Goal: Transaction & Acquisition: Obtain resource

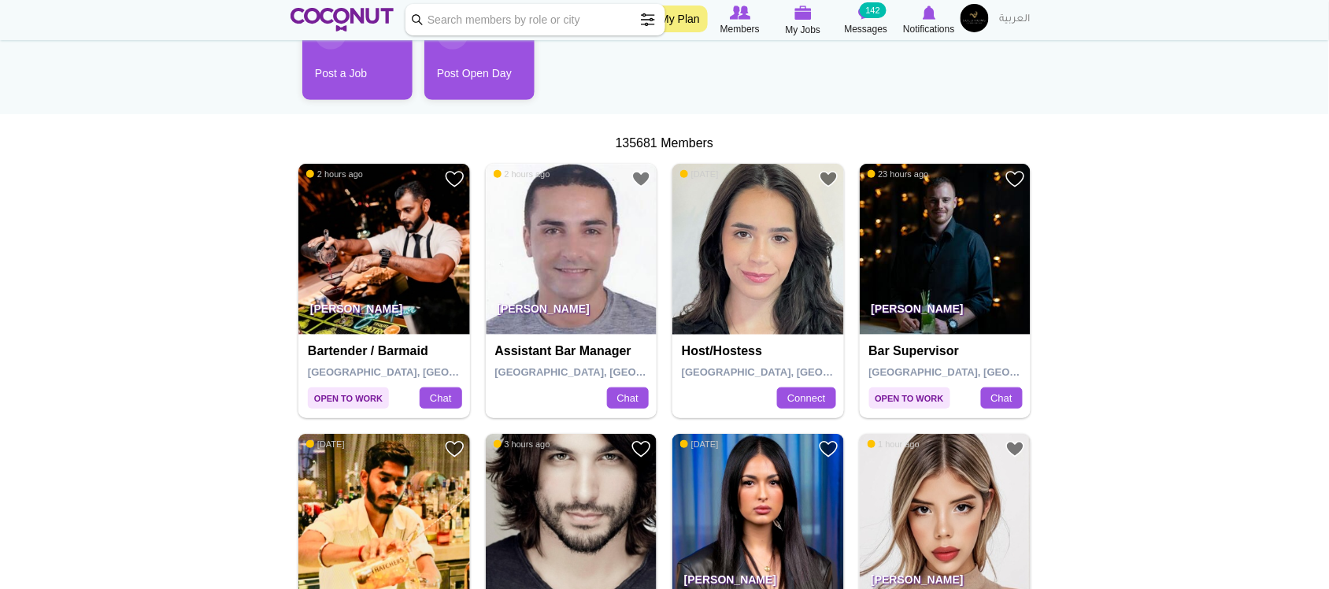
scroll to position [213, 0]
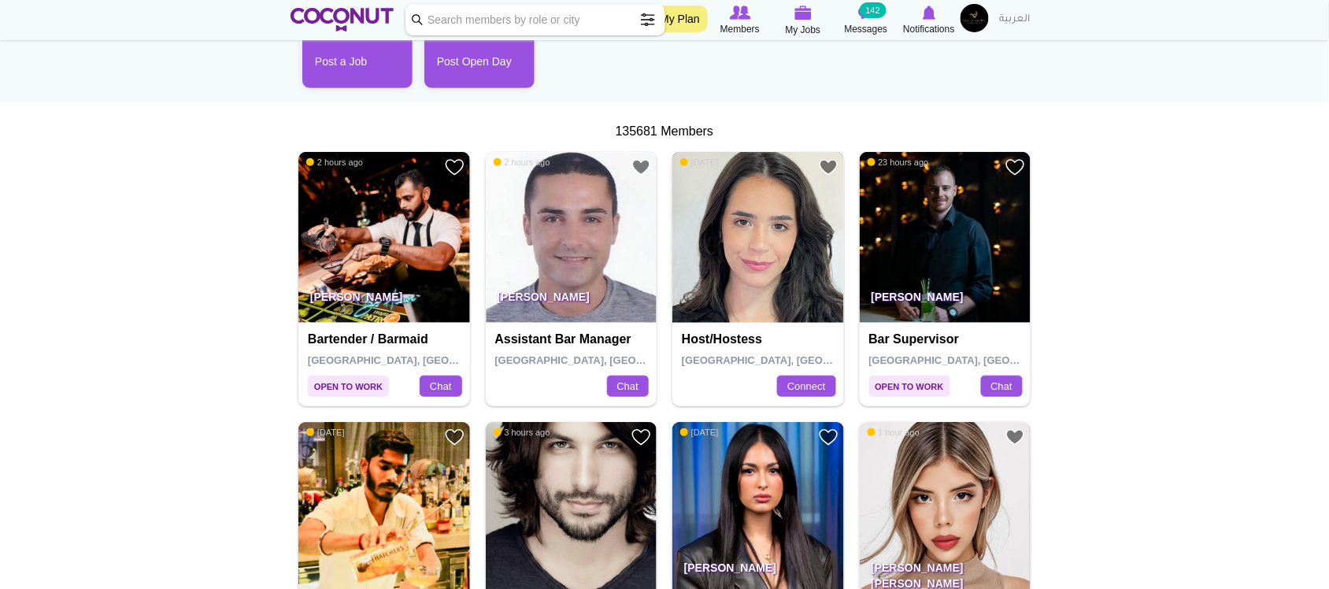
click at [730, 239] on img at bounding box center [759, 238] width 172 height 172
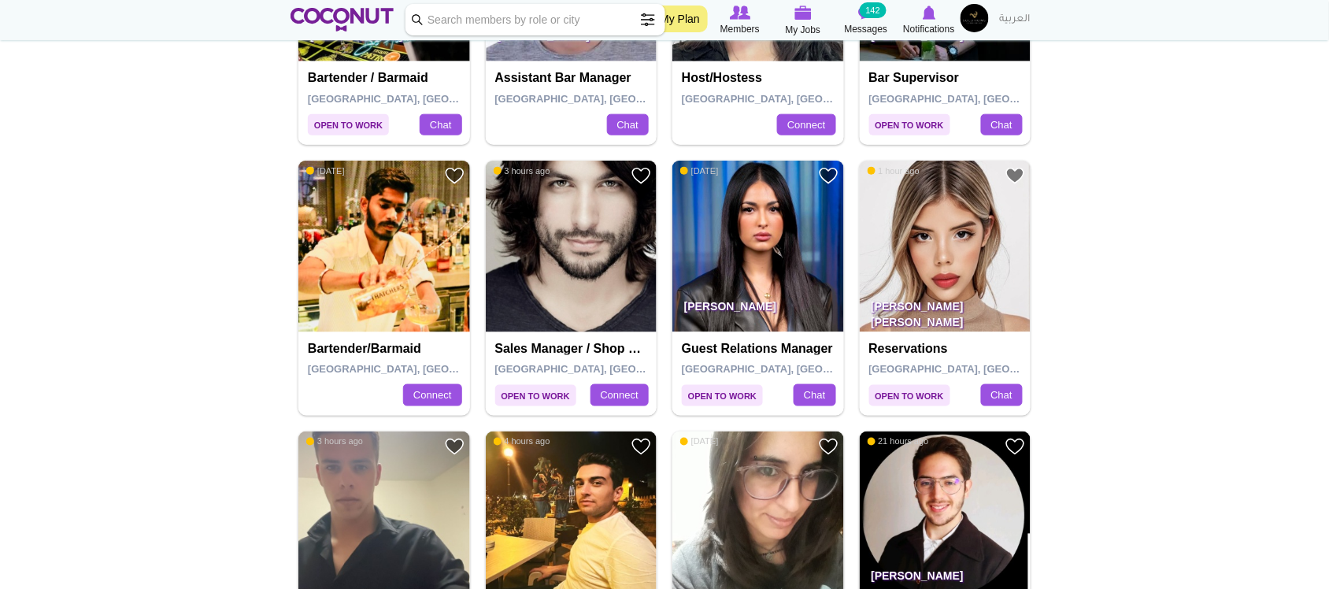
scroll to position [493, 0]
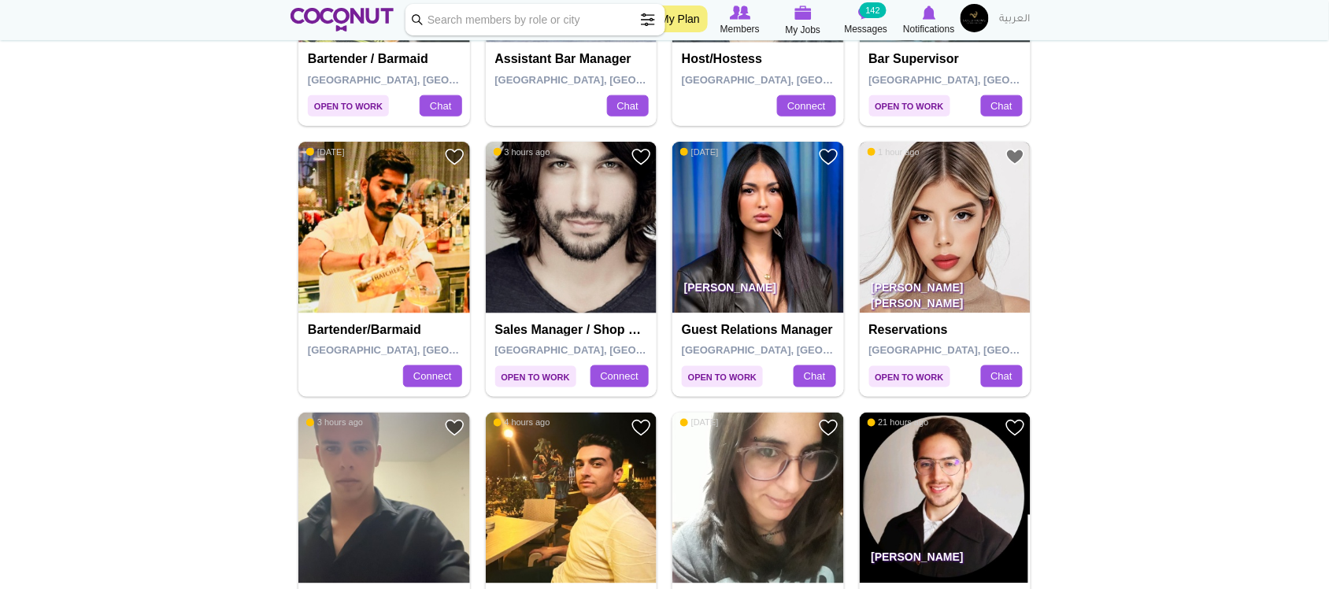
click at [961, 228] on img at bounding box center [946, 228] width 172 height 172
click at [333, 300] on img at bounding box center [384, 228] width 172 height 172
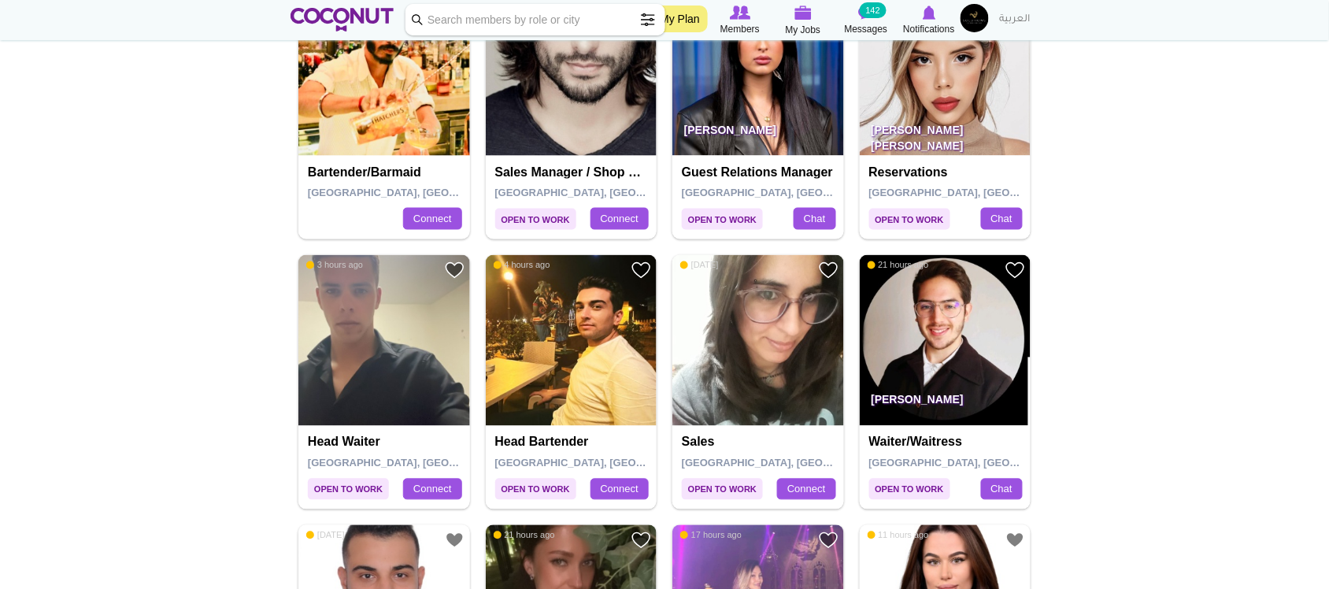
scroll to position [658, 0]
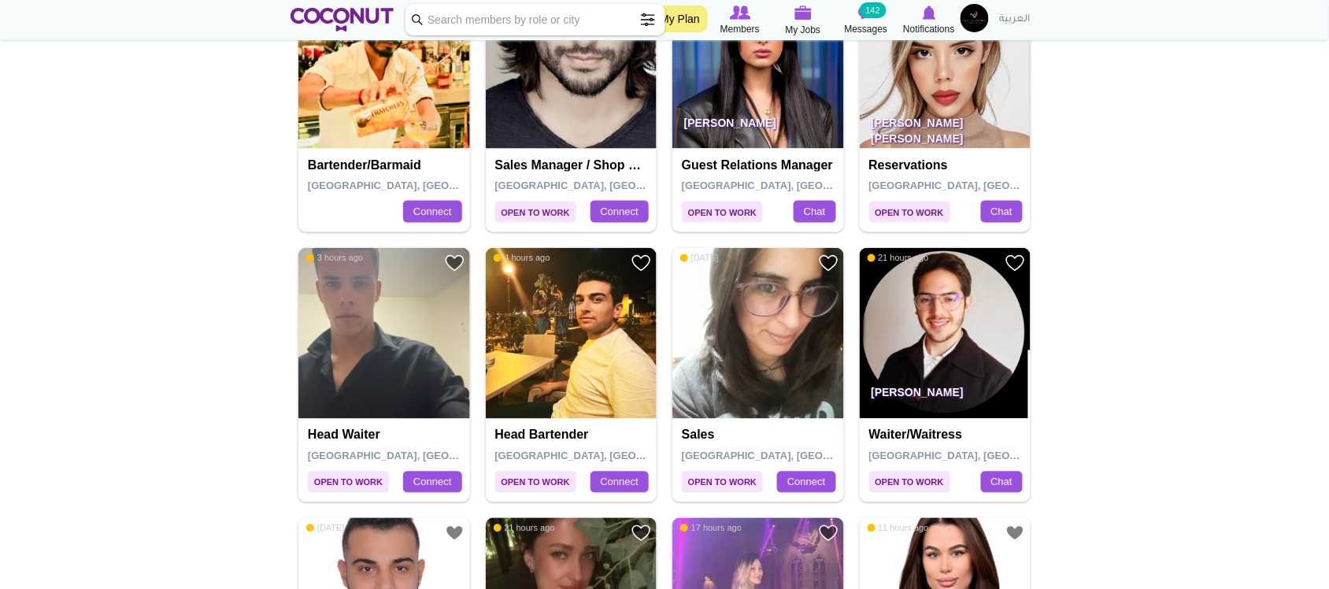
click at [962, 347] on img at bounding box center [946, 334] width 172 height 172
click at [404, 363] on img at bounding box center [384, 334] width 172 height 172
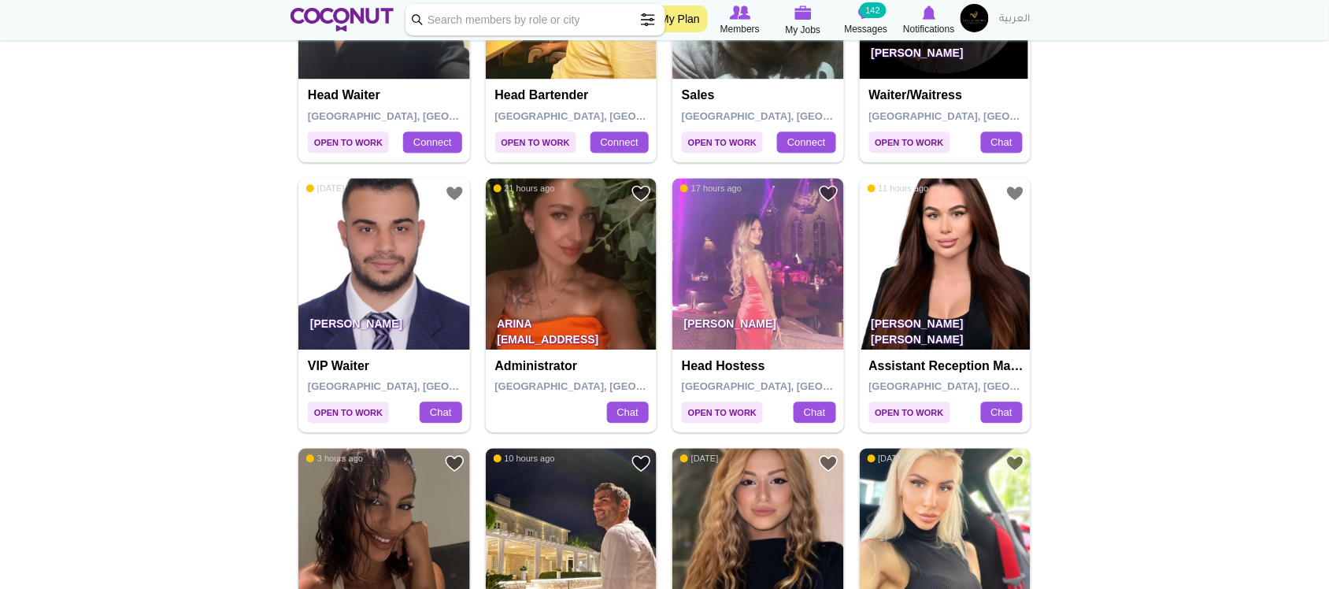
scroll to position [1004, 0]
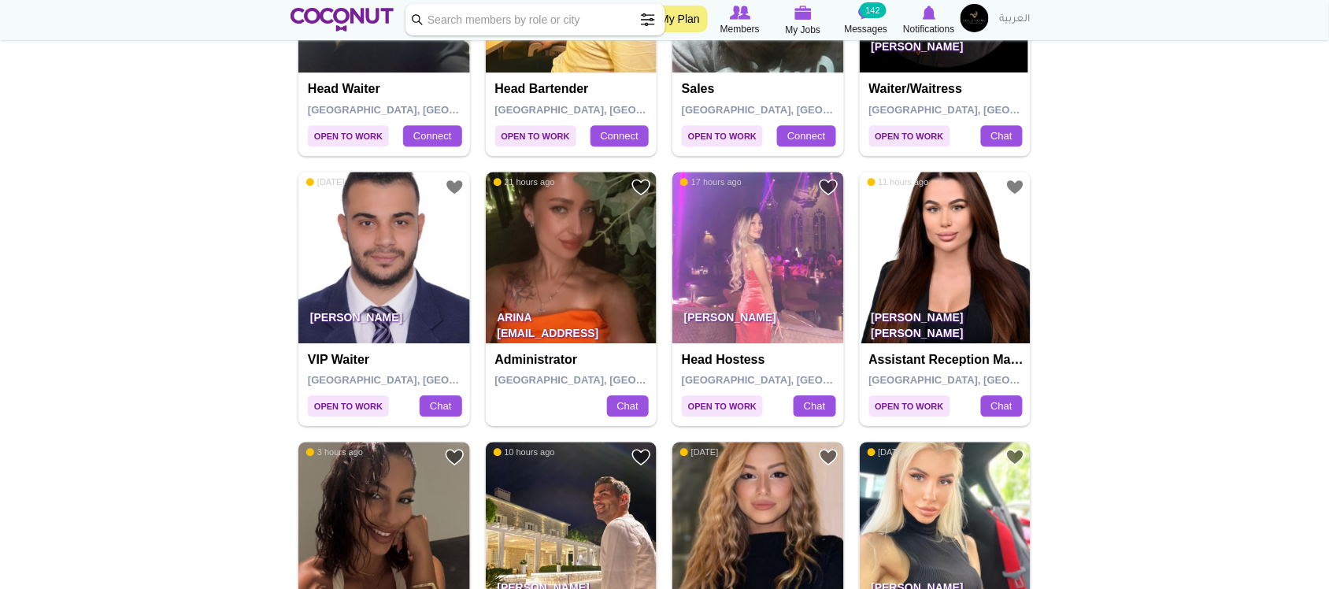
click at [706, 269] on img at bounding box center [759, 258] width 172 height 172
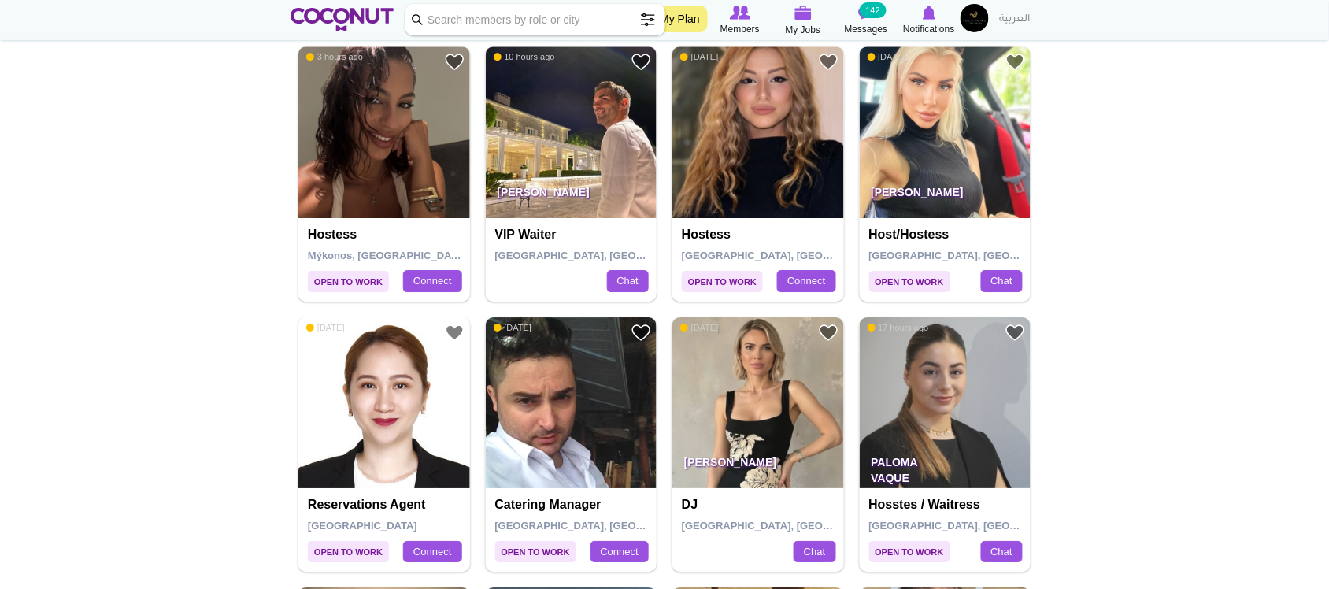
scroll to position [1381, 0]
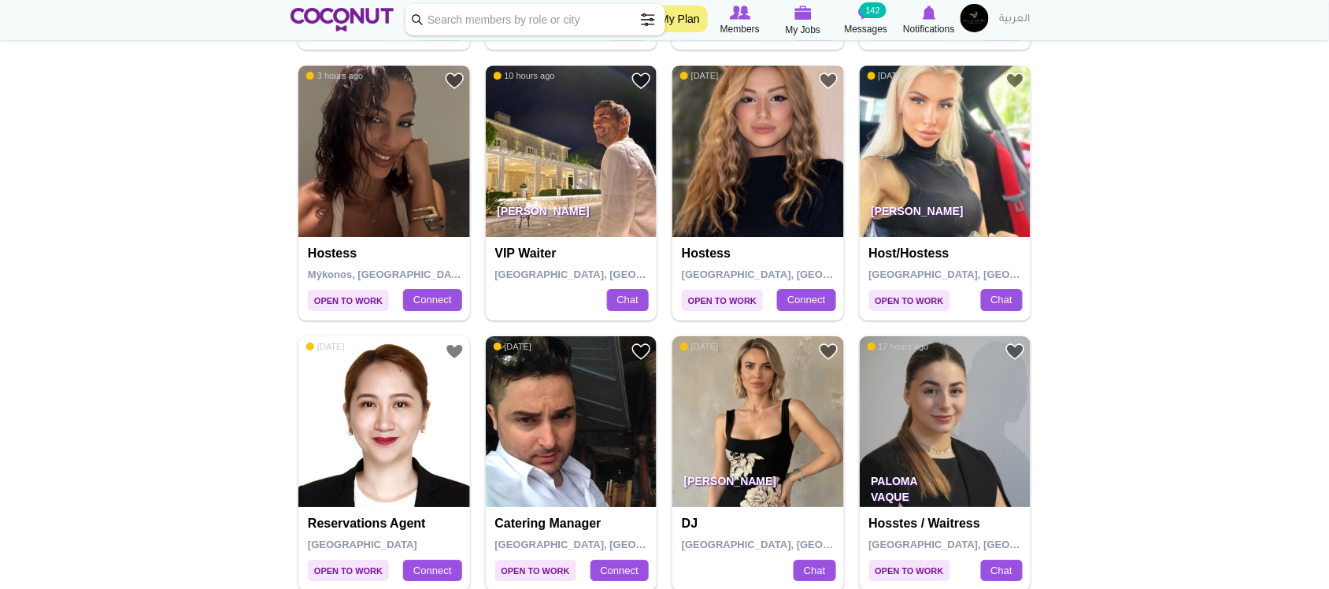
click at [741, 139] on img at bounding box center [759, 151] width 172 height 172
click at [595, 156] on img at bounding box center [572, 151] width 172 height 172
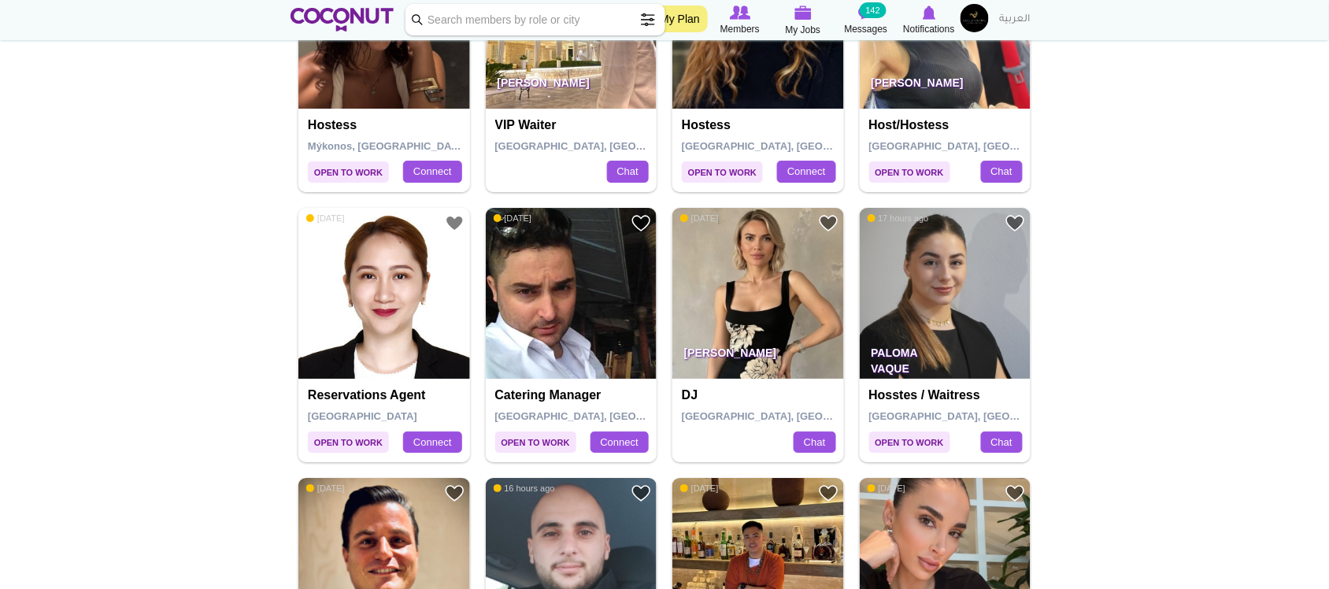
scroll to position [1552, 0]
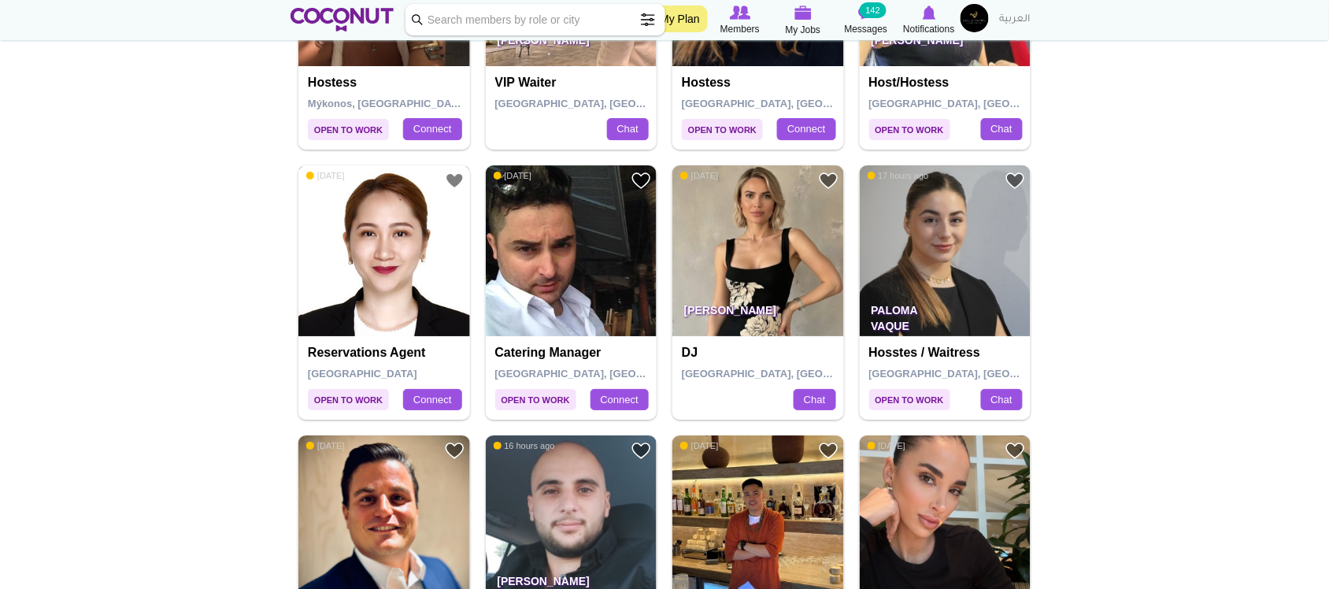
click at [399, 265] on img at bounding box center [384, 251] width 172 height 172
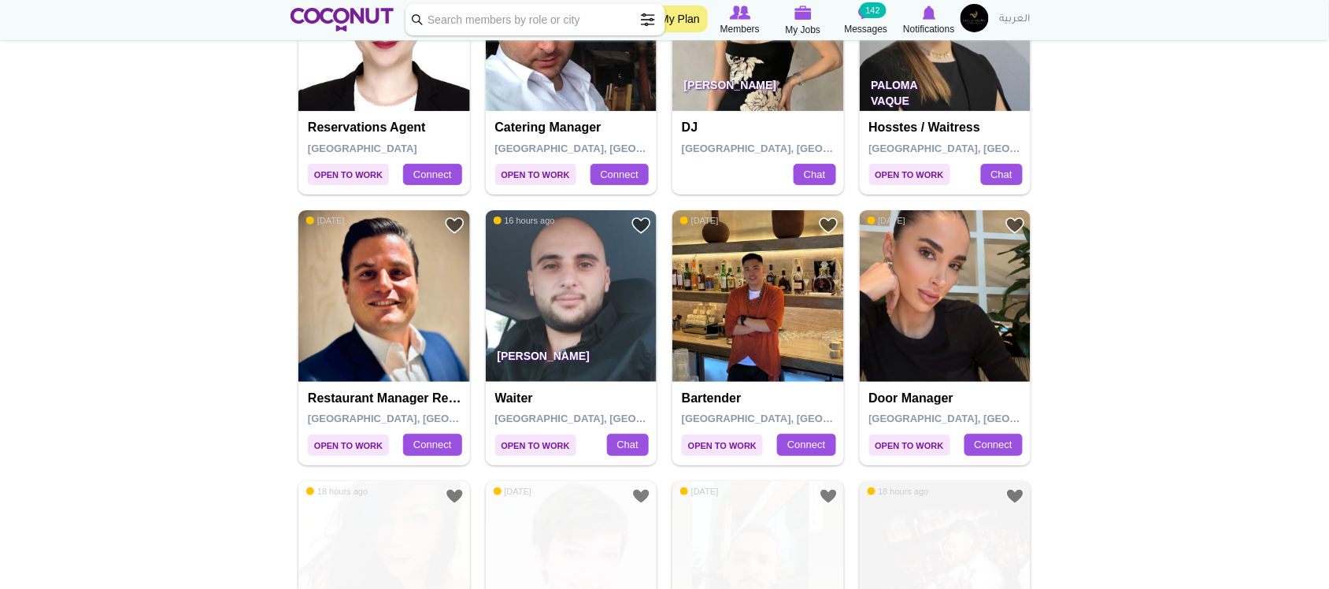
scroll to position [1861, 0]
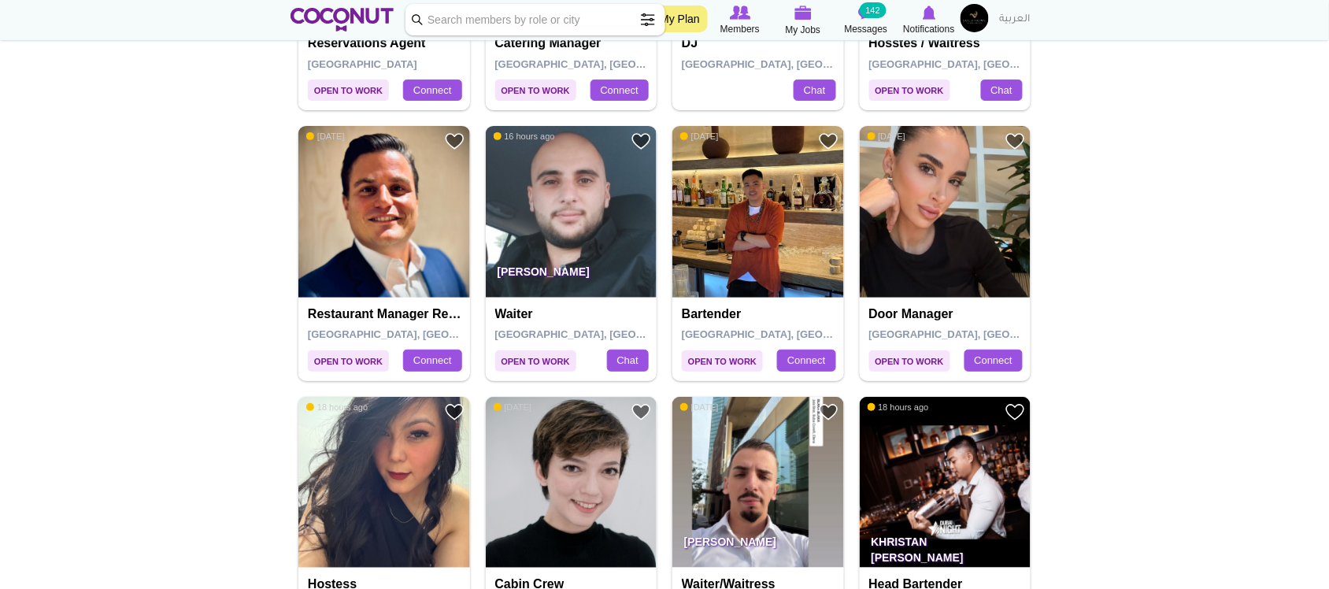
click at [596, 260] on p "William khateeb" at bounding box center [572, 276] width 172 height 44
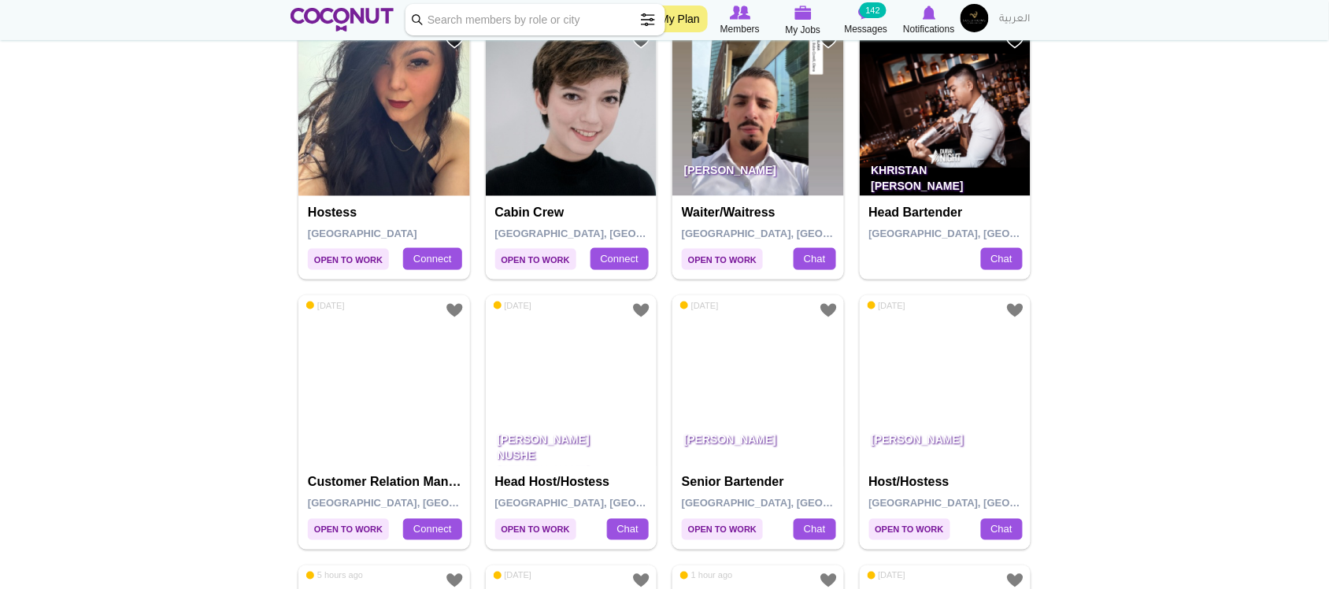
scroll to position [2275, 0]
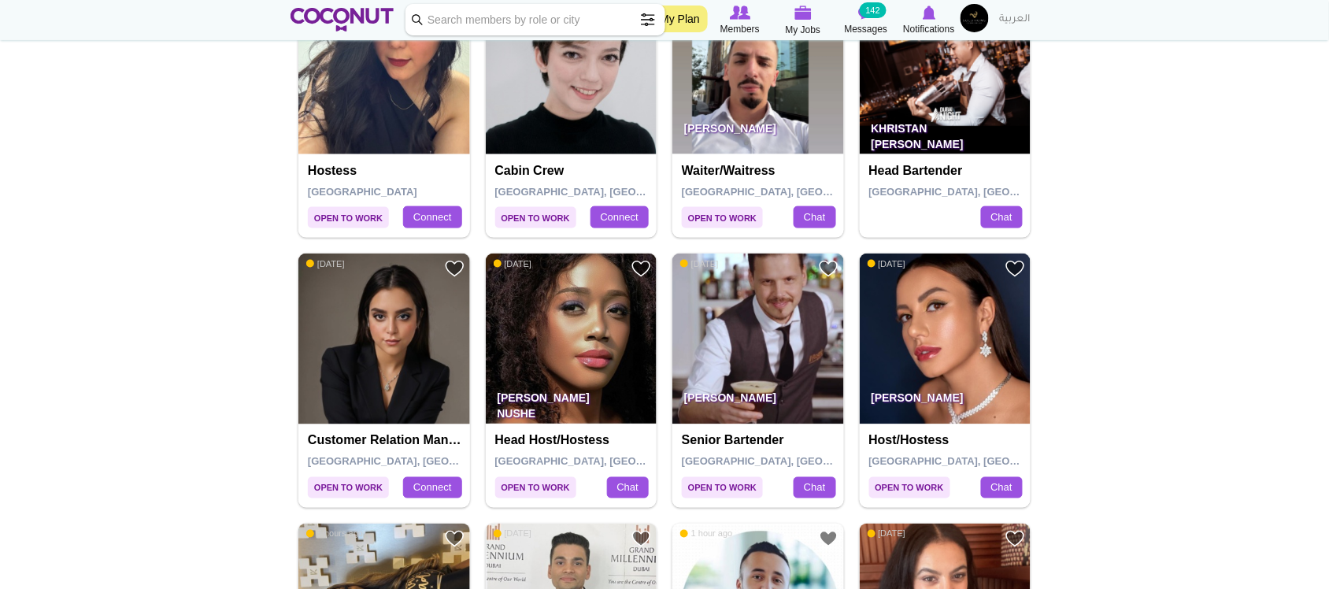
click at [439, 104] on img at bounding box center [384, 69] width 172 height 172
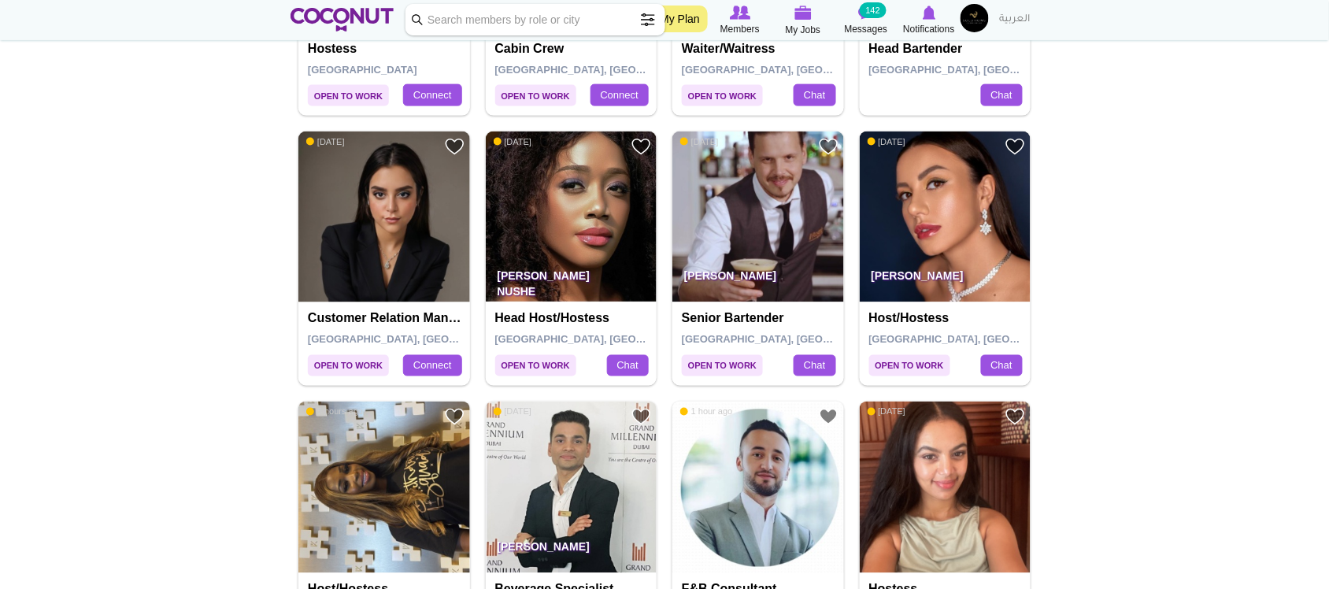
click at [920, 214] on img at bounding box center [946, 218] width 172 height 172
click at [547, 211] on img at bounding box center [572, 218] width 172 height 172
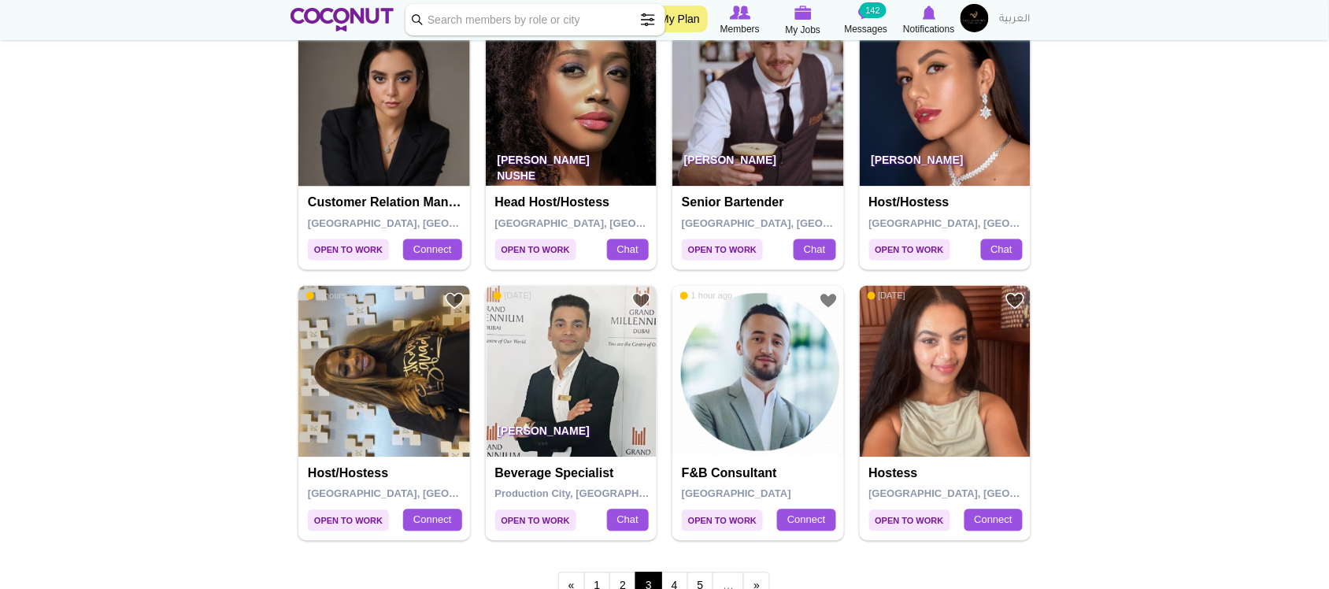
scroll to position [2519, 0]
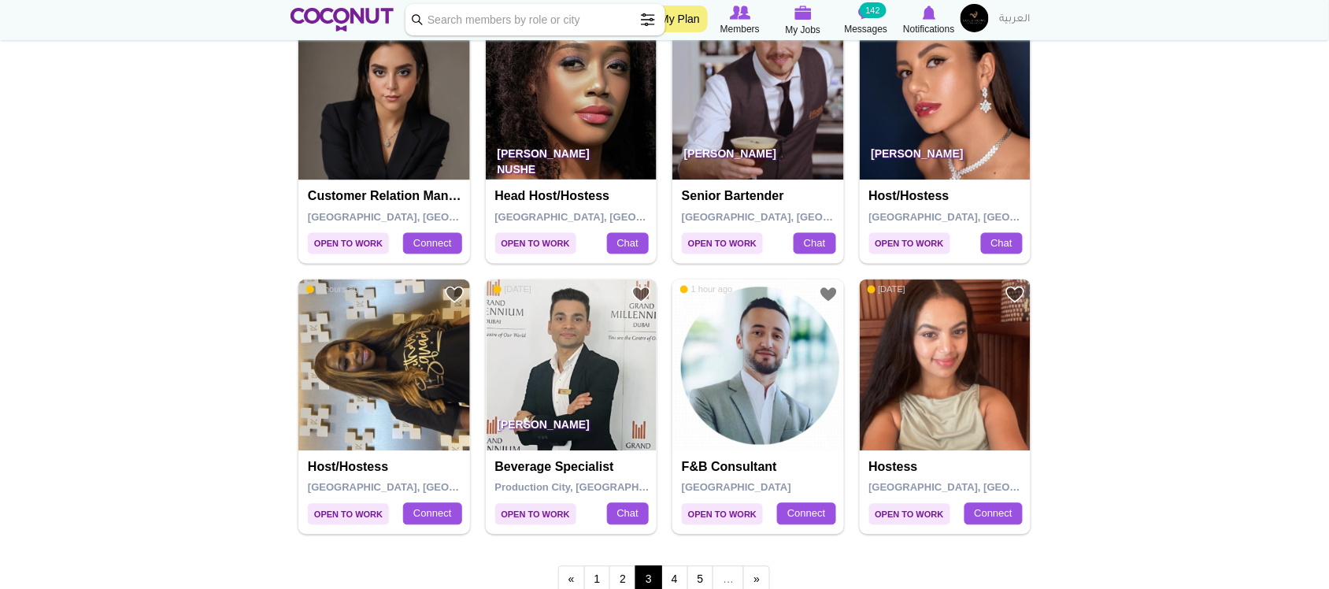
click at [965, 384] on img at bounding box center [946, 366] width 172 height 172
click at [670, 580] on link "4" at bounding box center [675, 579] width 27 height 27
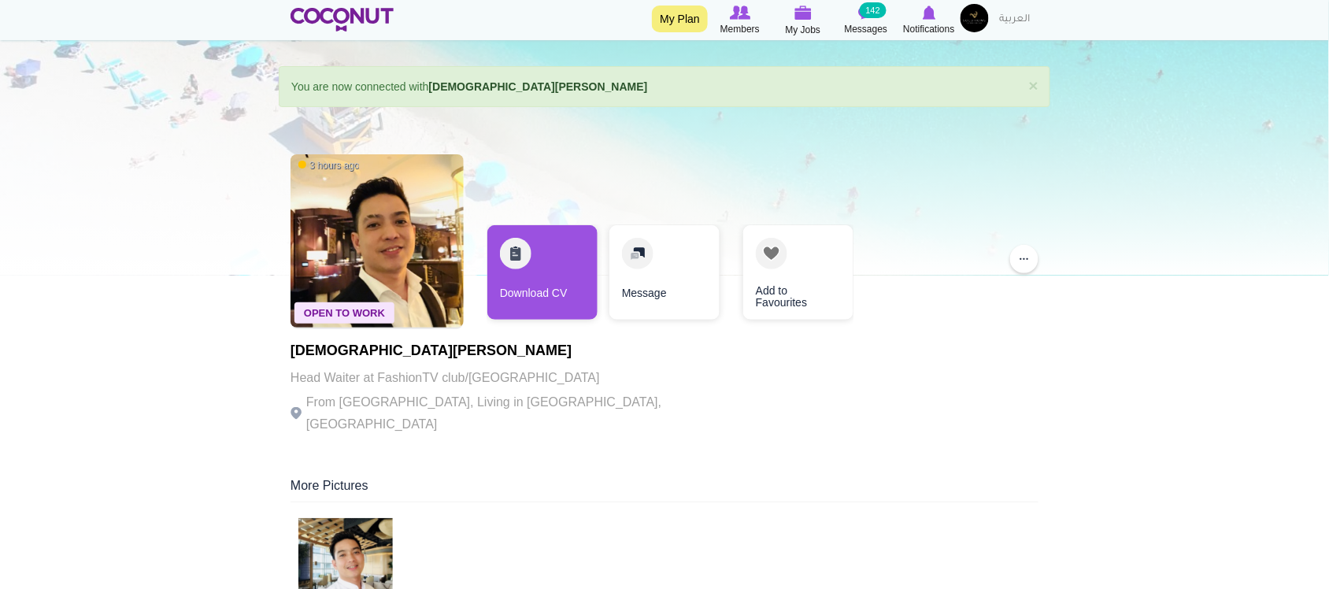
scroll to position [51, 0]
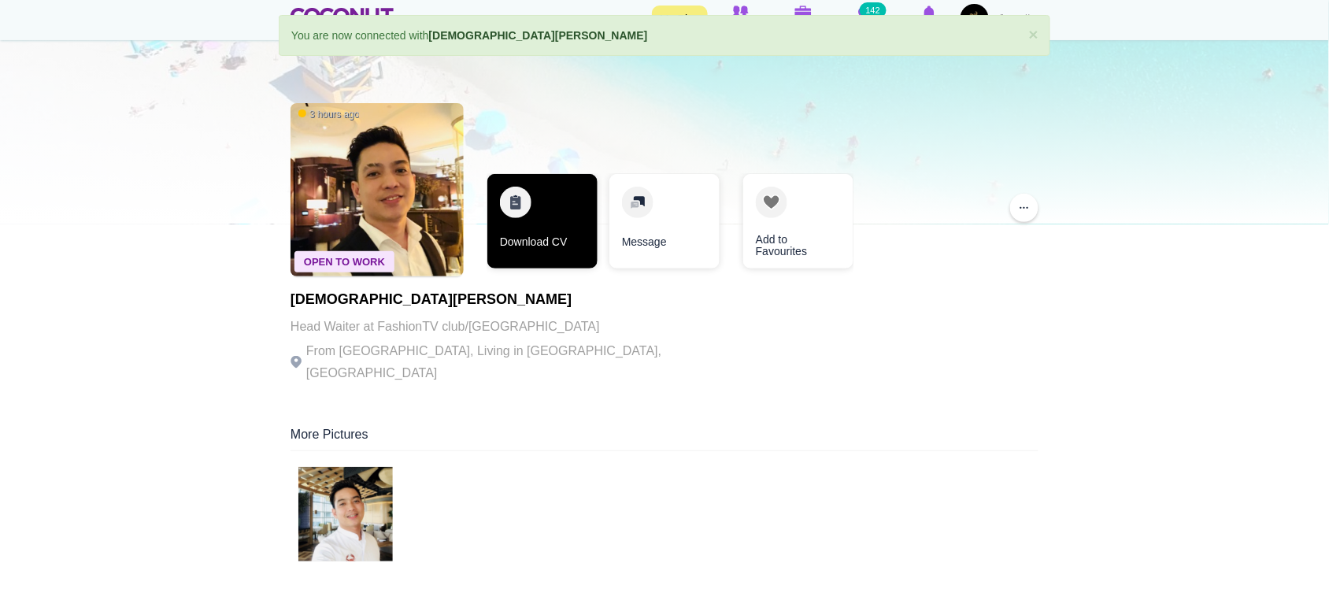
click at [542, 258] on link "Download CV" at bounding box center [543, 221] width 110 height 95
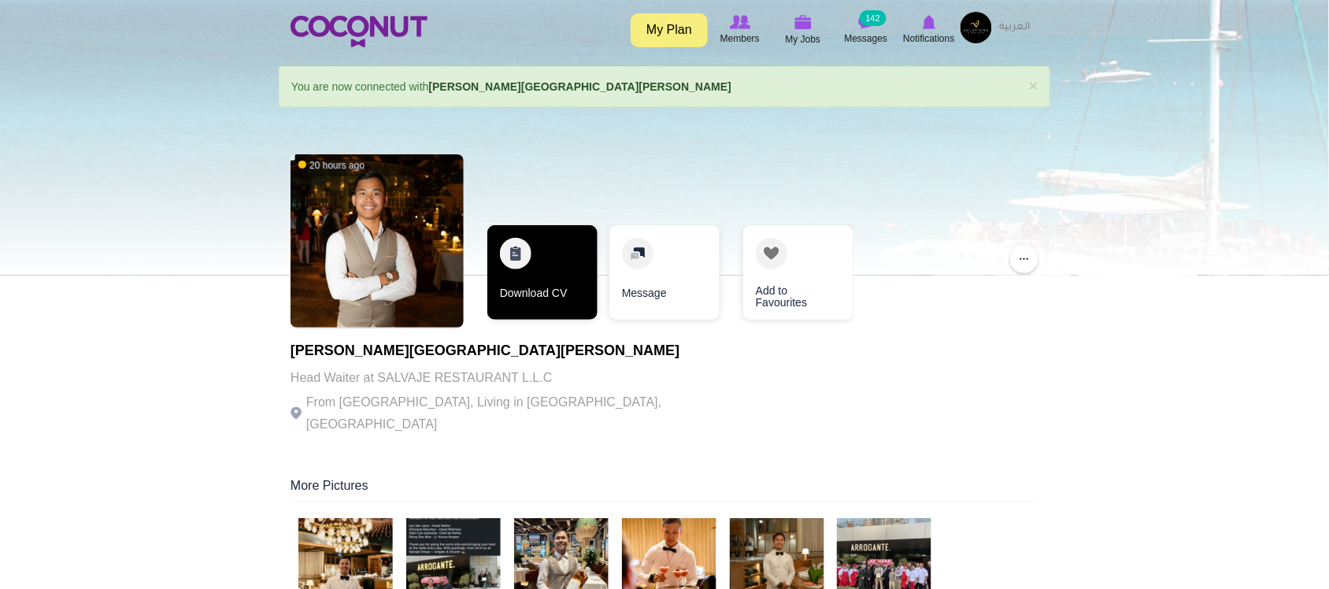
click at [539, 296] on link "Download CV" at bounding box center [543, 272] width 110 height 95
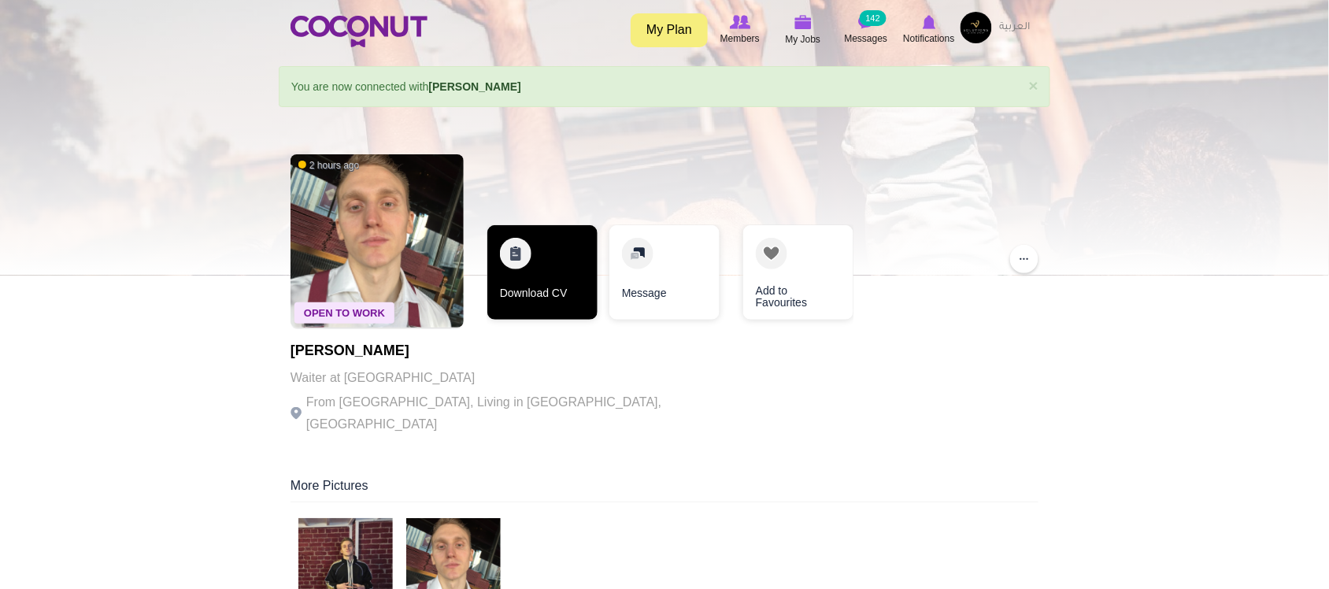
click at [541, 285] on link "Download CV" at bounding box center [543, 272] width 110 height 95
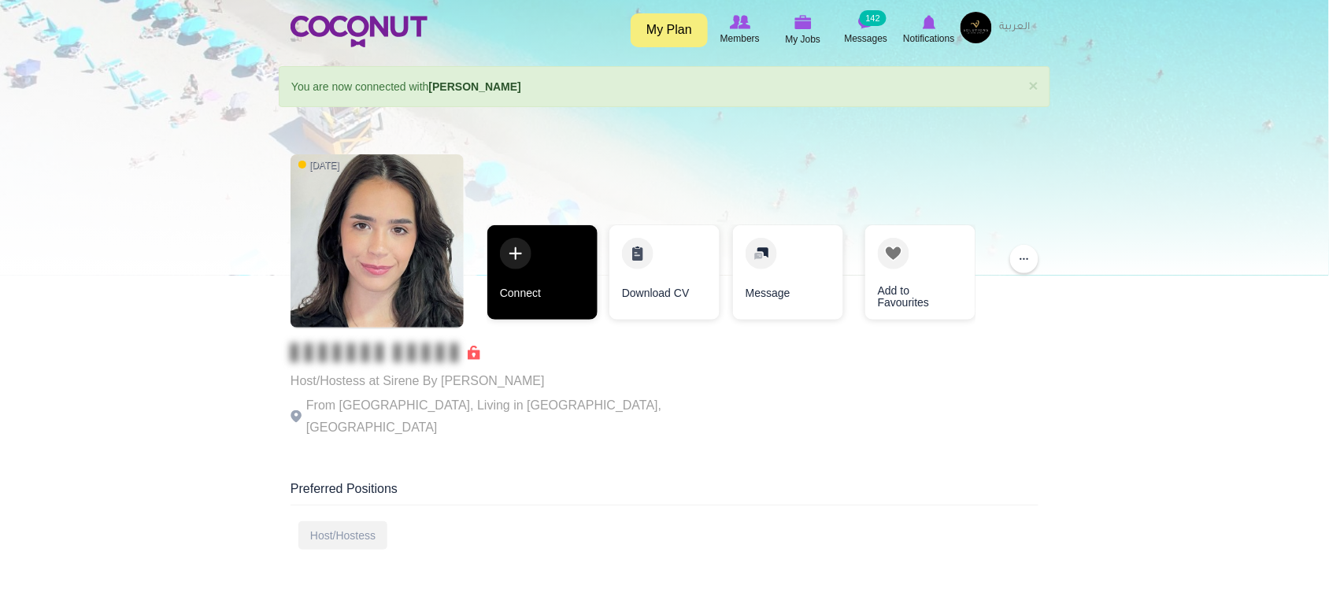
click at [569, 280] on link "Connect" at bounding box center [543, 272] width 110 height 95
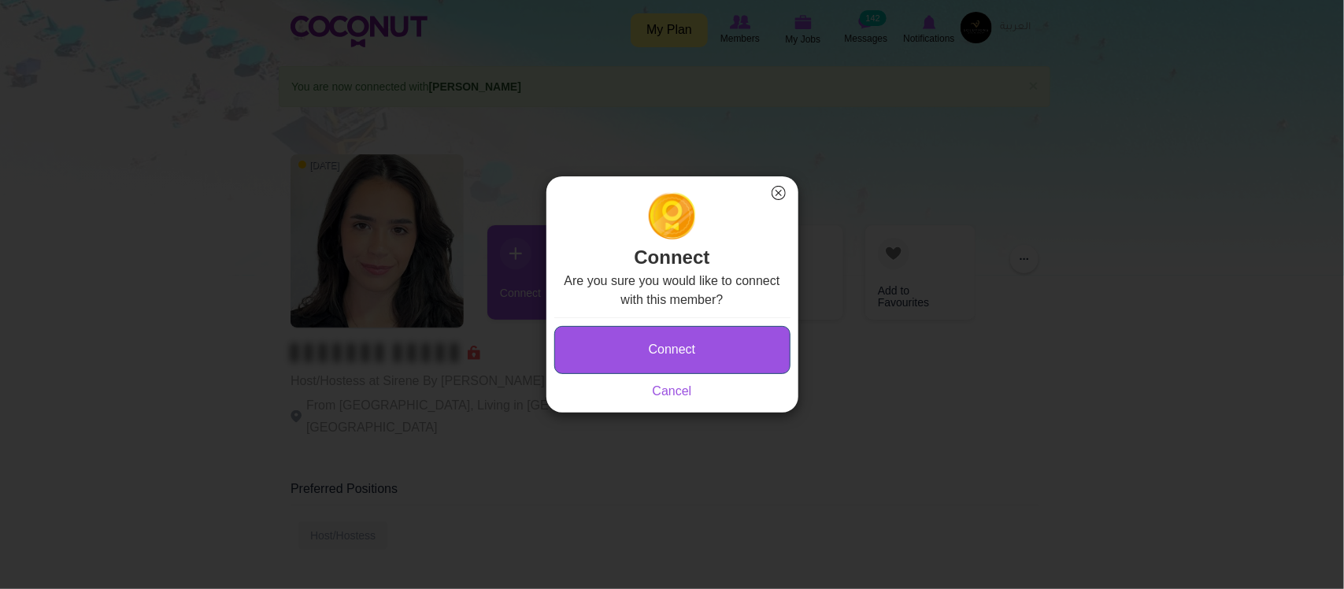
click at [655, 343] on button "Connect" at bounding box center [672, 350] width 236 height 48
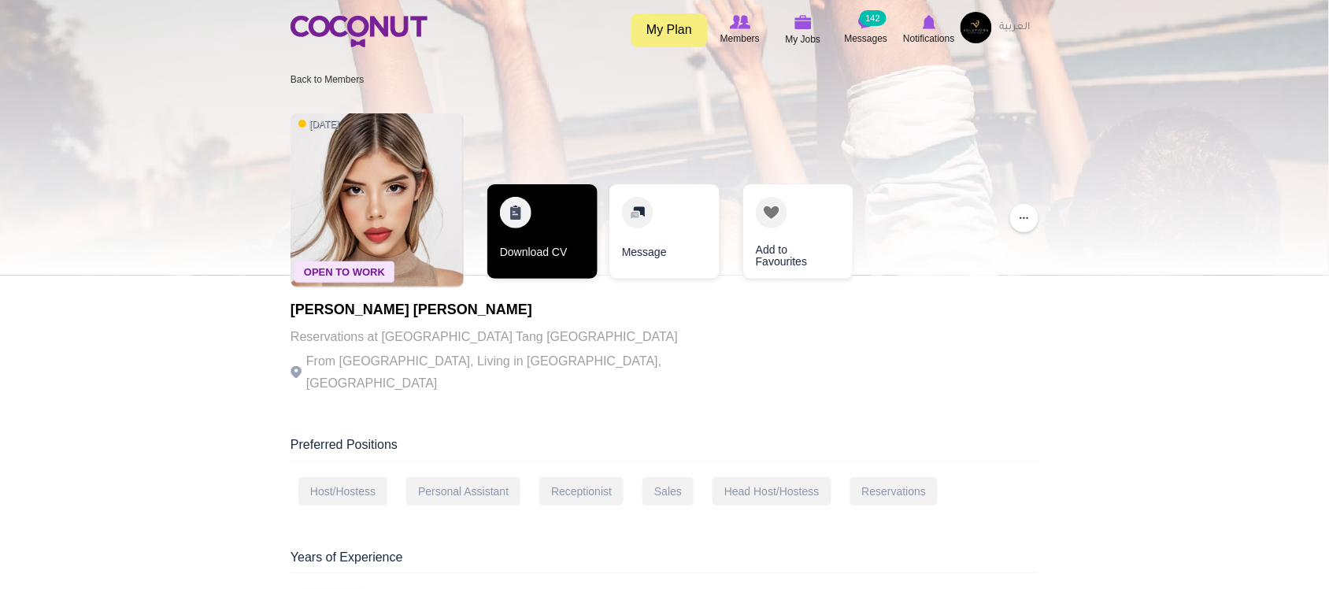
click at [573, 228] on link "Download CV" at bounding box center [543, 231] width 110 height 95
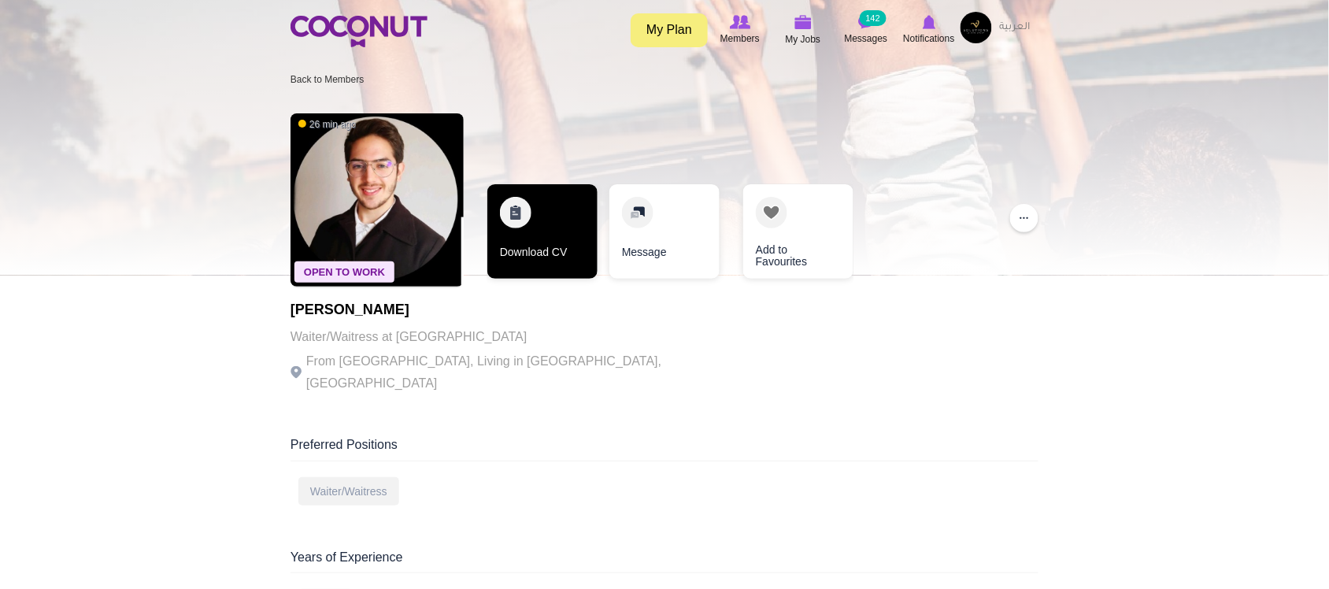
click at [532, 252] on link "Download CV" at bounding box center [543, 231] width 110 height 95
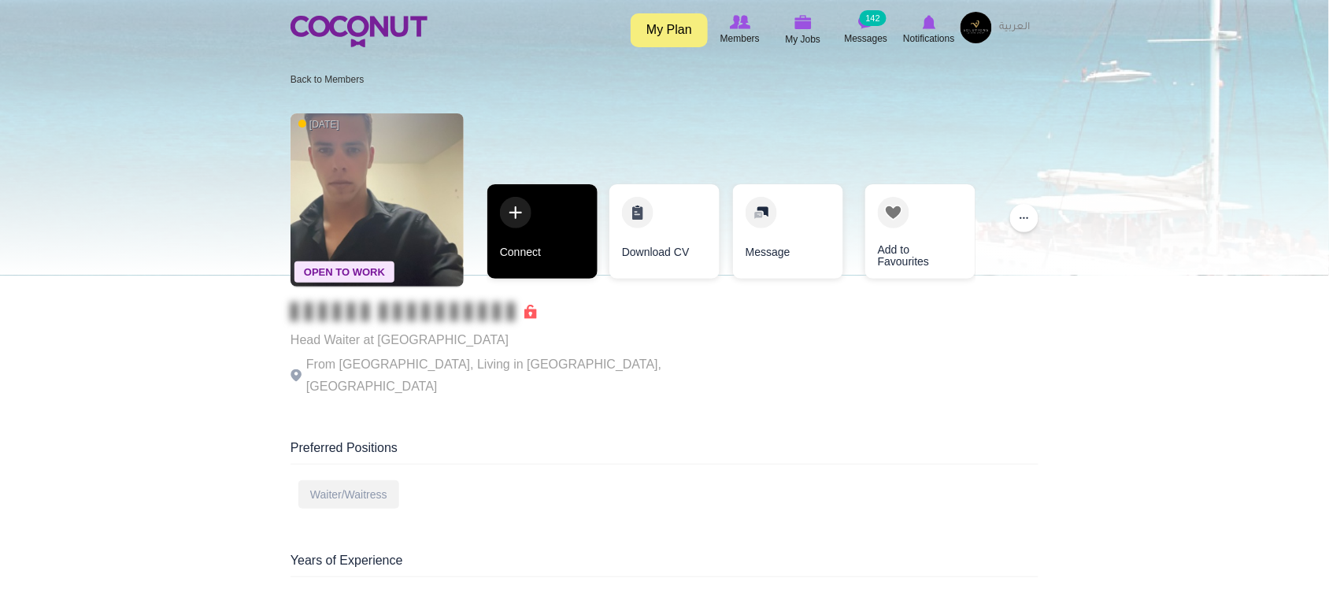
click at [532, 246] on link "Connect" at bounding box center [543, 231] width 110 height 95
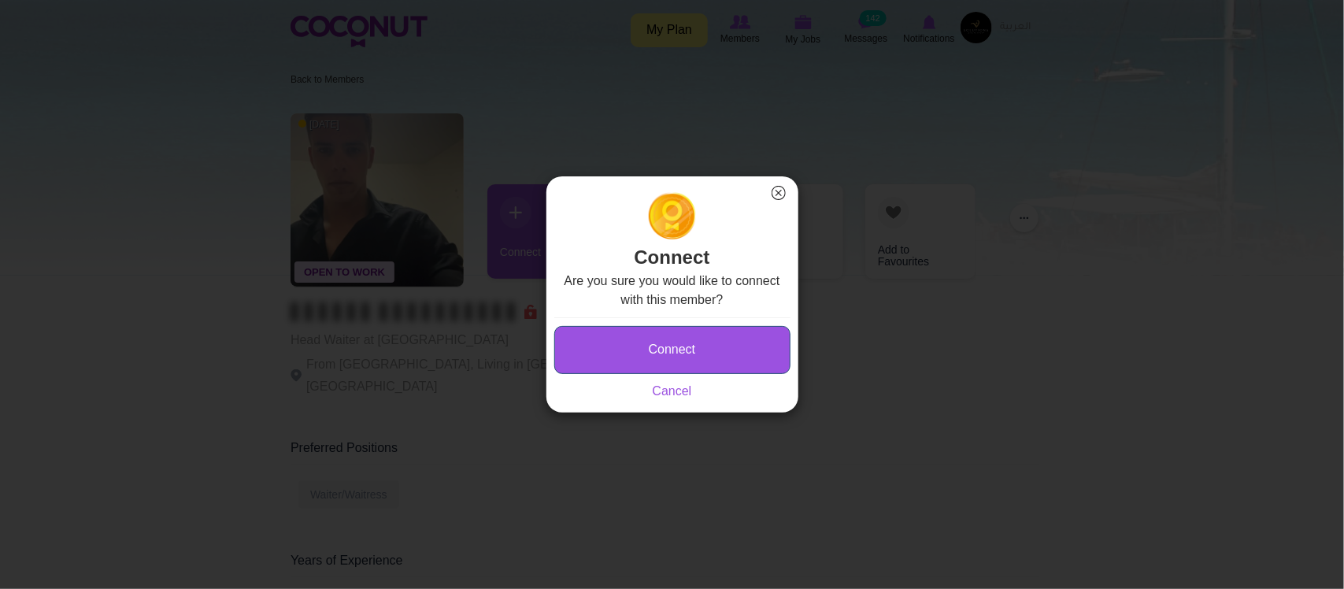
click at [618, 327] on button "Connect" at bounding box center [672, 350] width 236 height 48
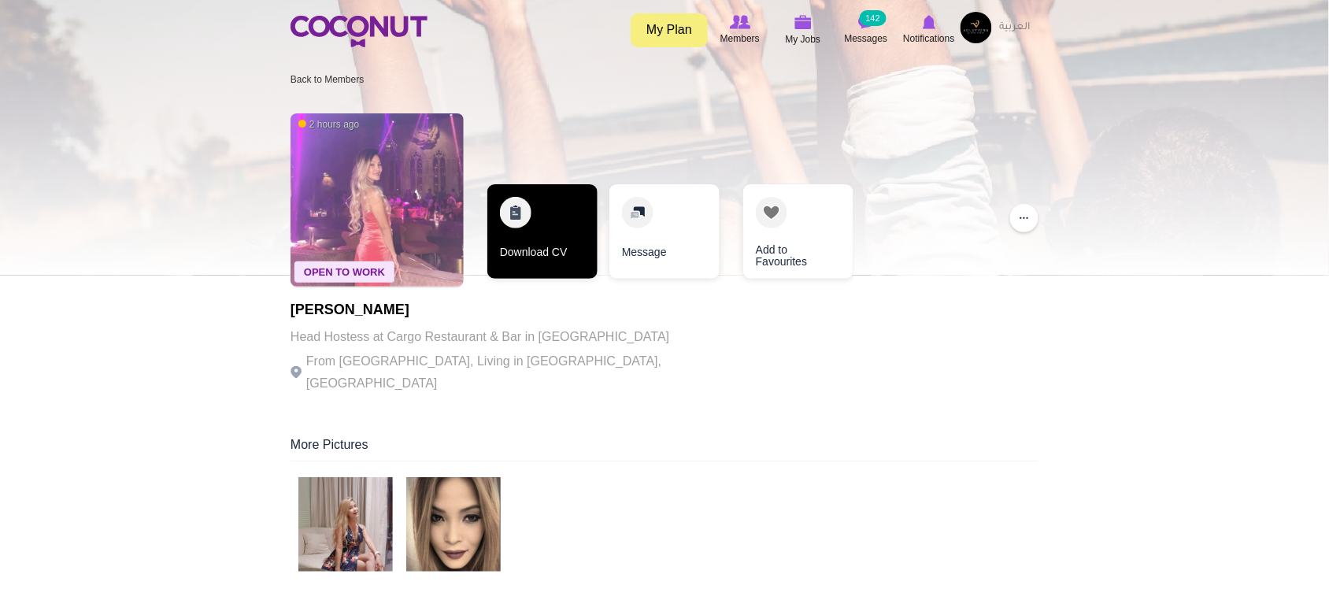
click at [547, 269] on link "Download CV" at bounding box center [543, 231] width 110 height 95
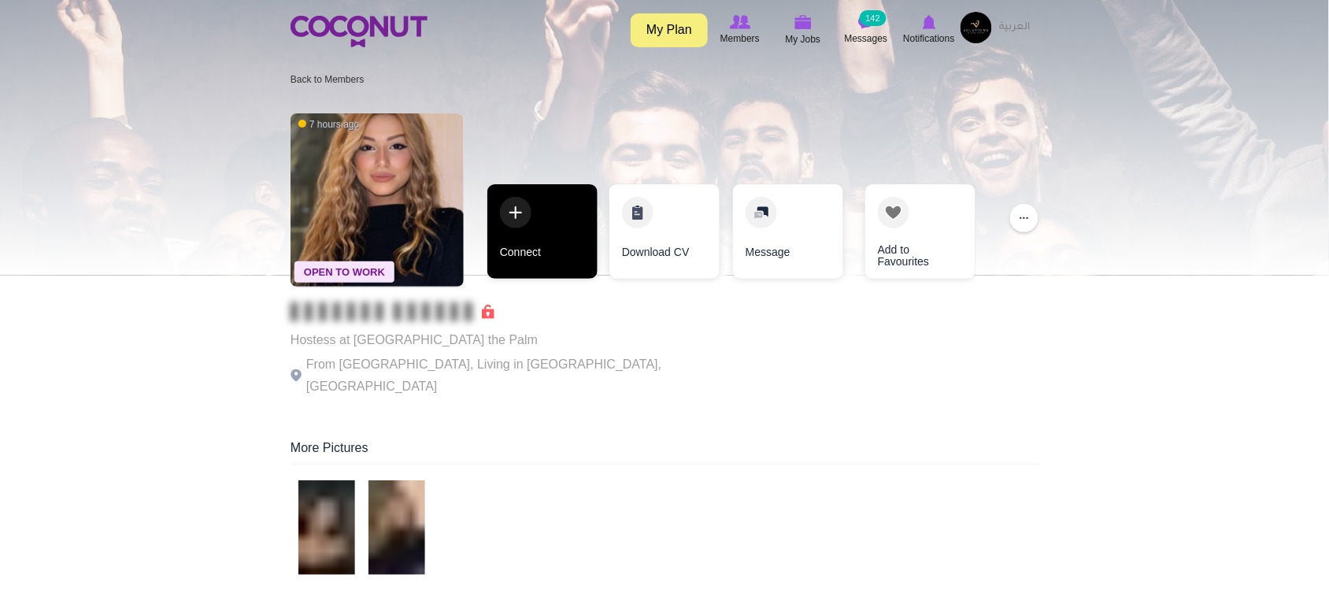
click at [528, 258] on link "Connect" at bounding box center [543, 231] width 110 height 95
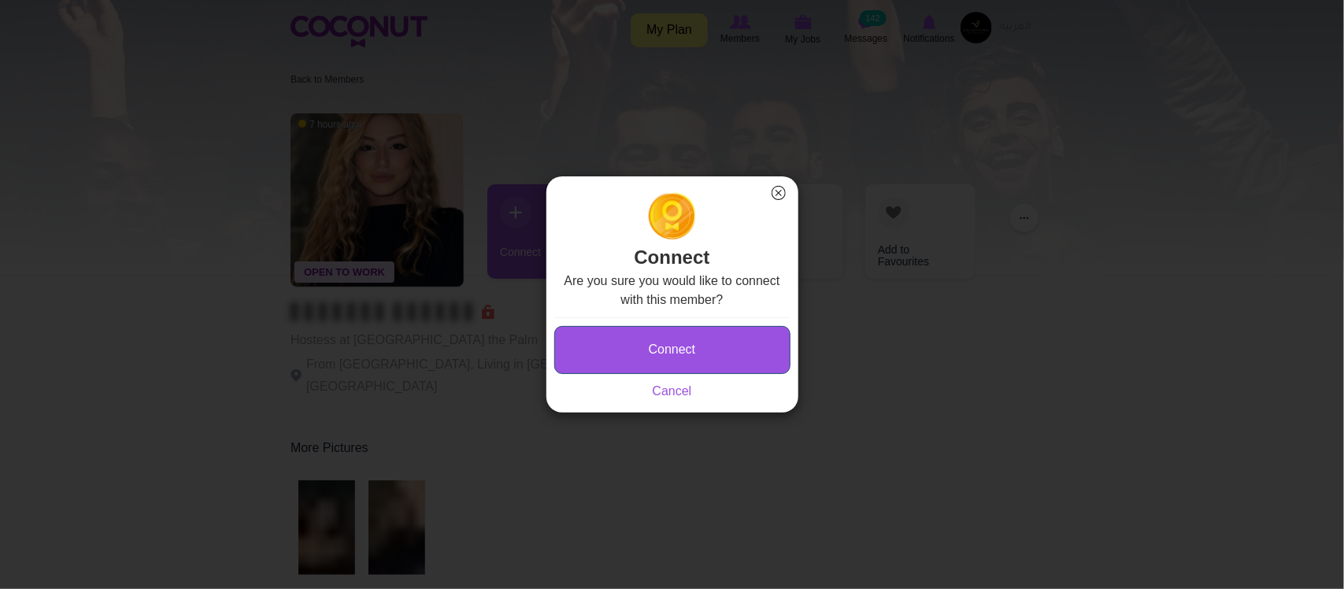
click at [658, 355] on button "Connect" at bounding box center [672, 350] width 236 height 48
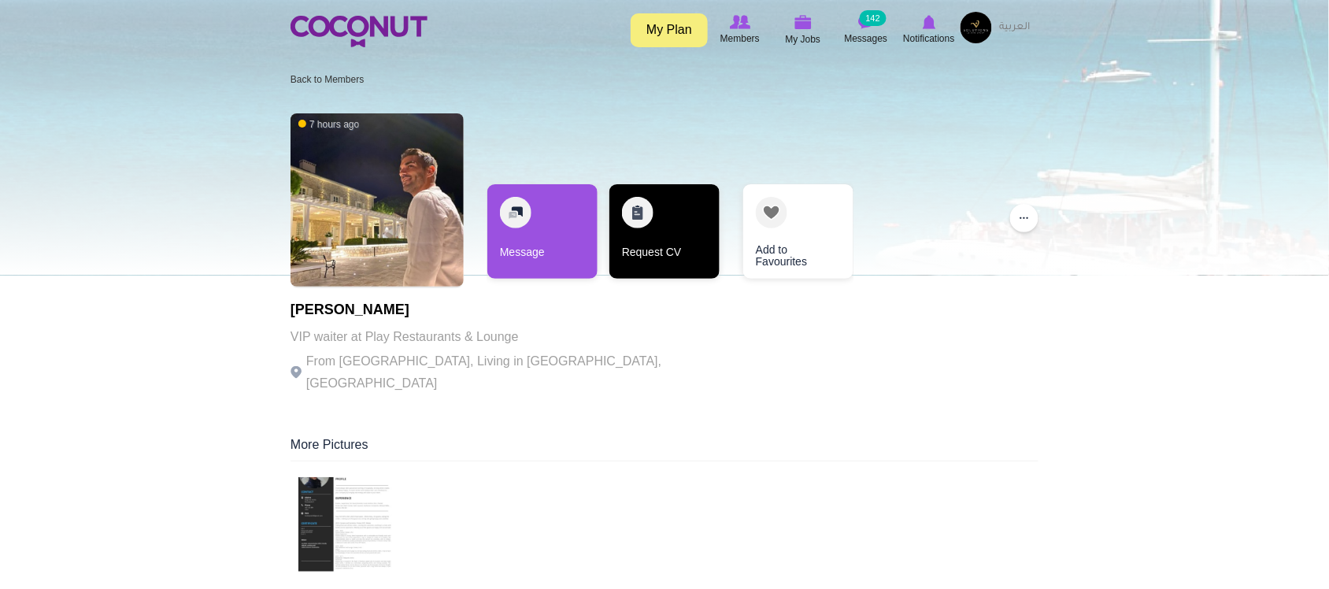
click at [654, 224] on link "Request CV" at bounding box center [665, 231] width 110 height 95
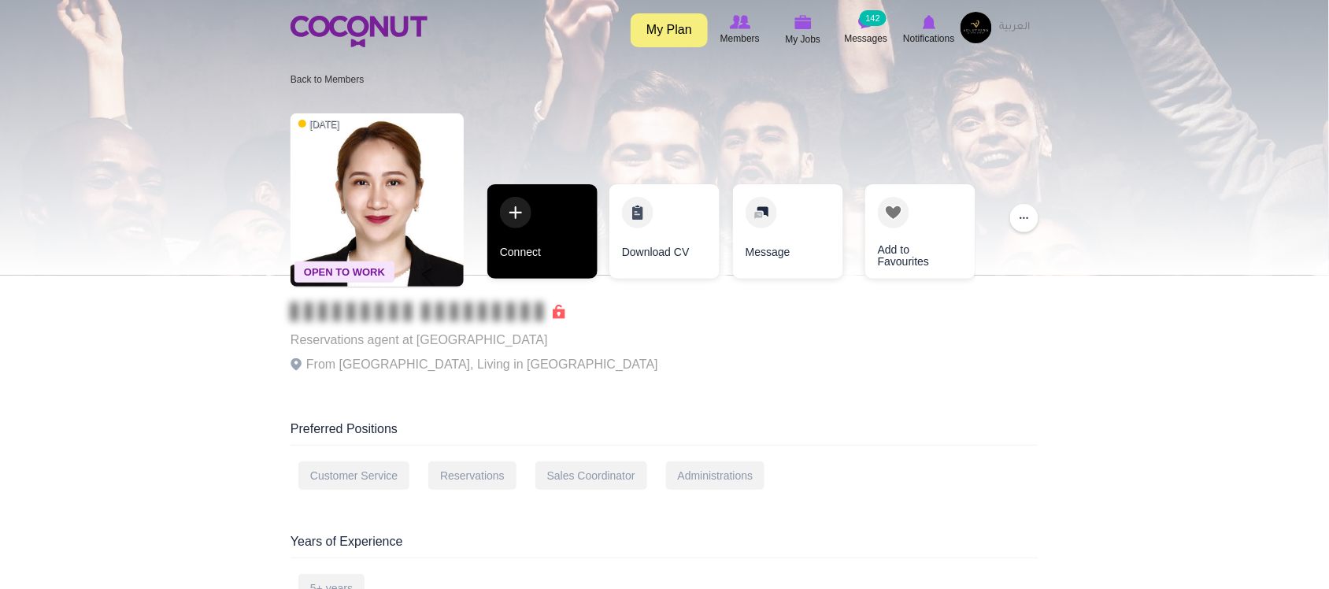
click at [573, 260] on link "Connect" at bounding box center [543, 231] width 110 height 95
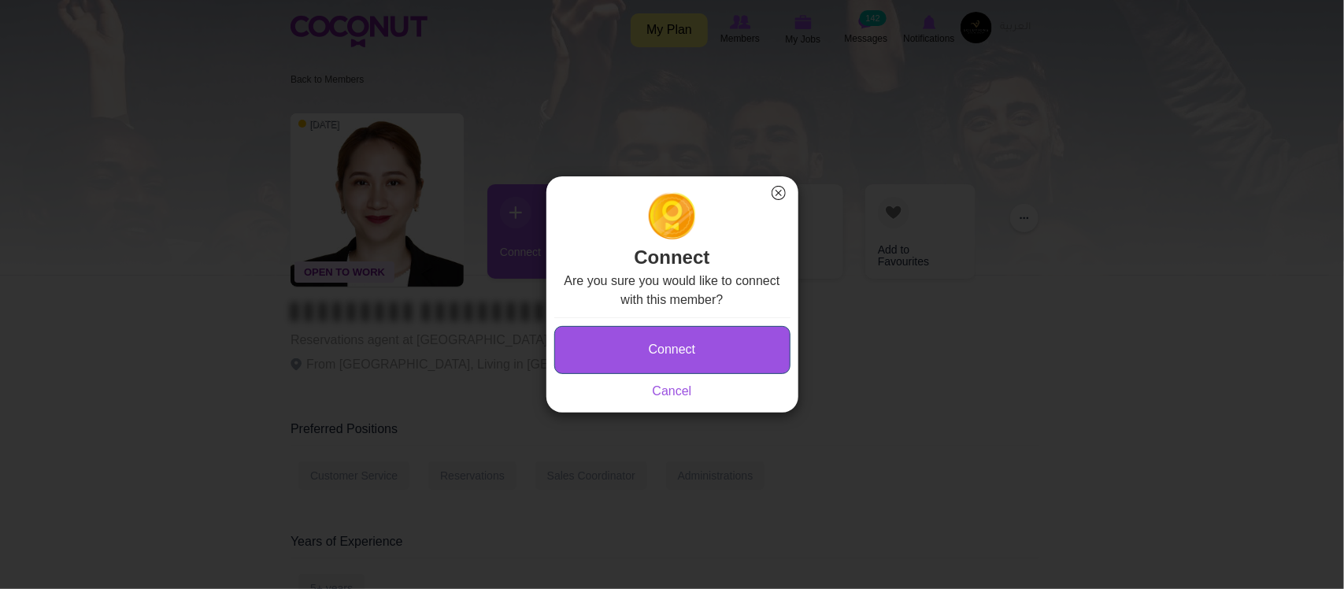
click at [660, 339] on button "Connect" at bounding box center [672, 350] width 236 height 48
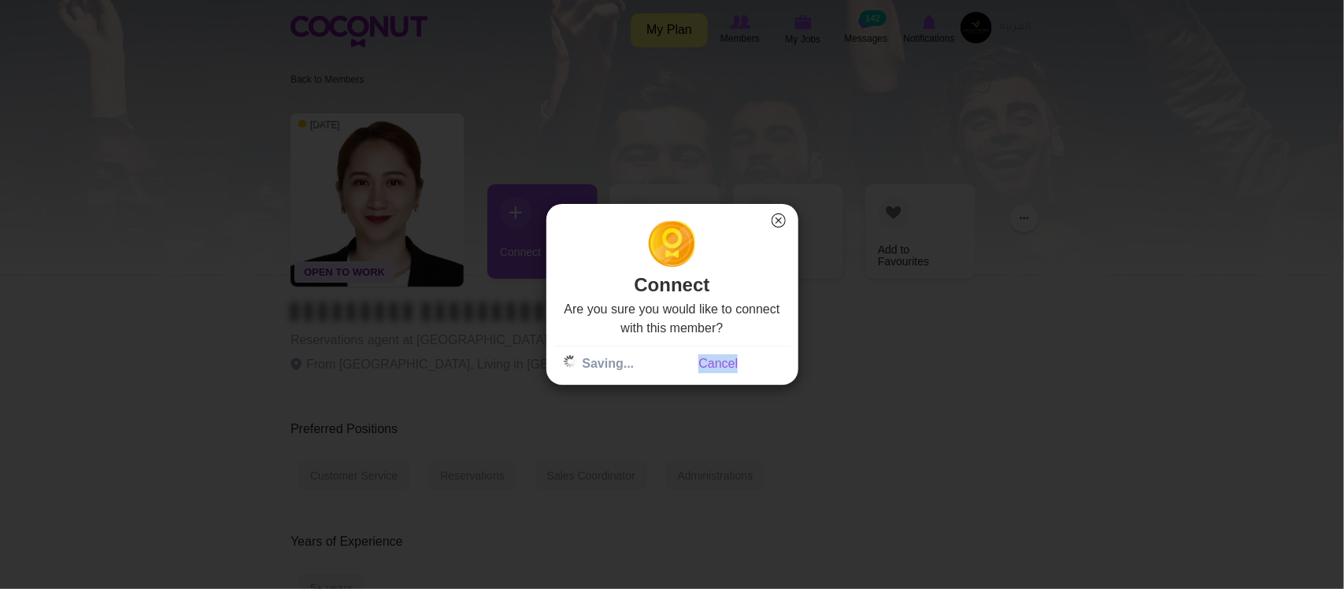
click at [660, 339] on div "Are you sure you would like to connect with this member? Connect Saving... Canc…" at bounding box center [672, 336] width 236 height 73
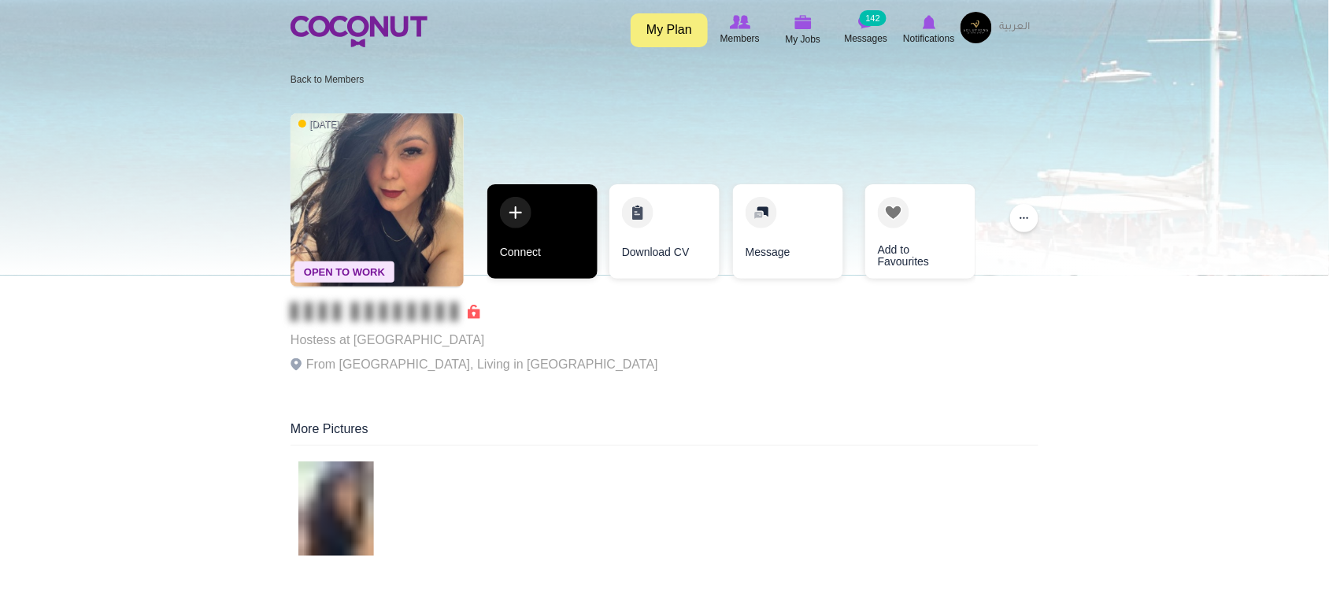
click at [546, 249] on link "Connect" at bounding box center [543, 231] width 110 height 95
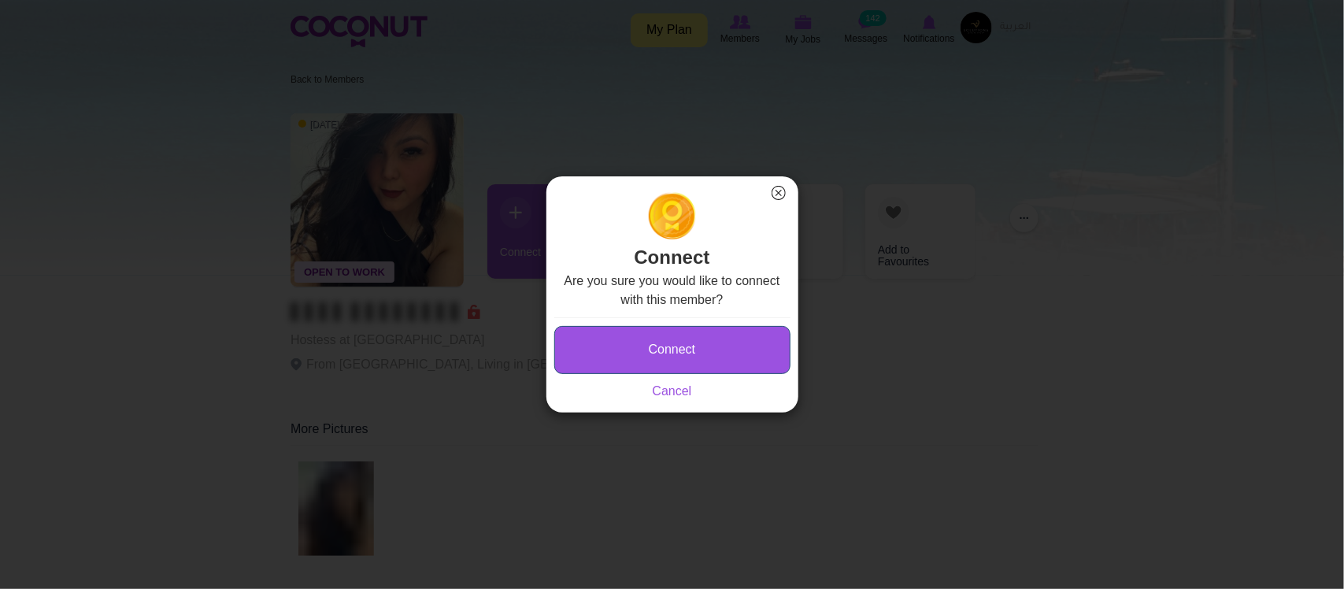
click at [758, 354] on button "Connect" at bounding box center [672, 350] width 236 height 48
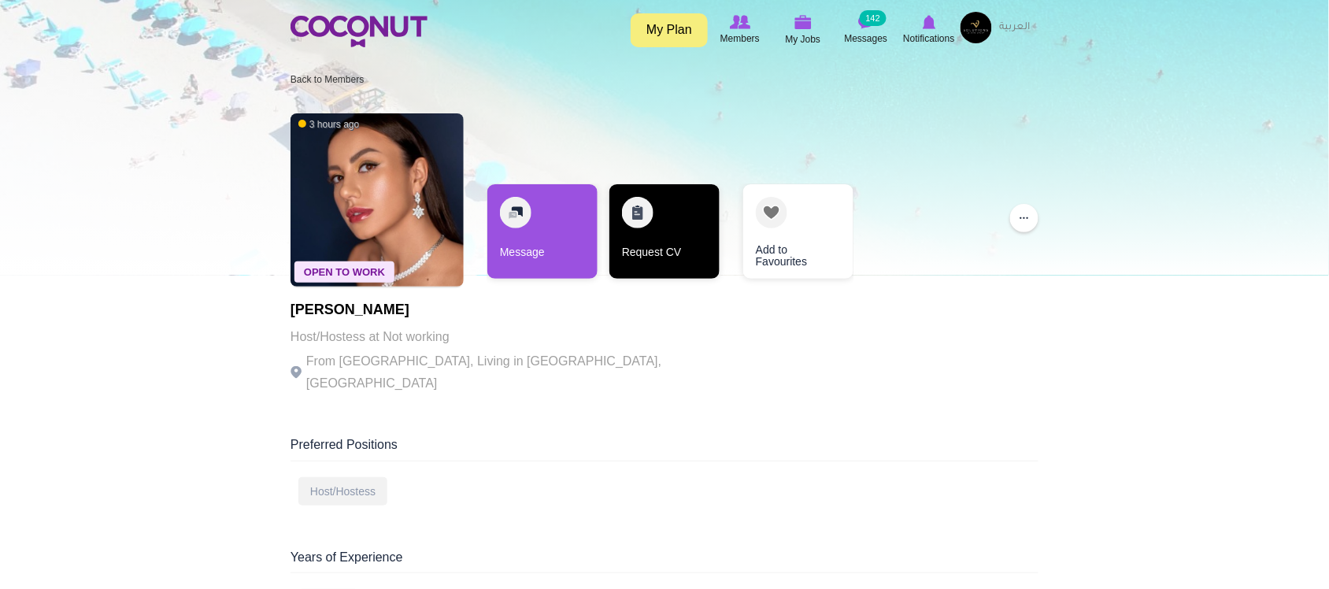
click at [619, 239] on link "Request CV" at bounding box center [665, 231] width 110 height 95
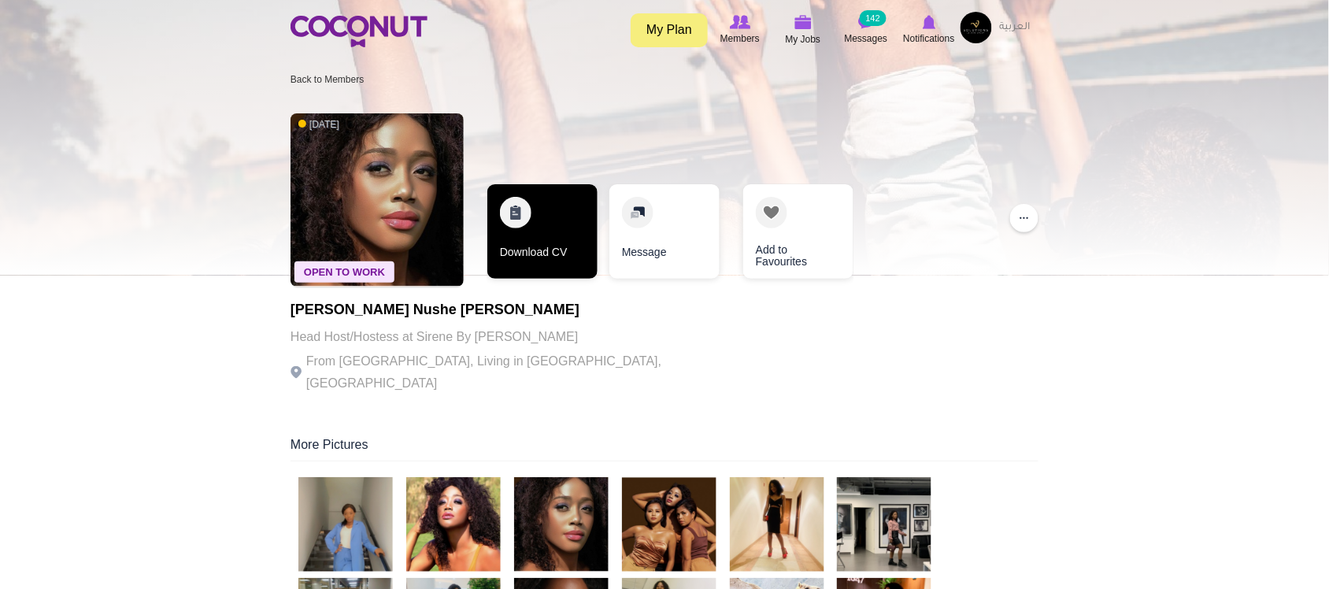
click at [553, 249] on link "Download CV" at bounding box center [543, 231] width 110 height 95
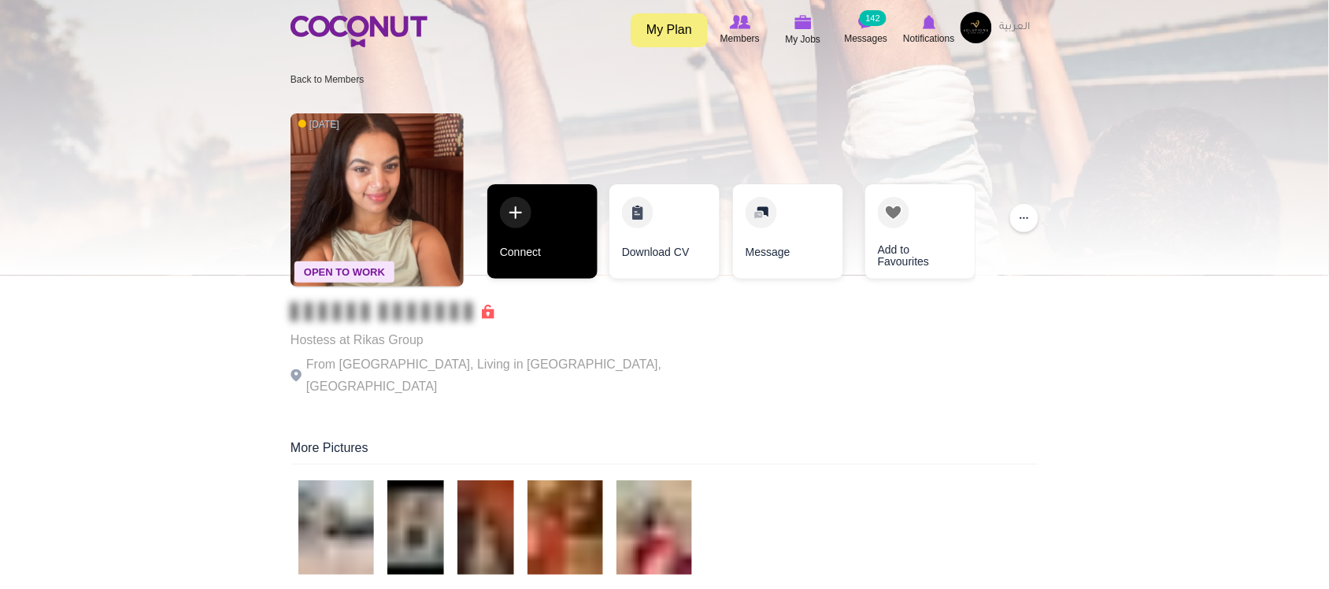
click at [558, 250] on link "Connect" at bounding box center [543, 231] width 110 height 95
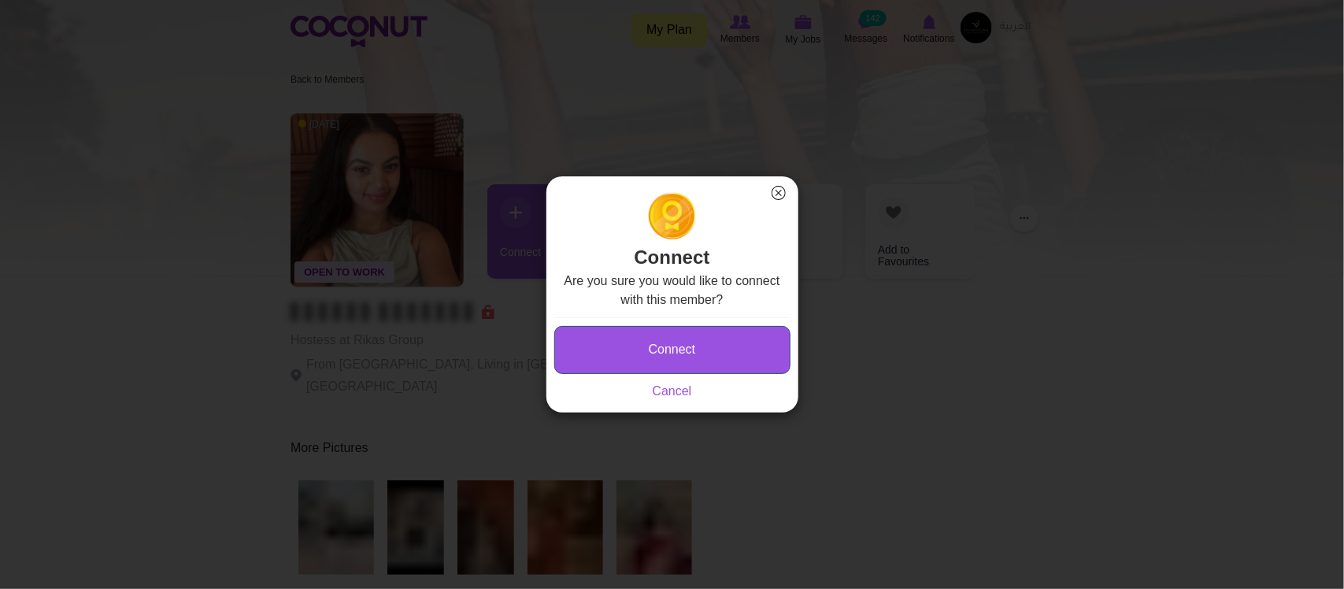
click at [697, 335] on button "Connect" at bounding box center [672, 350] width 236 height 48
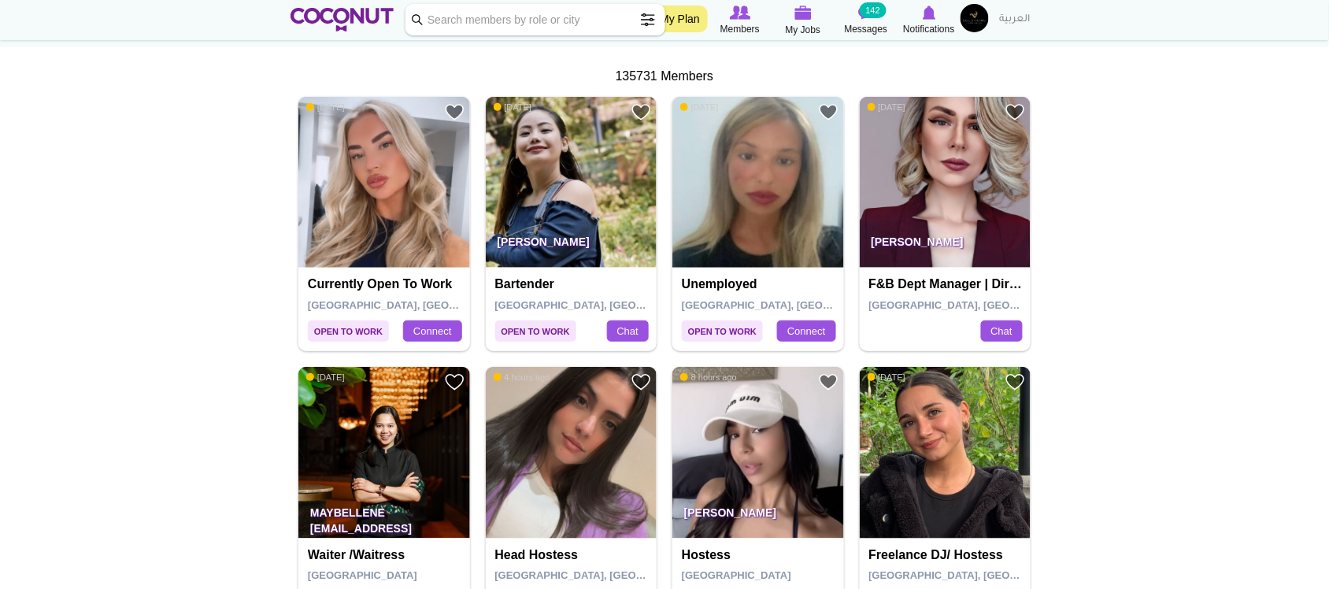
scroll to position [280, 0]
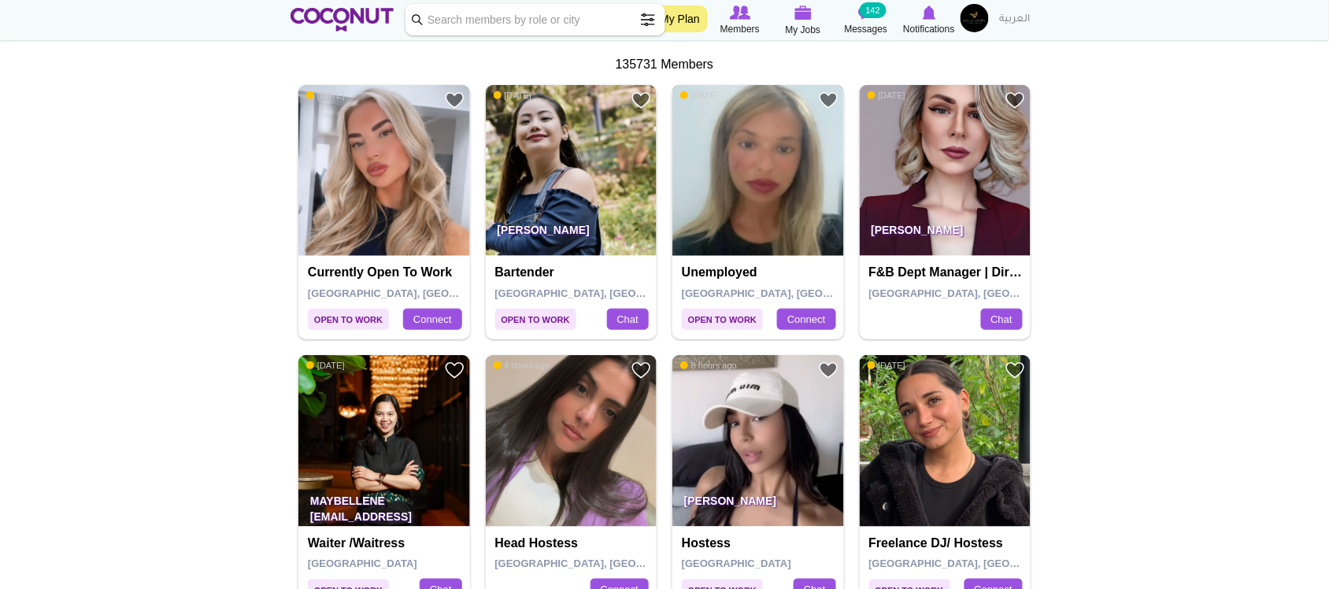
click at [790, 164] on img at bounding box center [759, 171] width 172 height 172
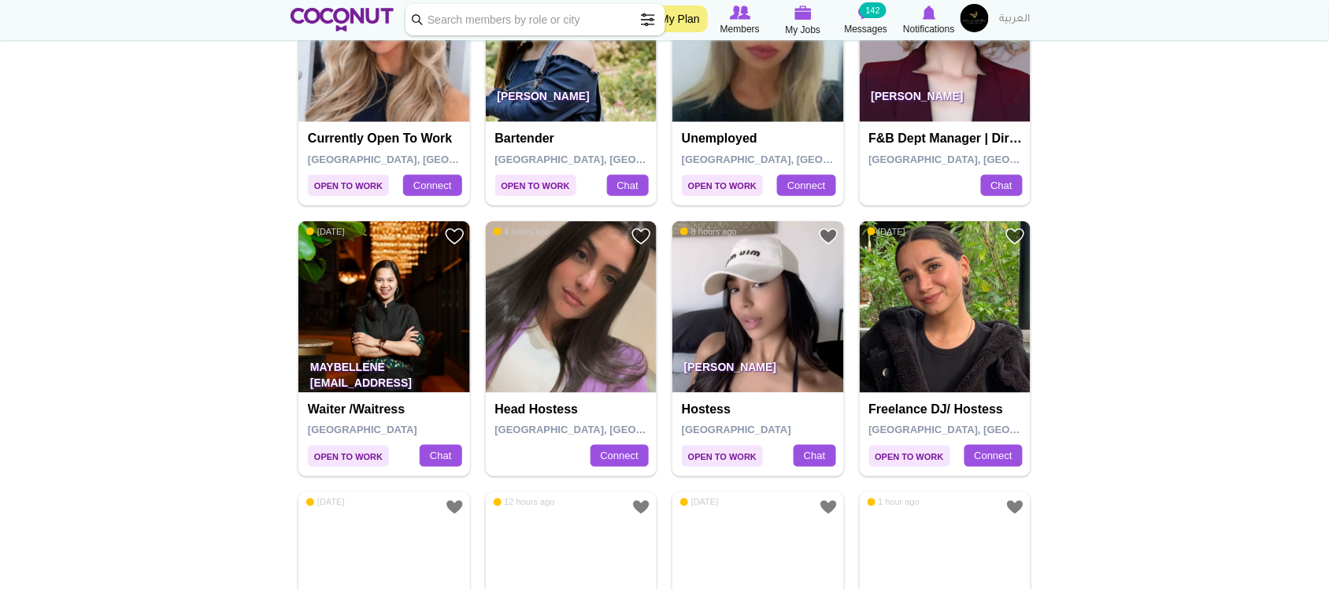
scroll to position [426, 0]
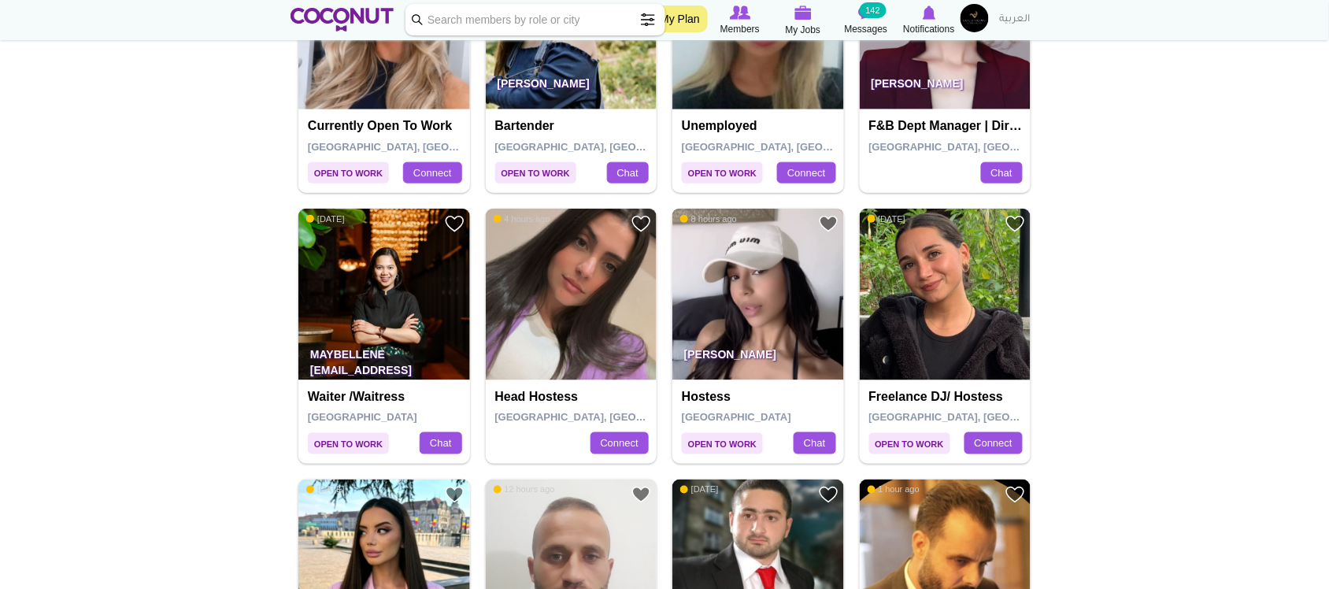
click at [769, 299] on img at bounding box center [759, 295] width 172 height 172
click at [986, 343] on img at bounding box center [946, 295] width 172 height 172
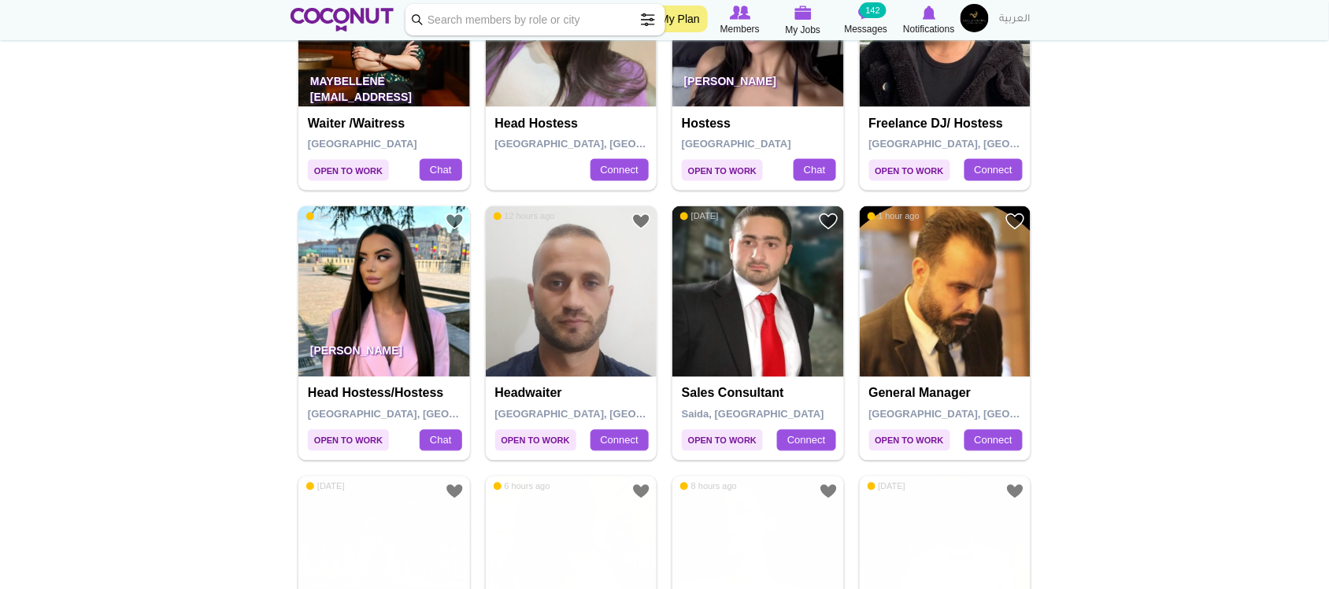
scroll to position [711, 0]
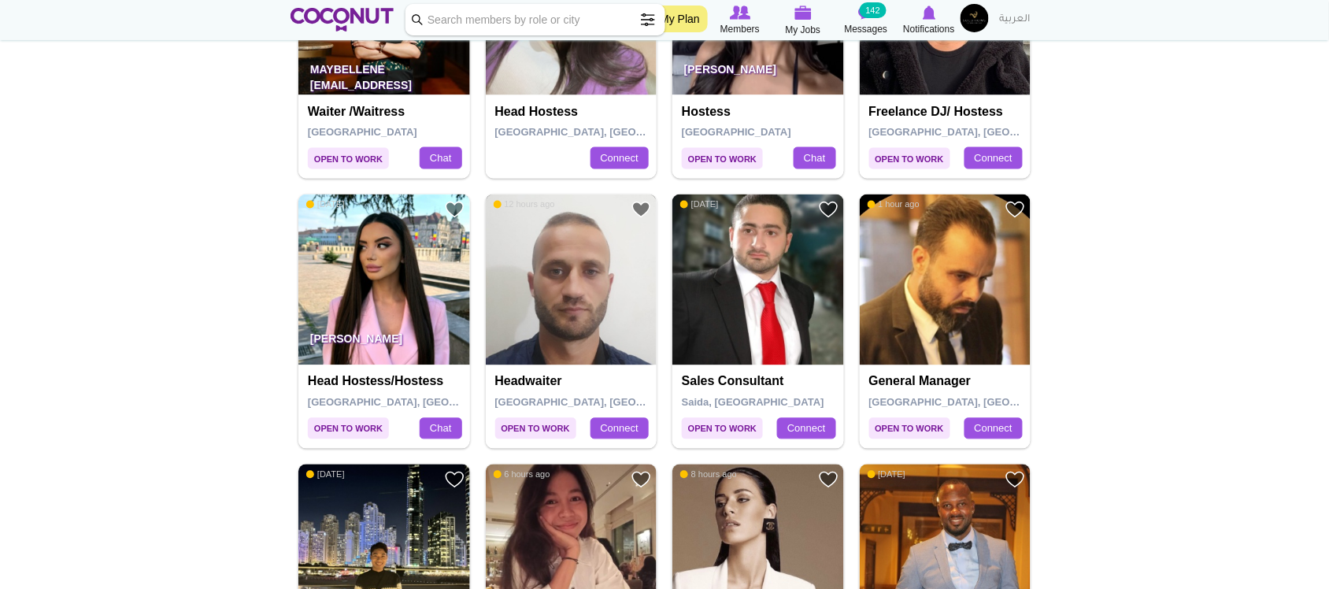
click at [584, 252] on img at bounding box center [572, 281] width 172 height 172
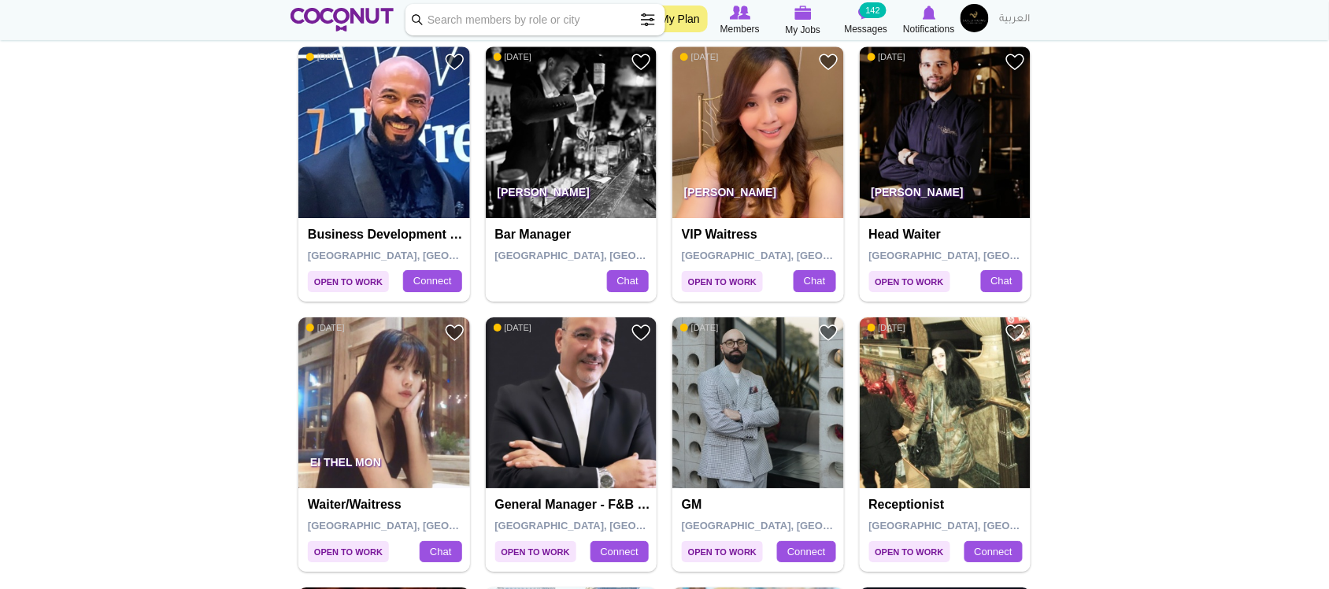
scroll to position [1375, 0]
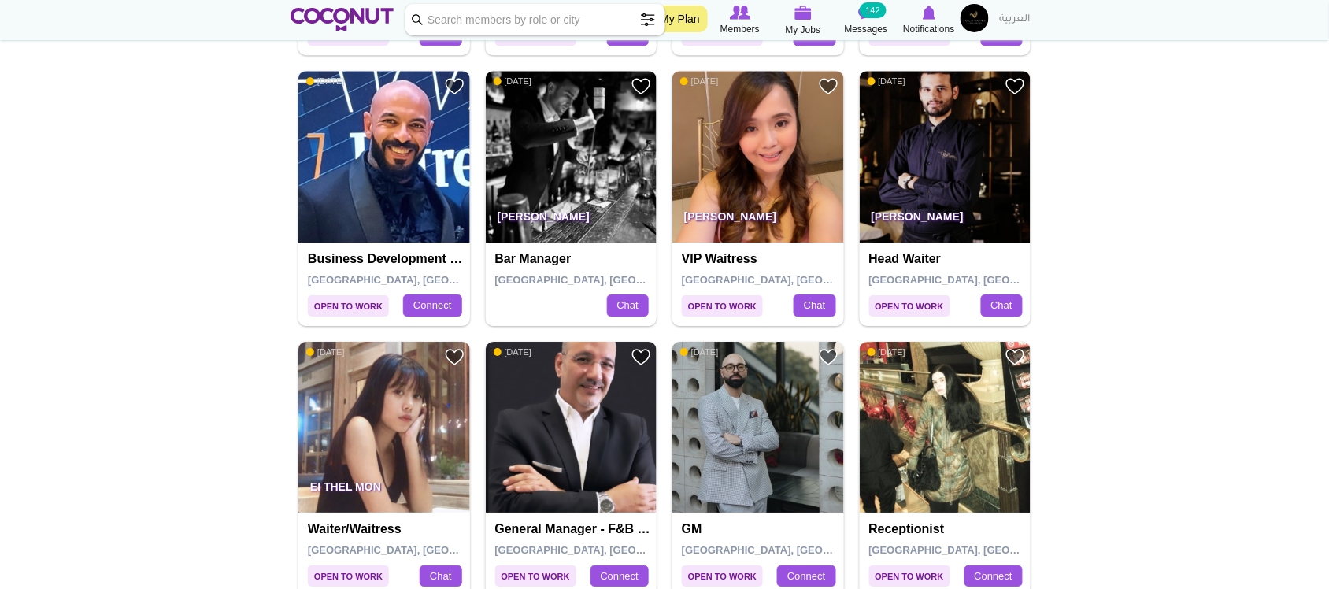
click at [772, 206] on p "[PERSON_NAME]" at bounding box center [759, 220] width 172 height 44
click at [766, 158] on img at bounding box center [759, 157] width 172 height 172
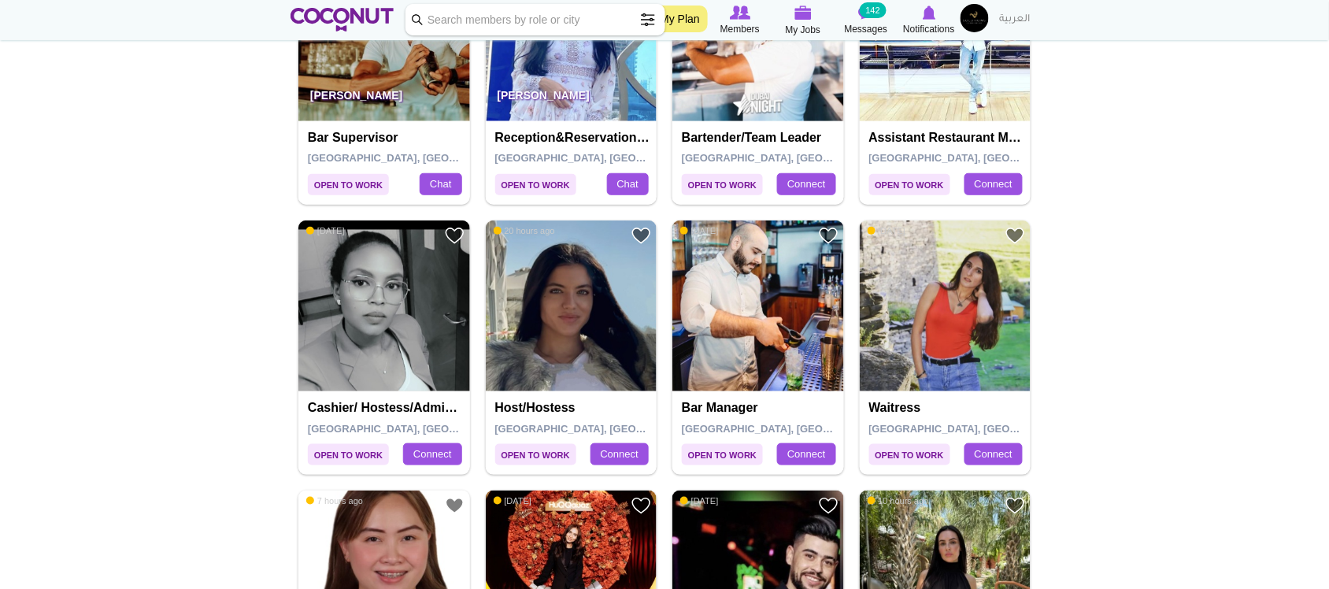
scroll to position [2045, 0]
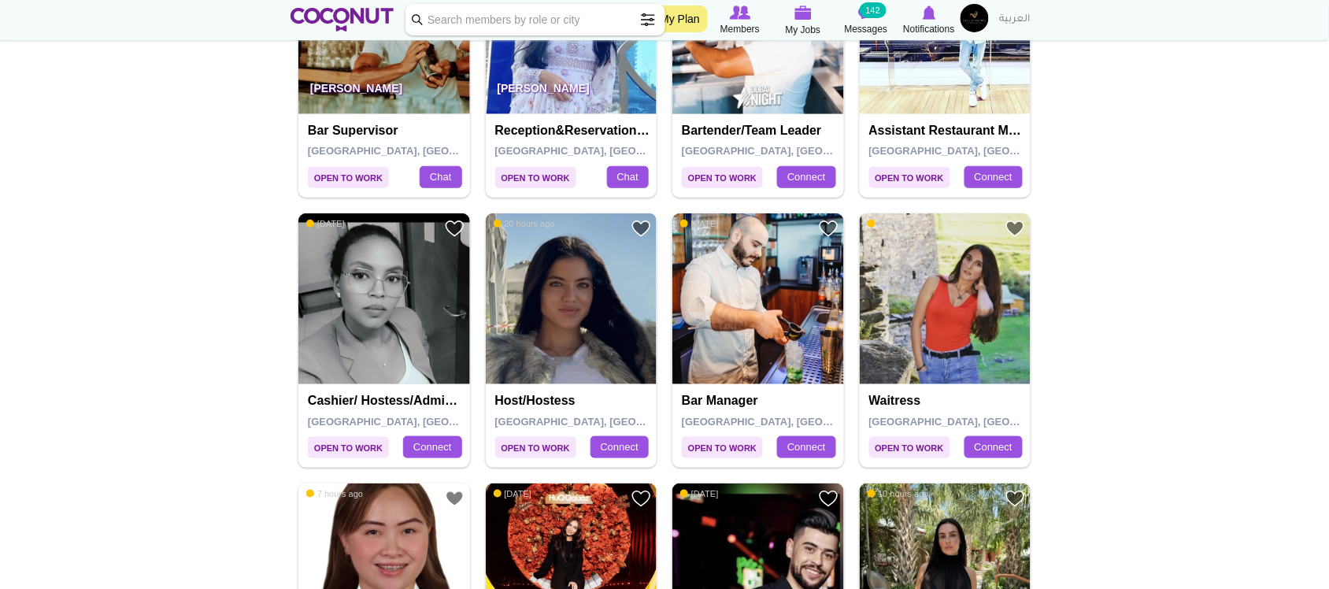
click at [605, 327] on img at bounding box center [572, 299] width 172 height 172
click at [404, 357] on img at bounding box center [384, 299] width 172 height 172
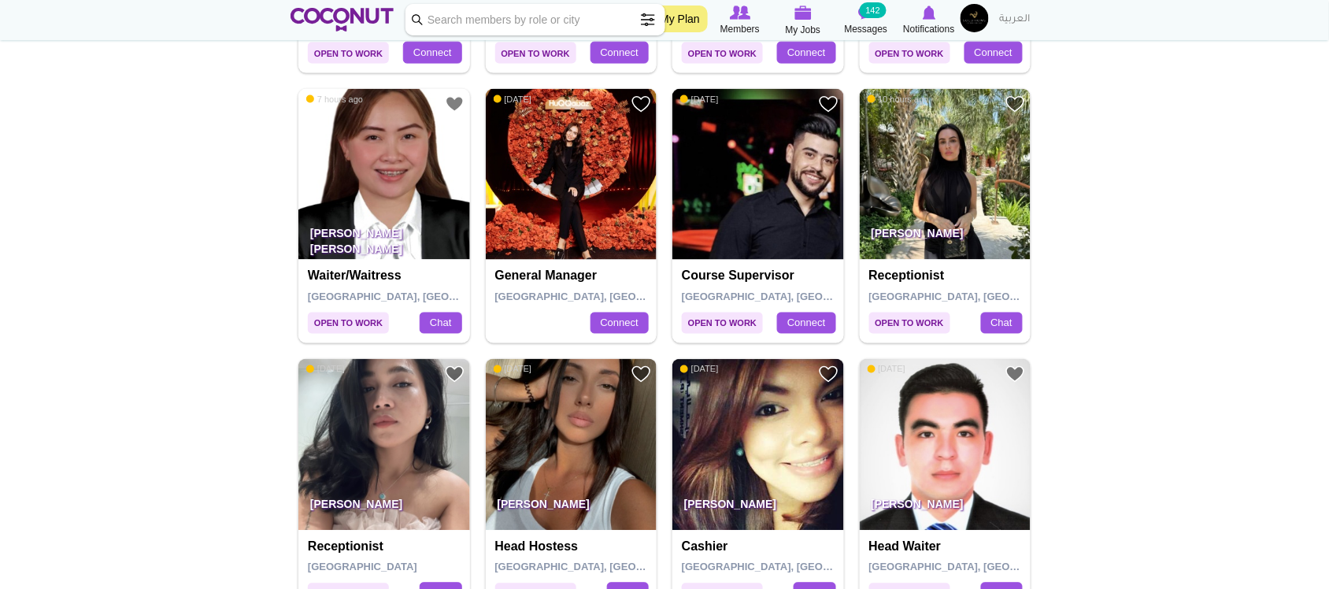
scroll to position [2452, 0]
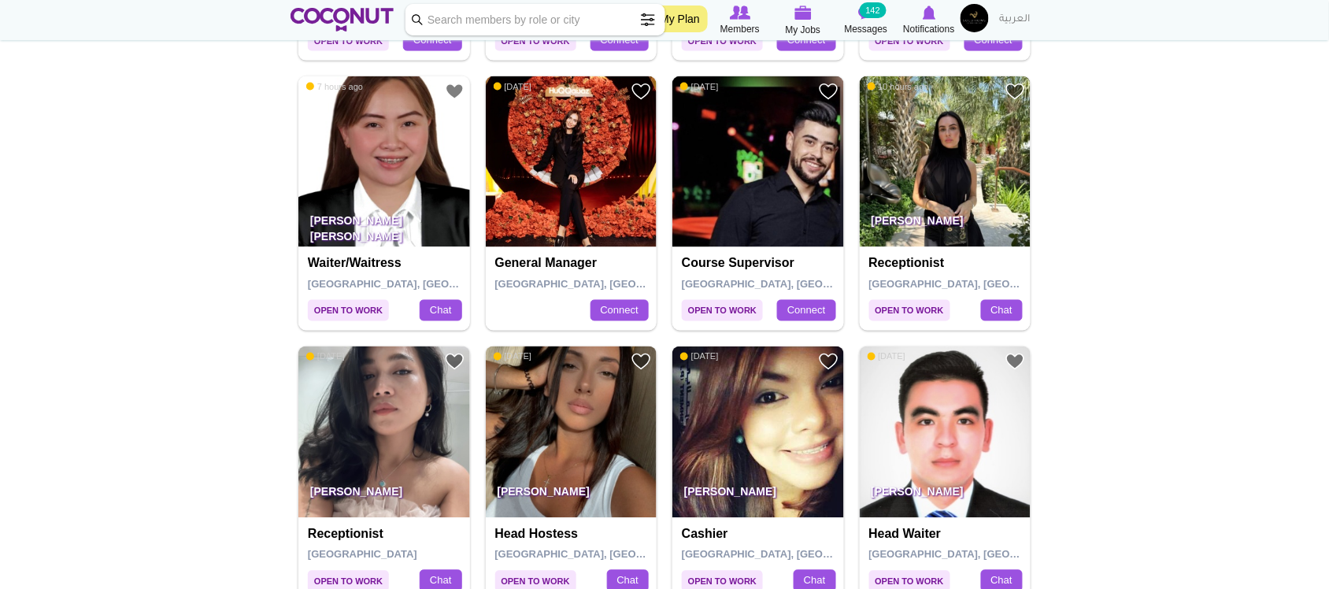
click at [977, 202] on img at bounding box center [946, 162] width 172 height 172
click at [413, 195] on img at bounding box center [384, 162] width 172 height 172
click at [395, 424] on img at bounding box center [384, 433] width 172 height 172
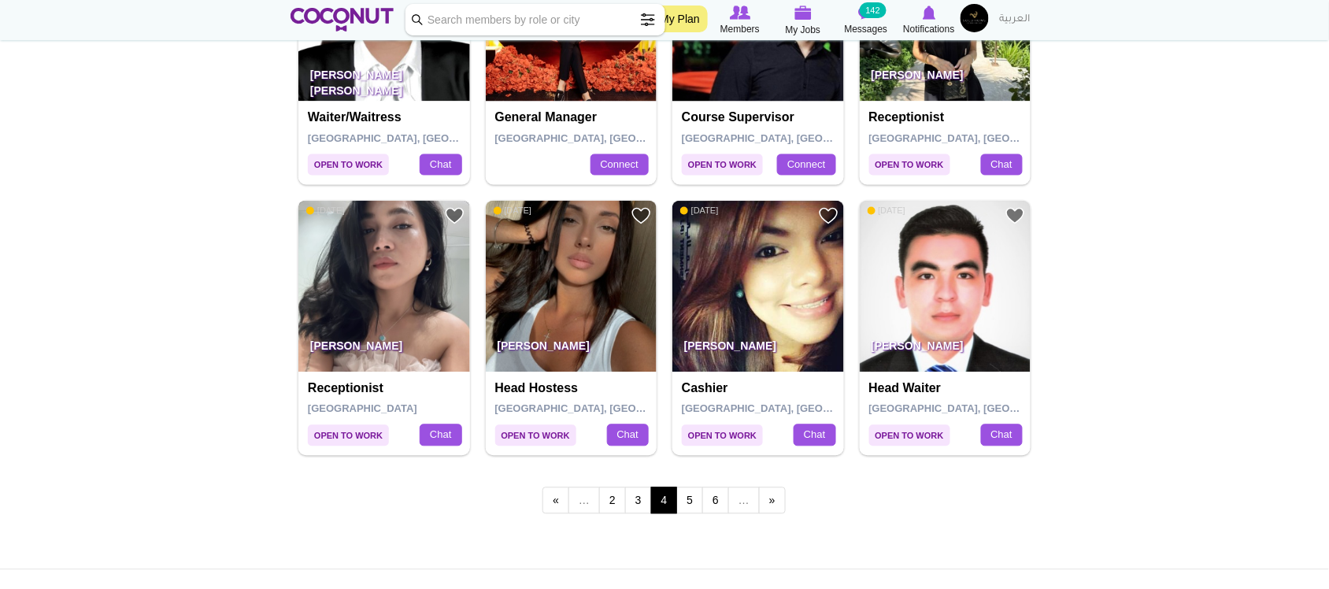
scroll to position [2634, 0]
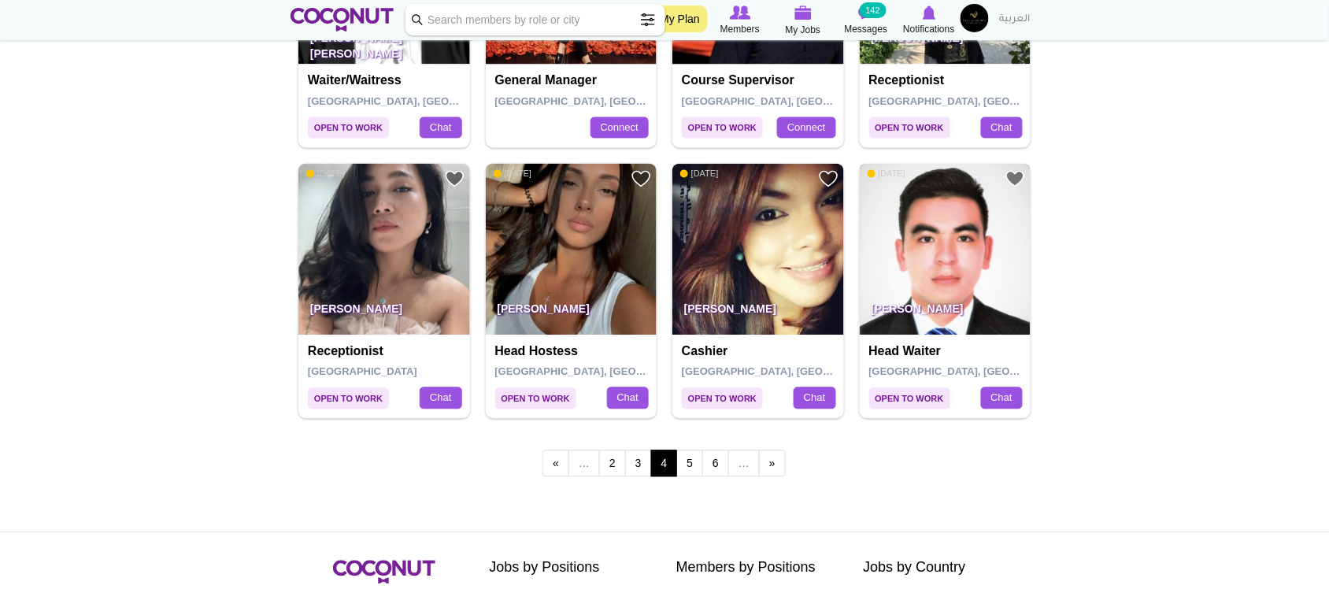
click at [944, 266] on img at bounding box center [946, 250] width 172 height 172
click at [691, 459] on link "5" at bounding box center [690, 463] width 27 height 27
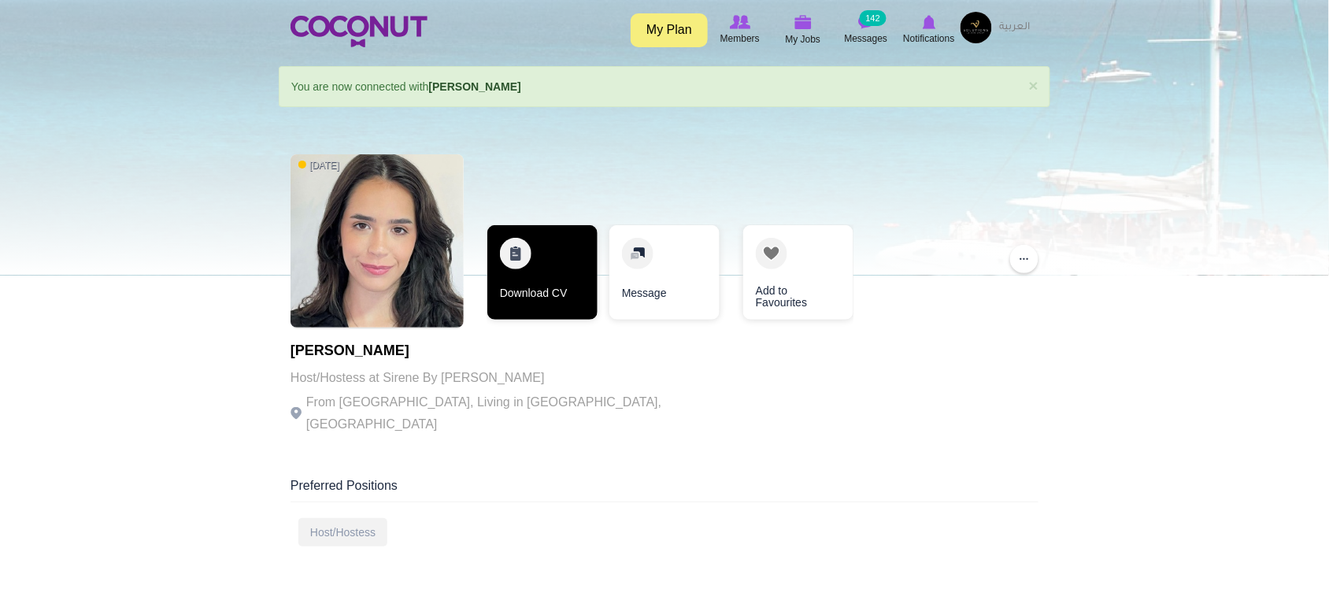
click at [583, 284] on link "Download CV" at bounding box center [543, 272] width 110 height 95
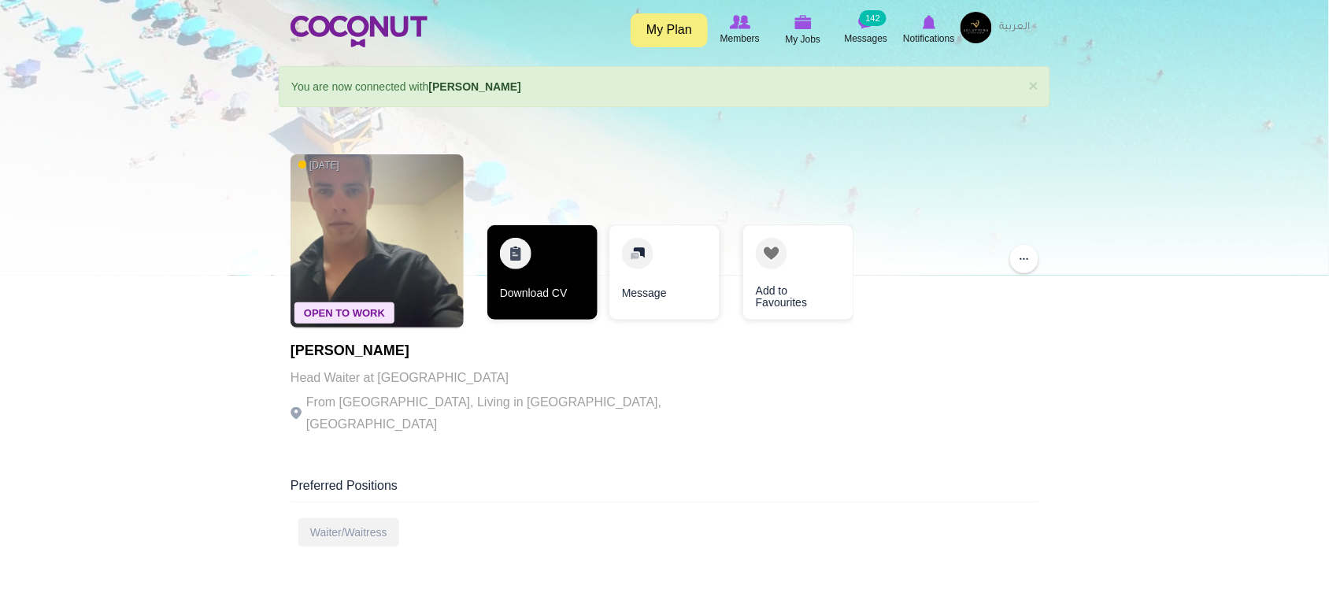
click at [547, 284] on link "Download CV" at bounding box center [543, 272] width 110 height 95
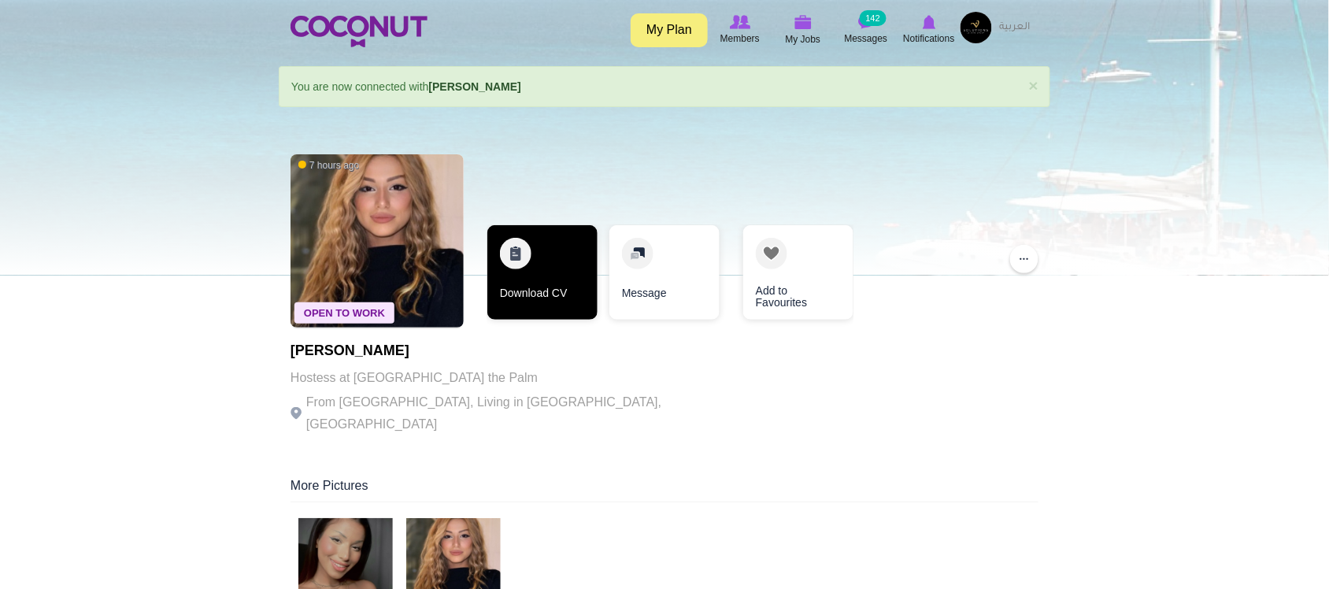
click at [552, 305] on link "Download CV" at bounding box center [543, 272] width 110 height 95
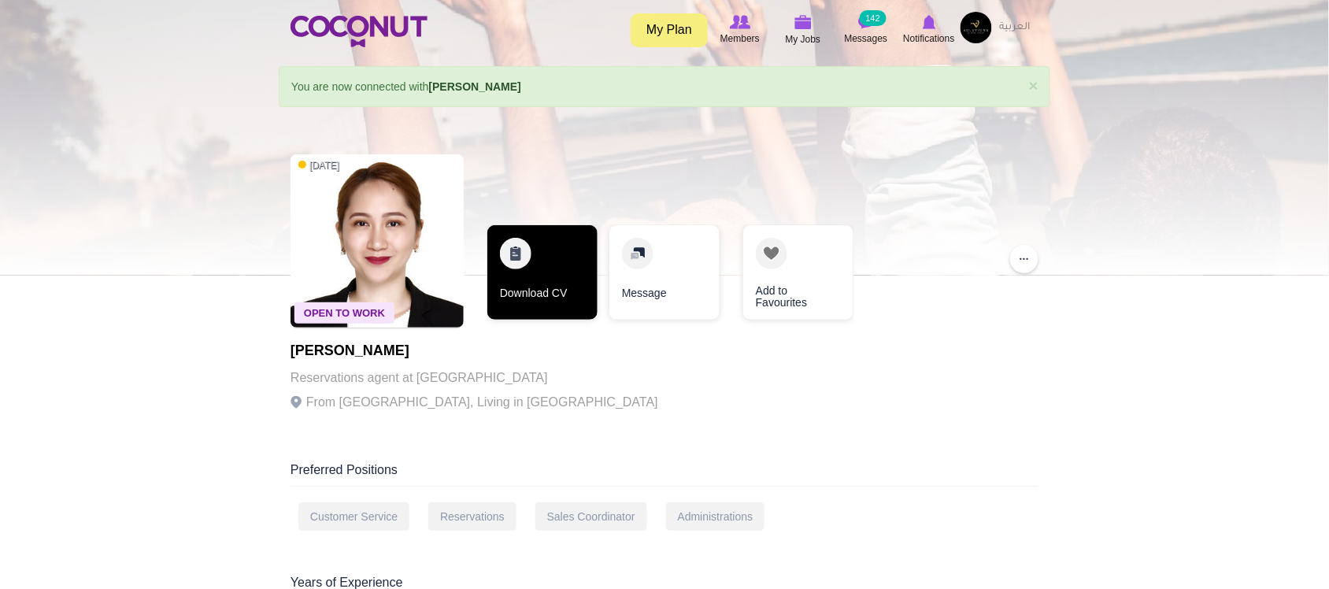
click at [569, 290] on link "Download CV" at bounding box center [543, 272] width 110 height 95
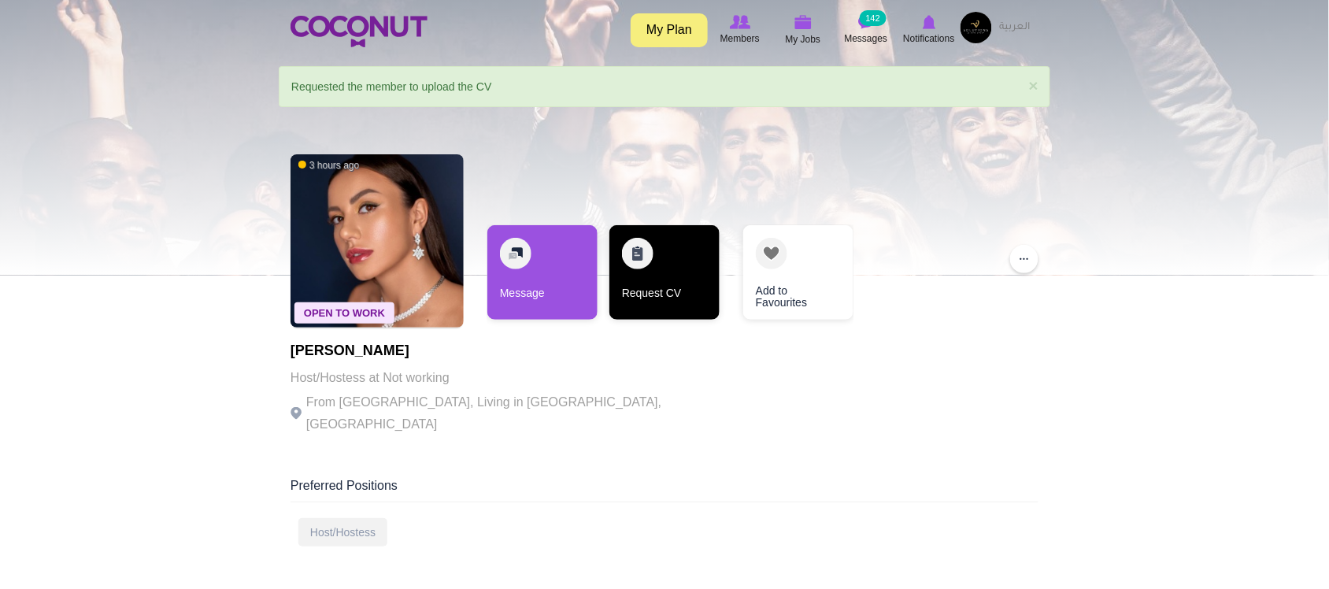
click at [640, 290] on link "Request CV" at bounding box center [665, 272] width 110 height 95
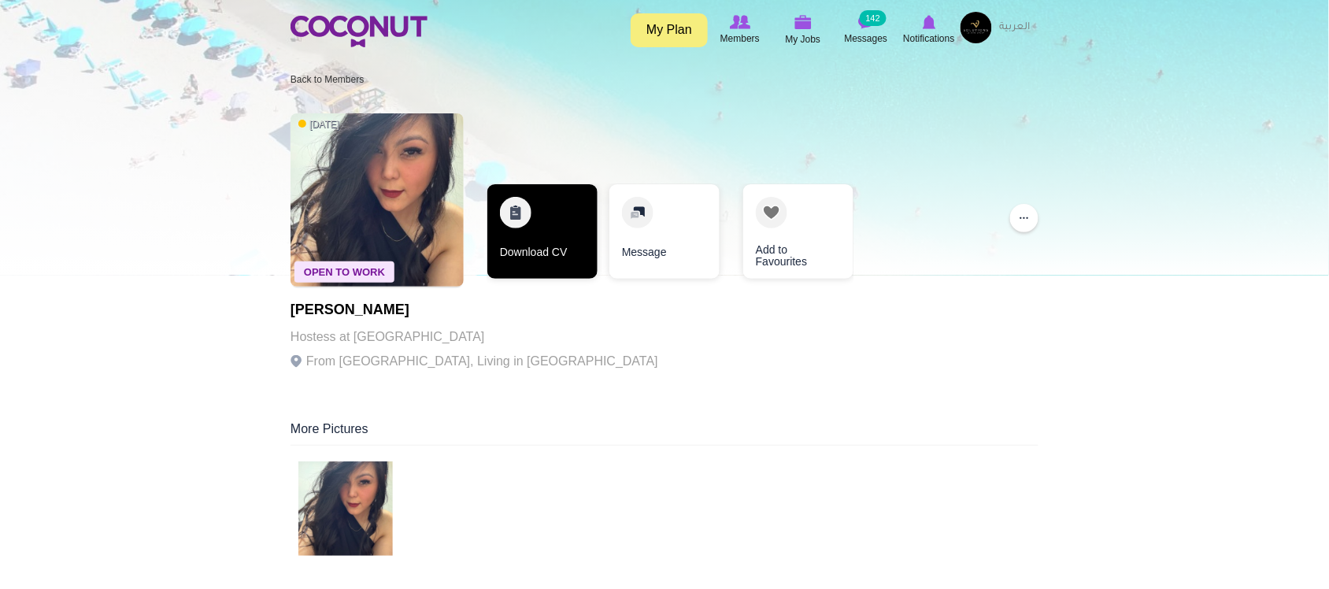
click at [540, 252] on link "Download CV" at bounding box center [543, 231] width 110 height 95
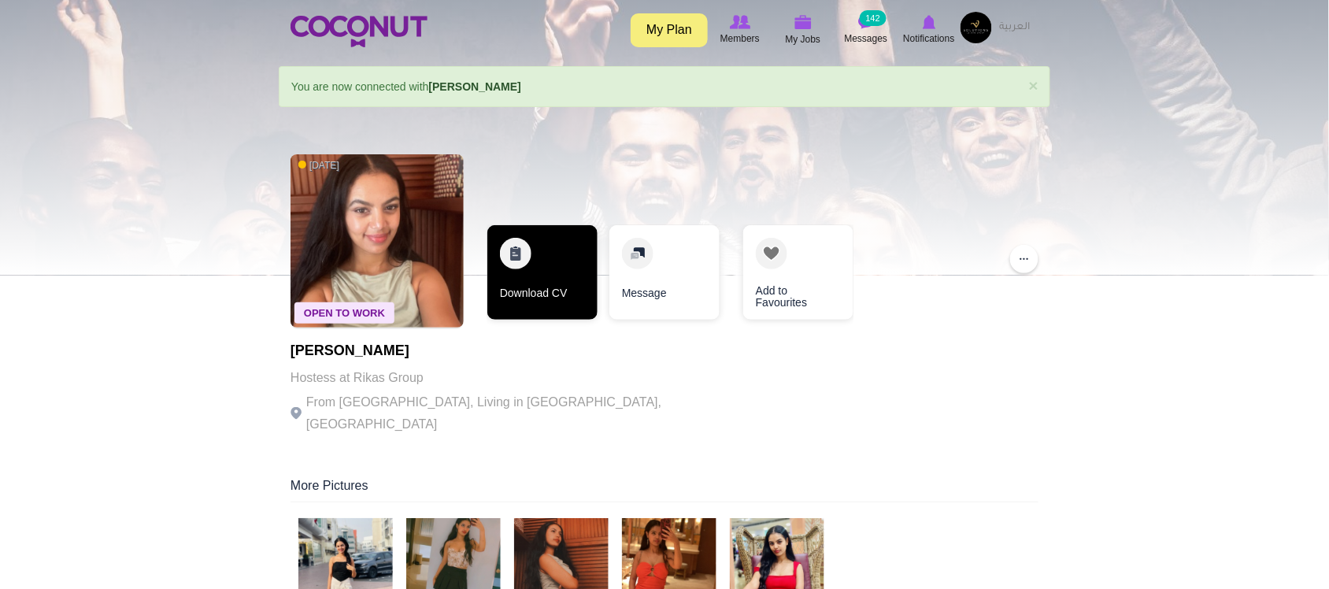
click at [564, 280] on link "Download CV" at bounding box center [543, 272] width 110 height 95
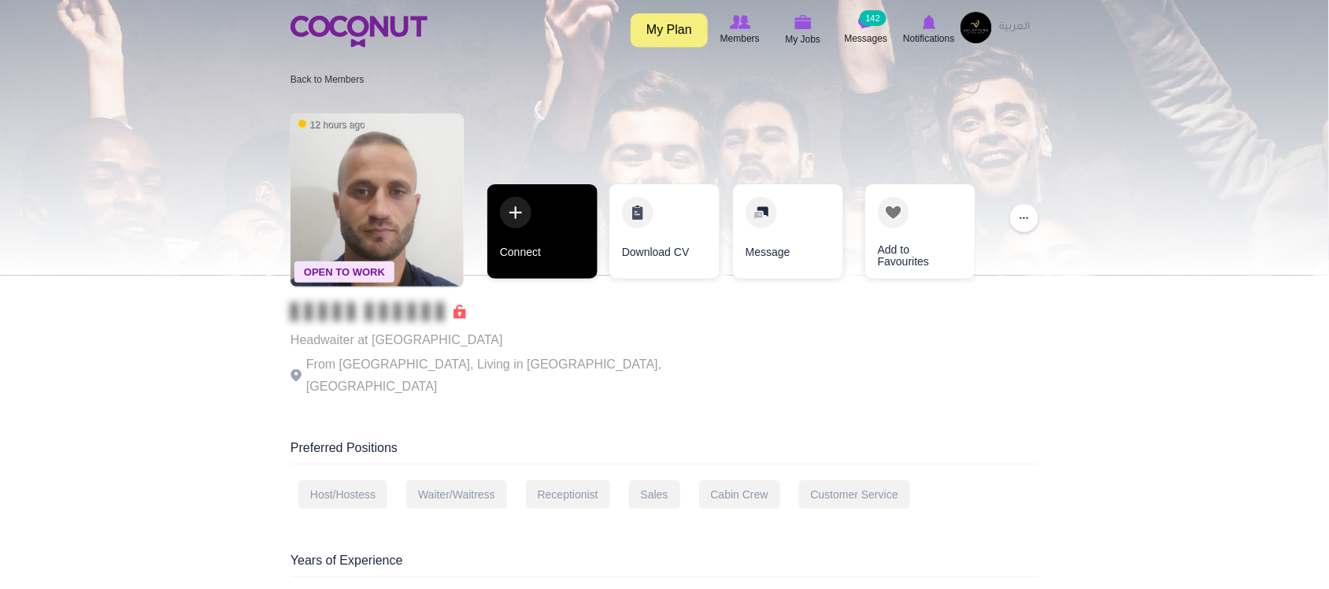
click at [512, 262] on link "Connect" at bounding box center [543, 231] width 110 height 95
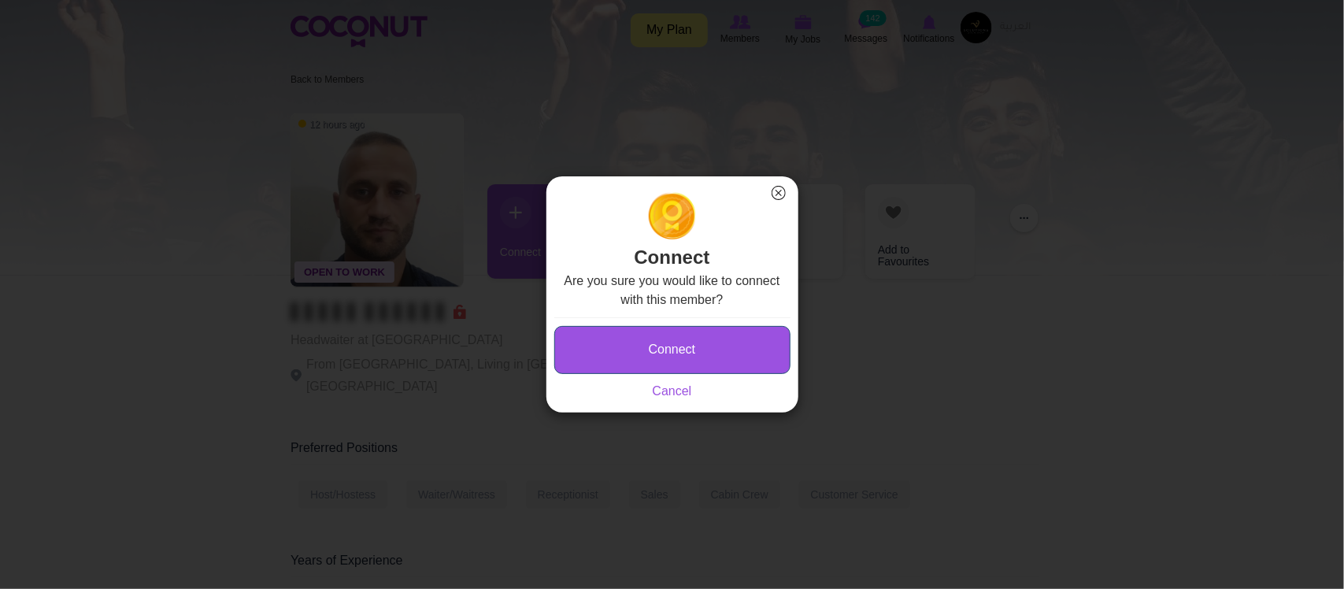
click at [648, 343] on button "Connect" at bounding box center [672, 350] width 236 height 48
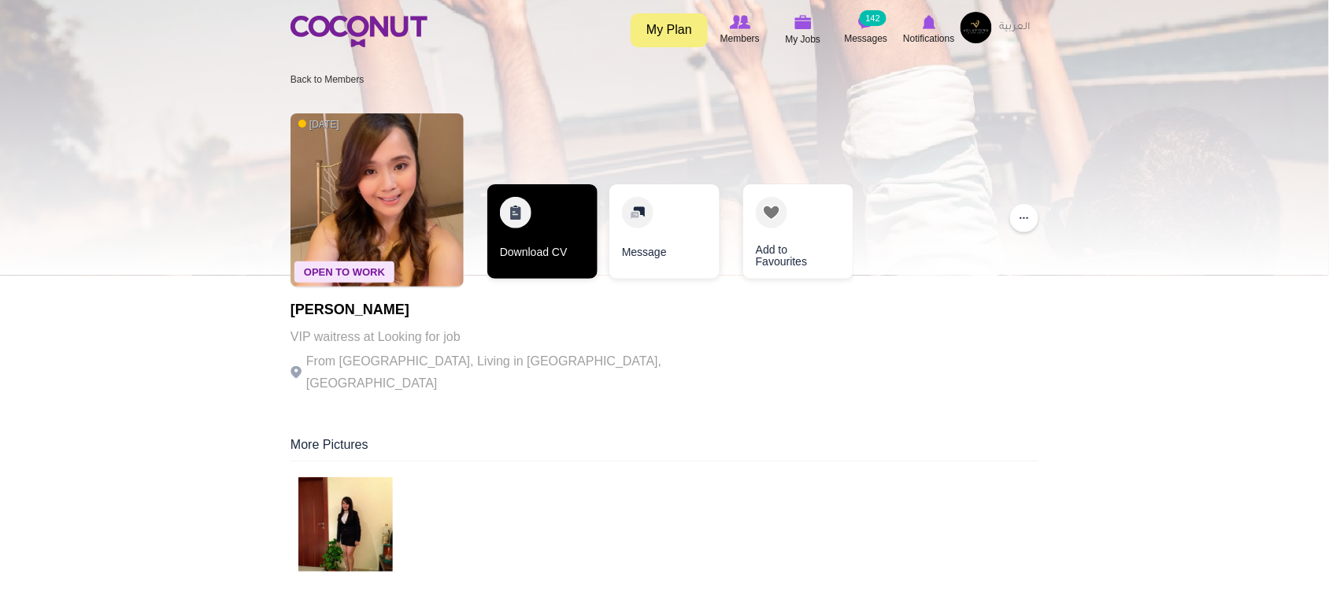
click at [565, 269] on link "Download CV" at bounding box center [543, 231] width 110 height 95
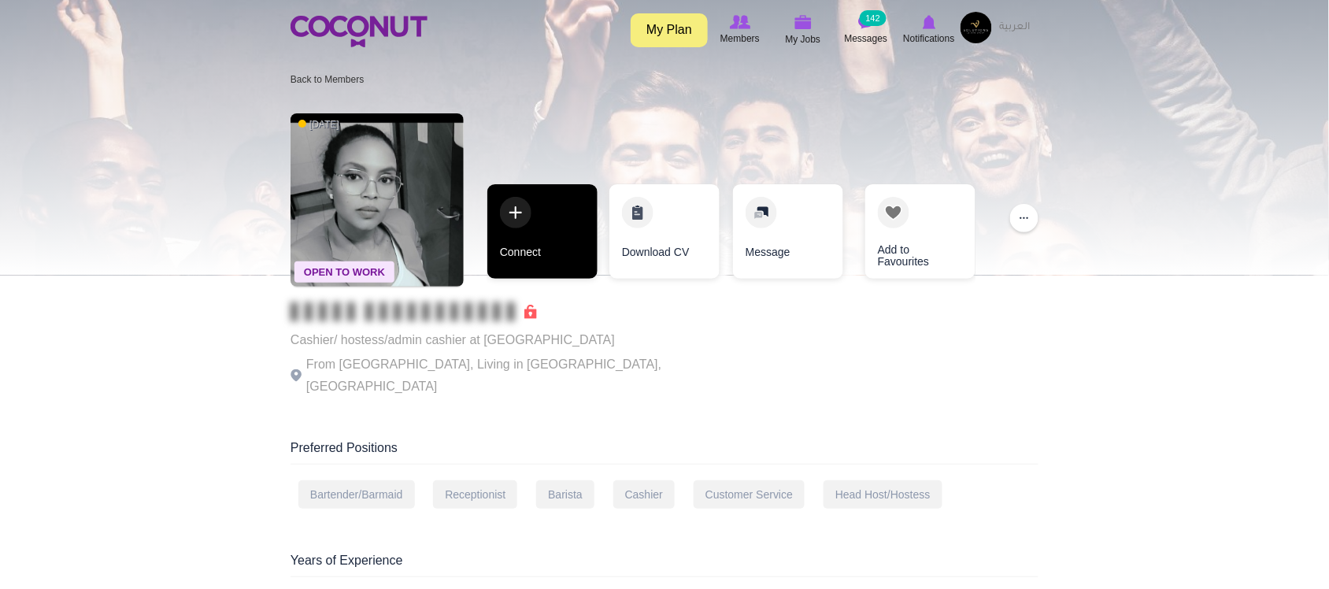
click at [525, 244] on link "Connect" at bounding box center [543, 231] width 110 height 95
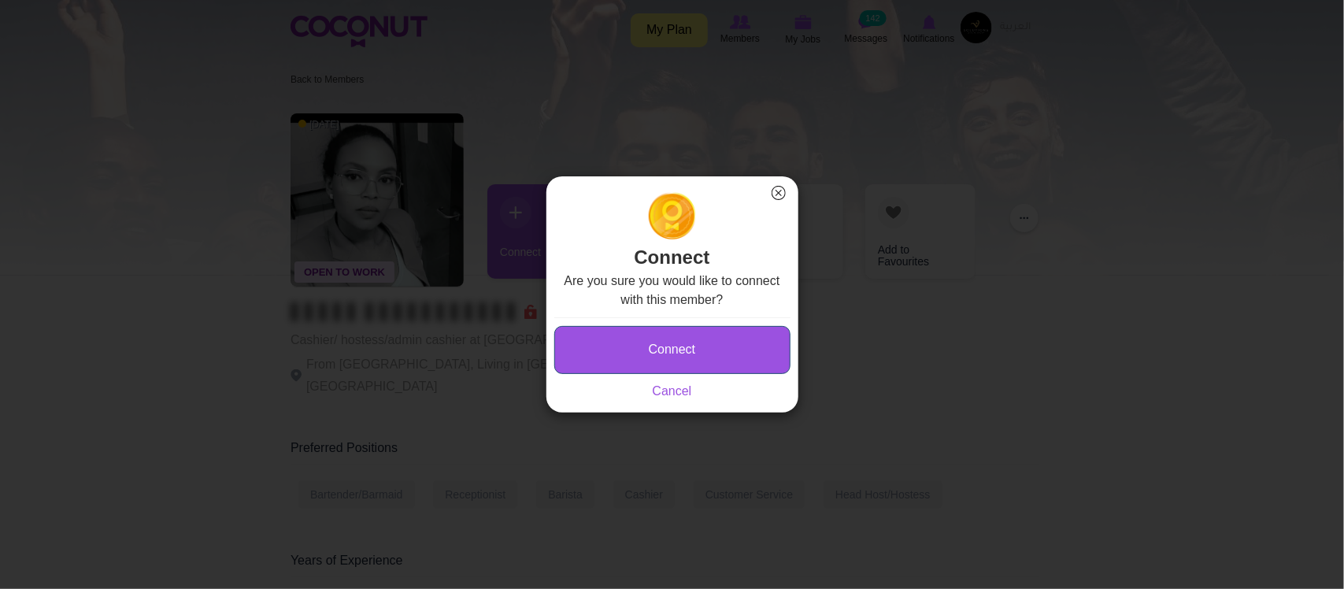
click at [610, 348] on button "Connect" at bounding box center [672, 350] width 236 height 48
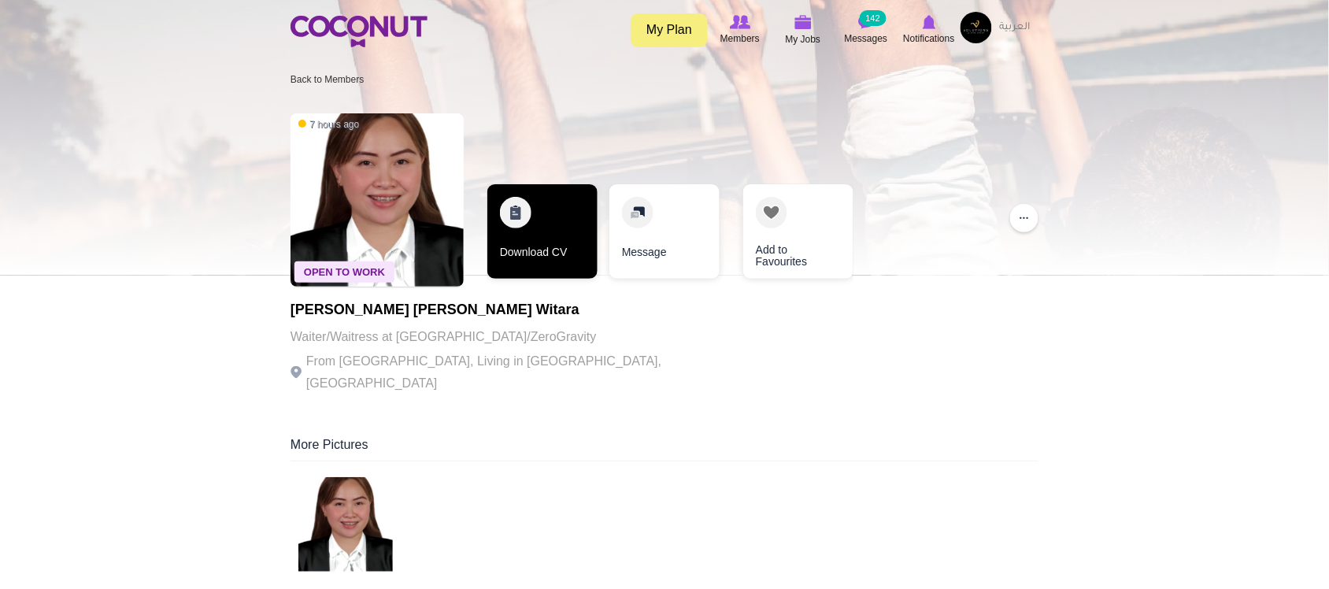
click at [562, 262] on link "Download CV" at bounding box center [543, 231] width 110 height 95
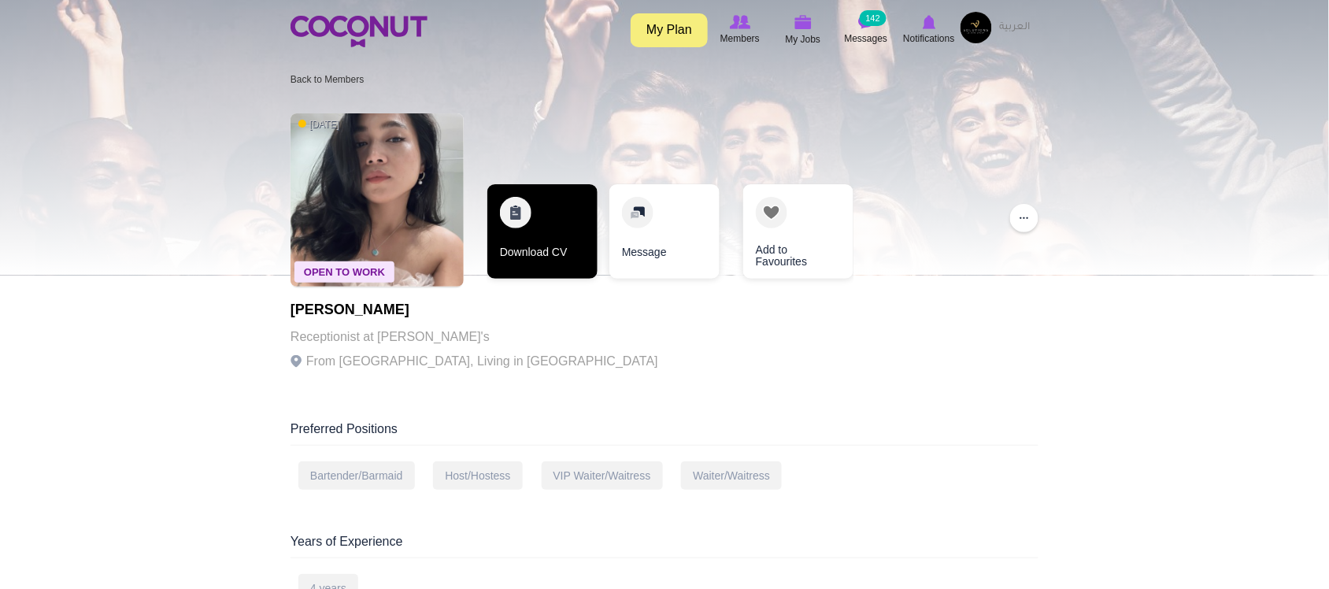
click at [517, 238] on link "Download CV" at bounding box center [543, 231] width 110 height 95
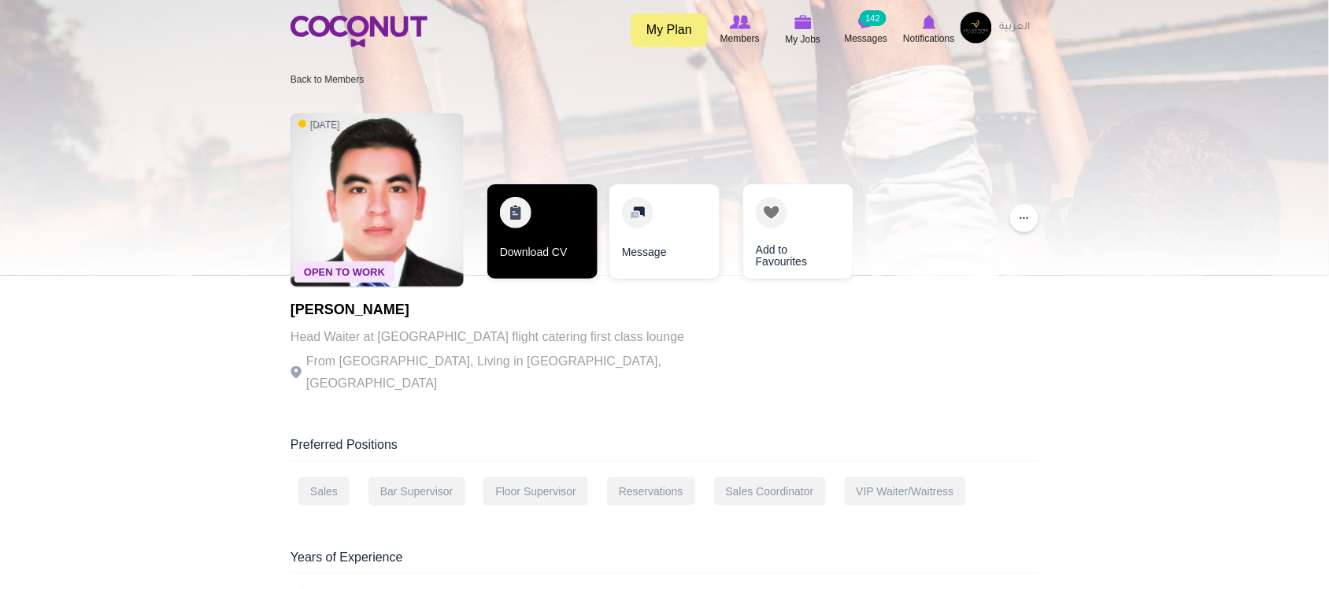
click at [575, 227] on link "Download CV" at bounding box center [543, 231] width 110 height 95
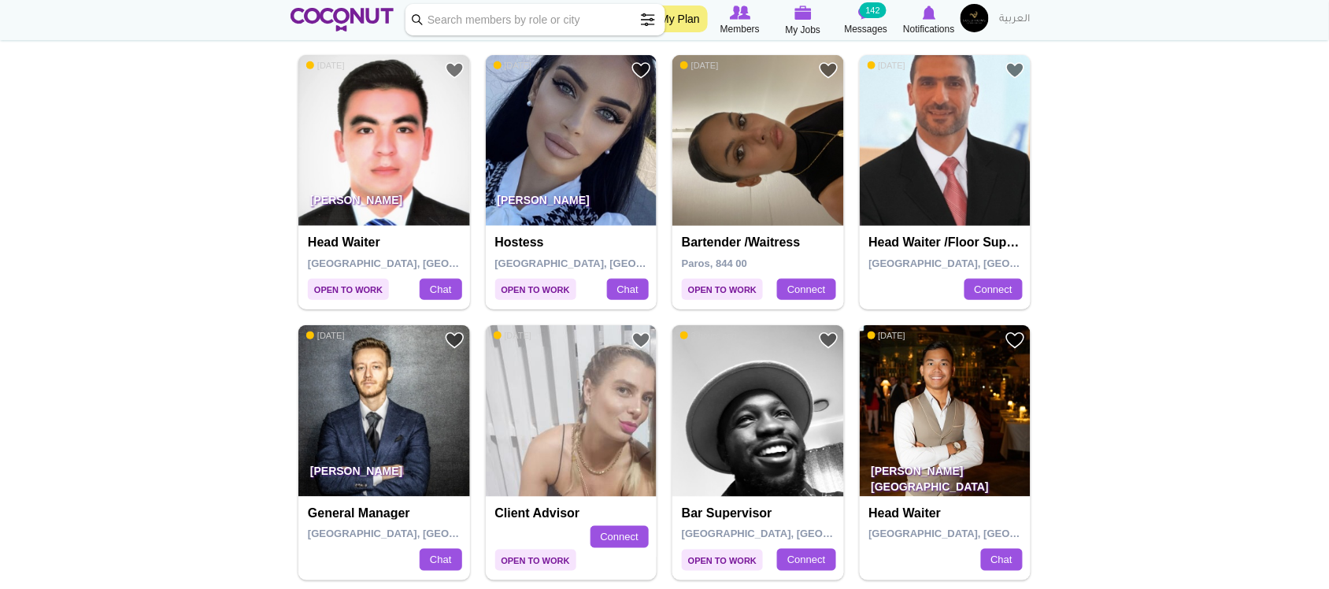
scroll to position [298, 0]
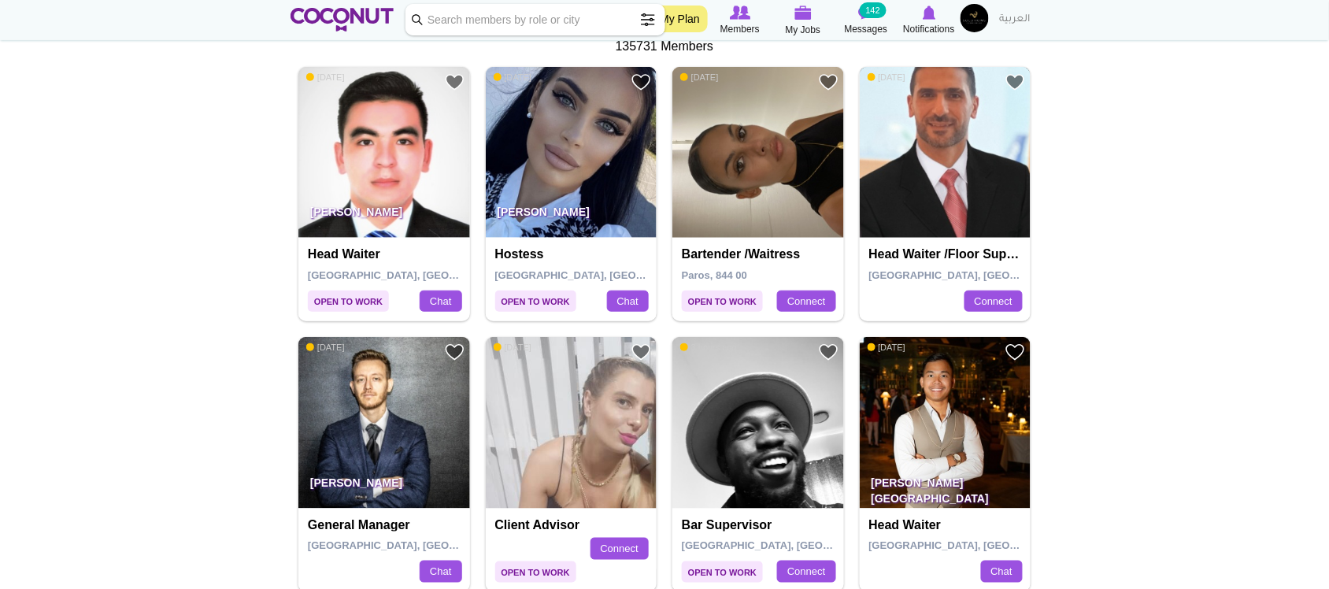
click at [1009, 116] on img at bounding box center [946, 153] width 172 height 172
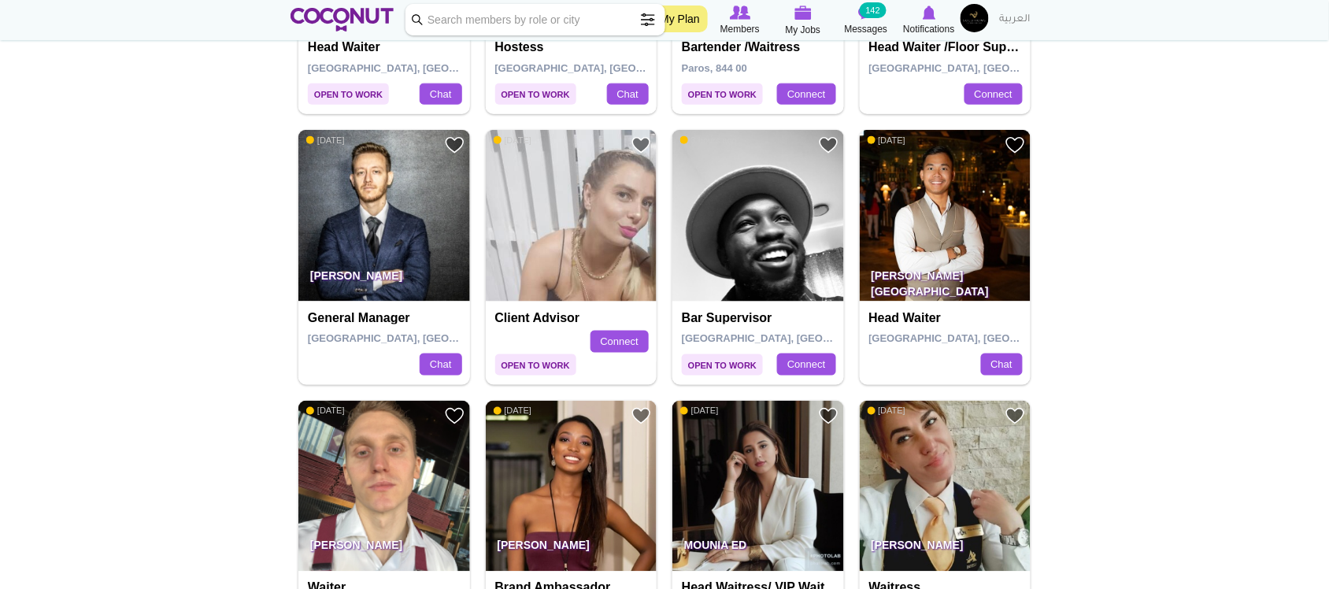
scroll to position [529, 0]
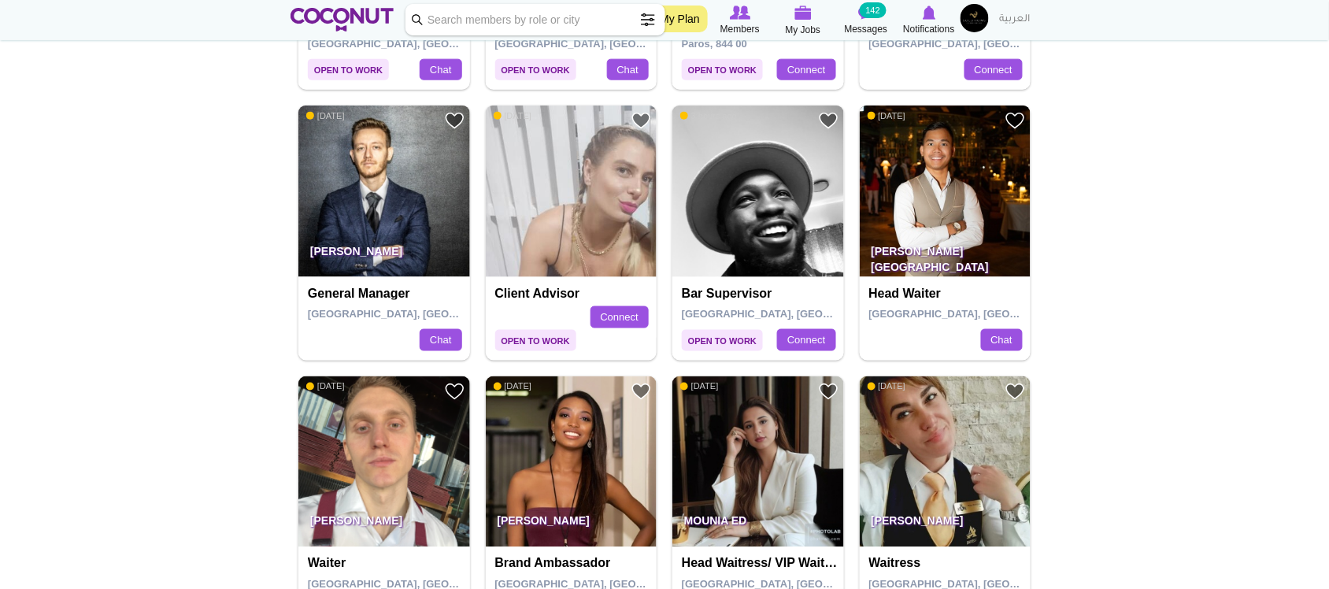
click at [951, 198] on img at bounding box center [946, 192] width 172 height 172
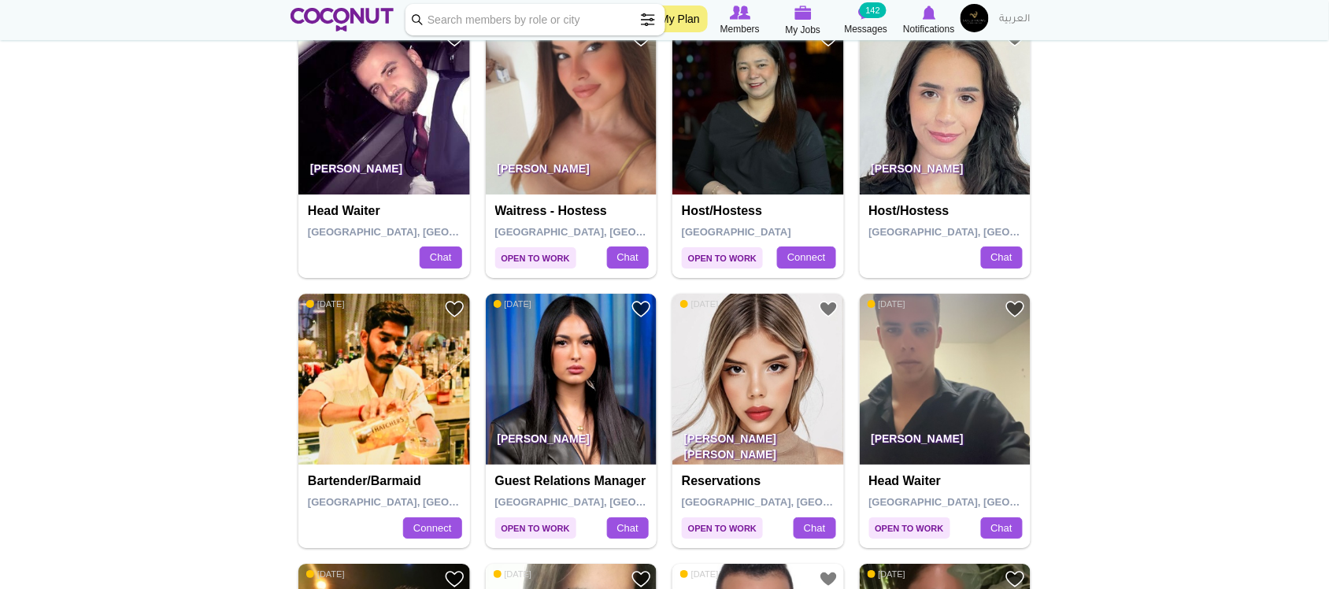
scroll to position [1436, 0]
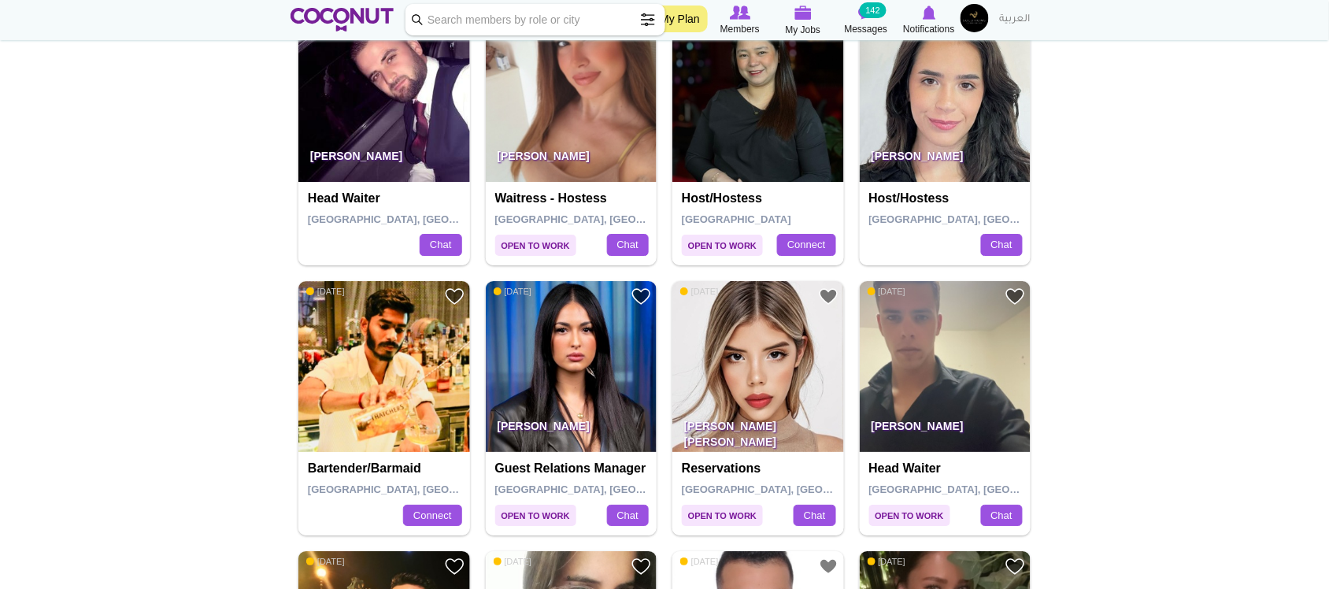
click at [383, 120] on img at bounding box center [384, 96] width 172 height 172
click at [541, 127] on img at bounding box center [572, 96] width 172 height 172
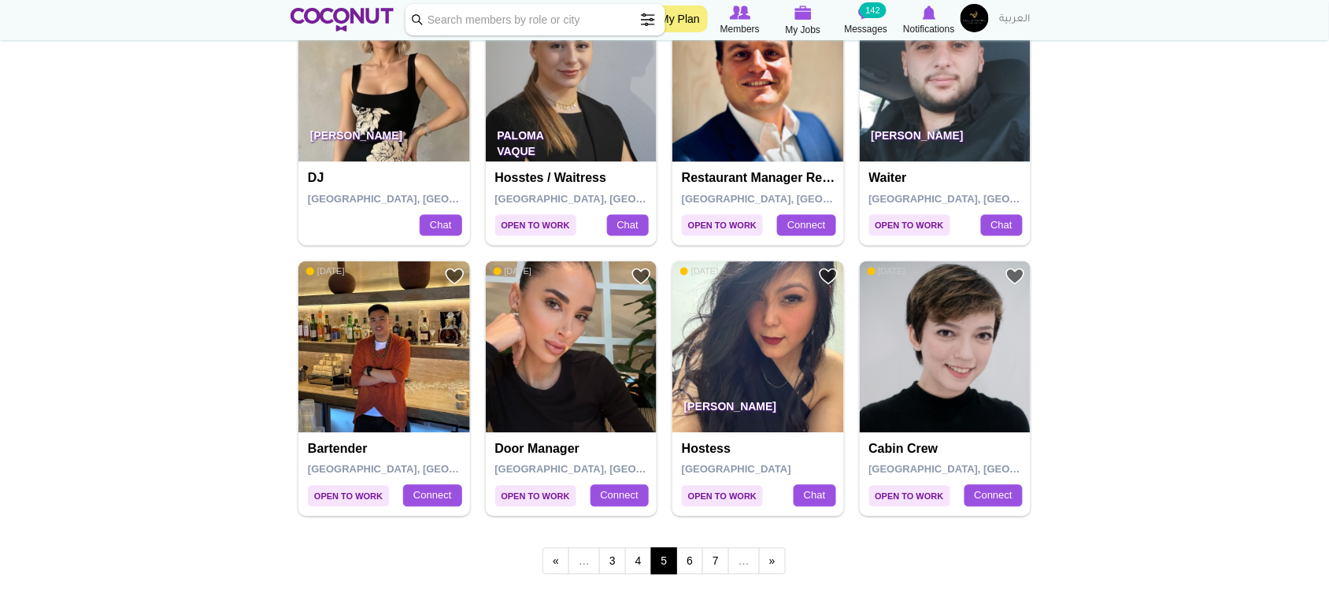
scroll to position [2549, 0]
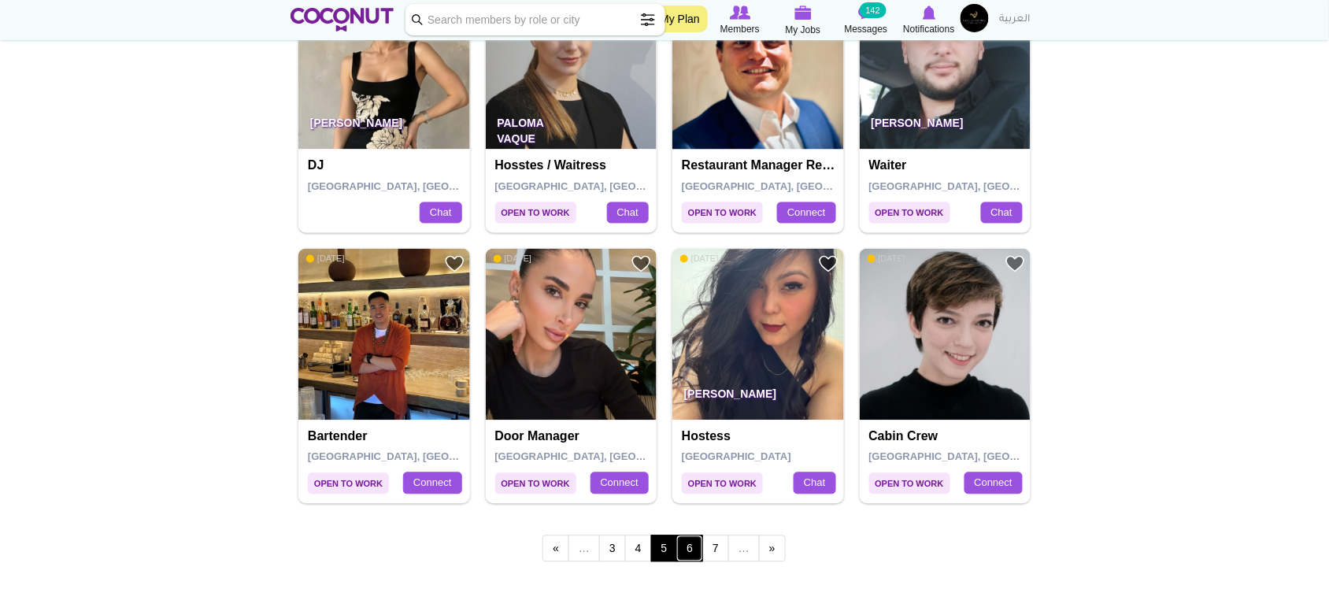
click at [691, 552] on link "6" at bounding box center [690, 549] width 27 height 27
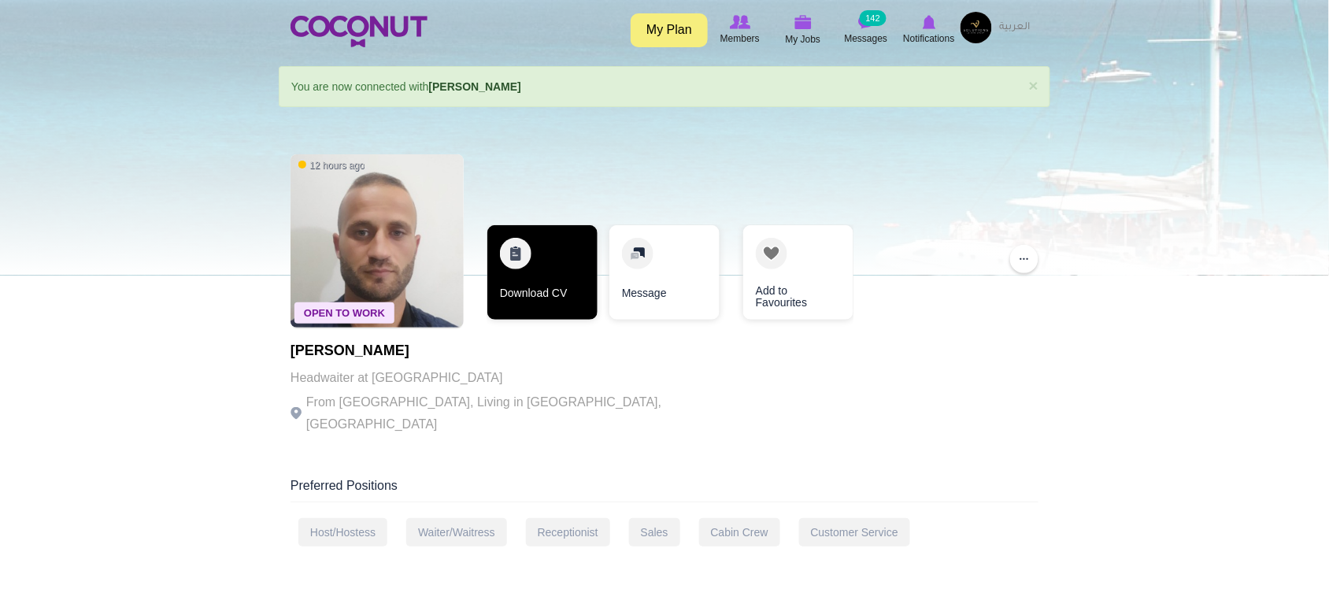
click at [517, 289] on link "Download CV" at bounding box center [543, 272] width 110 height 95
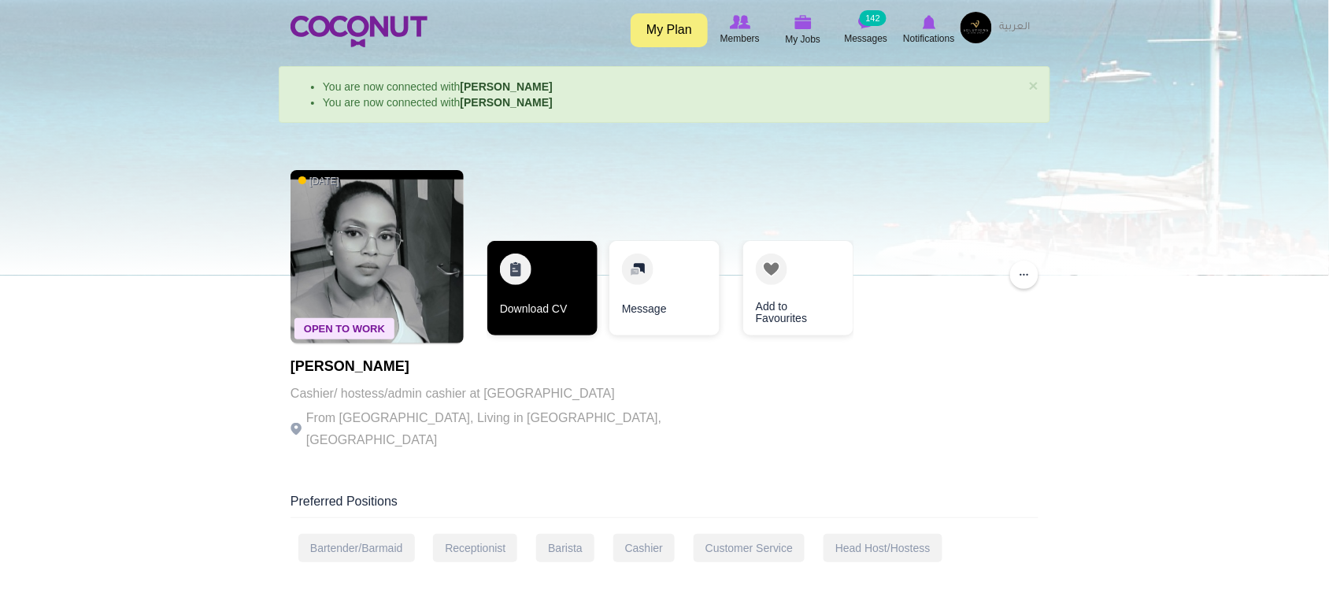
click at [555, 260] on link "Download CV" at bounding box center [543, 288] width 110 height 95
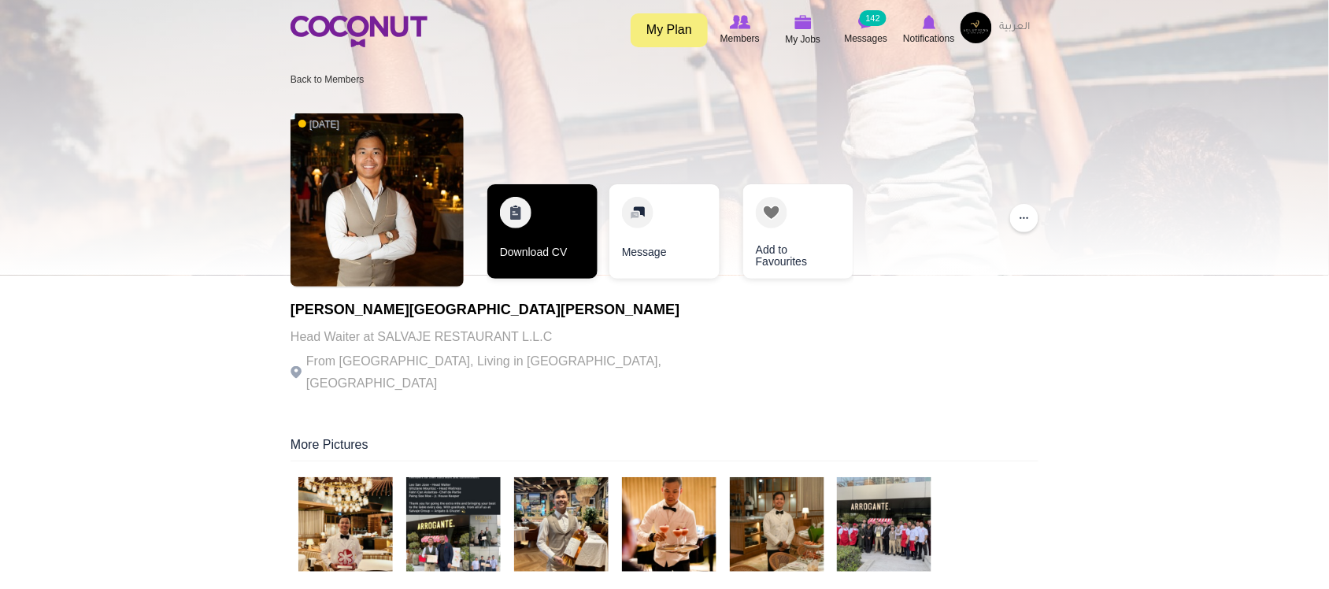
click at [539, 242] on link "Download CV" at bounding box center [543, 231] width 110 height 95
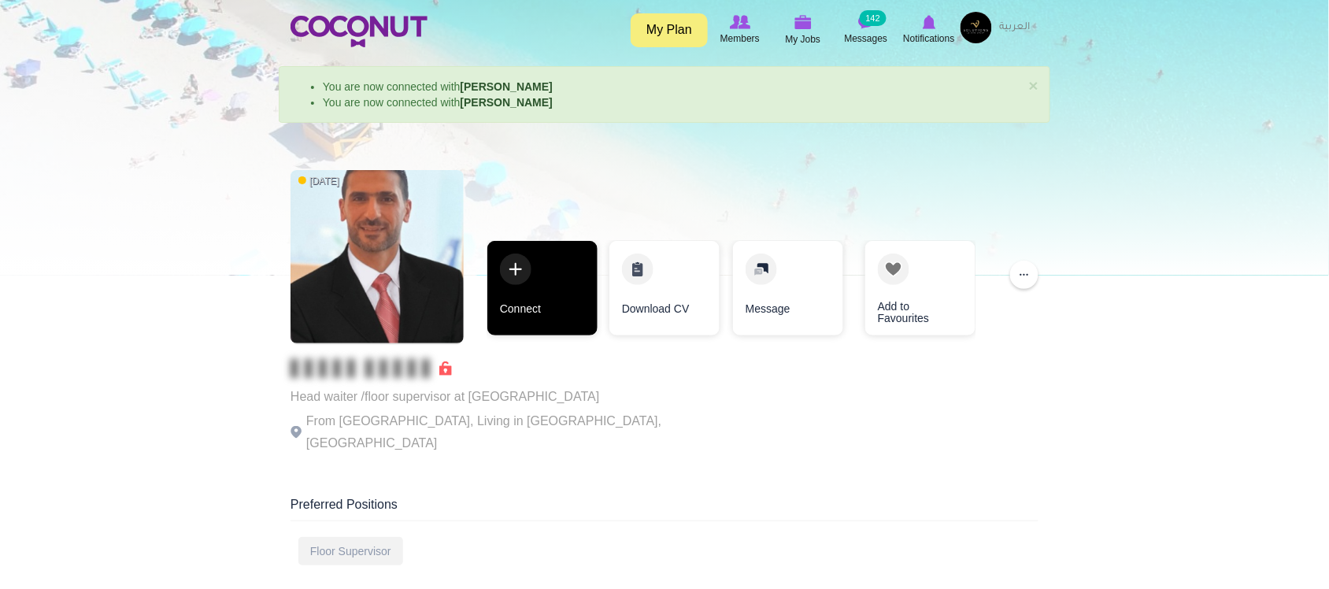
click at [565, 332] on link "Connect" at bounding box center [543, 288] width 110 height 95
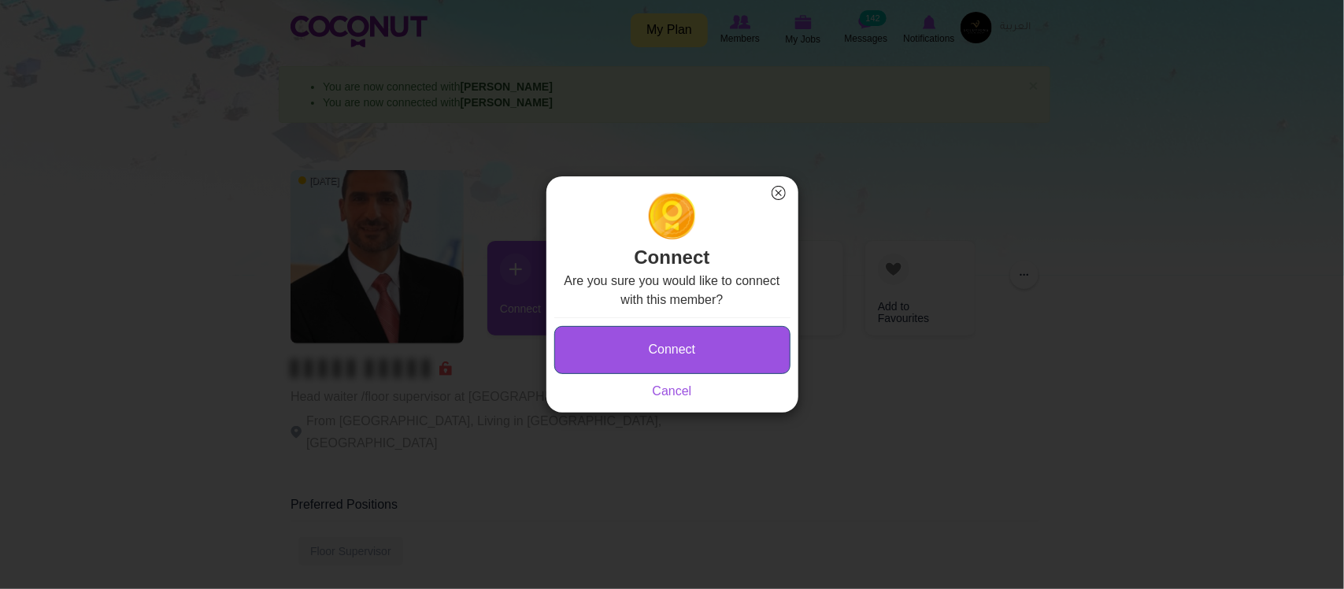
click at [625, 335] on button "Connect" at bounding box center [672, 350] width 236 height 48
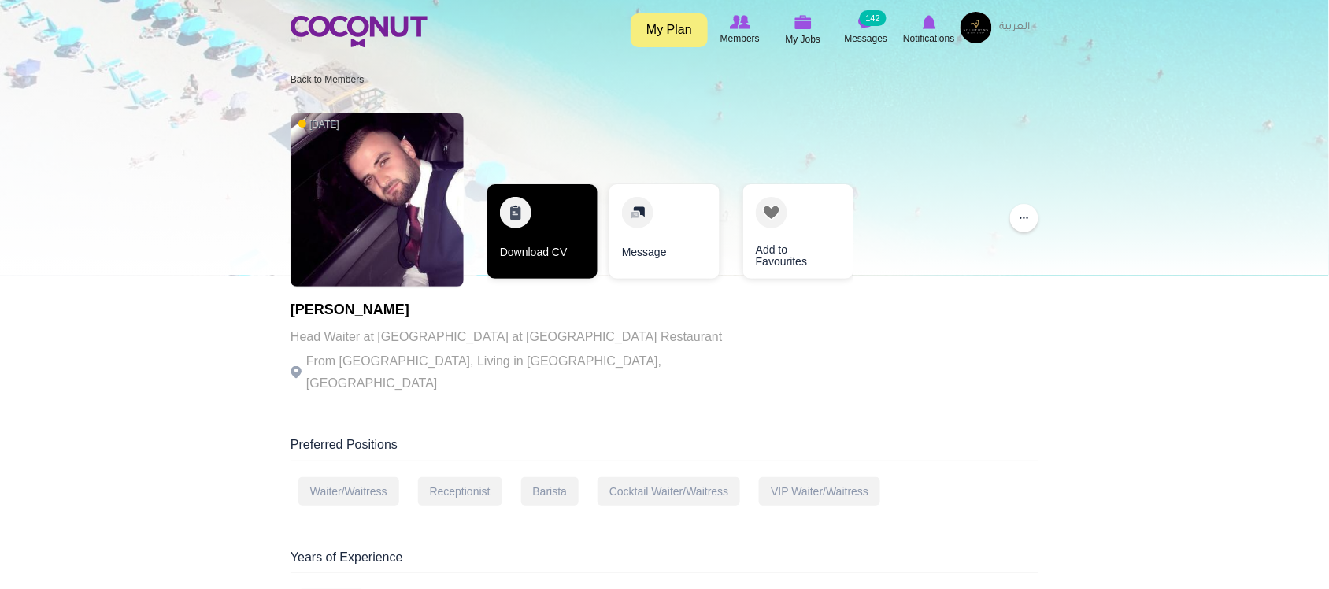
click at [553, 225] on link "Download CV" at bounding box center [543, 231] width 110 height 95
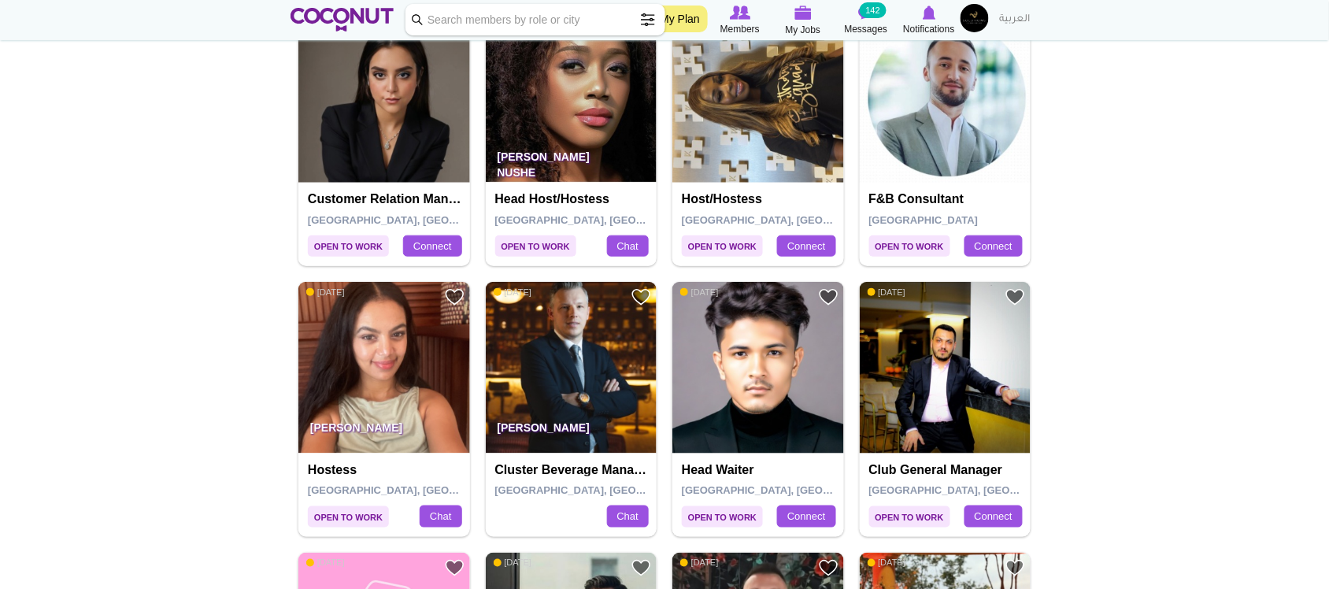
scroll to position [335, 0]
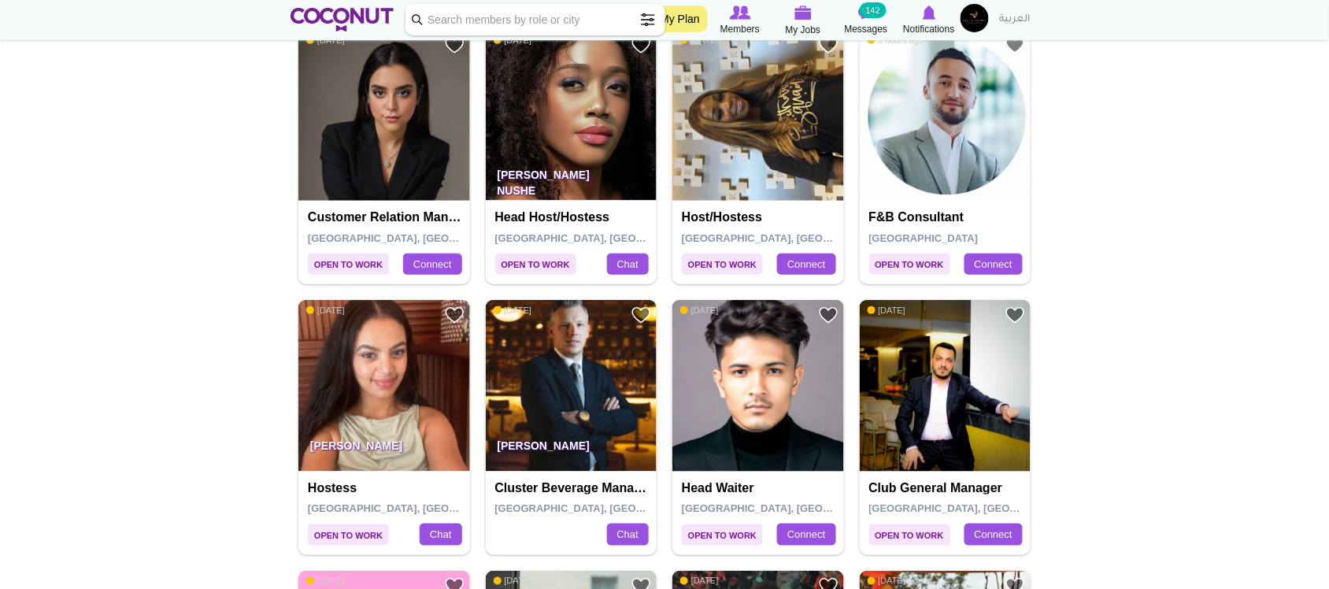
click at [729, 108] on img at bounding box center [759, 116] width 172 height 172
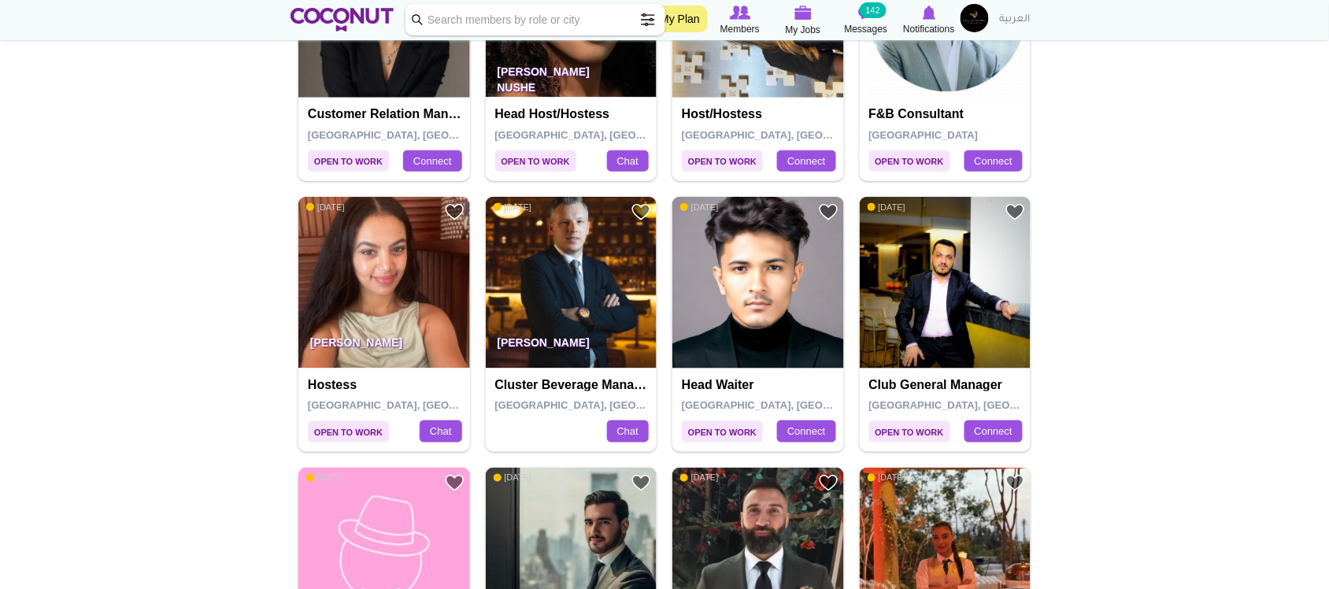
scroll to position [443, 0]
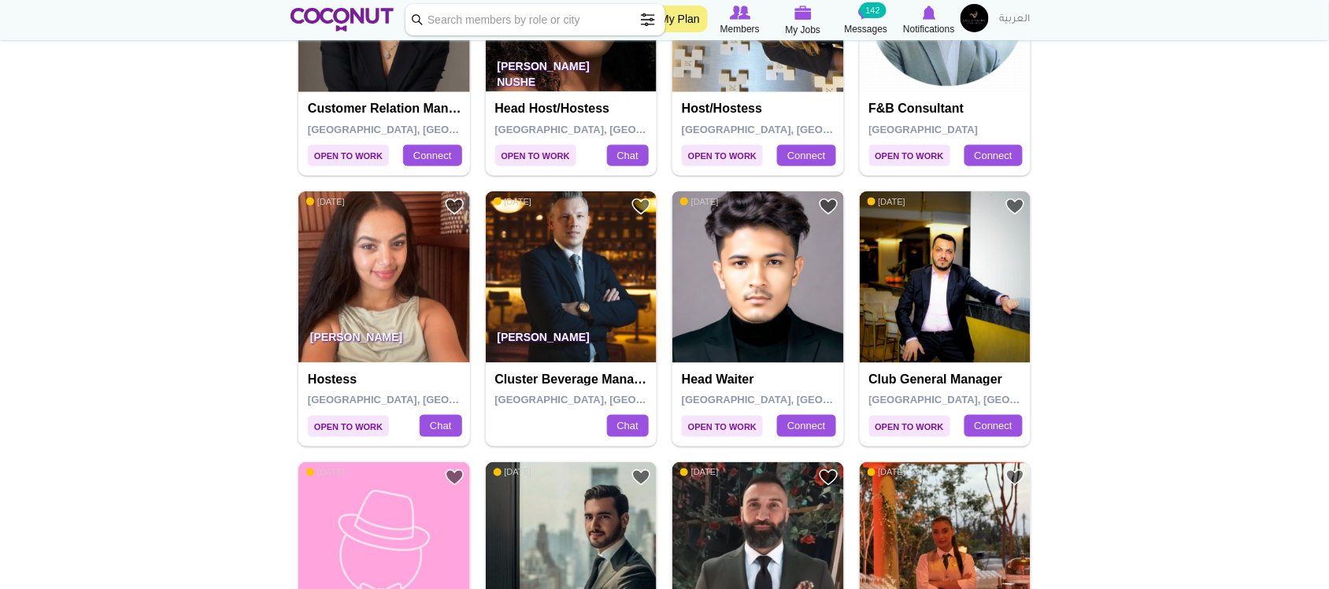
click at [770, 311] on img at bounding box center [759, 277] width 172 height 172
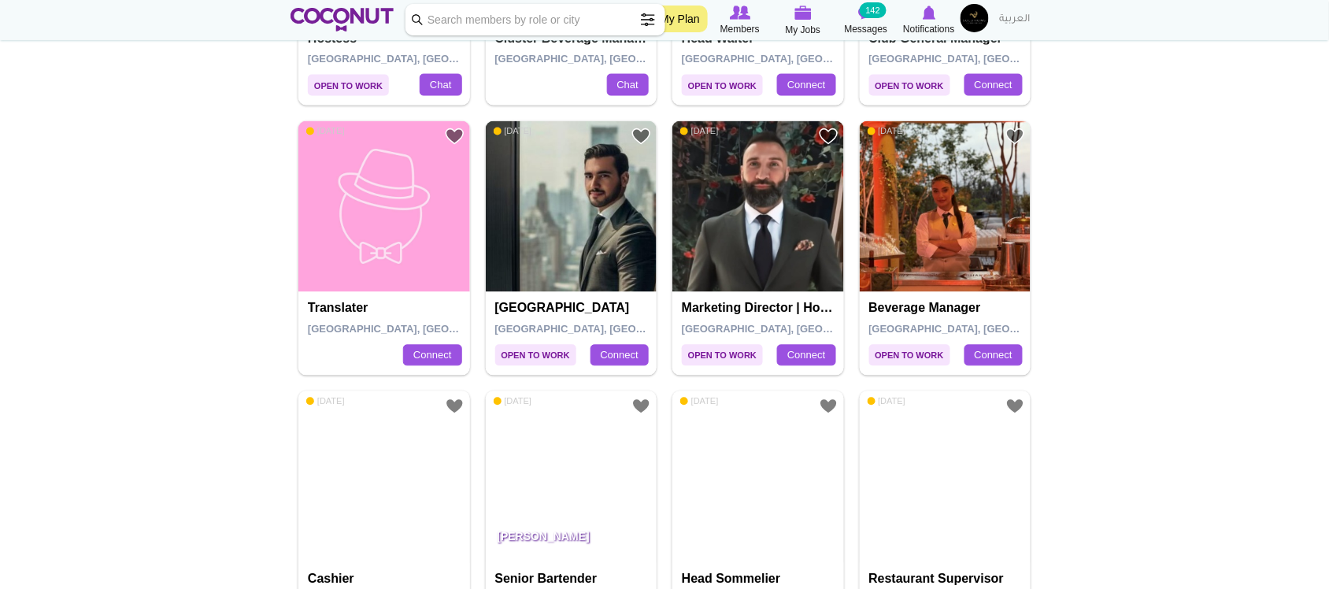
scroll to position [792, 0]
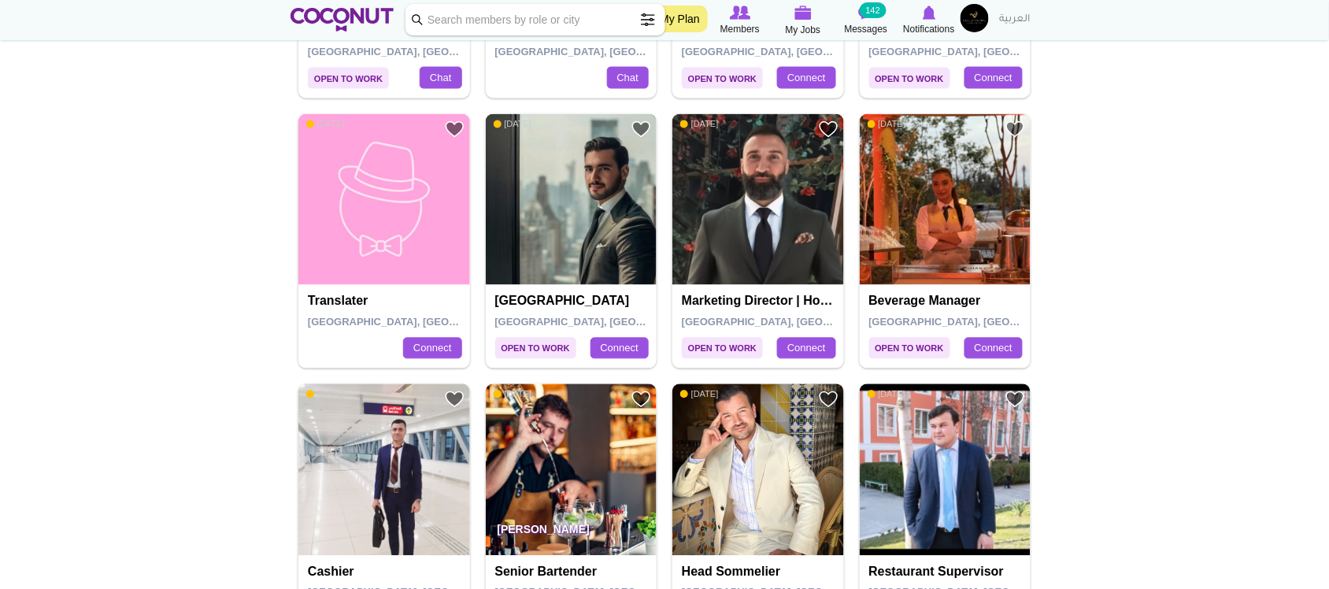
click at [573, 213] on img at bounding box center [572, 200] width 172 height 172
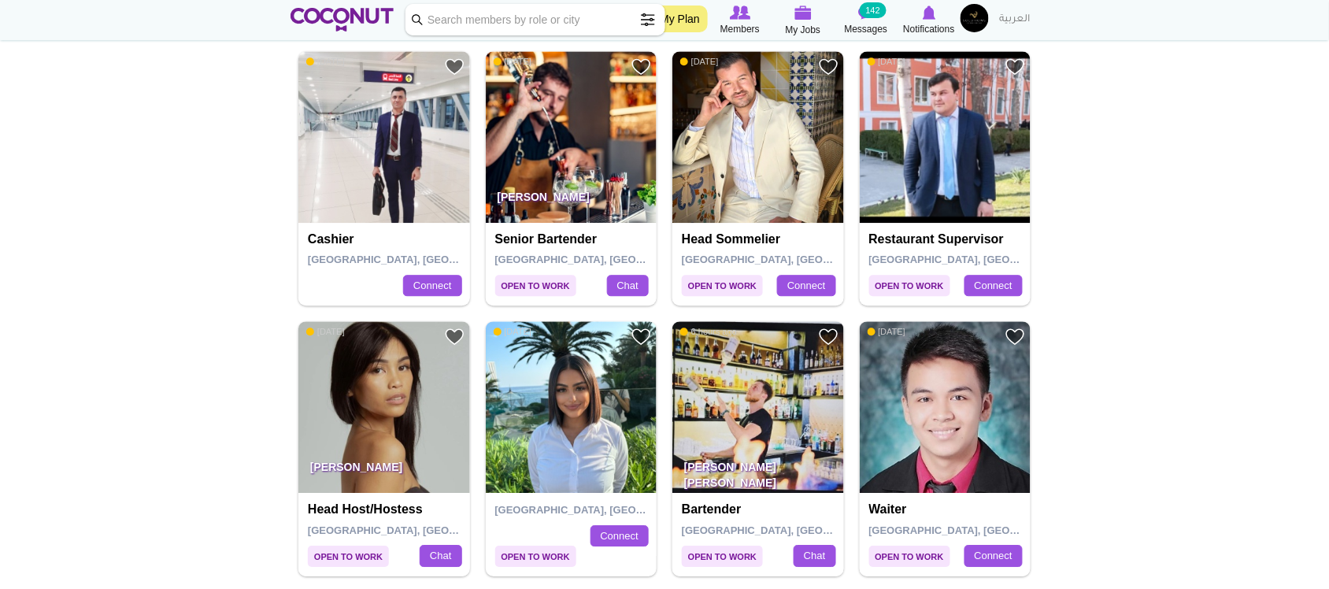
scroll to position [1101, 0]
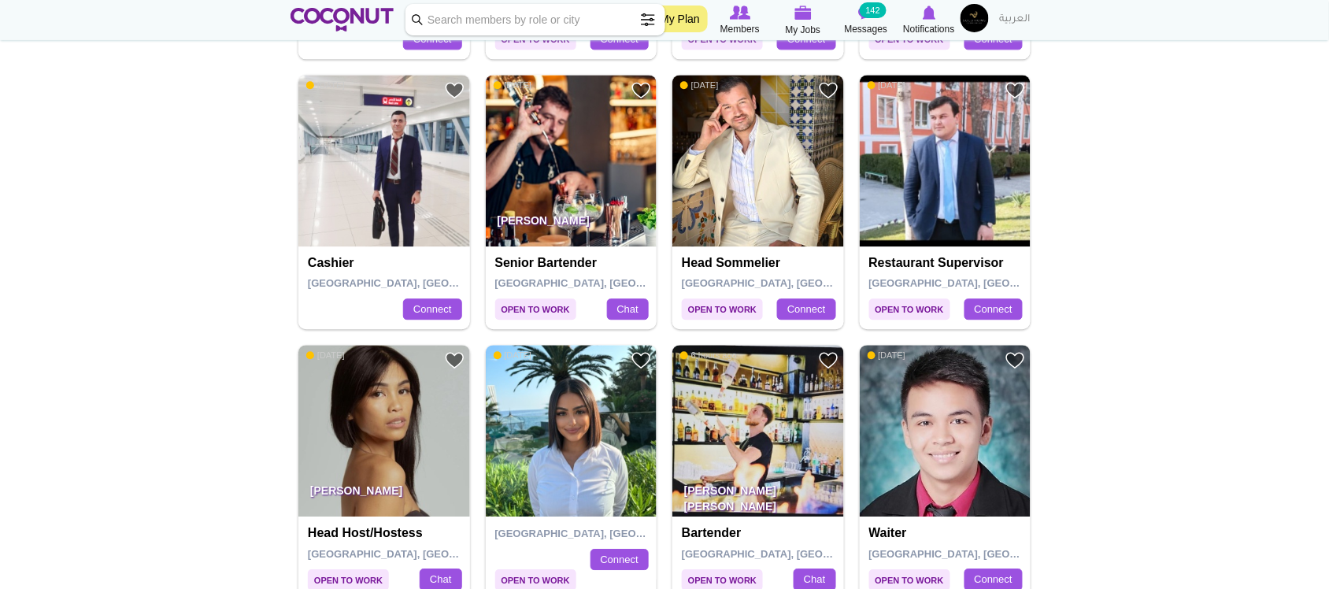
click at [589, 198] on img at bounding box center [572, 161] width 172 height 172
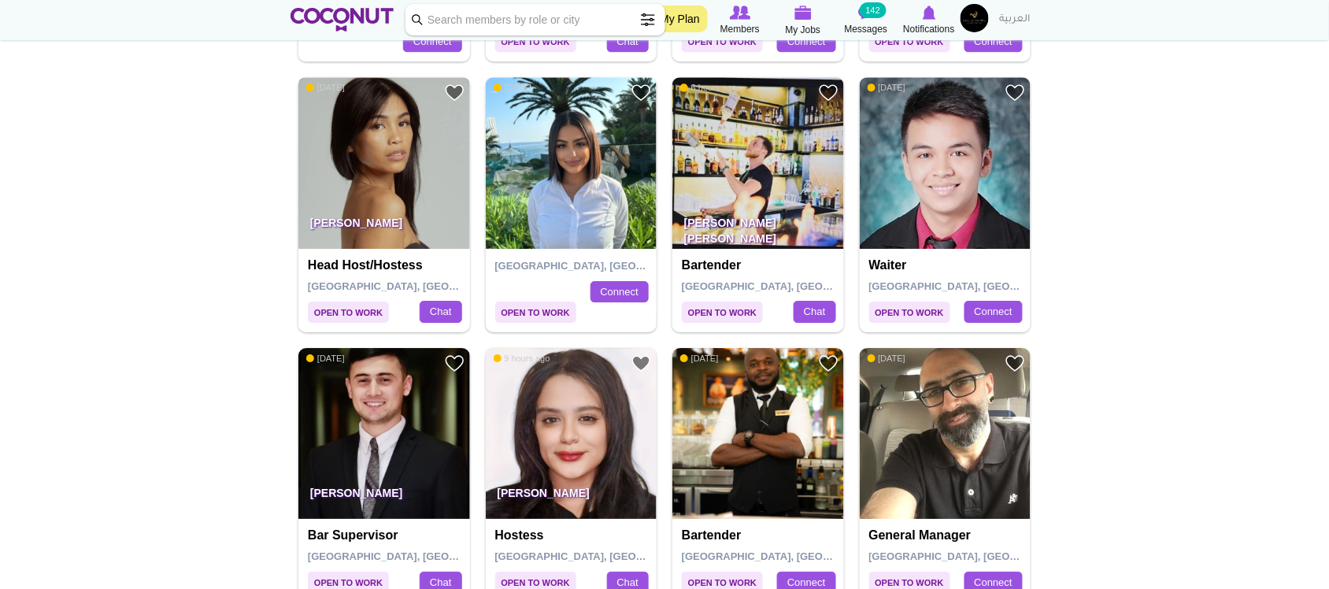
click at [402, 187] on img at bounding box center [384, 163] width 172 height 172
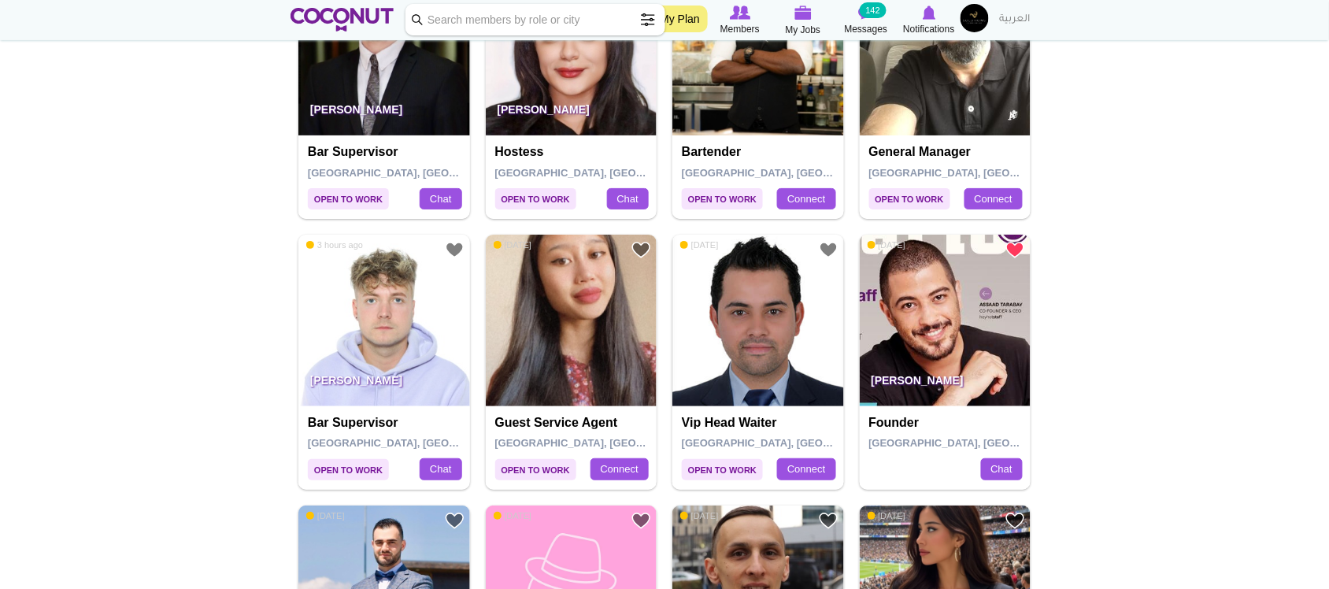
scroll to position [1770, 0]
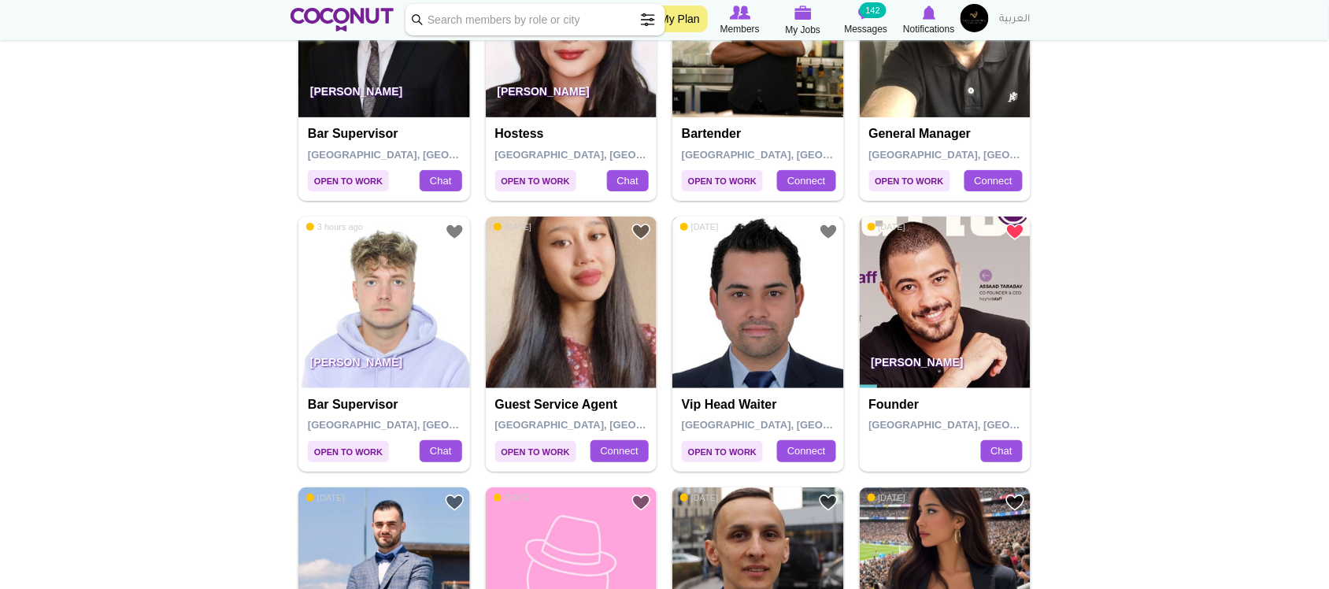
click at [752, 354] on img at bounding box center [759, 303] width 172 height 172
click at [551, 290] on img at bounding box center [572, 303] width 172 height 172
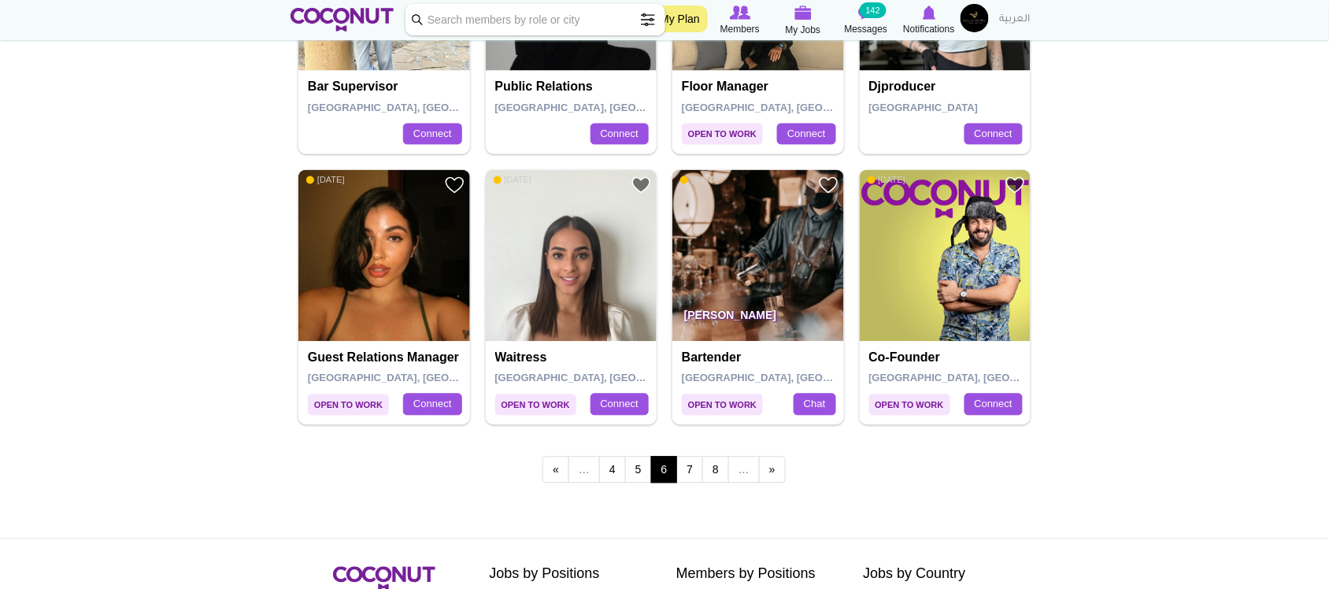
scroll to position [2646, 0]
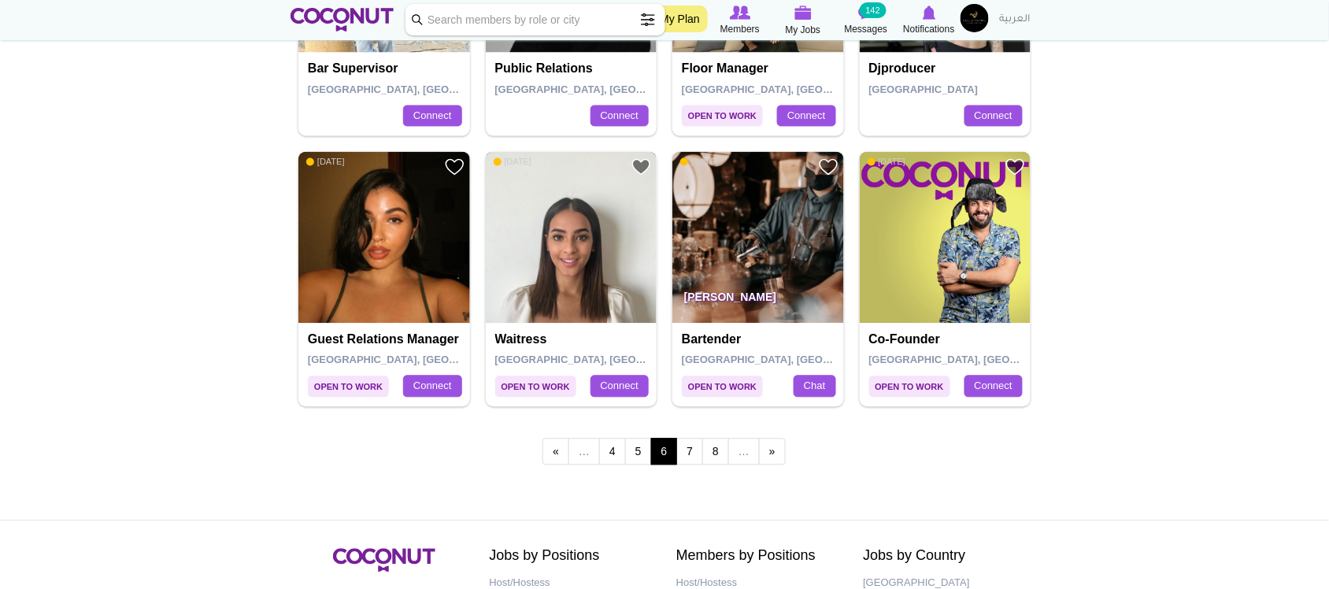
click at [584, 277] on img at bounding box center [572, 238] width 172 height 172
click at [691, 454] on link "7" at bounding box center [690, 452] width 27 height 27
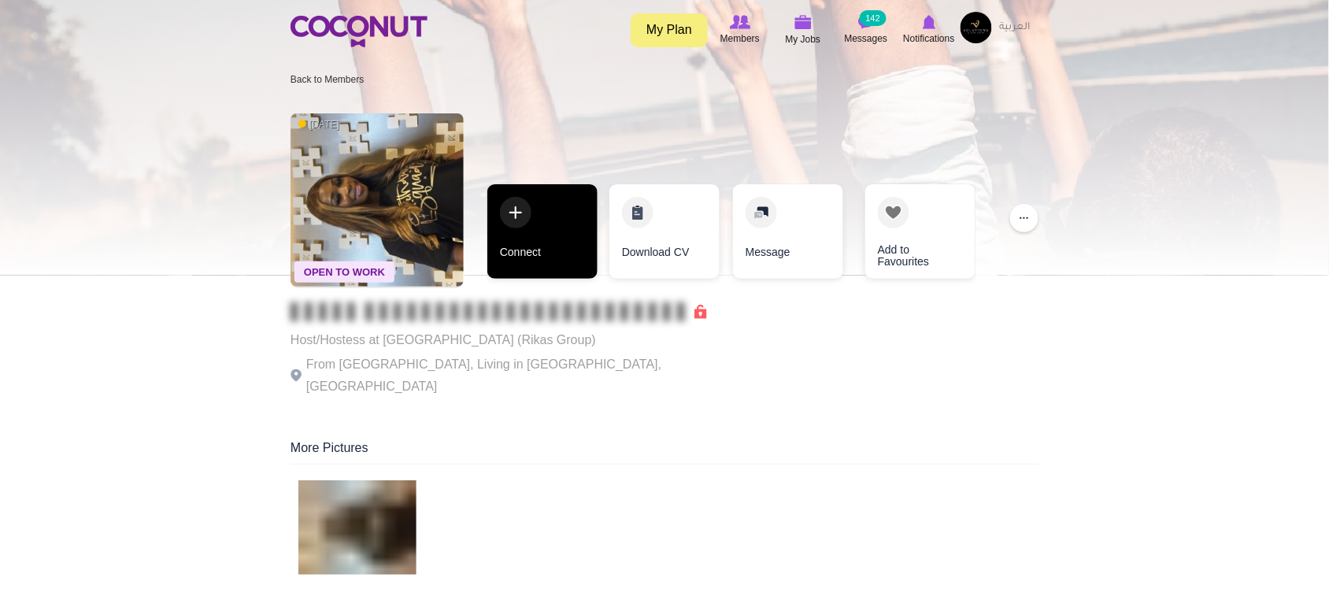
click at [539, 232] on link "Connect" at bounding box center [543, 231] width 110 height 95
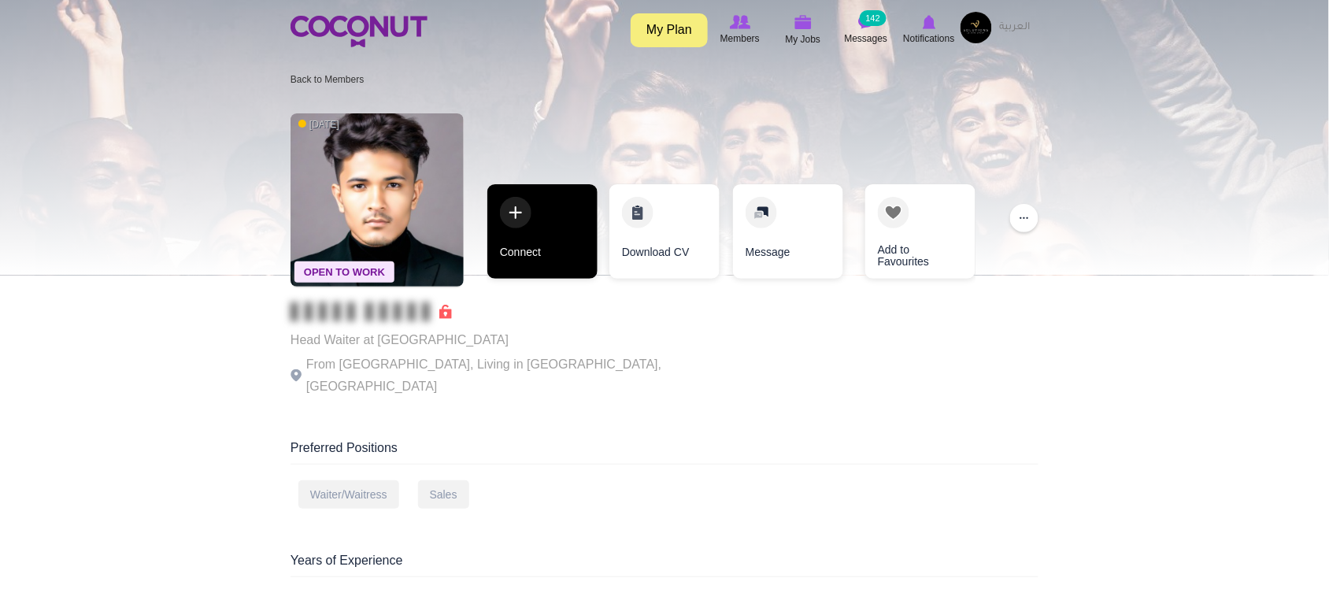
click at [528, 256] on link "Connect" at bounding box center [543, 231] width 110 height 95
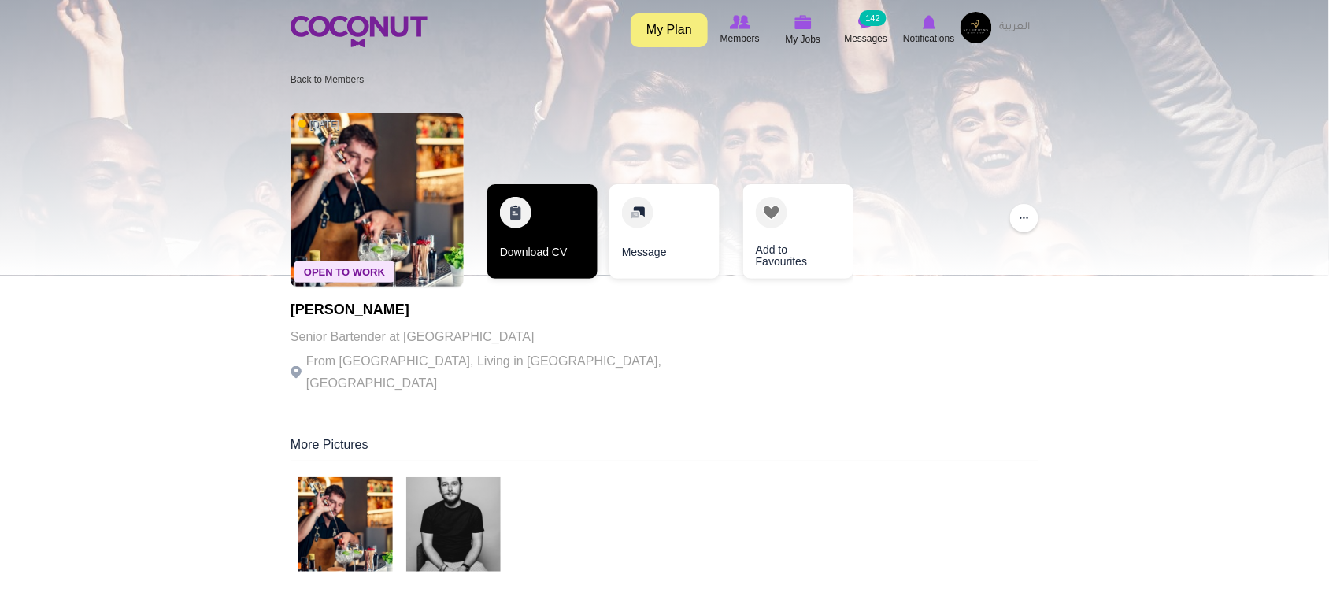
click at [538, 244] on link "Download CV" at bounding box center [543, 231] width 110 height 95
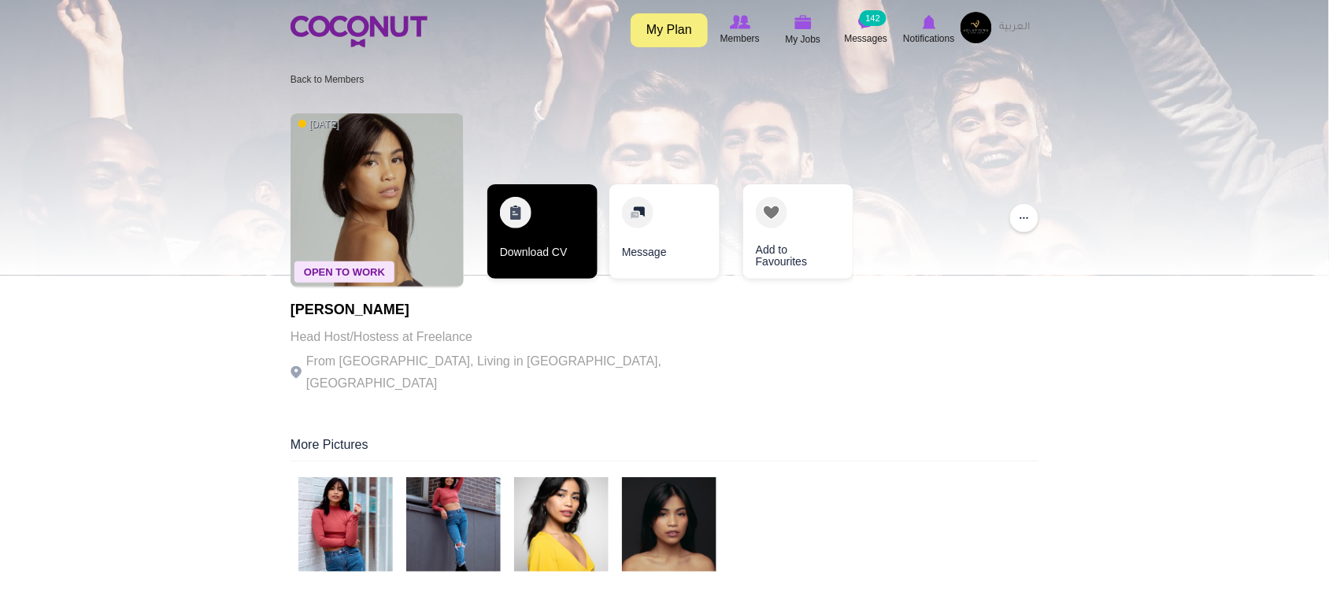
click at [543, 258] on link "Download CV" at bounding box center [543, 231] width 110 height 95
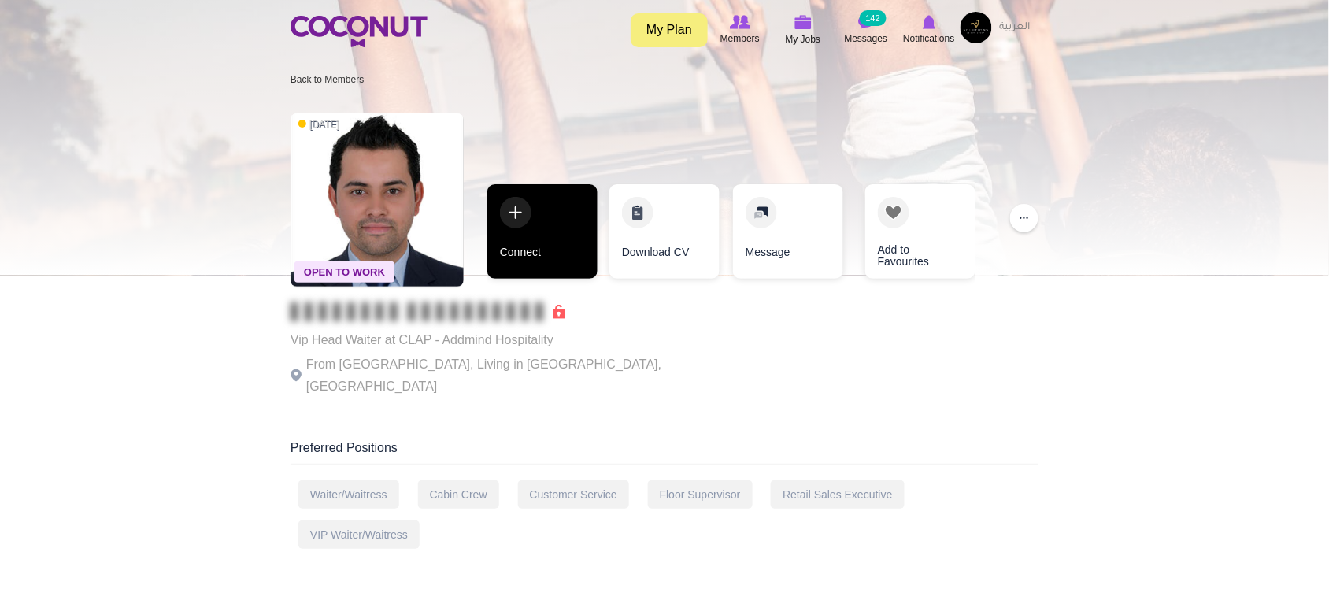
click at [563, 266] on link "Connect" at bounding box center [543, 231] width 110 height 95
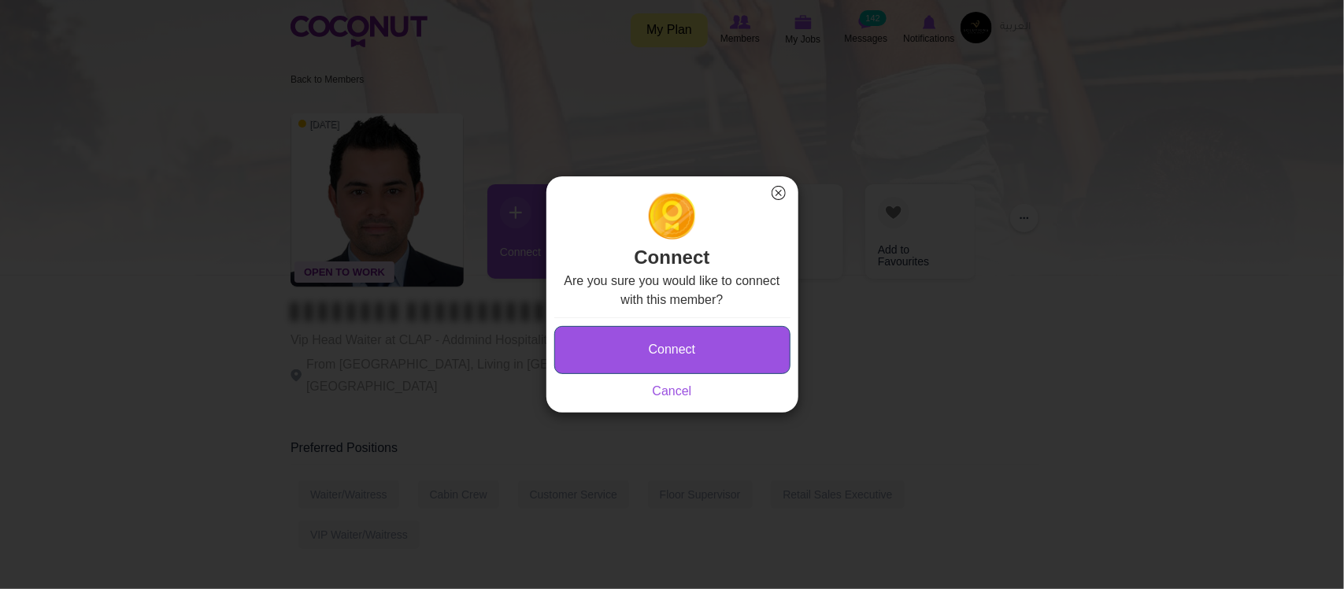
click at [684, 347] on button "Connect" at bounding box center [672, 350] width 236 height 48
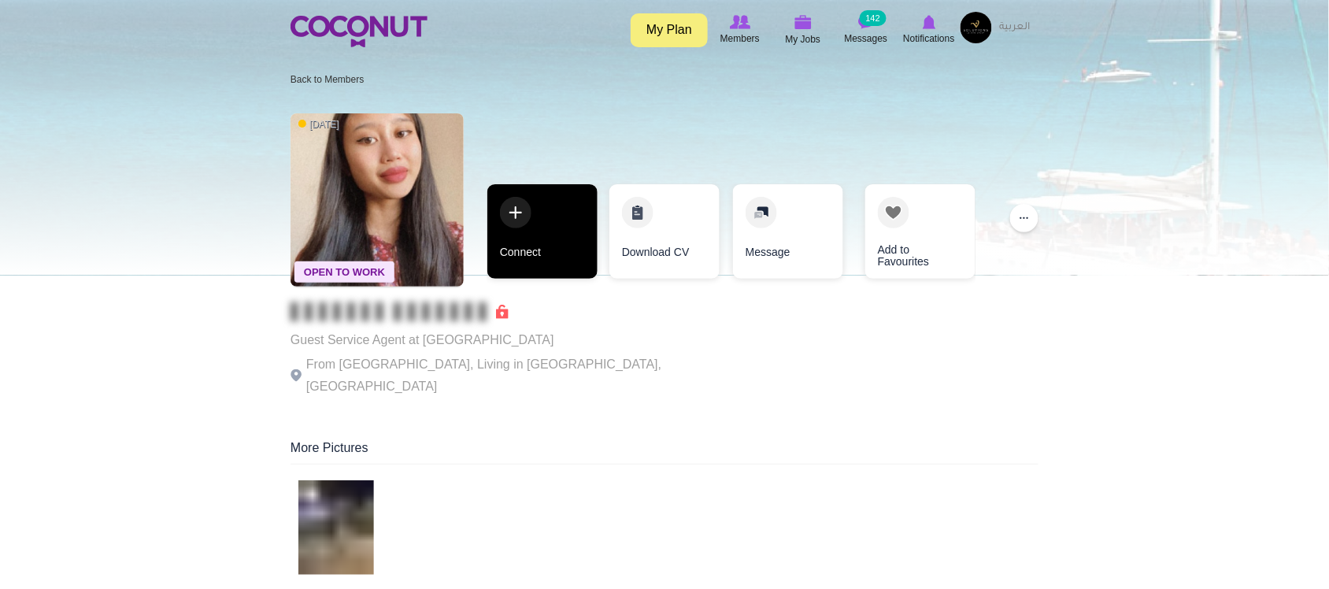
click at [552, 247] on link "Connect" at bounding box center [543, 231] width 110 height 95
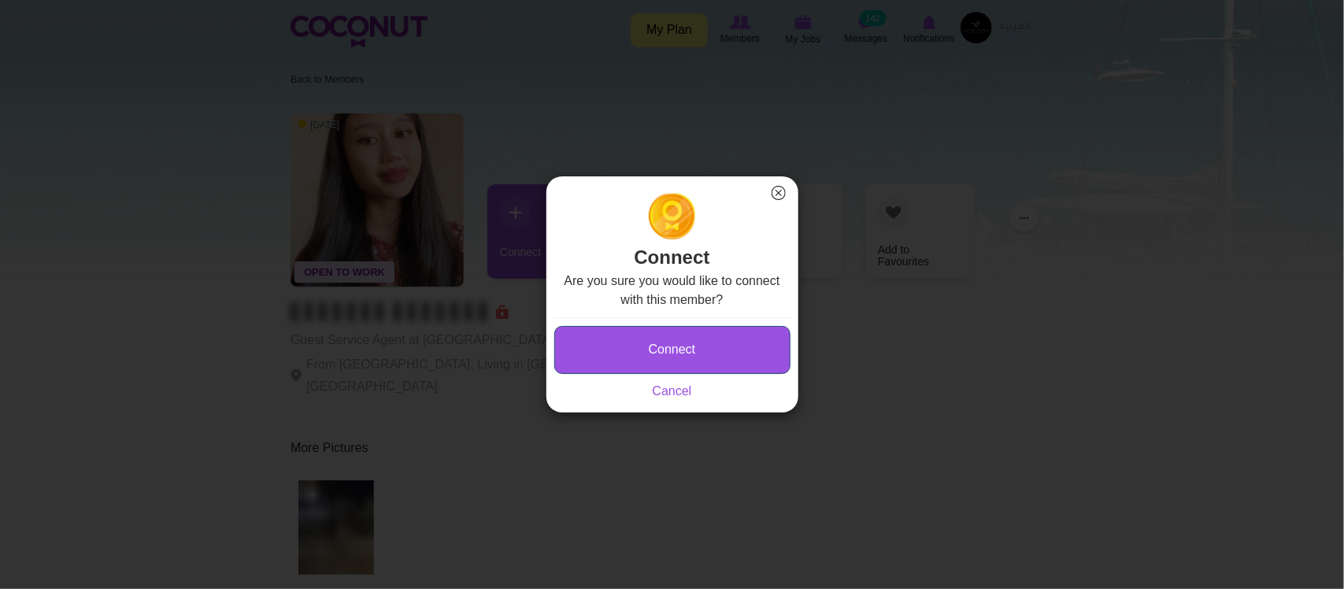
type button "Connect"
click at [710, 339] on button "Connect" at bounding box center [672, 350] width 236 height 48
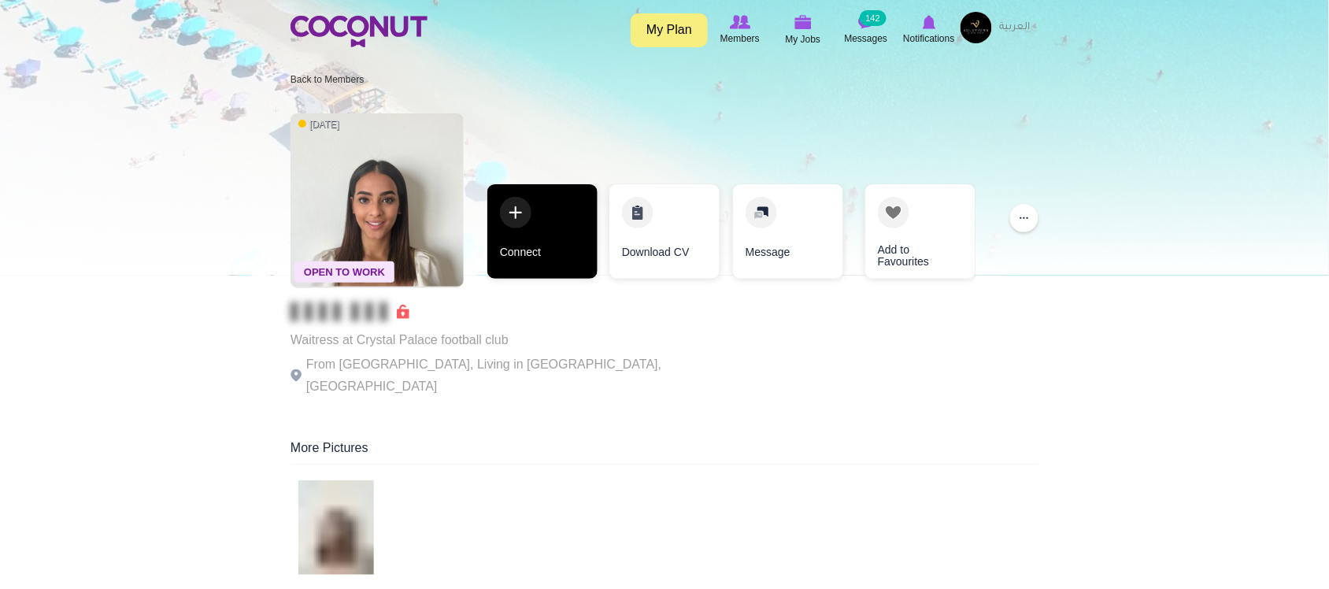
click at [588, 276] on link "Connect" at bounding box center [543, 231] width 110 height 95
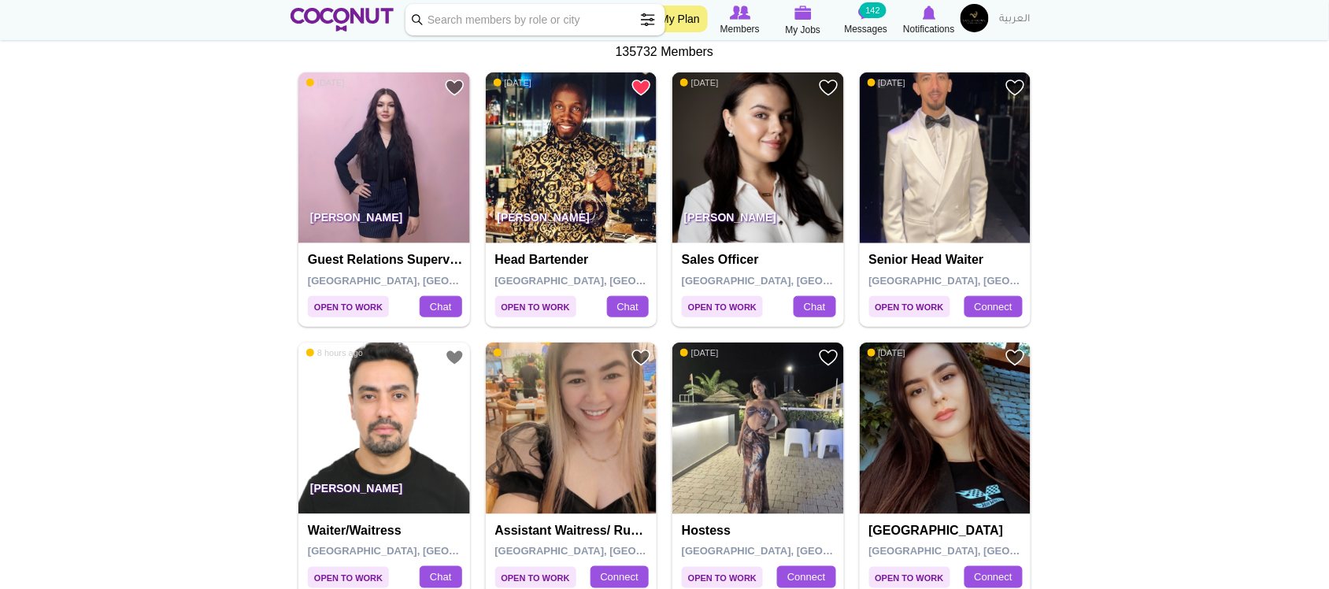
scroll to position [310, 0]
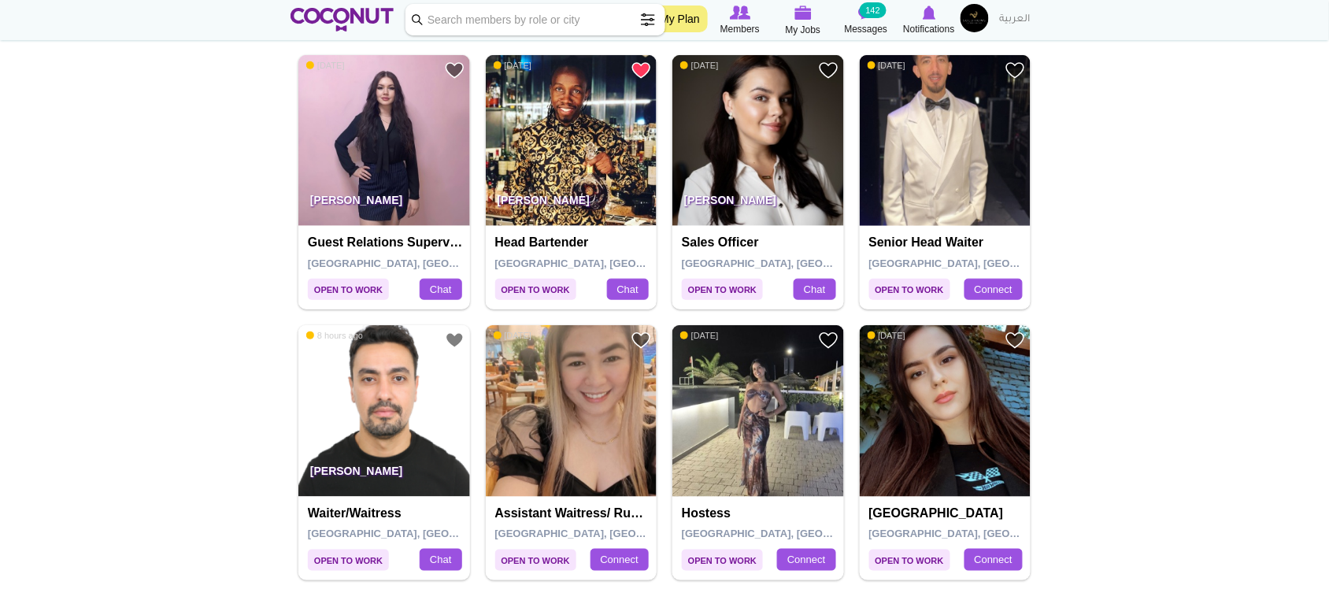
click at [918, 139] on img at bounding box center [946, 141] width 172 height 172
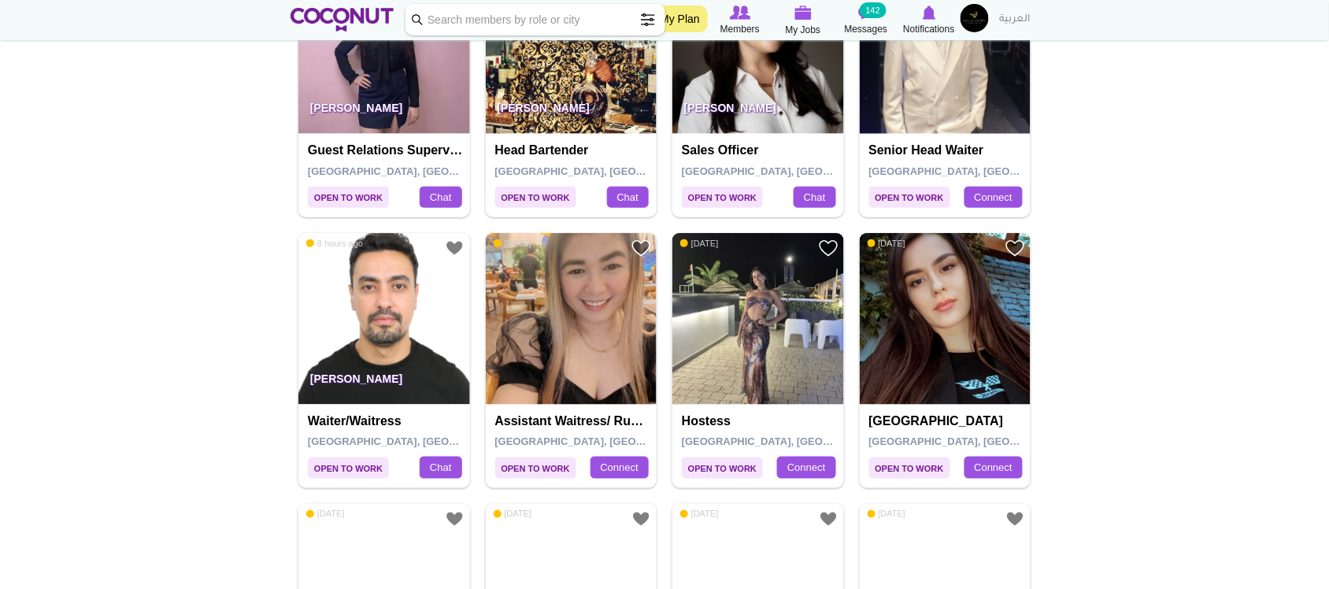
scroll to position [420, 0]
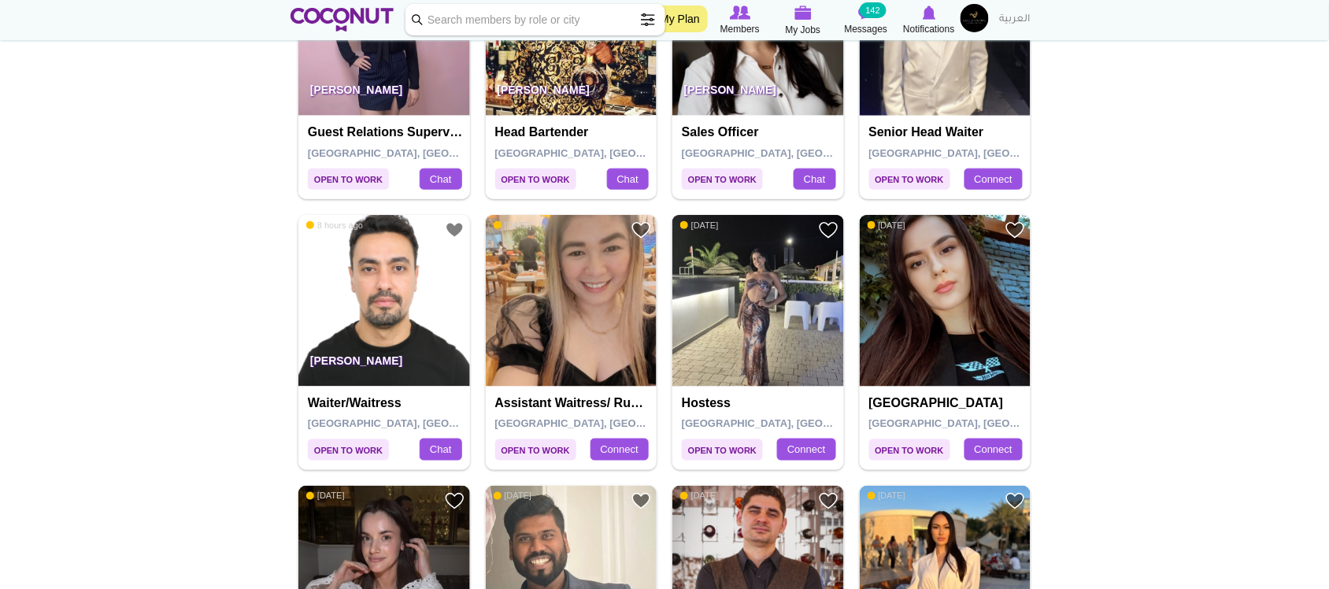
click at [766, 349] on img at bounding box center [759, 301] width 172 height 172
click at [372, 339] on img at bounding box center [384, 301] width 172 height 172
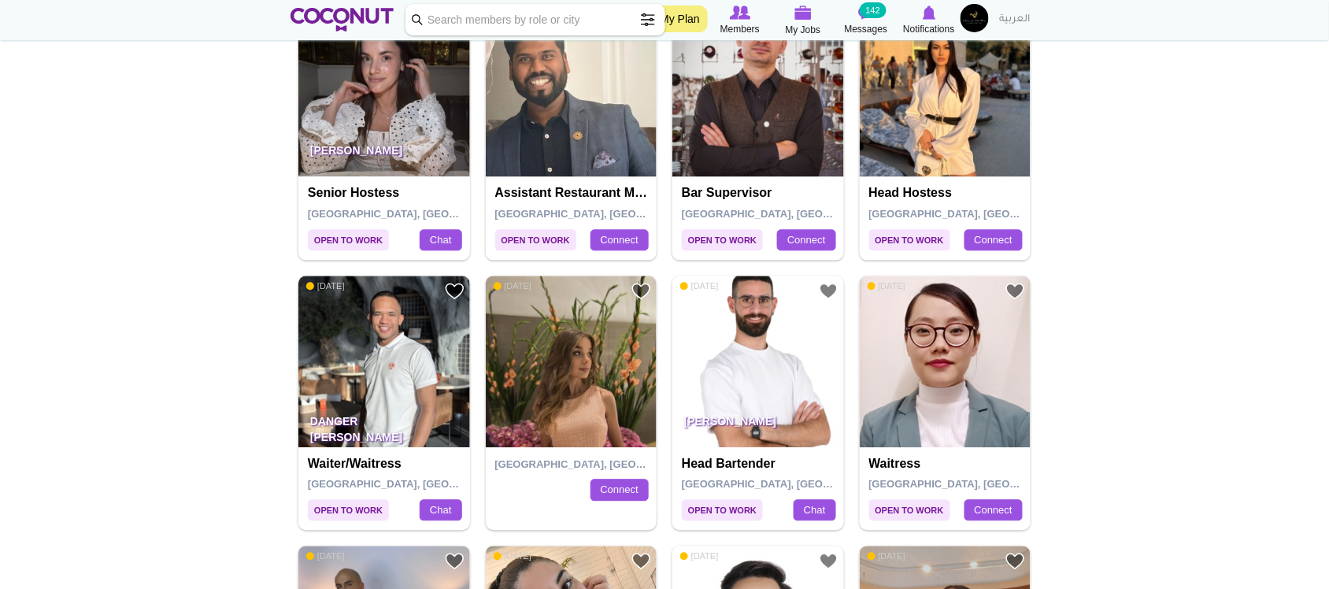
scroll to position [876, 0]
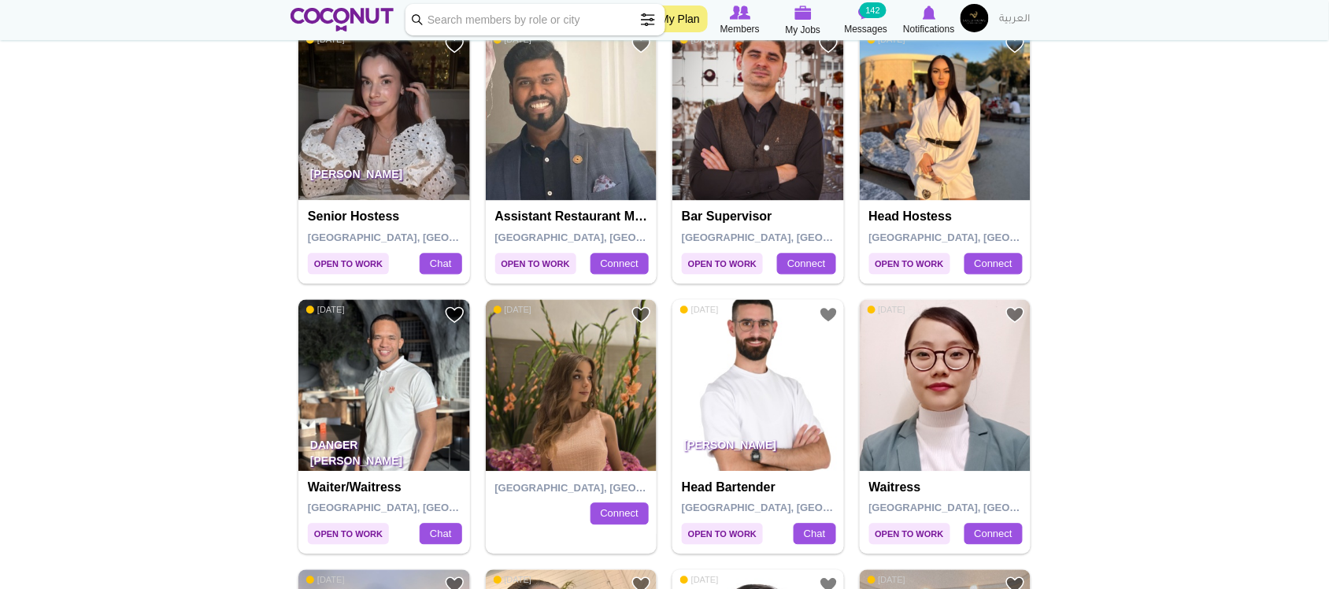
click at [420, 132] on img at bounding box center [384, 116] width 172 height 172
click at [398, 402] on img at bounding box center [384, 386] width 172 height 172
click at [910, 386] on img at bounding box center [946, 386] width 172 height 172
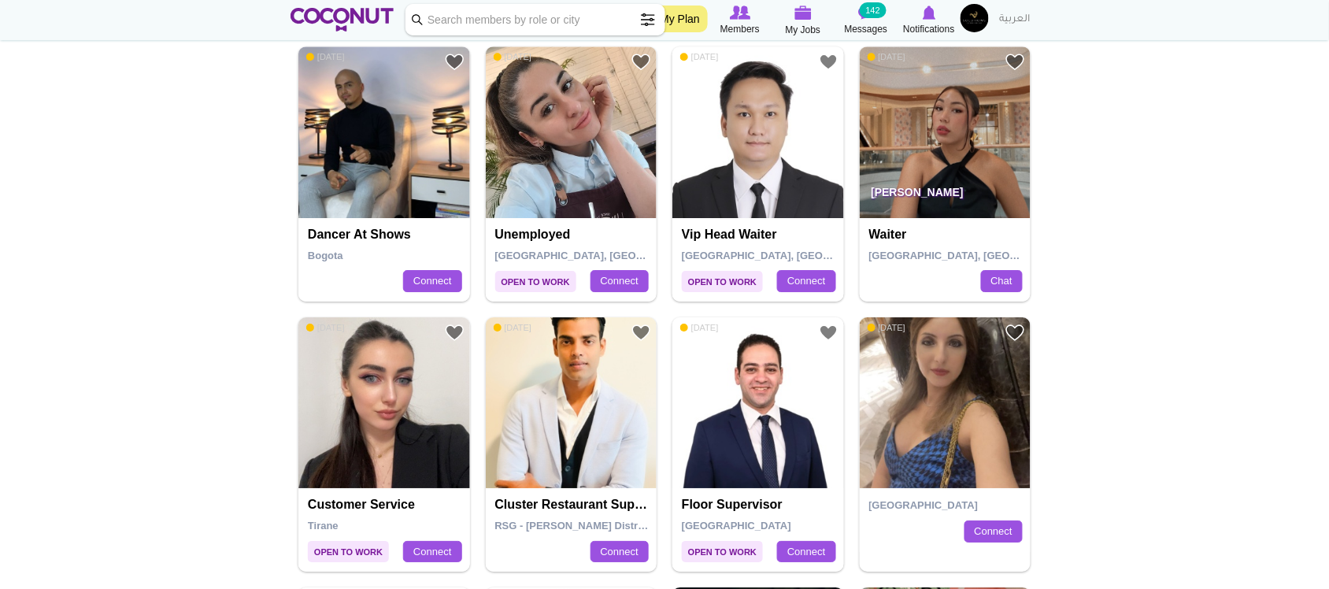
scroll to position [1387, 0]
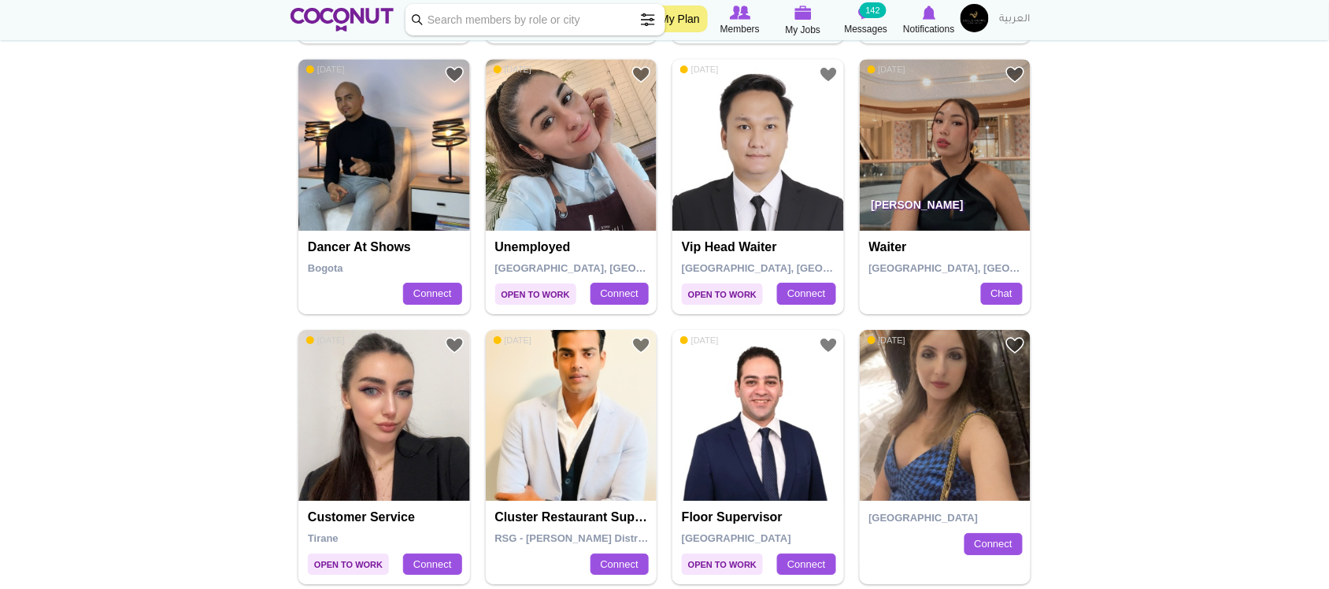
click at [920, 176] on img at bounding box center [946, 145] width 172 height 172
click at [727, 198] on img at bounding box center [759, 145] width 172 height 172
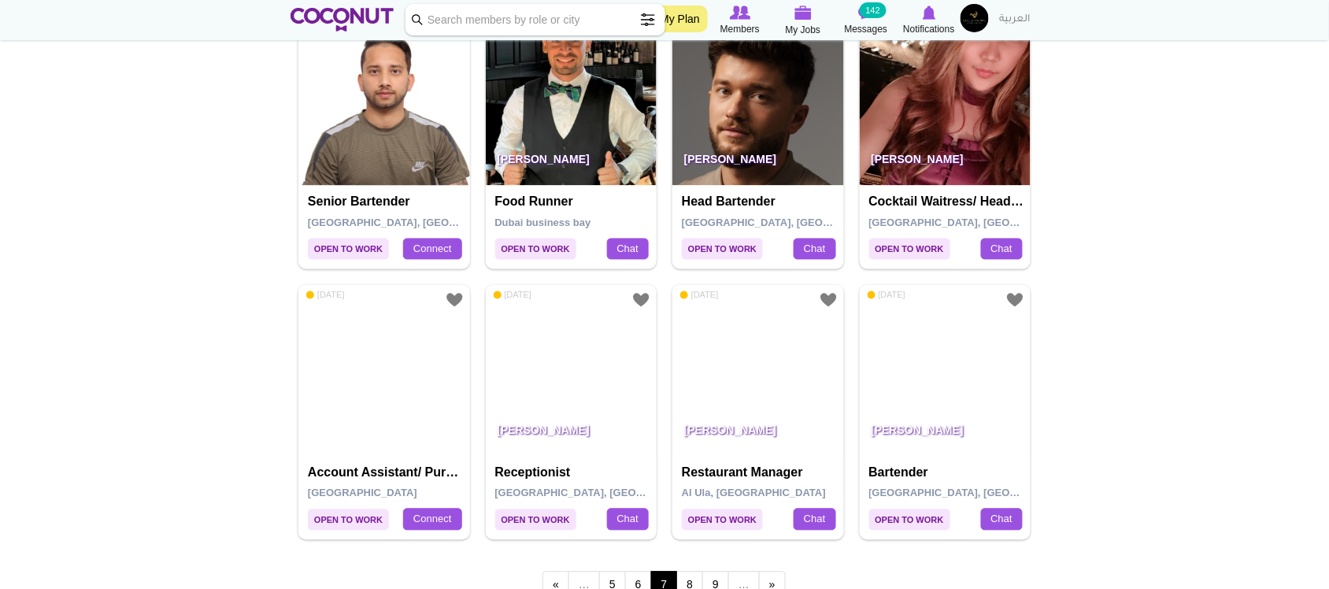
scroll to position [2519, 0]
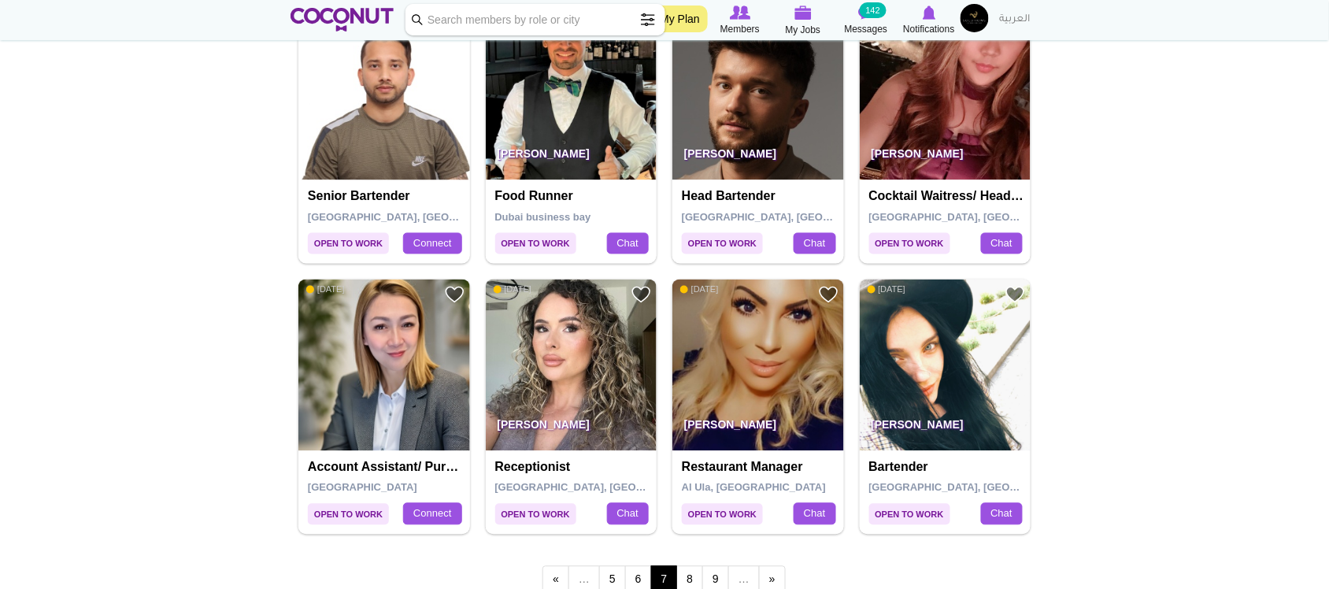
click at [940, 187] on div "Kristina Bruan Cocktail Waitress/ head waitresses/vip waitress/waitress Dubai, …" at bounding box center [946, 221] width 172 height 83
click at [950, 160] on p "Kristina Bruan" at bounding box center [946, 158] width 172 height 44
click at [981, 122] on img at bounding box center [946, 95] width 172 height 172
click at [536, 130] on img at bounding box center [572, 95] width 172 height 172
click at [690, 579] on link "8" at bounding box center [690, 579] width 27 height 27
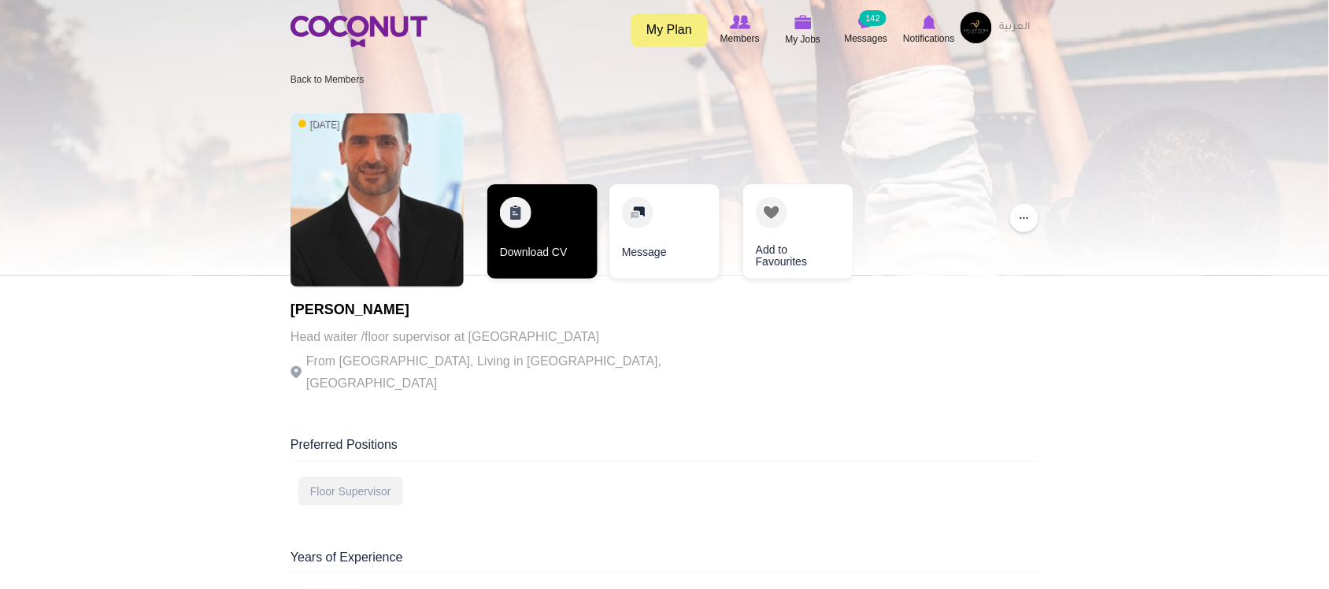
click at [502, 236] on link "Download CV" at bounding box center [543, 231] width 110 height 95
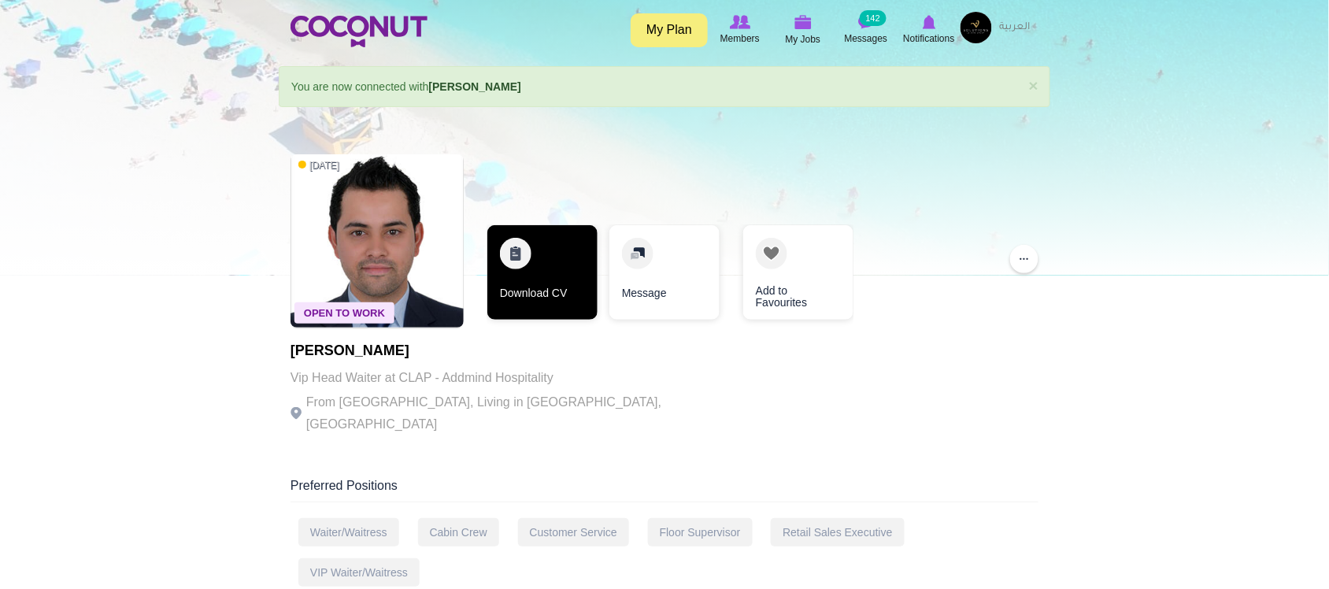
click at [549, 276] on link "Download CV" at bounding box center [543, 272] width 110 height 95
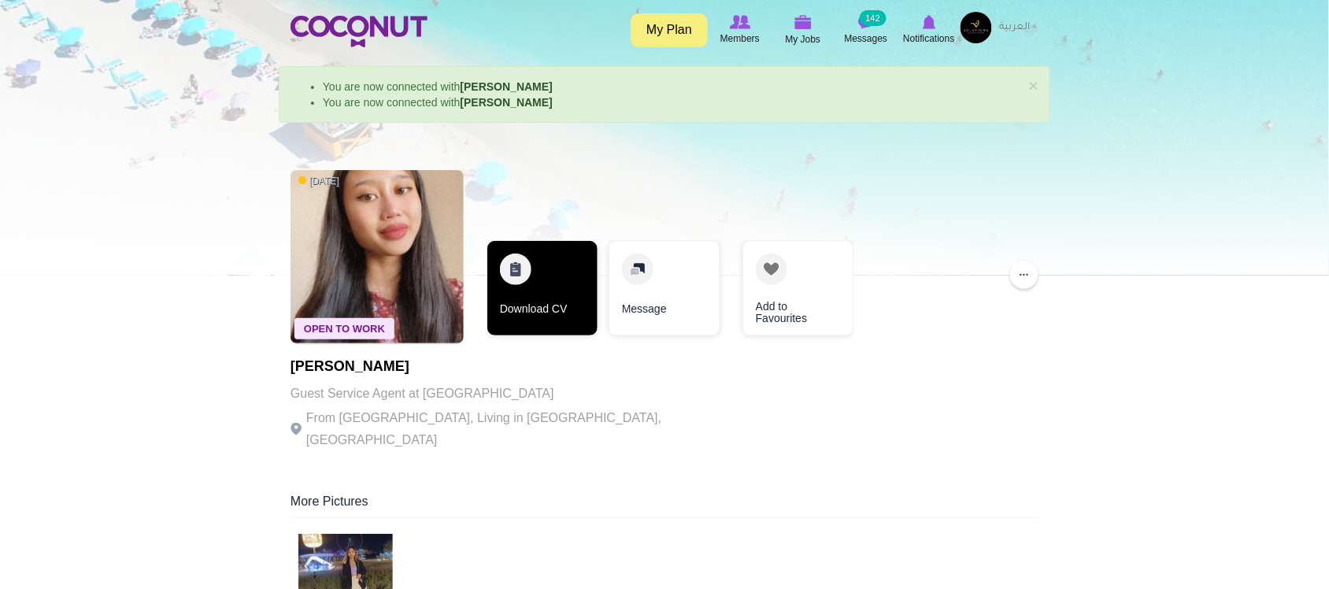
click at [514, 294] on link "Download CV" at bounding box center [543, 288] width 110 height 95
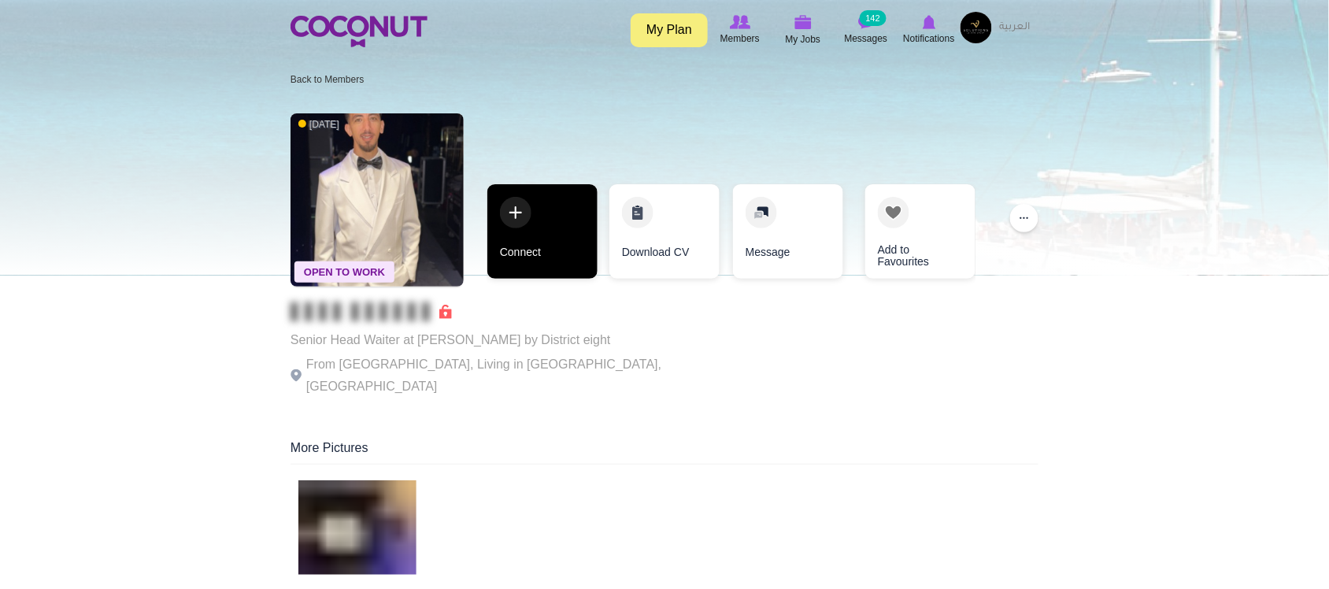
click at [532, 254] on link "Connect" at bounding box center [543, 231] width 110 height 95
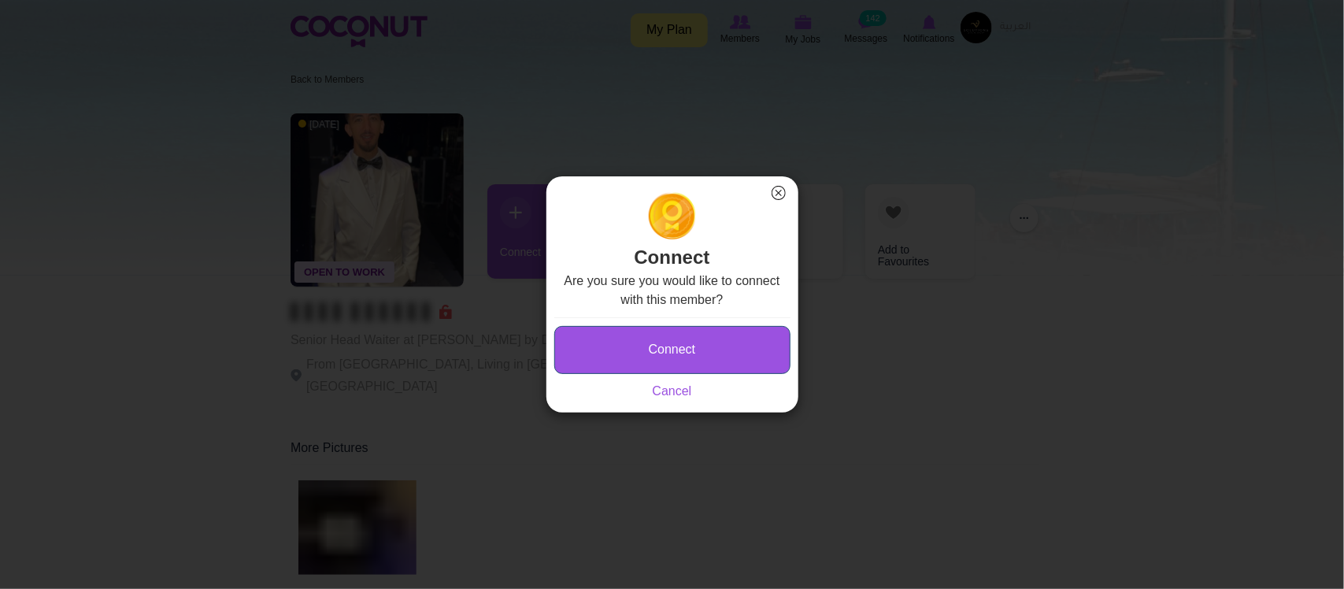
click at [727, 336] on button "Connect" at bounding box center [672, 350] width 236 height 48
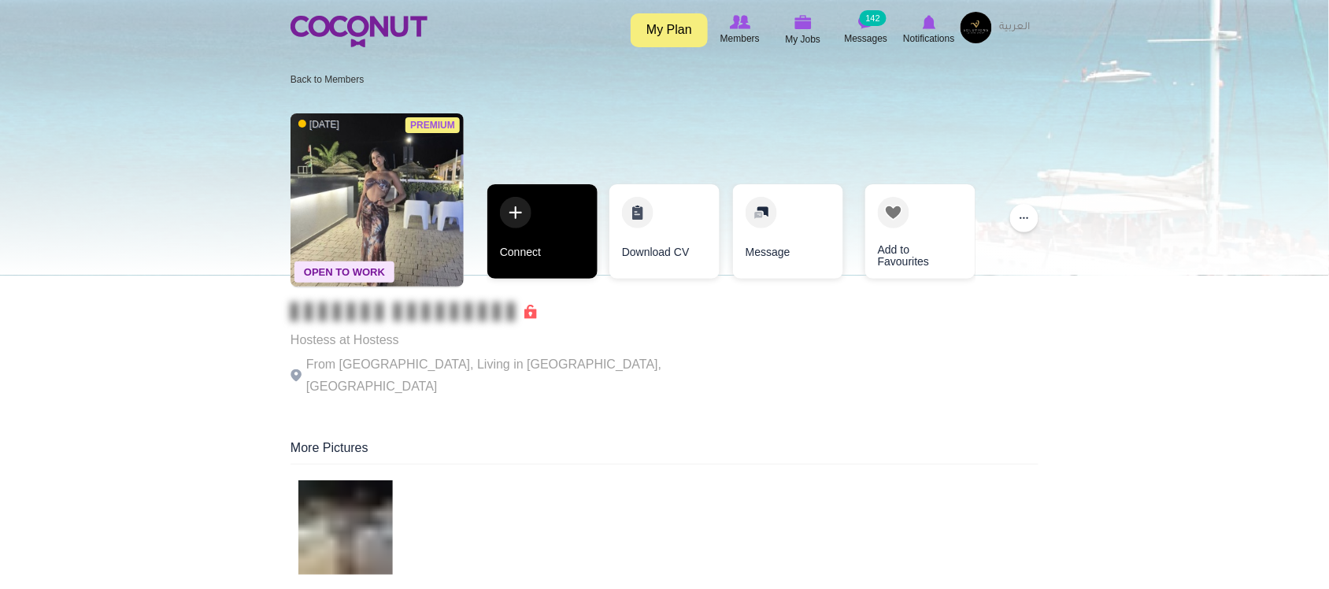
click at [552, 224] on link "Connect" at bounding box center [543, 231] width 110 height 95
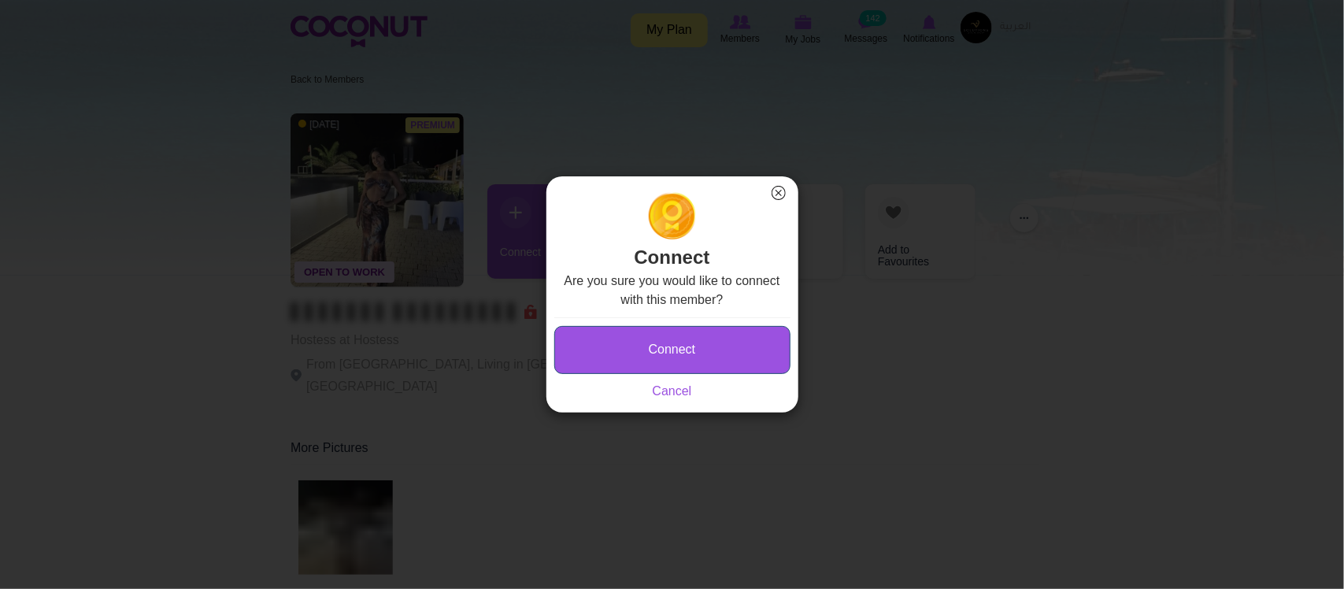
type button "Connect"
click at [614, 329] on button "Connect" at bounding box center [672, 350] width 236 height 48
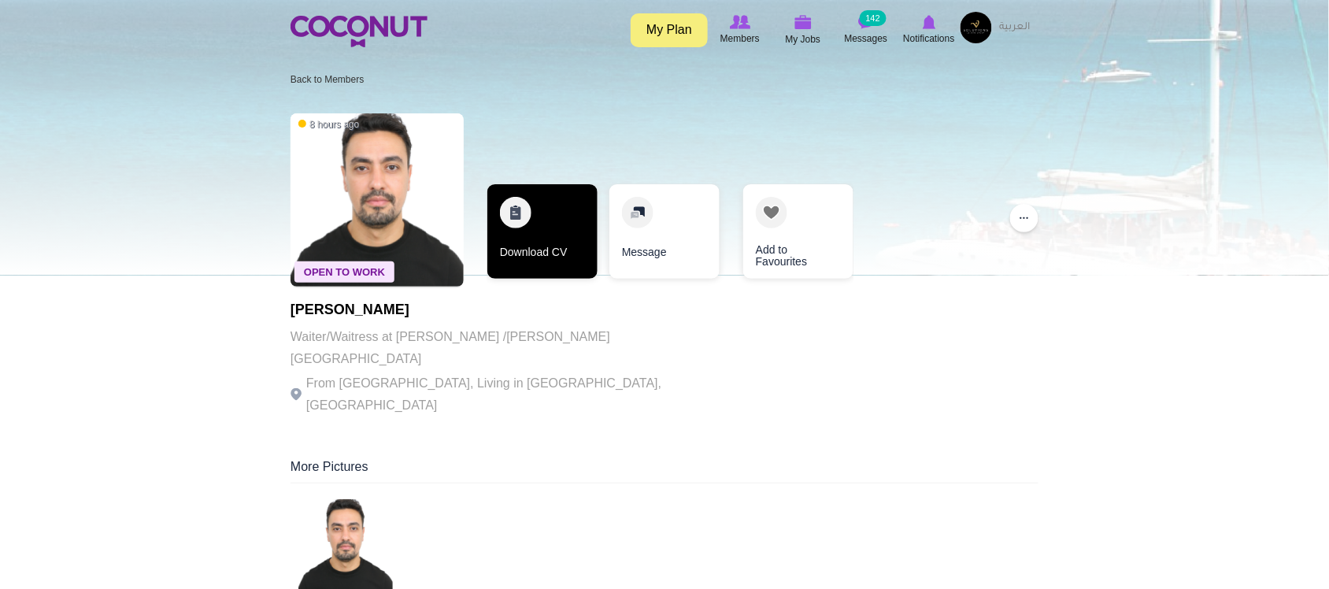
click at [538, 235] on link "Download CV" at bounding box center [543, 231] width 110 height 95
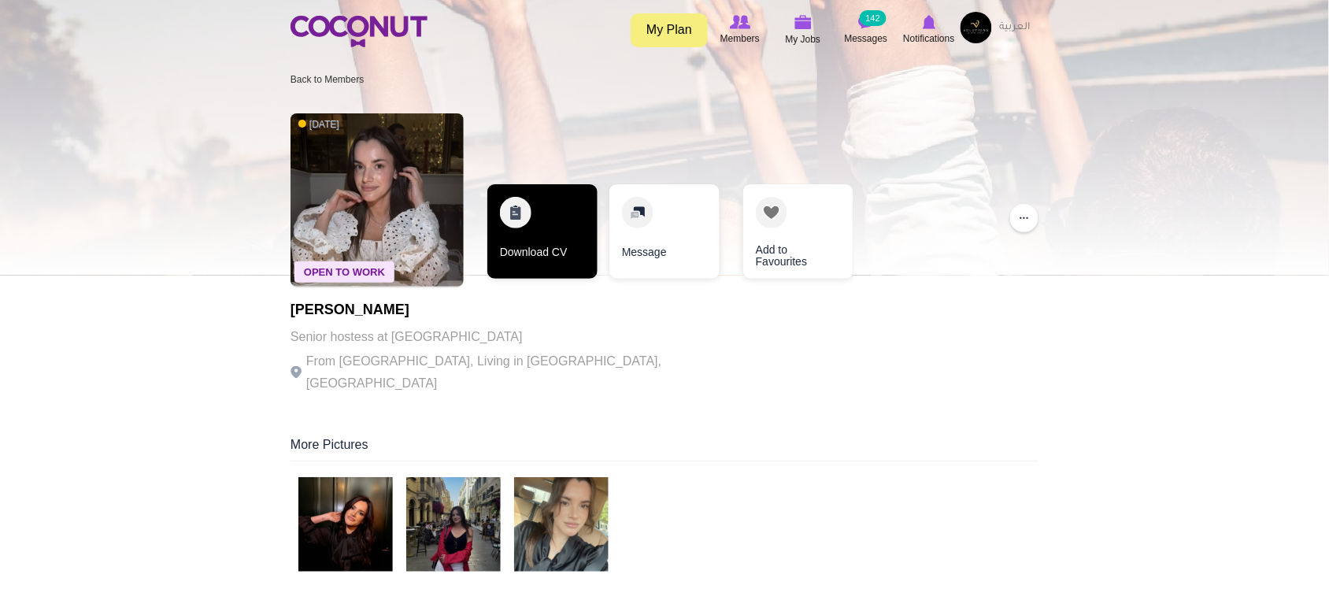
click at [530, 253] on link "Download CV" at bounding box center [543, 231] width 110 height 95
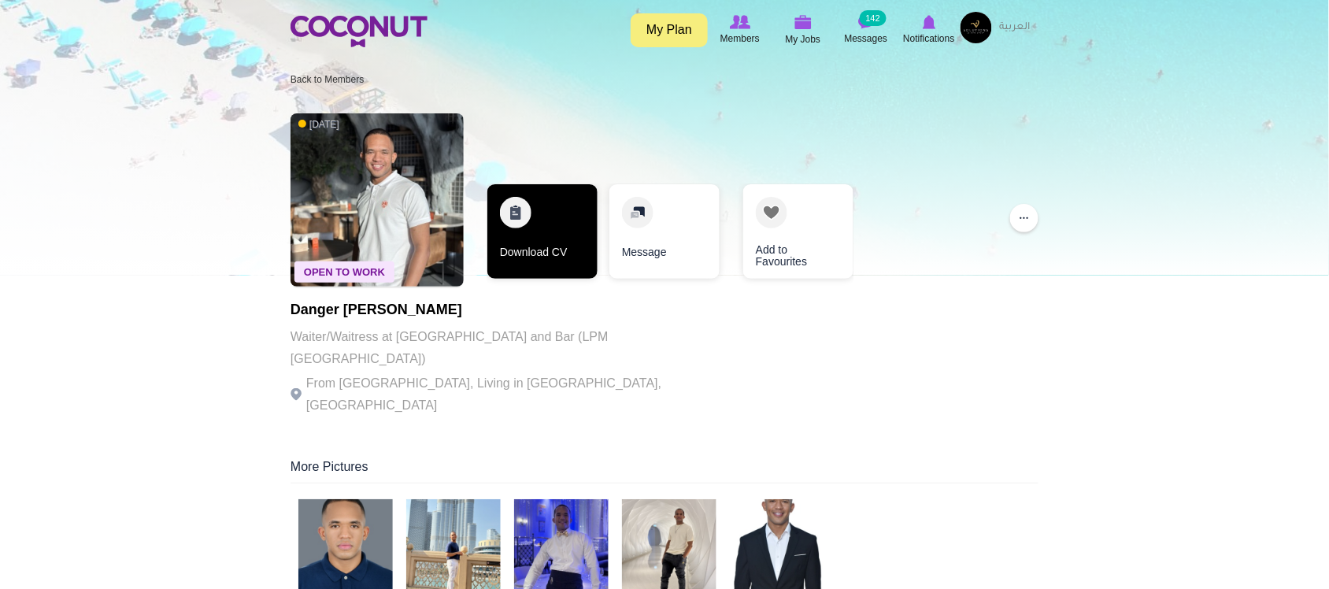
click at [548, 249] on link "Download CV" at bounding box center [543, 231] width 110 height 95
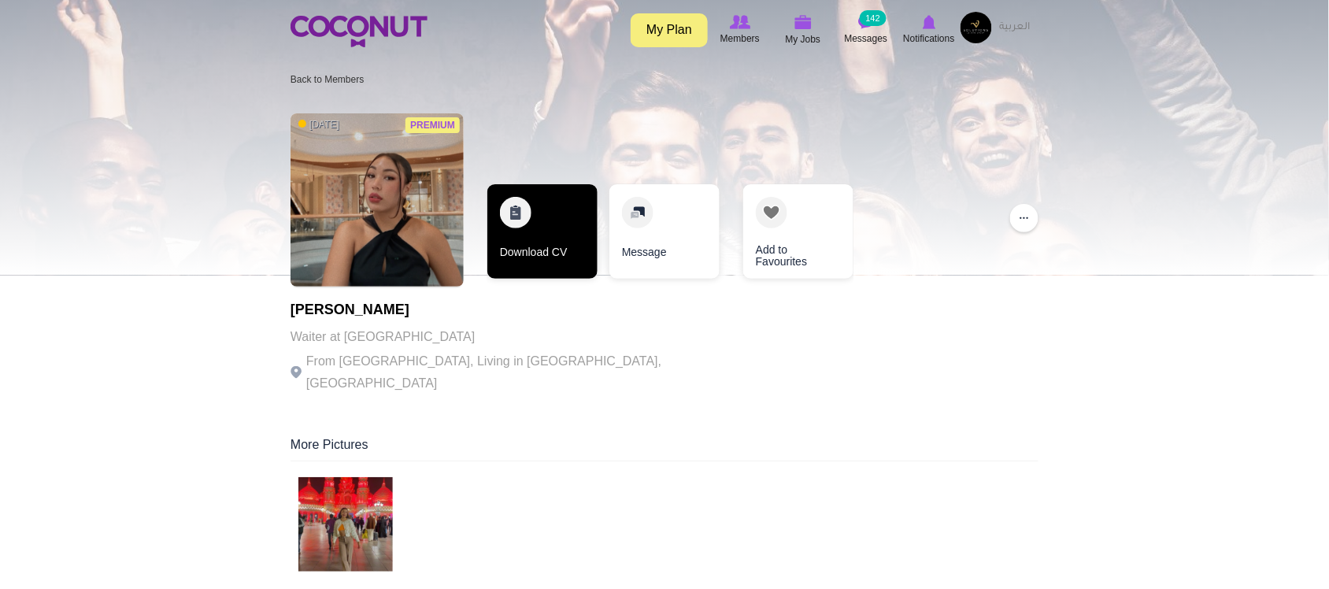
click at [529, 252] on link "Download CV" at bounding box center [543, 231] width 110 height 95
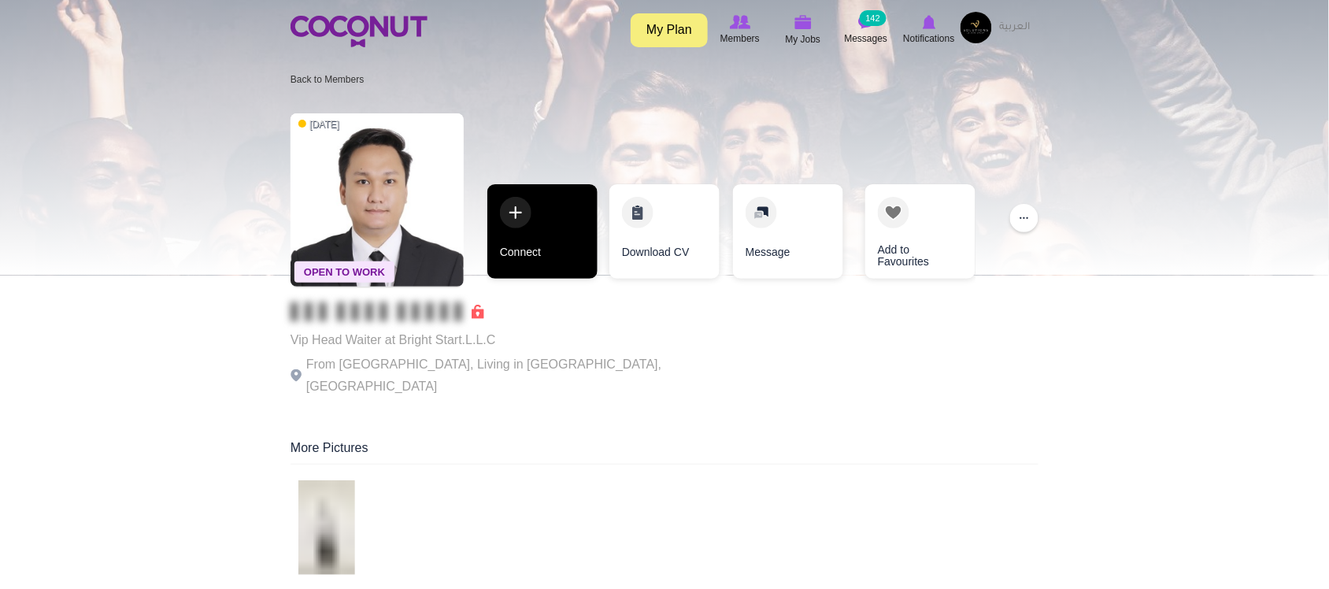
click at [561, 235] on link "Connect" at bounding box center [543, 231] width 110 height 95
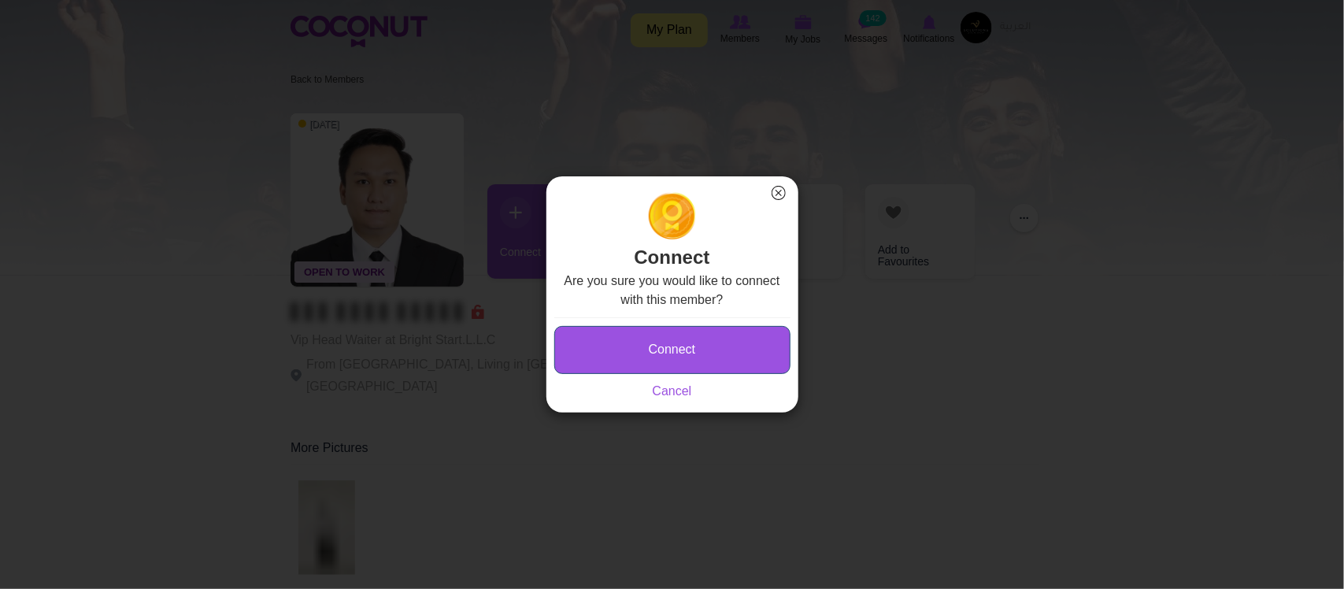
type button "Connect"
click at [623, 343] on button "Connect" at bounding box center [672, 350] width 236 height 48
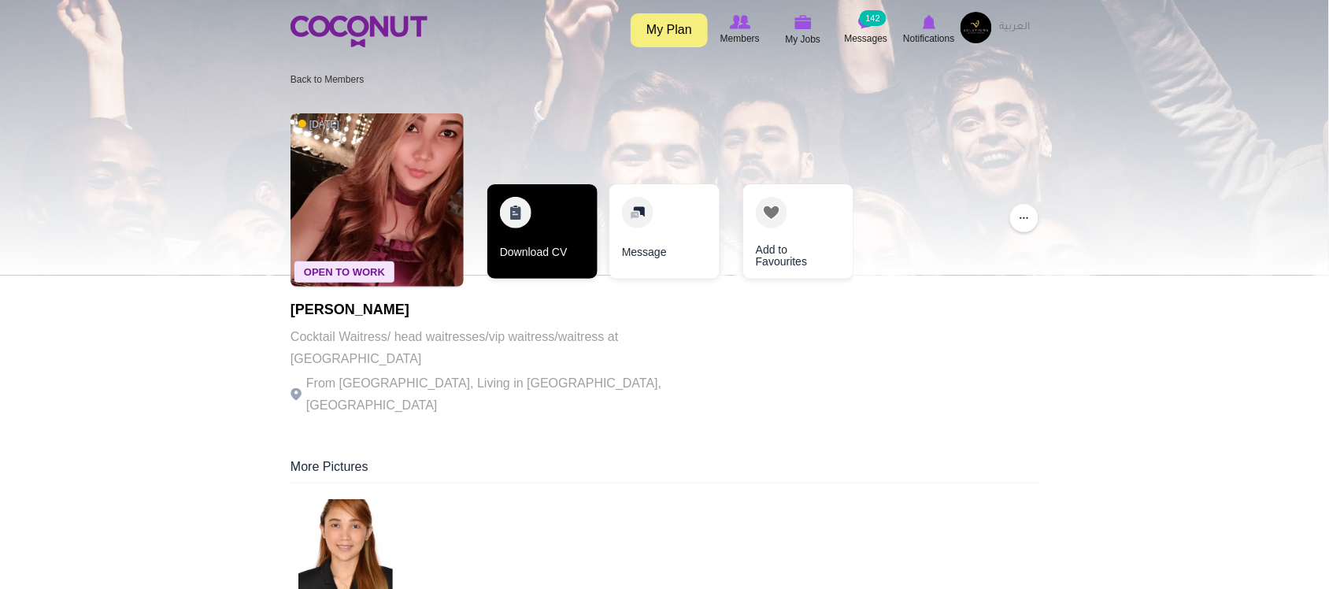
click at [529, 254] on link "Download CV" at bounding box center [543, 231] width 110 height 95
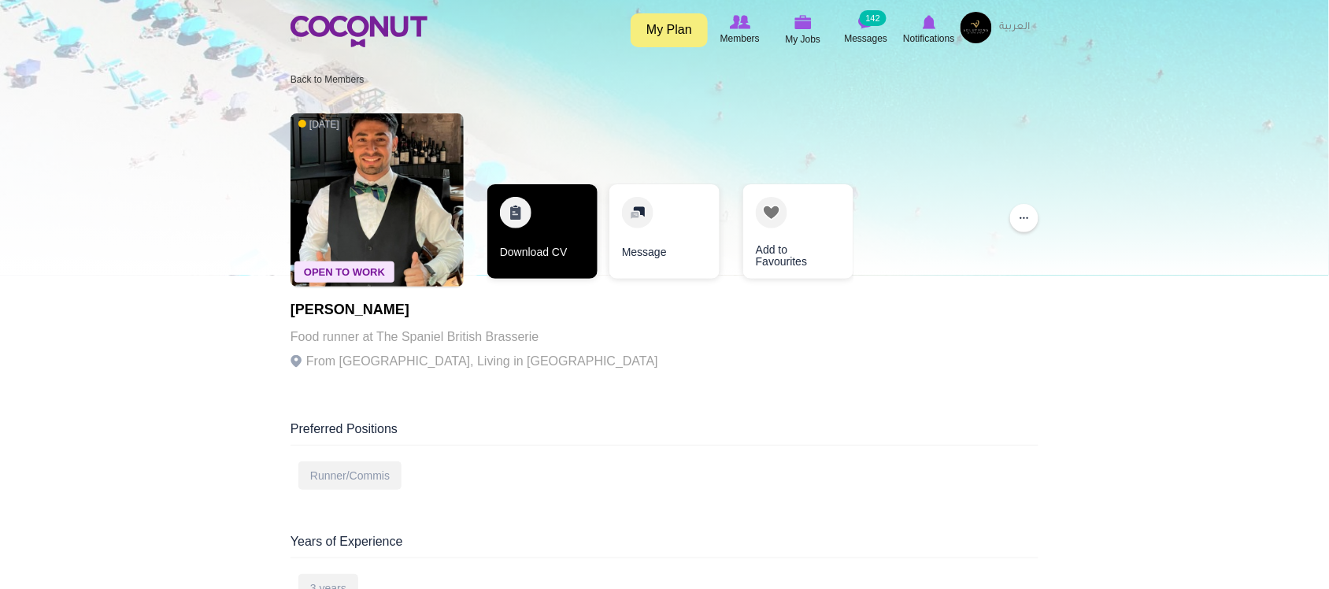
click at [564, 233] on link "Download CV" at bounding box center [543, 231] width 110 height 95
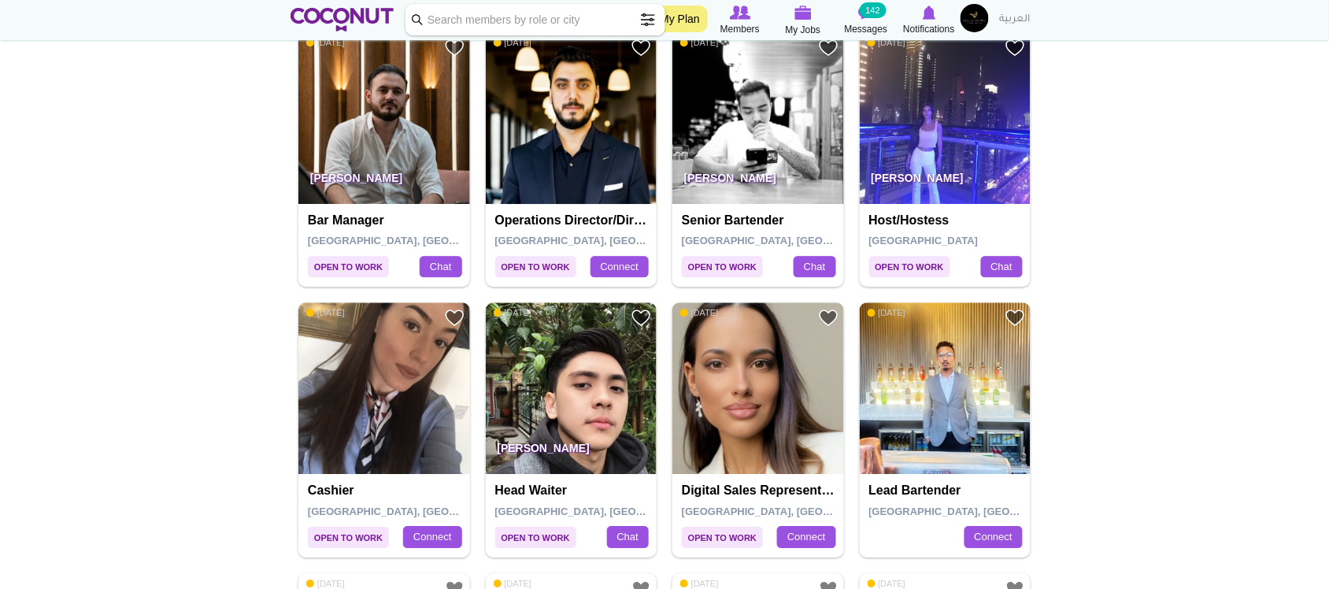
scroll to position [1150, 0]
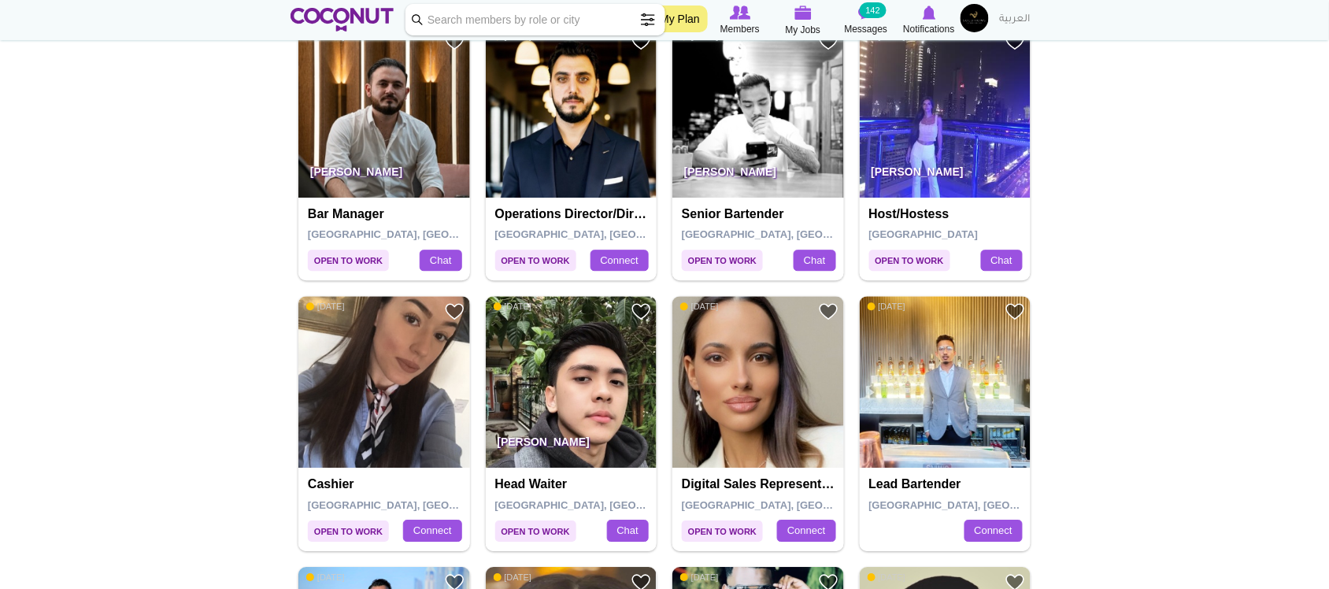
click at [1144, 408] on body "Toggle navigation My Plan Members My Jobs Post a Job Messages 142 Notifications…" at bounding box center [664, 560] width 1329 height 3420
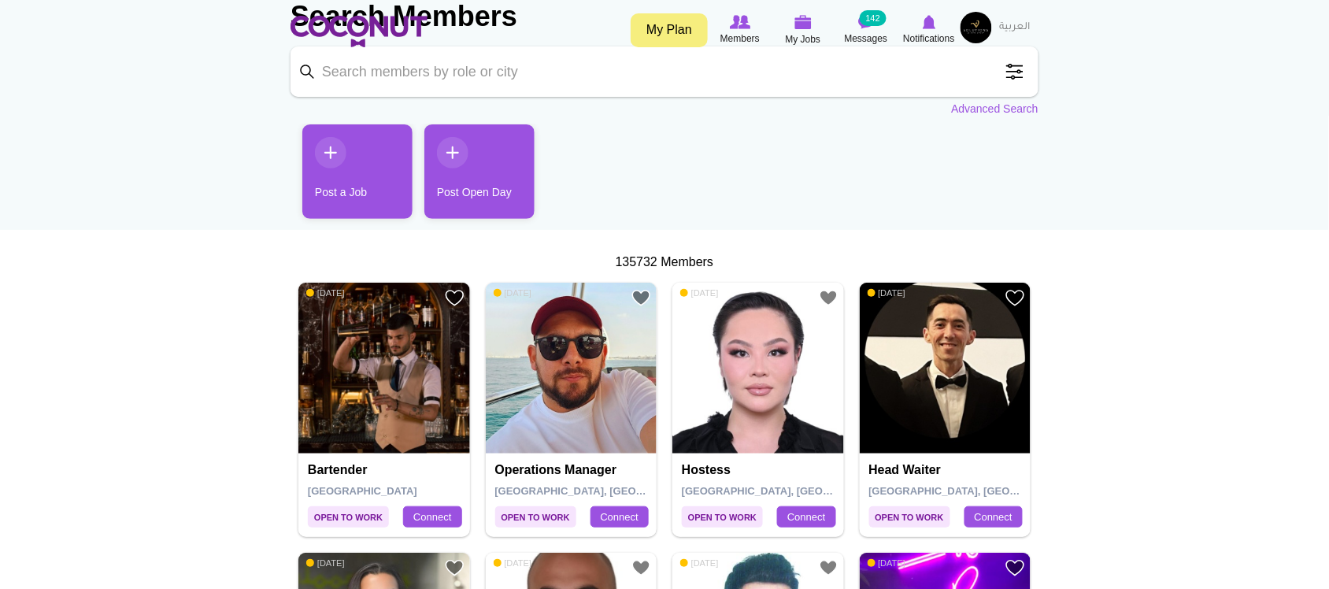
scroll to position [0, 0]
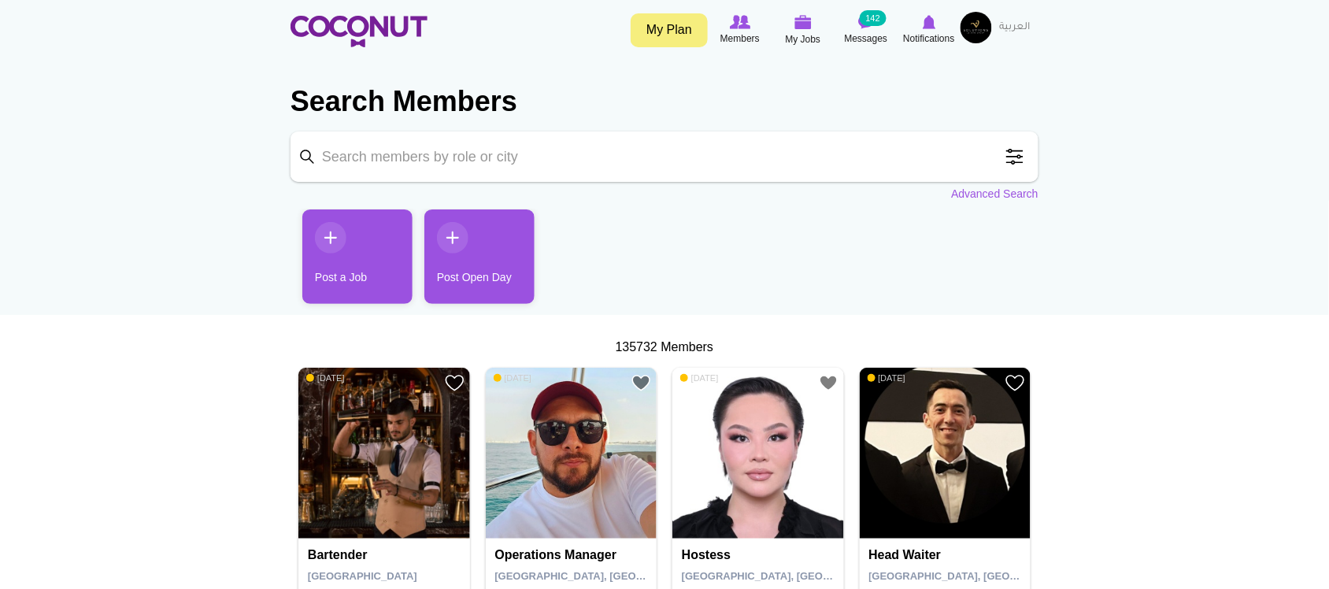
click at [625, 152] on input "Keyword" at bounding box center [665, 157] width 748 height 50
type input "waitress"
click button "Search" at bounding box center [0, 0] width 0 height 0
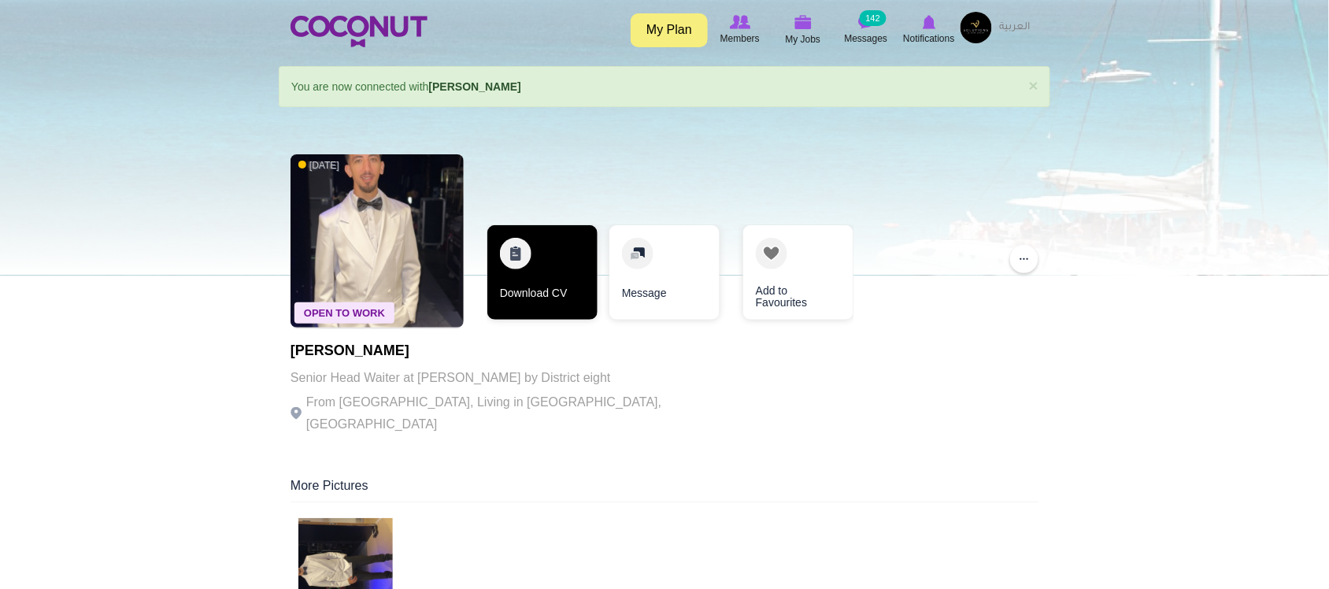
click at [545, 281] on link "Download CV" at bounding box center [543, 272] width 110 height 95
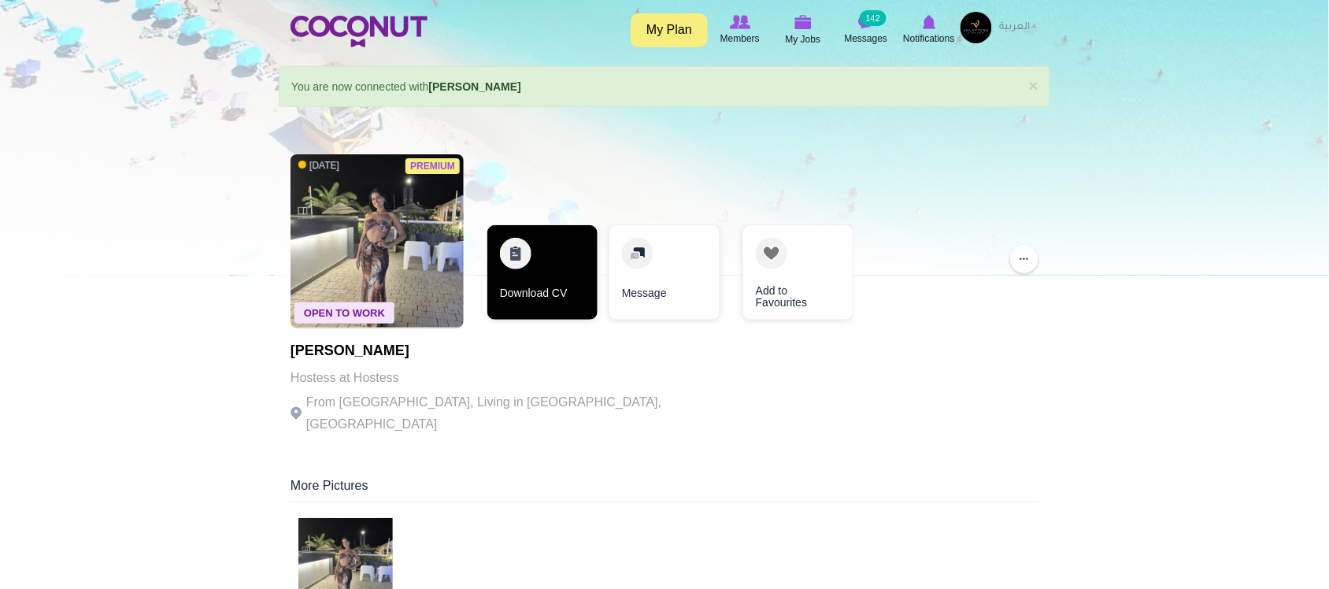
click at [532, 286] on link "Download CV" at bounding box center [543, 272] width 110 height 95
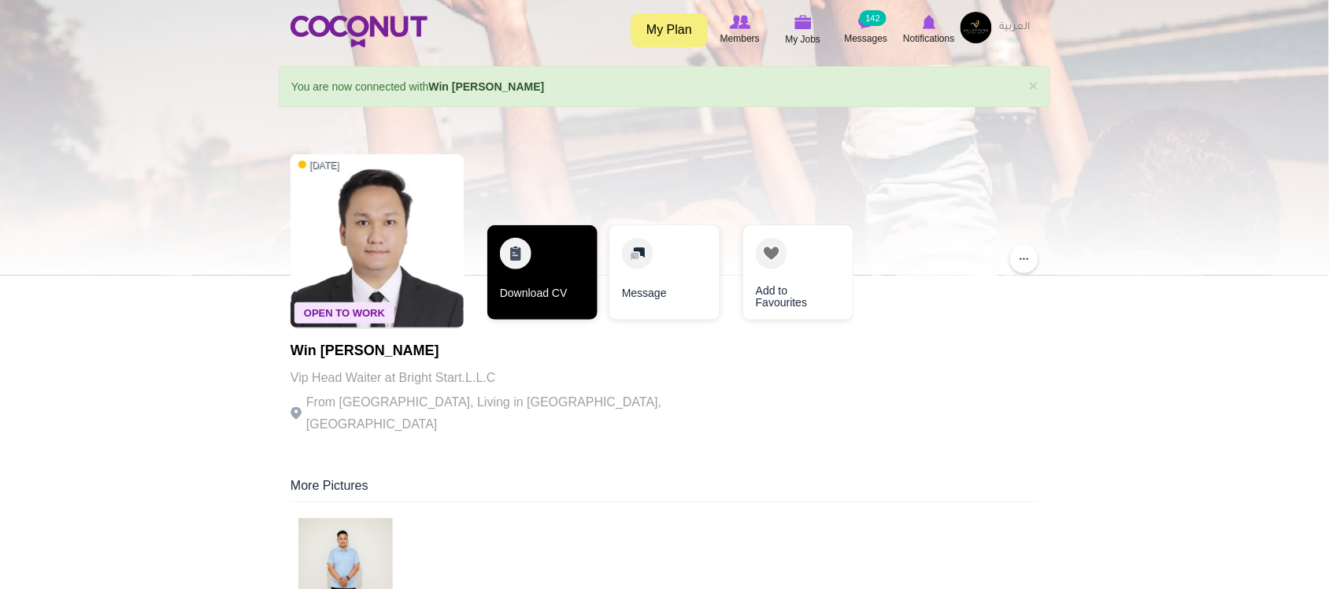
click at [569, 284] on link "Download CV" at bounding box center [543, 272] width 110 height 95
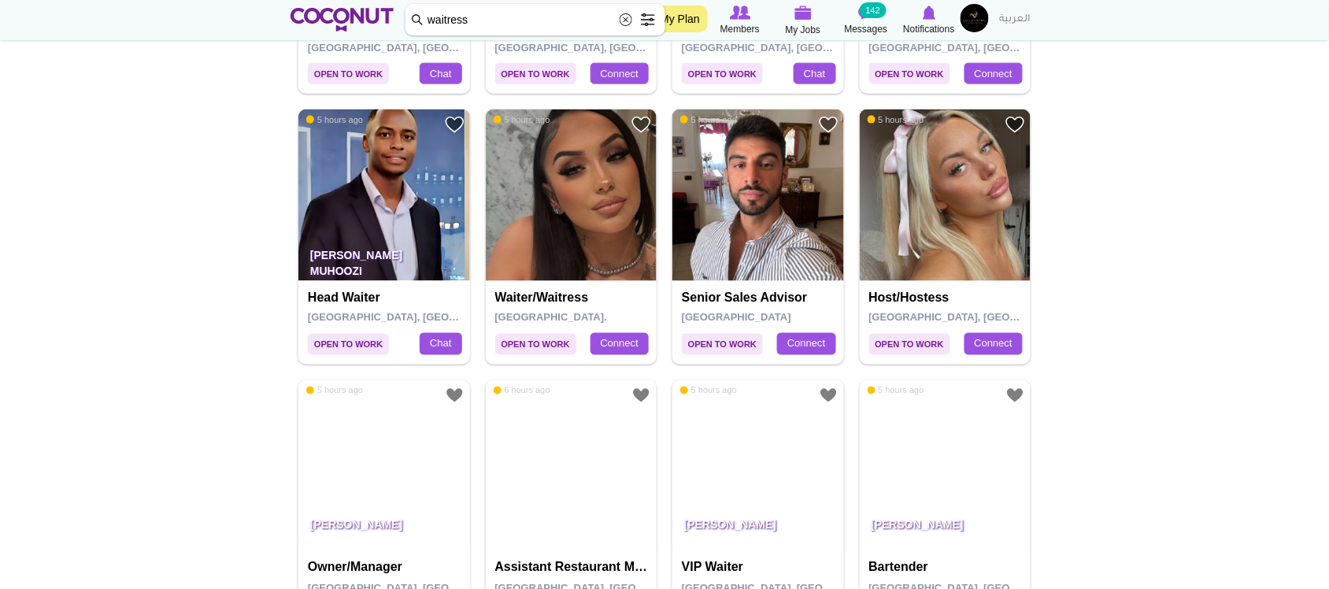
scroll to position [579, 0]
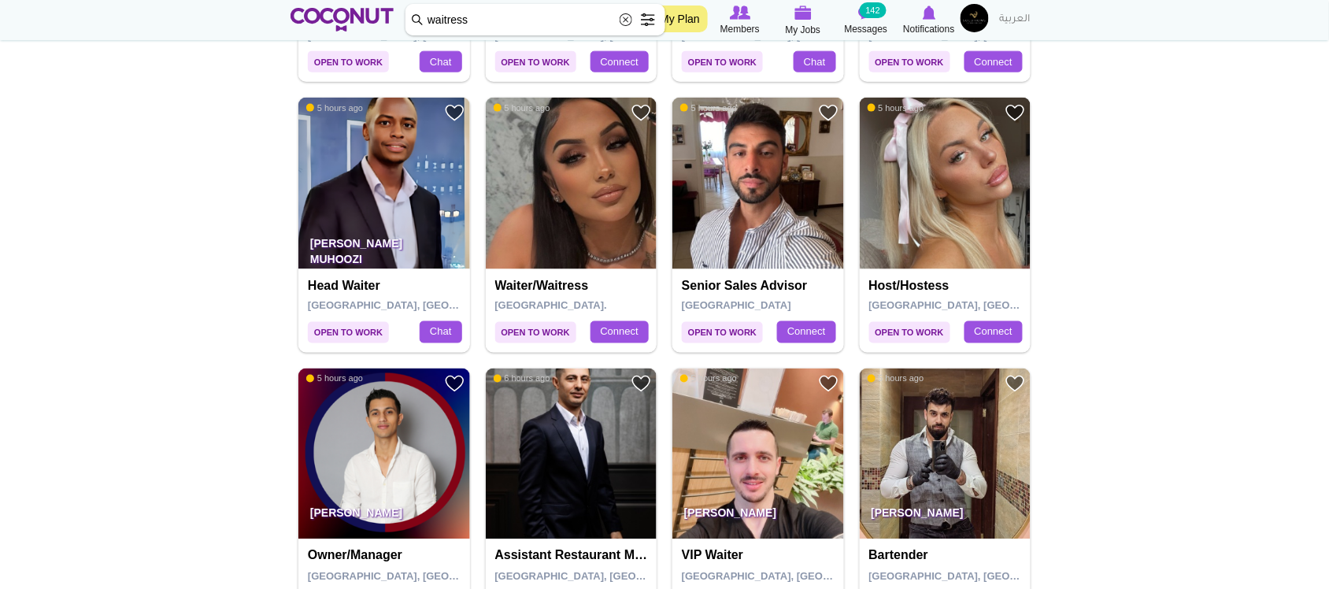
click at [949, 195] on img at bounding box center [946, 184] width 172 height 172
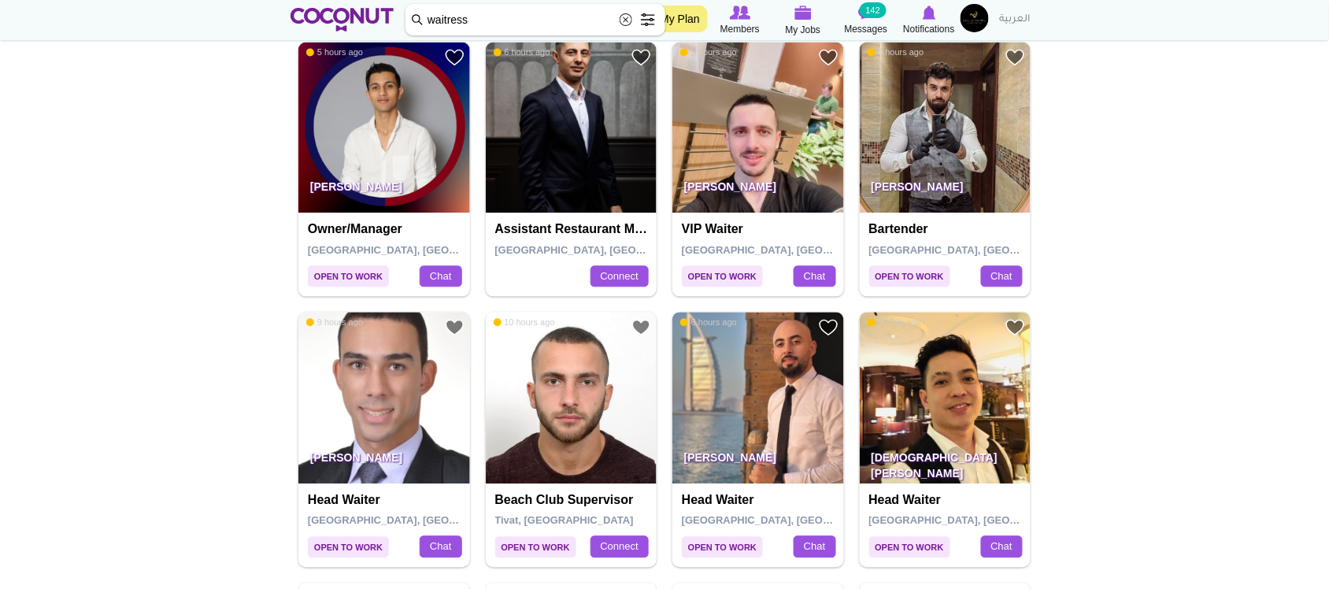
scroll to position [911, 0]
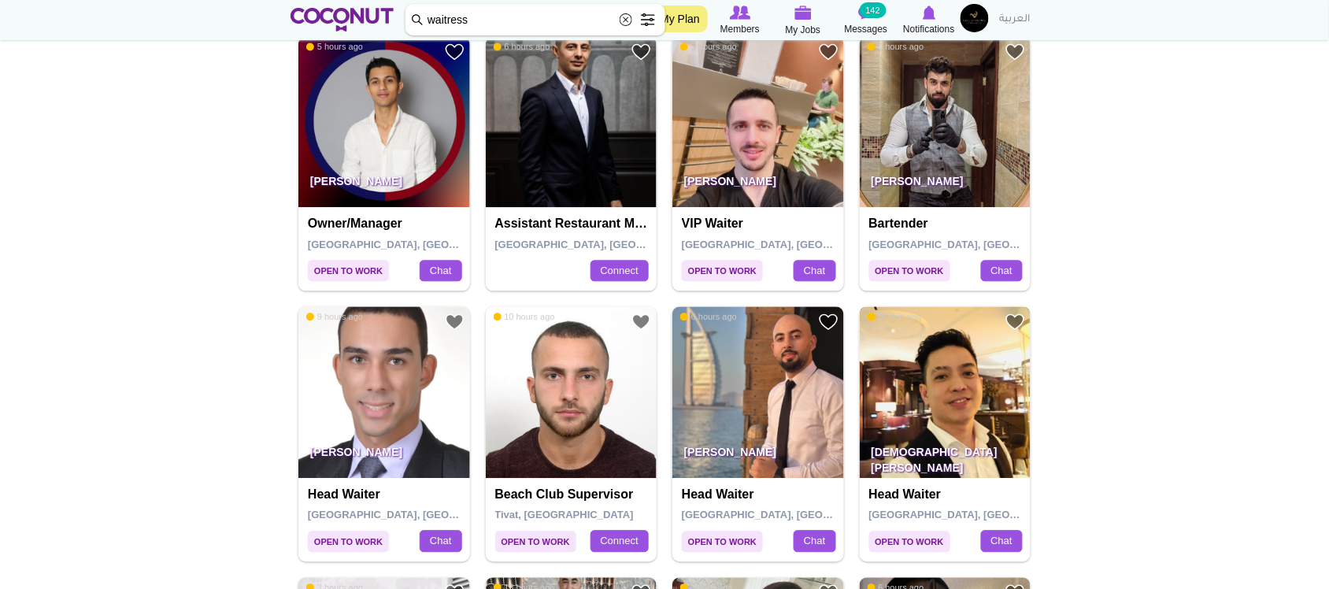
click at [899, 402] on img at bounding box center [946, 392] width 172 height 172
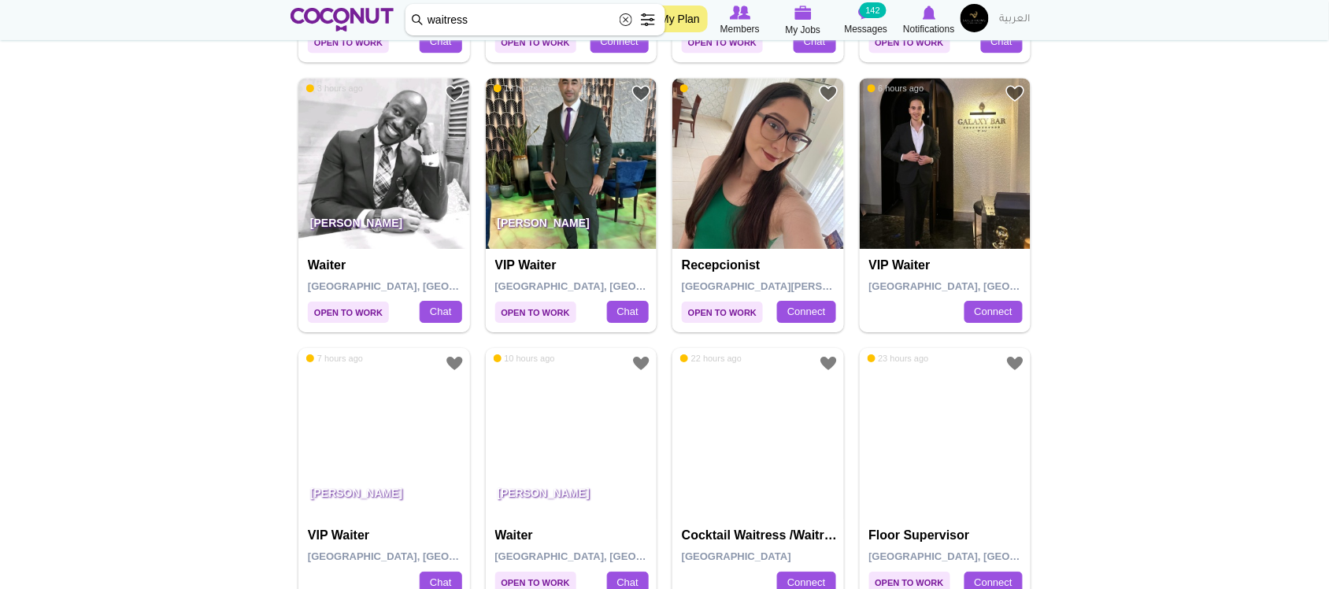
scroll to position [1416, 0]
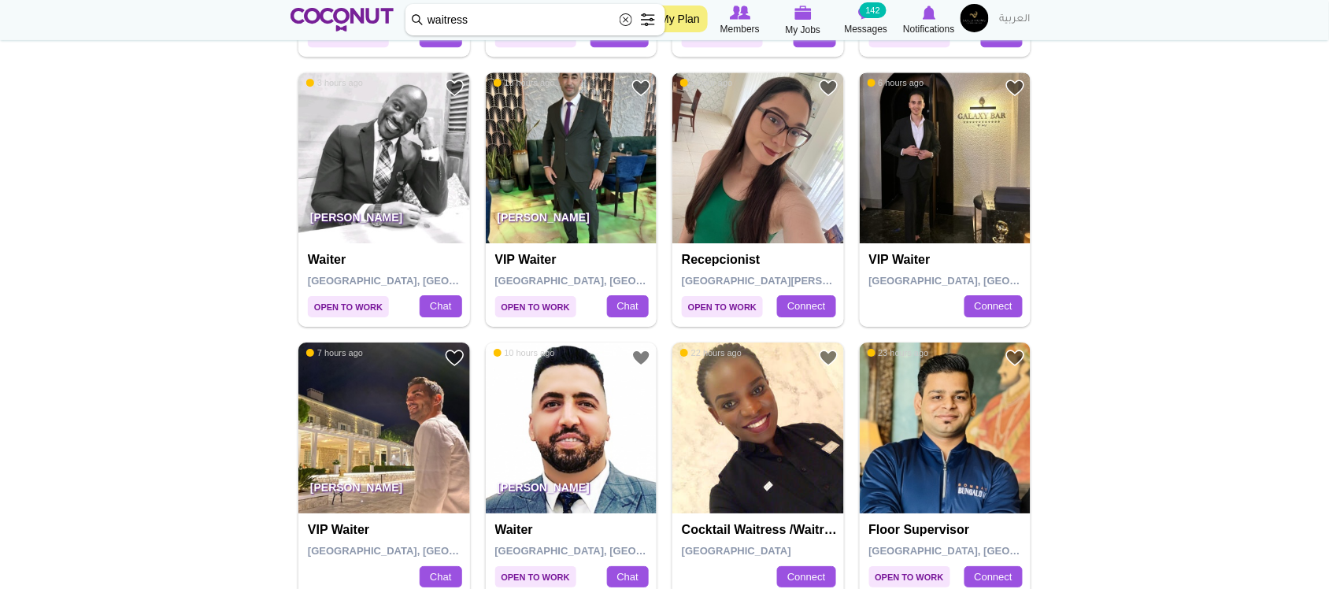
click at [951, 177] on img at bounding box center [946, 158] width 172 height 172
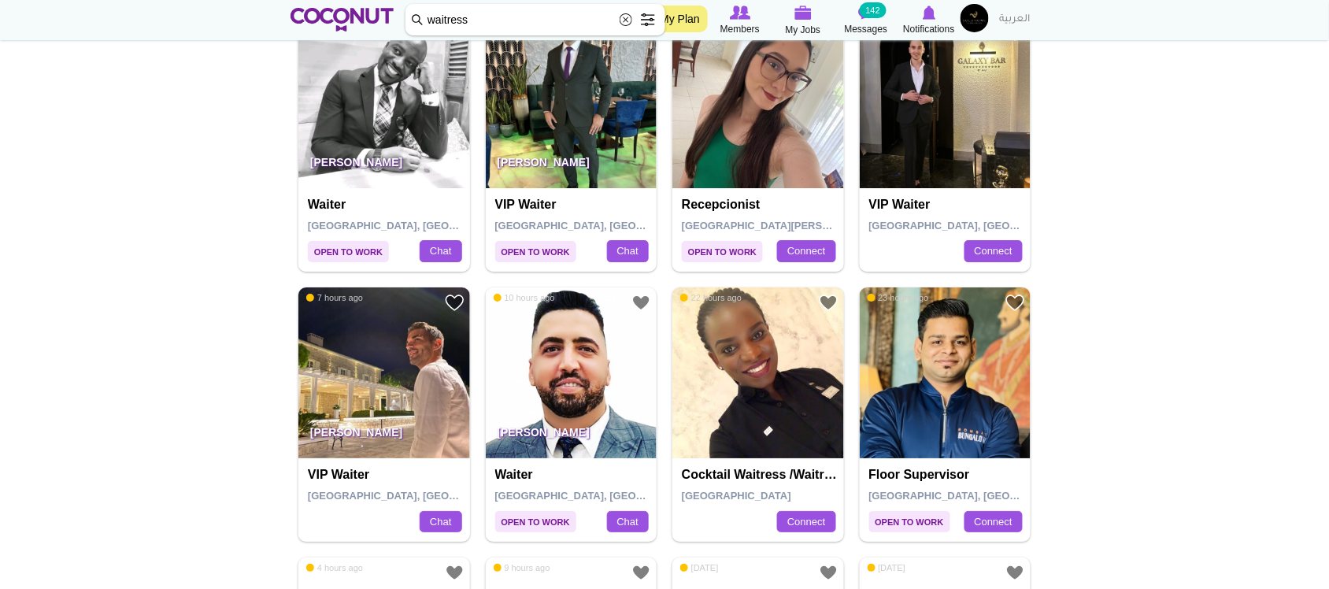
scroll to position [1490, 0]
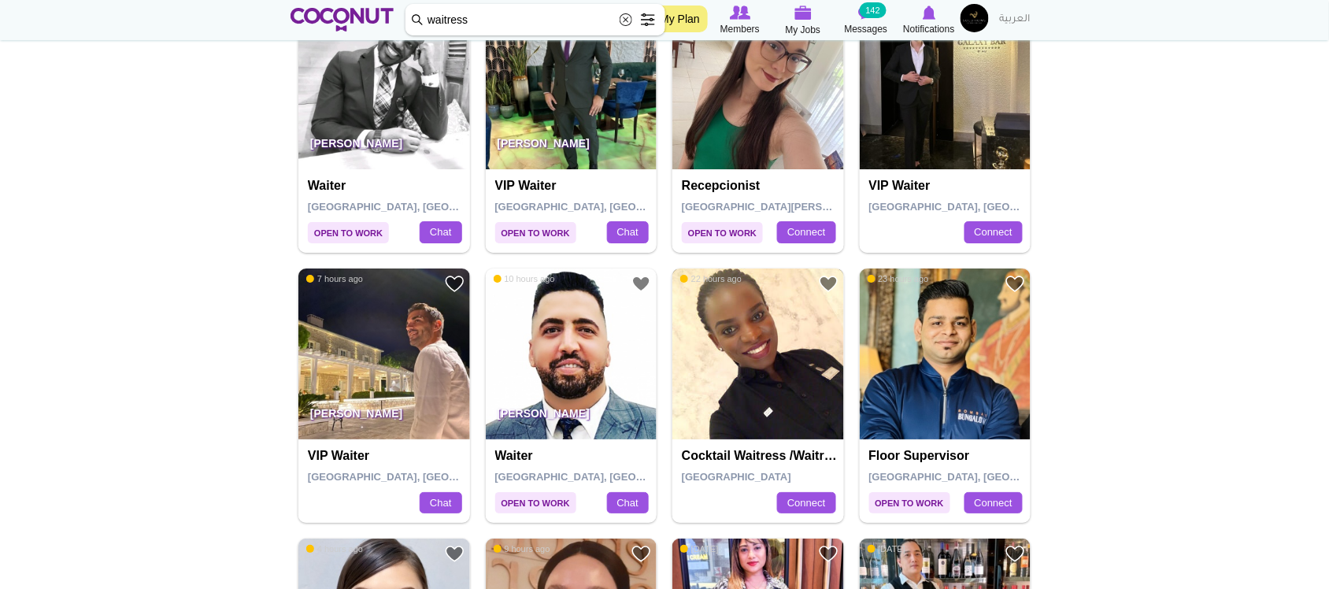
click at [808, 316] on img at bounding box center [759, 355] width 172 height 172
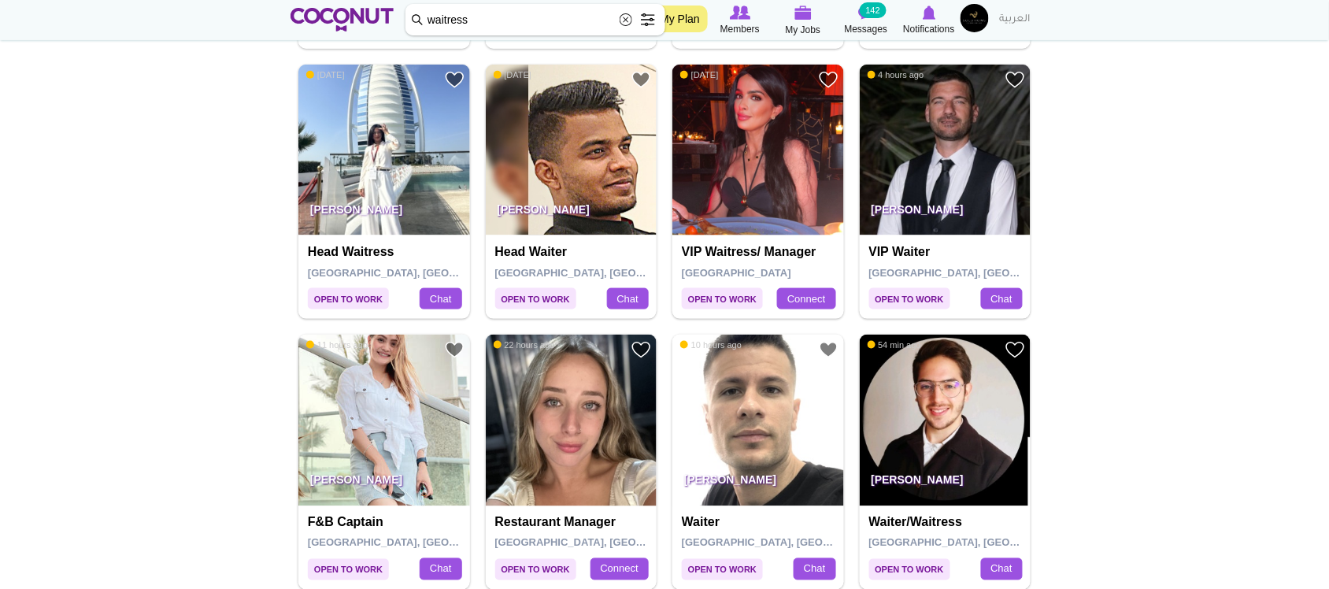
scroll to position [2254, 0]
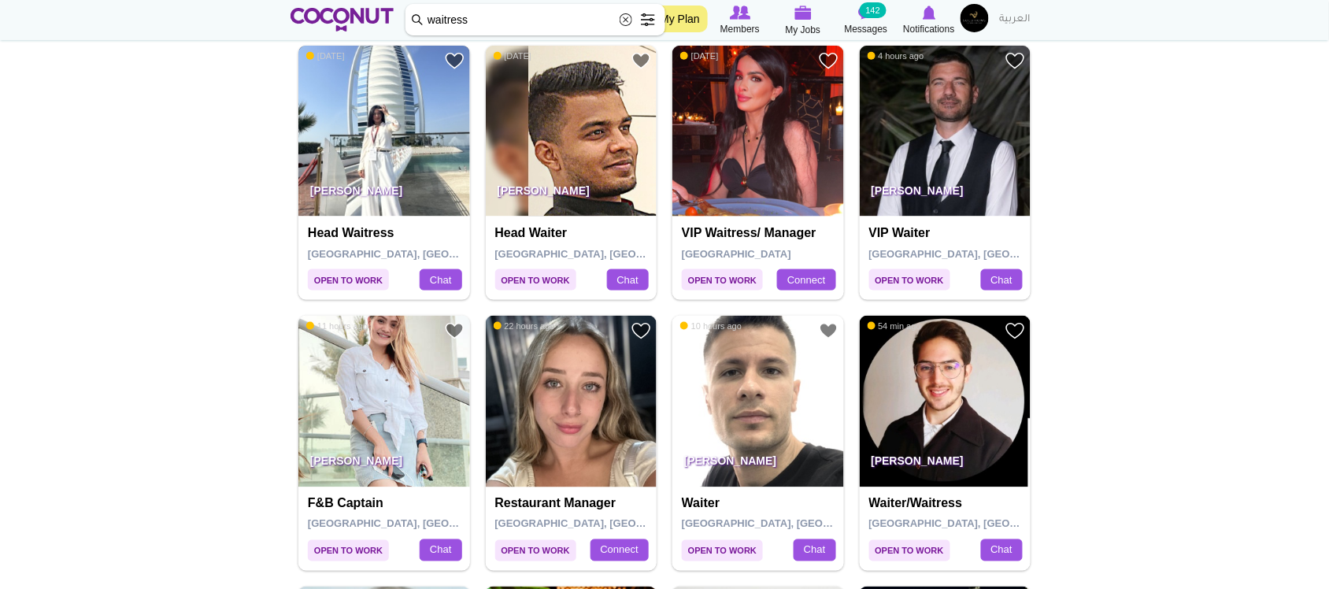
click at [343, 136] on img at bounding box center [384, 132] width 172 height 172
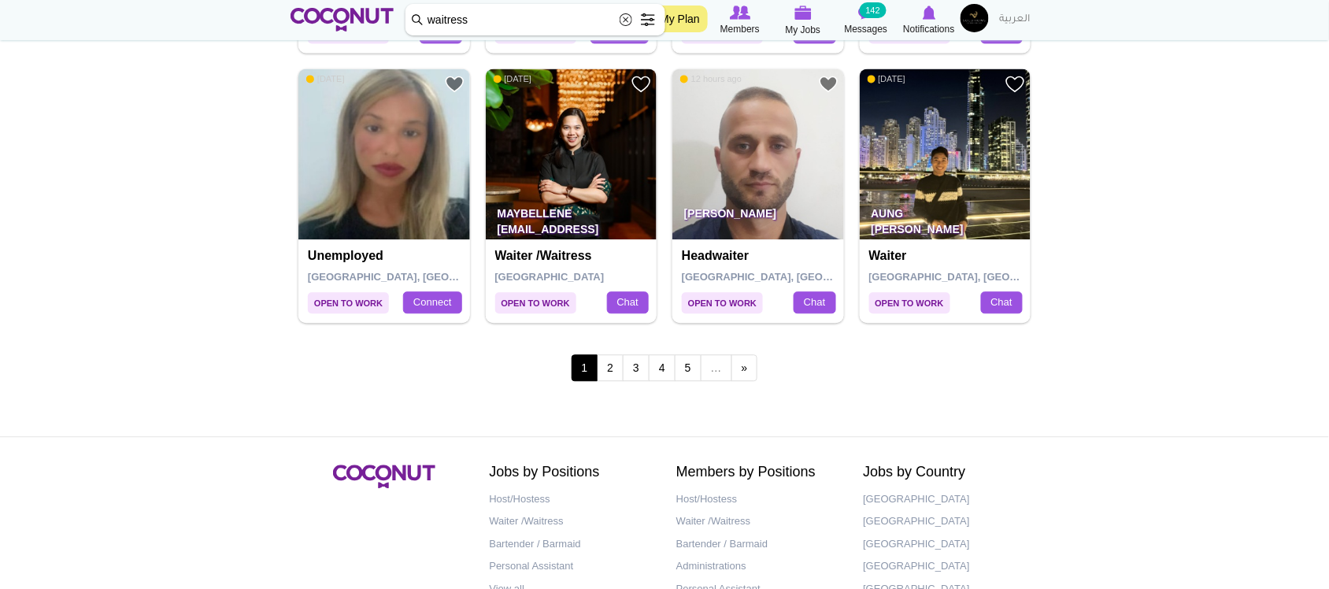
scroll to position [2778, 0]
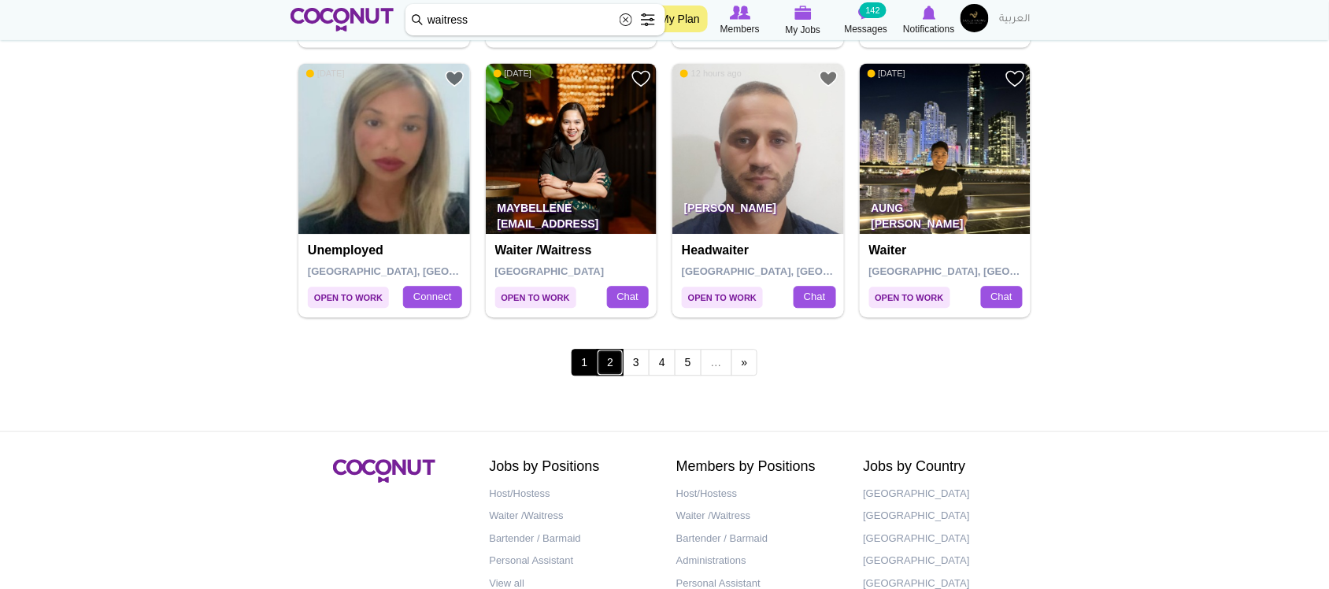
click at [615, 366] on link "2" at bounding box center [610, 362] width 27 height 27
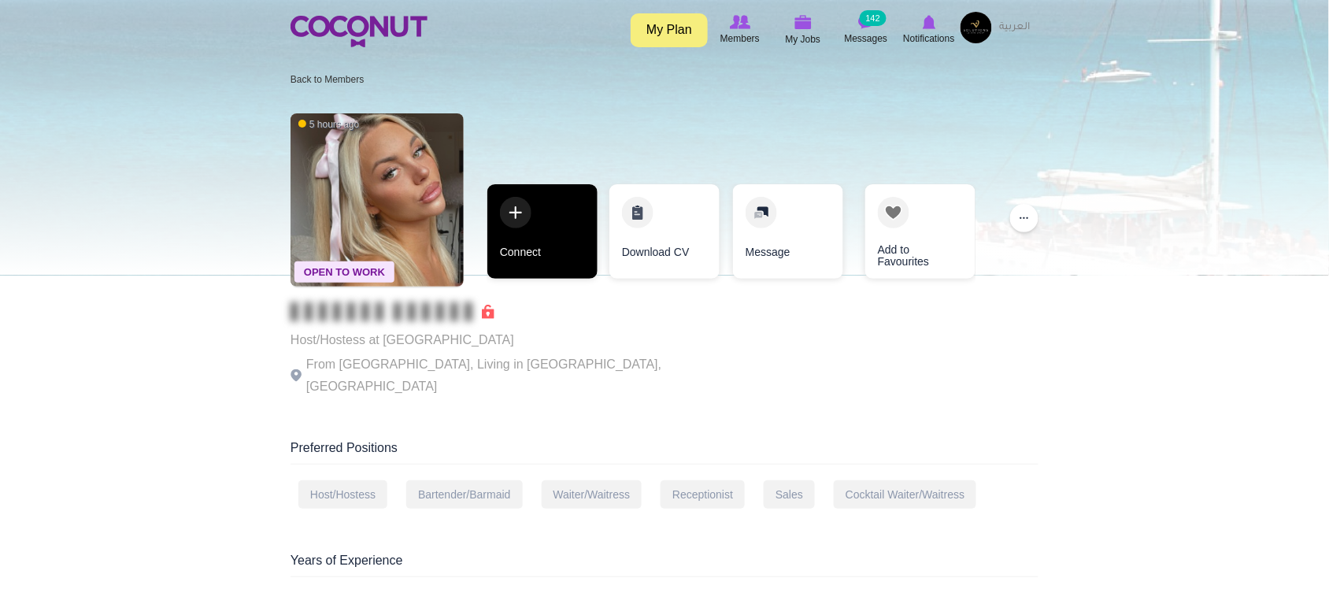
click at [537, 229] on link "Connect" at bounding box center [543, 231] width 110 height 95
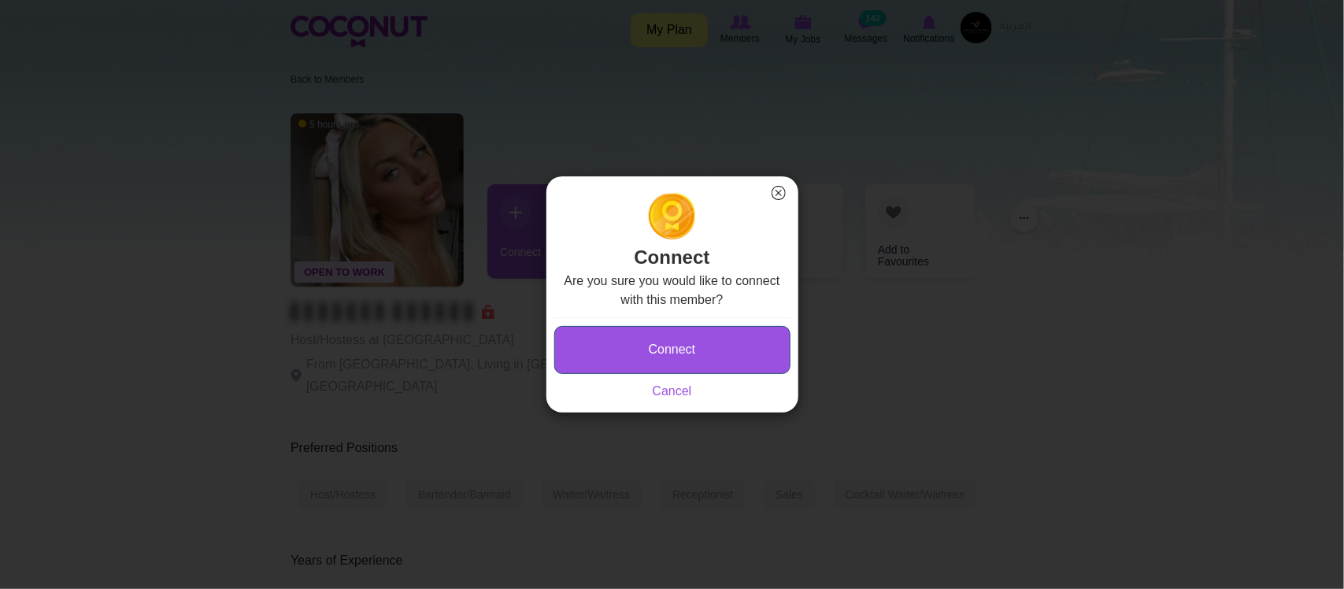
click at [693, 348] on button "Connect" at bounding box center [672, 350] width 236 height 48
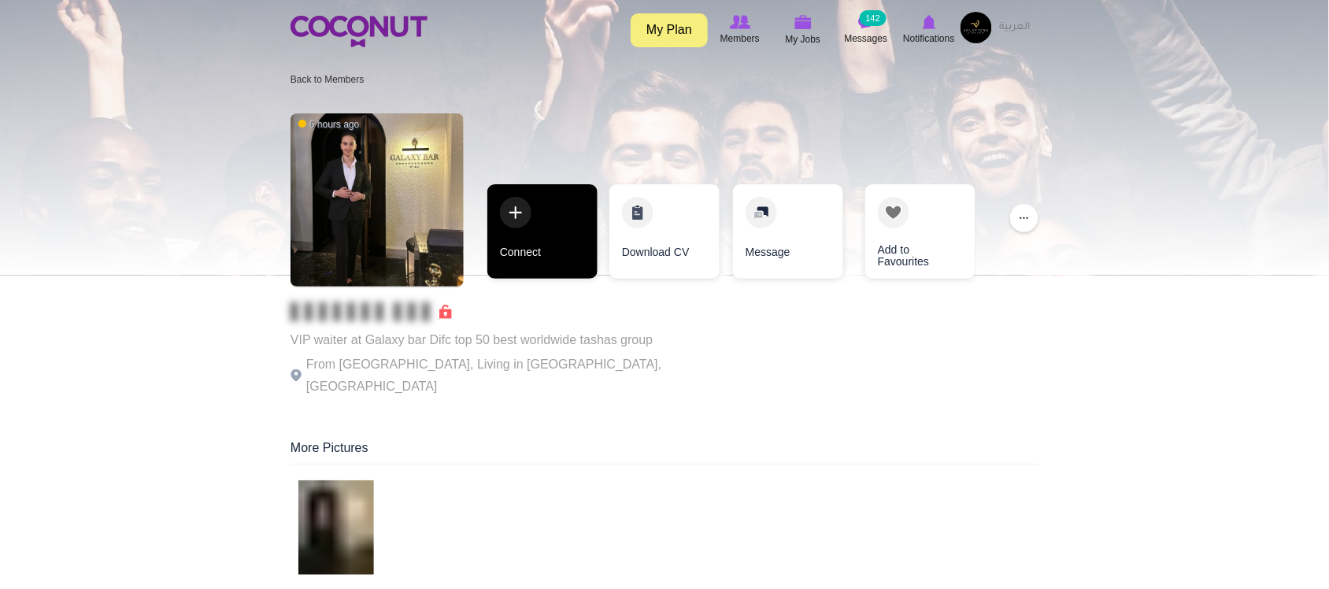
click at [544, 276] on link "Connect" at bounding box center [543, 231] width 110 height 95
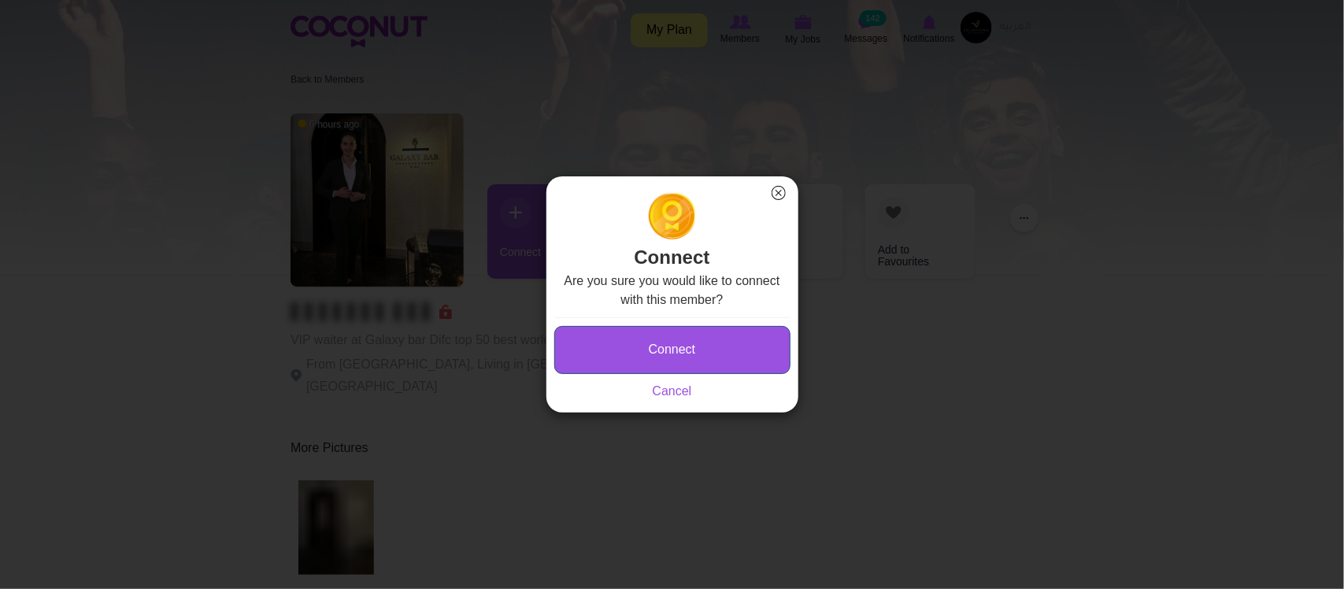
click at [626, 349] on button "Connect" at bounding box center [672, 350] width 236 height 48
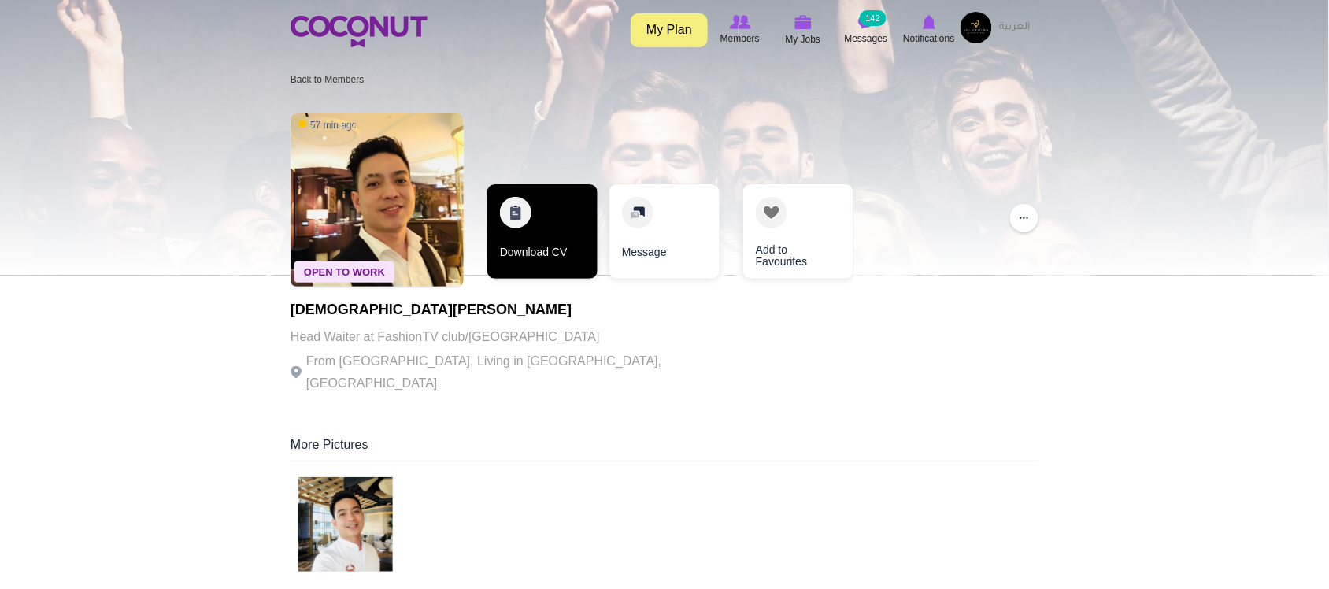
click at [556, 254] on link "Download CV" at bounding box center [543, 231] width 110 height 95
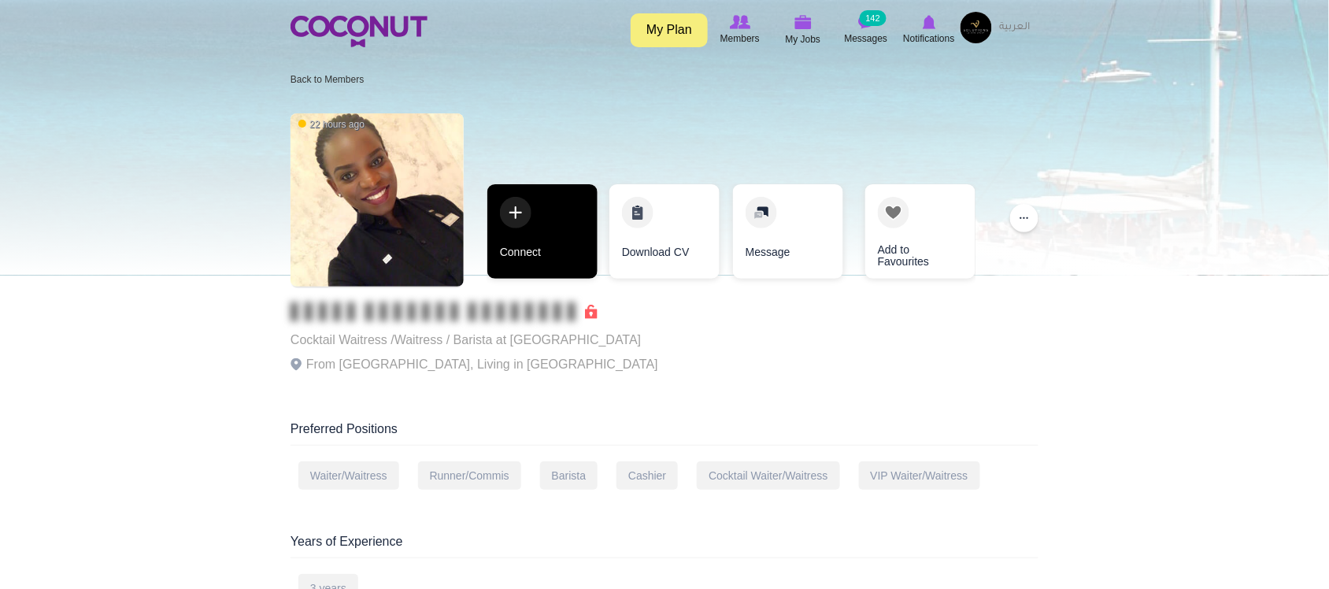
click at [550, 240] on link "Connect" at bounding box center [543, 231] width 110 height 95
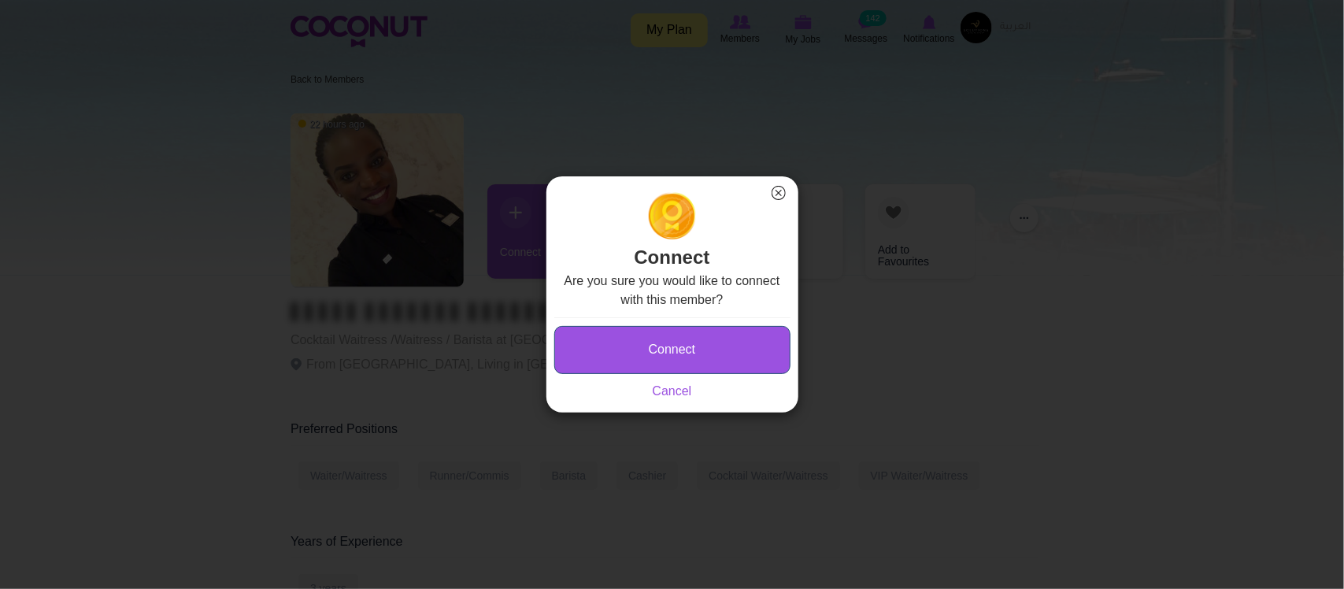
click at [647, 351] on button "Connect" at bounding box center [672, 350] width 236 height 48
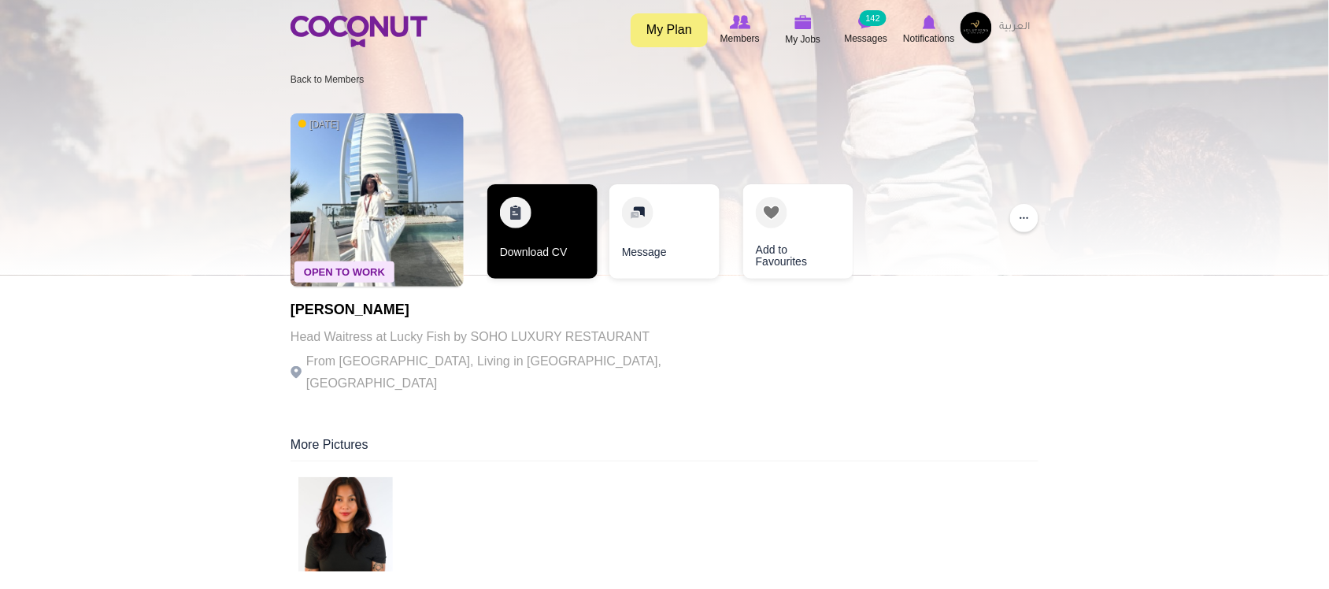
click at [567, 234] on link "Download CV" at bounding box center [543, 231] width 110 height 95
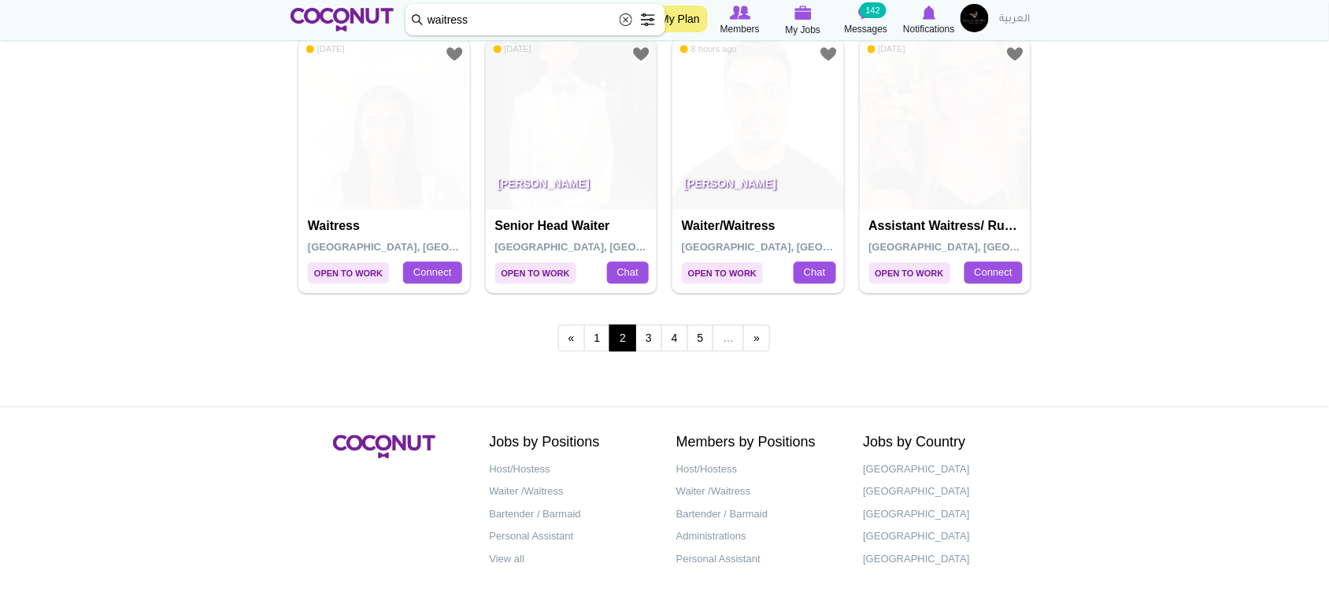
scroll to position [2816, 0]
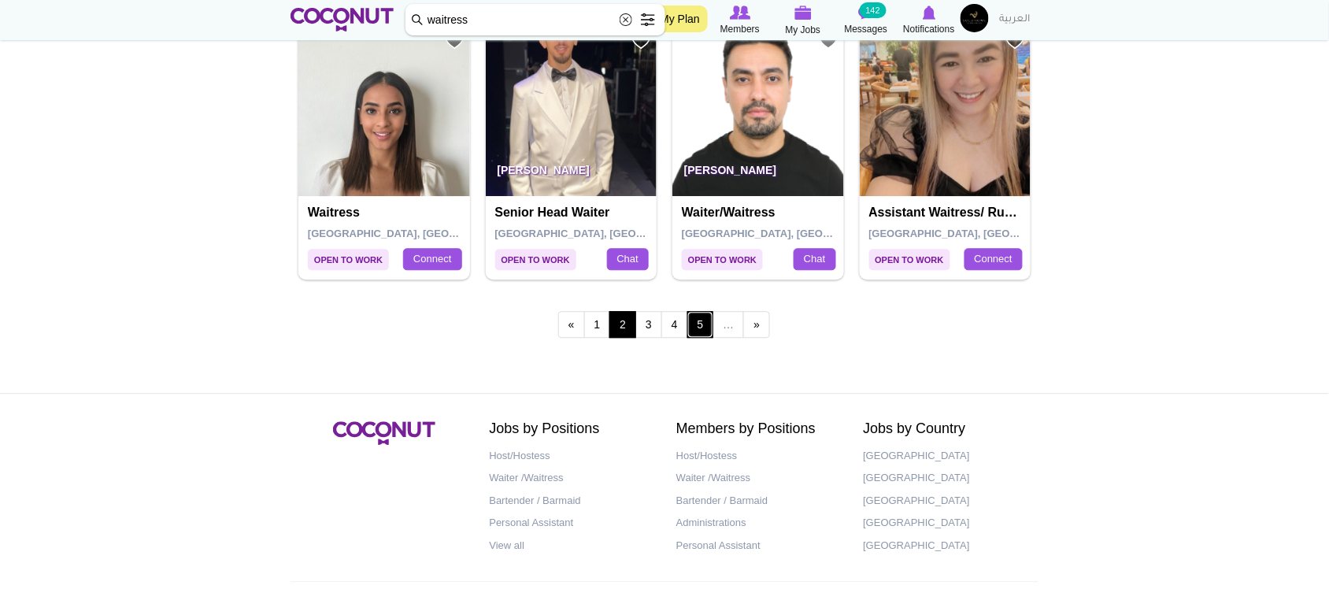
click at [703, 321] on link "5" at bounding box center [701, 324] width 27 height 27
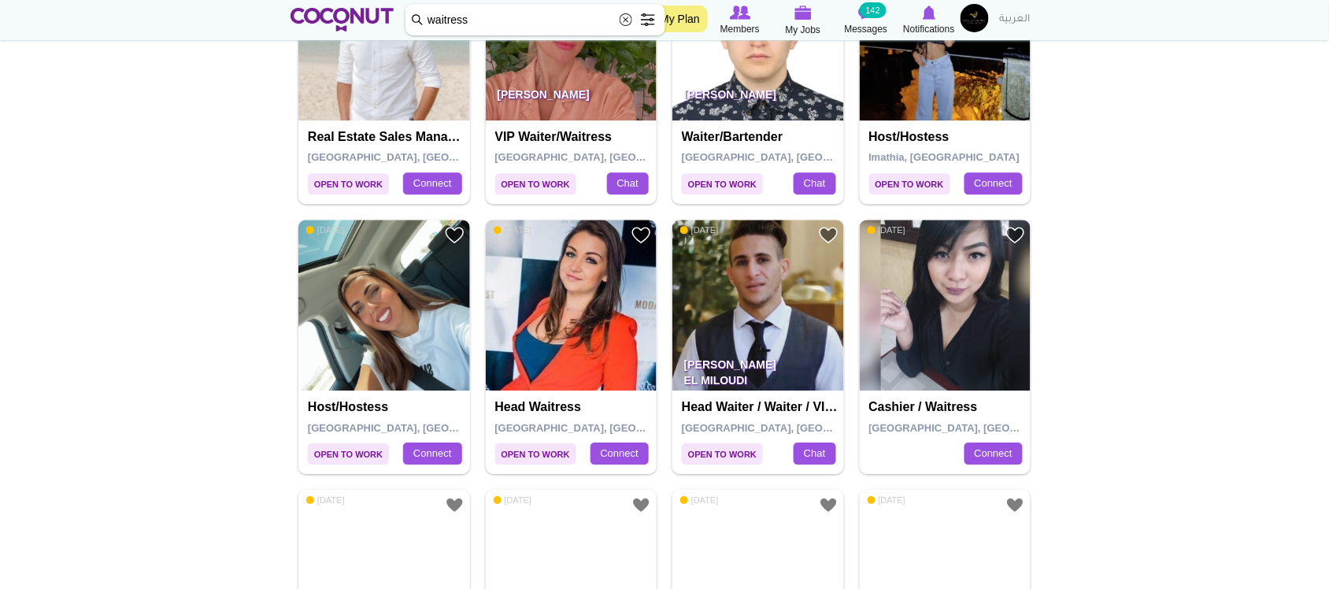
scroll to position [1281, 0]
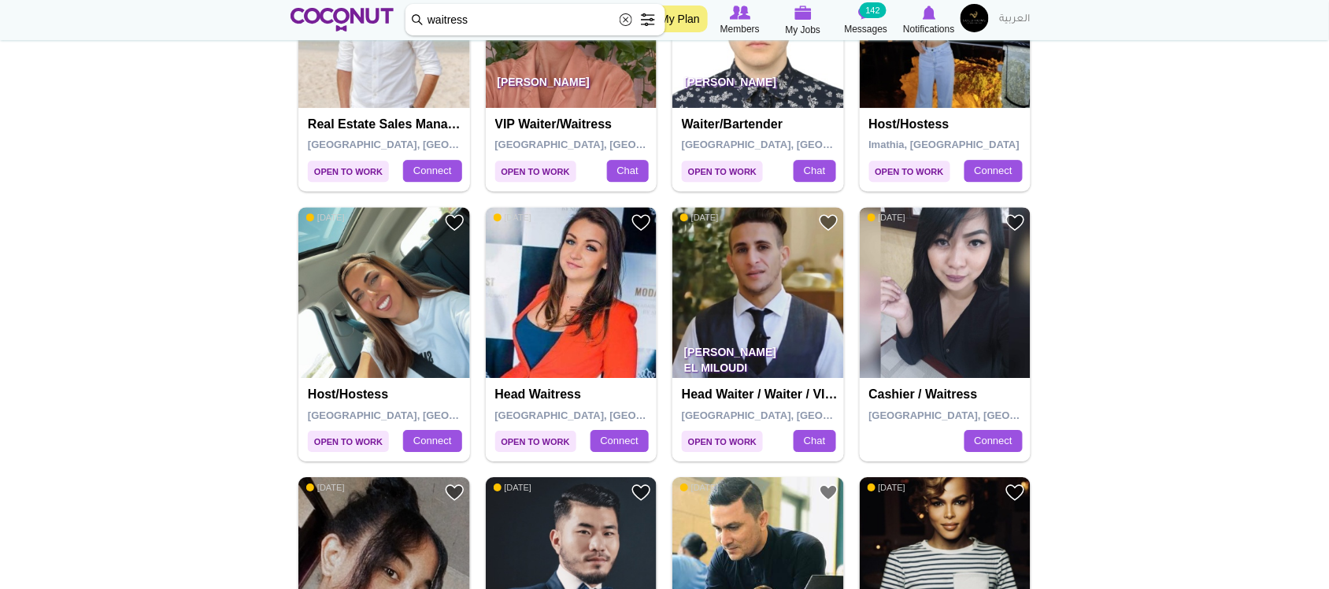
click at [990, 308] on img at bounding box center [946, 293] width 172 height 172
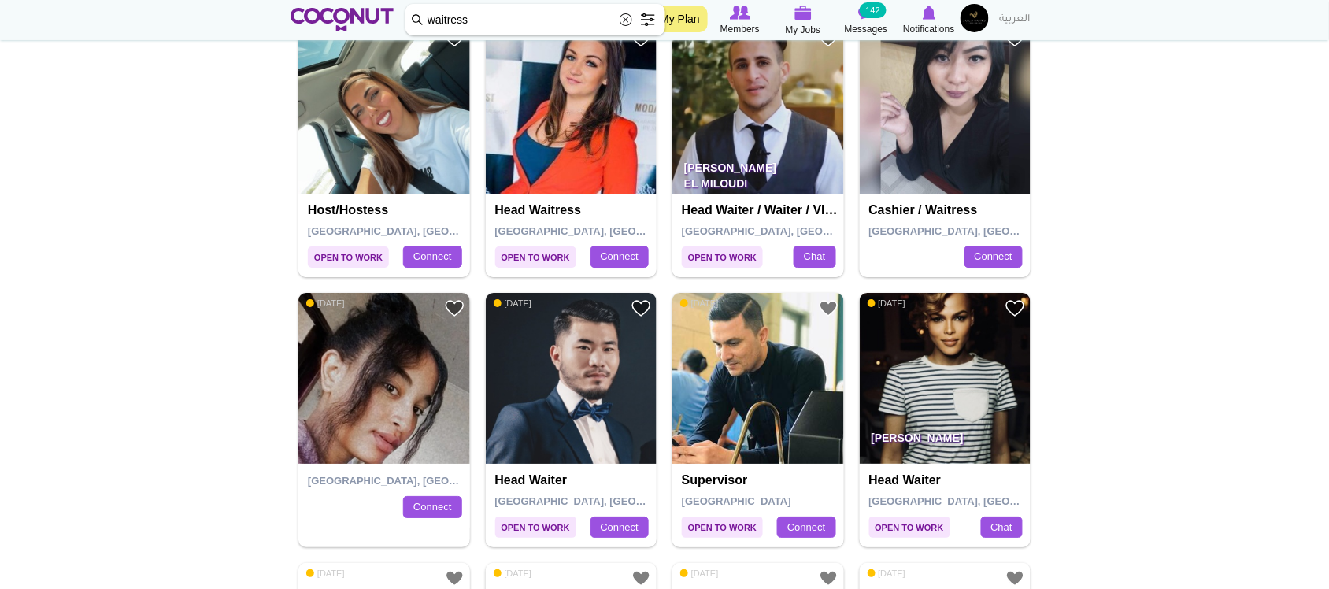
scroll to position [1485, 0]
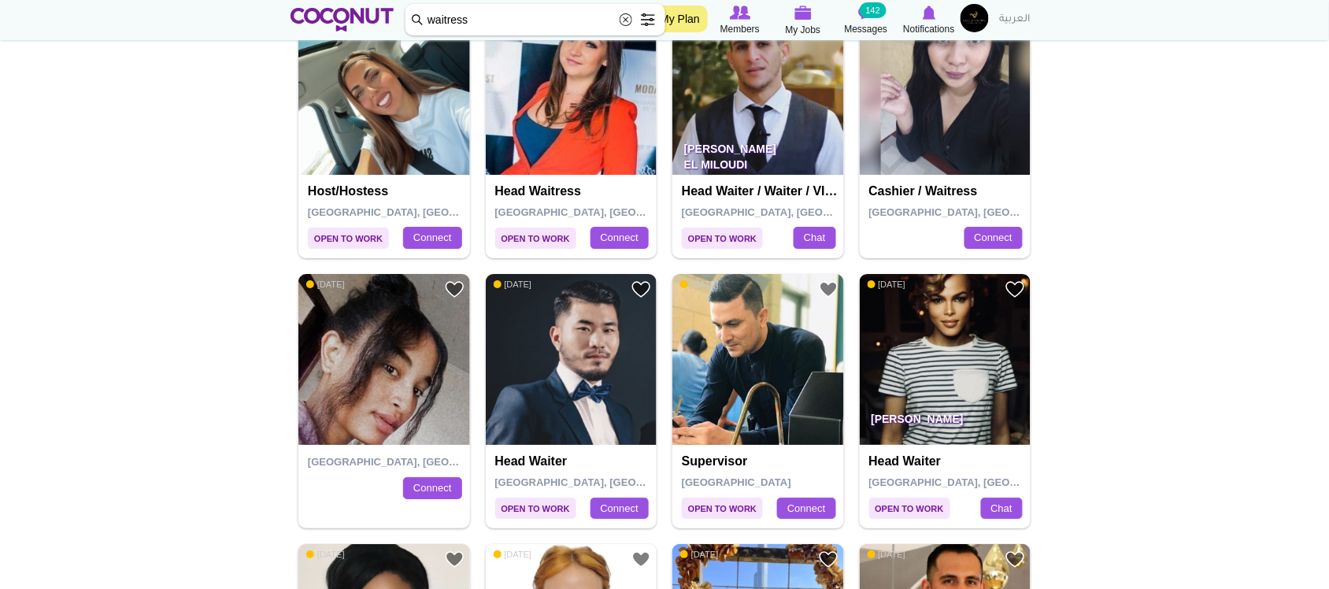
click at [1010, 361] on img at bounding box center [946, 360] width 172 height 172
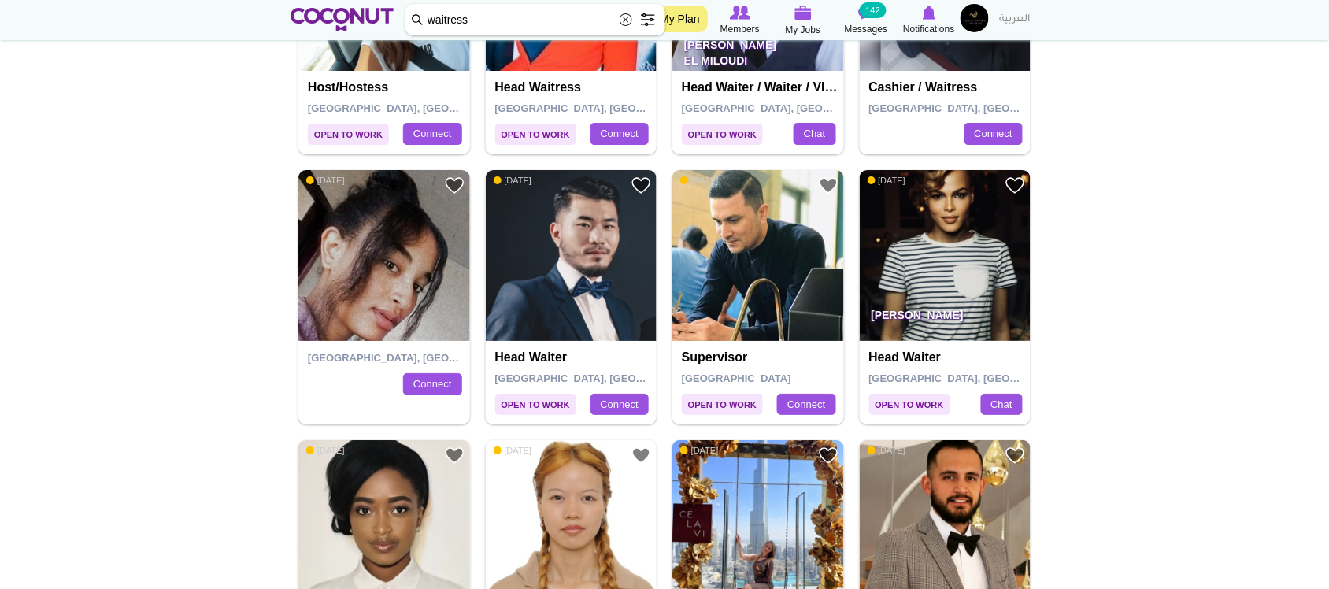
scroll to position [1596, 0]
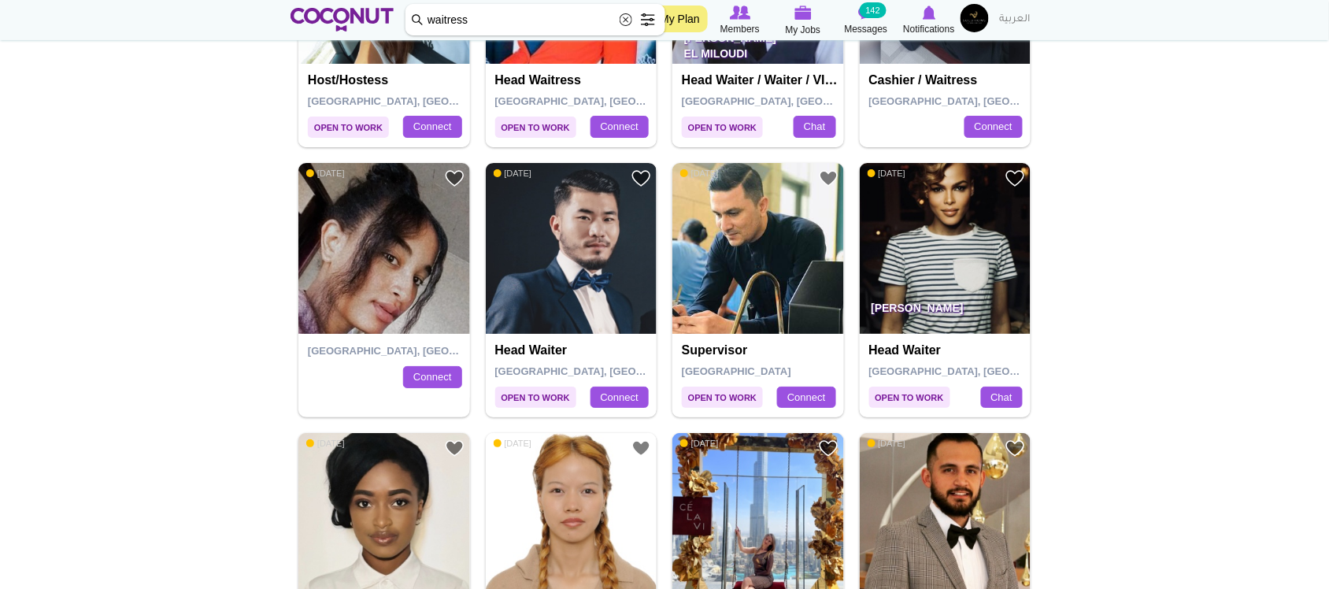
click at [577, 272] on img at bounding box center [572, 249] width 172 height 172
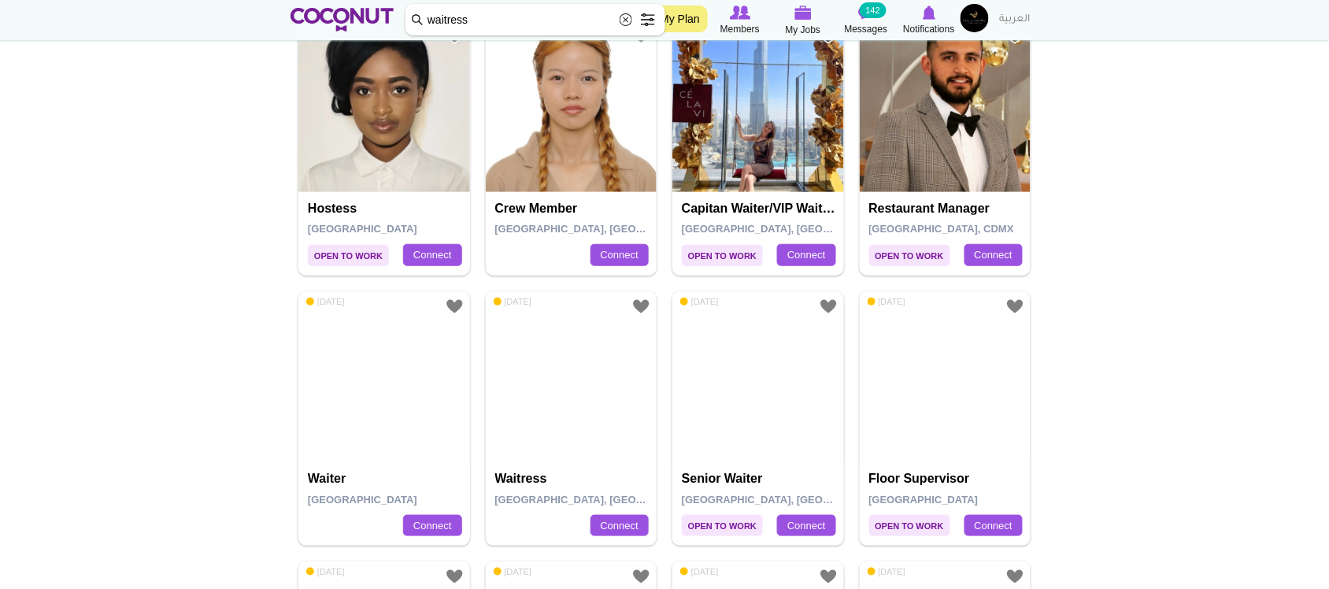
scroll to position [2014, 0]
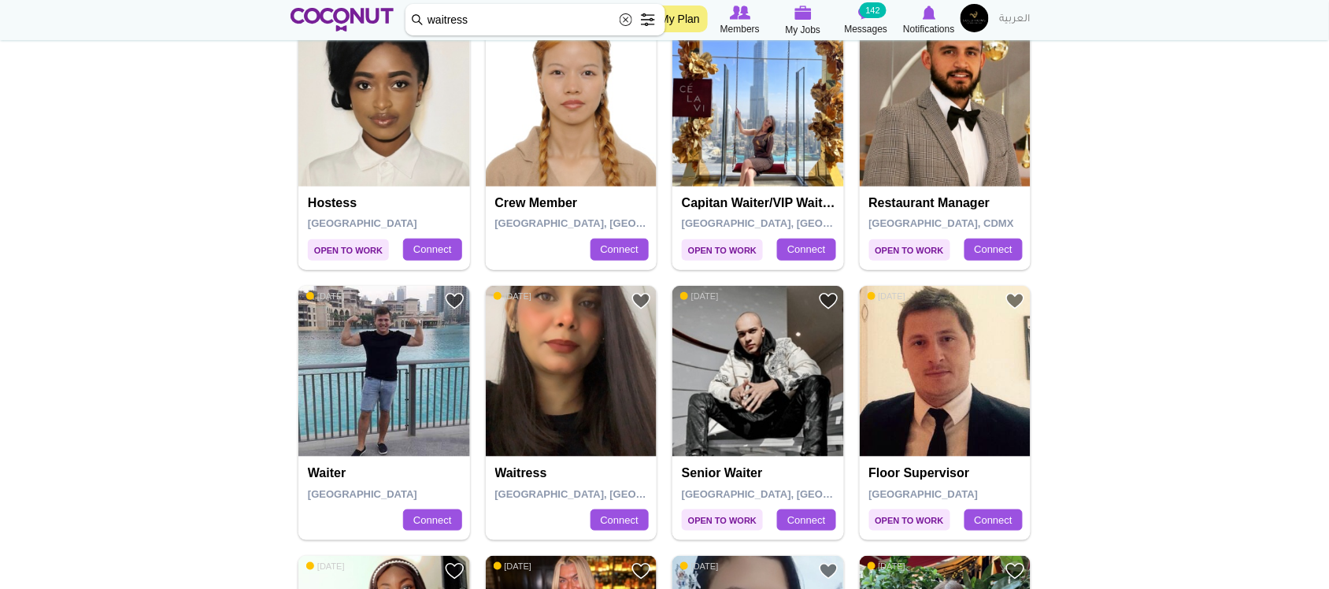
click at [754, 158] on img at bounding box center [759, 101] width 172 height 172
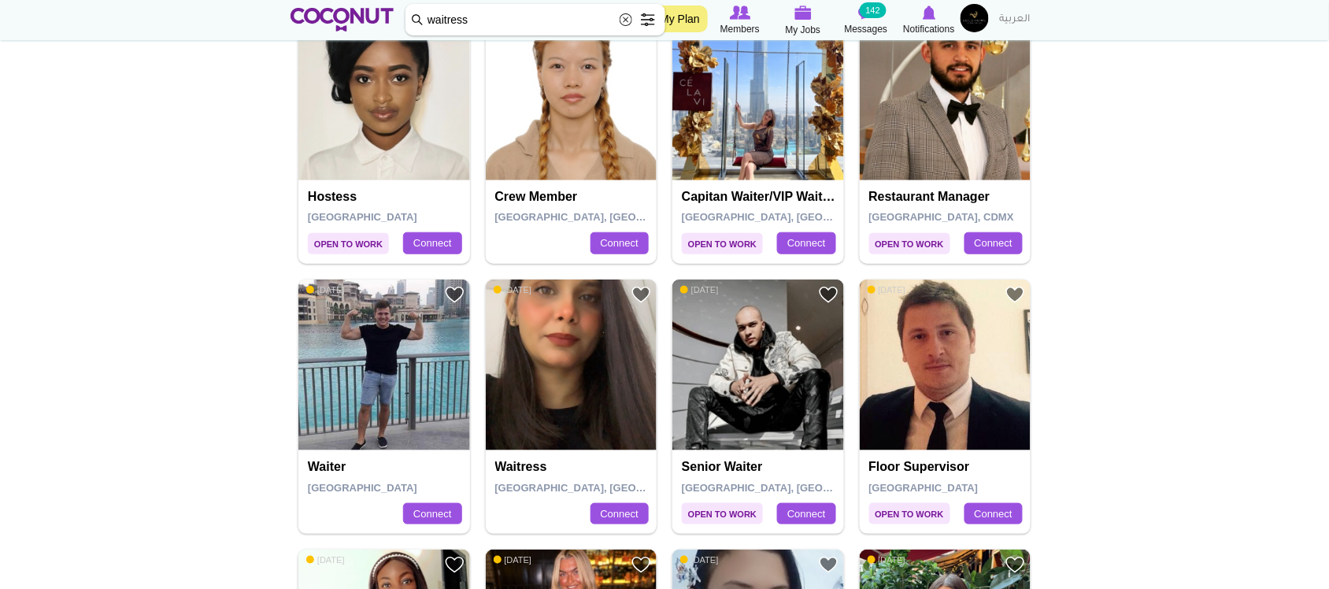
click at [758, 394] on img at bounding box center [759, 366] width 172 height 172
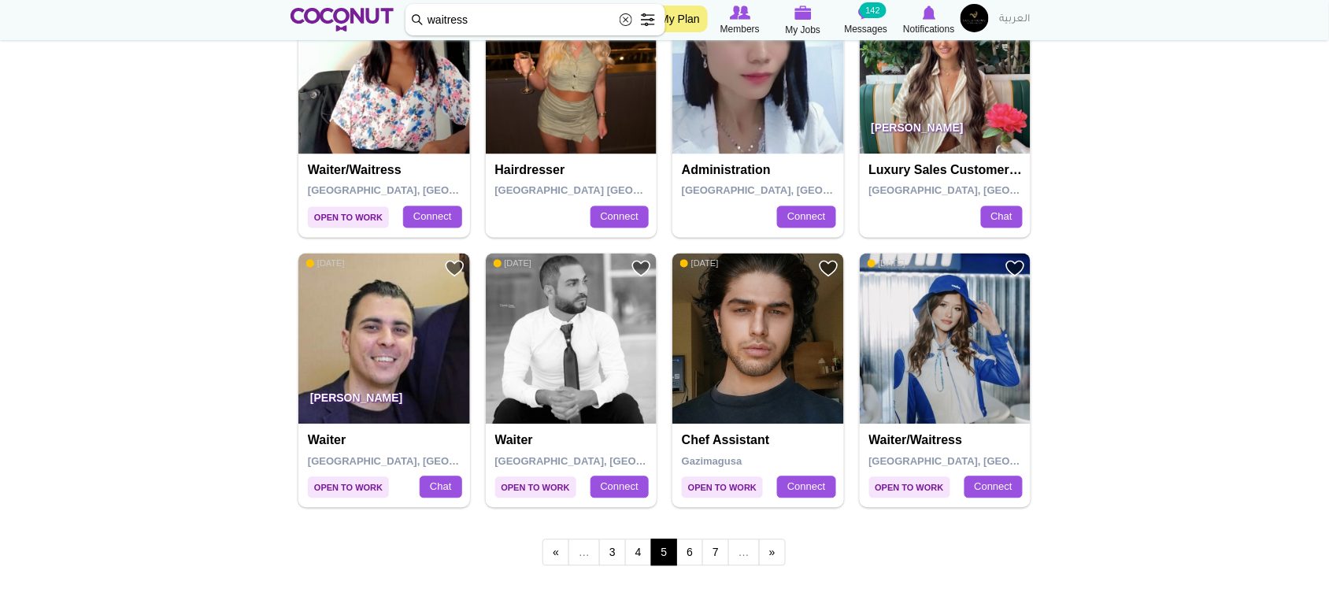
scroll to position [2600, 0]
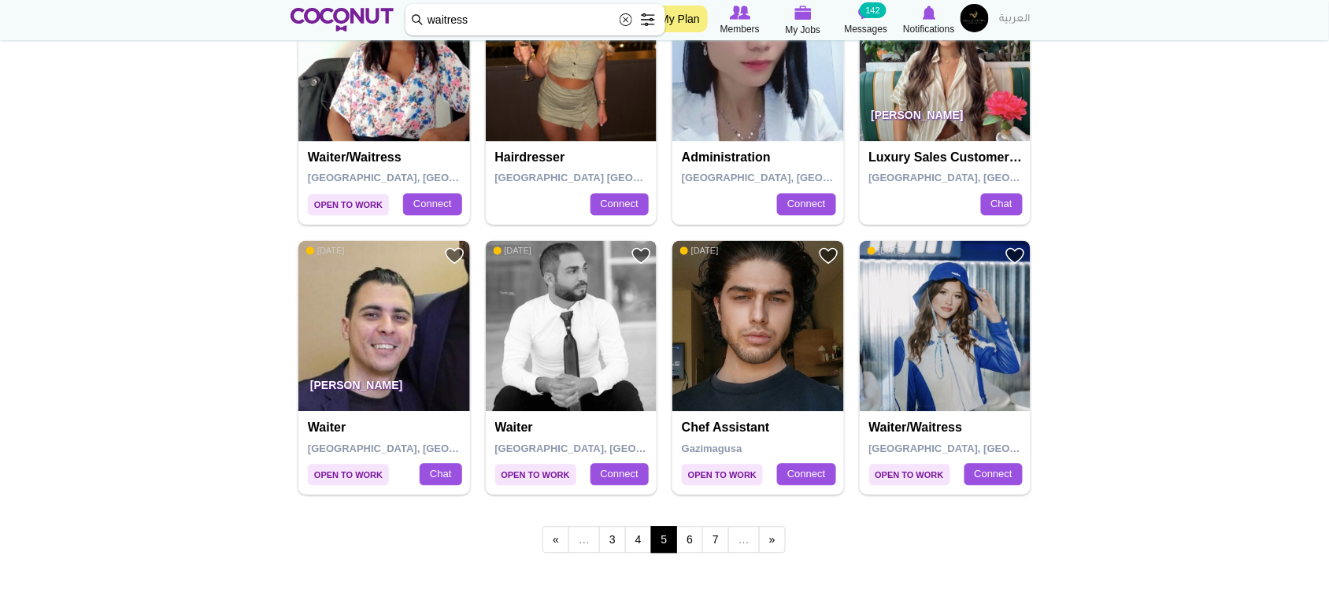
click at [577, 348] on img at bounding box center [572, 327] width 172 height 172
click at [978, 383] on img at bounding box center [946, 327] width 172 height 172
click at [693, 543] on link "6" at bounding box center [690, 540] width 27 height 27
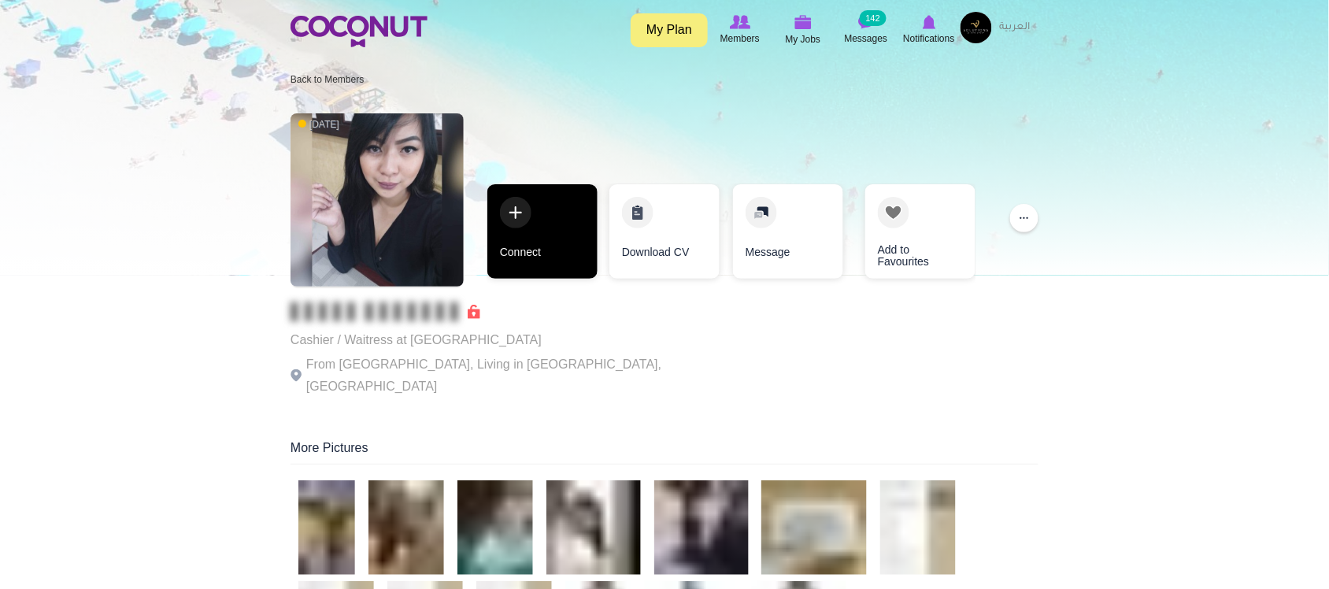
click at [512, 239] on link "Connect" at bounding box center [543, 231] width 110 height 95
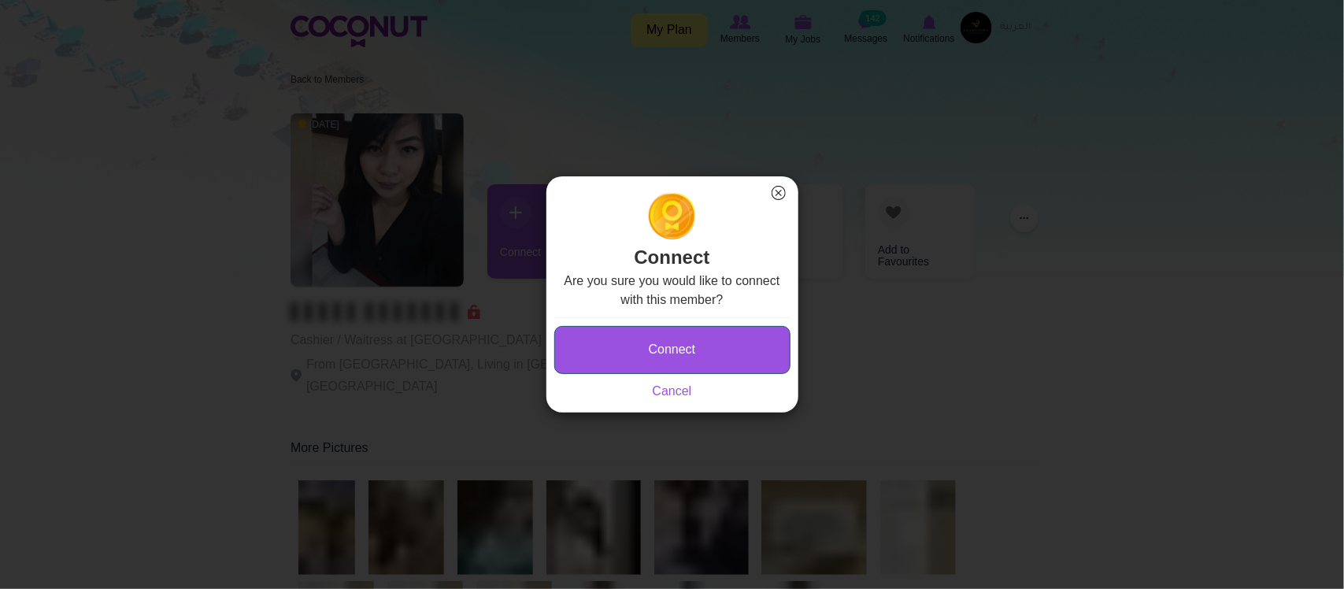
click at [670, 349] on button "Connect" at bounding box center [672, 350] width 236 height 48
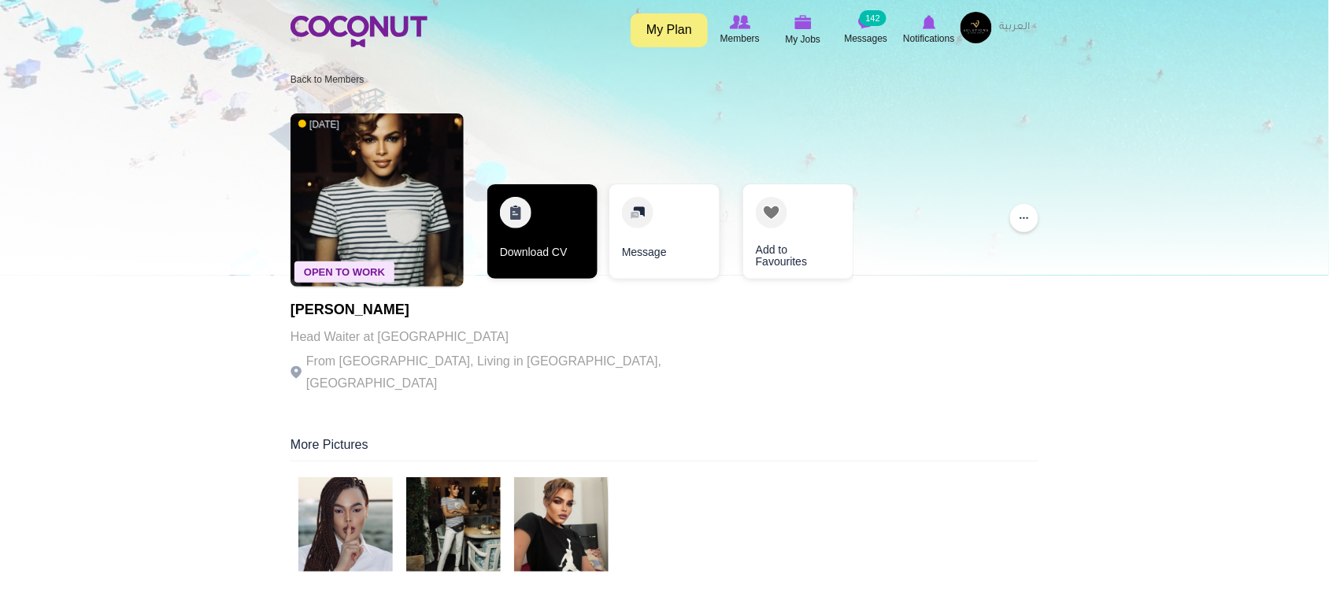
click at [547, 270] on link "Download CV" at bounding box center [543, 231] width 110 height 95
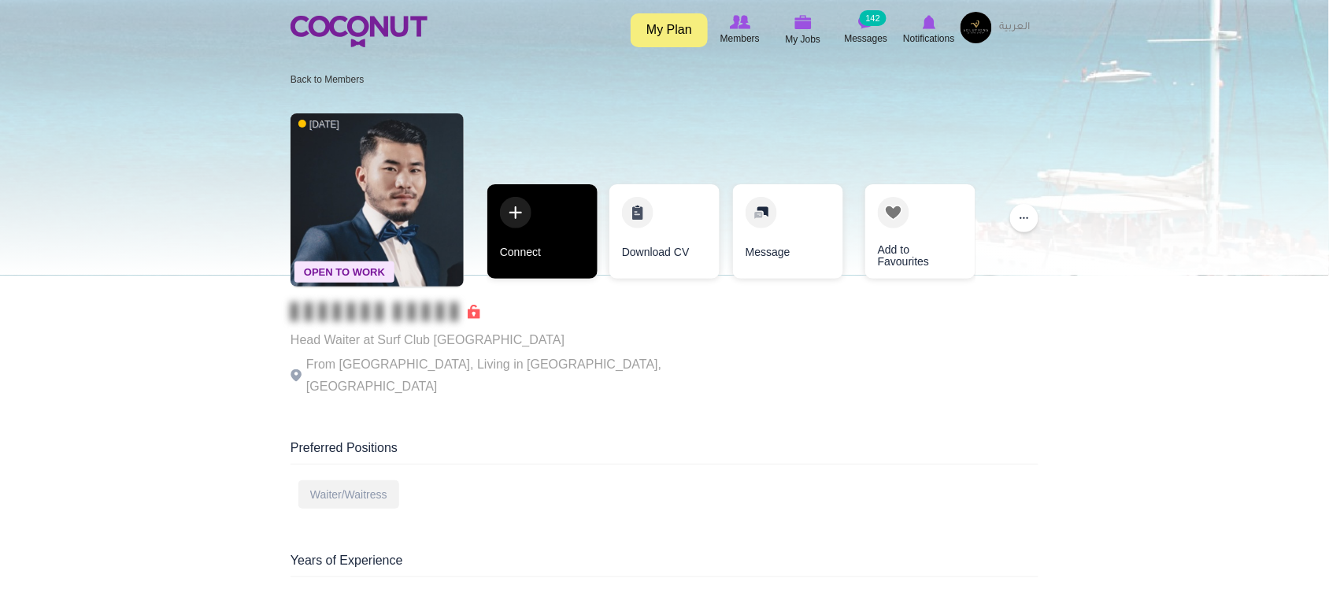
click at [557, 258] on link "Connect" at bounding box center [543, 231] width 110 height 95
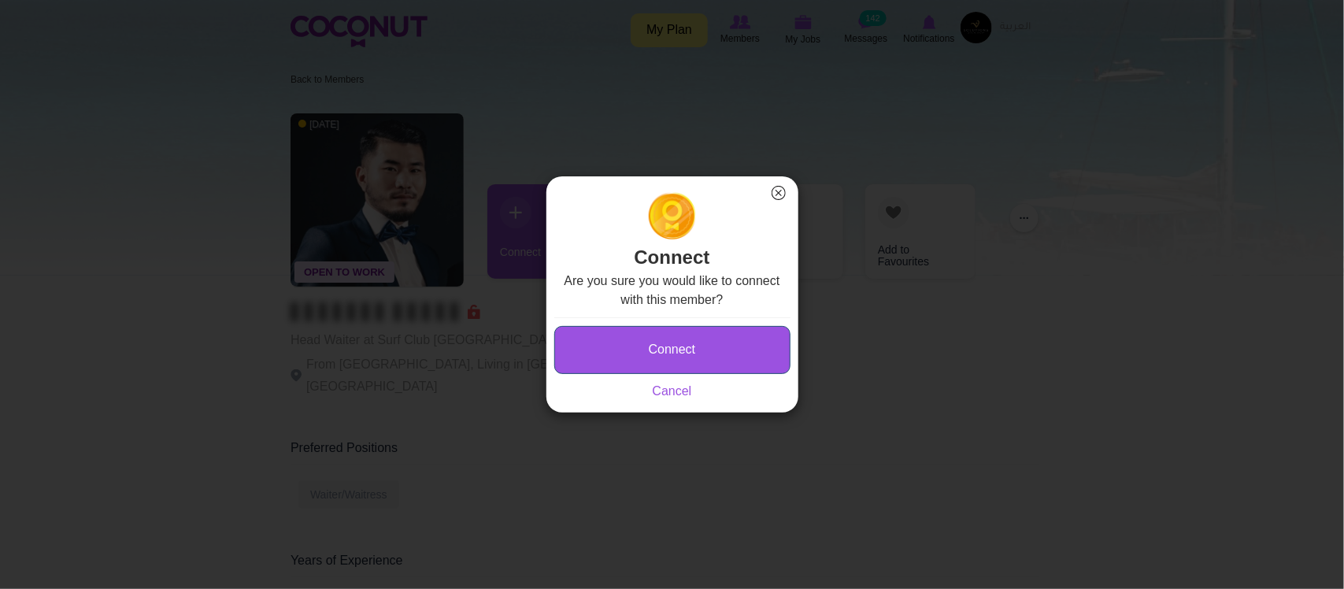
click at [666, 347] on button "Connect" at bounding box center [672, 350] width 236 height 48
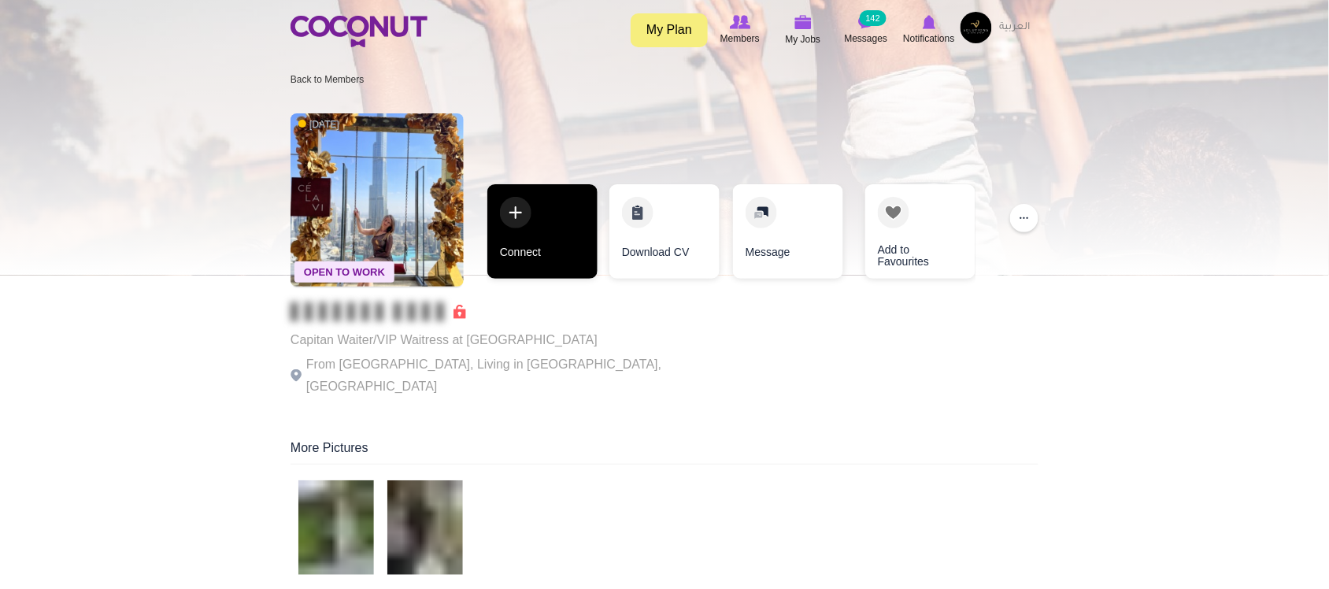
click at [565, 239] on link "Connect" at bounding box center [543, 231] width 110 height 95
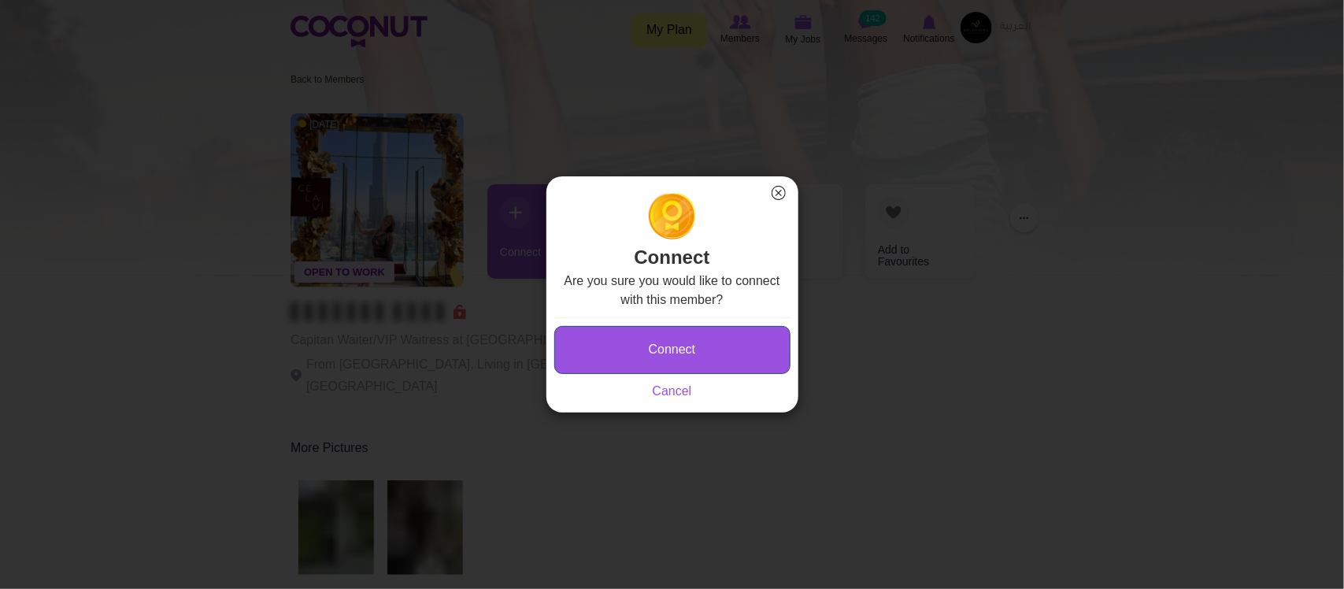
click at [680, 337] on button "Connect" at bounding box center [672, 350] width 236 height 48
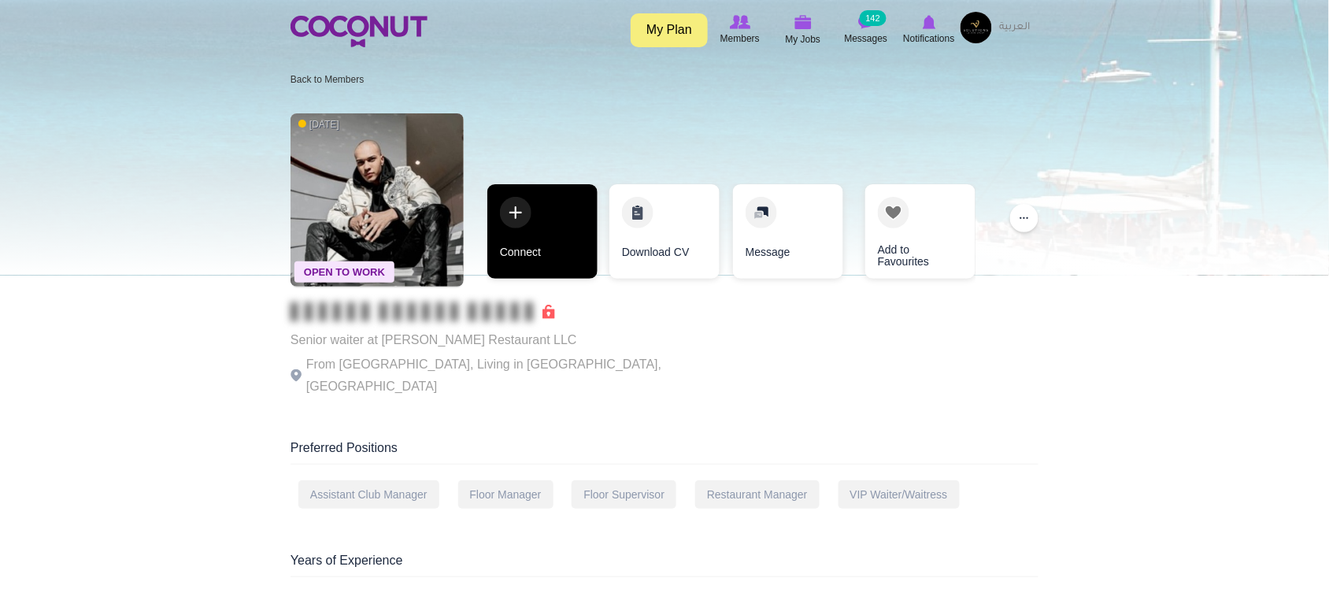
click at [573, 224] on link "Connect" at bounding box center [543, 231] width 110 height 95
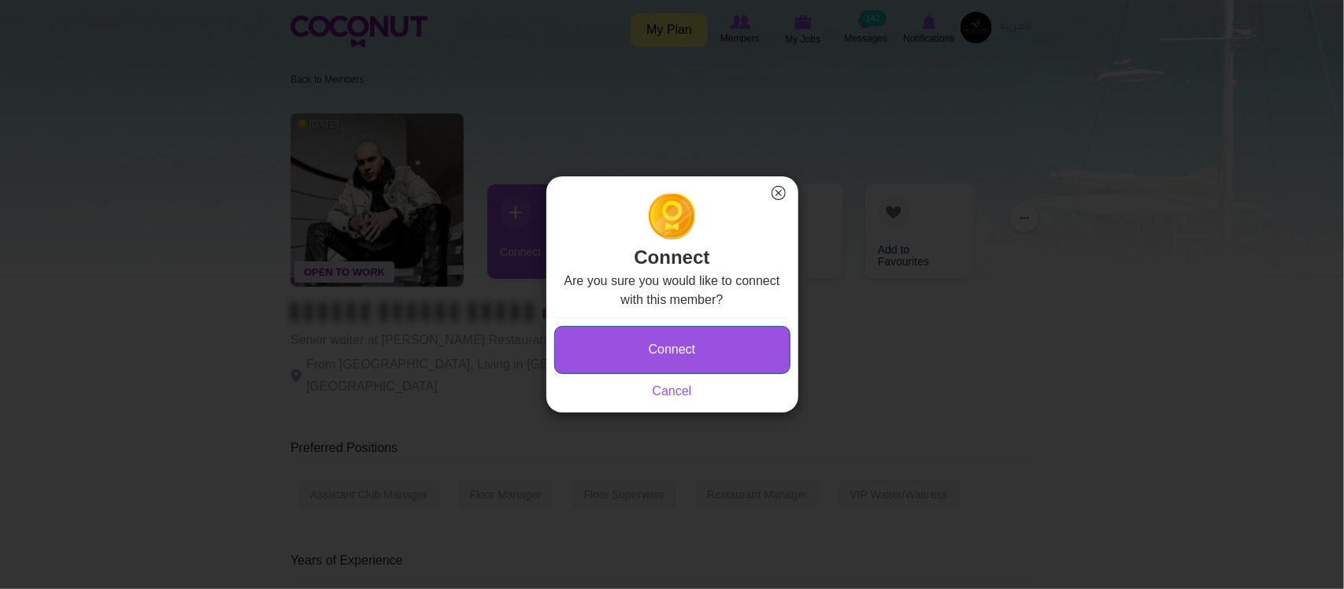
click at [737, 343] on button "Connect" at bounding box center [672, 350] width 236 height 48
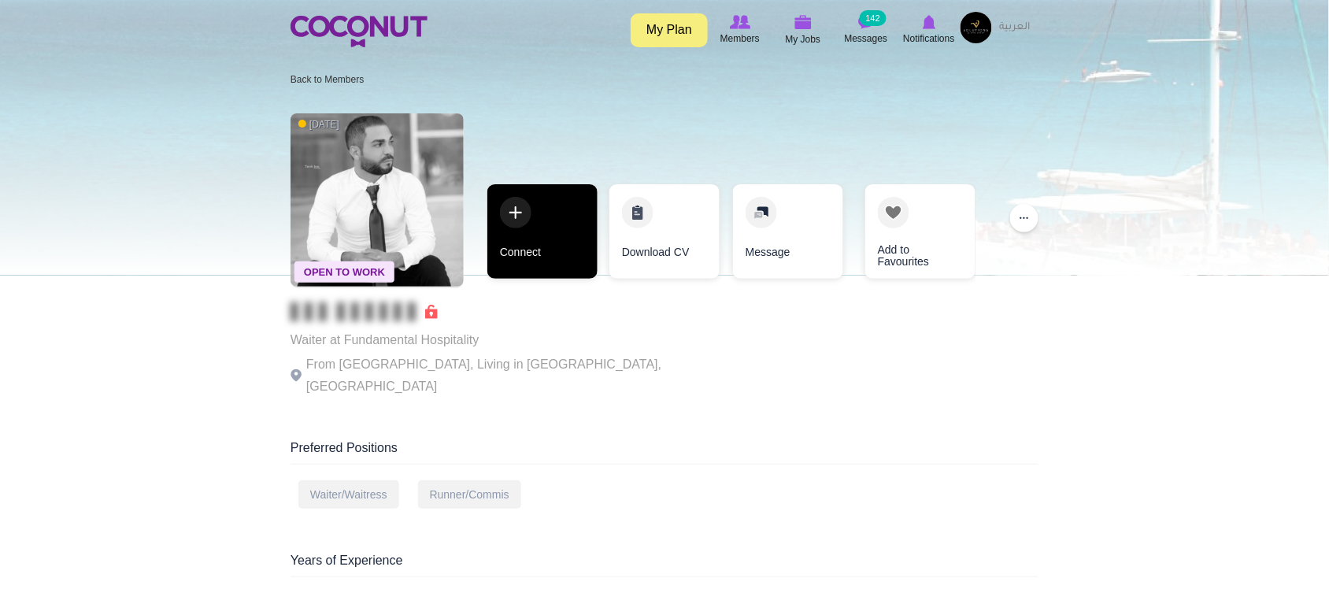
click at [575, 236] on link "Connect" at bounding box center [543, 231] width 110 height 95
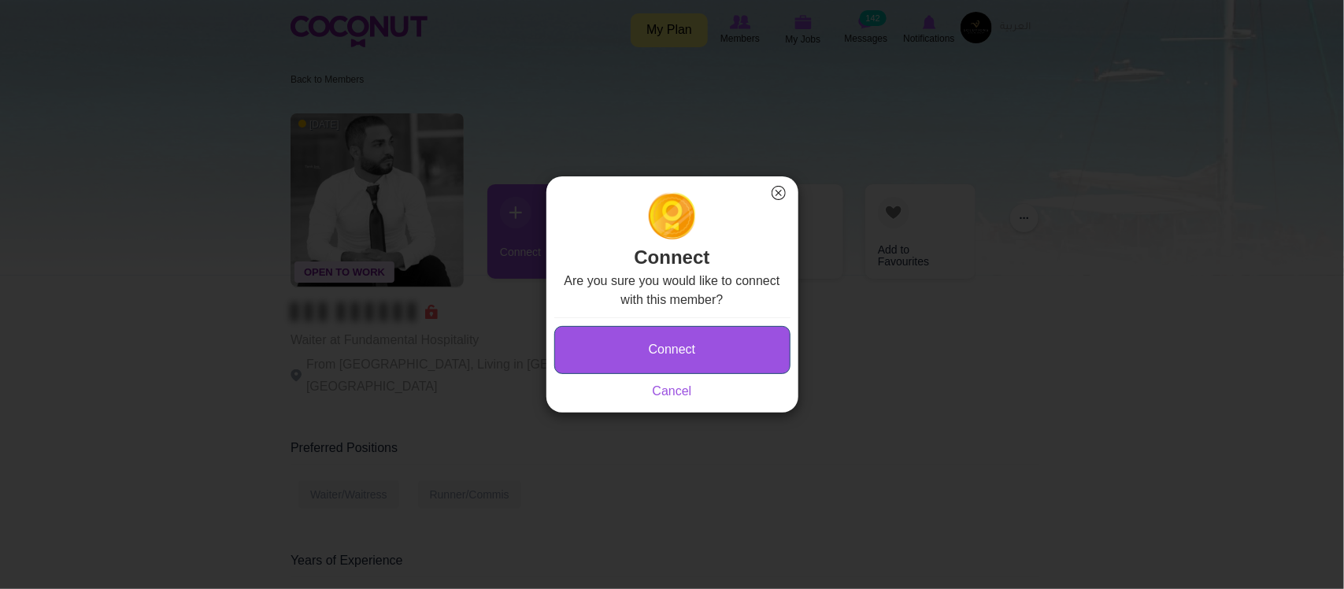
click at [706, 344] on button "Connect" at bounding box center [672, 350] width 236 height 48
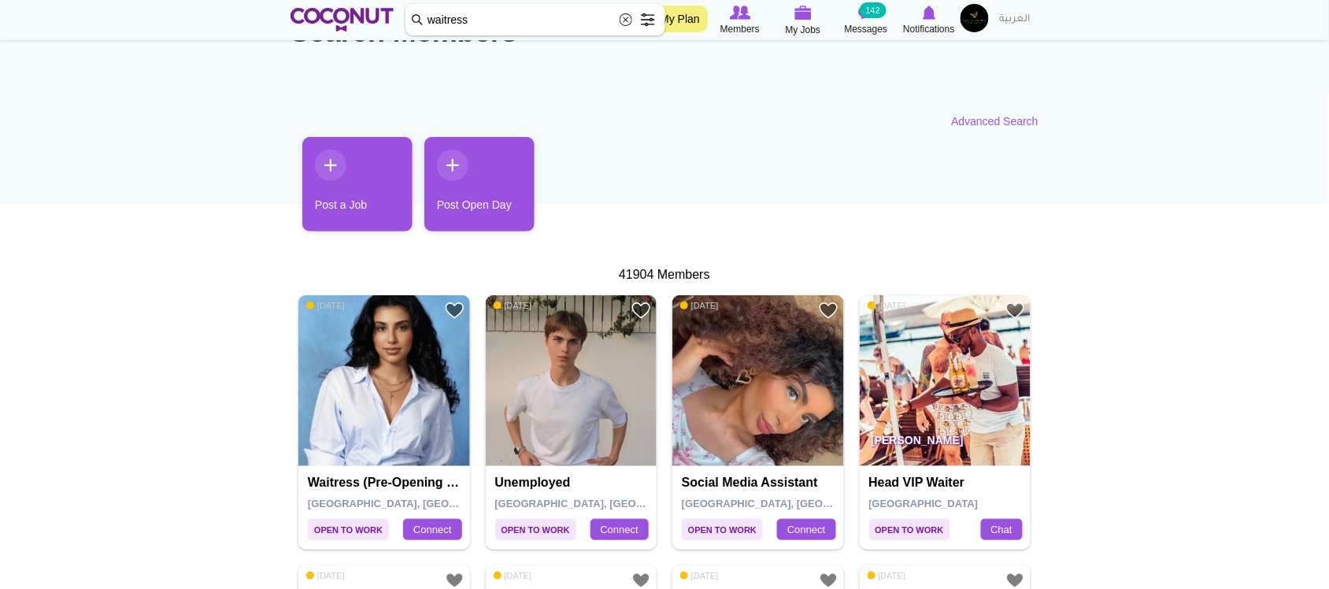
scroll to position [117, 0]
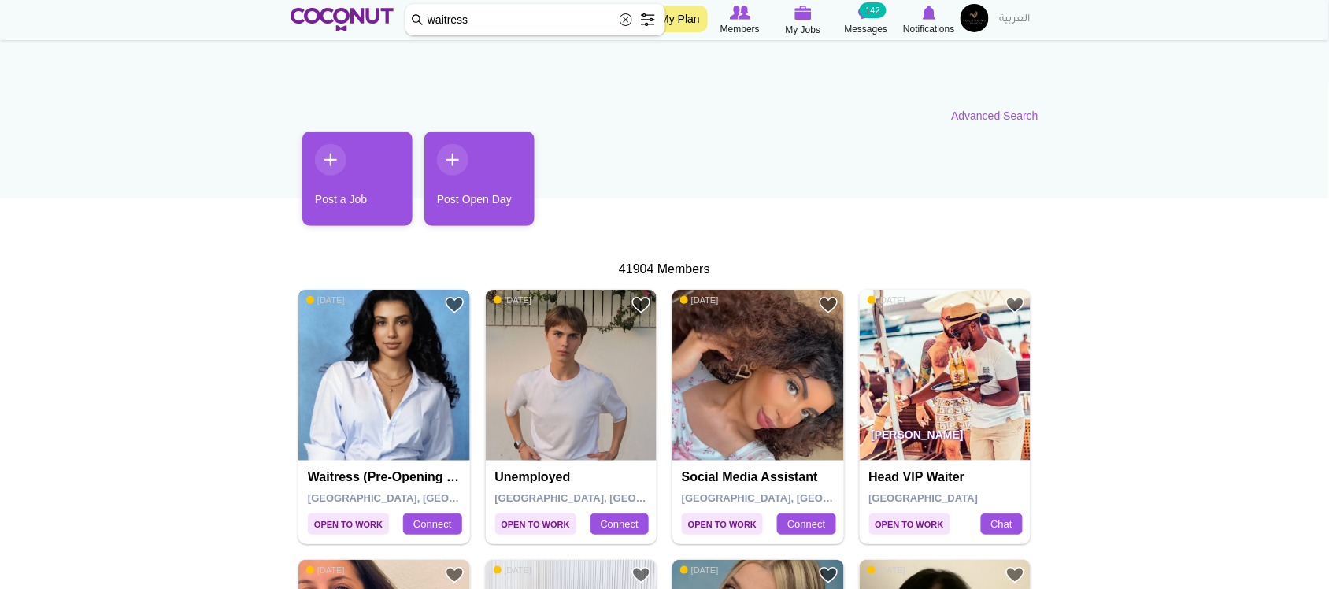
click at [400, 336] on img at bounding box center [384, 376] width 172 height 172
click at [619, 370] on img at bounding box center [572, 376] width 172 height 172
click at [998, 359] on img at bounding box center [946, 376] width 172 height 172
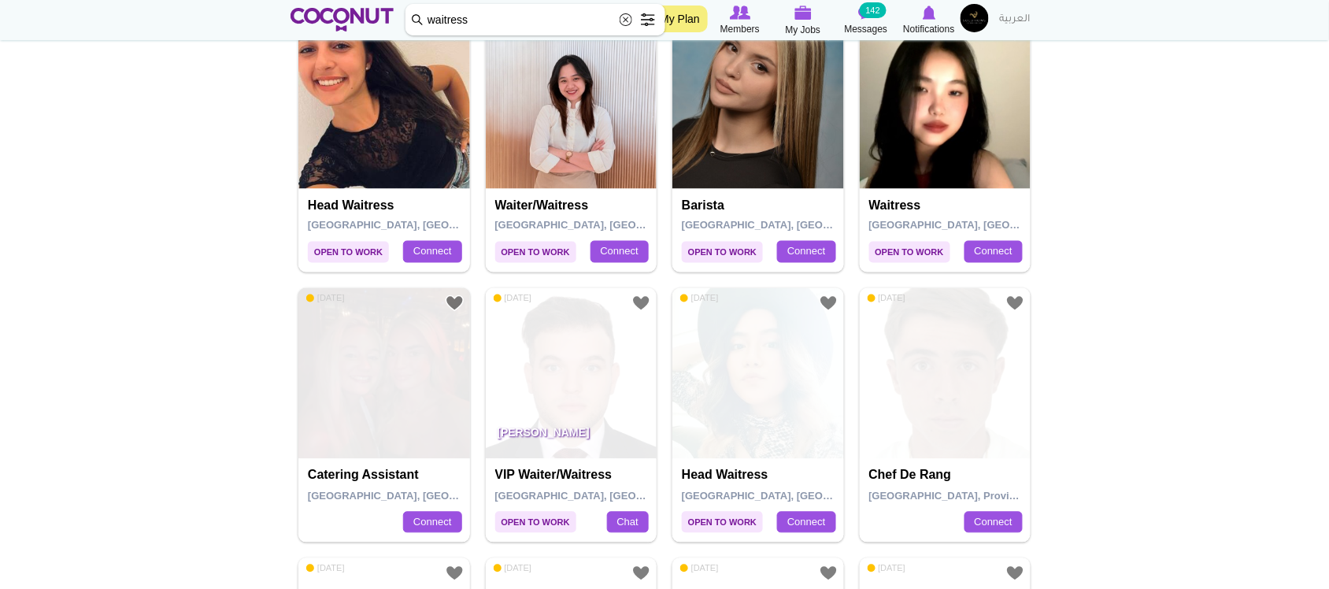
scroll to position [666, 0]
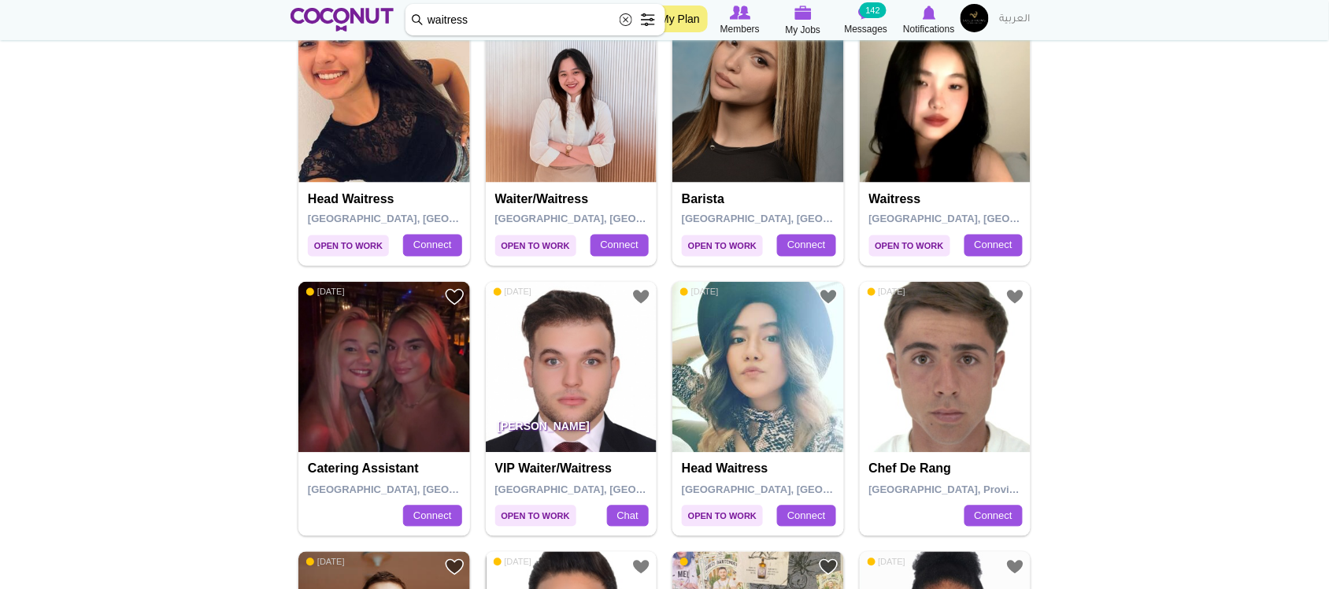
click at [914, 63] on img at bounding box center [946, 97] width 172 height 172
click at [562, 115] on img at bounding box center [572, 97] width 172 height 172
click at [413, 134] on img at bounding box center [384, 97] width 172 height 172
click at [589, 384] on img at bounding box center [572, 368] width 172 height 172
click at [789, 367] on img at bounding box center [759, 368] width 172 height 172
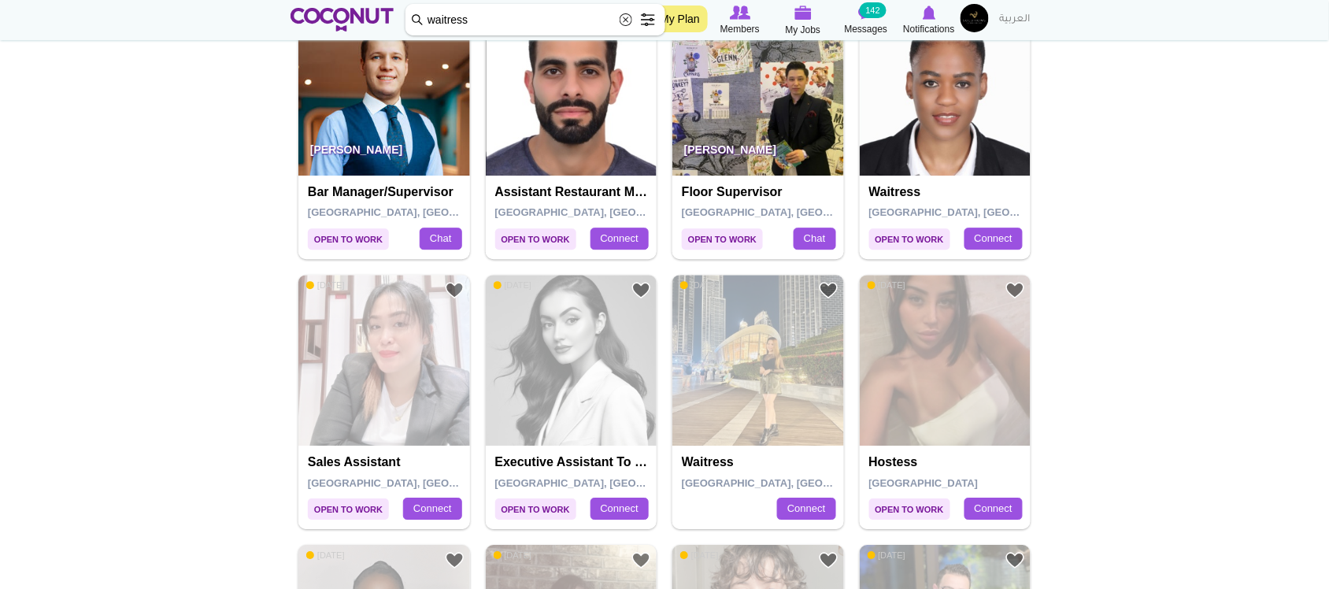
scroll to position [1201, 0]
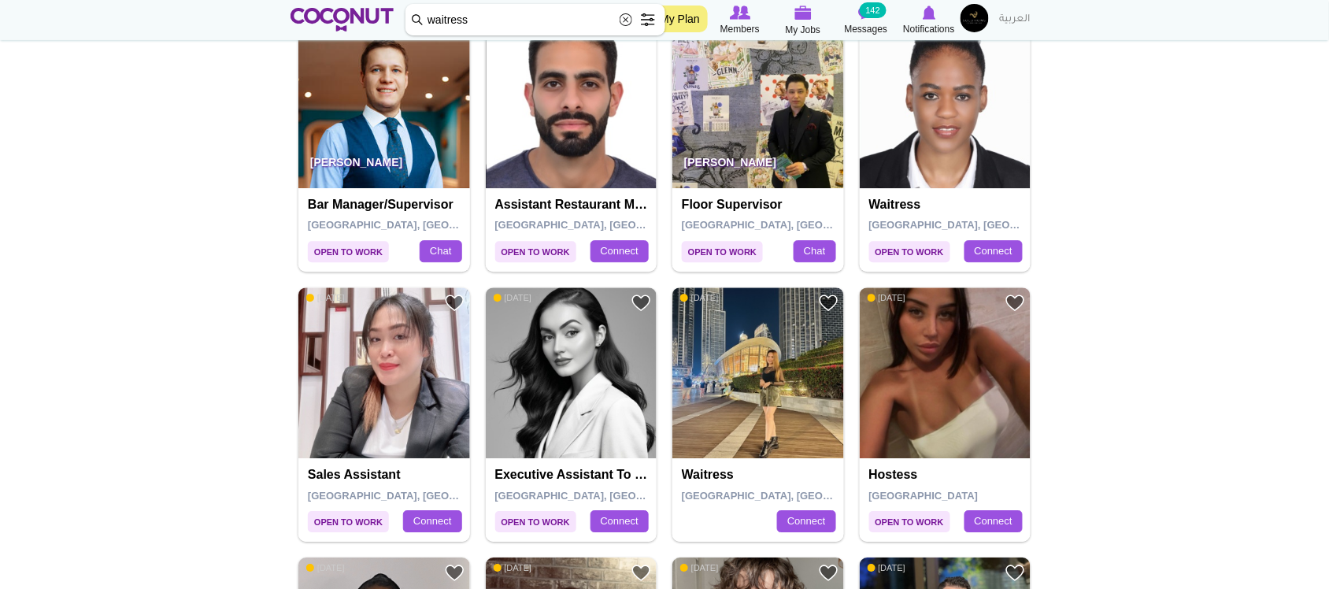
click at [907, 130] on img at bounding box center [946, 103] width 172 height 172
click at [741, 395] on img at bounding box center [759, 373] width 172 height 172
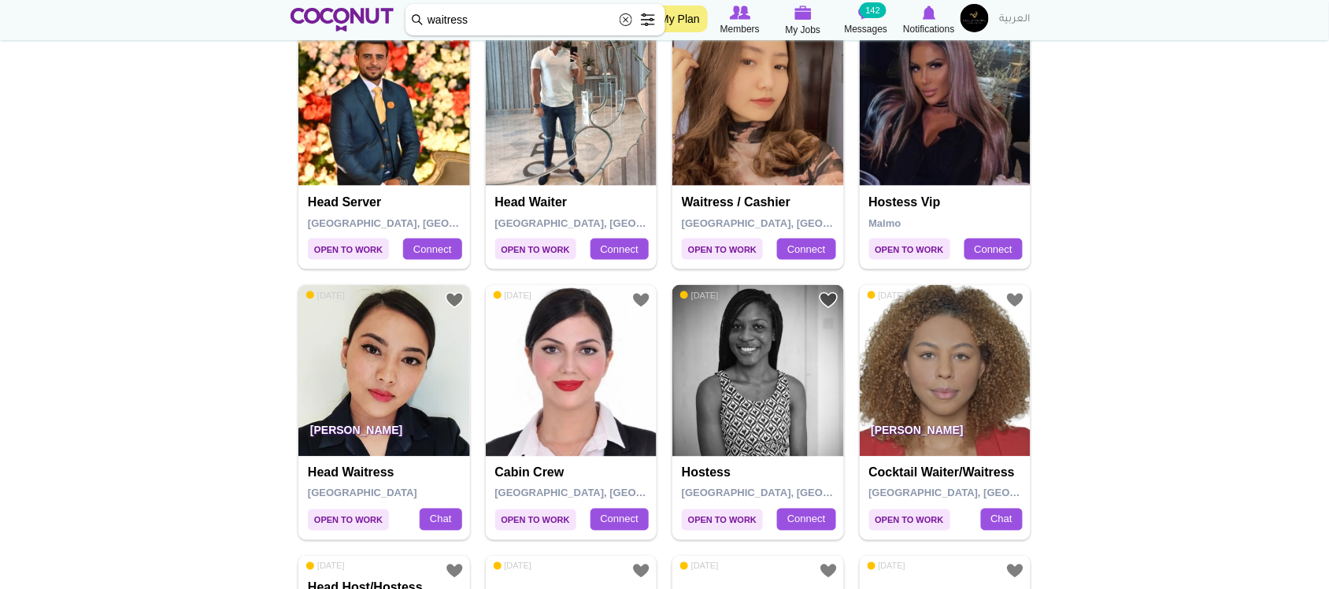
scroll to position [2304, 0]
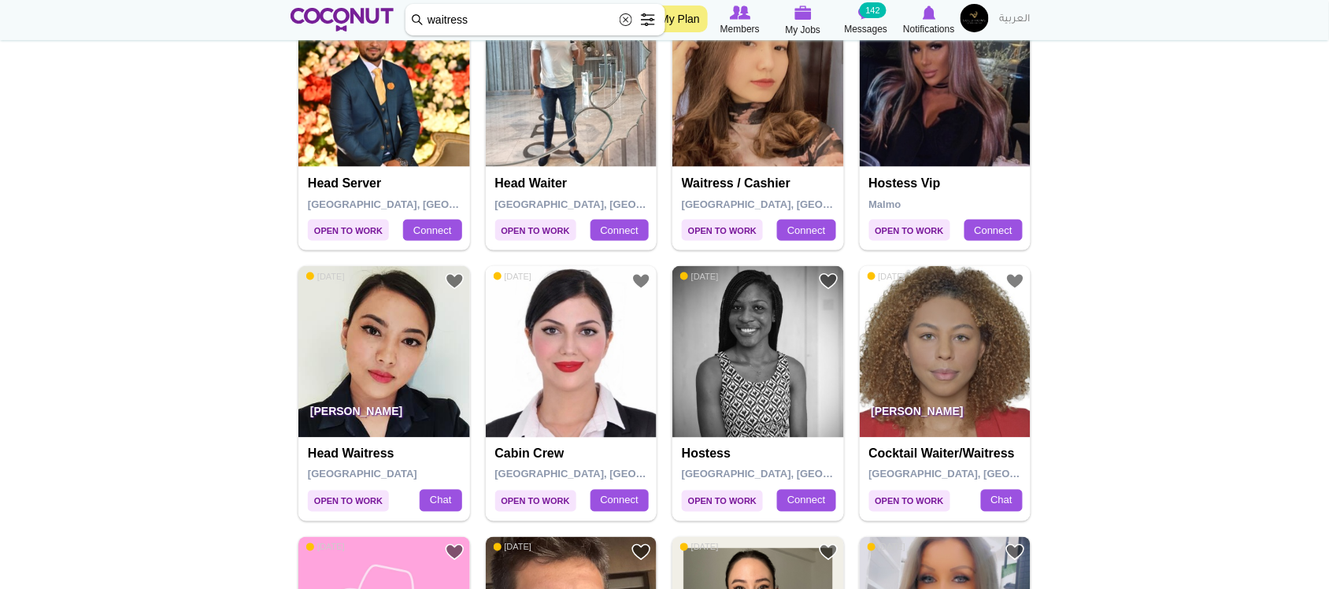
click at [723, 134] on img at bounding box center [759, 82] width 172 height 172
click at [577, 110] on img at bounding box center [572, 82] width 172 height 172
click at [388, 83] on img at bounding box center [384, 82] width 172 height 172
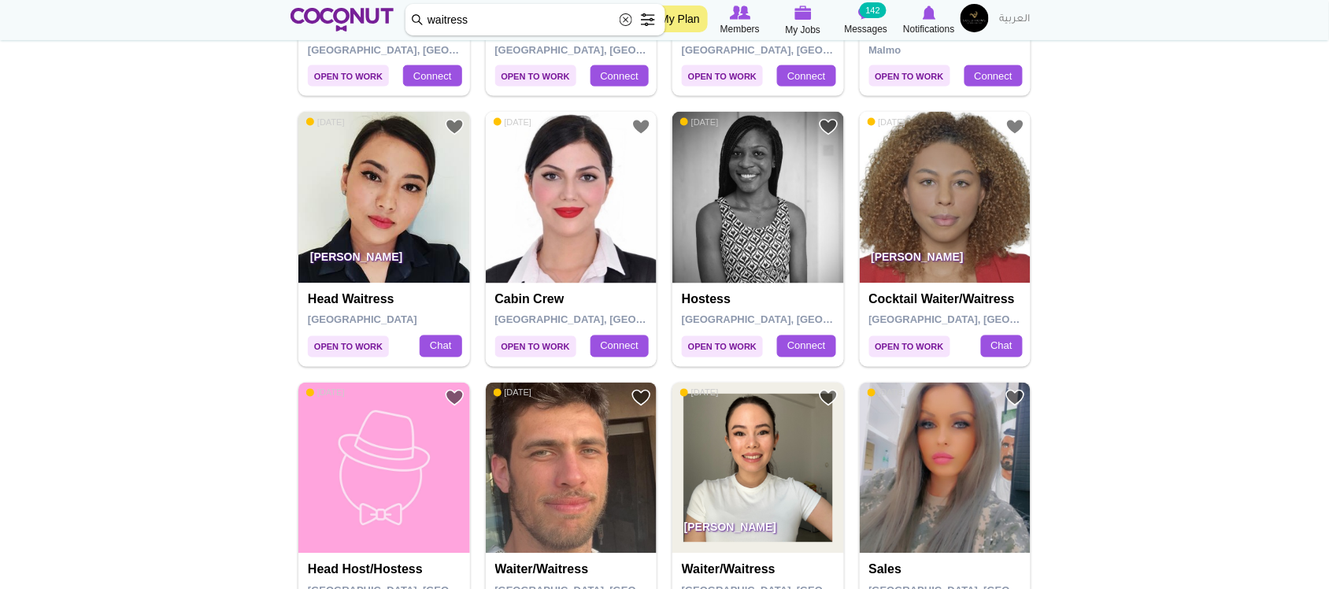
scroll to position [2464, 0]
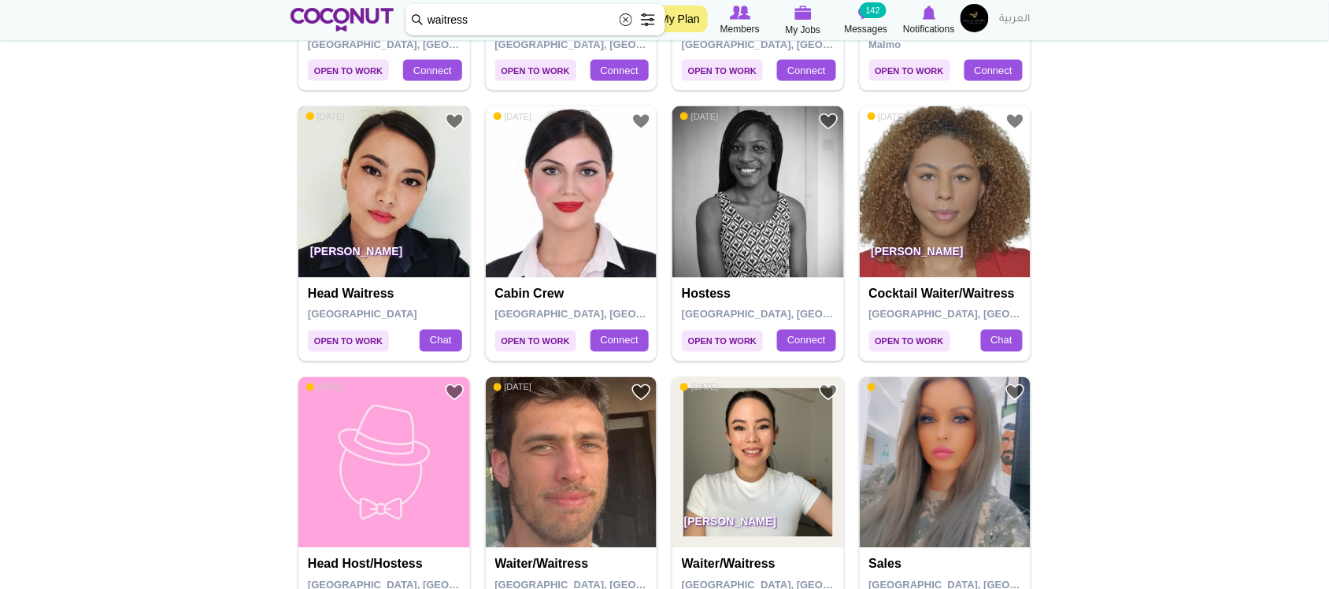
click at [394, 226] on img at bounding box center [384, 192] width 172 height 172
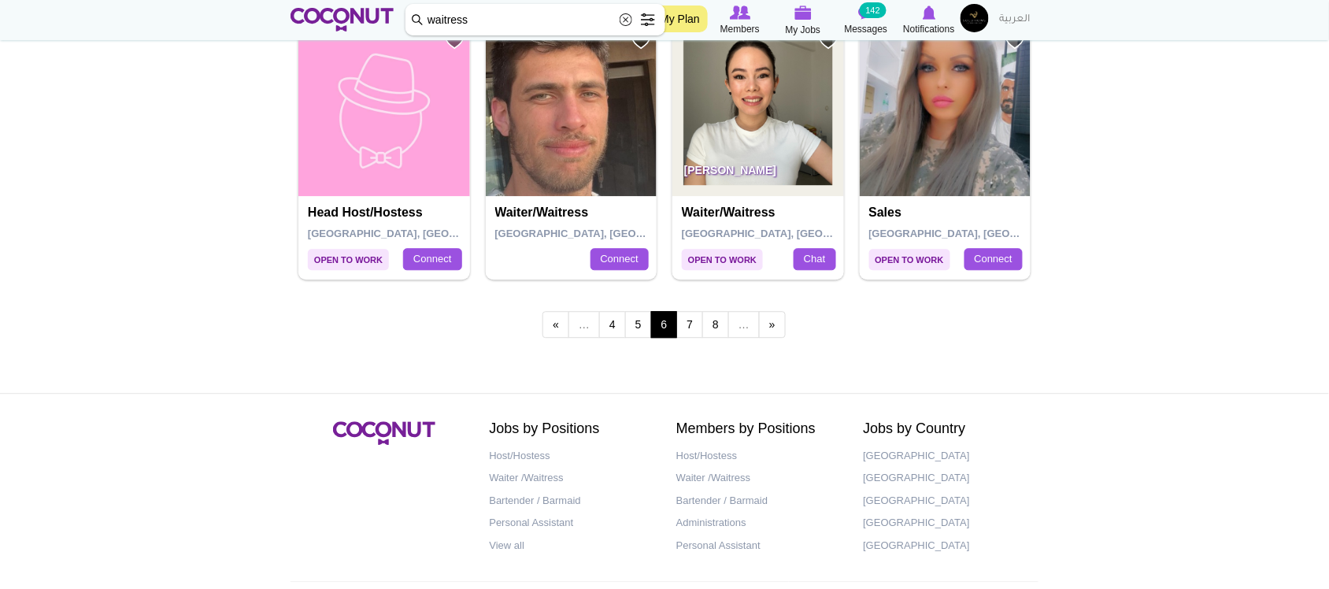
scroll to position [2821, 0]
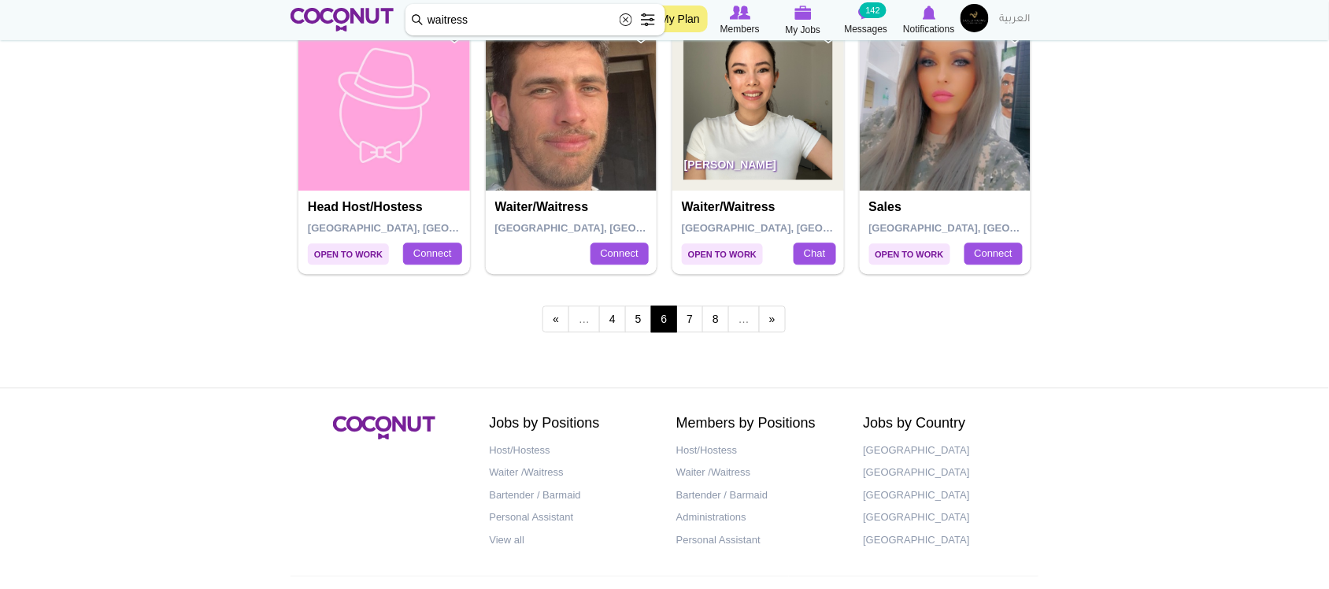
click at [780, 139] on img at bounding box center [759, 106] width 172 height 172
click at [555, 124] on img at bounding box center [572, 106] width 172 height 172
click at [699, 332] on link "7" at bounding box center [690, 319] width 27 height 27
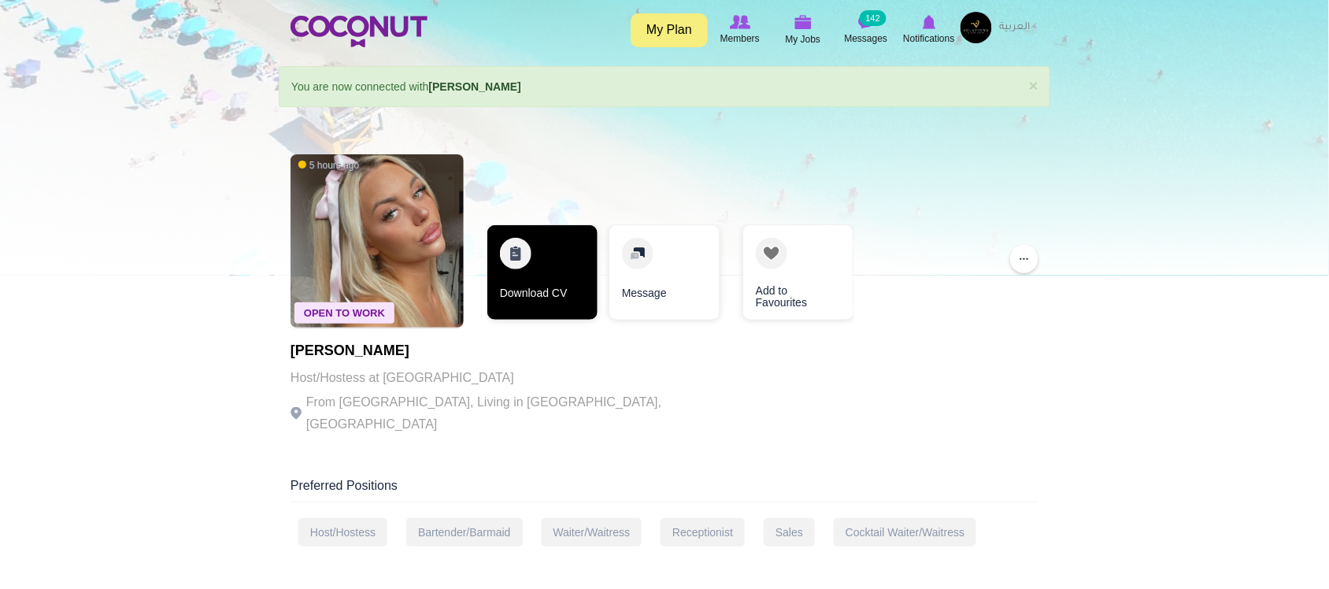
click at [536, 289] on link "Download CV" at bounding box center [543, 272] width 110 height 95
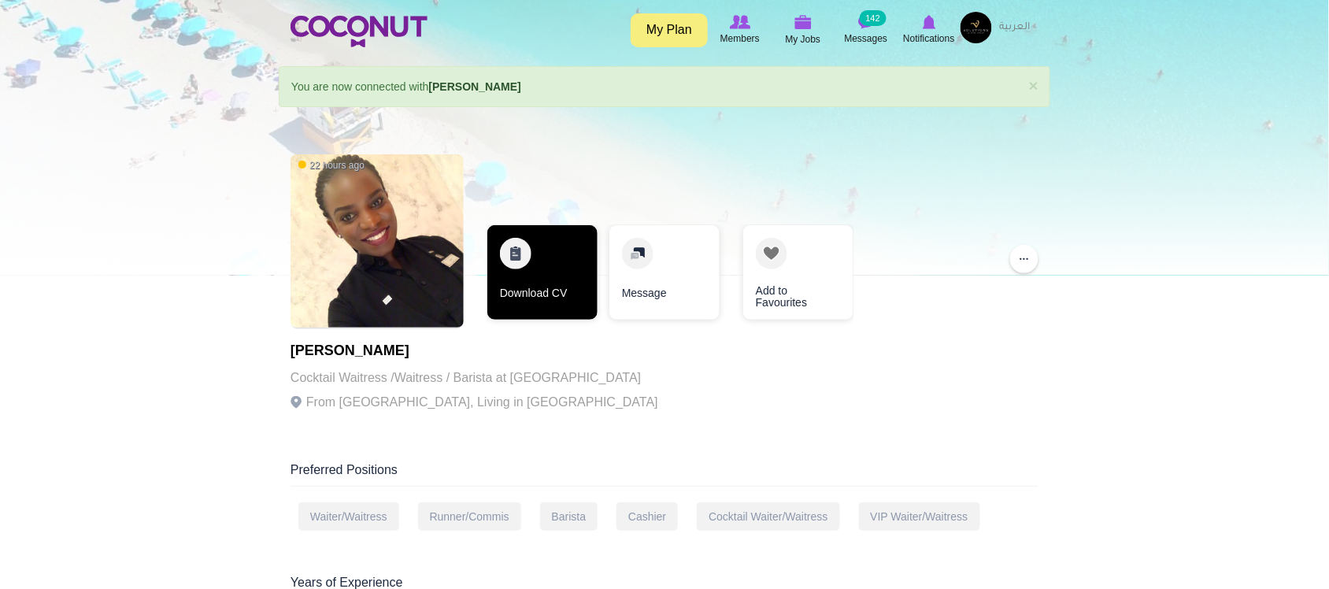
click at [559, 299] on link "Download CV" at bounding box center [543, 272] width 110 height 95
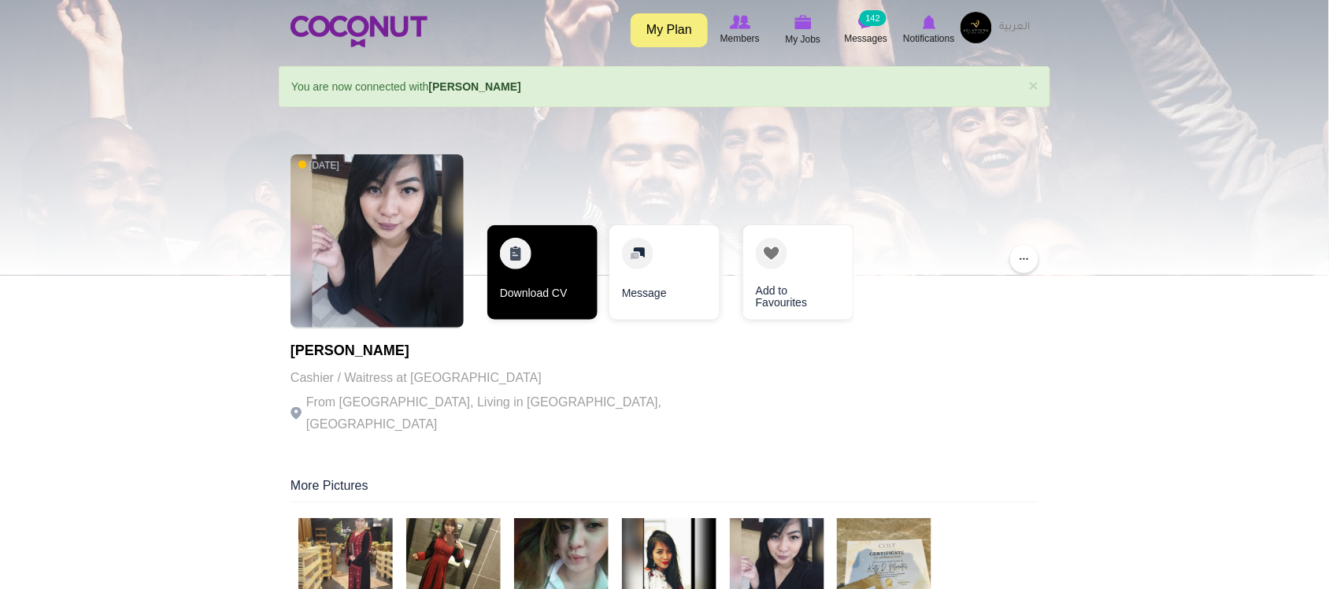
click at [539, 284] on link "Download CV" at bounding box center [543, 272] width 110 height 95
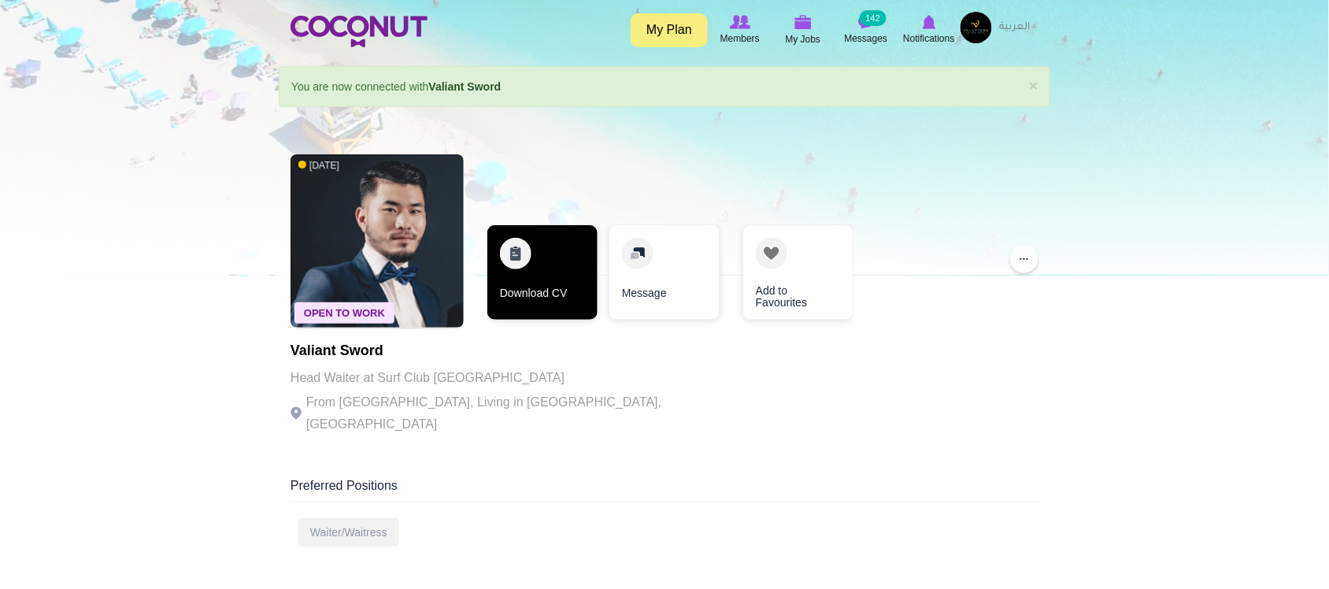
click at [580, 285] on link "Download CV" at bounding box center [543, 272] width 110 height 95
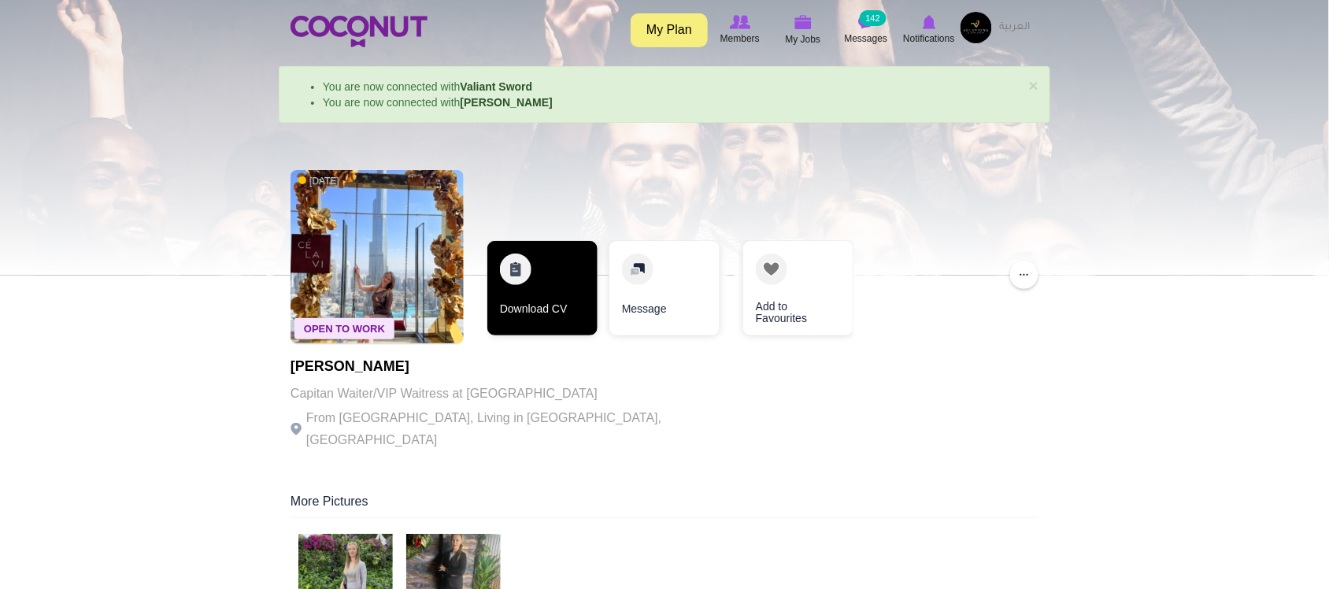
click at [549, 278] on link "Download CV" at bounding box center [543, 288] width 110 height 95
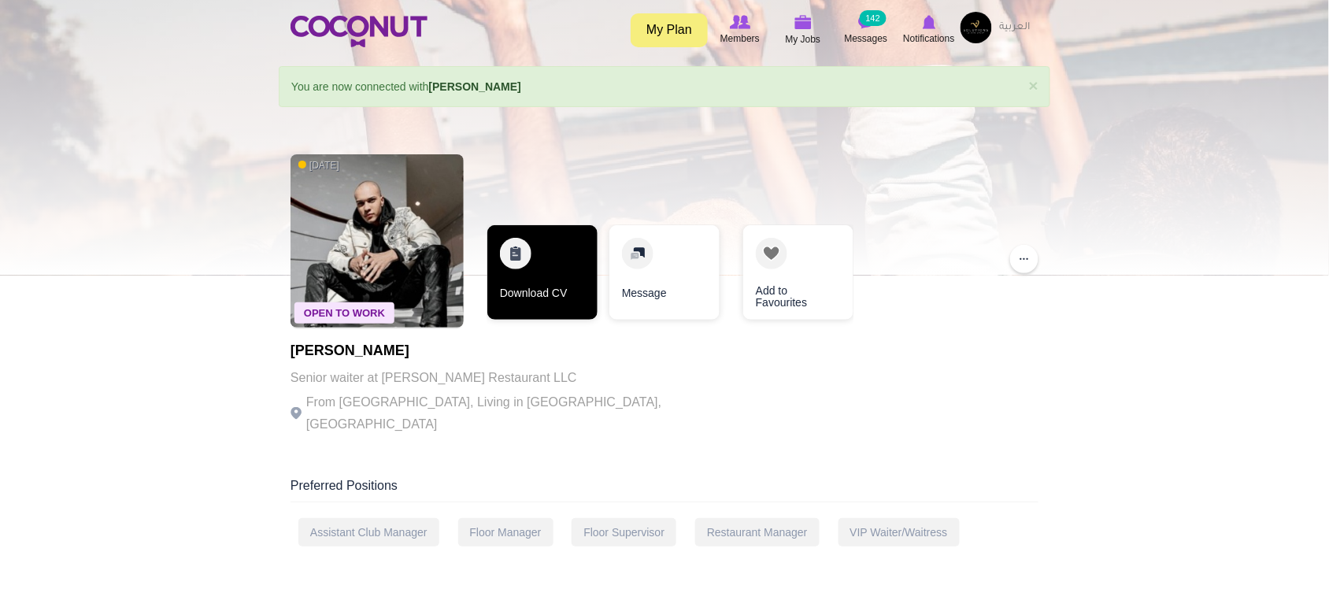
click at [539, 292] on link "Download CV" at bounding box center [543, 272] width 110 height 95
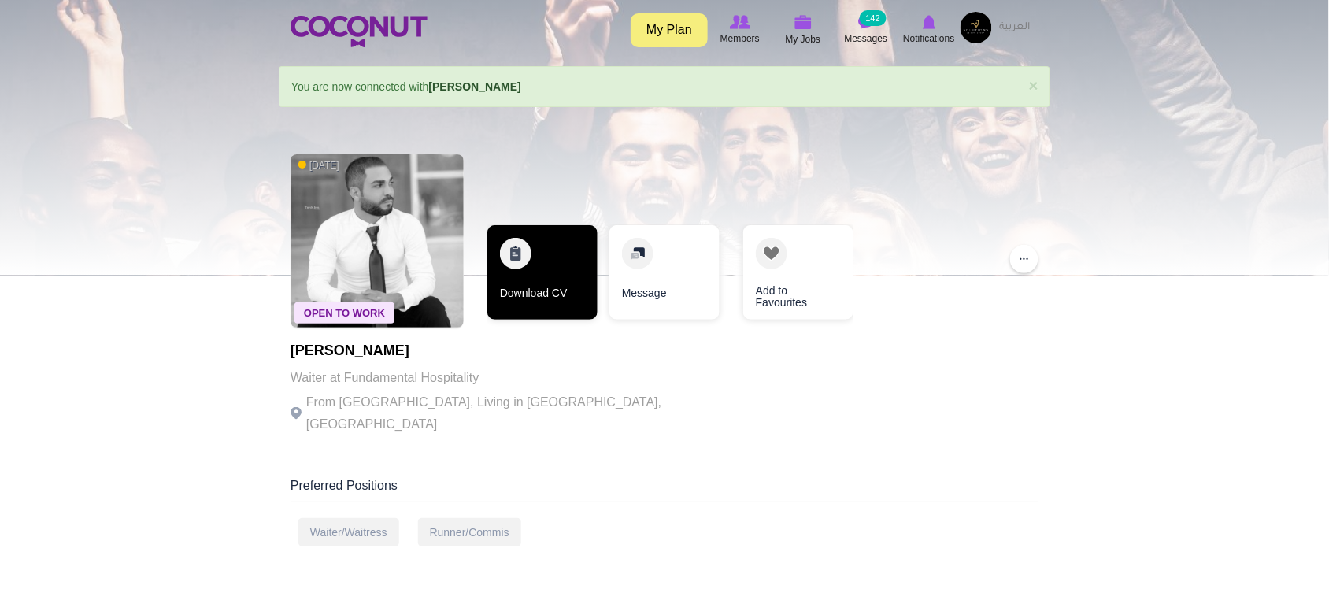
click at [539, 297] on link "Download CV" at bounding box center [543, 272] width 110 height 95
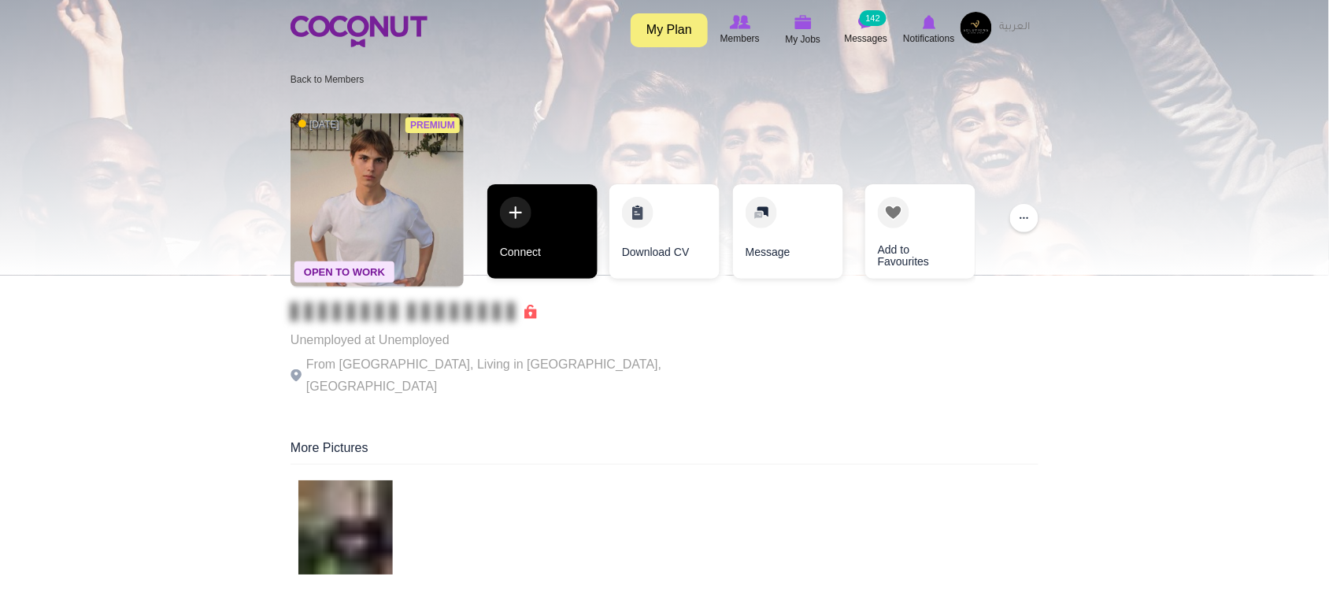
click at [528, 246] on link "Connect" at bounding box center [543, 231] width 110 height 95
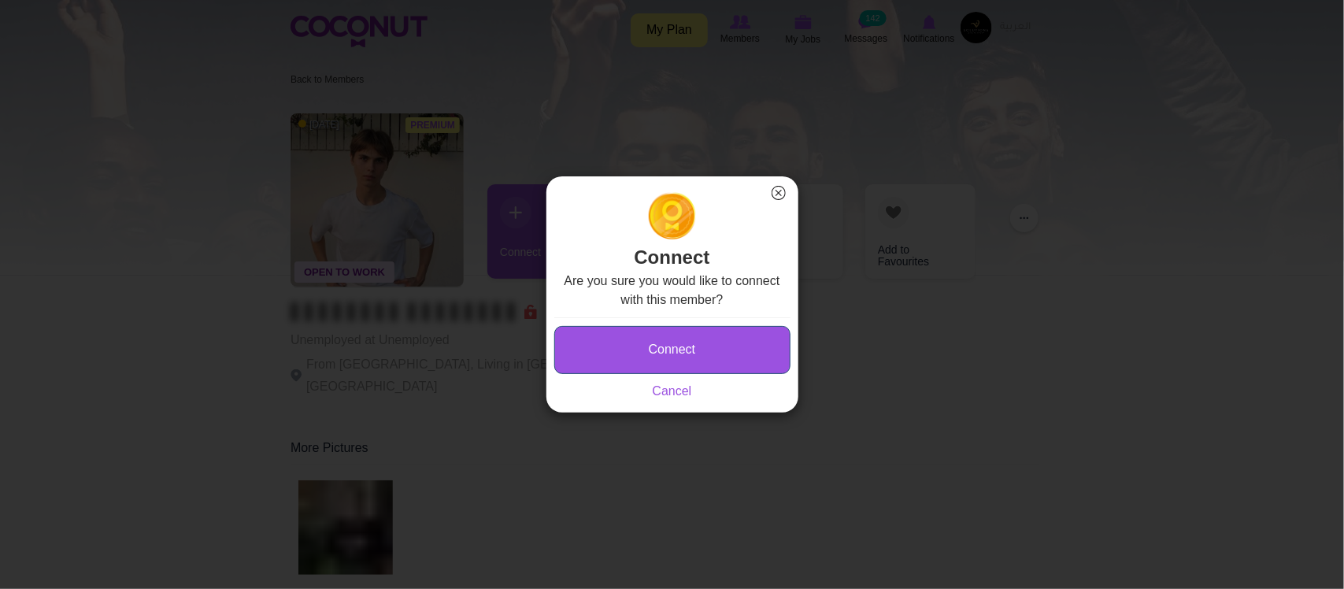
click at [620, 328] on button "Connect" at bounding box center [672, 350] width 236 height 48
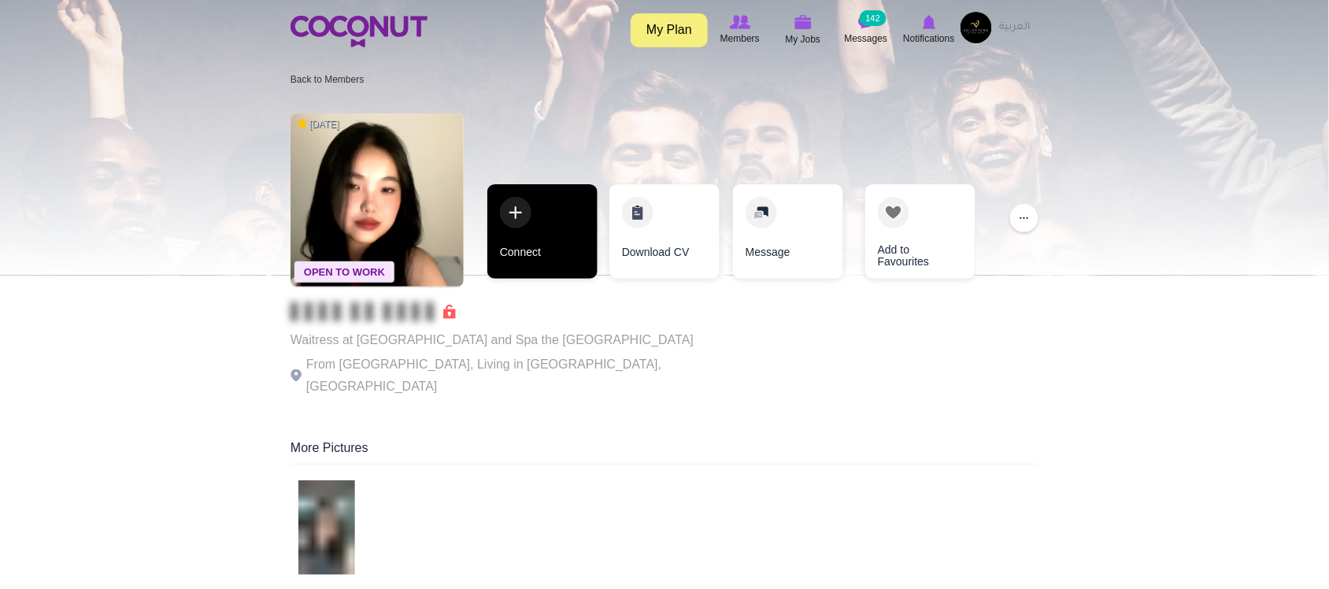
click at [552, 240] on link "Connect" at bounding box center [543, 231] width 110 height 95
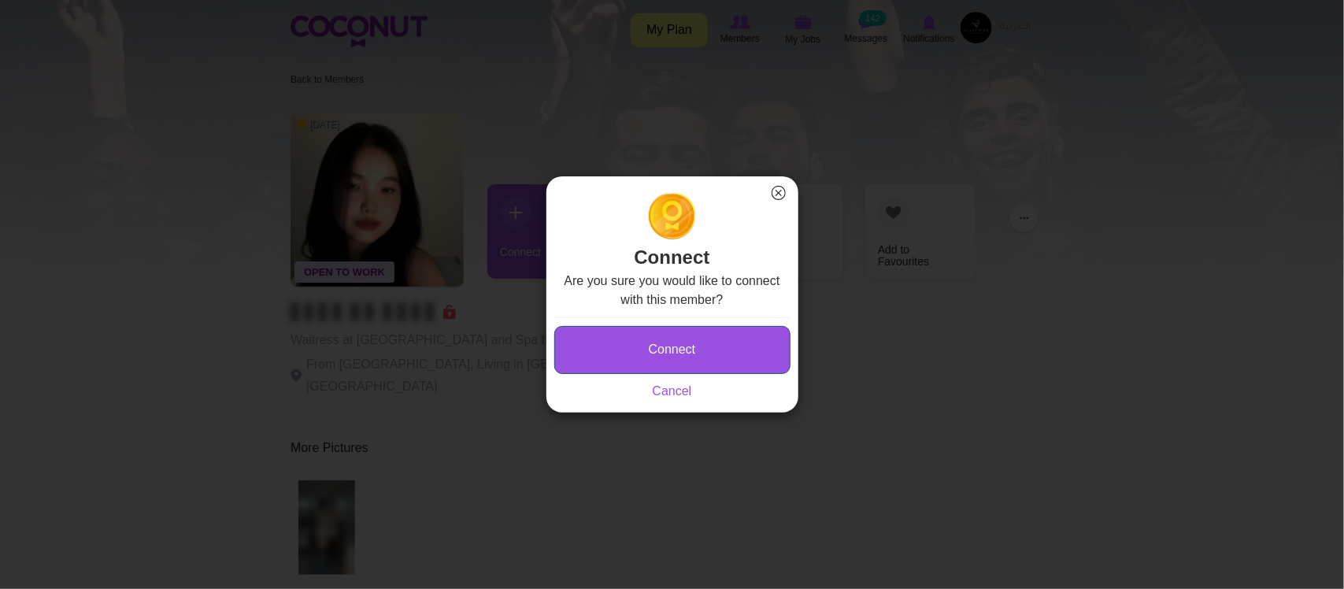
click at [632, 329] on button "Connect" at bounding box center [672, 350] width 236 height 48
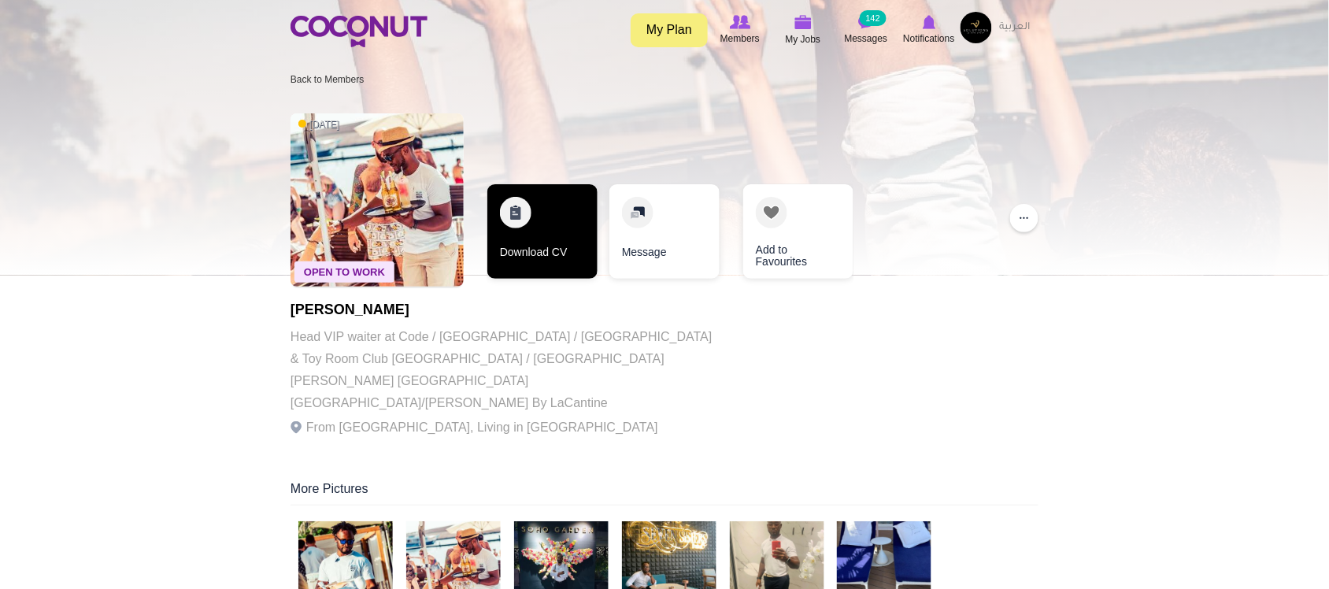
click at [549, 248] on link "Download CV" at bounding box center [543, 231] width 110 height 95
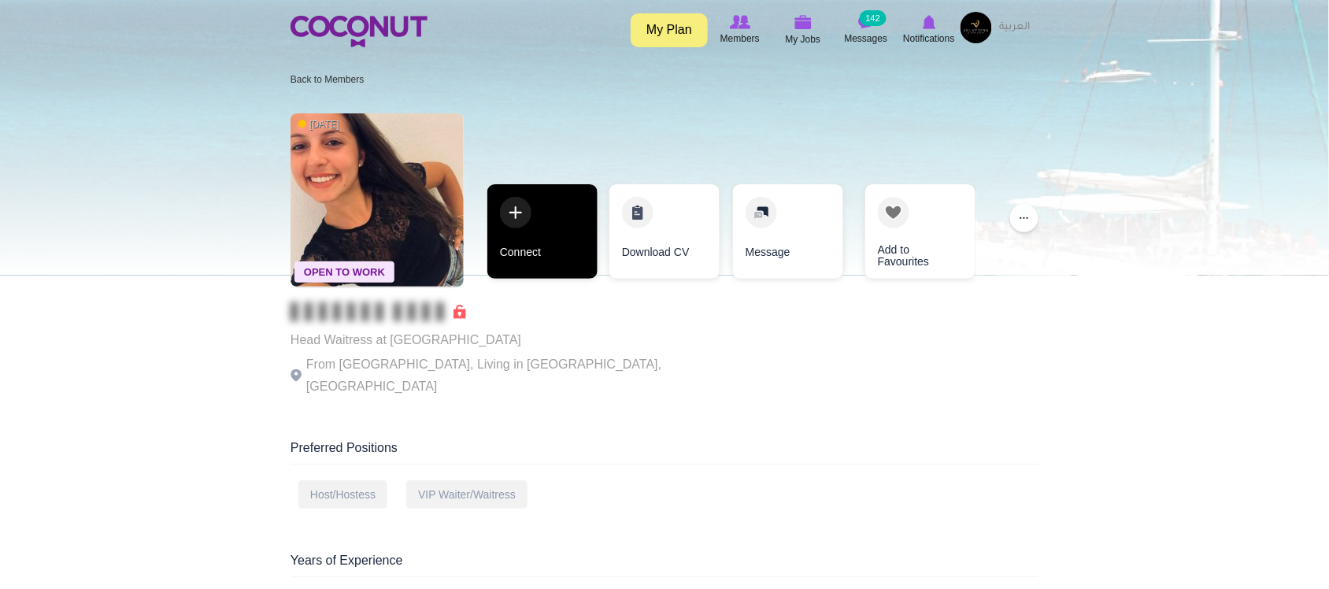
click at [541, 258] on link "Connect" at bounding box center [543, 231] width 110 height 95
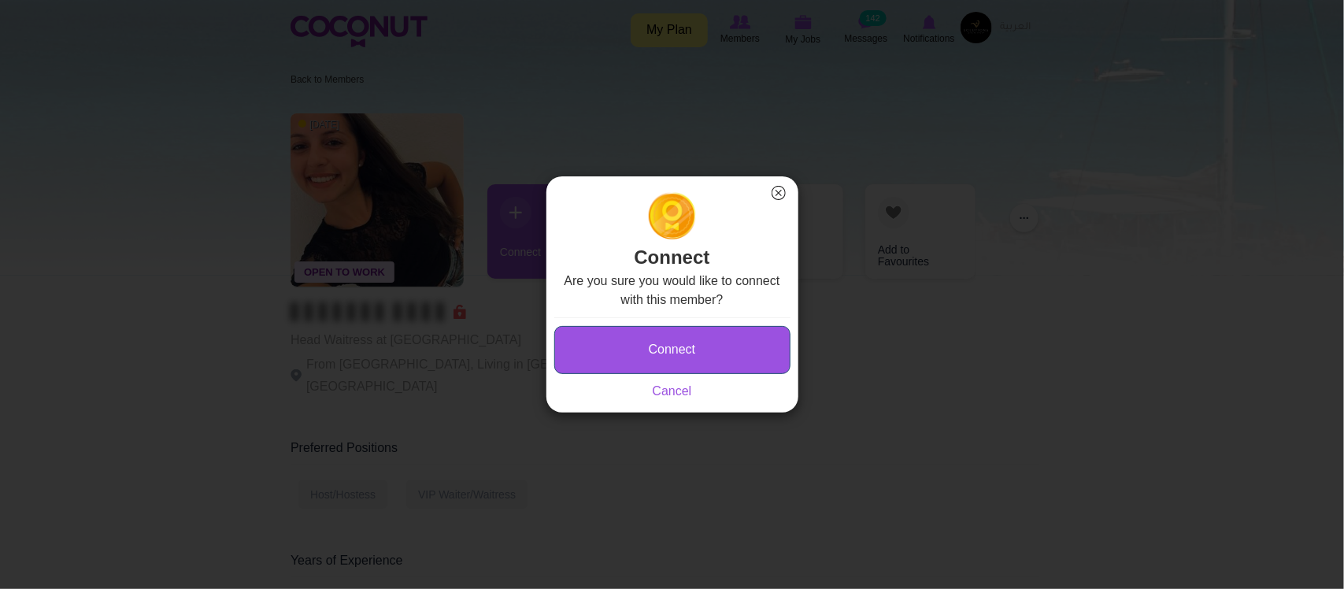
click at [643, 353] on button "Connect" at bounding box center [672, 350] width 236 height 48
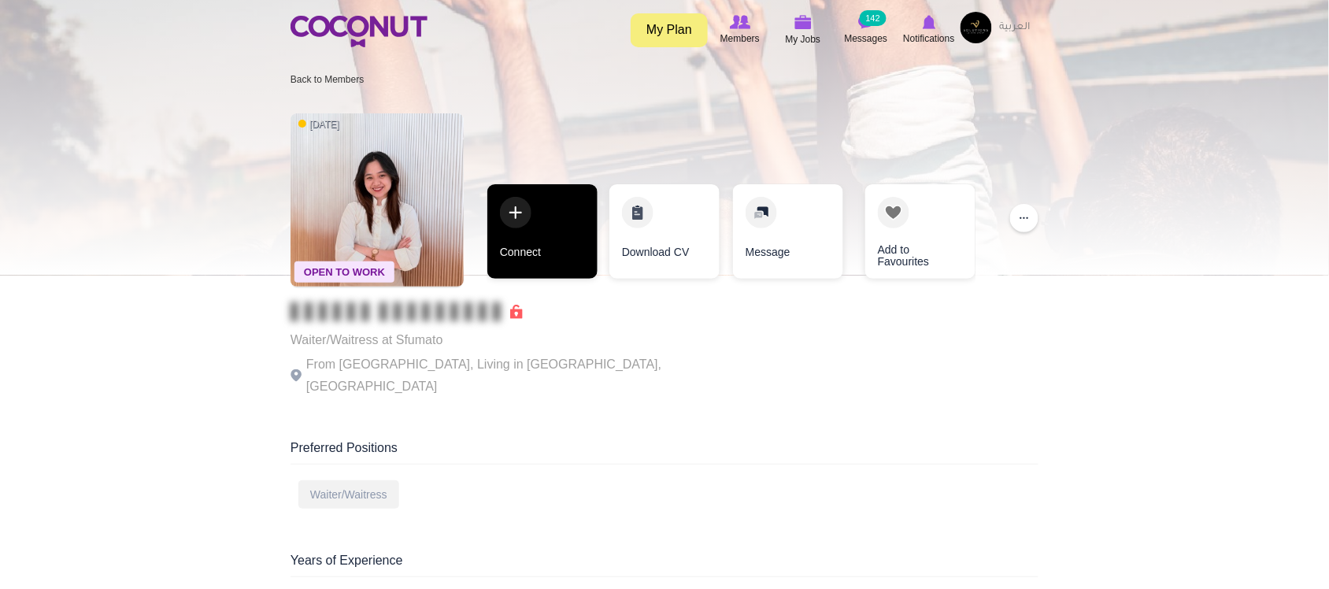
click at [585, 272] on link "Connect" at bounding box center [543, 231] width 110 height 95
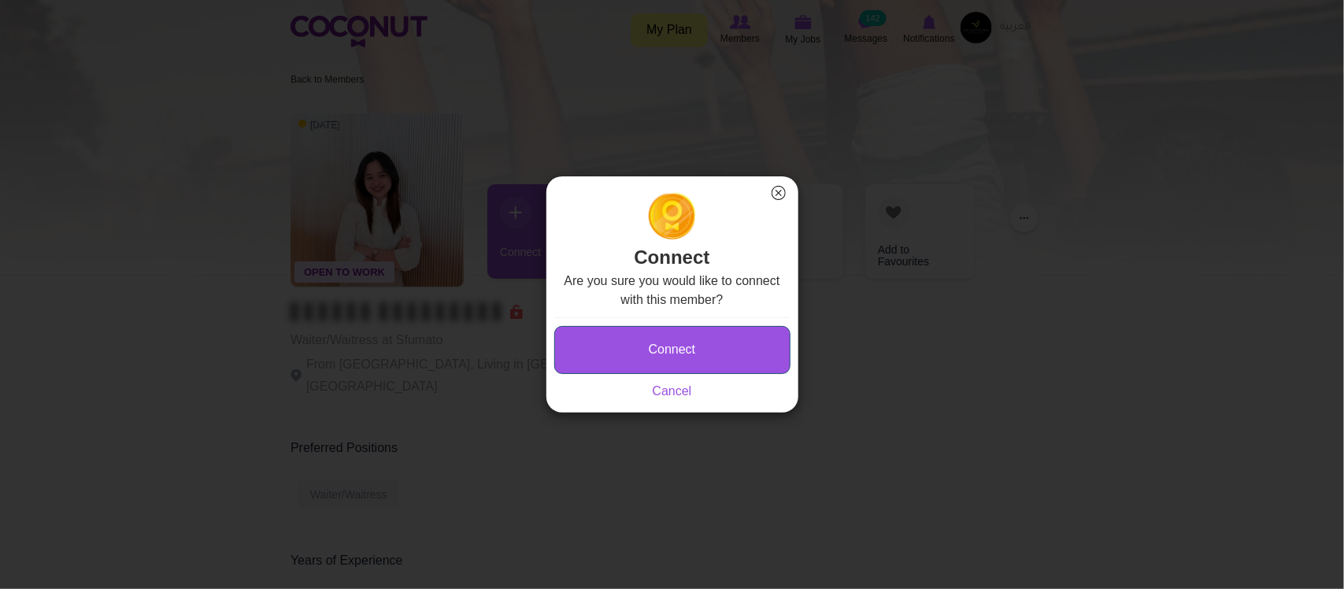
click at [675, 343] on button "Connect" at bounding box center [672, 350] width 236 height 48
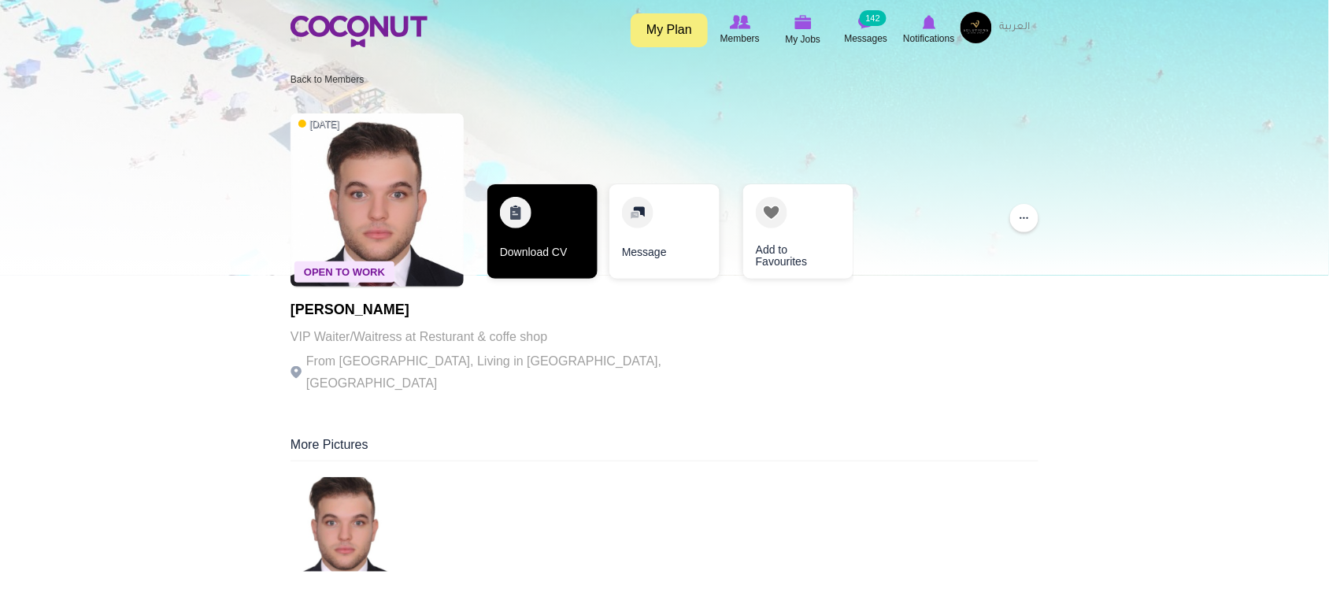
click at [549, 217] on link "Download CV" at bounding box center [543, 231] width 110 height 95
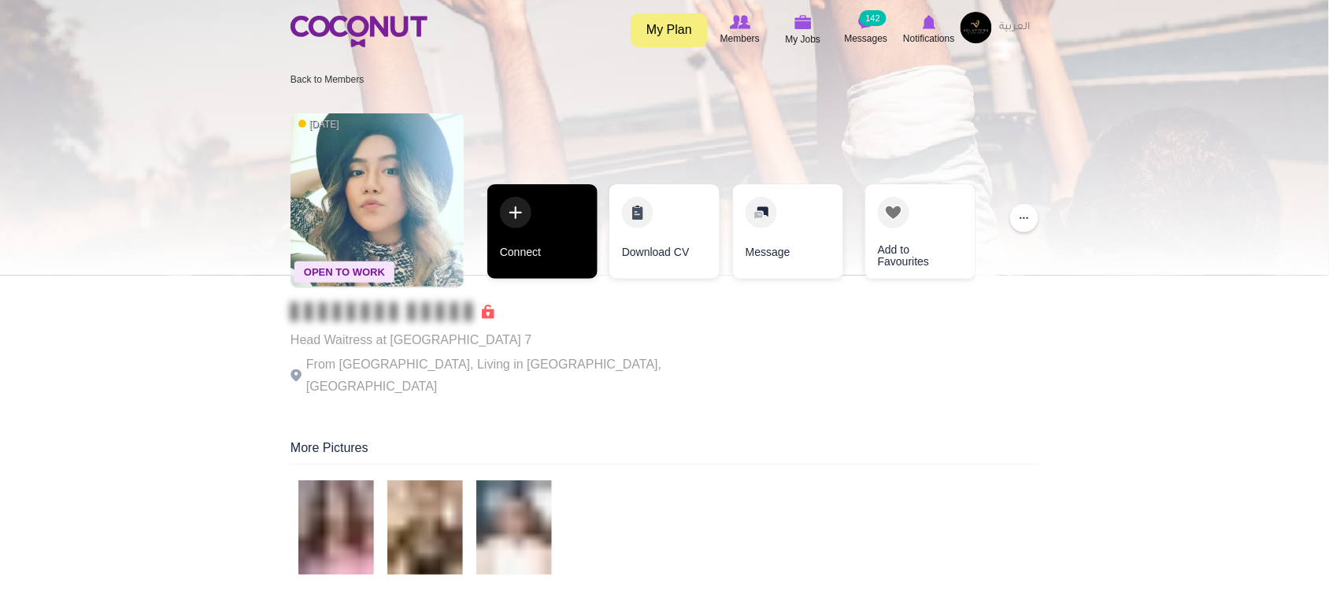
click at [542, 235] on link "Connect" at bounding box center [543, 231] width 110 height 95
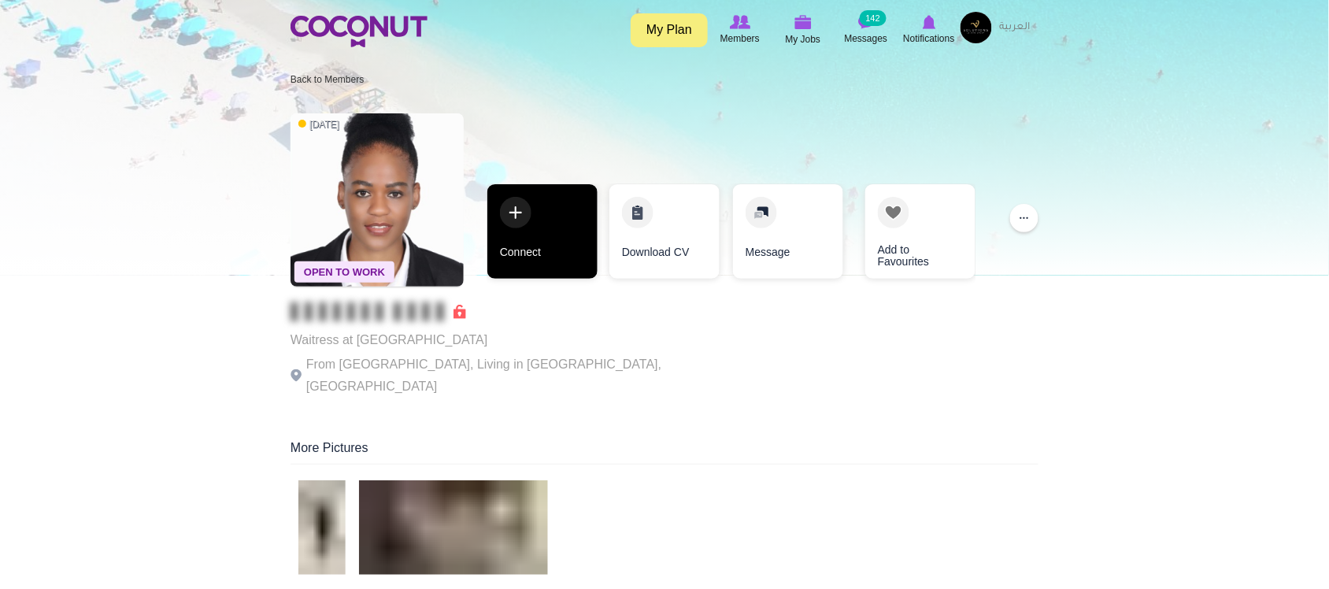
click at [551, 252] on link "Connect" at bounding box center [543, 231] width 110 height 95
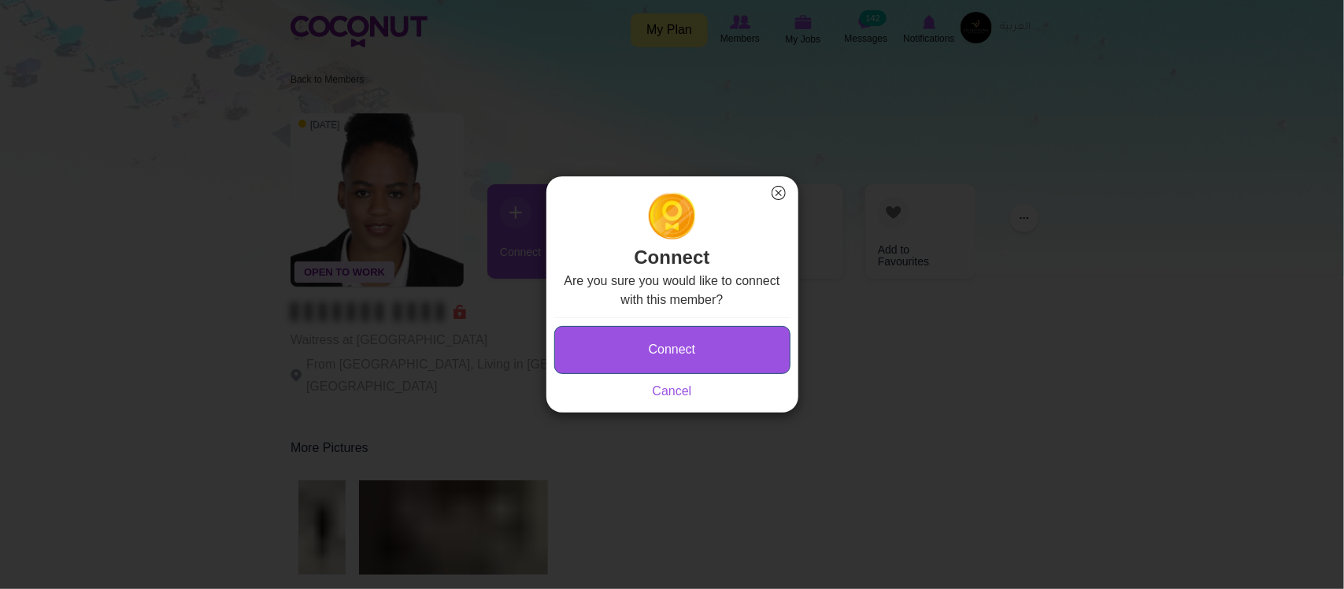
type button "Connect"
click at [677, 328] on button "Connect" at bounding box center [672, 350] width 236 height 48
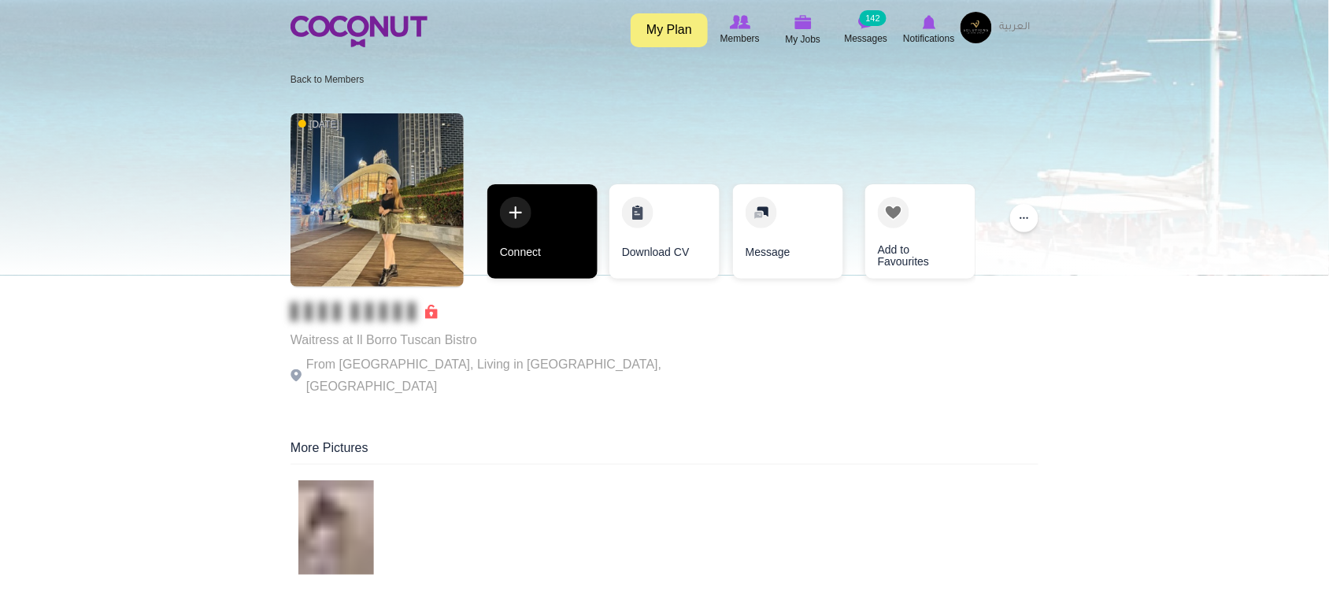
click at [536, 257] on link "Connect" at bounding box center [543, 231] width 110 height 95
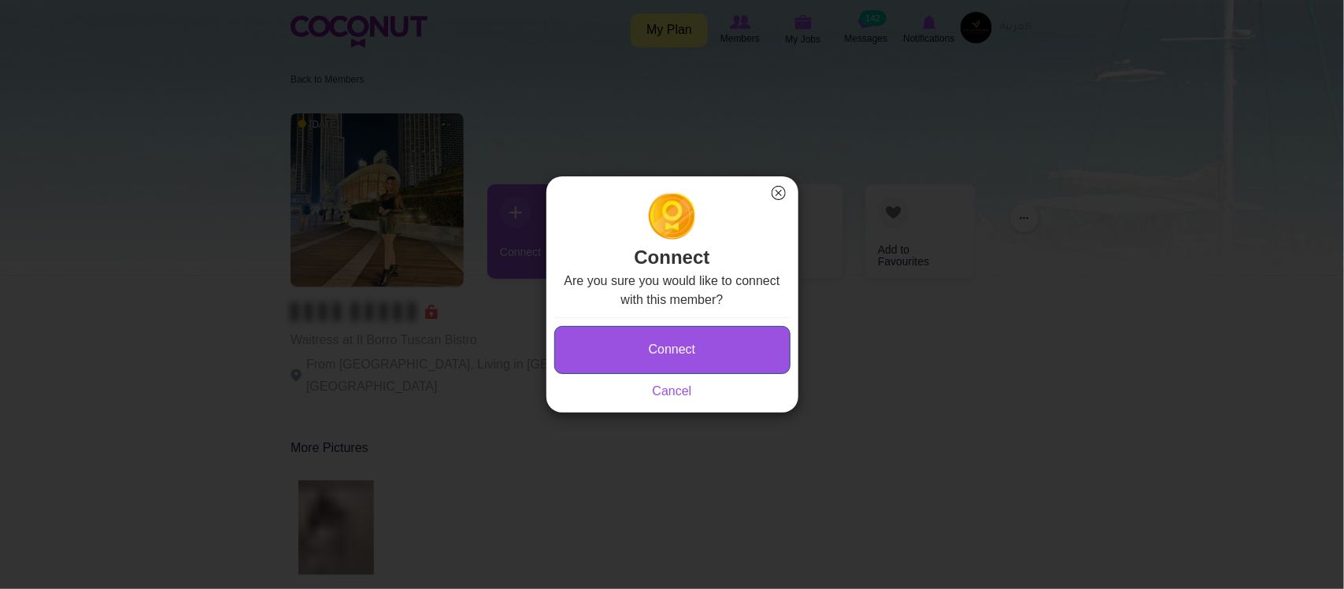
click at [674, 371] on button "Connect" at bounding box center [672, 350] width 236 height 48
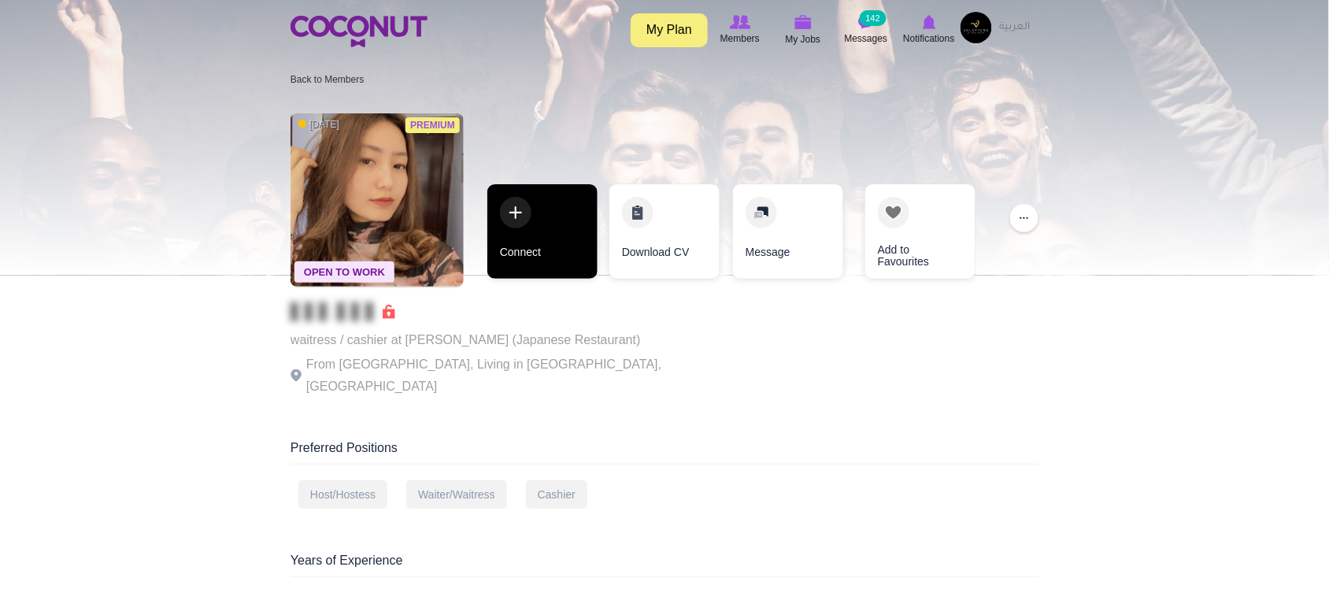
click at [562, 233] on link "Connect" at bounding box center [543, 231] width 110 height 95
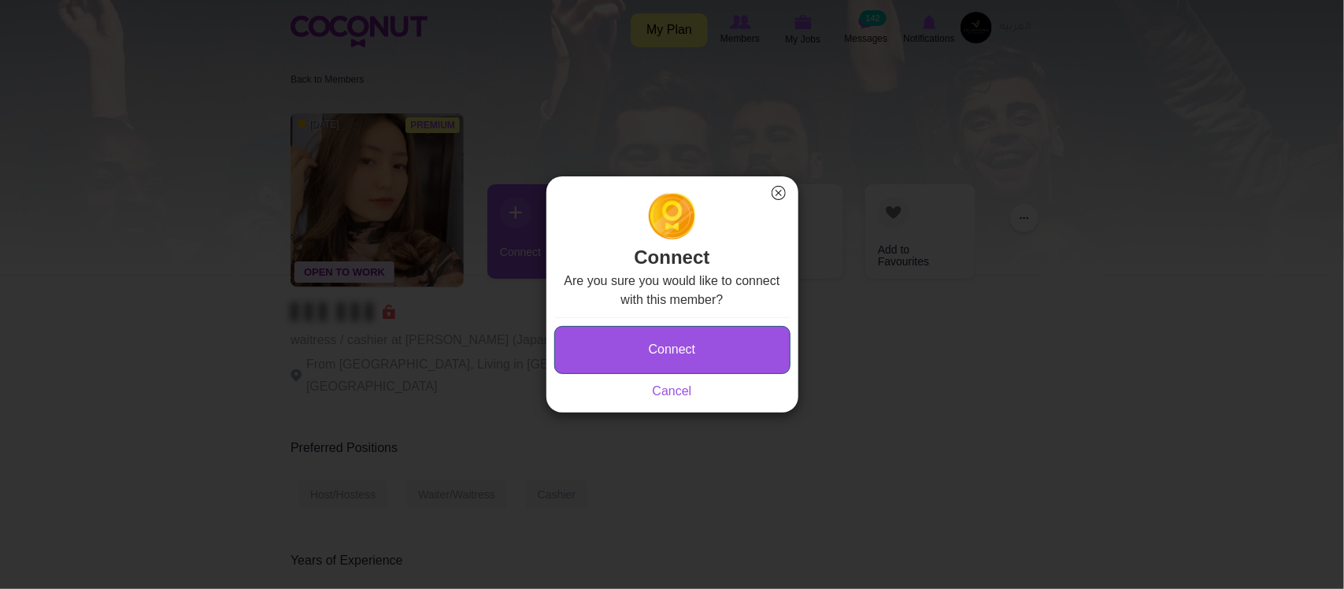
type button "Connect"
click at [631, 339] on button "Connect" at bounding box center [672, 350] width 236 height 48
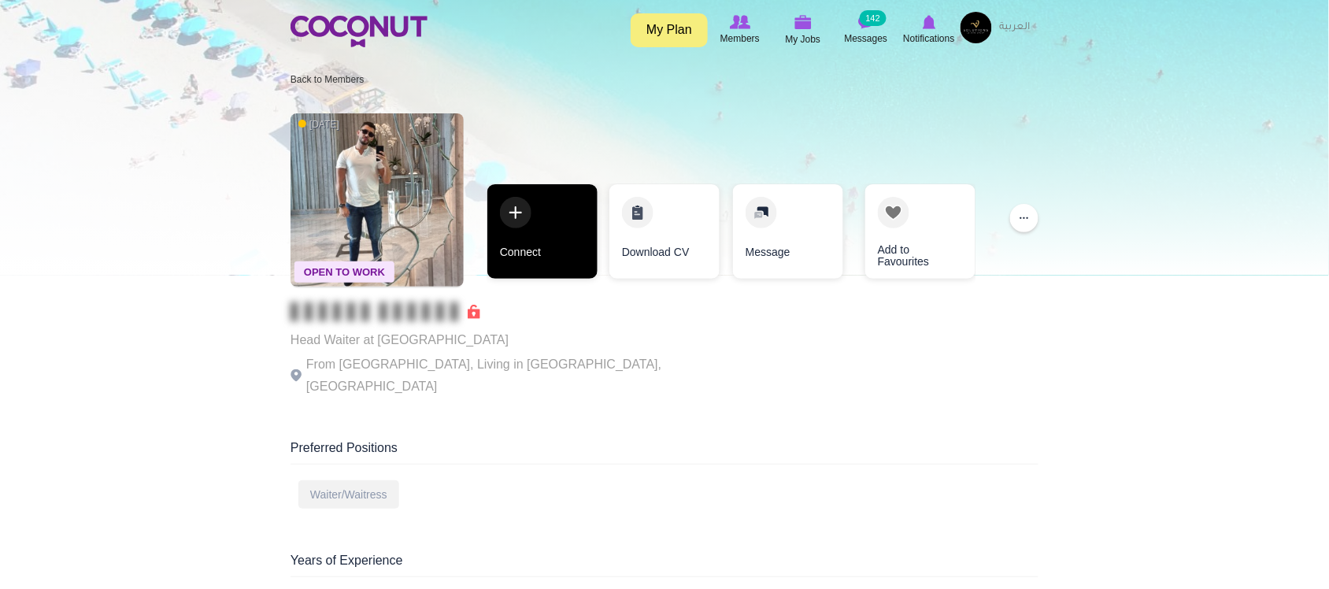
click at [539, 250] on link "Connect" at bounding box center [543, 231] width 110 height 95
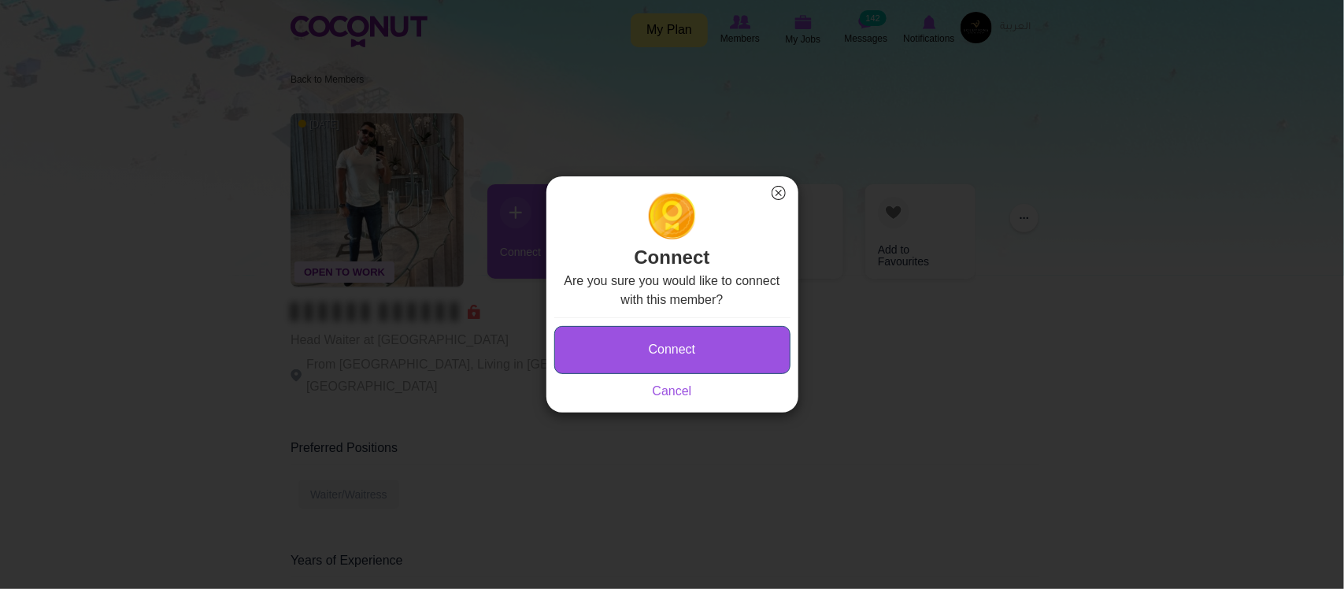
click at [648, 336] on button "Connect" at bounding box center [672, 350] width 236 height 48
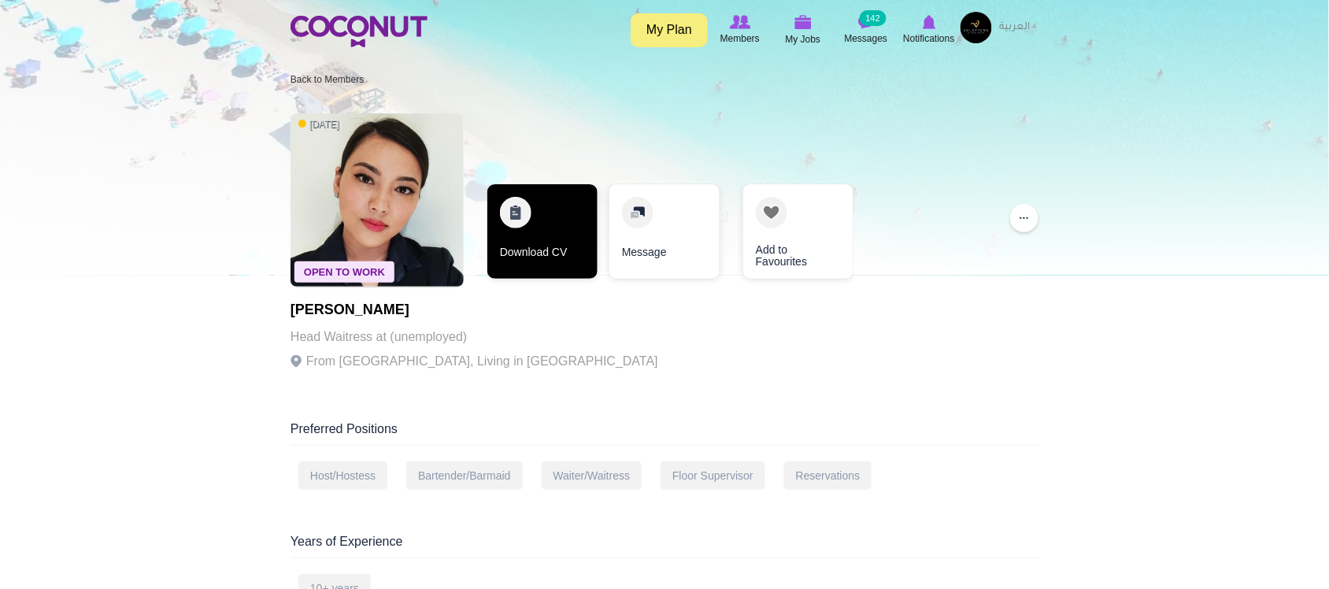
click at [558, 245] on link "Download CV" at bounding box center [543, 231] width 110 height 95
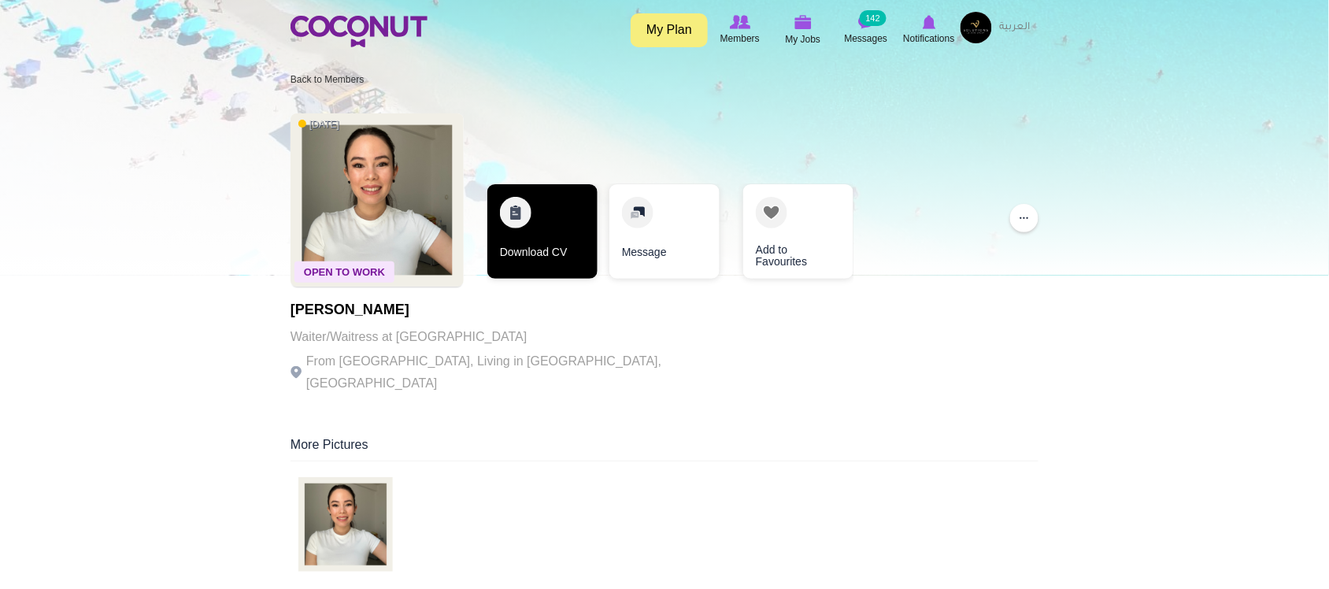
click at [537, 250] on link "Download CV" at bounding box center [543, 231] width 110 height 95
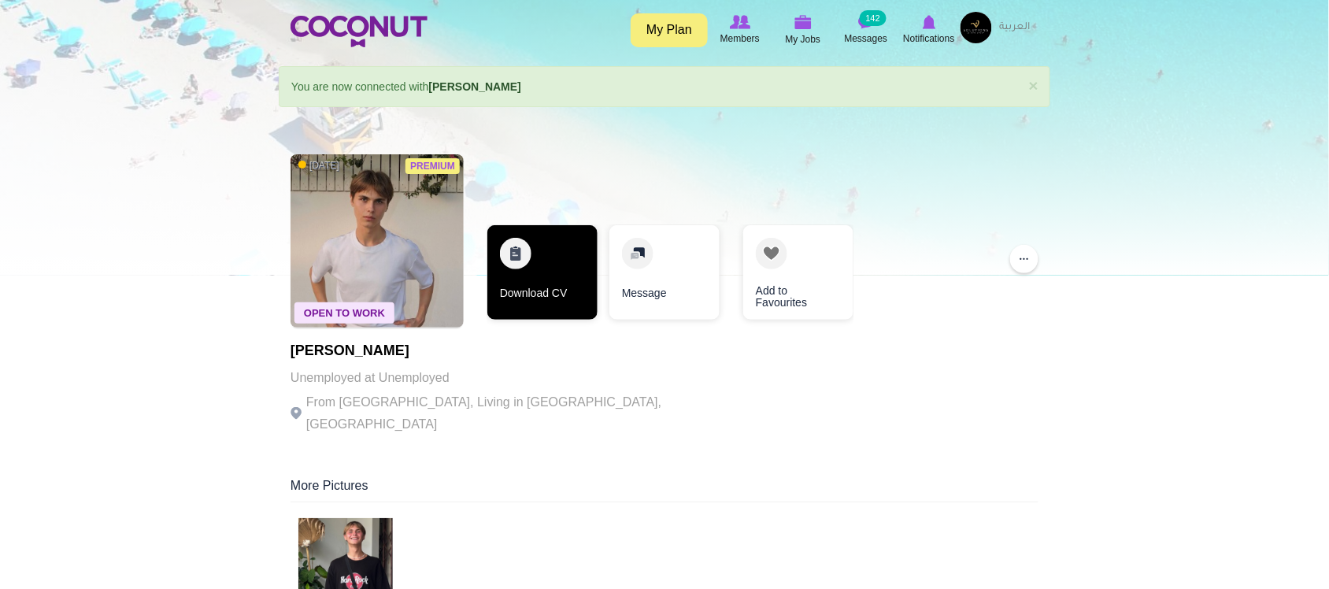
click at [548, 284] on link "Download CV" at bounding box center [543, 272] width 110 height 95
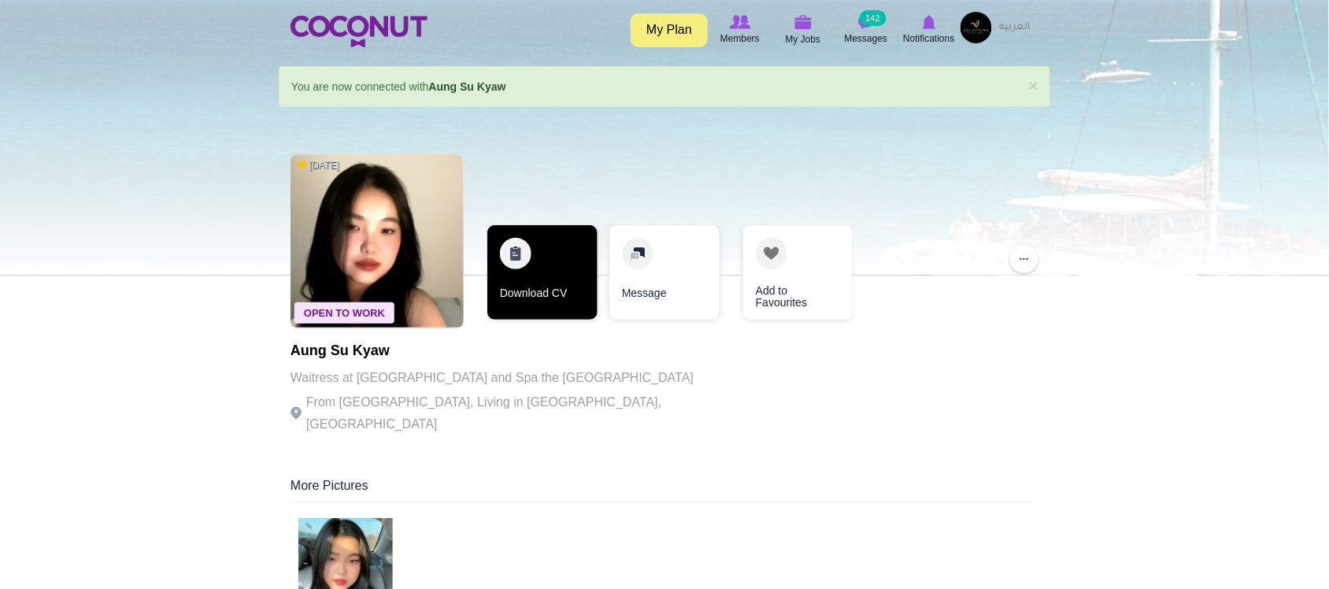
click at [536, 297] on link "Download CV" at bounding box center [543, 272] width 110 height 95
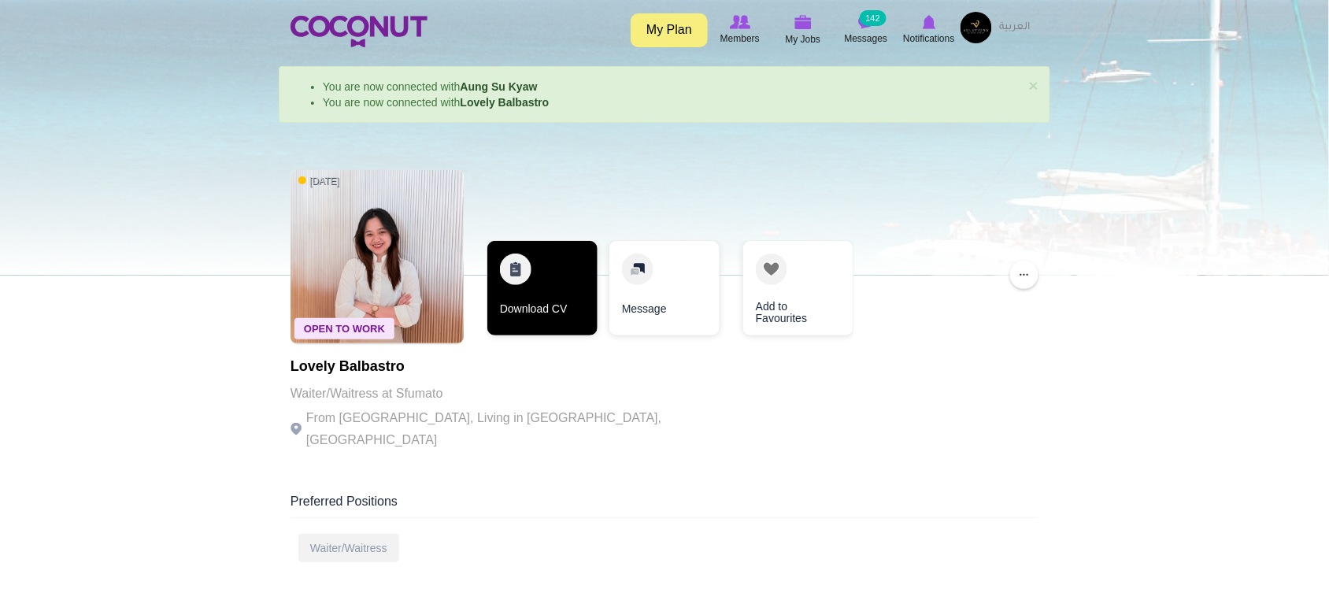
click at [544, 307] on link "Download CV" at bounding box center [543, 288] width 110 height 95
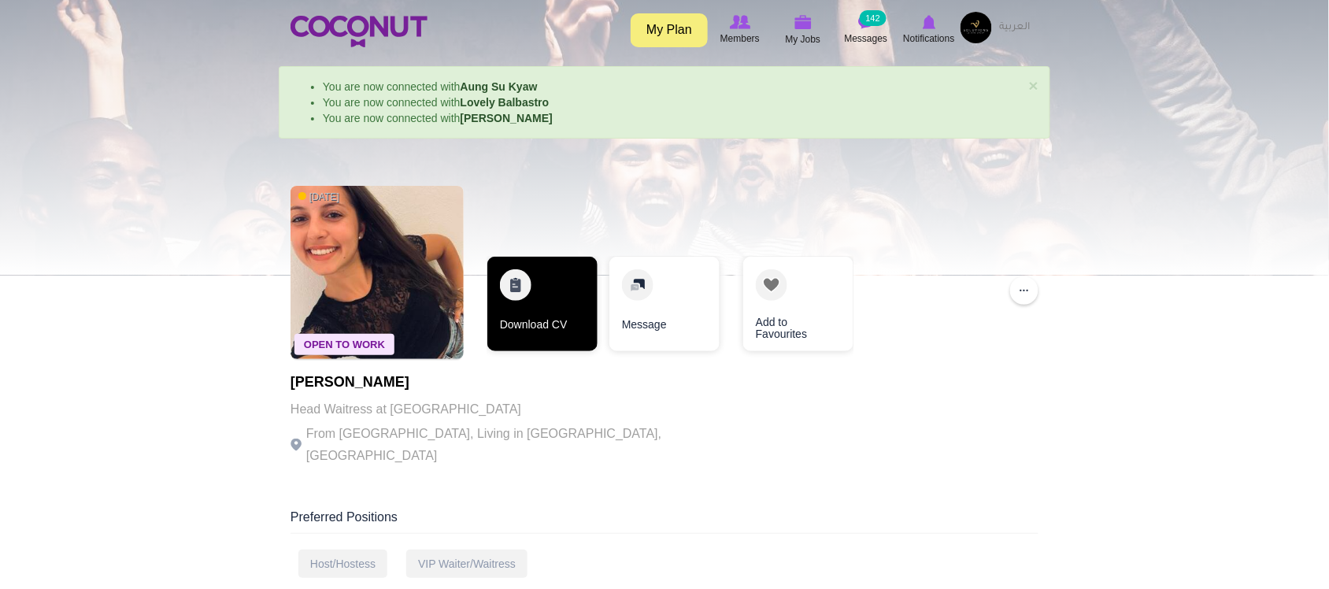
click at [544, 339] on link "Download CV" at bounding box center [543, 304] width 110 height 95
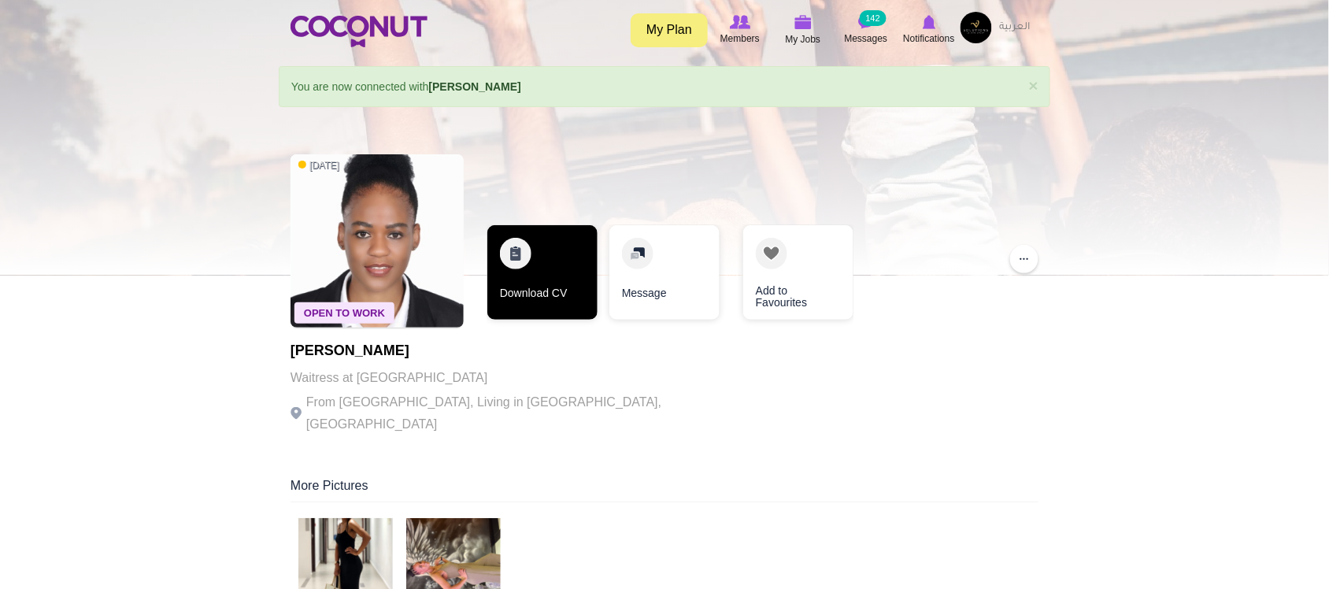
click at [538, 266] on link "Download CV" at bounding box center [543, 272] width 110 height 95
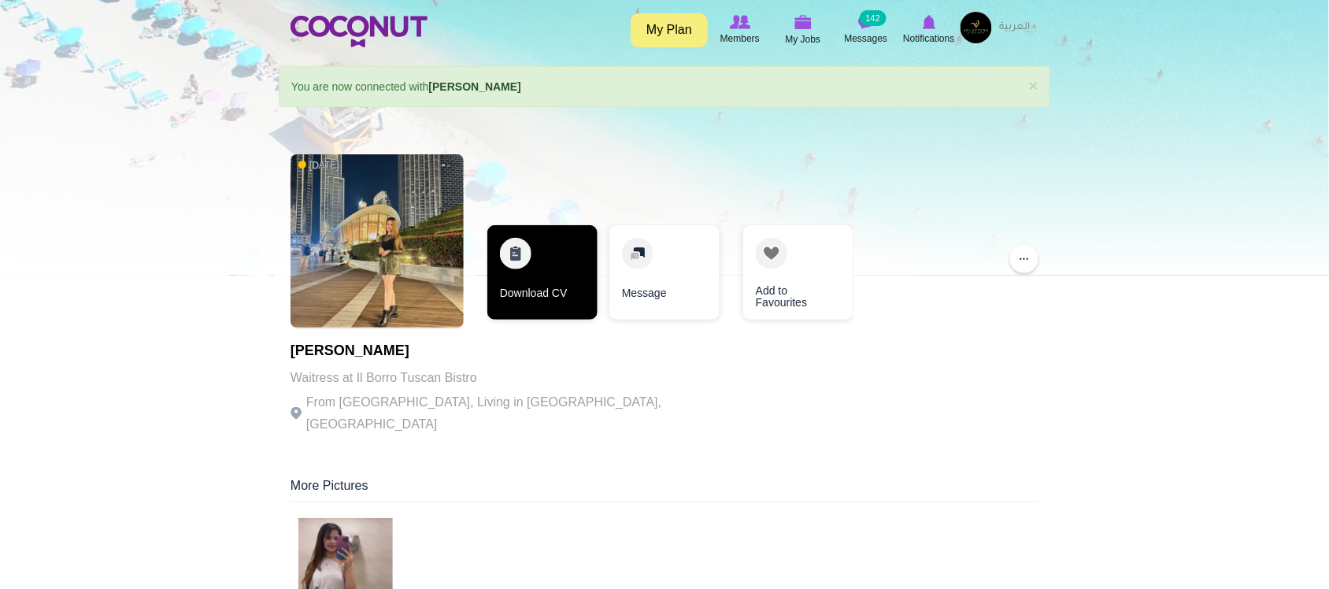
click at [580, 284] on link "Download CV" at bounding box center [543, 272] width 110 height 95
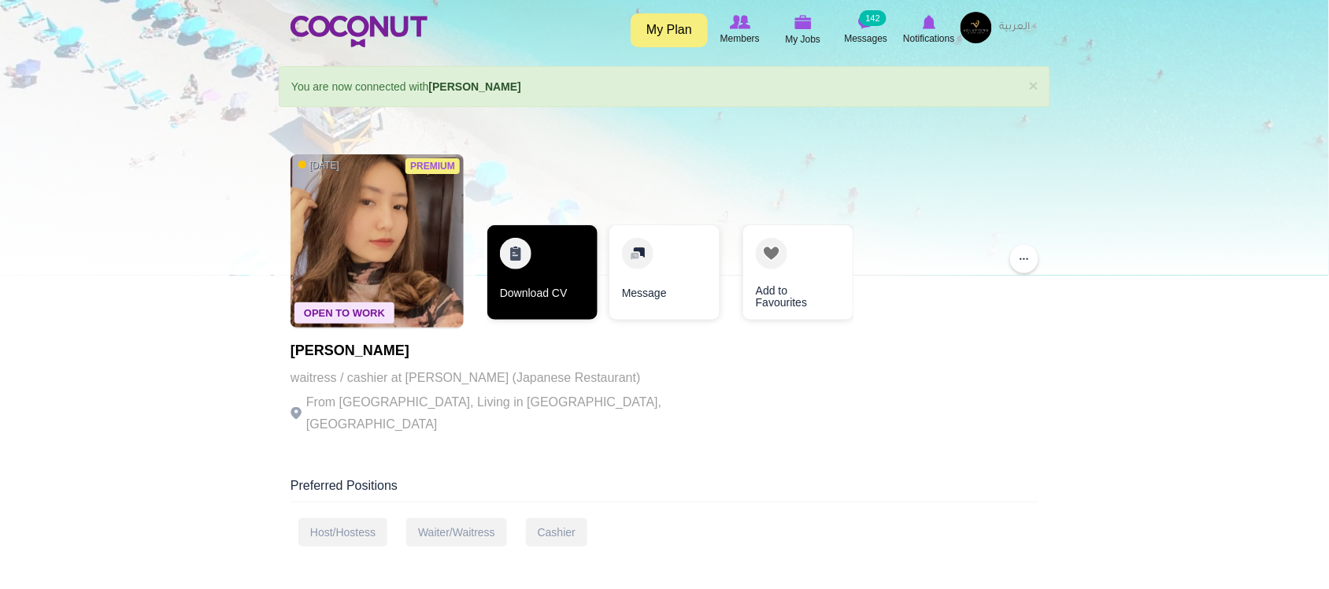
click at [537, 274] on link "Download CV" at bounding box center [543, 272] width 110 height 95
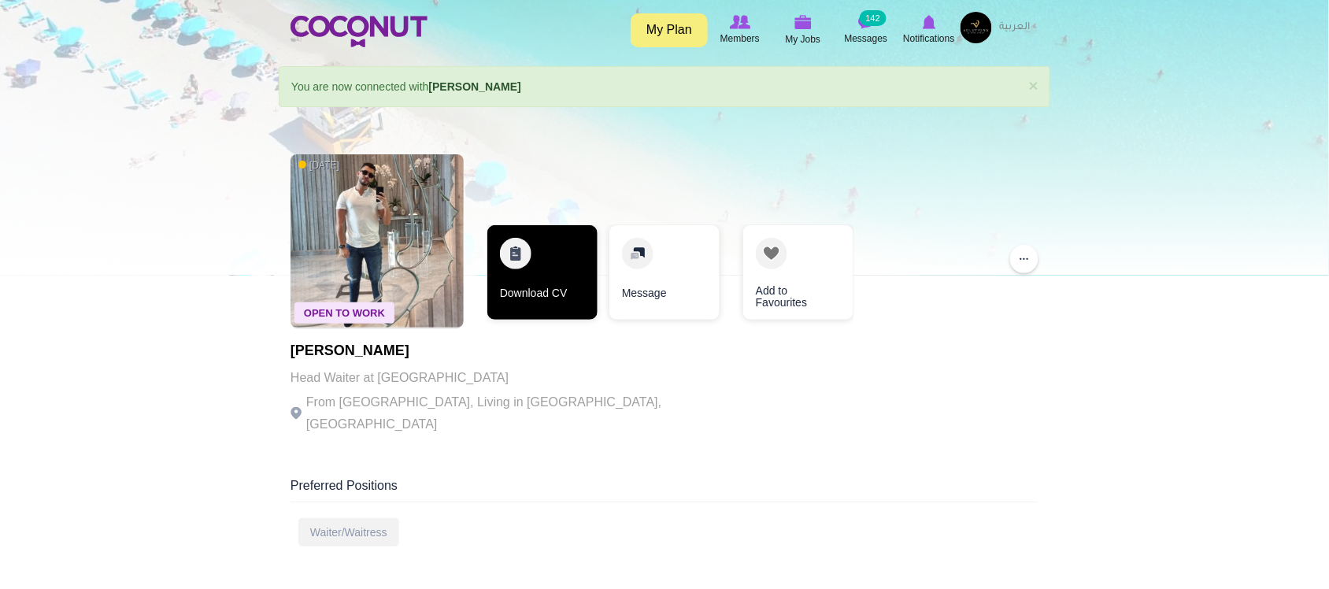
click at [549, 295] on link "Download CV" at bounding box center [543, 272] width 110 height 95
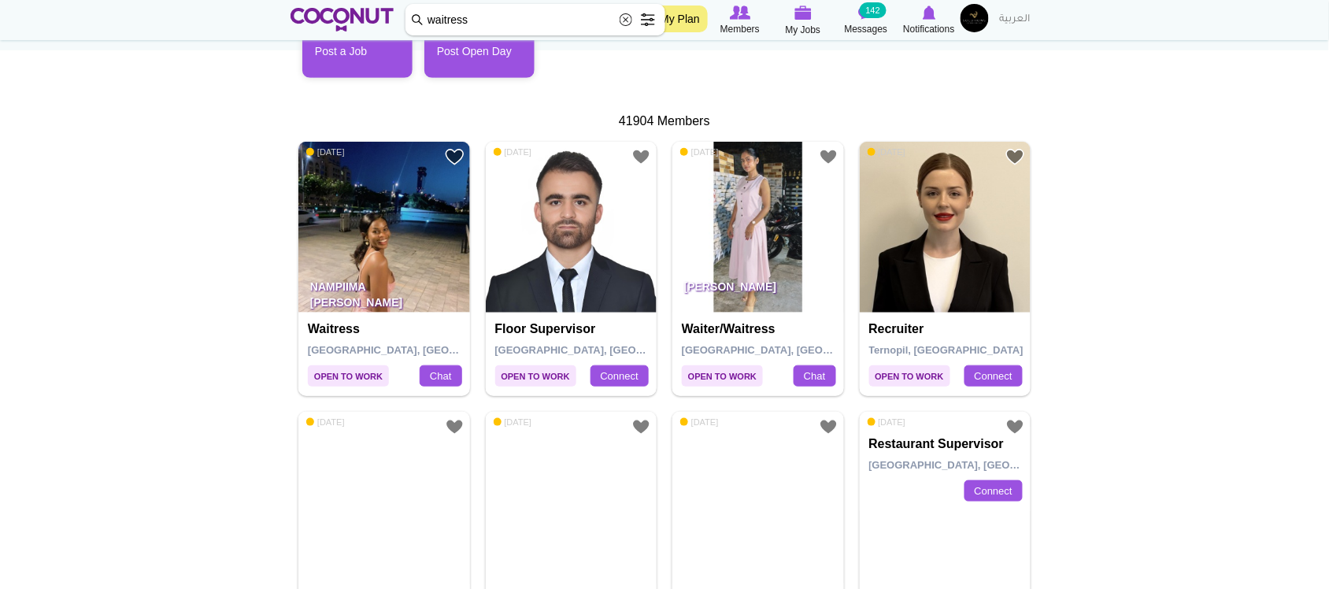
scroll to position [277, 0]
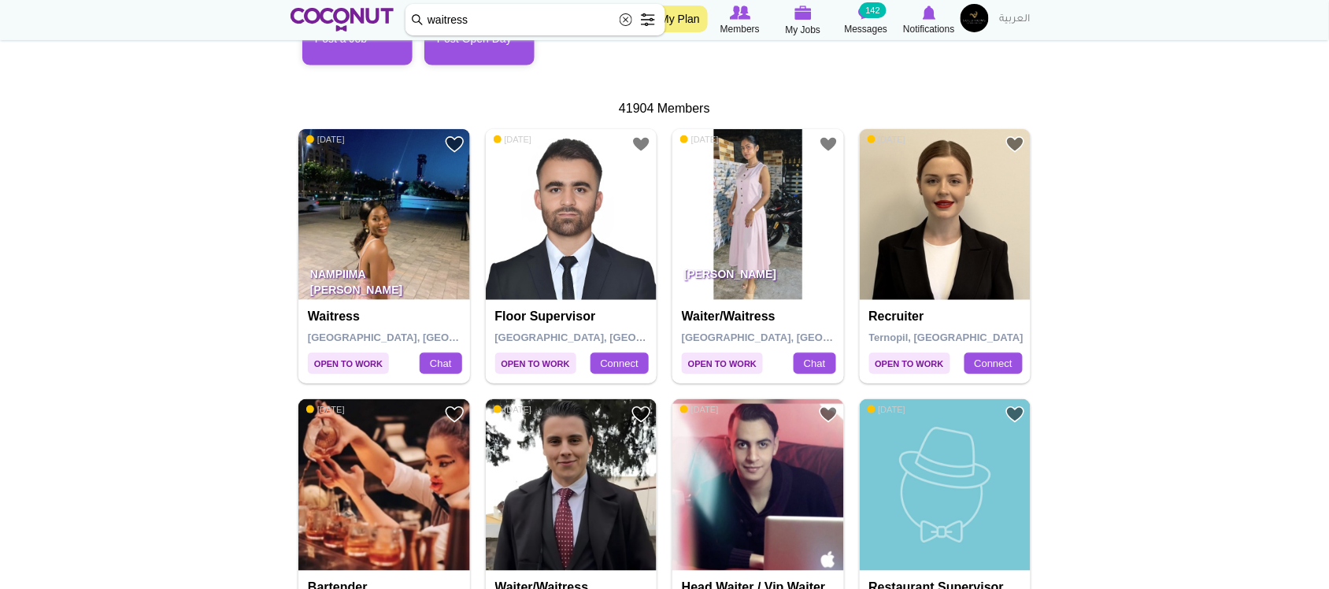
click at [352, 238] on img at bounding box center [384, 215] width 172 height 172
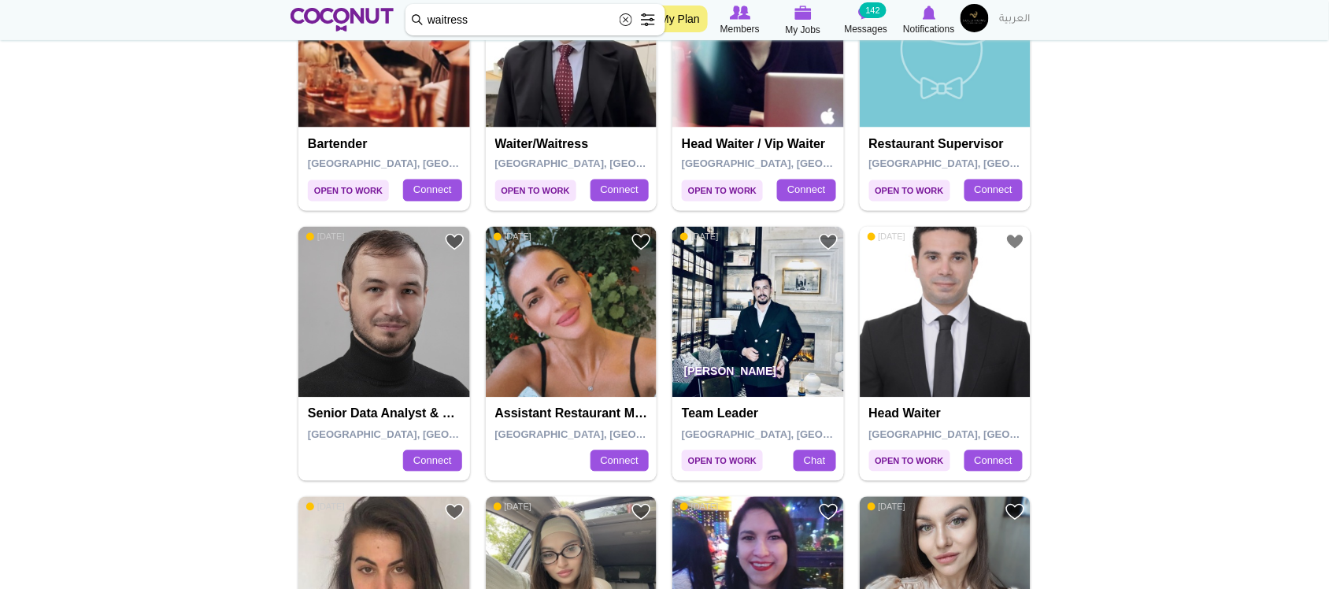
scroll to position [727, 0]
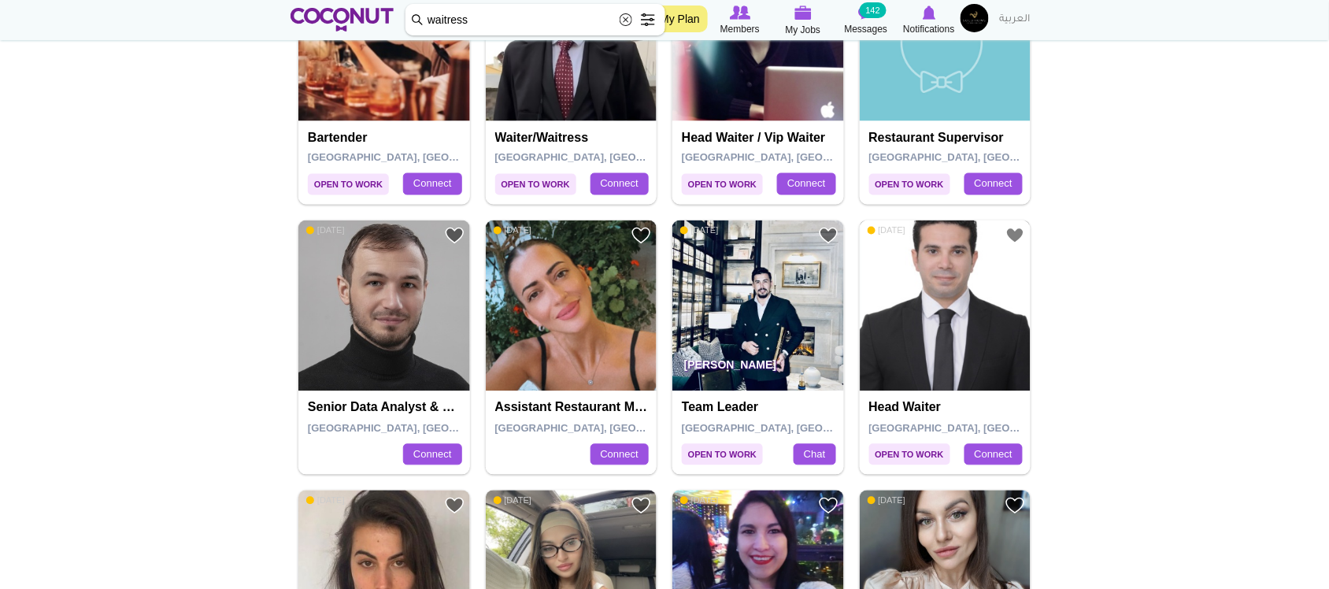
click at [924, 297] on img at bounding box center [946, 307] width 172 height 172
click at [747, 328] on img at bounding box center [759, 307] width 172 height 172
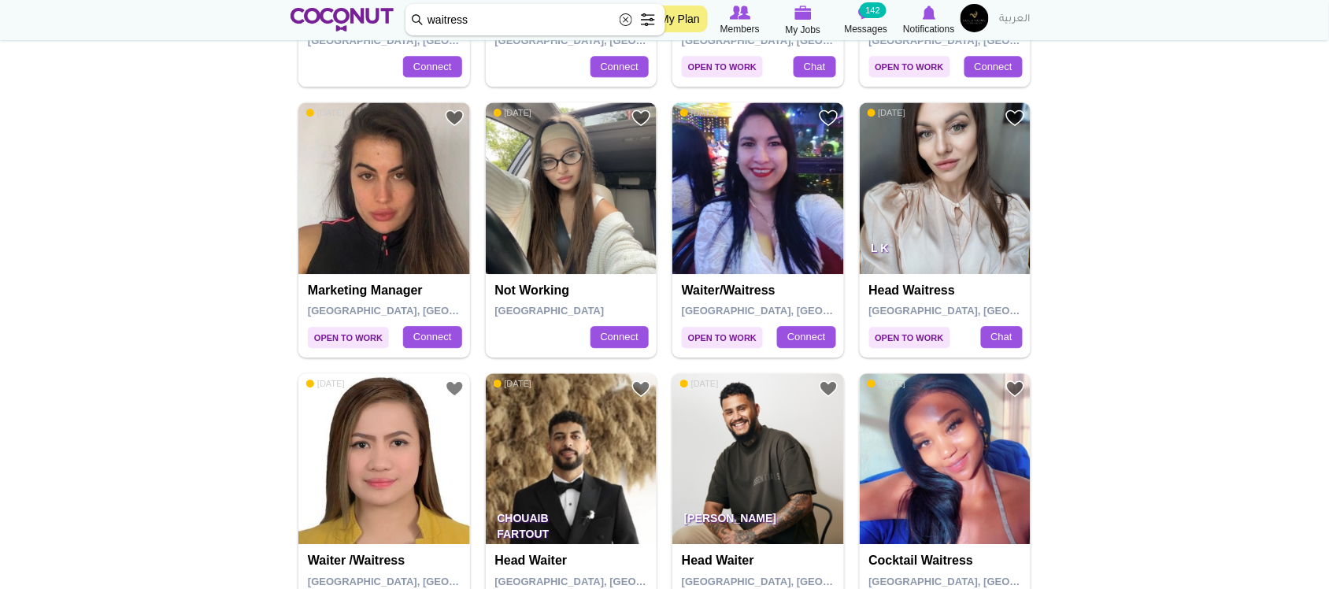
scroll to position [1367, 0]
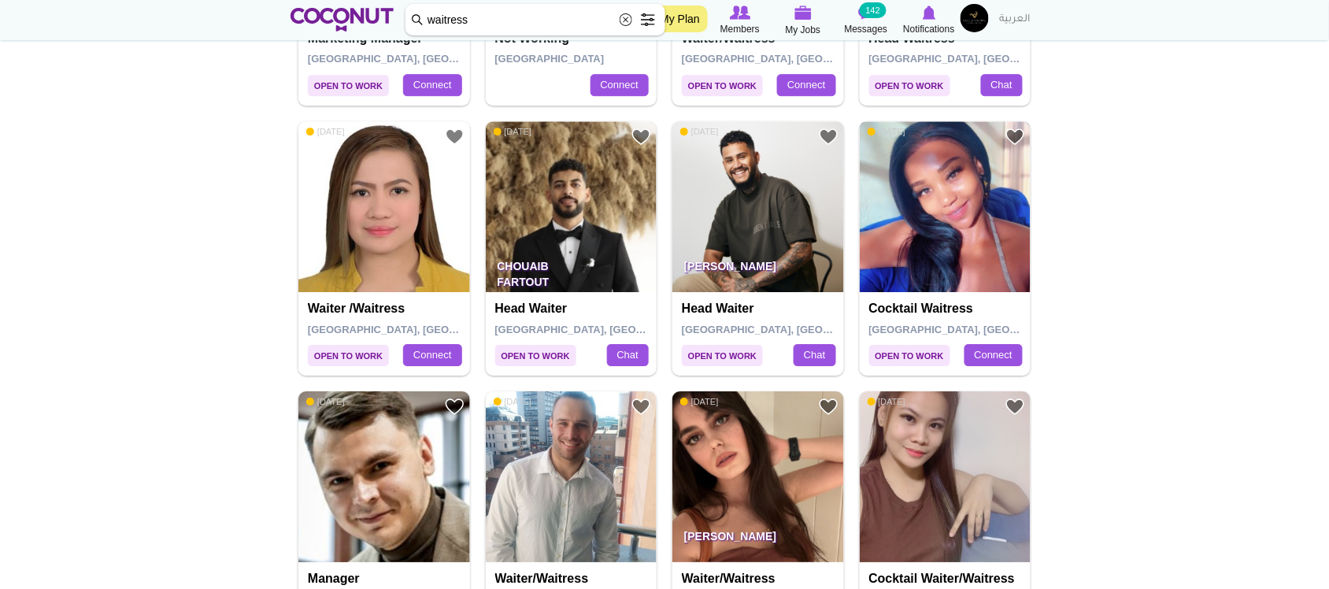
click at [958, 226] on img at bounding box center [946, 207] width 172 height 172
click at [818, 237] on img at bounding box center [759, 207] width 172 height 172
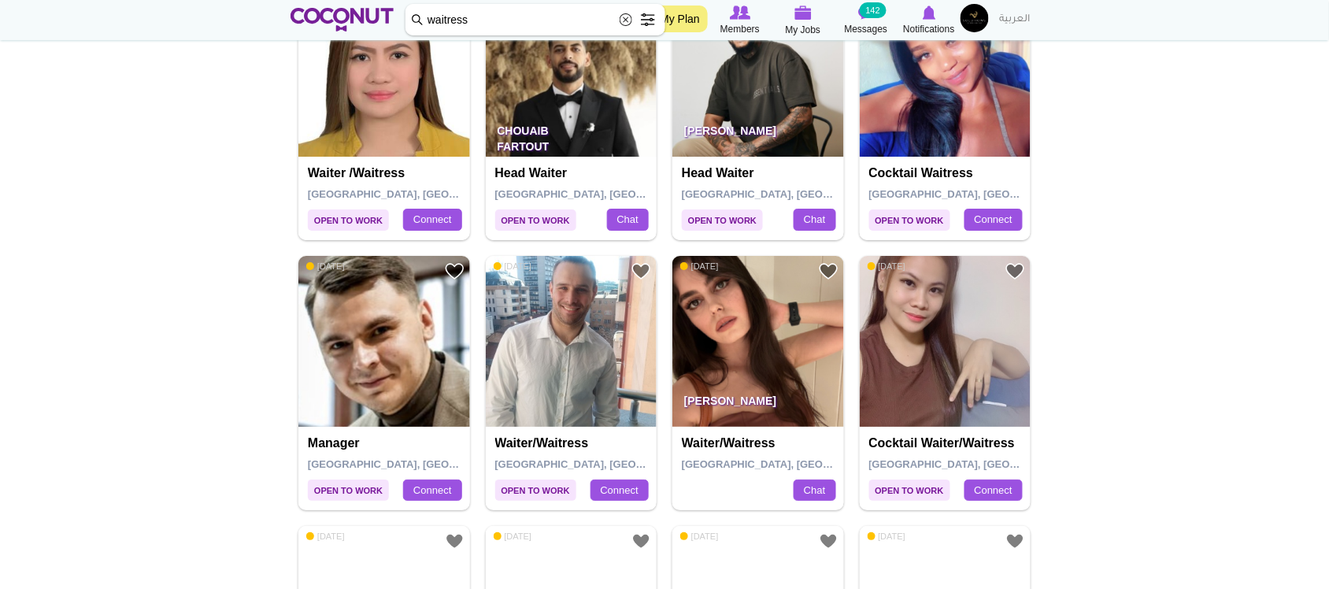
scroll to position [1552, 0]
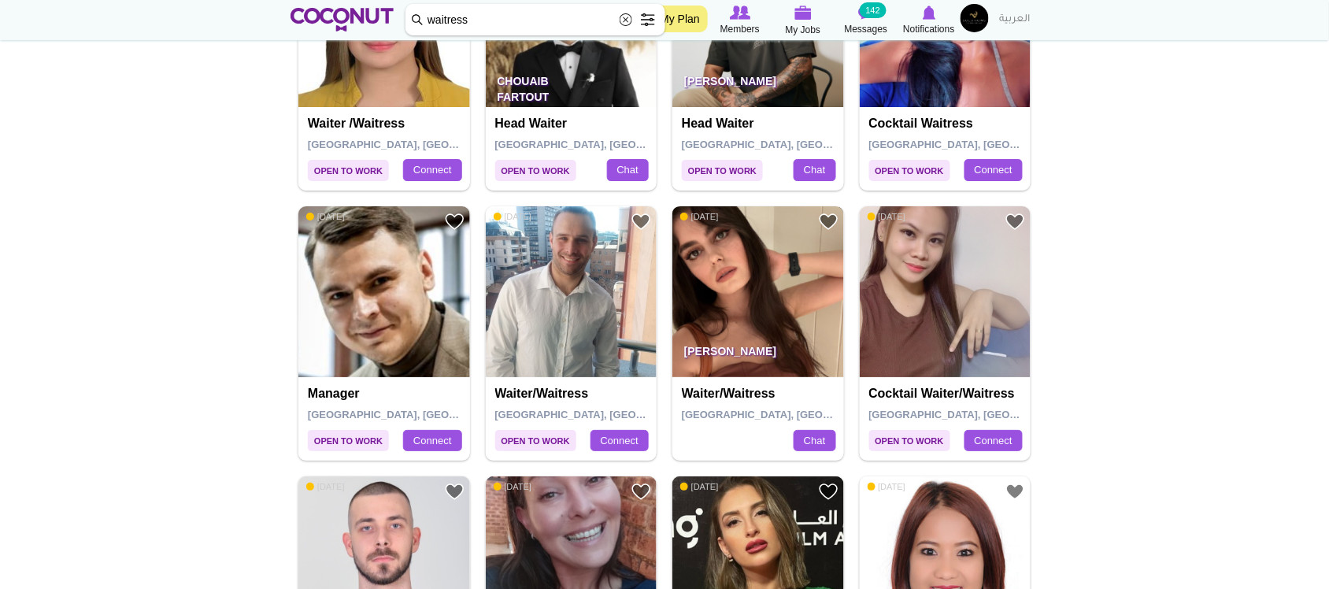
click at [788, 329] on img at bounding box center [759, 292] width 172 height 172
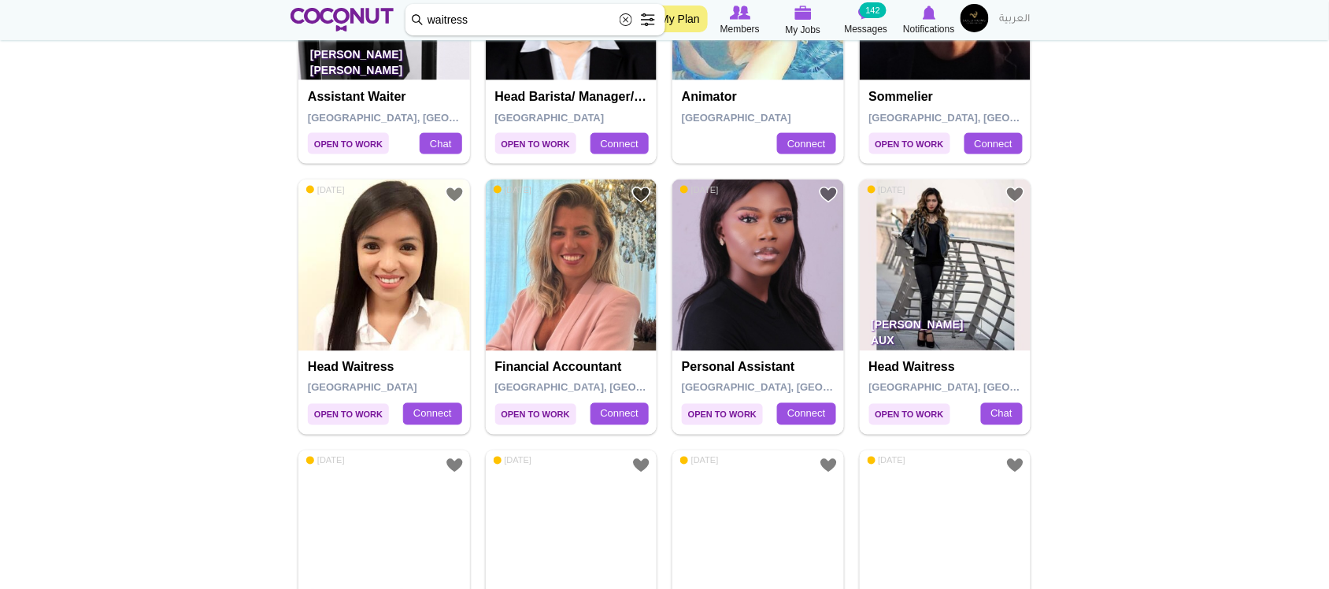
scroll to position [2402, 0]
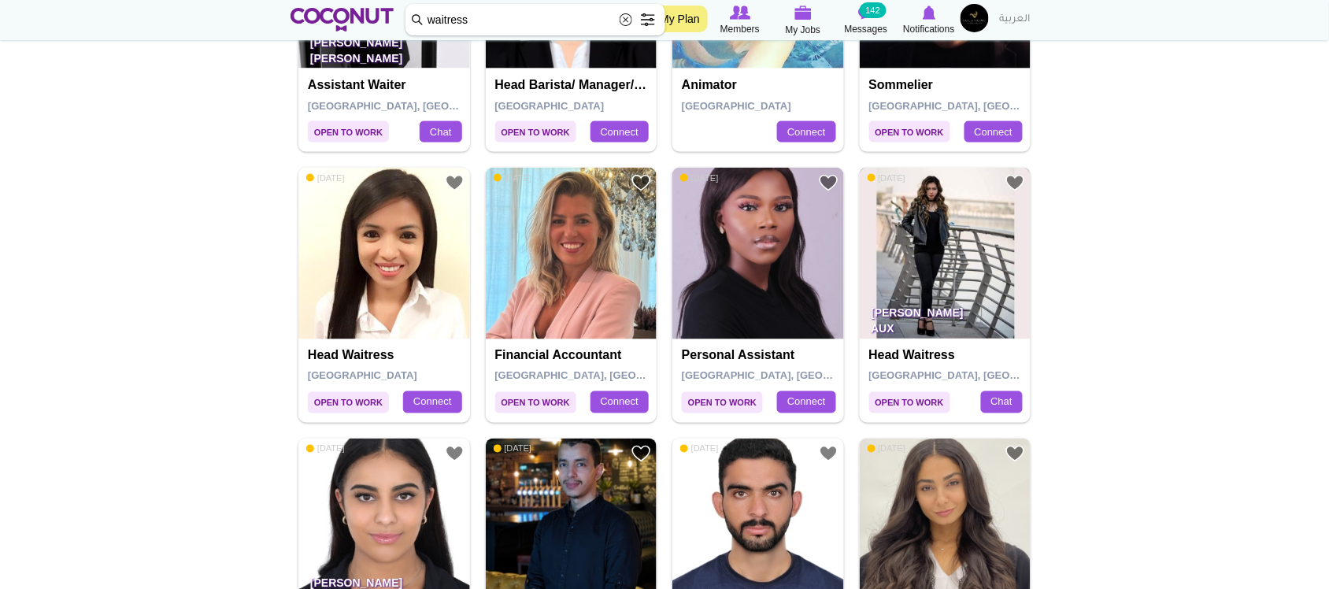
click at [955, 262] on img at bounding box center [946, 254] width 172 height 172
click at [413, 296] on img at bounding box center [384, 254] width 172 height 172
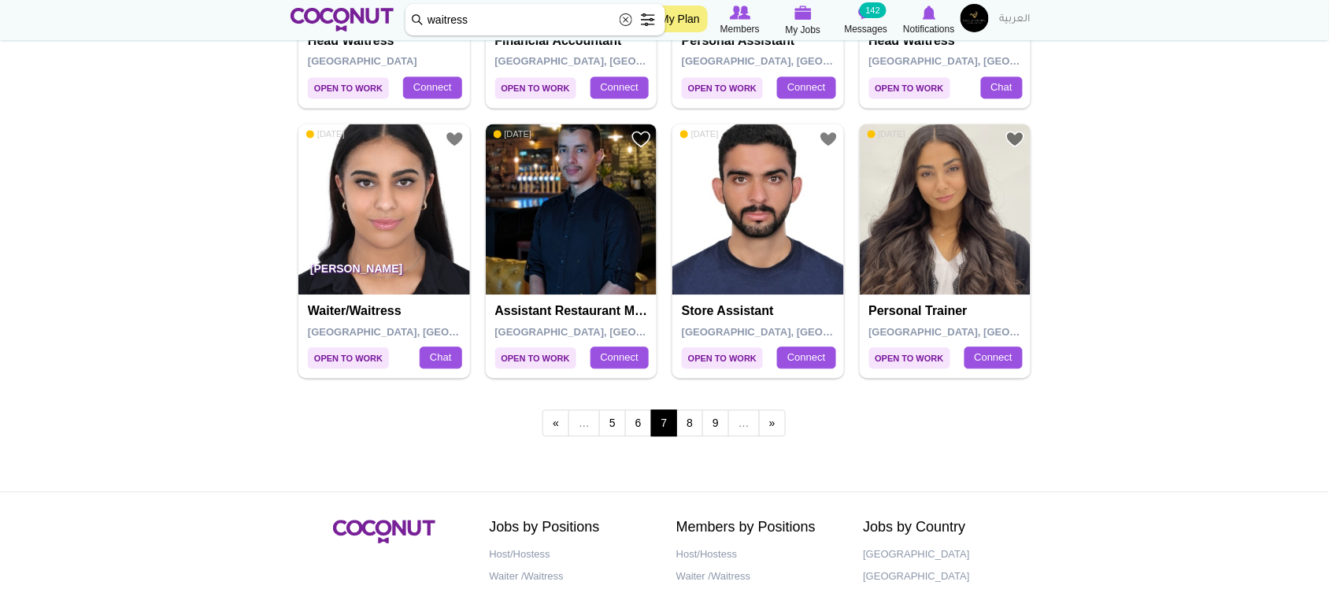
scroll to position [2729, 0]
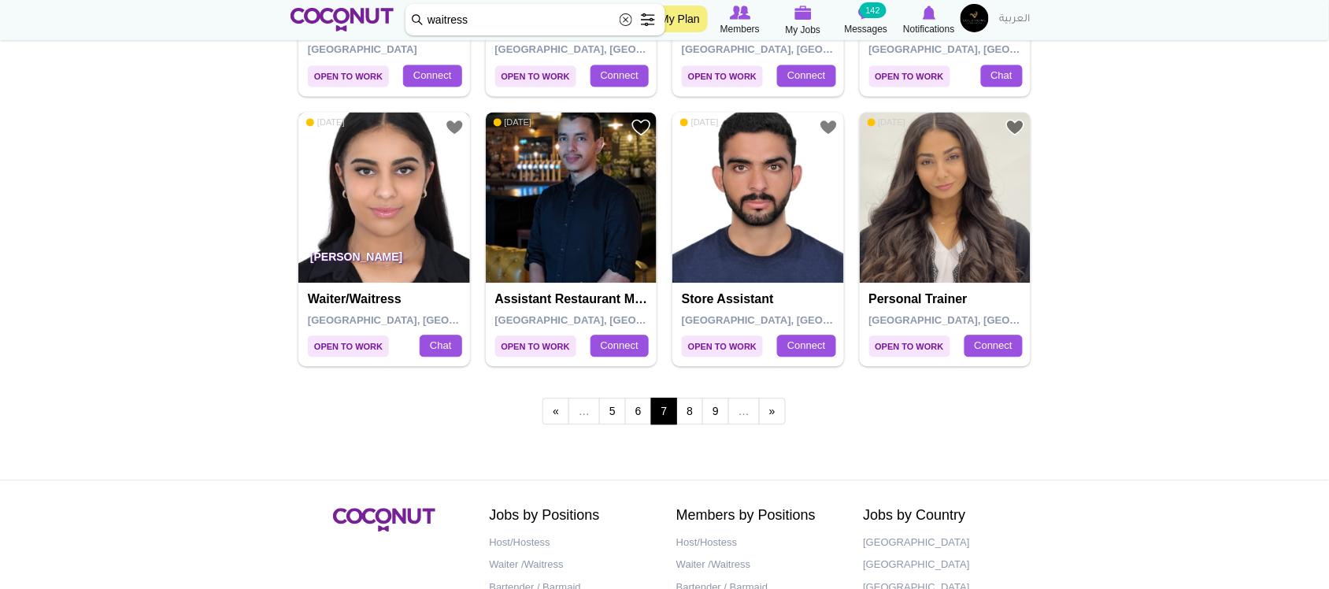
click at [376, 199] on img at bounding box center [384, 198] width 172 height 172
click at [699, 418] on link "8" at bounding box center [690, 411] width 27 height 27
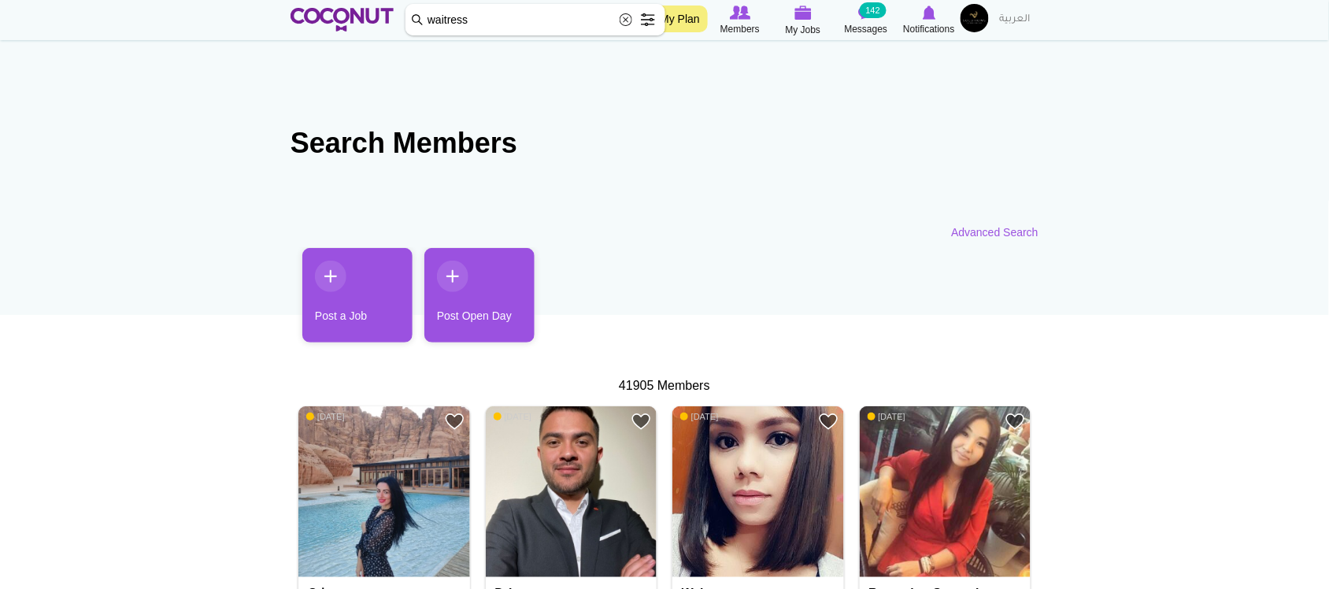
scroll to position [2753, 0]
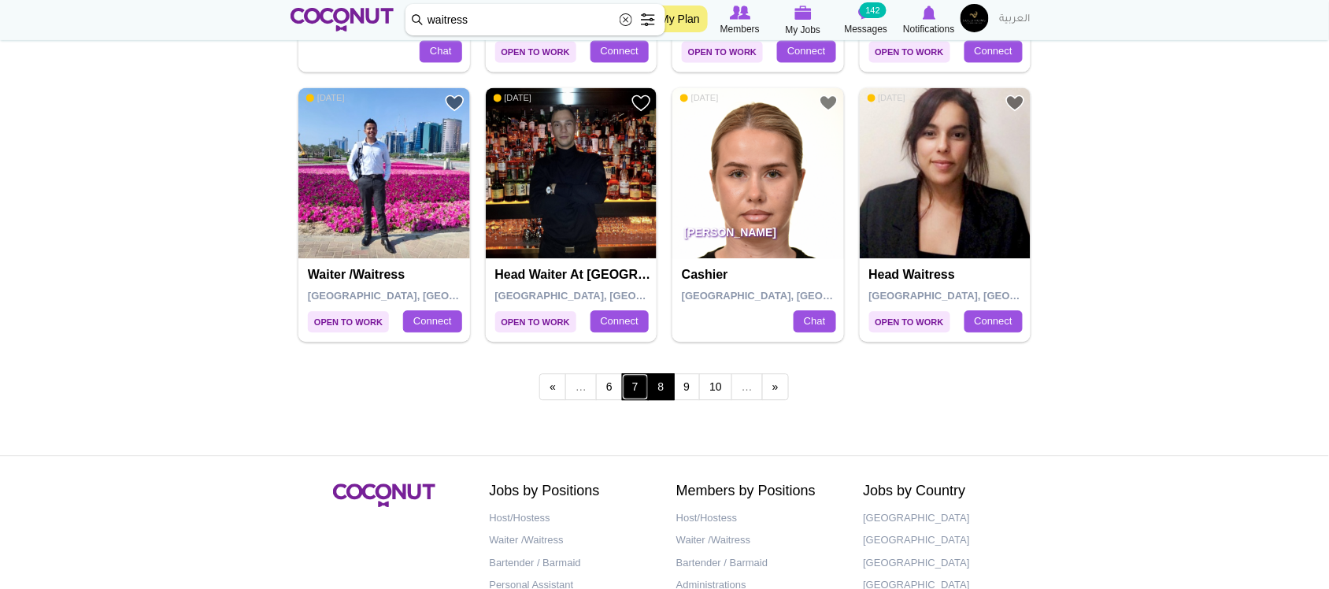
click at [639, 391] on link "7" at bounding box center [635, 386] width 27 height 27
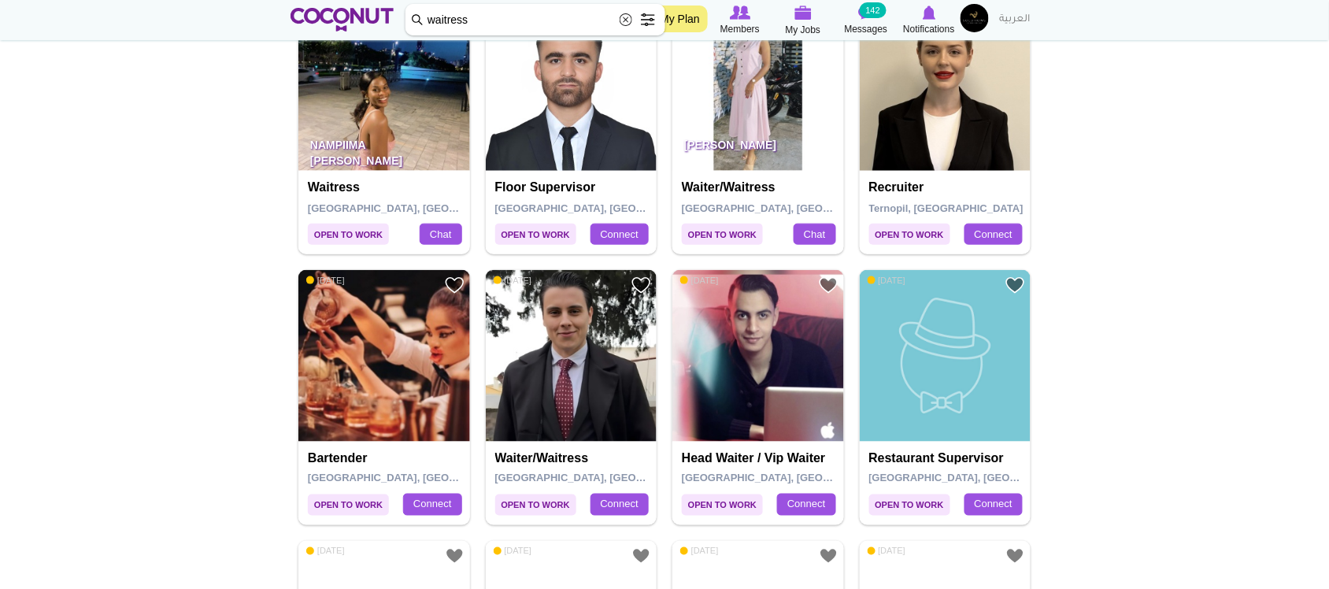
scroll to position [419, 0]
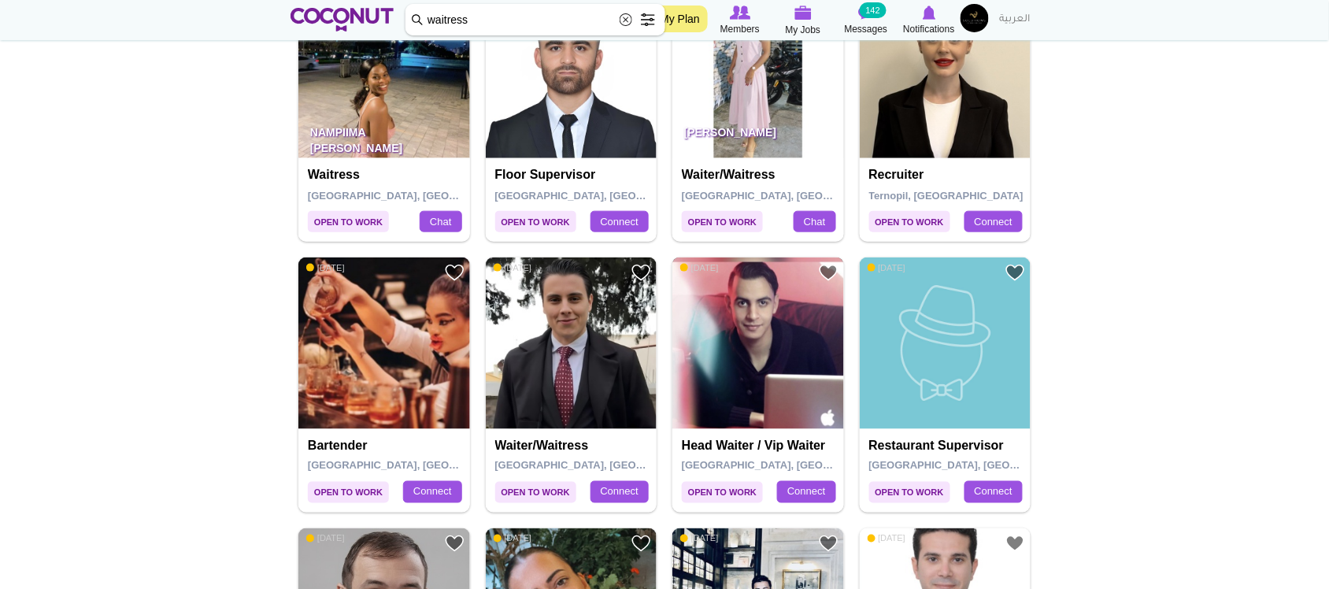
click at [742, 332] on img at bounding box center [759, 344] width 172 height 172
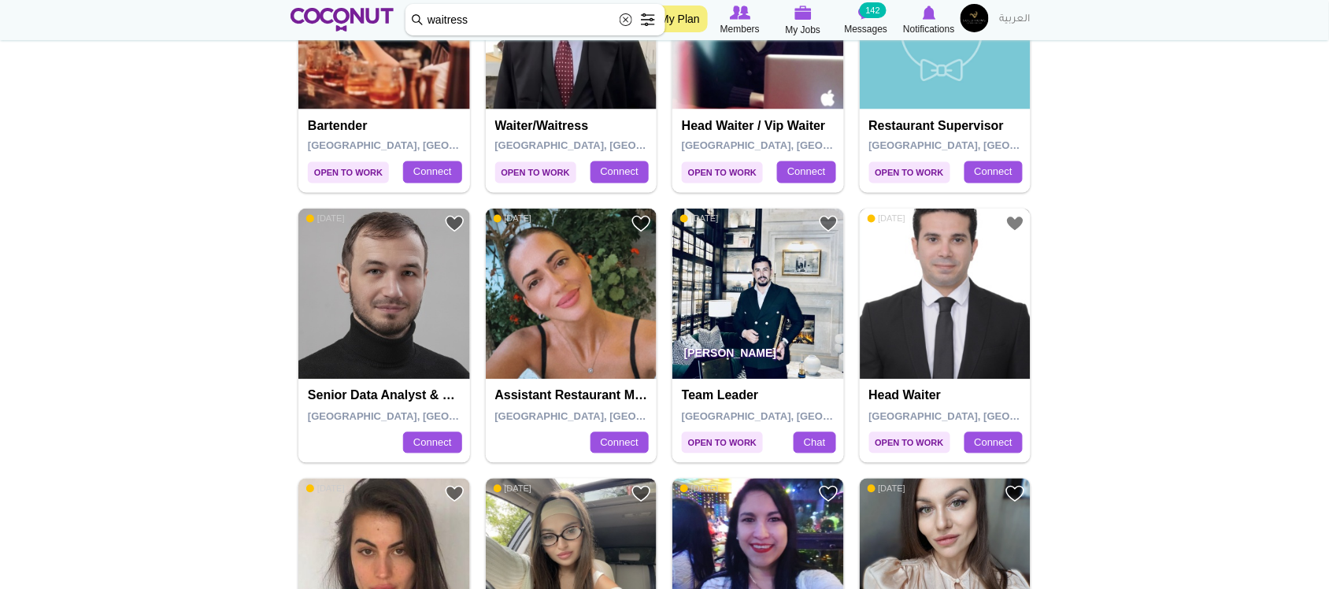
click at [922, 324] on img at bounding box center [946, 295] width 172 height 172
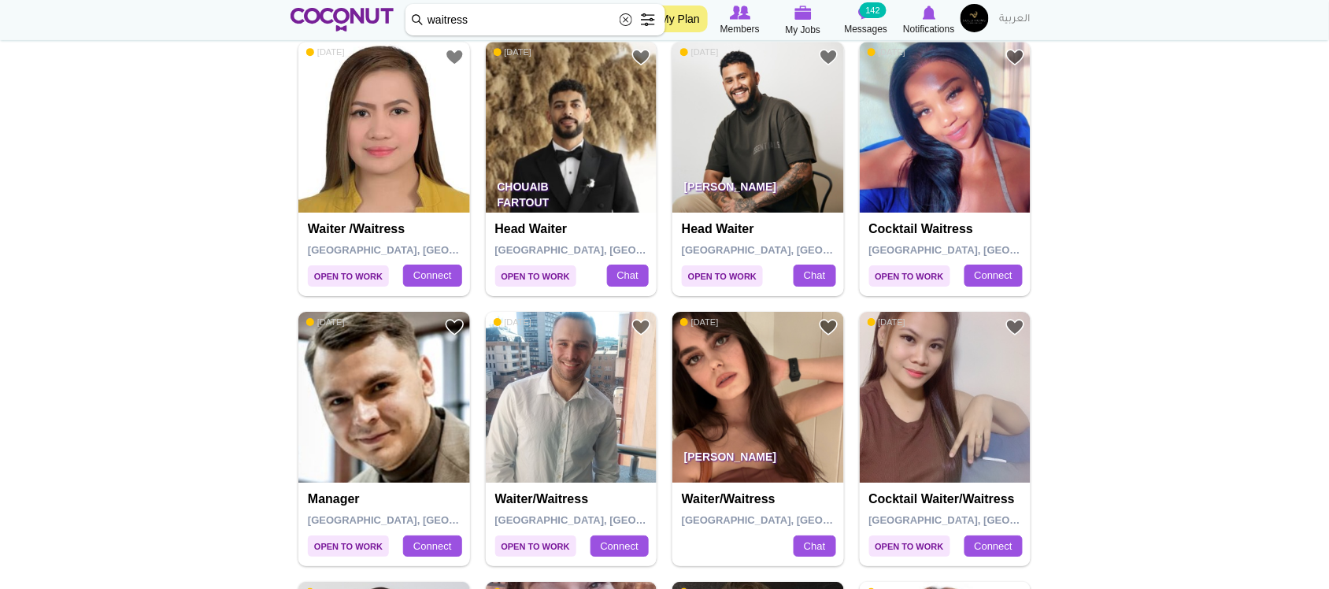
scroll to position [1441, 0]
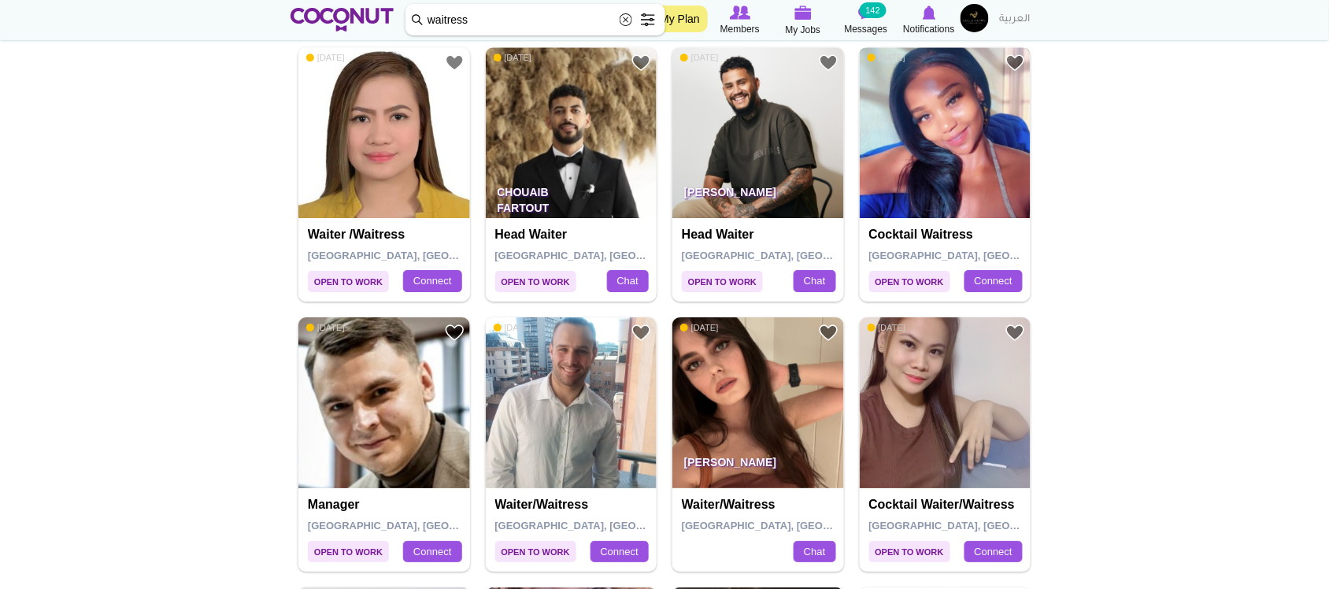
click at [947, 194] on img at bounding box center [946, 133] width 172 height 172
click at [786, 167] on img at bounding box center [759, 133] width 172 height 172
click at [569, 146] on img at bounding box center [572, 133] width 172 height 172
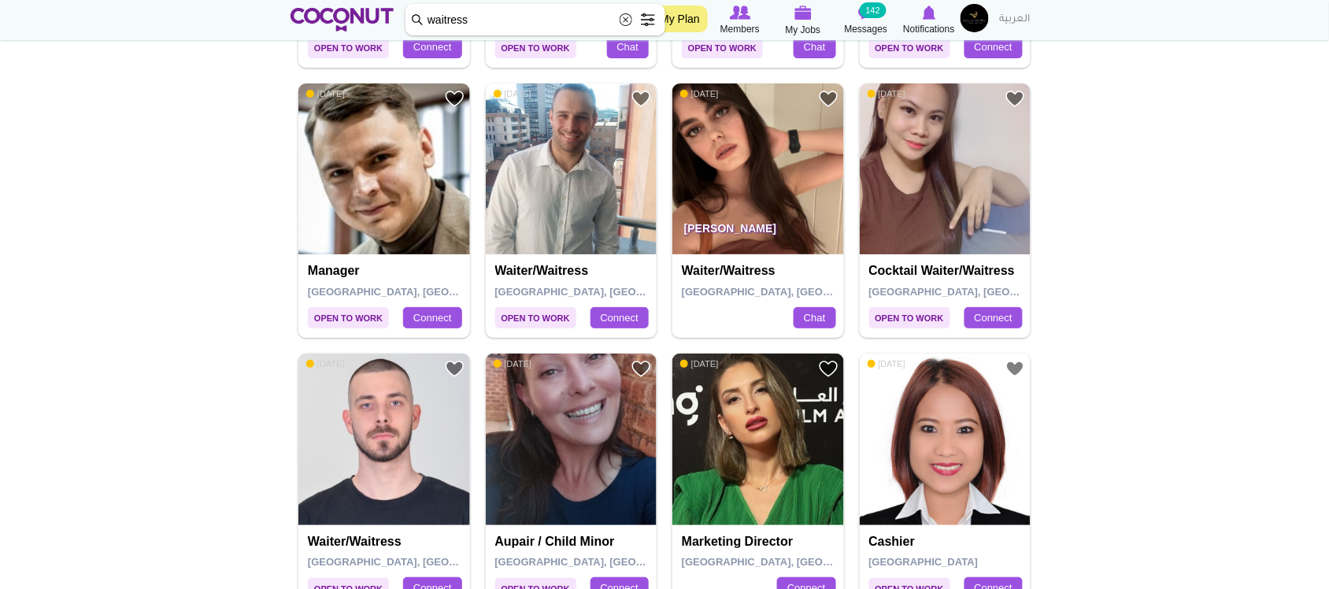
scroll to position [1681, 0]
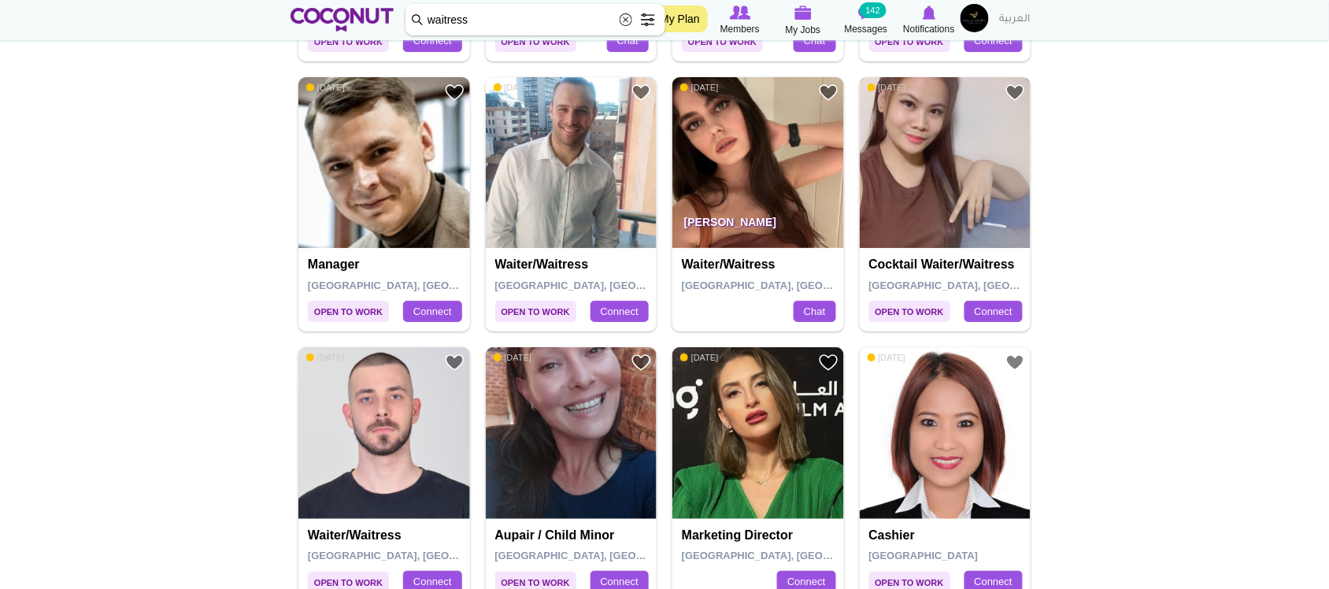
click at [949, 203] on img at bounding box center [946, 163] width 172 height 172
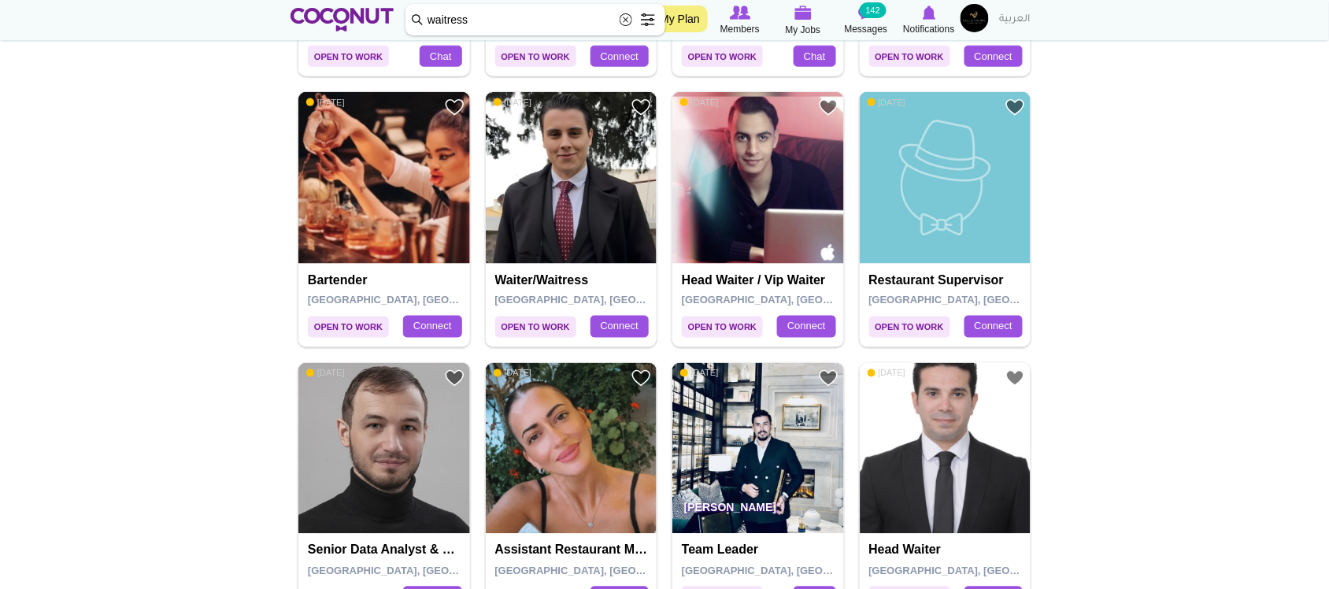
scroll to position [591, 0]
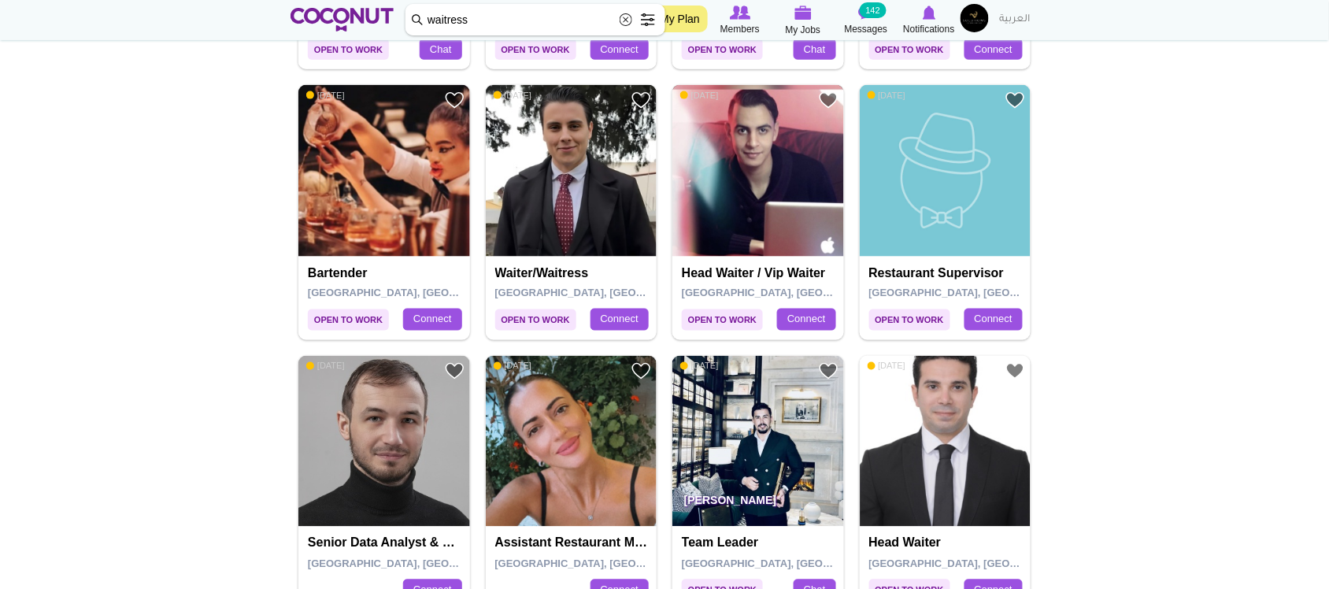
click at [815, 206] on img at bounding box center [759, 171] width 172 height 172
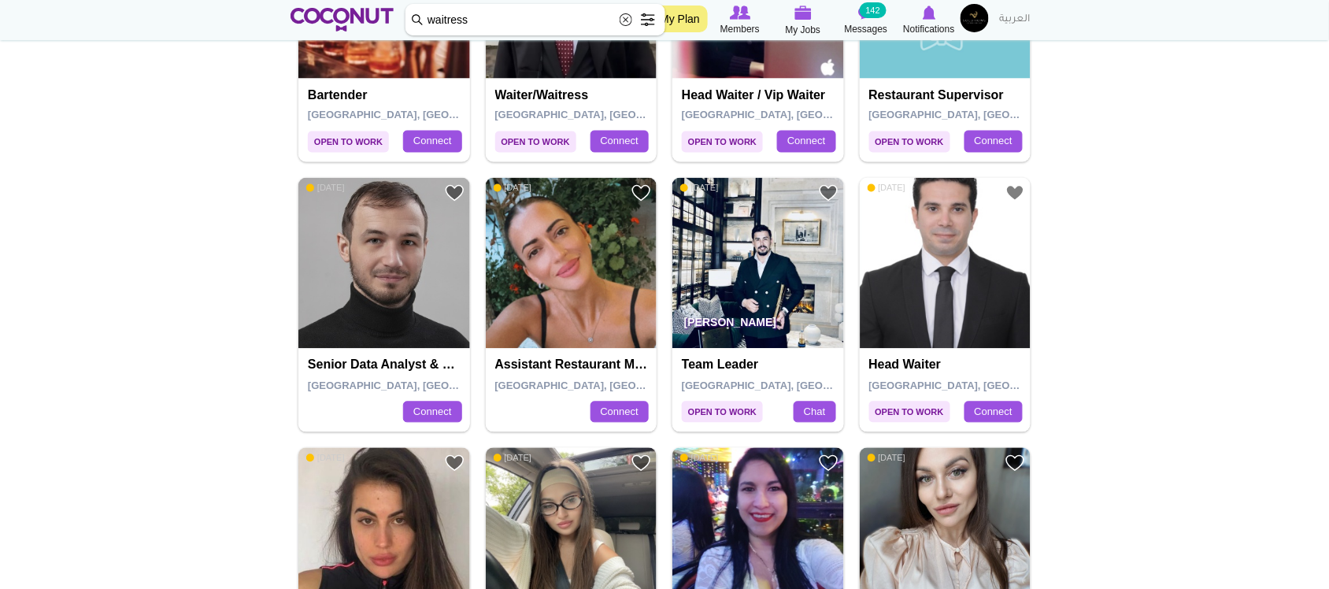
scroll to position [813, 0]
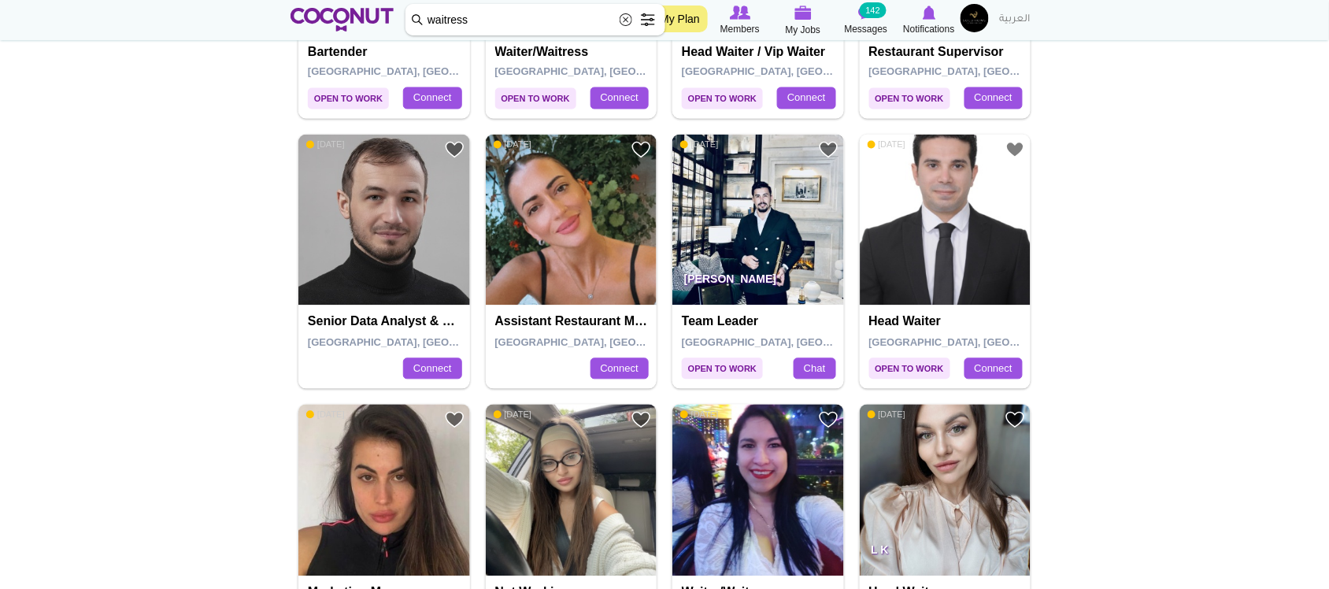
click at [807, 211] on img at bounding box center [759, 221] width 172 height 172
click at [918, 222] on img at bounding box center [946, 221] width 172 height 172
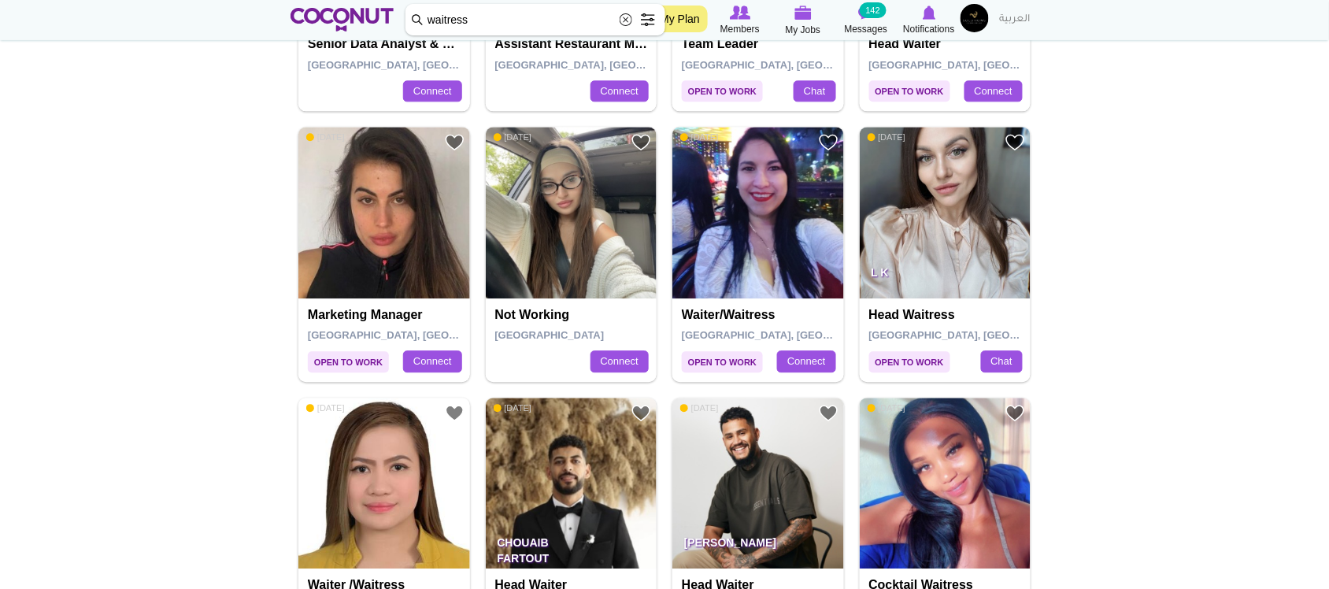
scroll to position [1146, 0]
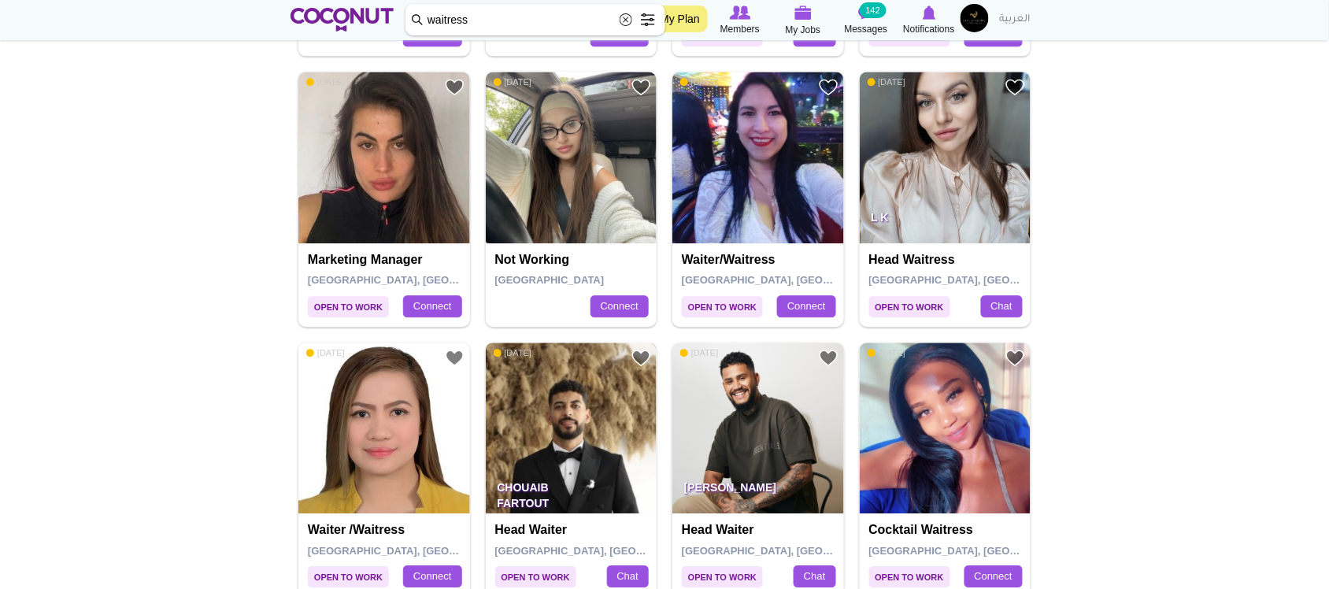
click at [622, 427] on img at bounding box center [572, 429] width 172 height 172
click at [755, 430] on img at bounding box center [759, 429] width 172 height 172
click at [984, 454] on img at bounding box center [946, 429] width 172 height 172
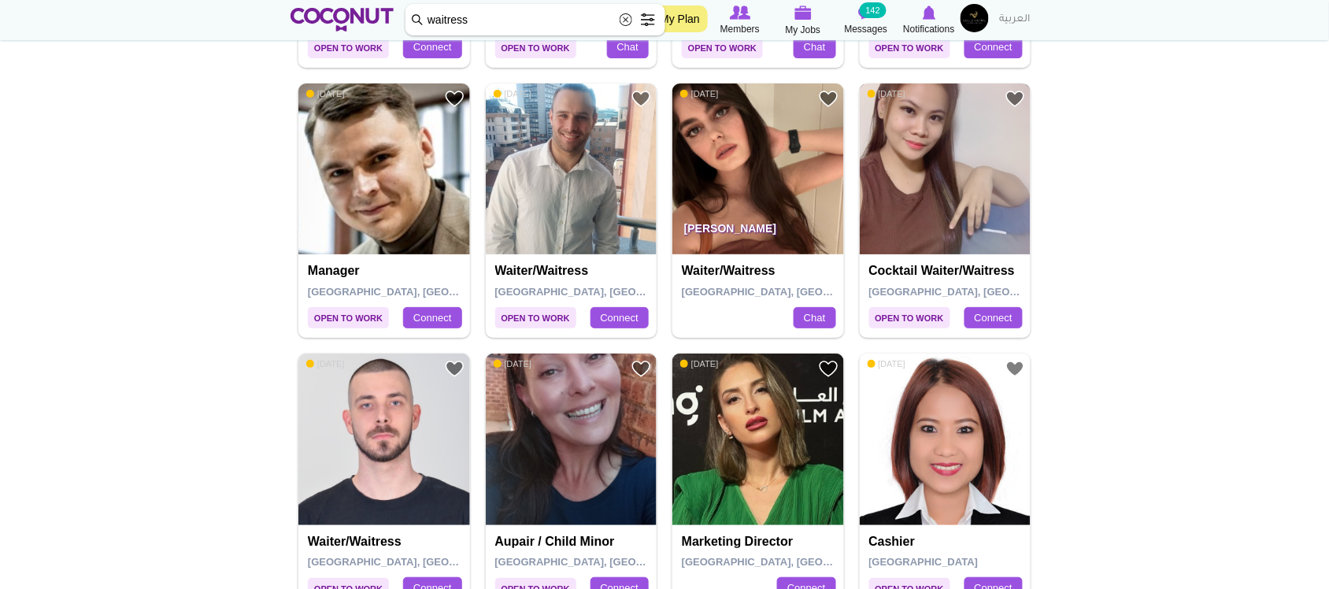
click at [966, 179] on img at bounding box center [946, 169] width 172 height 172
click at [762, 177] on img at bounding box center [759, 169] width 172 height 172
click at [583, 176] on img at bounding box center [572, 169] width 172 height 172
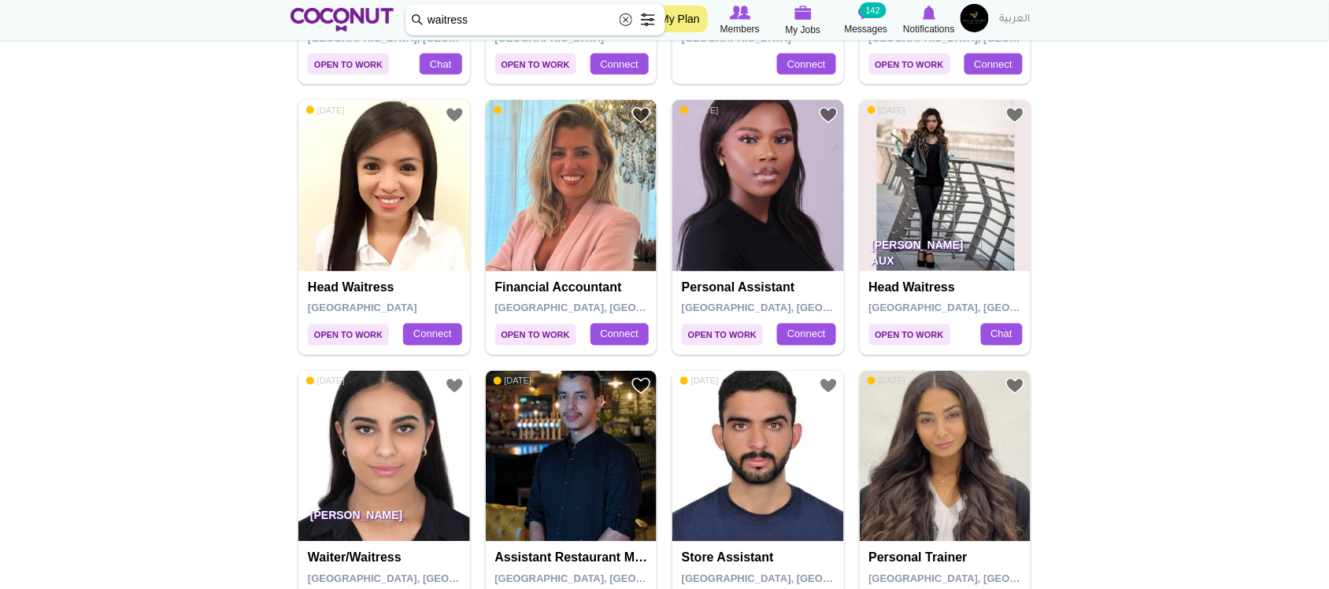
scroll to position [2475, 0]
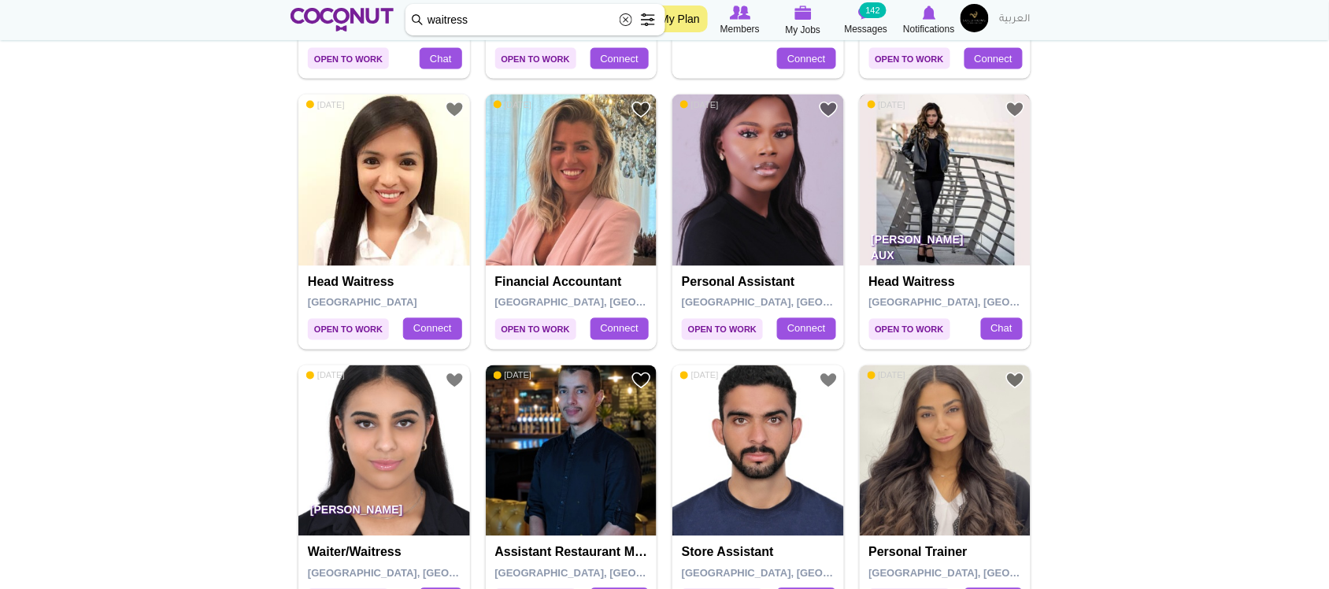
click at [942, 142] on img at bounding box center [946, 181] width 172 height 172
click at [370, 195] on img at bounding box center [384, 181] width 172 height 172
click at [410, 453] on img at bounding box center [384, 451] width 172 height 172
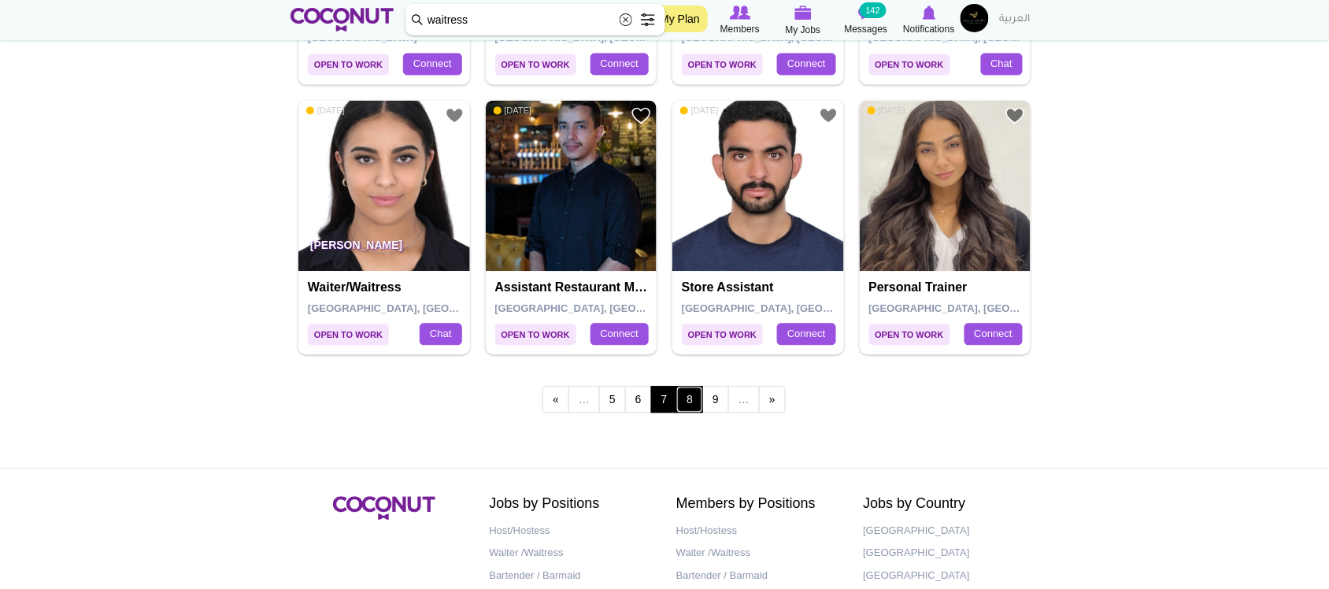
click at [685, 396] on link "8" at bounding box center [690, 399] width 27 height 27
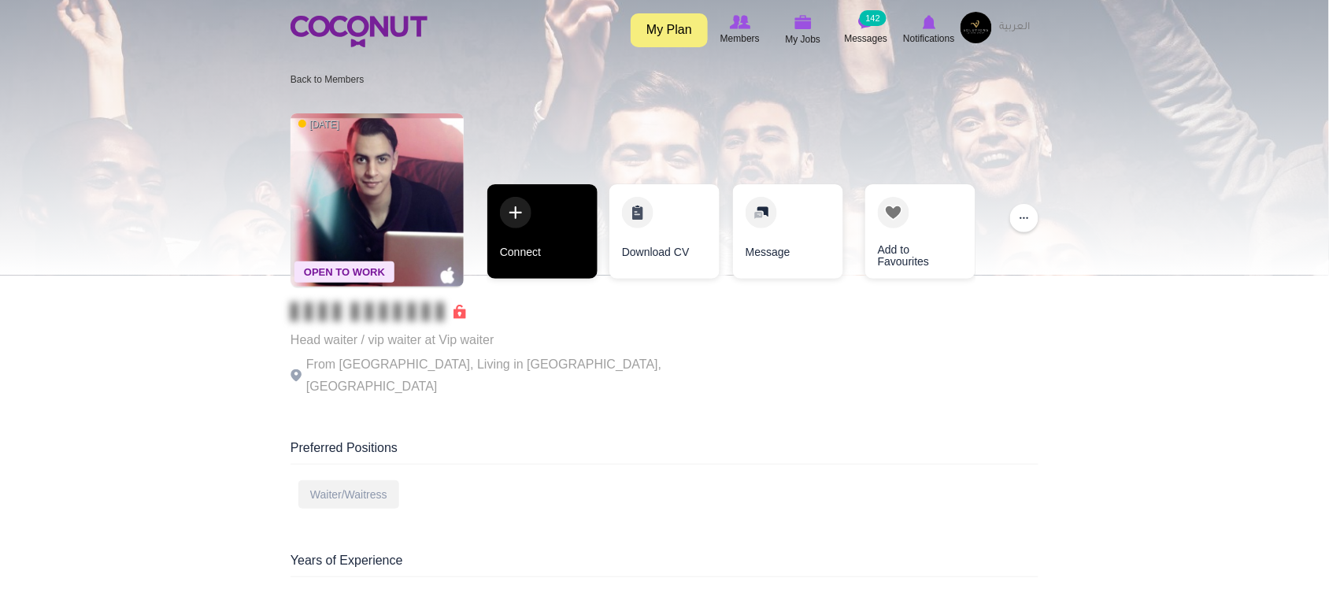
click at [569, 265] on link "Connect" at bounding box center [543, 231] width 110 height 95
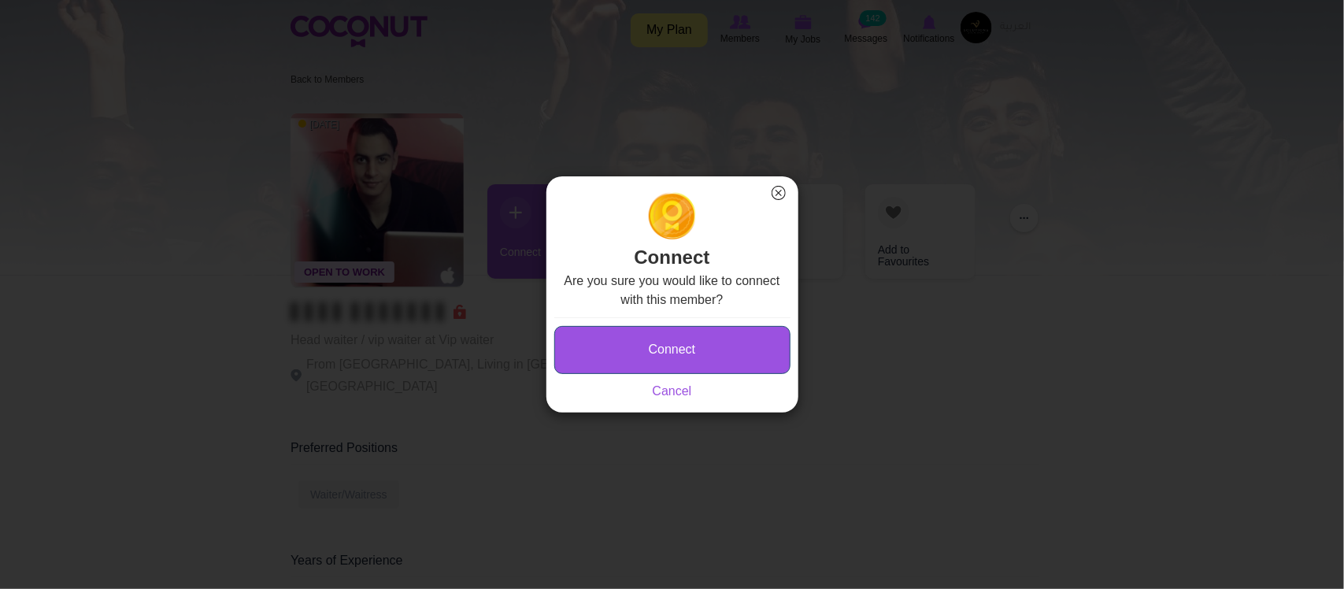
type button "Connect"
click at [699, 339] on button "Connect" at bounding box center [672, 350] width 236 height 48
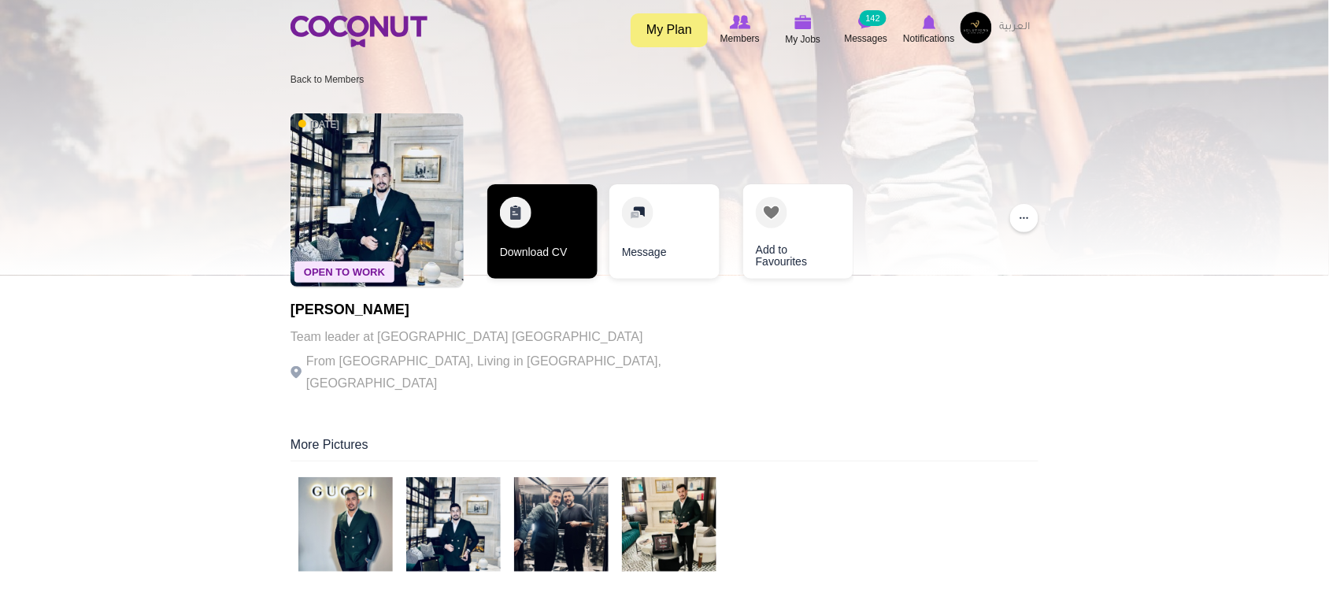
click at [544, 214] on link "Download CV" at bounding box center [543, 231] width 110 height 95
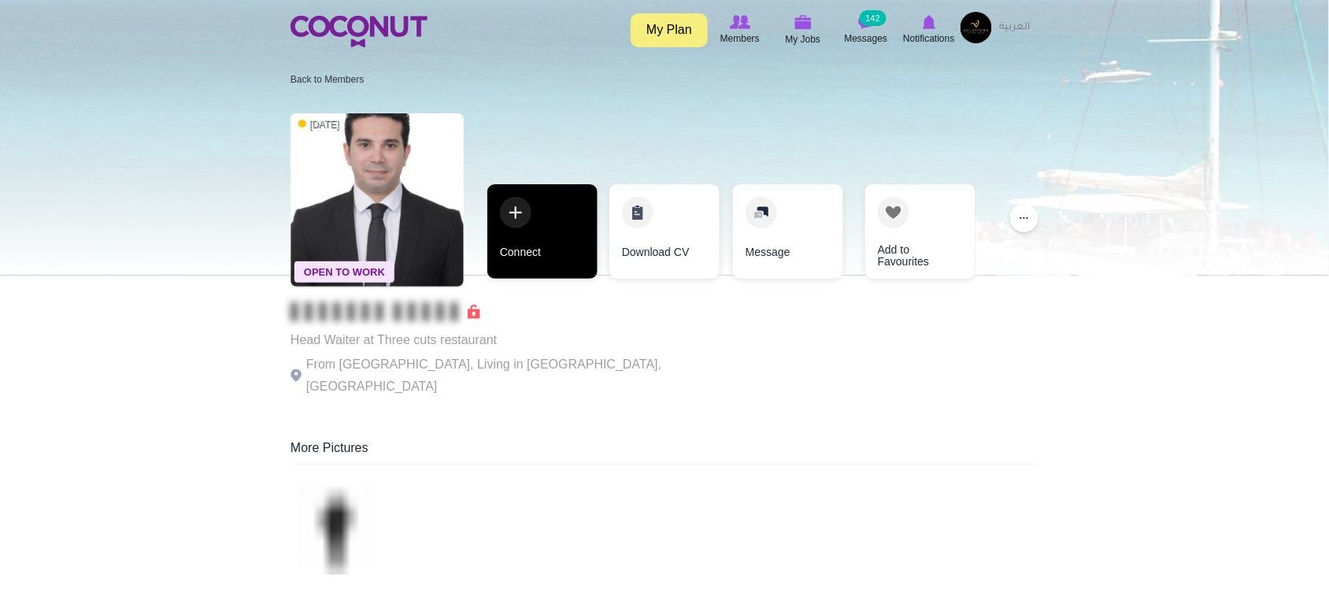
click at [554, 221] on link "Connect" at bounding box center [543, 231] width 110 height 95
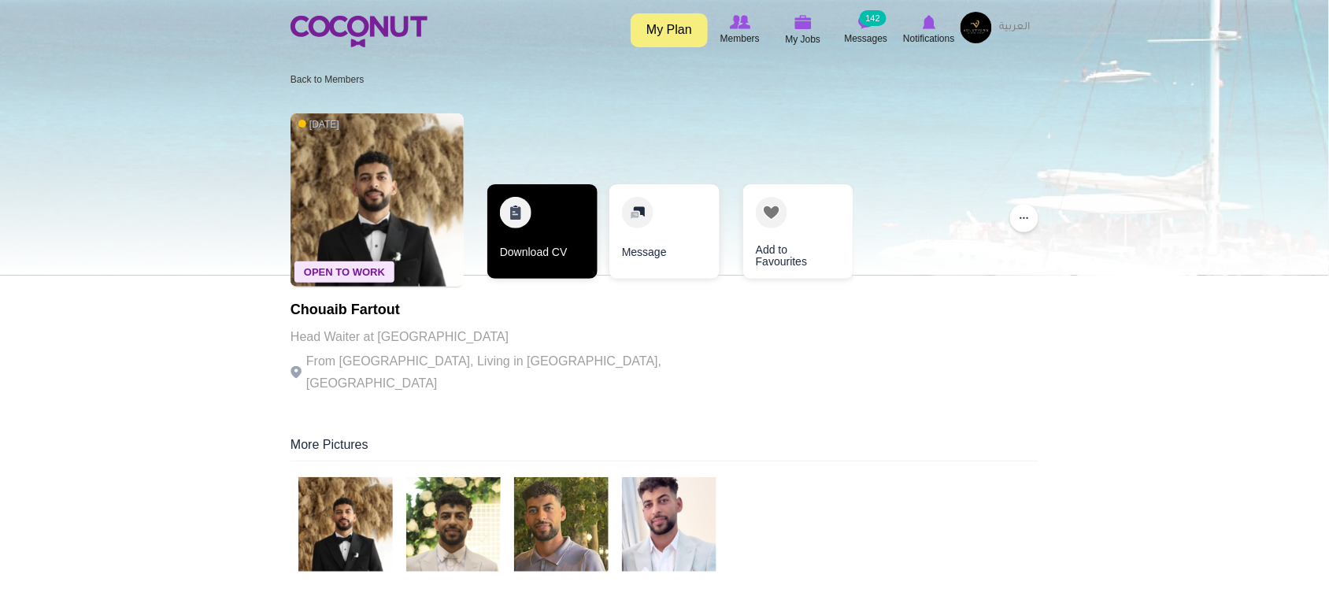
click at [568, 232] on link "Download CV" at bounding box center [543, 231] width 110 height 95
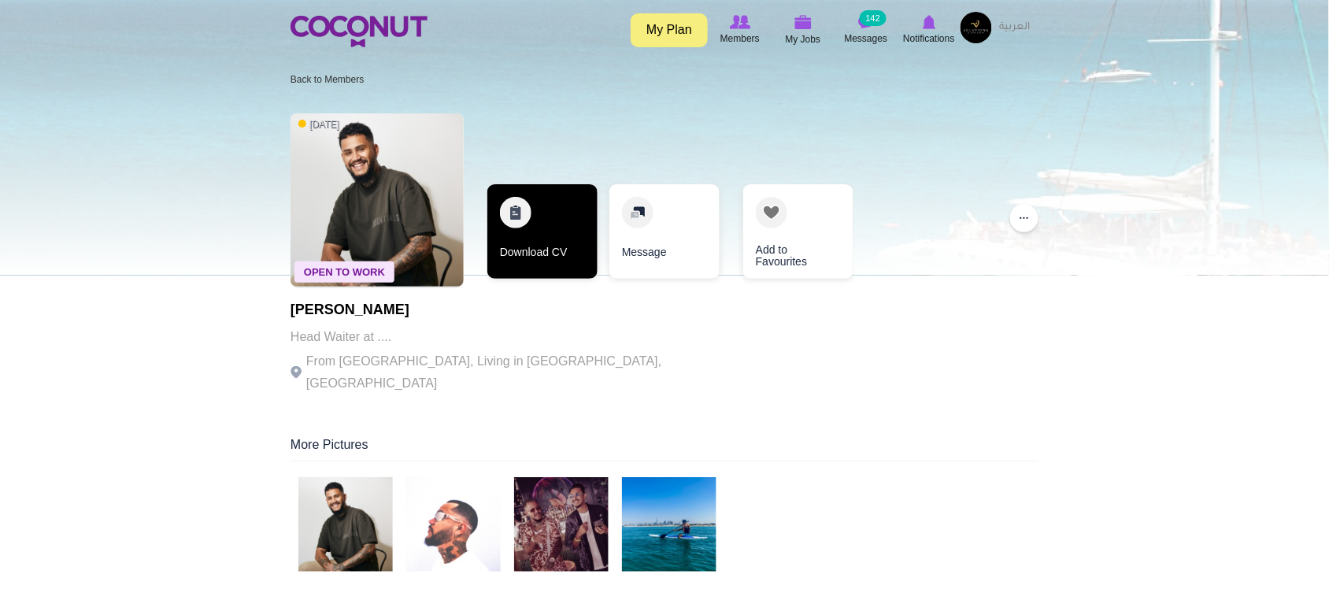
click at [532, 250] on link "Download CV" at bounding box center [543, 231] width 110 height 95
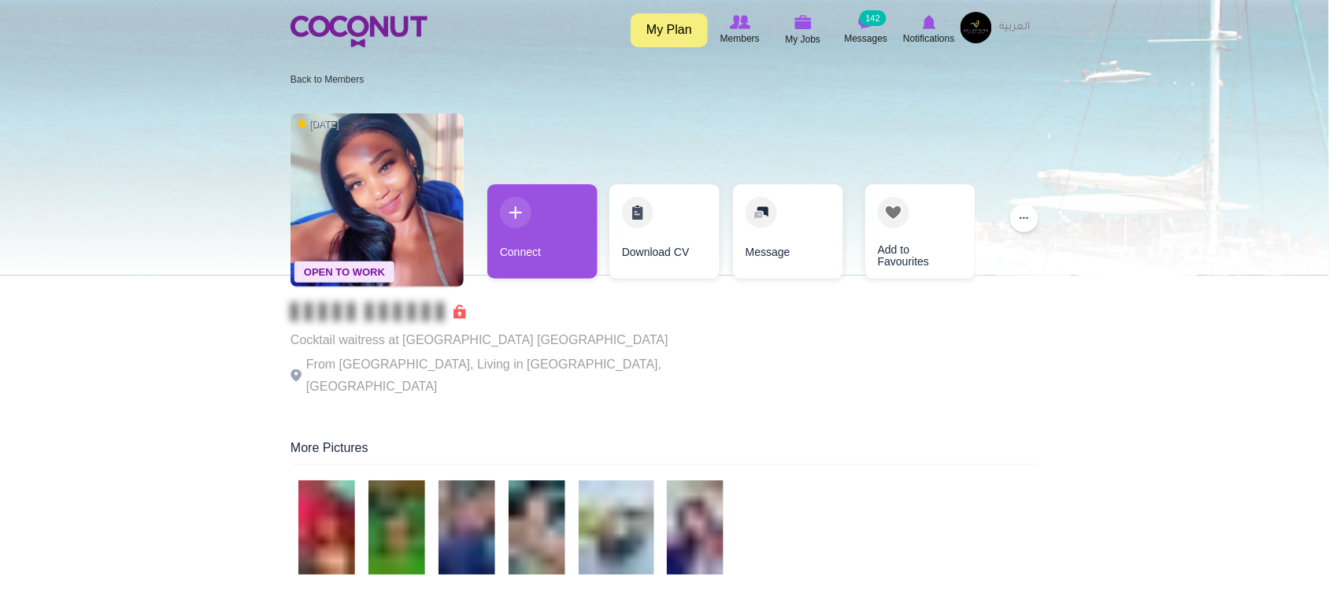
click at [501, 280] on div "Connect" at bounding box center [543, 235] width 110 height 102
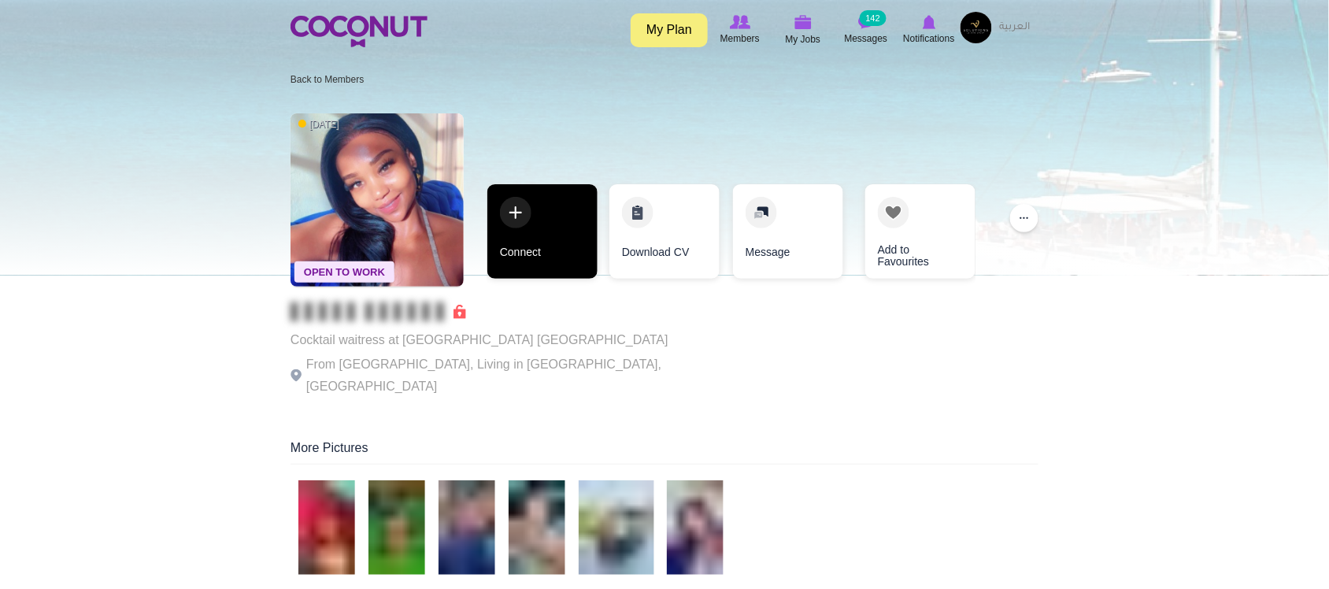
click at [534, 273] on link "Connect" at bounding box center [543, 231] width 110 height 95
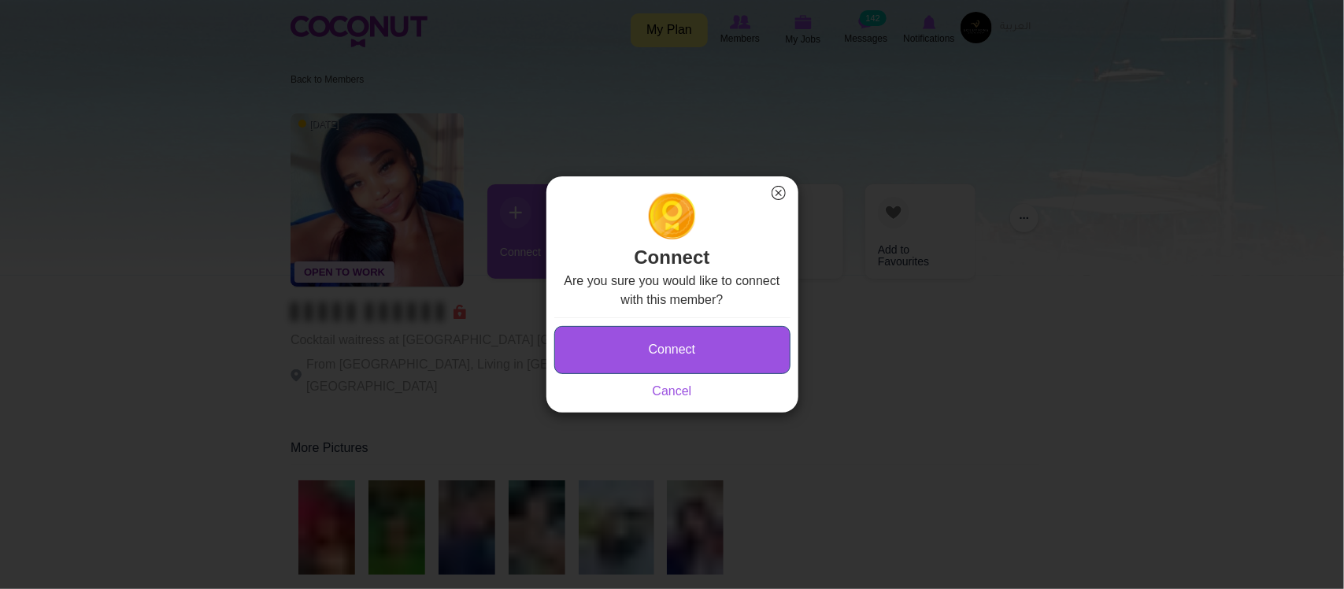
click at [660, 327] on button "Connect" at bounding box center [672, 350] width 236 height 48
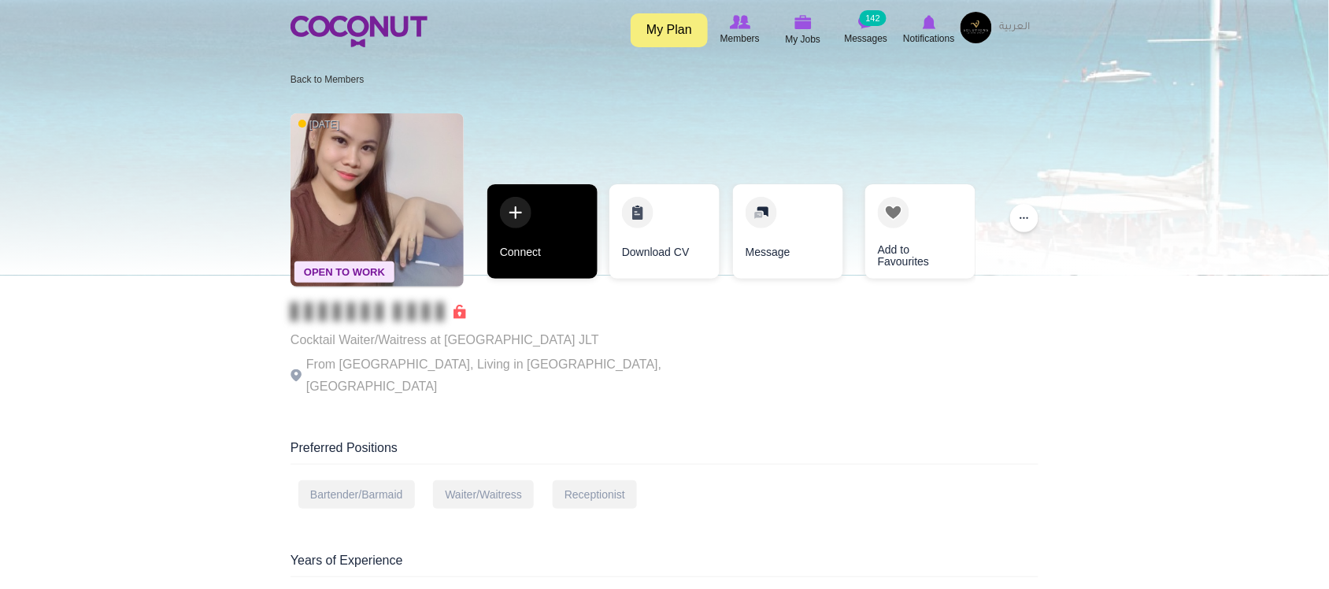
click at [555, 258] on link "Connect" at bounding box center [543, 231] width 110 height 95
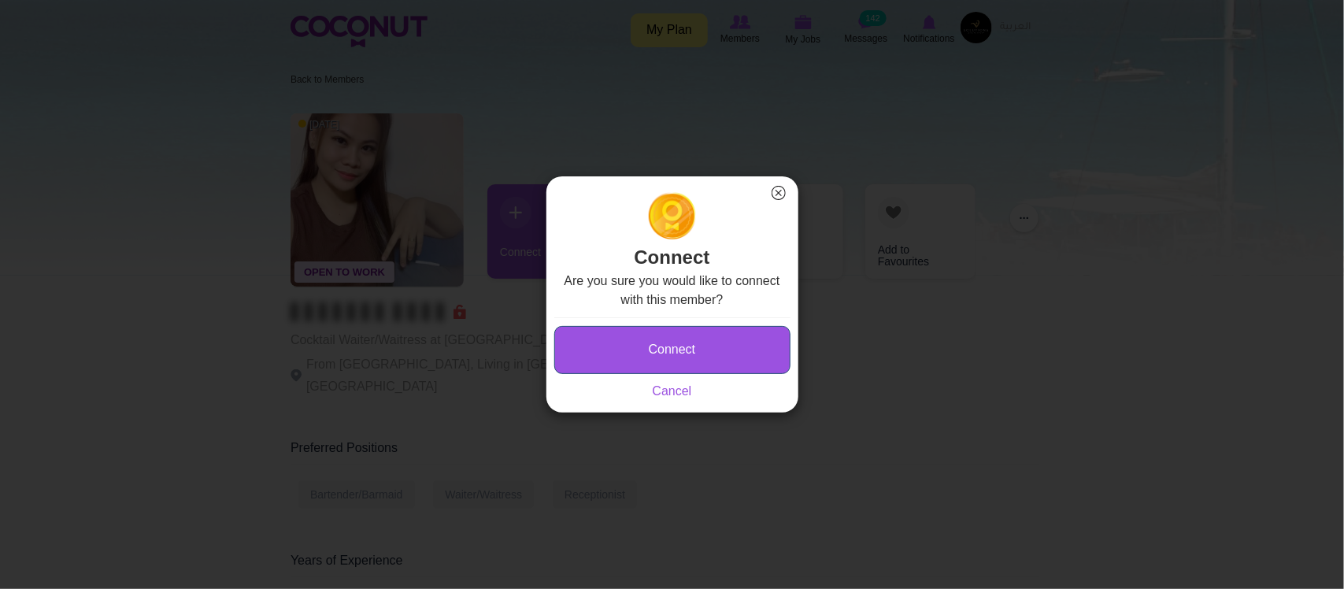
click at [627, 326] on button "Connect" at bounding box center [672, 350] width 236 height 48
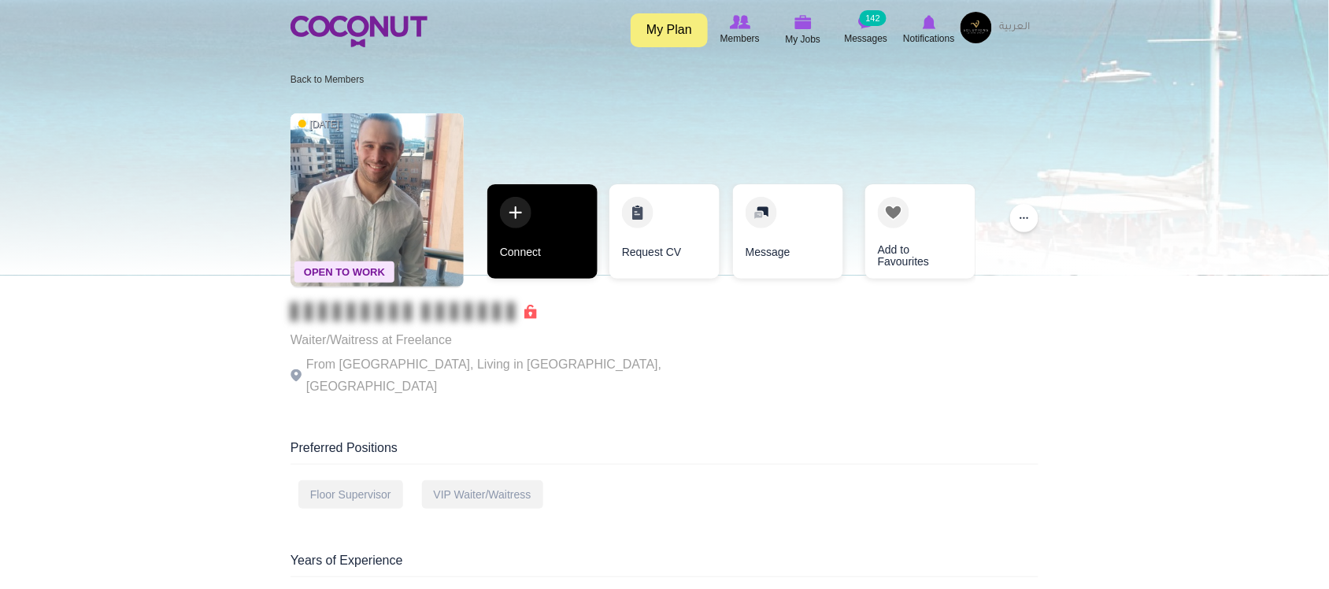
click at [536, 238] on link "Connect" at bounding box center [543, 231] width 110 height 95
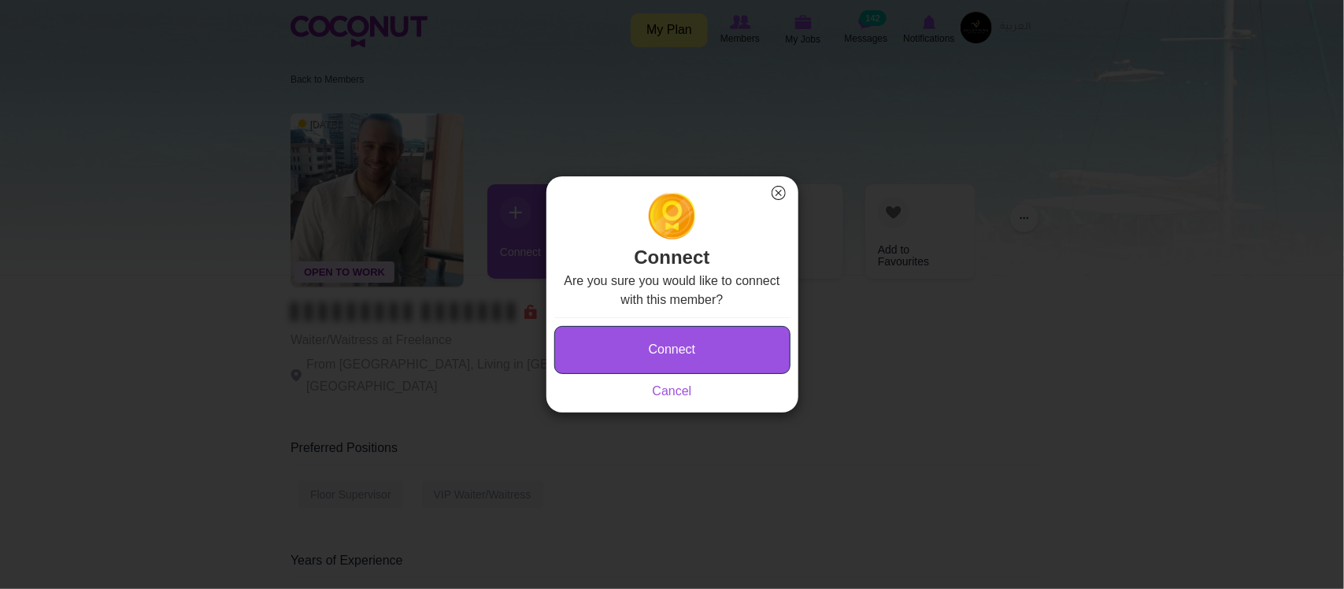
click at [685, 332] on button "Connect" at bounding box center [672, 350] width 236 height 48
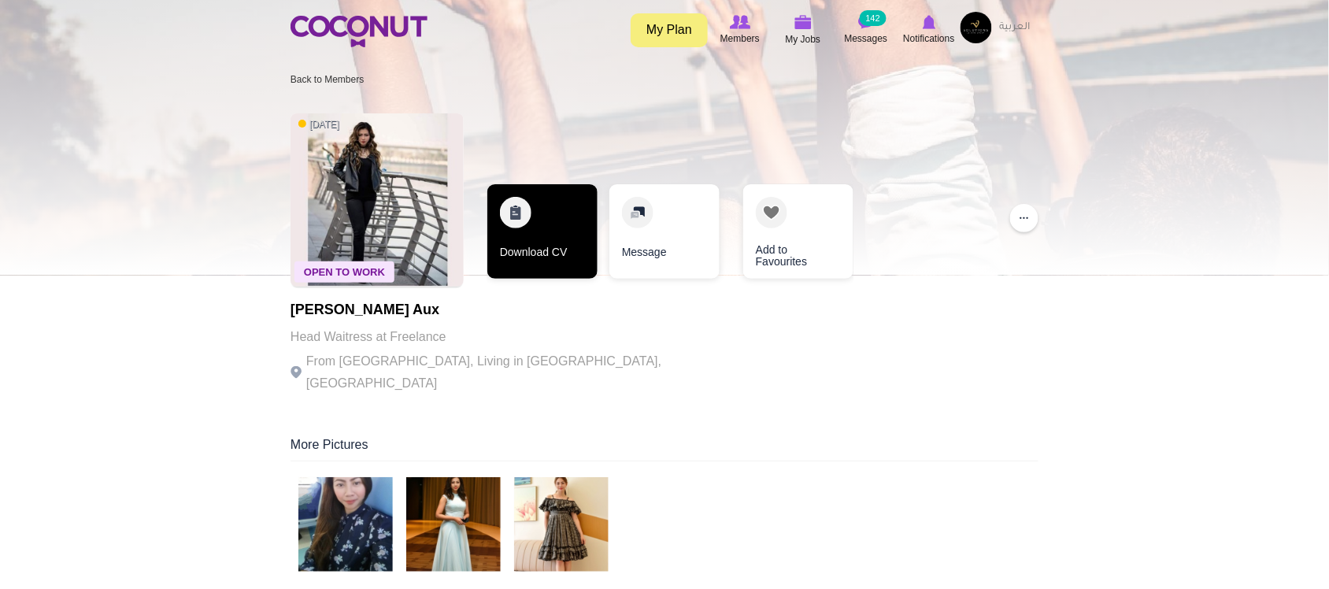
click at [557, 213] on link "Download CV" at bounding box center [543, 231] width 110 height 95
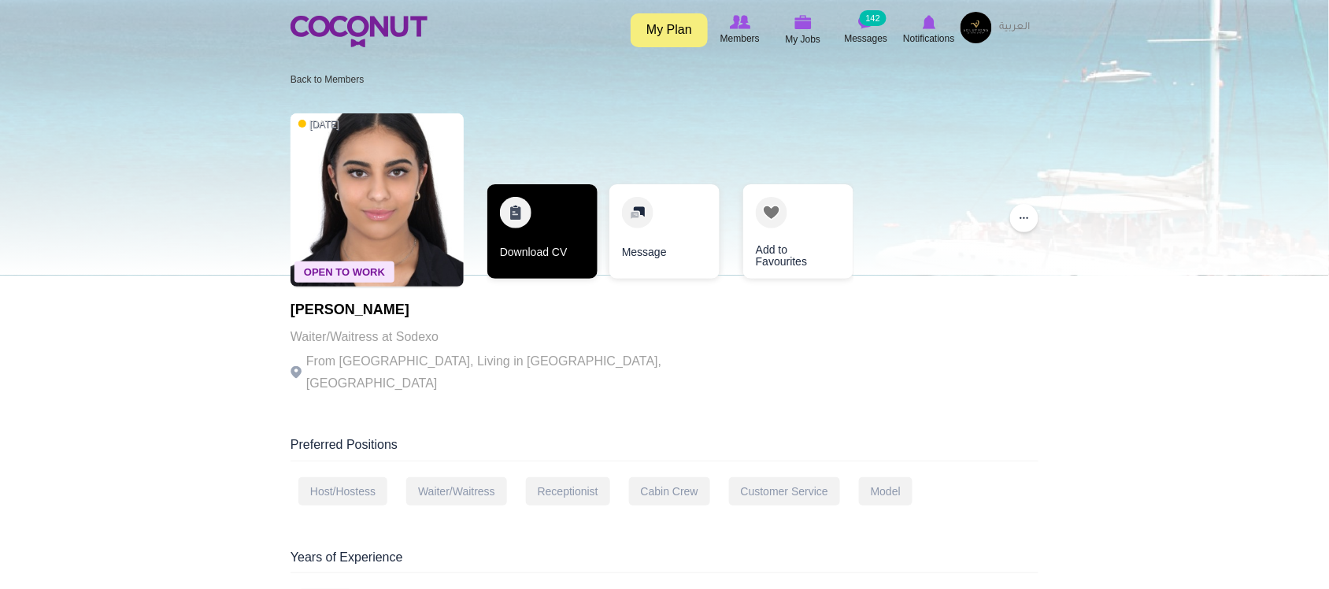
click at [577, 235] on link "Download CV" at bounding box center [543, 231] width 110 height 95
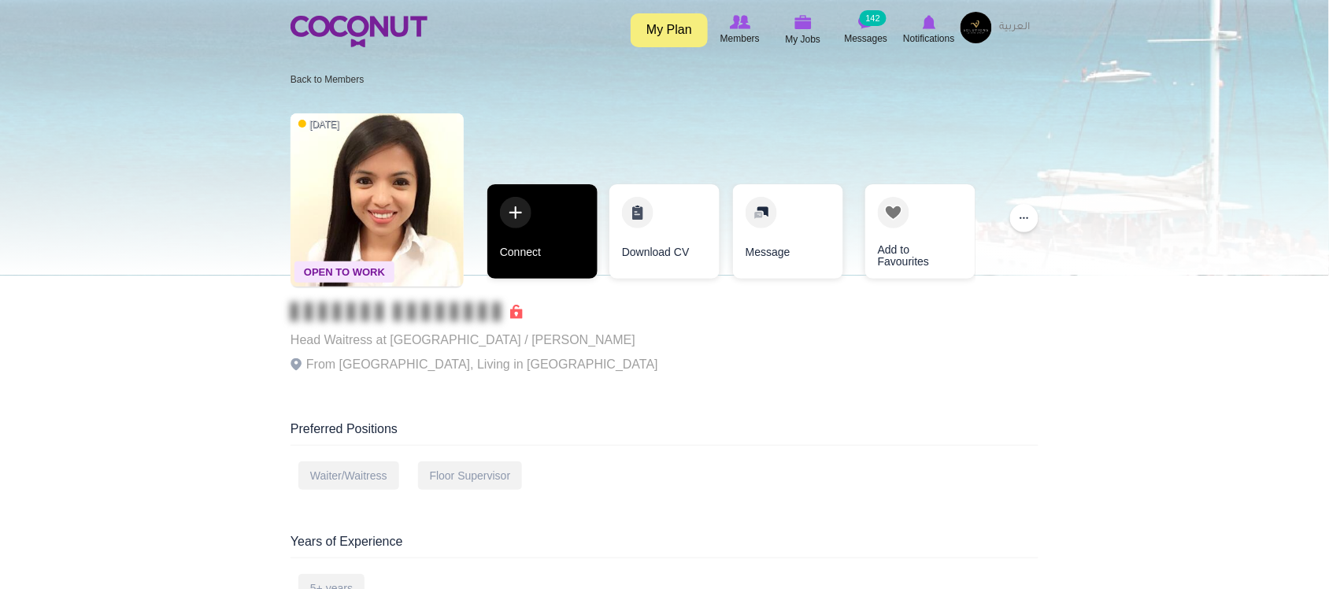
click at [524, 234] on link "Connect" at bounding box center [543, 231] width 110 height 95
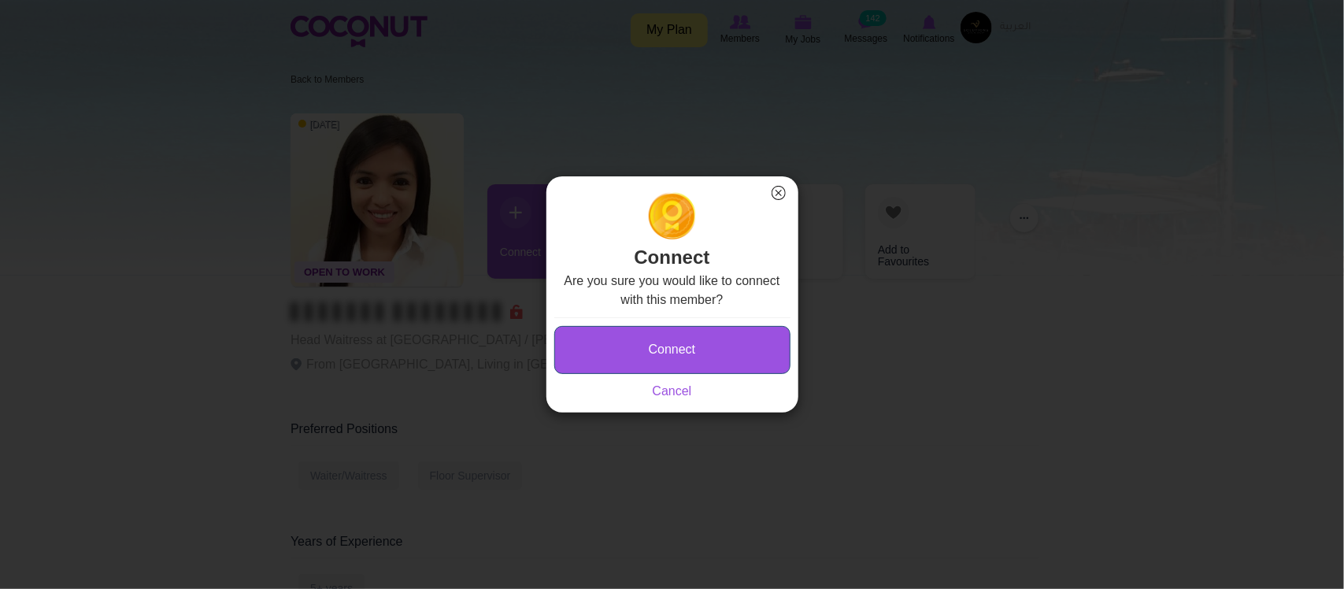
click at [680, 365] on button "Connect" at bounding box center [672, 350] width 236 height 48
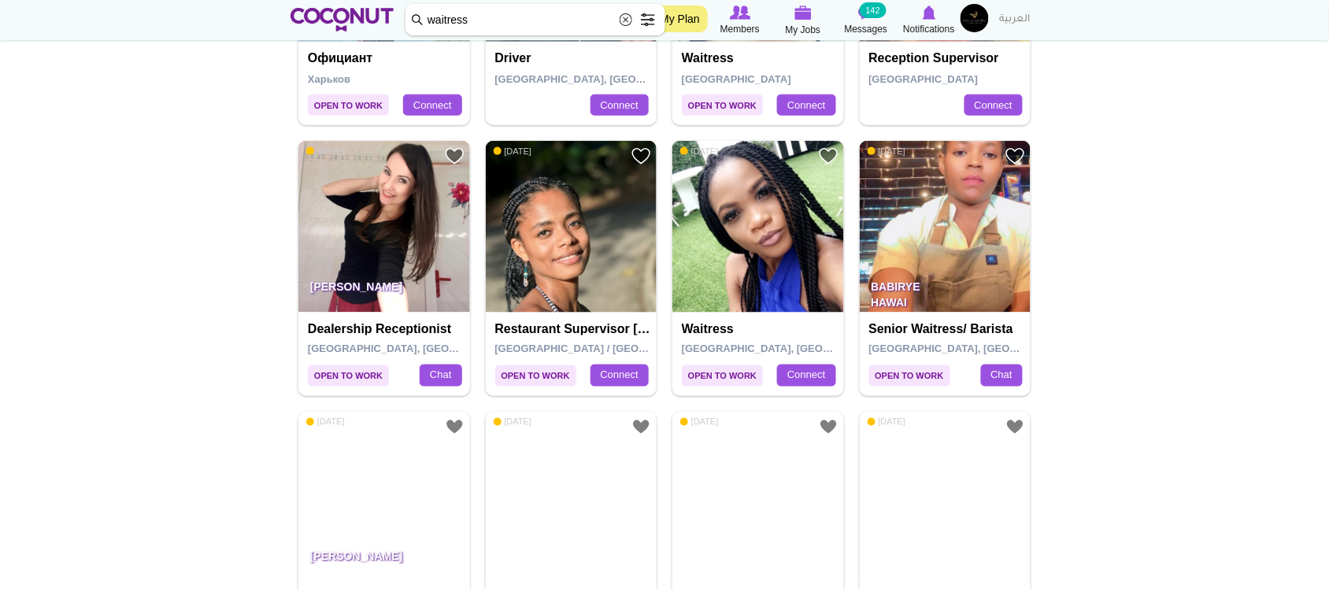
scroll to position [548, 0]
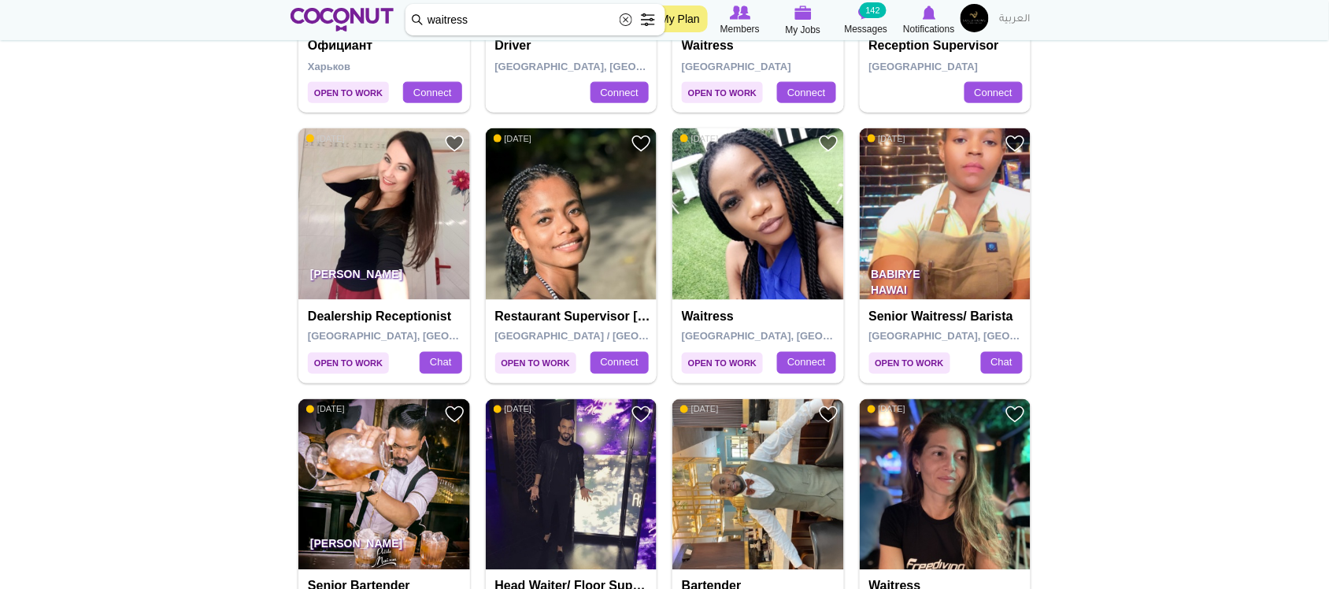
click at [786, 243] on img at bounding box center [759, 214] width 172 height 172
click at [939, 236] on img at bounding box center [946, 214] width 172 height 172
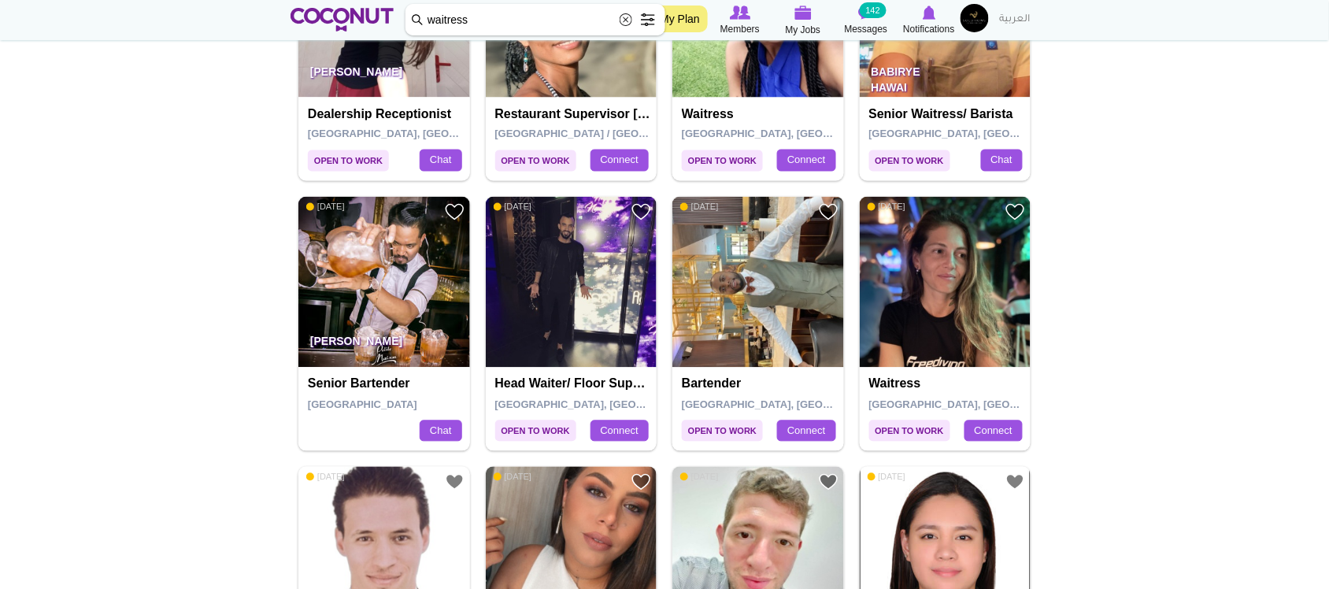
scroll to position [758, 0]
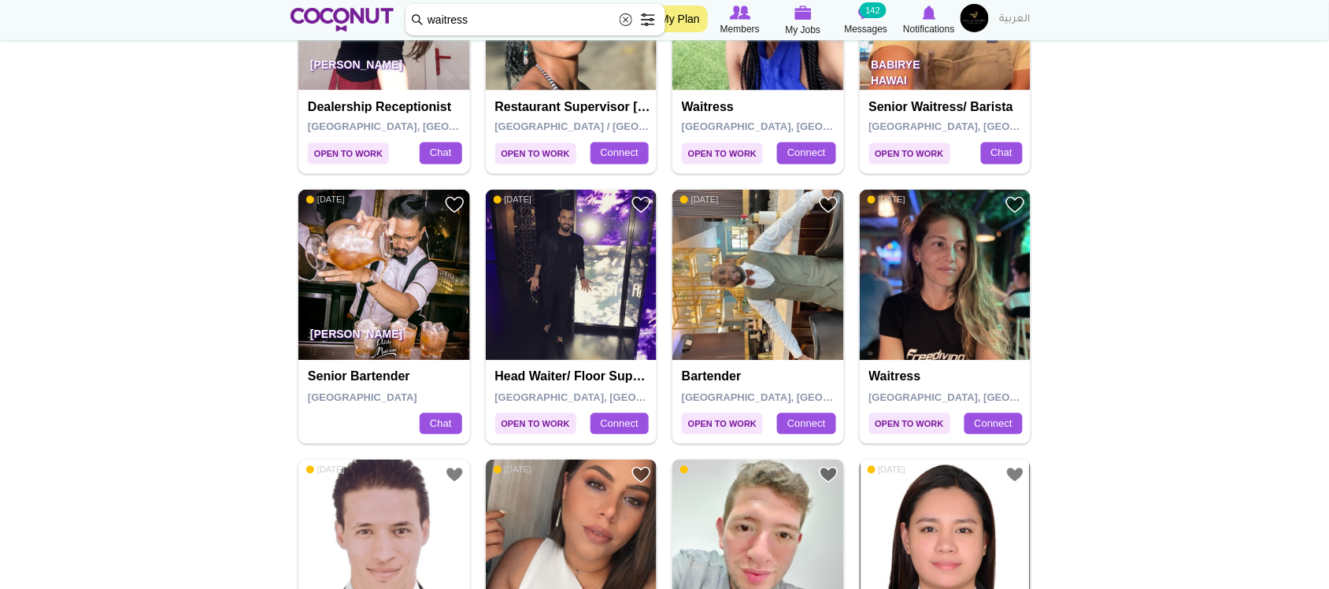
click at [559, 269] on img at bounding box center [572, 276] width 172 height 172
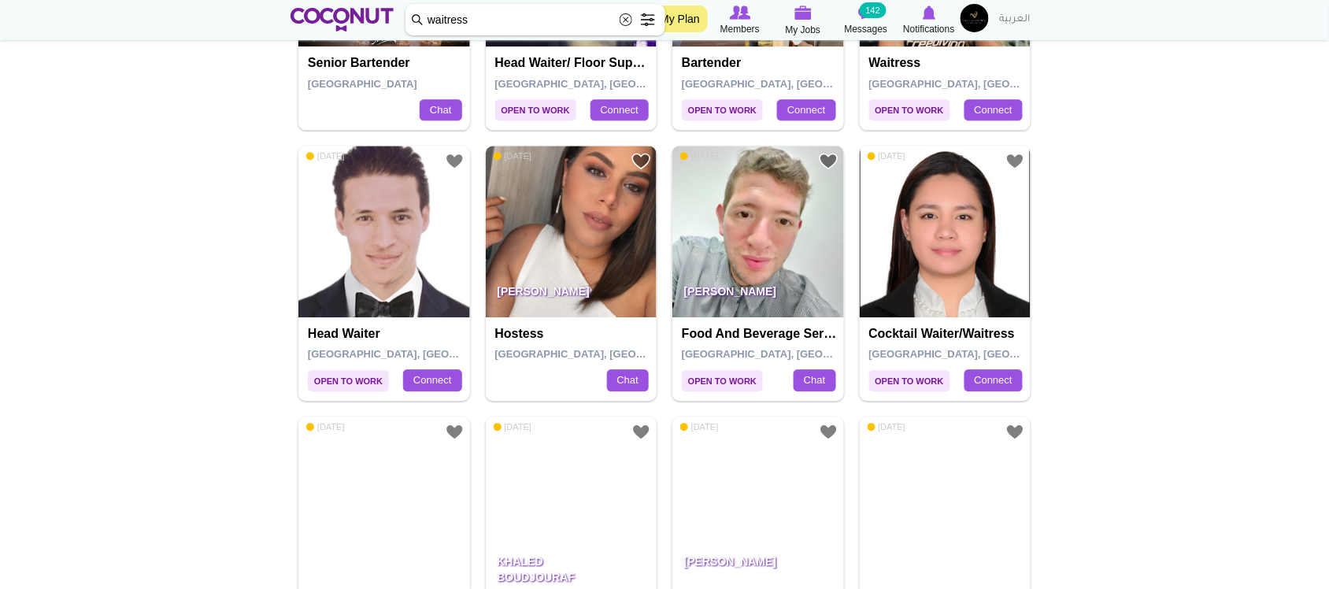
scroll to position [1084, 0]
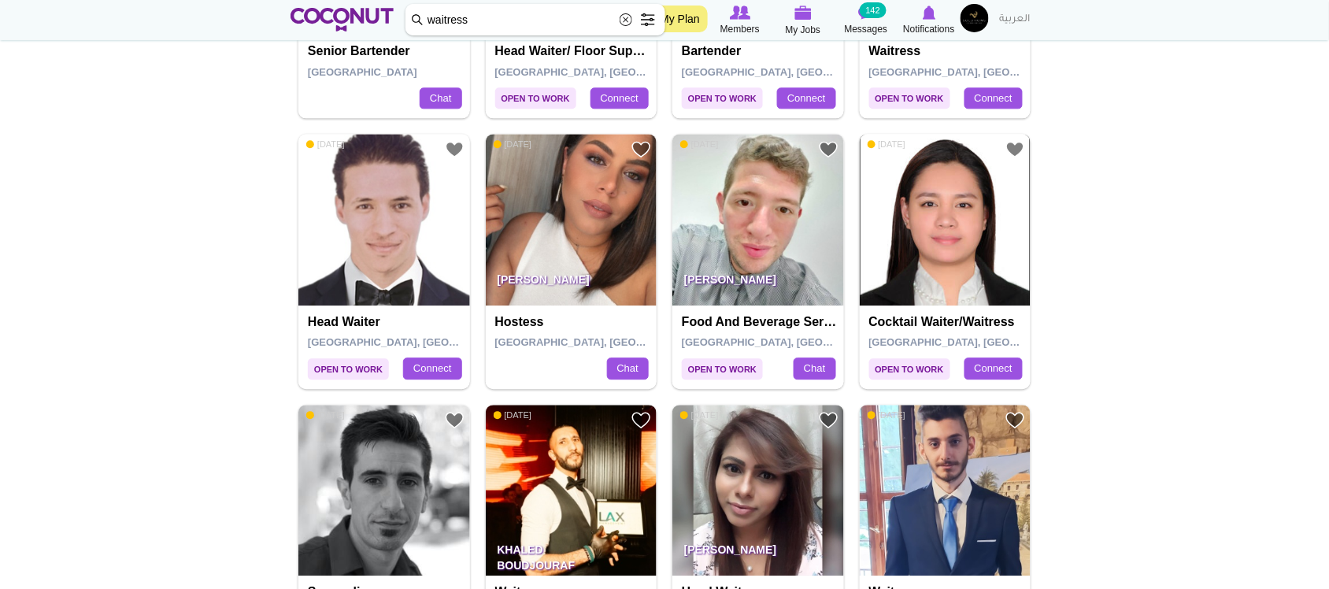
click at [954, 193] on img at bounding box center [946, 220] width 172 height 172
click at [575, 234] on img at bounding box center [572, 220] width 172 height 172
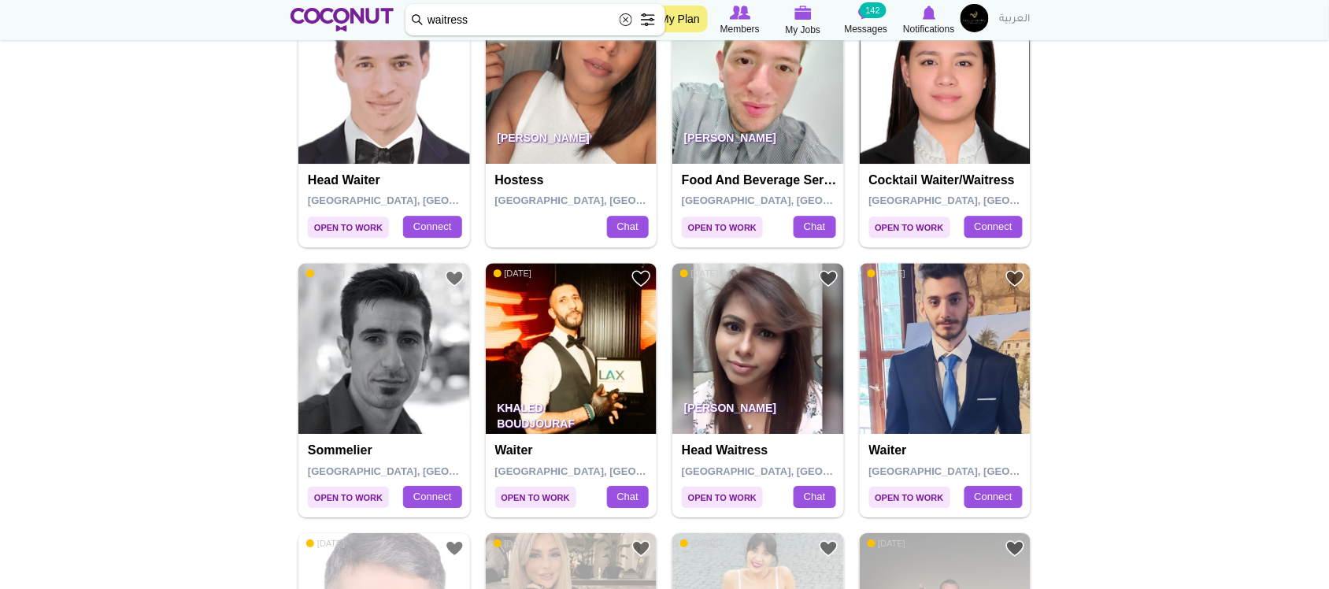
scroll to position [1233, 0]
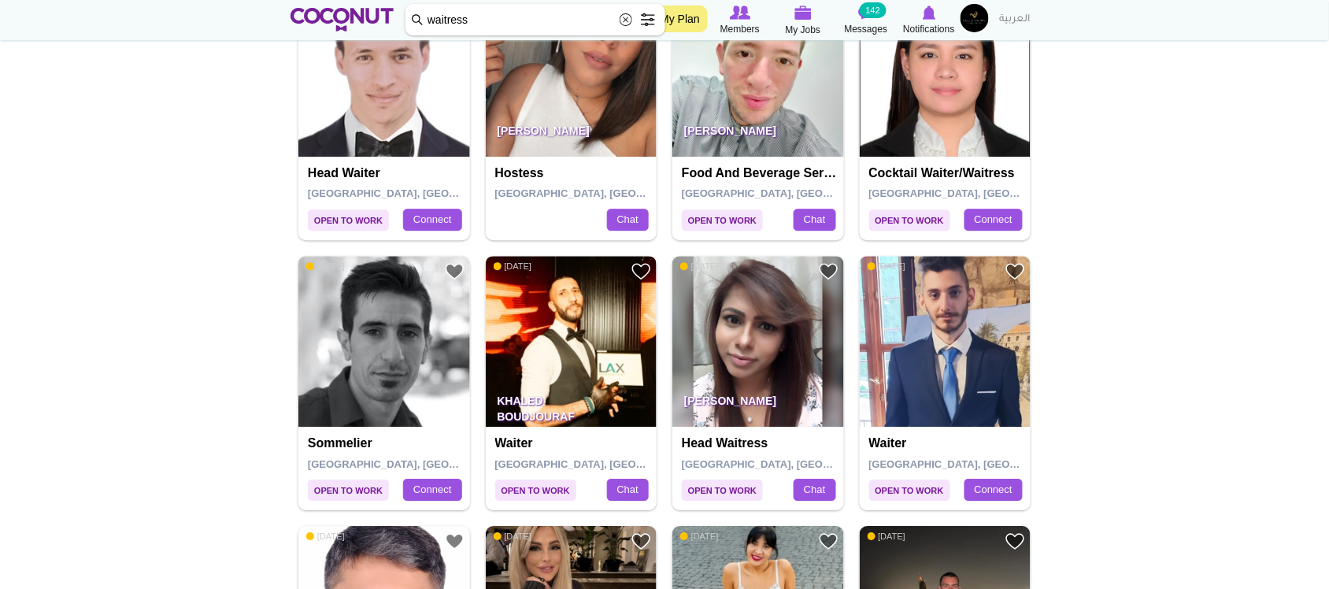
click at [577, 291] on img at bounding box center [572, 342] width 172 height 172
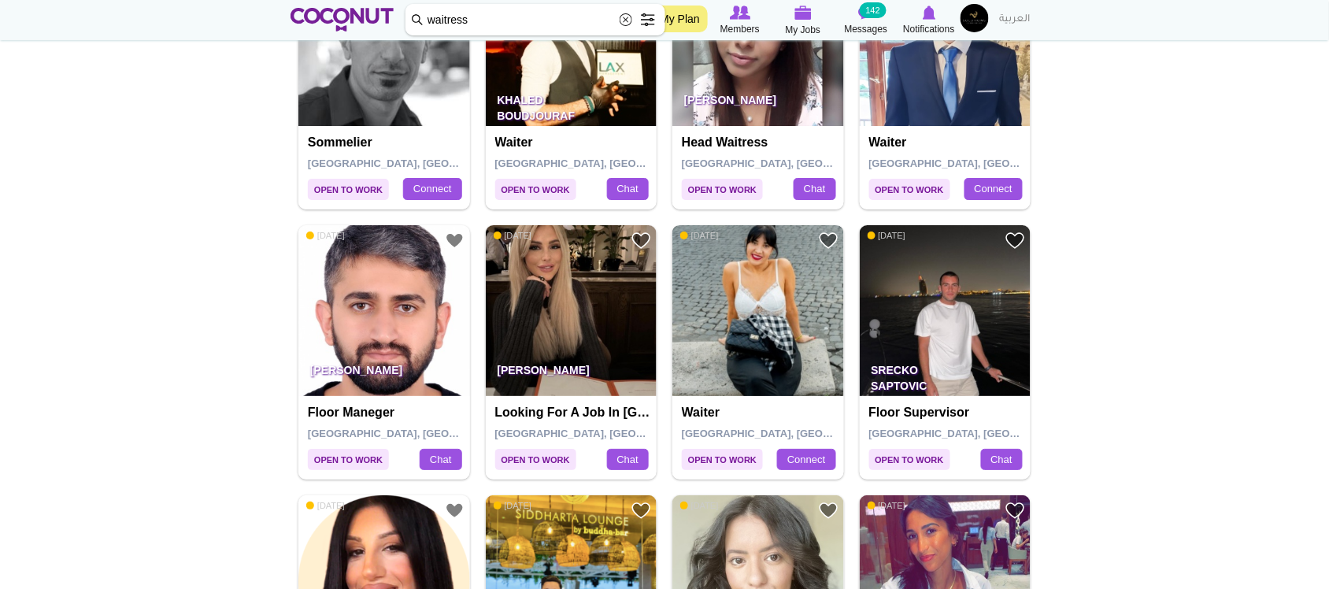
click at [777, 311] on img at bounding box center [759, 311] width 172 height 172
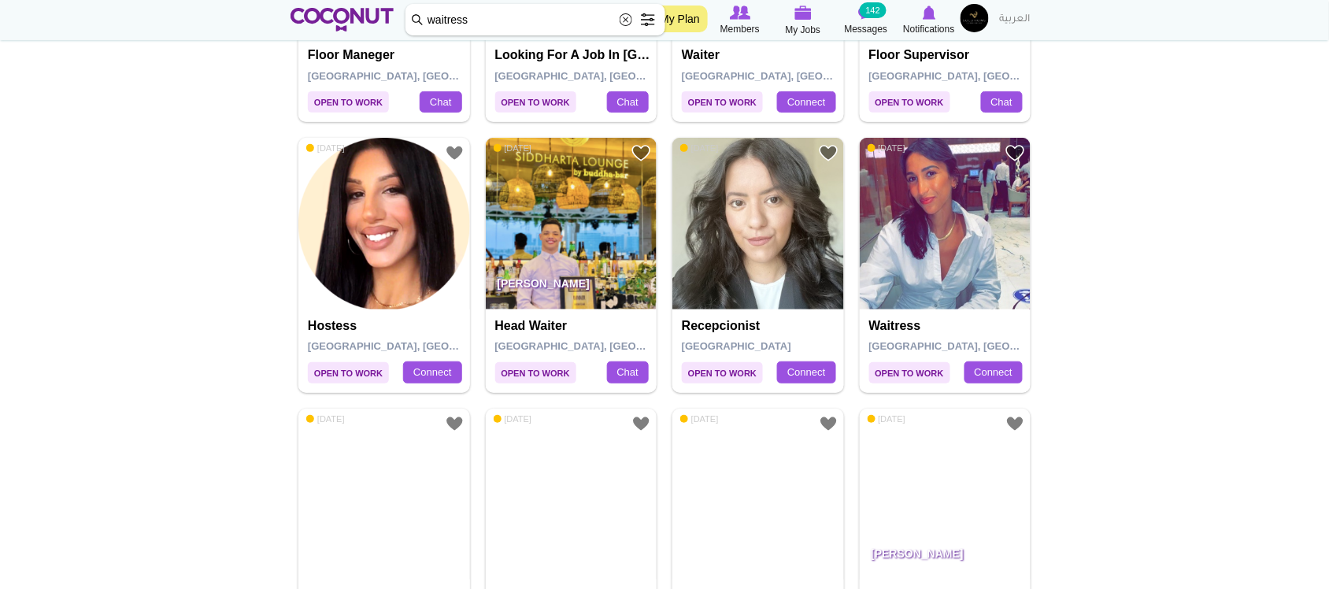
scroll to position [1897, 0]
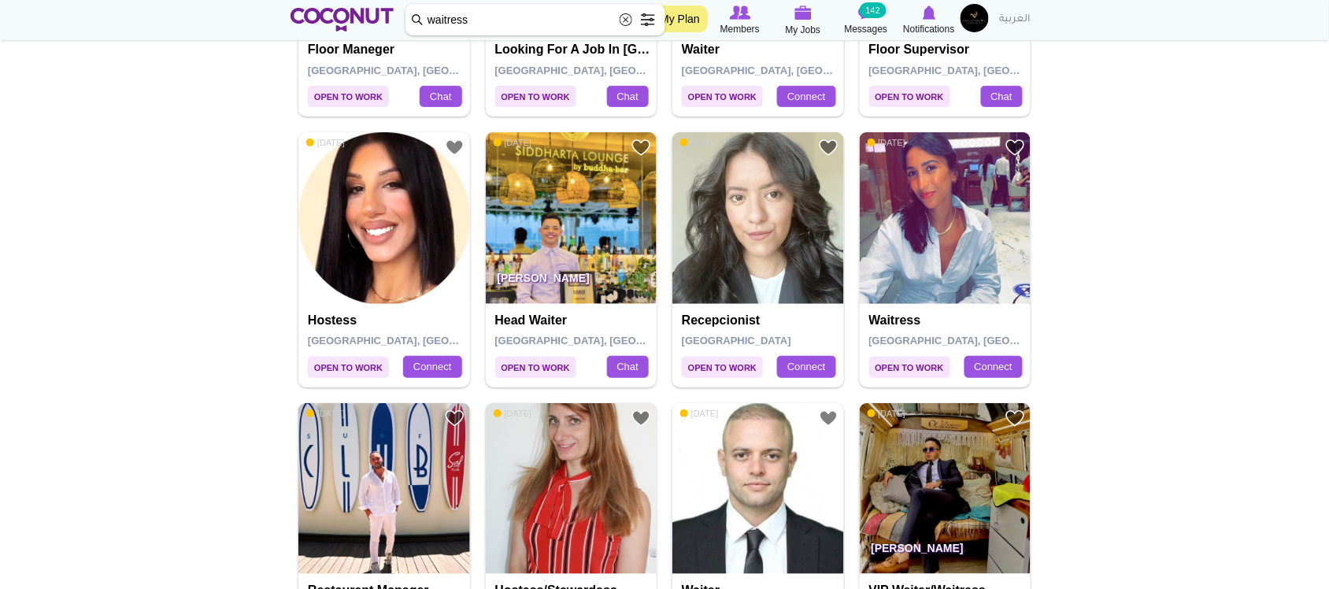
click at [958, 269] on img at bounding box center [946, 218] width 172 height 172
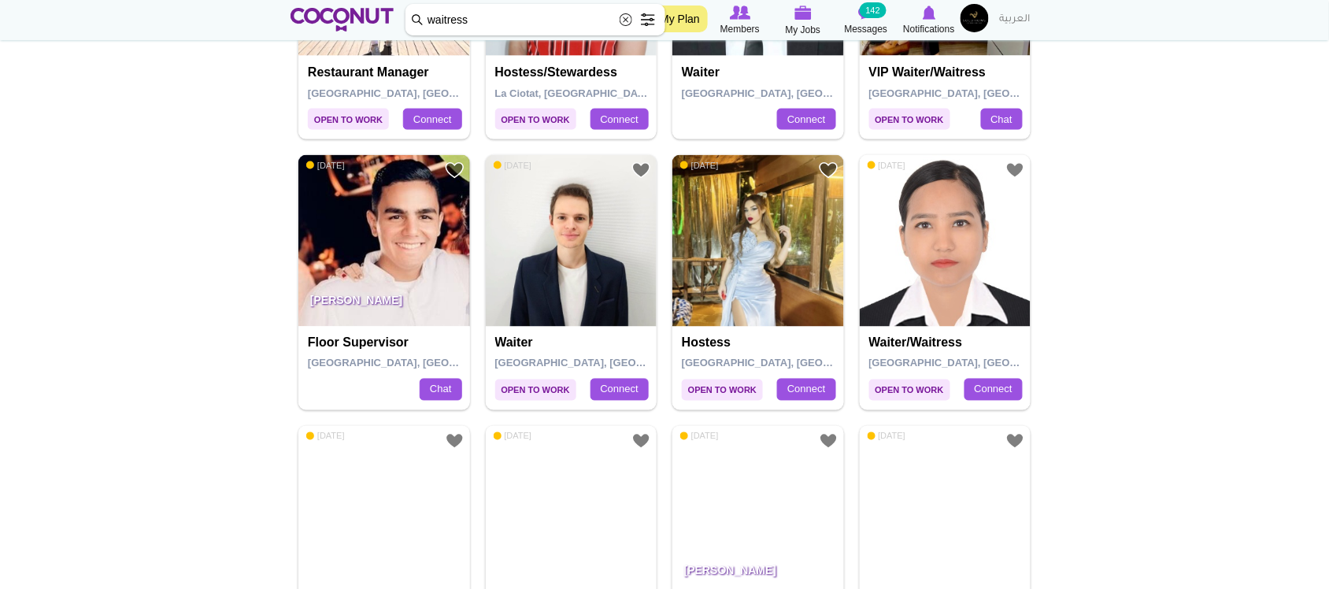
scroll to position [2427, 0]
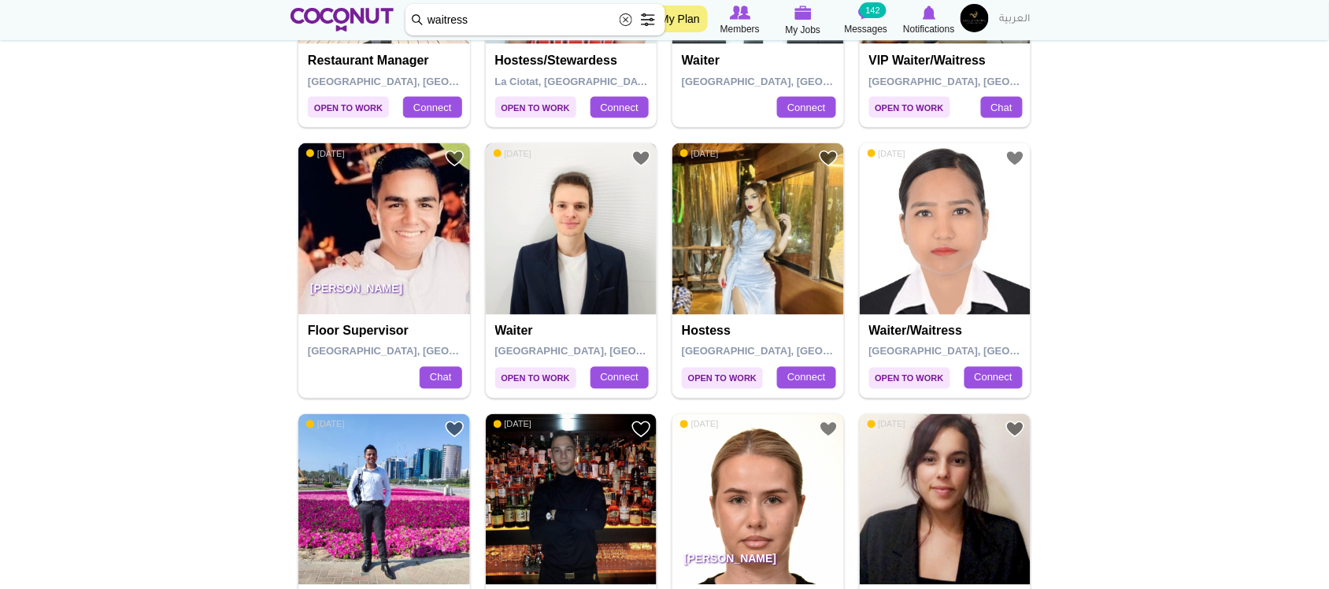
click at [601, 250] on img at bounding box center [572, 229] width 172 height 172
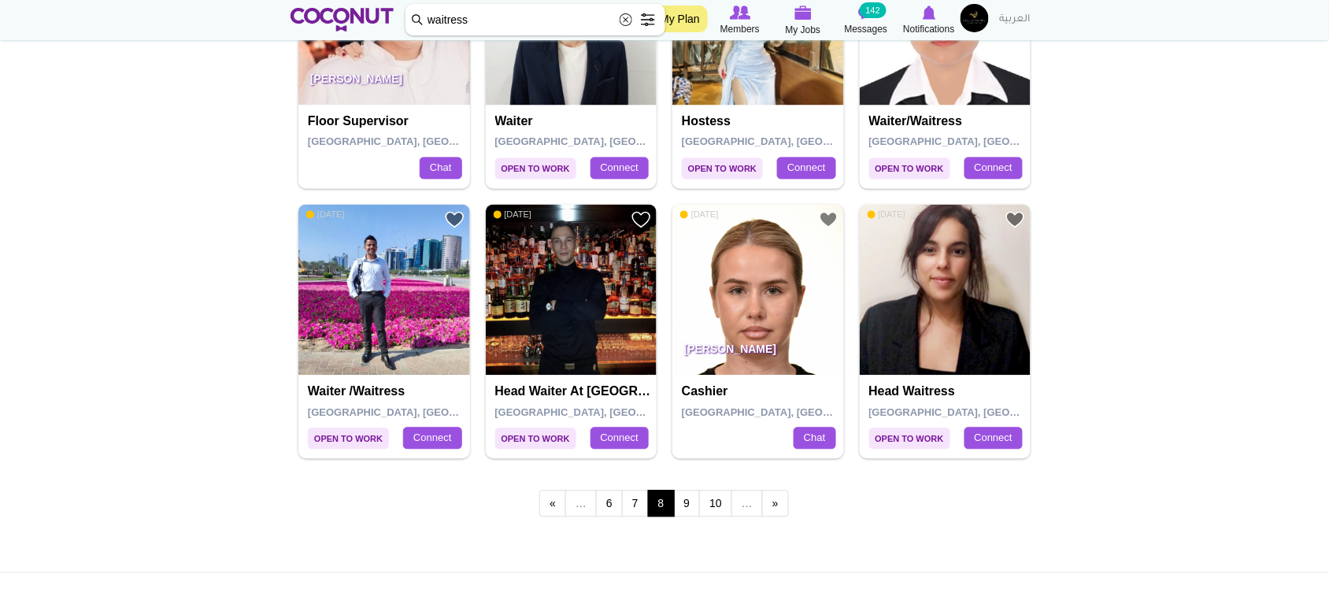
scroll to position [2649, 0]
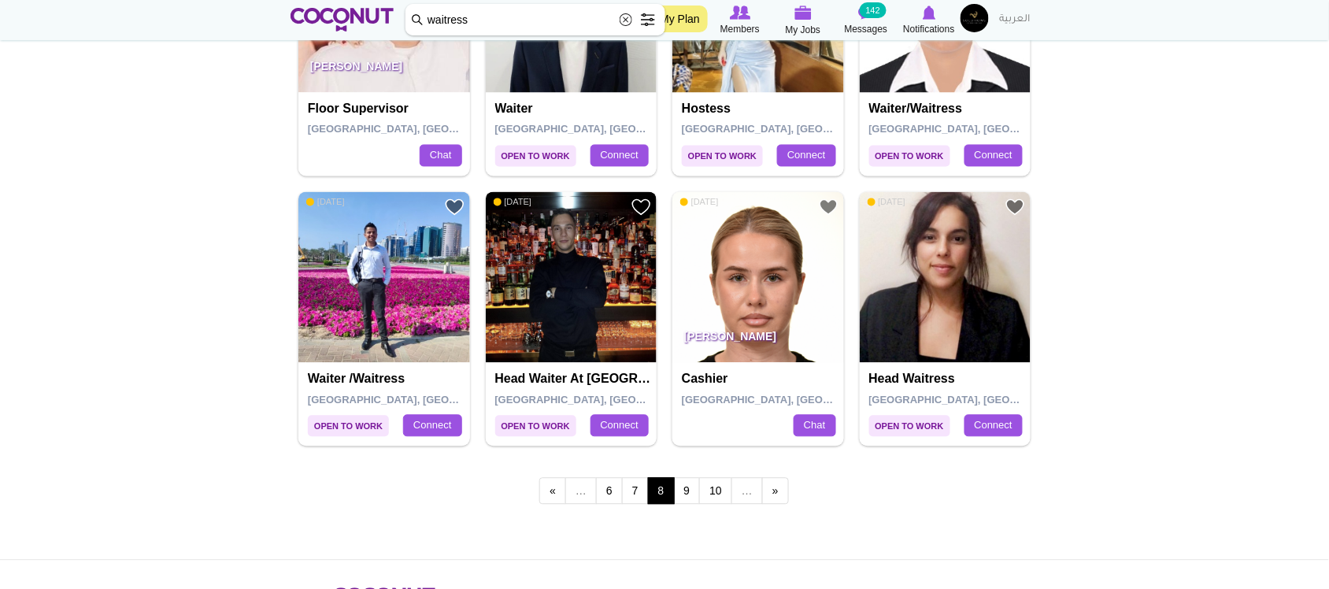
click at [592, 343] on img at bounding box center [572, 278] width 172 height 172
click at [698, 485] on link "9" at bounding box center [687, 491] width 27 height 27
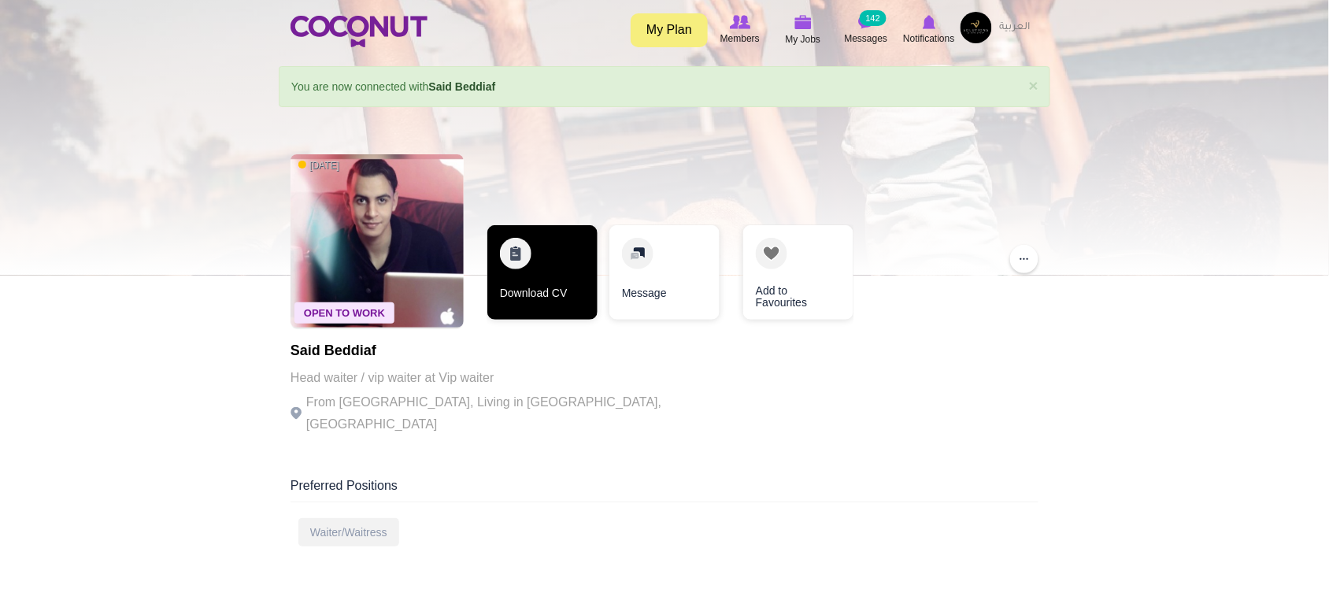
click at [525, 286] on link "Download CV" at bounding box center [543, 272] width 110 height 95
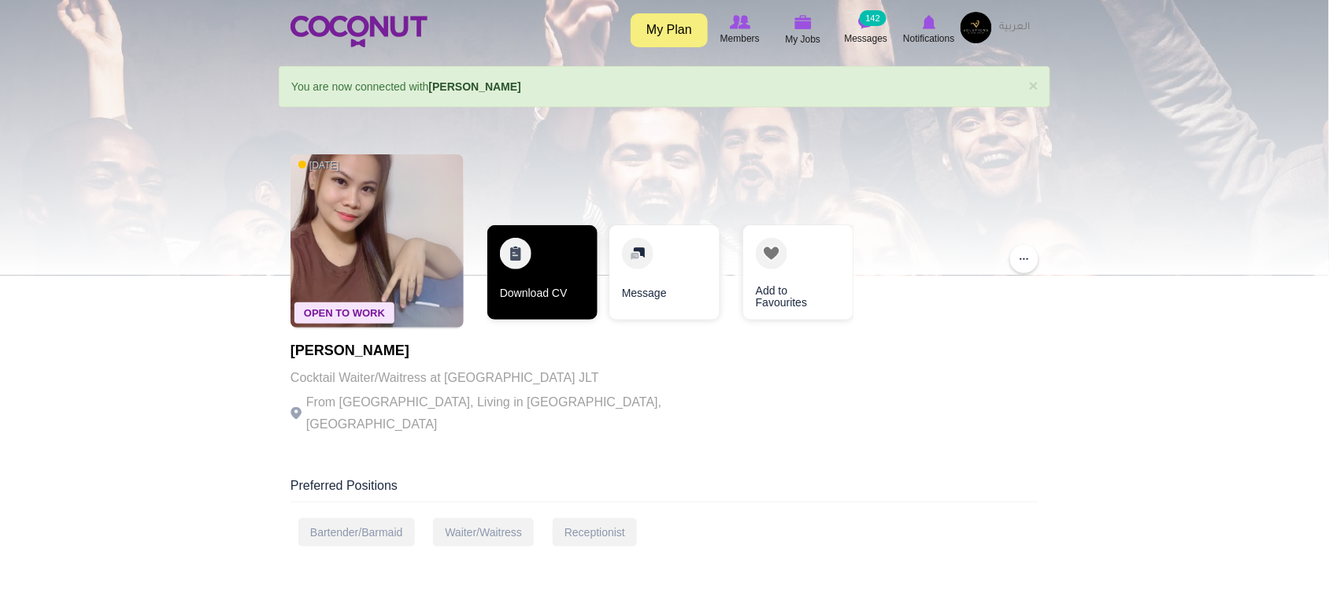
click at [542, 280] on link "Download CV" at bounding box center [543, 272] width 110 height 95
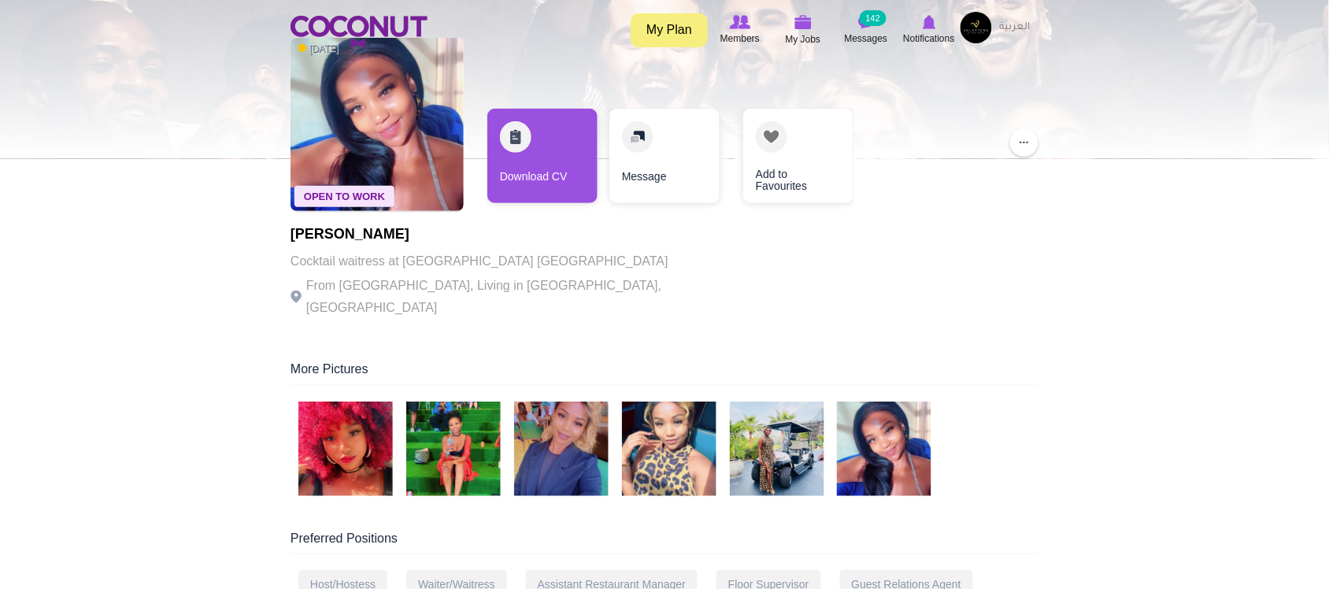
scroll to position [124, 0]
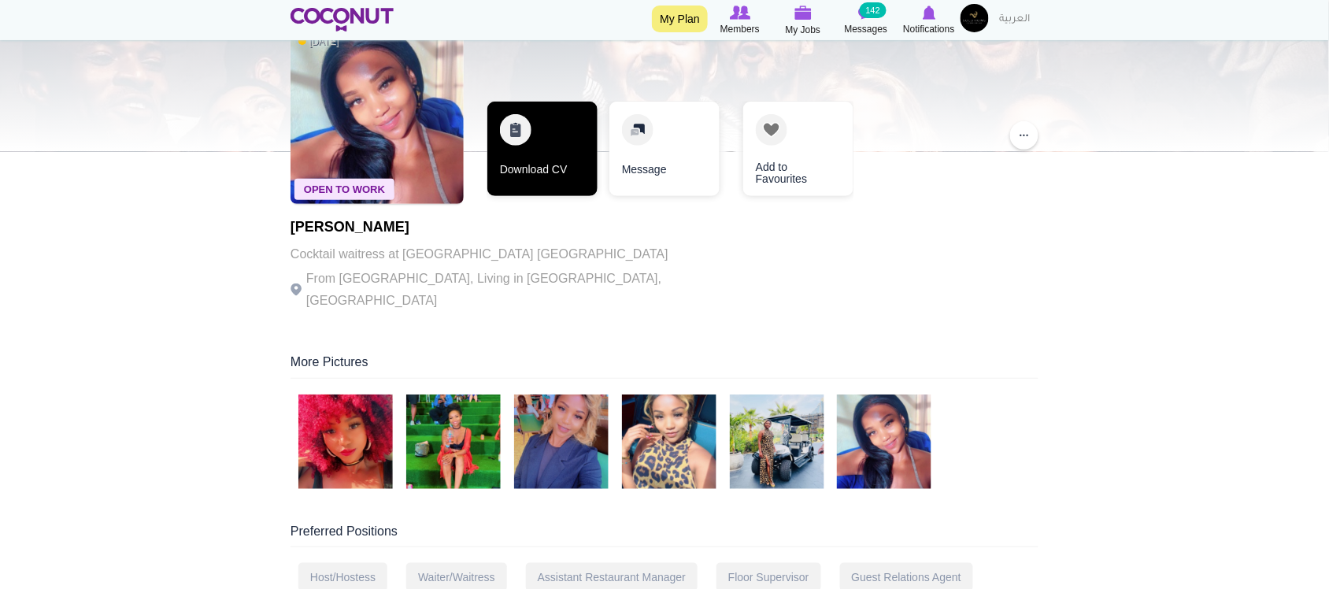
click at [569, 152] on link "Download CV" at bounding box center [543, 149] width 110 height 95
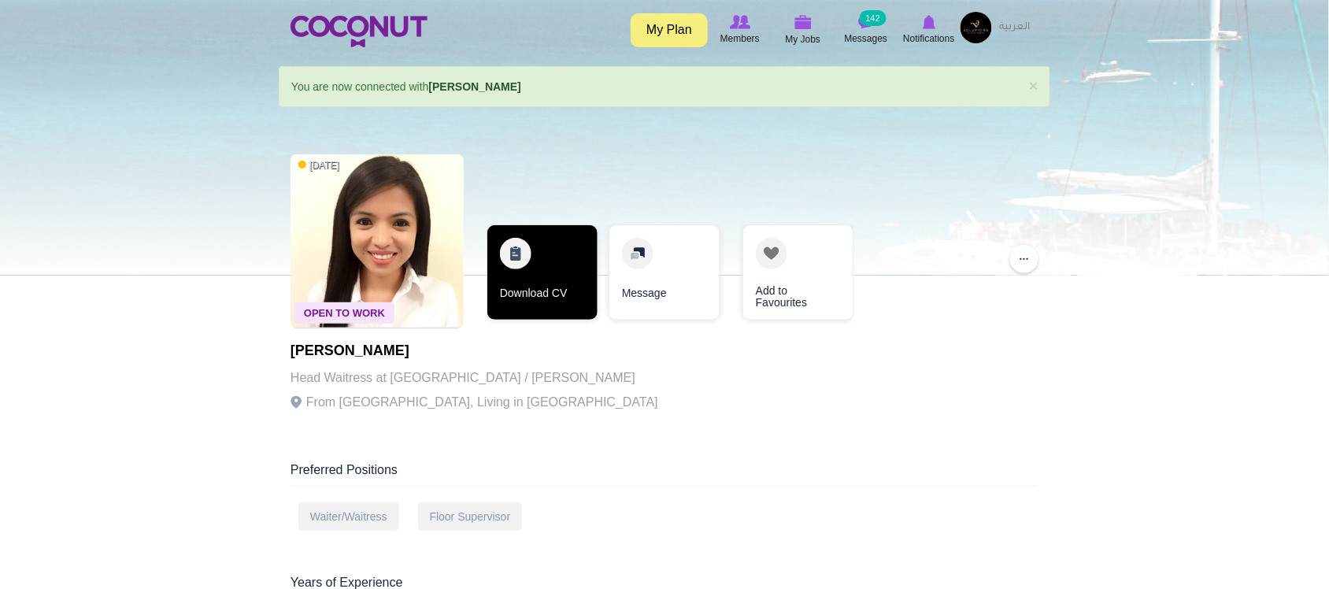
click at [560, 291] on link "Download CV" at bounding box center [543, 272] width 110 height 95
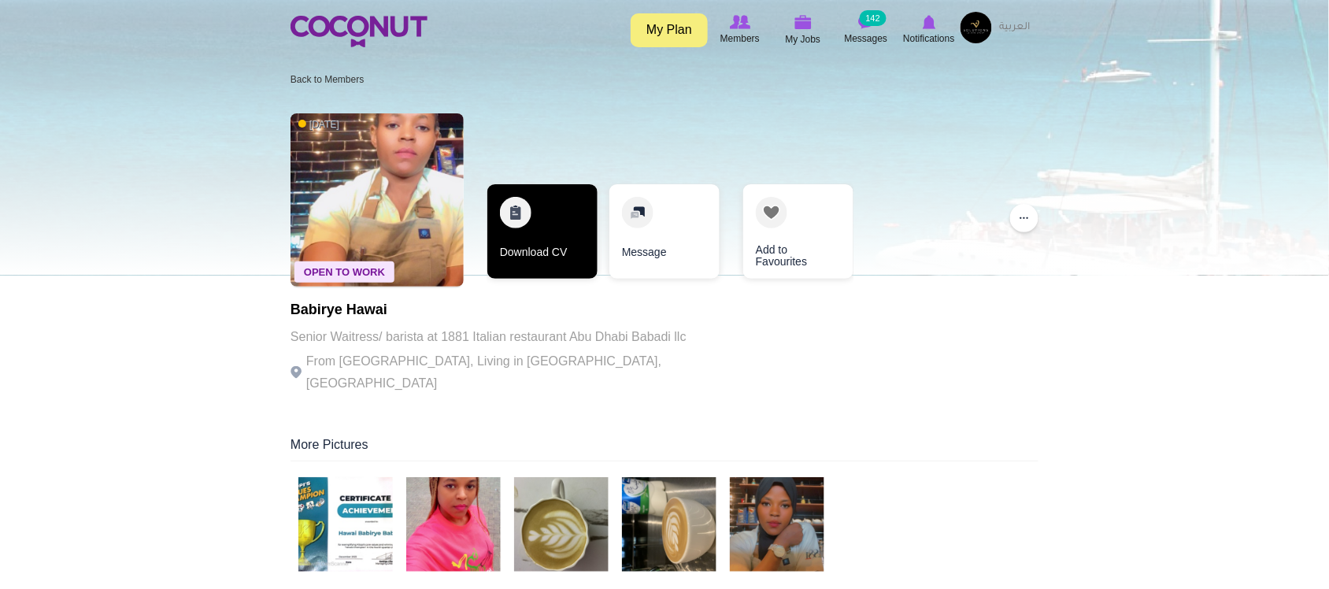
click at [560, 245] on link "Download CV" at bounding box center [543, 231] width 110 height 95
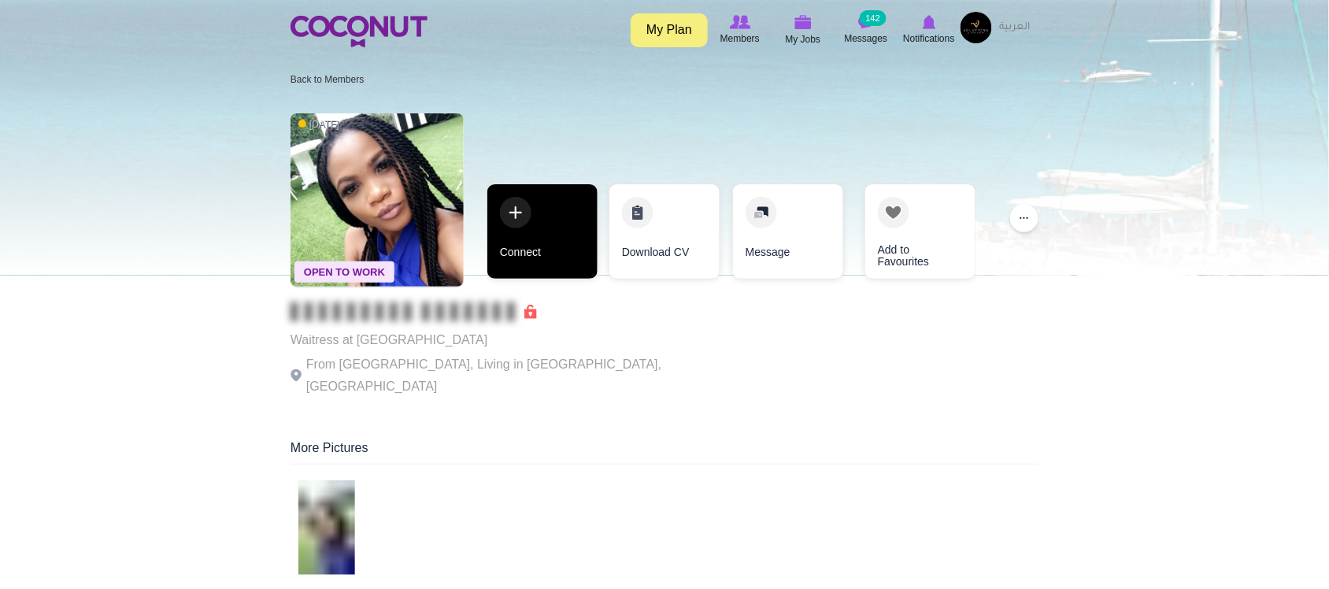
click at [552, 240] on link "Connect" at bounding box center [543, 231] width 110 height 95
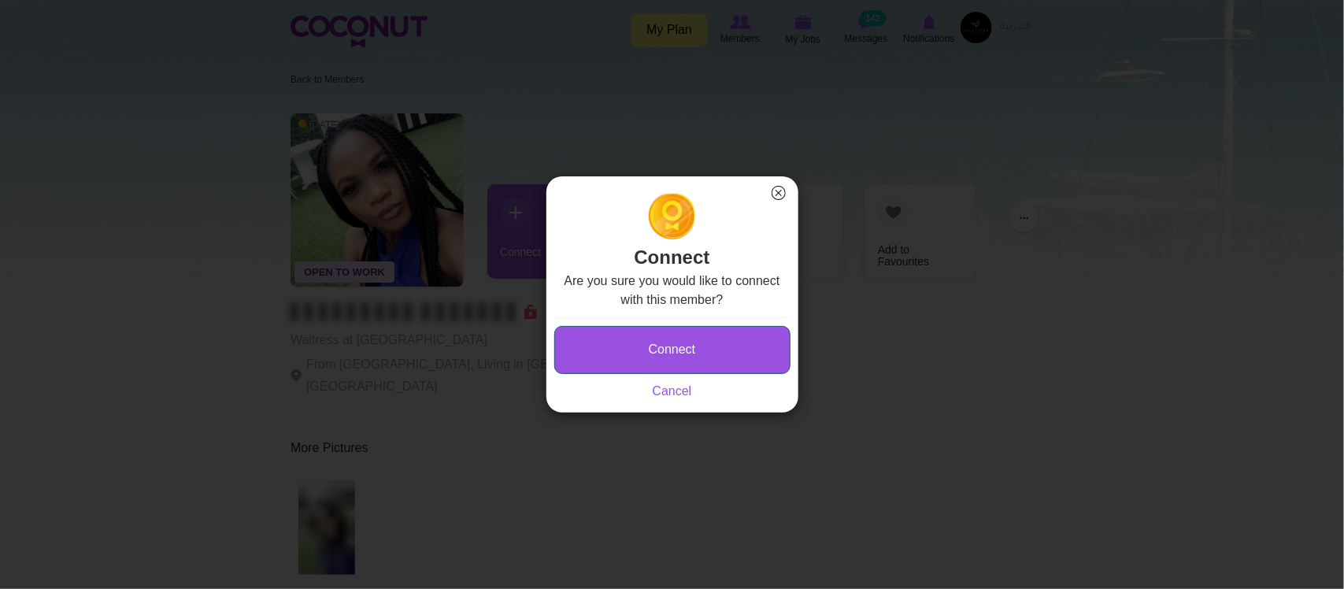
click at [651, 331] on button "Connect" at bounding box center [672, 350] width 236 height 48
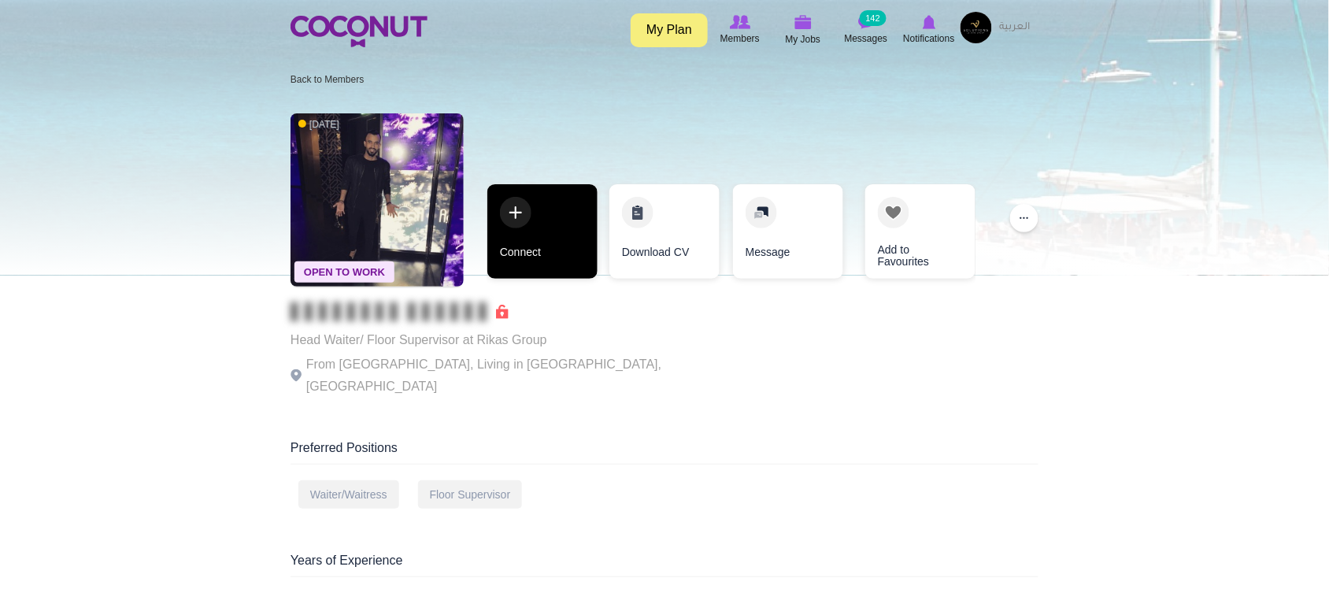
click at [556, 239] on link "Connect" at bounding box center [543, 231] width 110 height 95
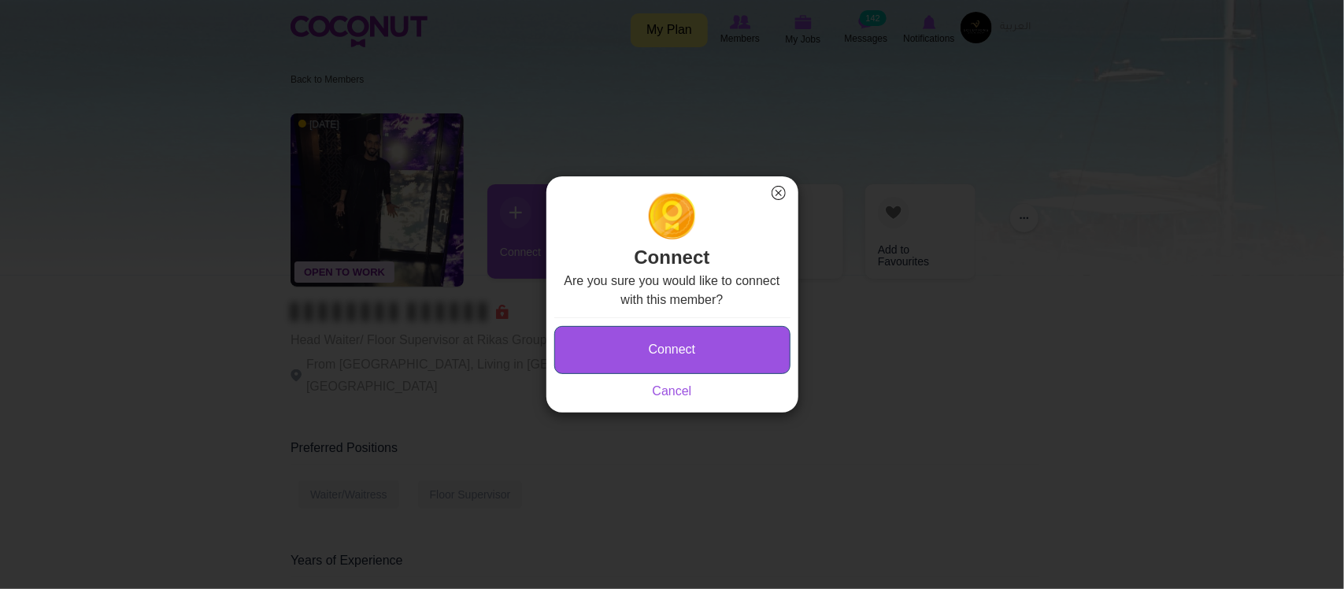
type button "Connect"
click at [678, 345] on button "Connect" at bounding box center [672, 350] width 236 height 48
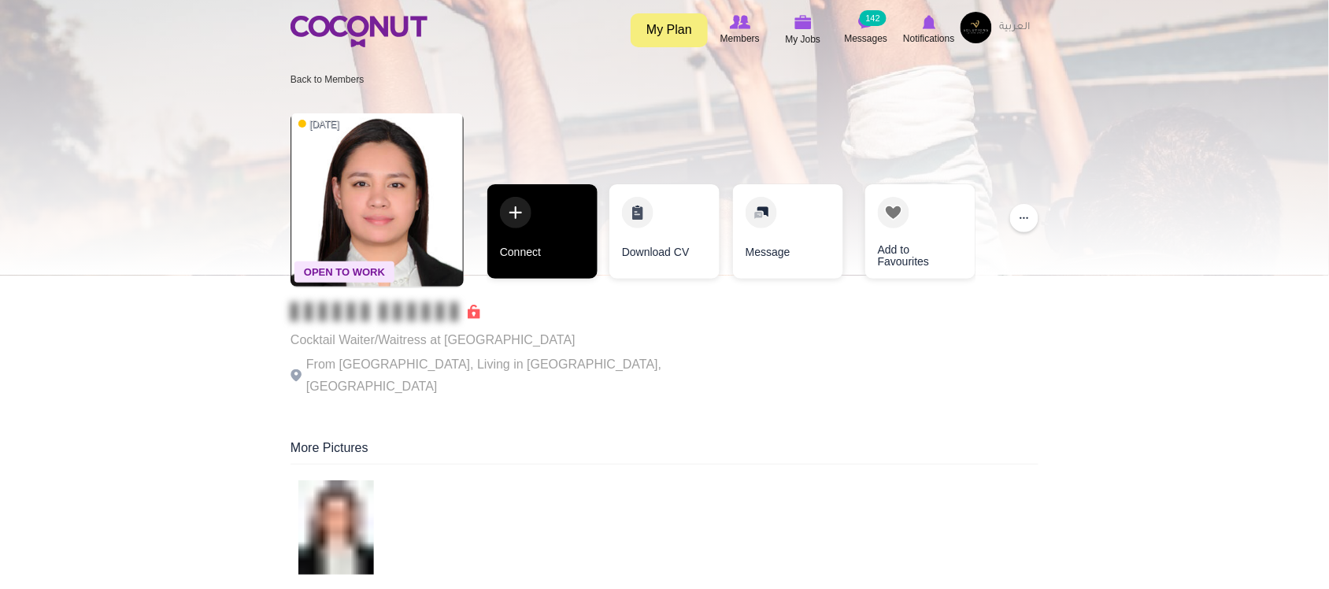
click at [537, 245] on link "Connect" at bounding box center [543, 231] width 110 height 95
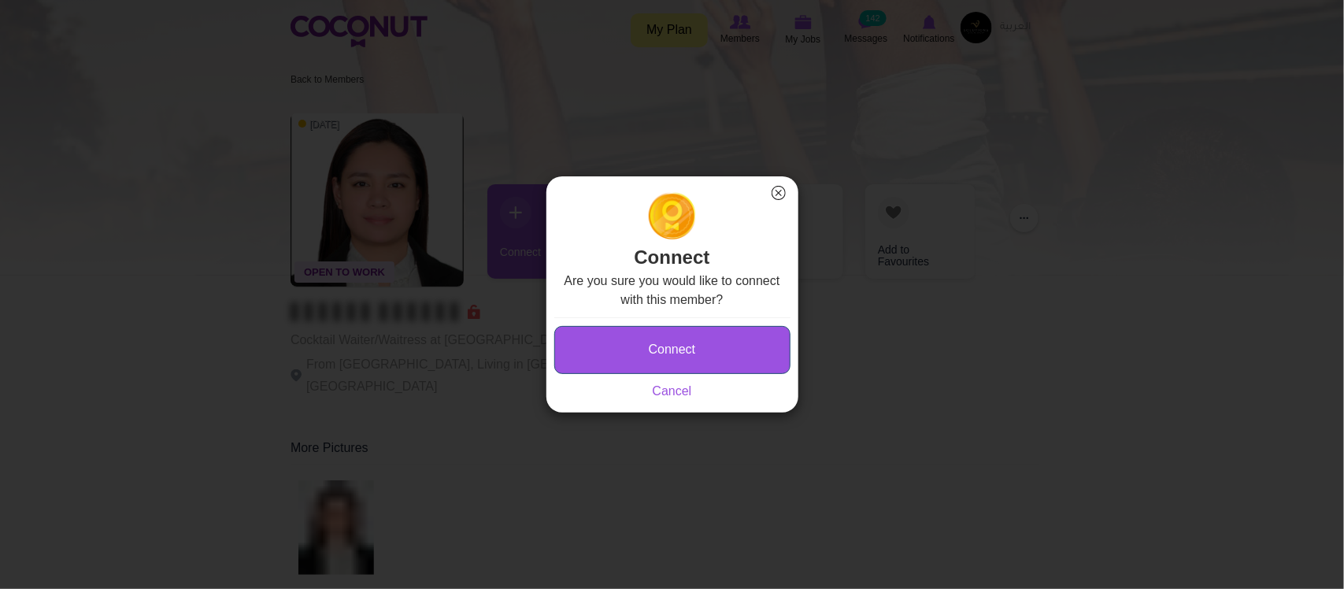
click at [673, 354] on button "Connect" at bounding box center [672, 350] width 236 height 48
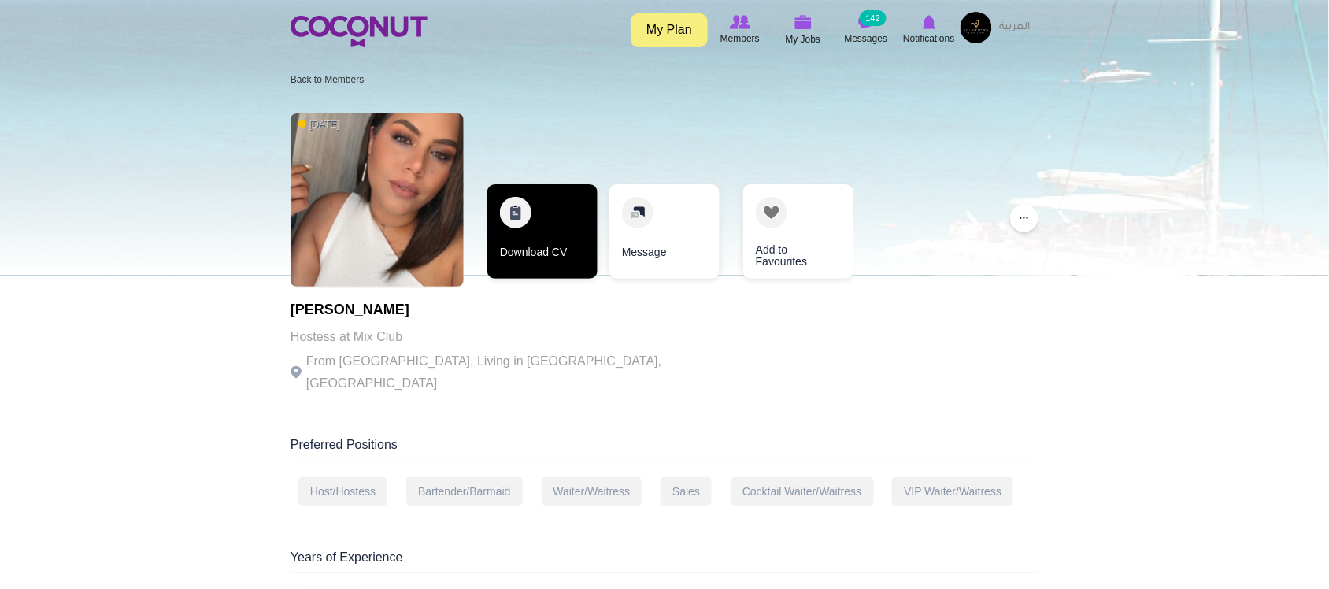
click at [549, 223] on link "Download CV" at bounding box center [543, 231] width 110 height 95
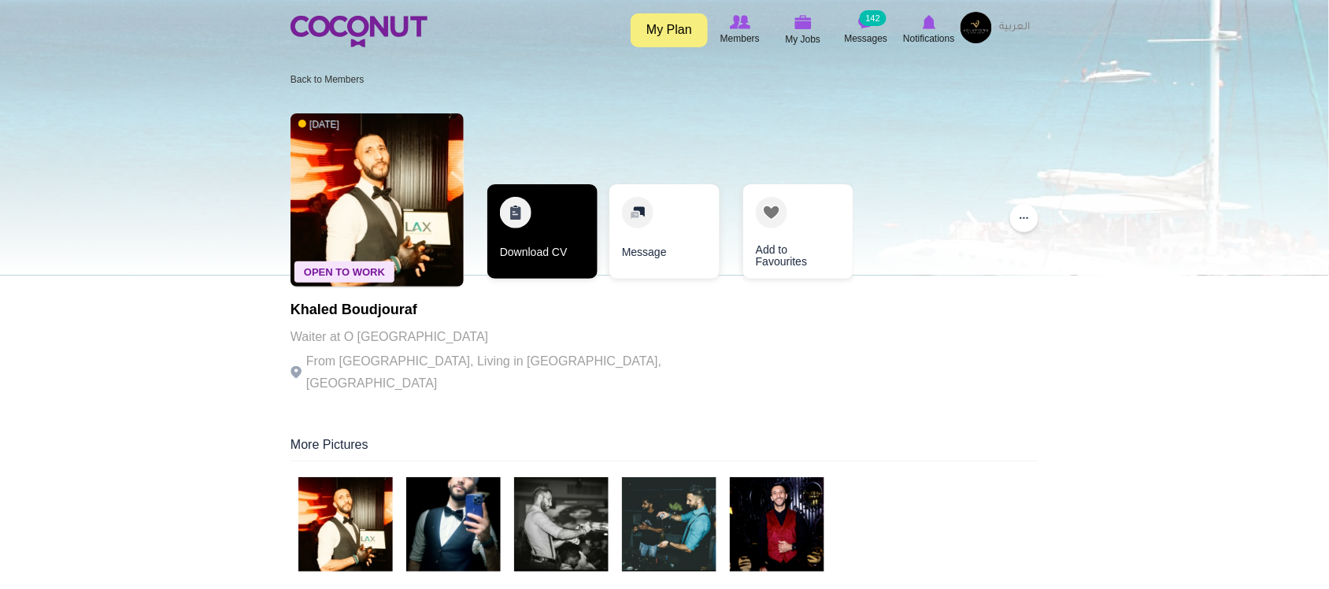
click at [565, 224] on link "Download CV" at bounding box center [543, 231] width 110 height 95
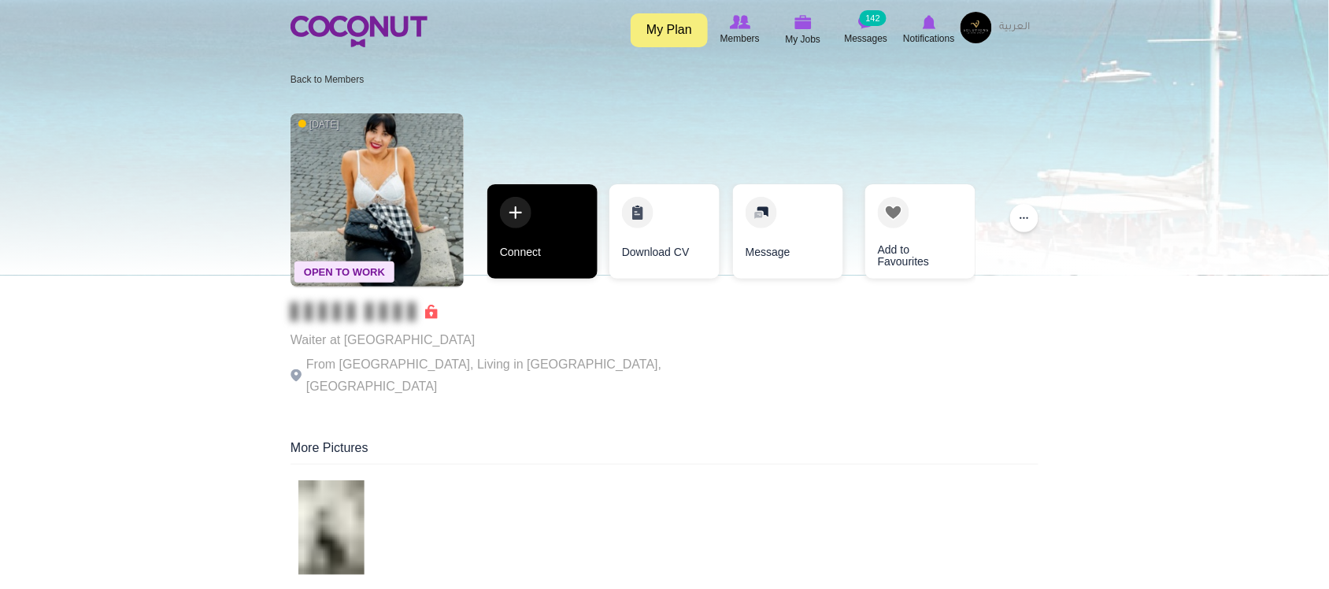
click at [569, 233] on link "Connect" at bounding box center [543, 231] width 110 height 95
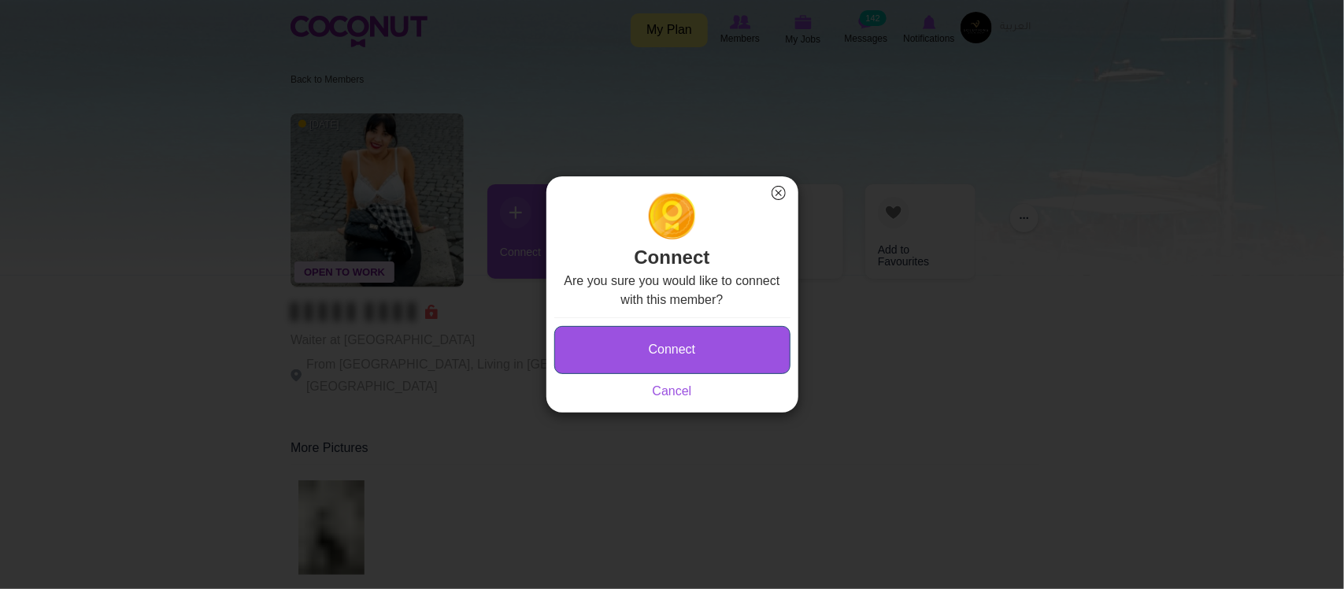
click at [684, 350] on button "Connect" at bounding box center [672, 350] width 236 height 48
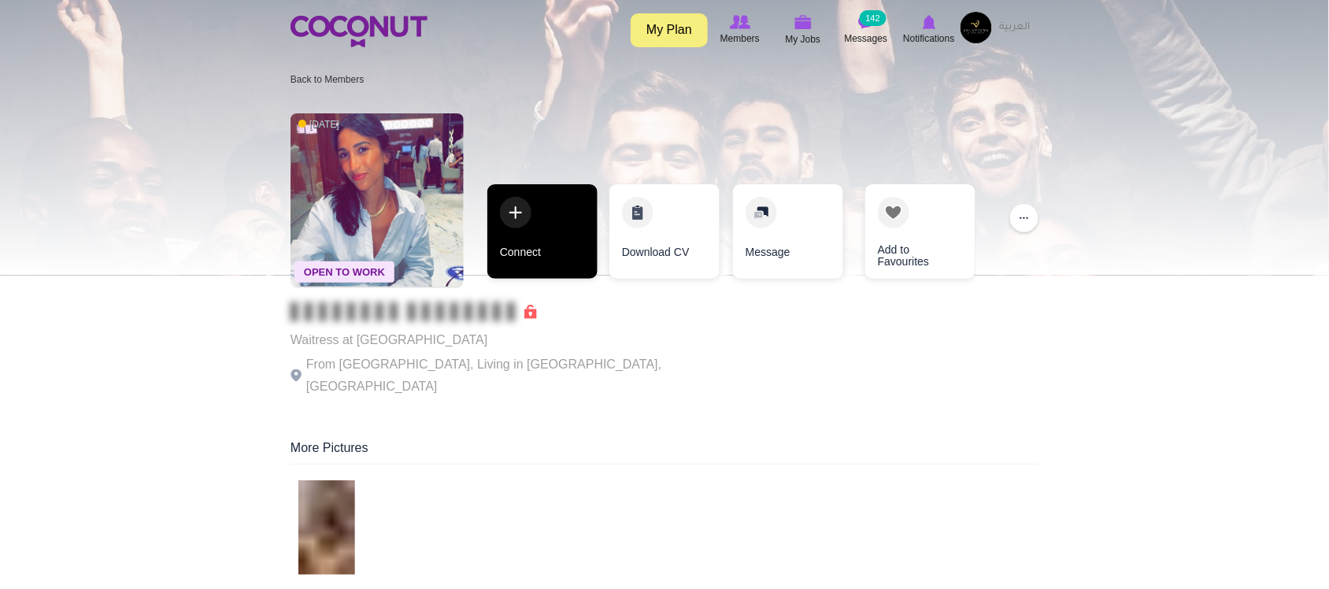
click at [521, 245] on link "Connect" at bounding box center [543, 231] width 110 height 95
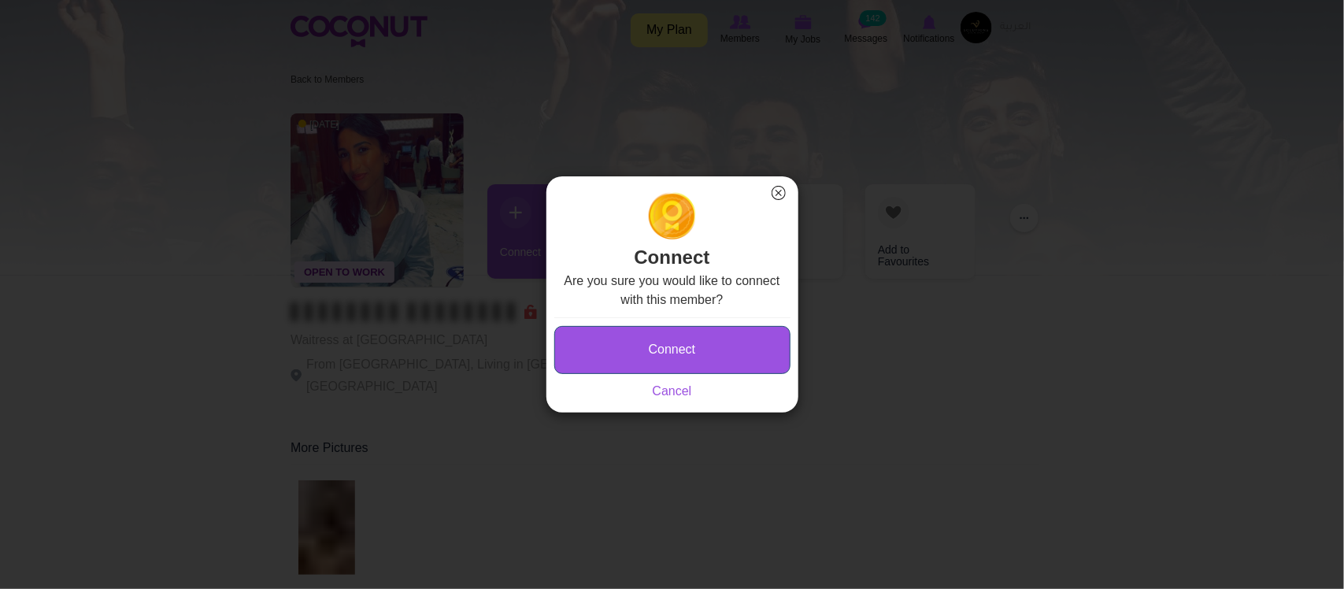
click at [721, 357] on button "Connect" at bounding box center [672, 350] width 236 height 48
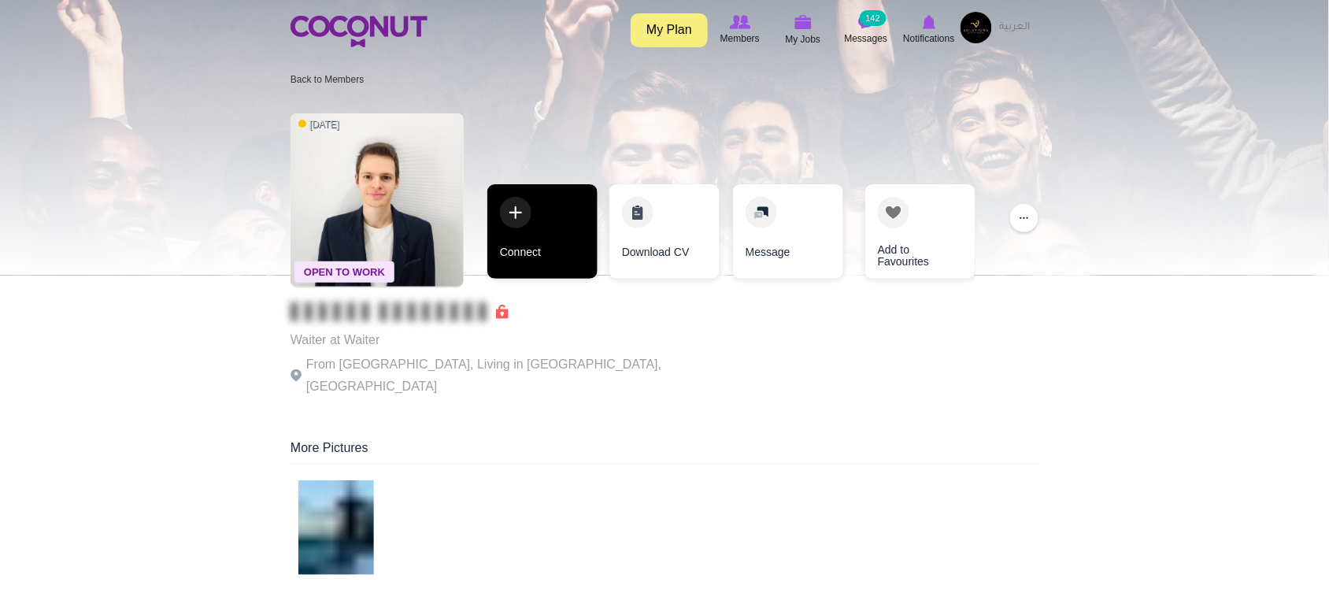
click at [525, 246] on link "Connect" at bounding box center [543, 231] width 110 height 95
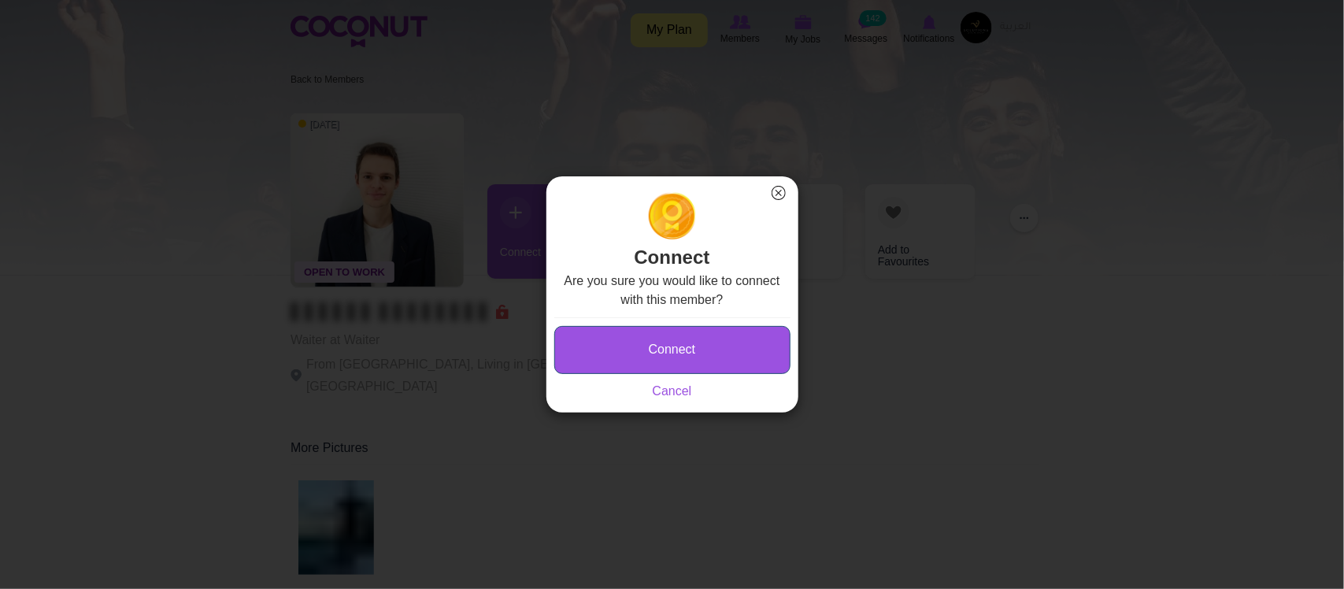
click at [686, 349] on button "Connect" at bounding box center [672, 350] width 236 height 48
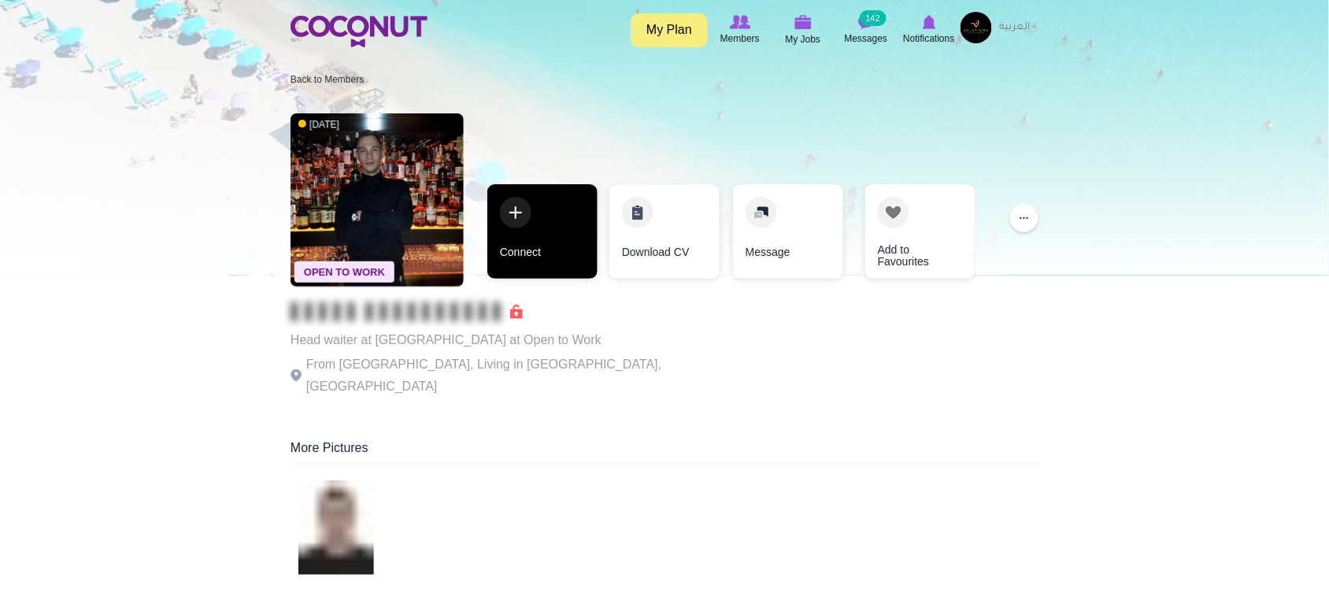
click at [501, 232] on link "Connect" at bounding box center [543, 231] width 110 height 95
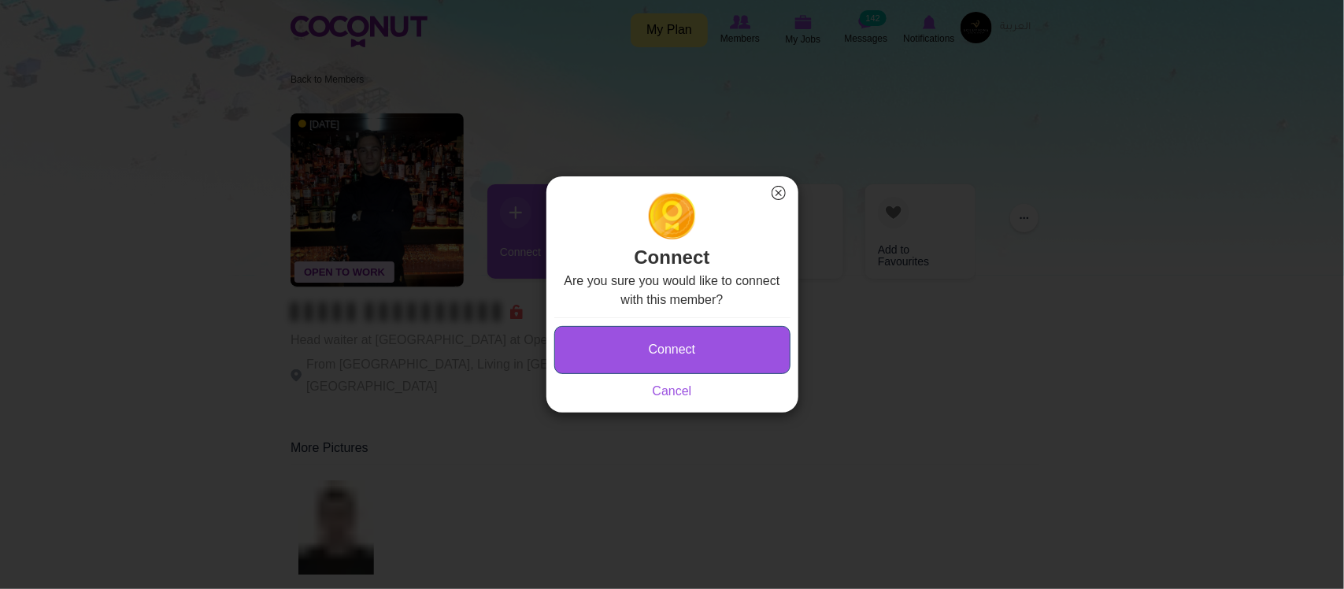
click at [668, 341] on button "Connect" at bounding box center [672, 350] width 236 height 48
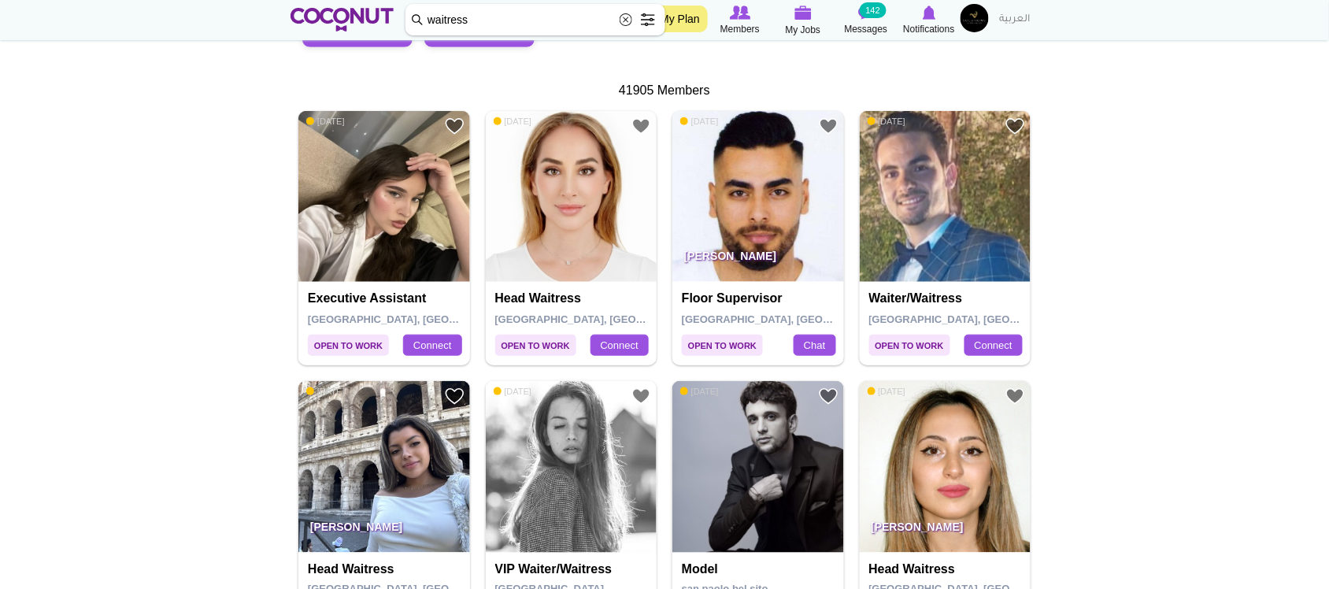
scroll to position [313, 0]
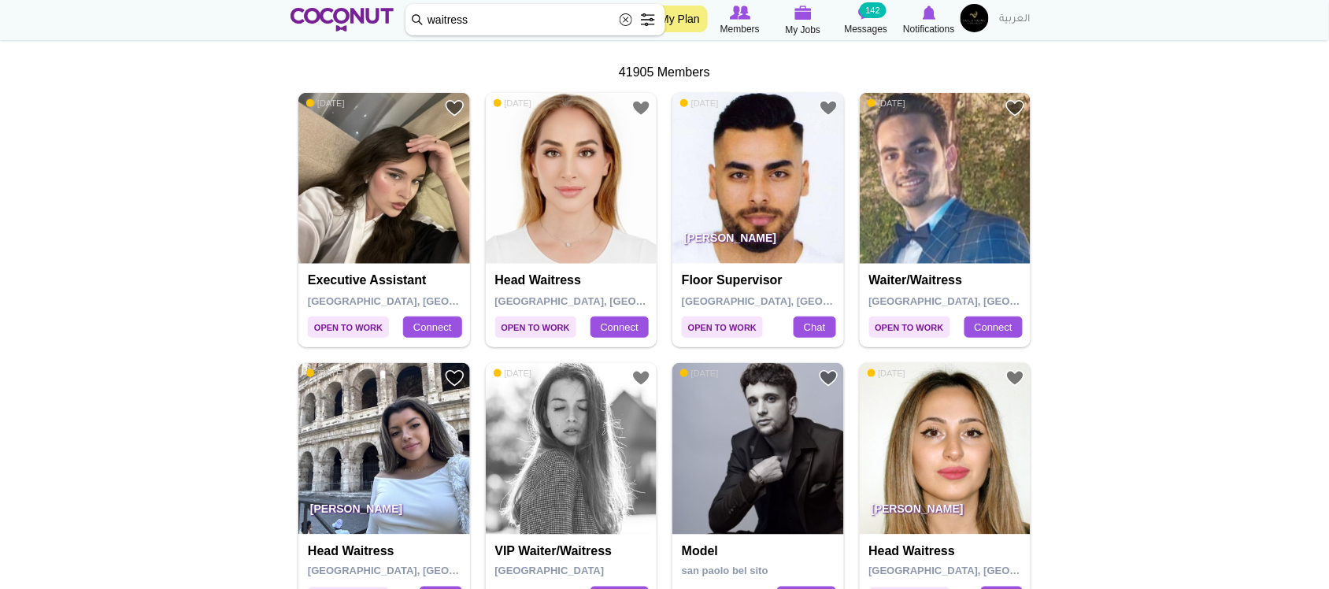
click at [977, 168] on img at bounding box center [946, 179] width 172 height 172
click at [599, 193] on img at bounding box center [572, 179] width 172 height 172
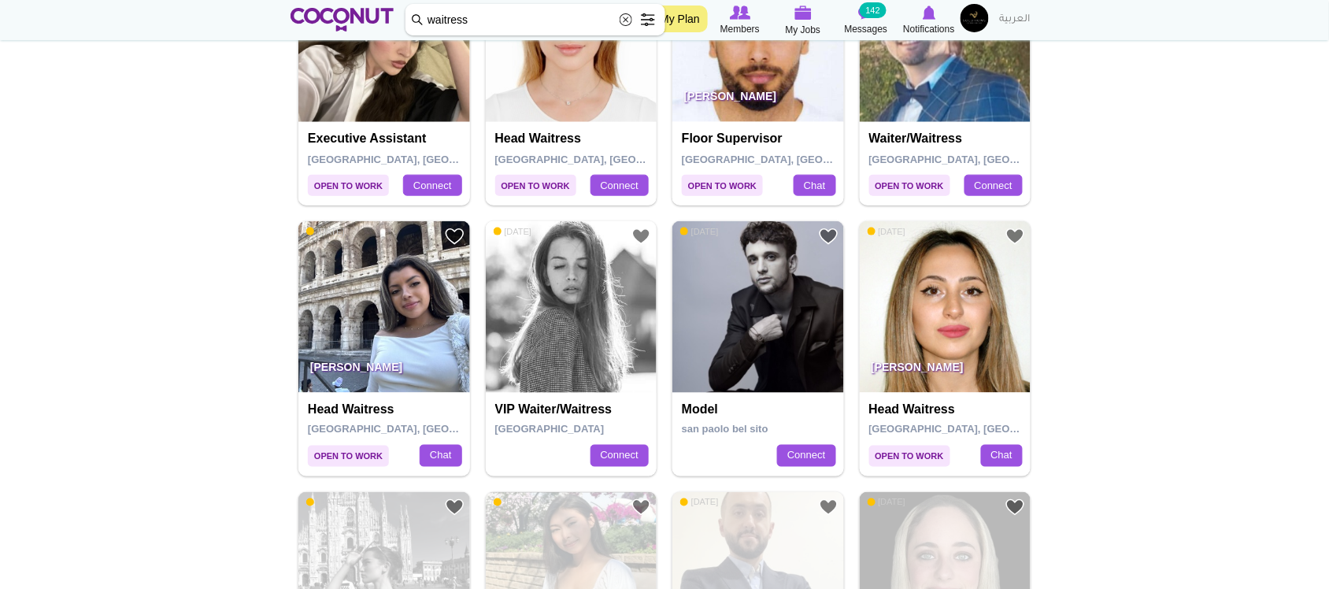
scroll to position [462, 0]
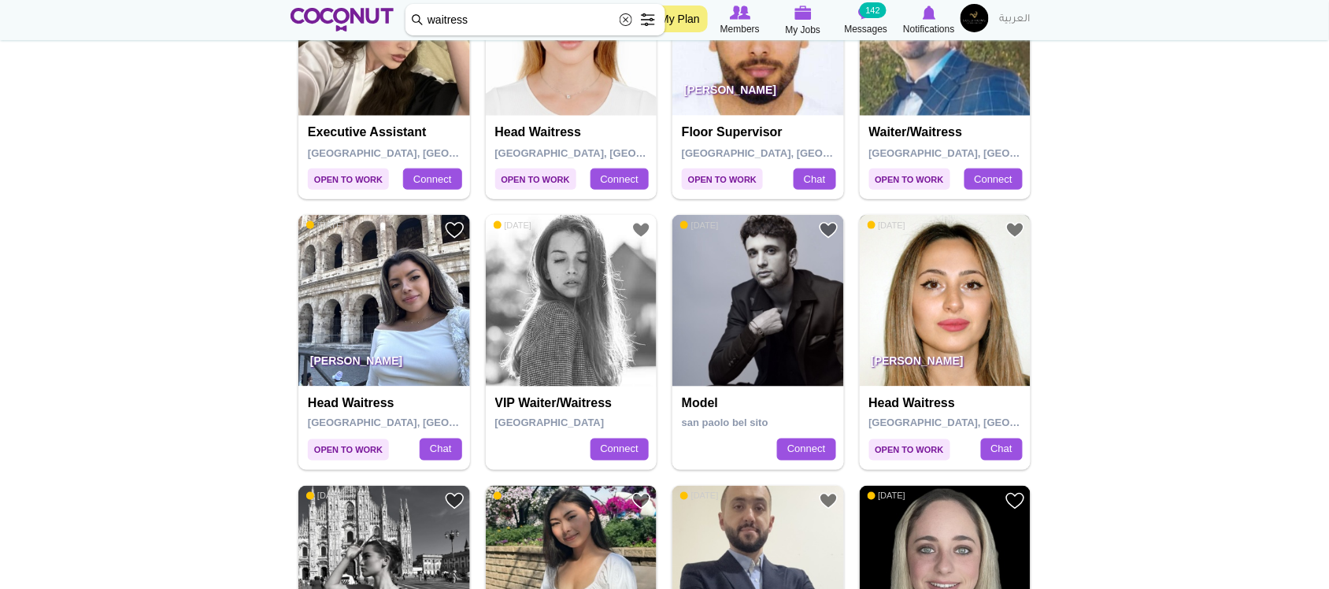
click at [966, 307] on img at bounding box center [946, 301] width 172 height 172
click at [606, 313] on img at bounding box center [572, 301] width 172 height 172
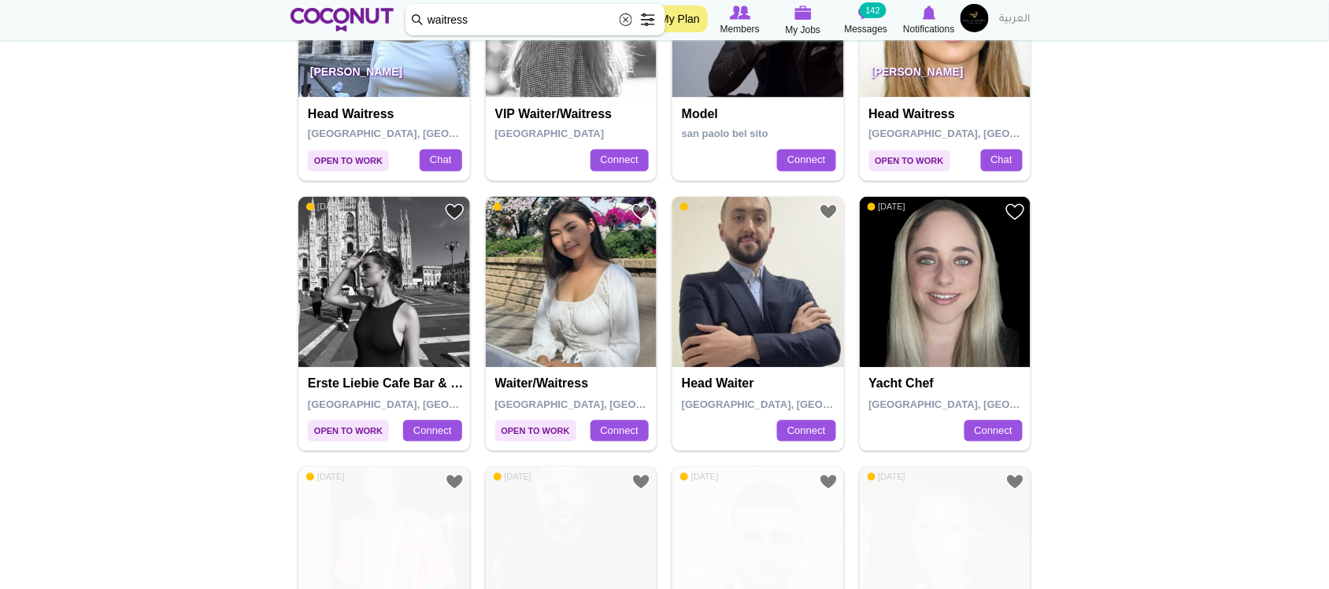
scroll to position [764, 0]
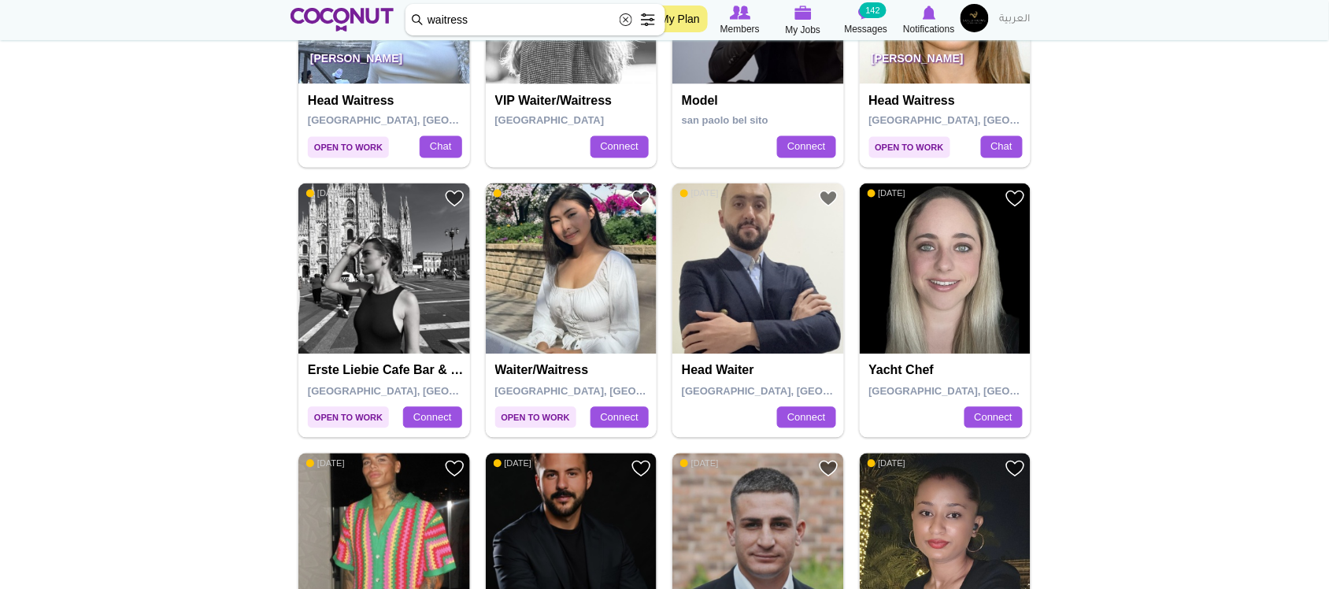
click at [603, 278] on img at bounding box center [572, 270] width 172 height 172
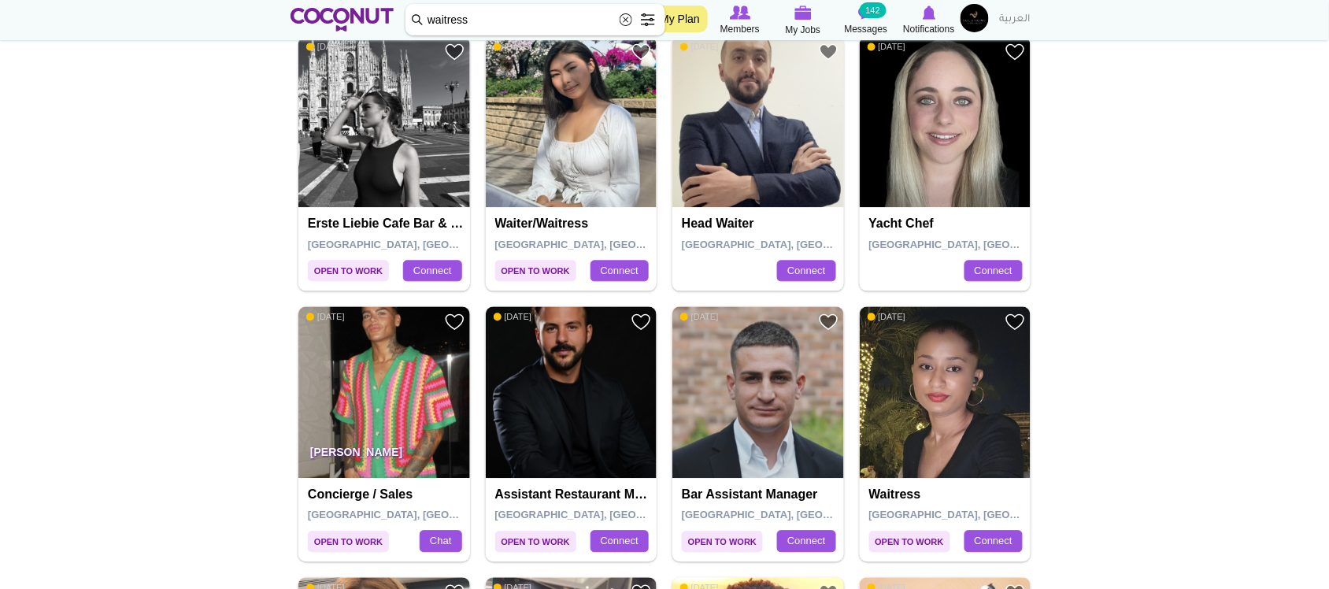
scroll to position [918, 0]
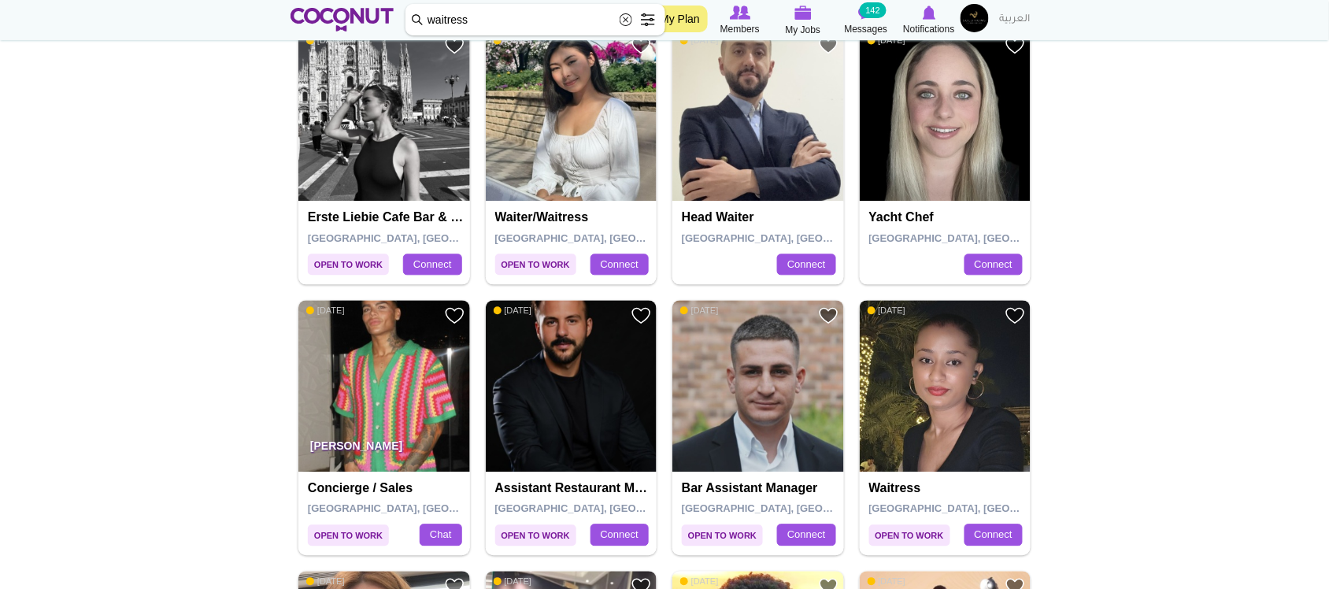
click at [958, 394] on img at bounding box center [946, 386] width 172 height 172
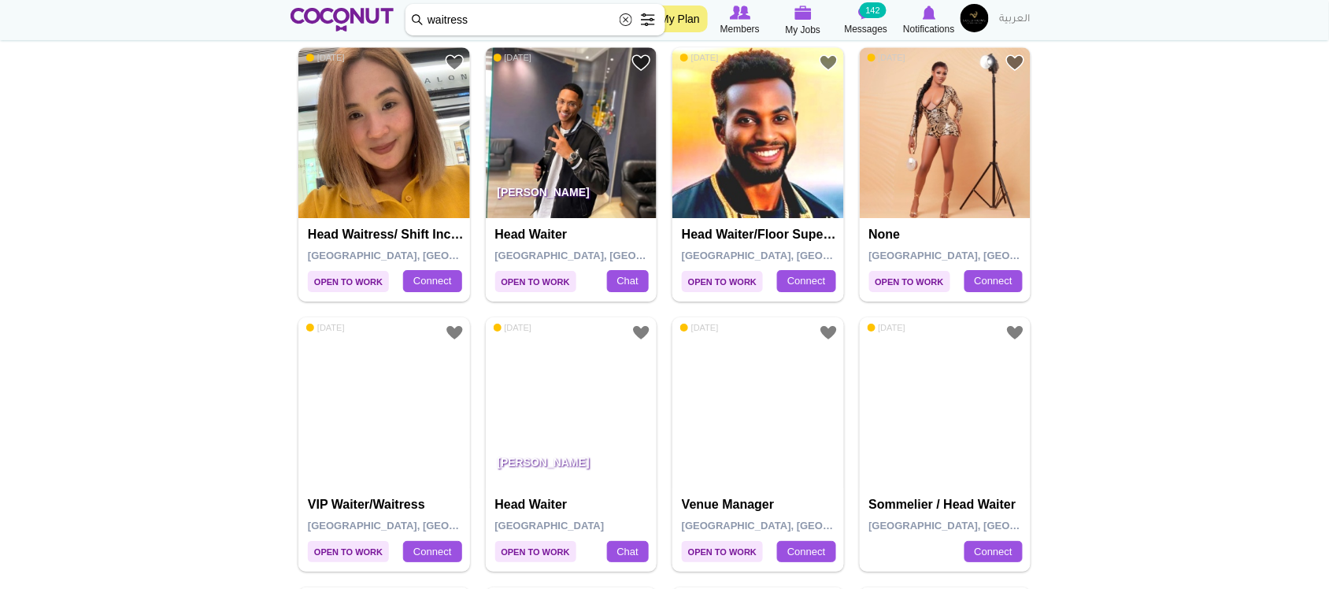
scroll to position [1447, 0]
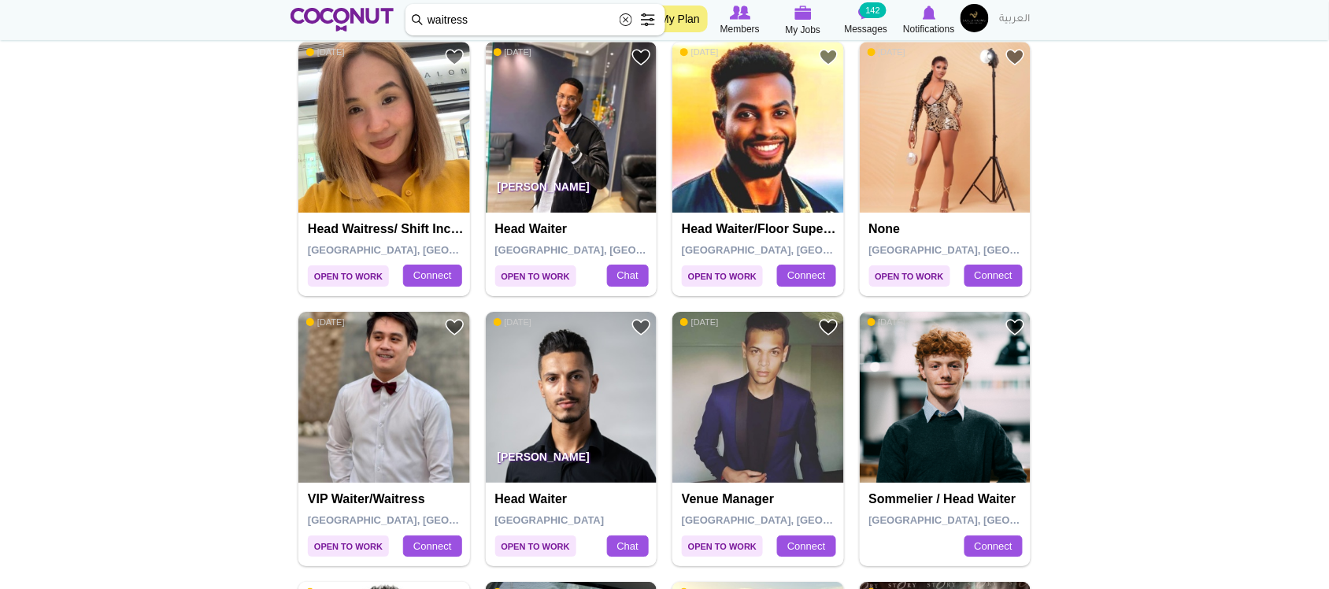
click at [557, 166] on img at bounding box center [572, 128] width 172 height 172
click at [382, 158] on img at bounding box center [384, 128] width 172 height 172
click at [366, 433] on img at bounding box center [384, 398] width 172 height 172
click at [540, 432] on img at bounding box center [572, 398] width 172 height 172
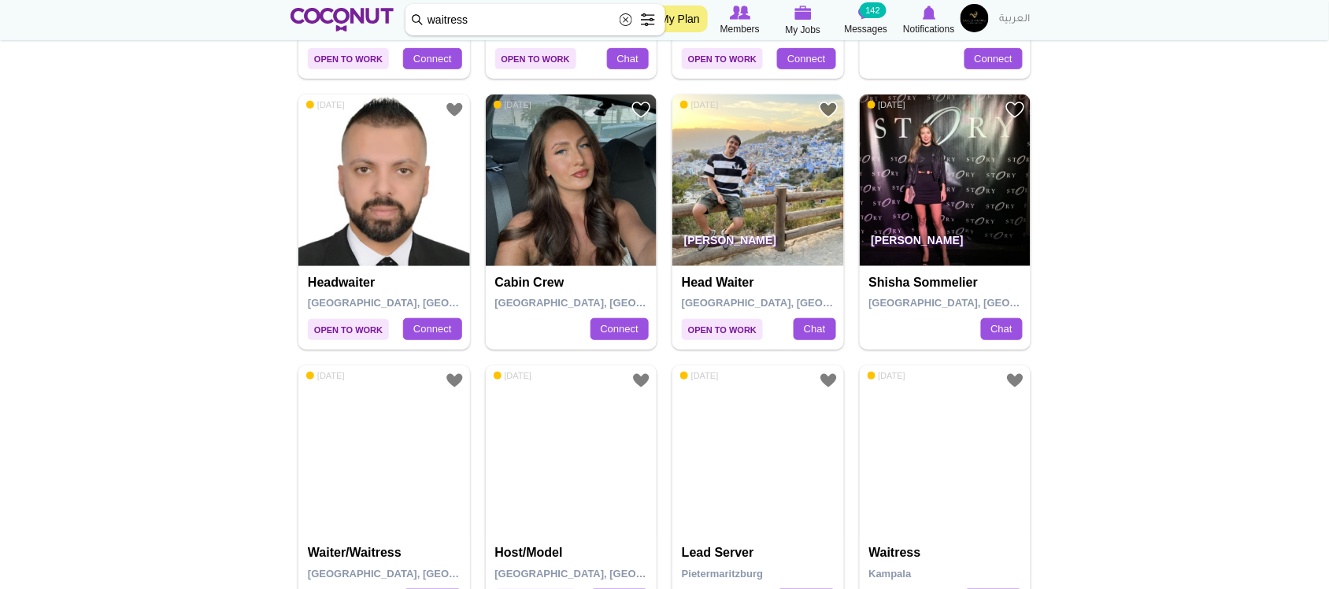
scroll to position [1940, 0]
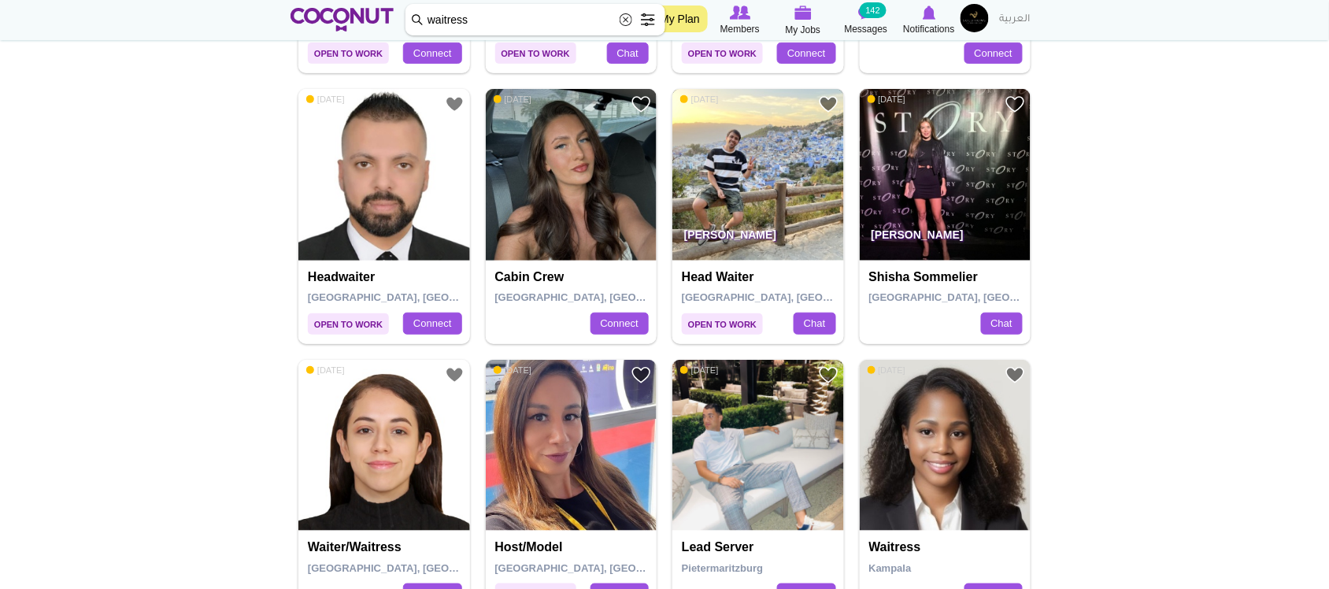
click at [788, 206] on img at bounding box center [759, 175] width 172 height 172
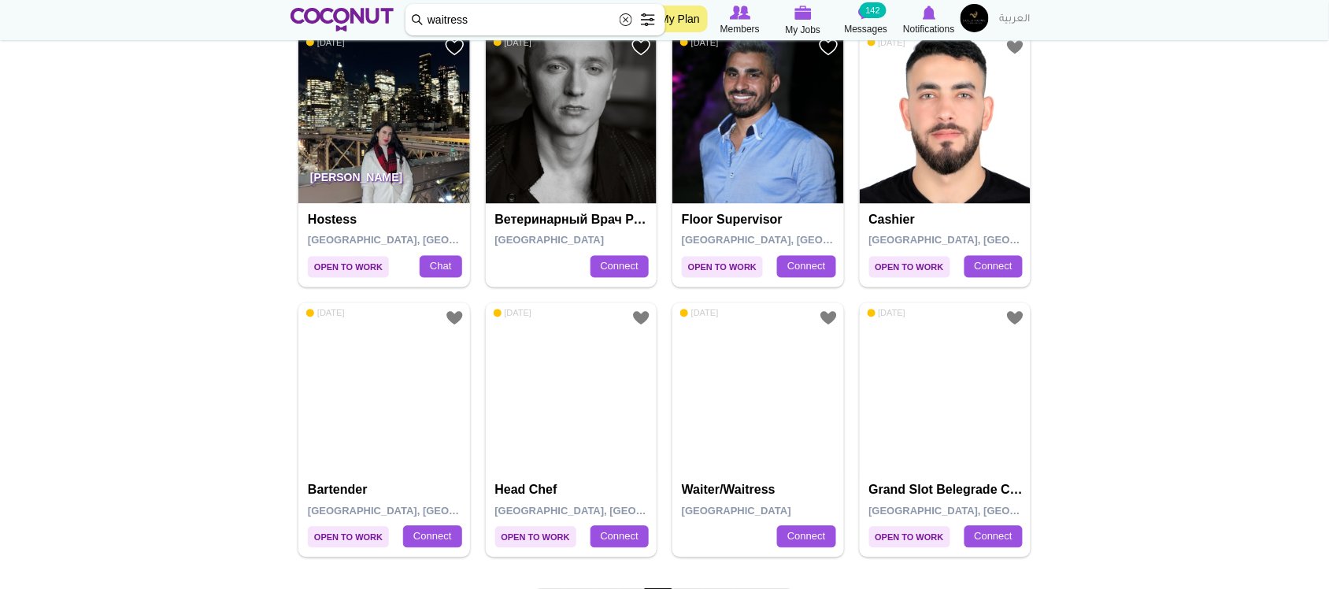
scroll to position [2556, 0]
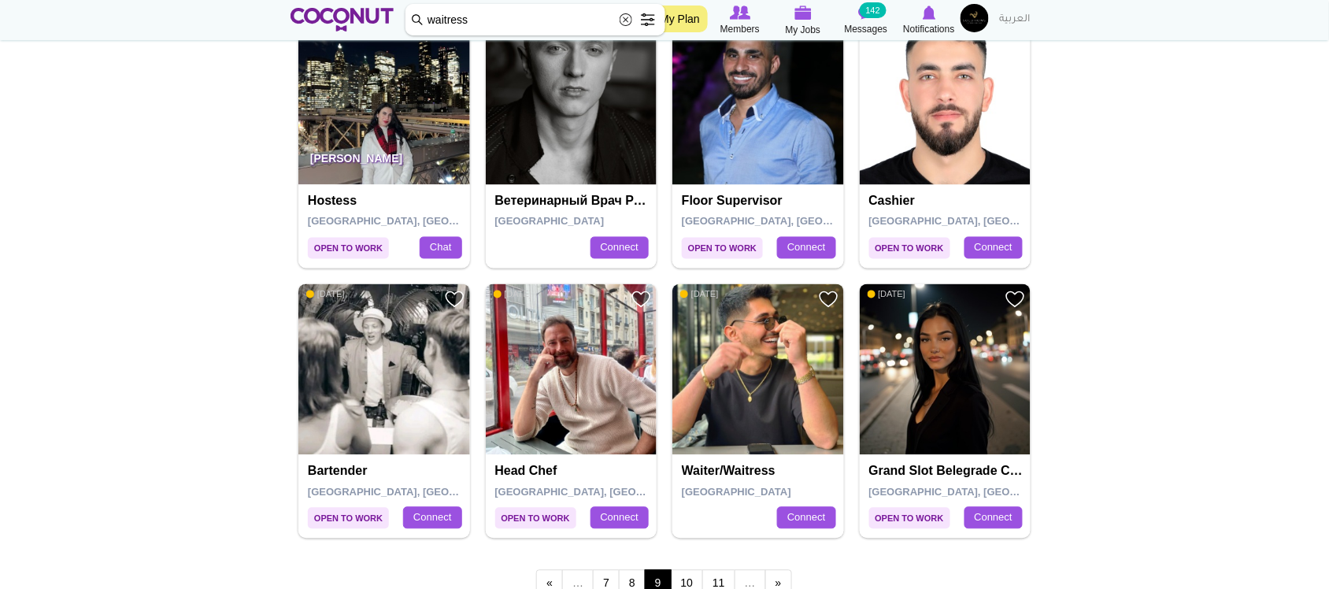
click at [372, 84] on img at bounding box center [384, 99] width 172 height 172
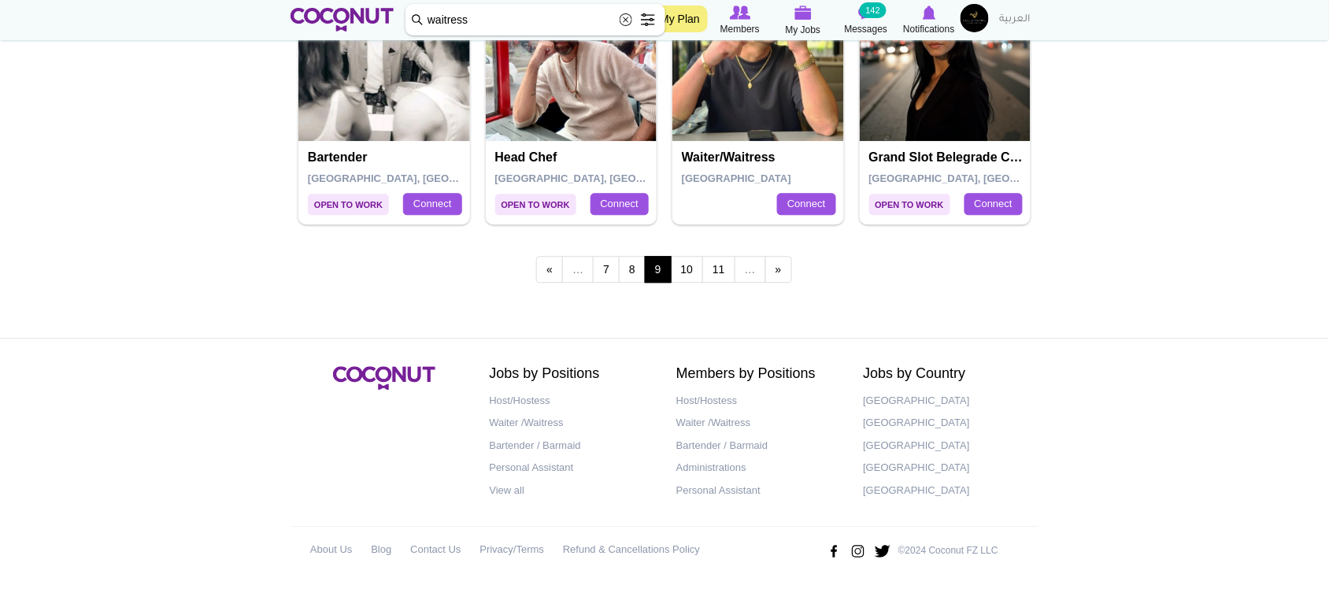
scroll to position [2876, 0]
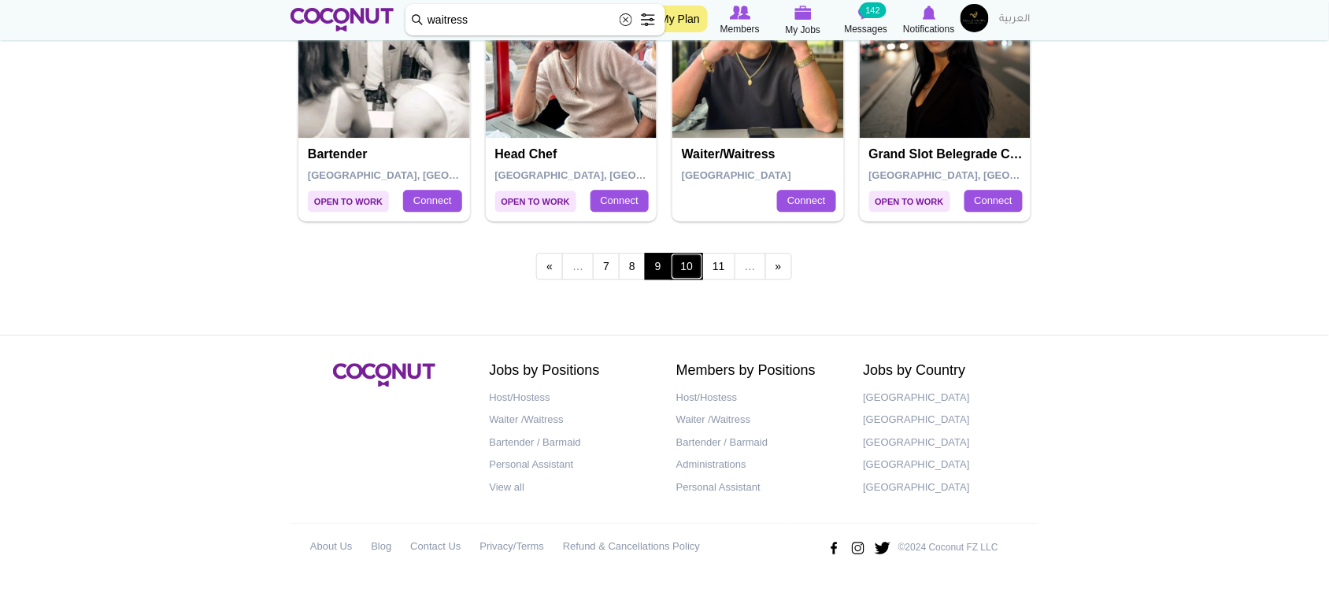
click at [688, 272] on link "10" at bounding box center [687, 266] width 33 height 27
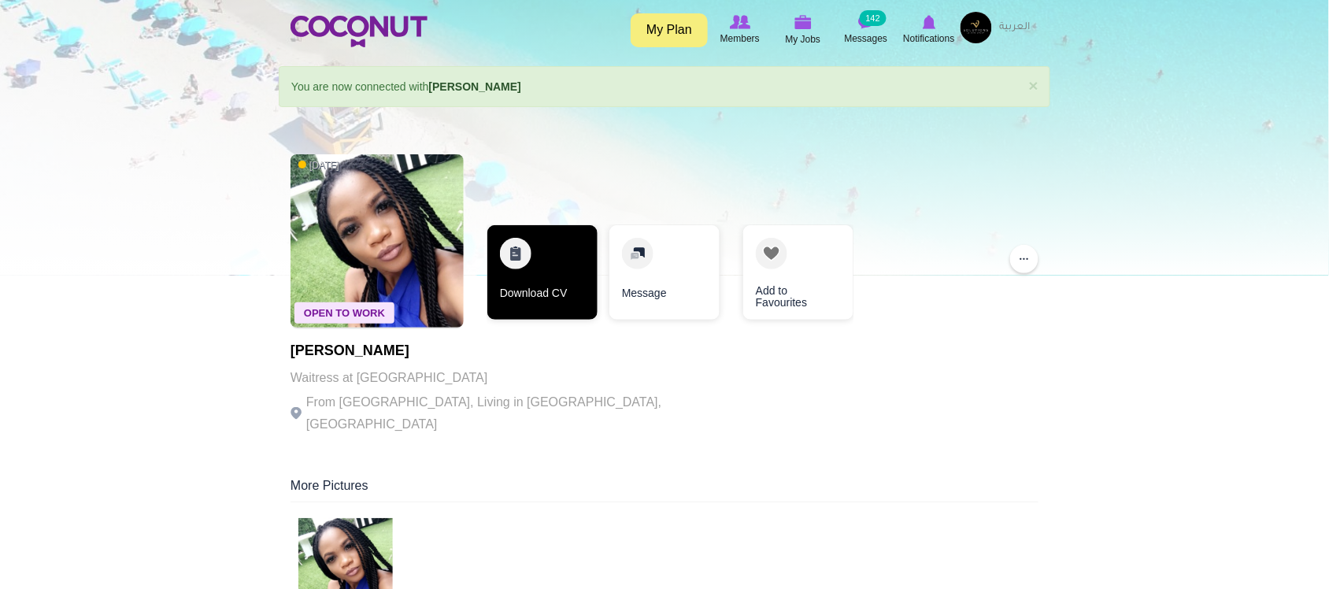
click at [522, 276] on link "Download CV" at bounding box center [543, 272] width 110 height 95
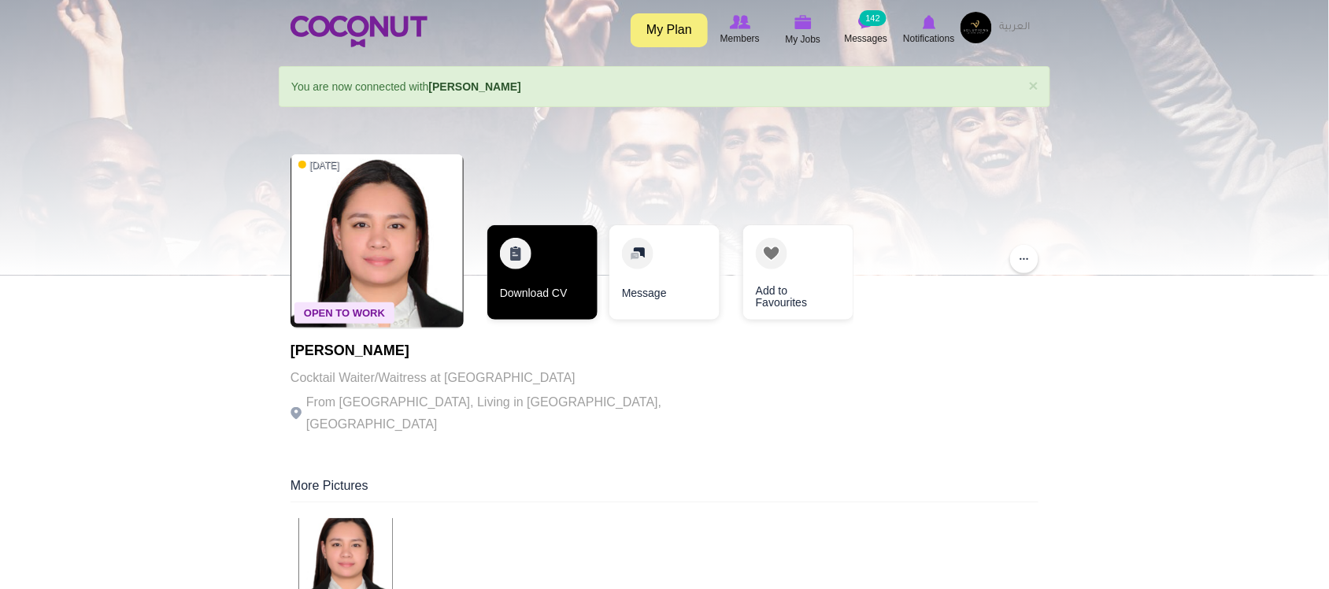
click at [565, 276] on link "Download CV" at bounding box center [543, 272] width 110 height 95
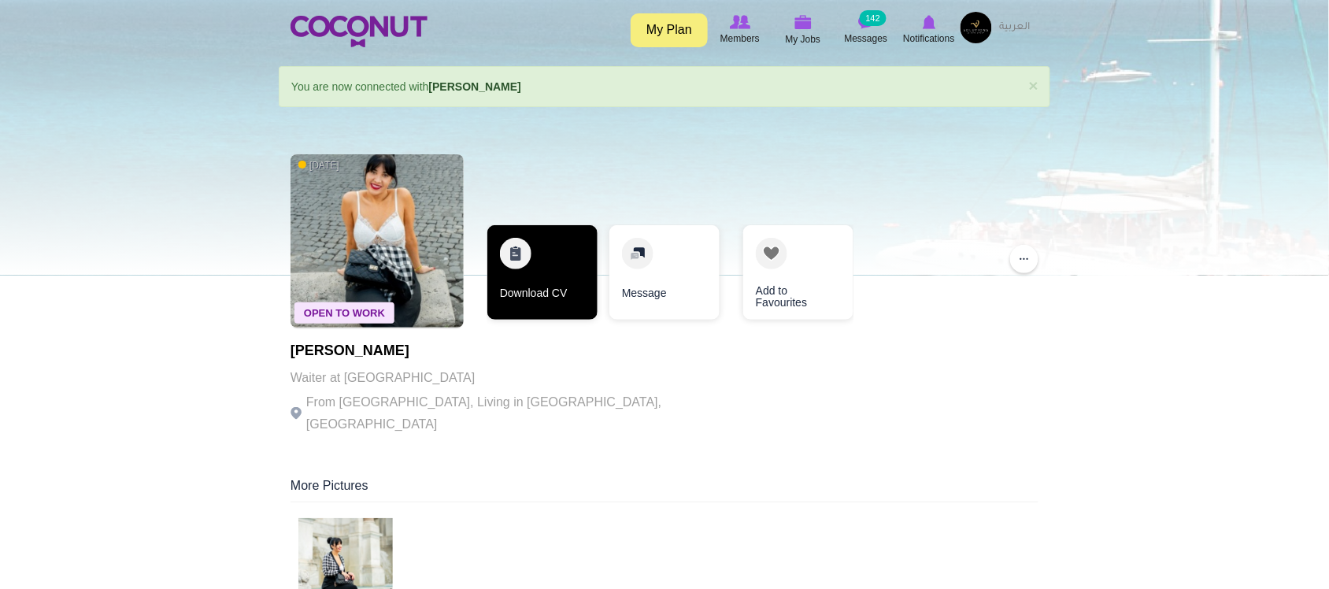
click at [569, 260] on link "Download CV" at bounding box center [543, 272] width 110 height 95
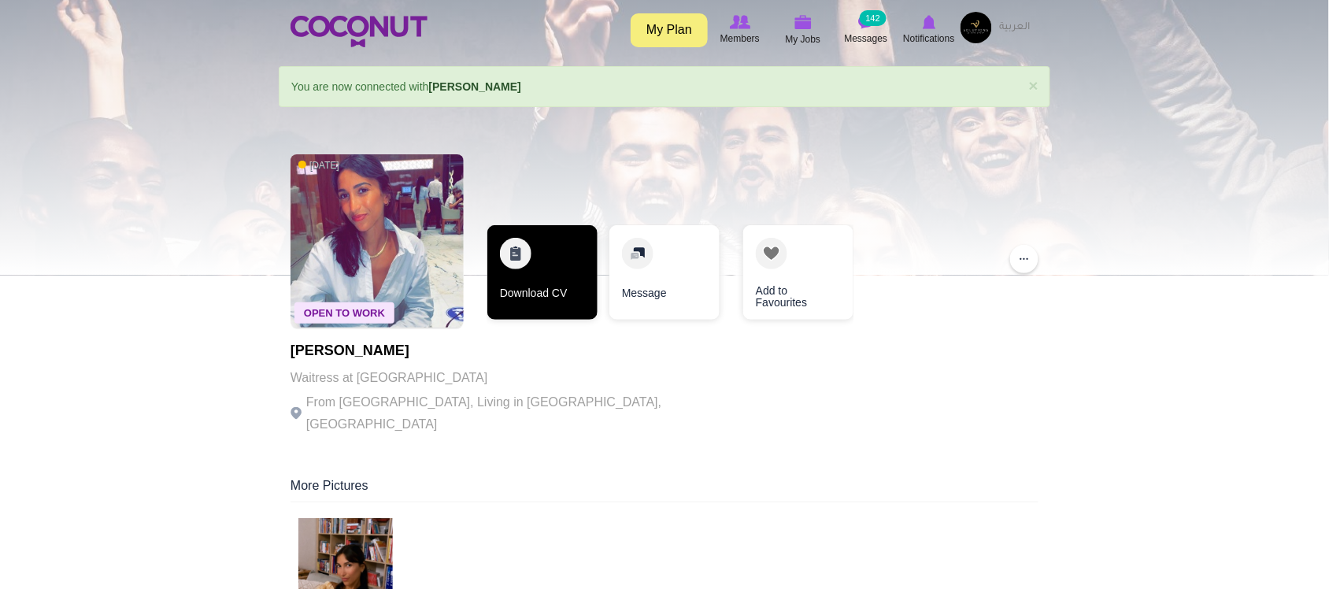
click at [530, 298] on link "Download CV" at bounding box center [543, 272] width 110 height 95
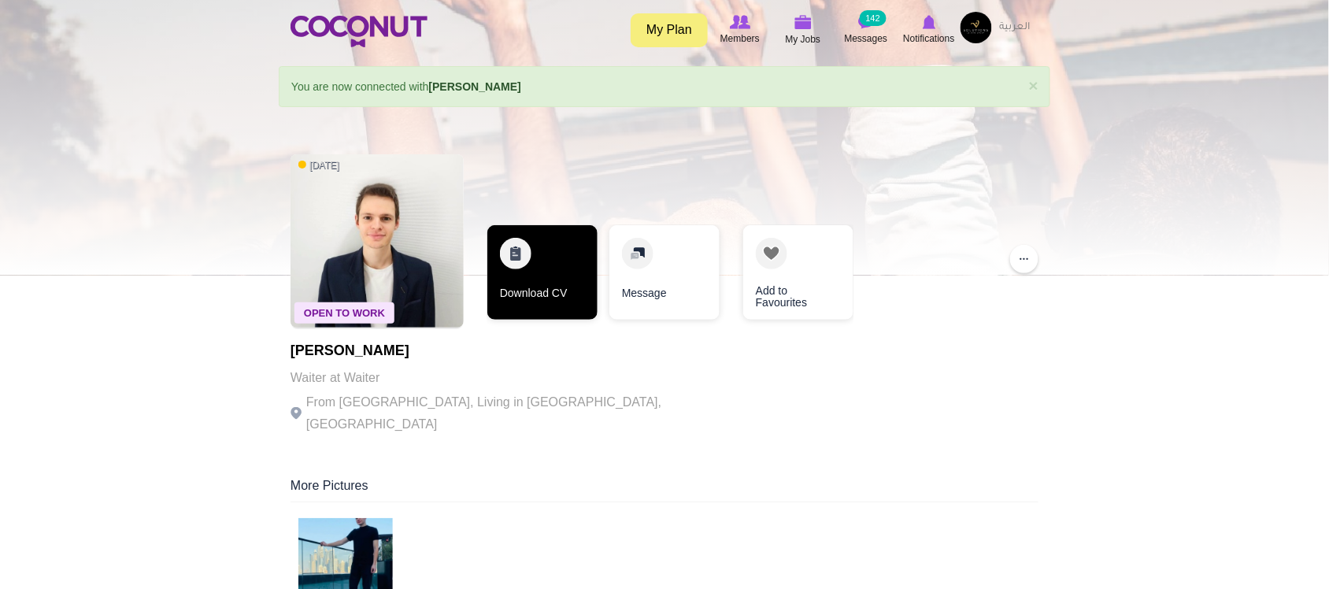
click at [558, 286] on link "Download CV" at bounding box center [543, 272] width 110 height 95
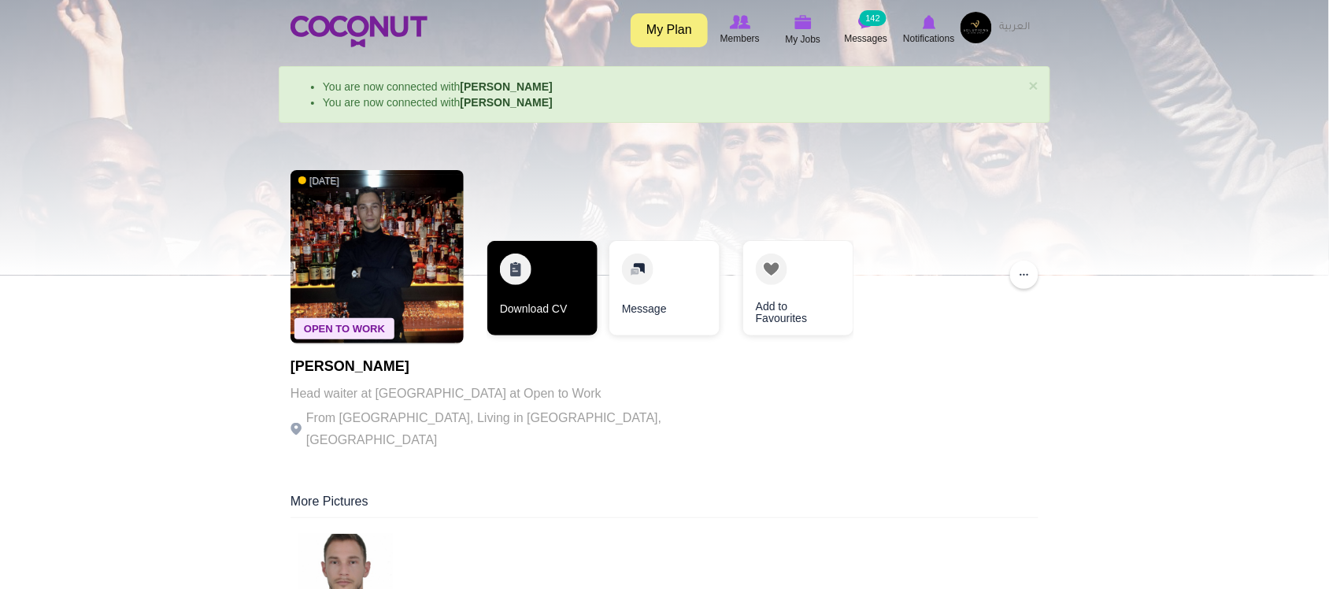
click at [542, 319] on link "Download CV" at bounding box center [543, 288] width 110 height 95
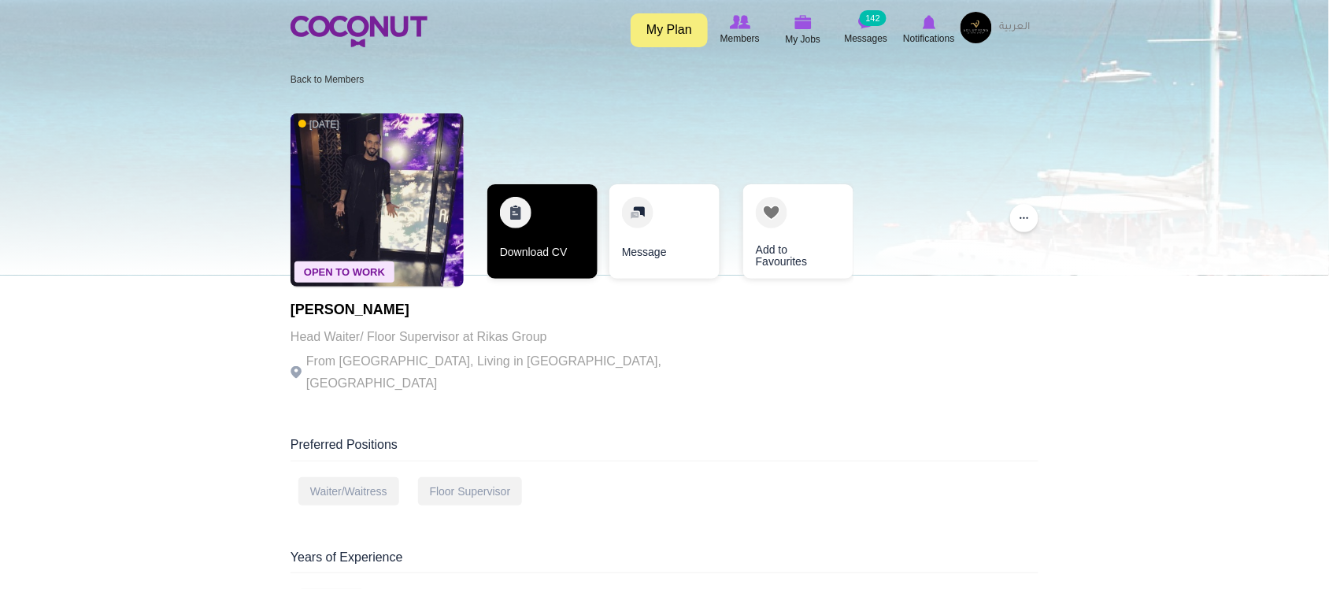
click at [529, 250] on link "Download CV" at bounding box center [543, 231] width 110 height 95
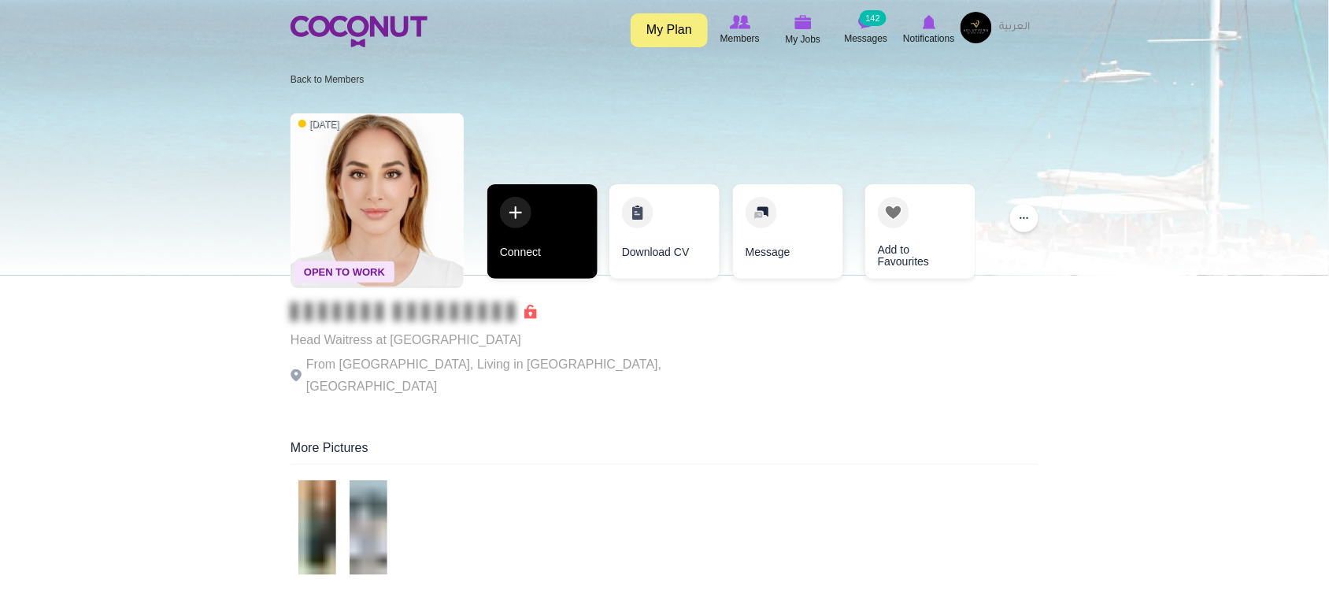
click at [553, 243] on link "Connect" at bounding box center [543, 231] width 110 height 95
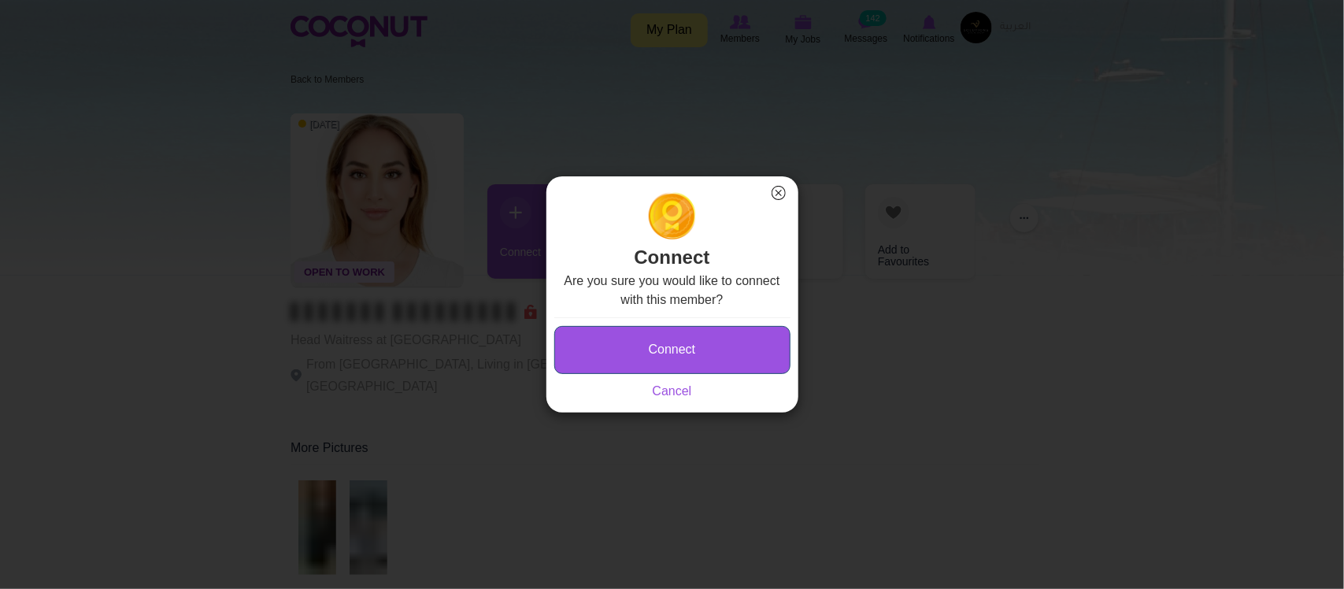
type button "Connect"
click at [710, 341] on button "Connect" at bounding box center [672, 350] width 236 height 48
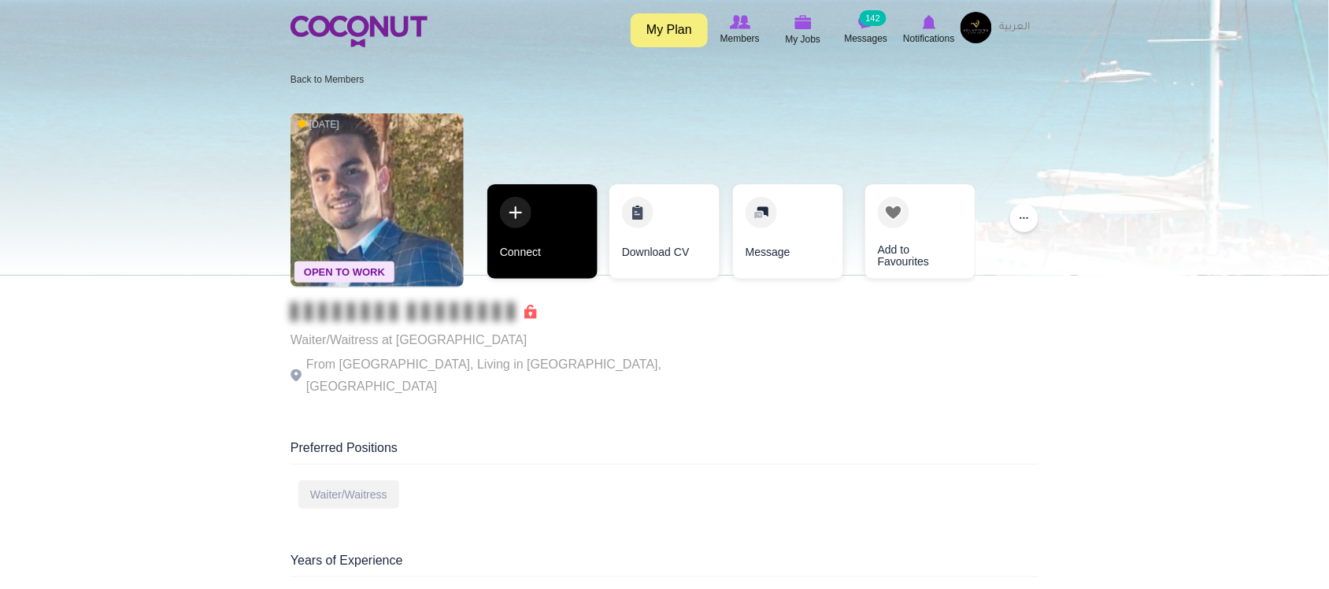
click at [545, 257] on link "Connect" at bounding box center [543, 231] width 110 height 95
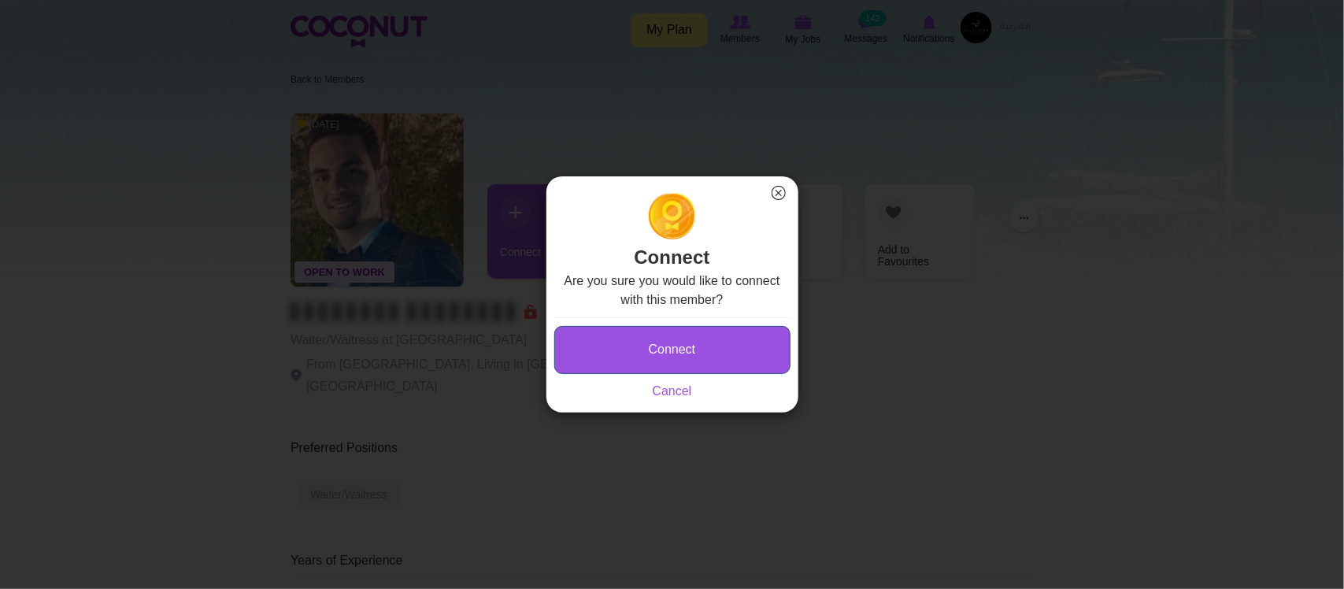
type button "Connect"
click at [744, 324] on div "Connect Saving... Cancel" at bounding box center [672, 358] width 236 height 83
click at [731, 340] on button "Connect" at bounding box center [672, 350] width 236 height 48
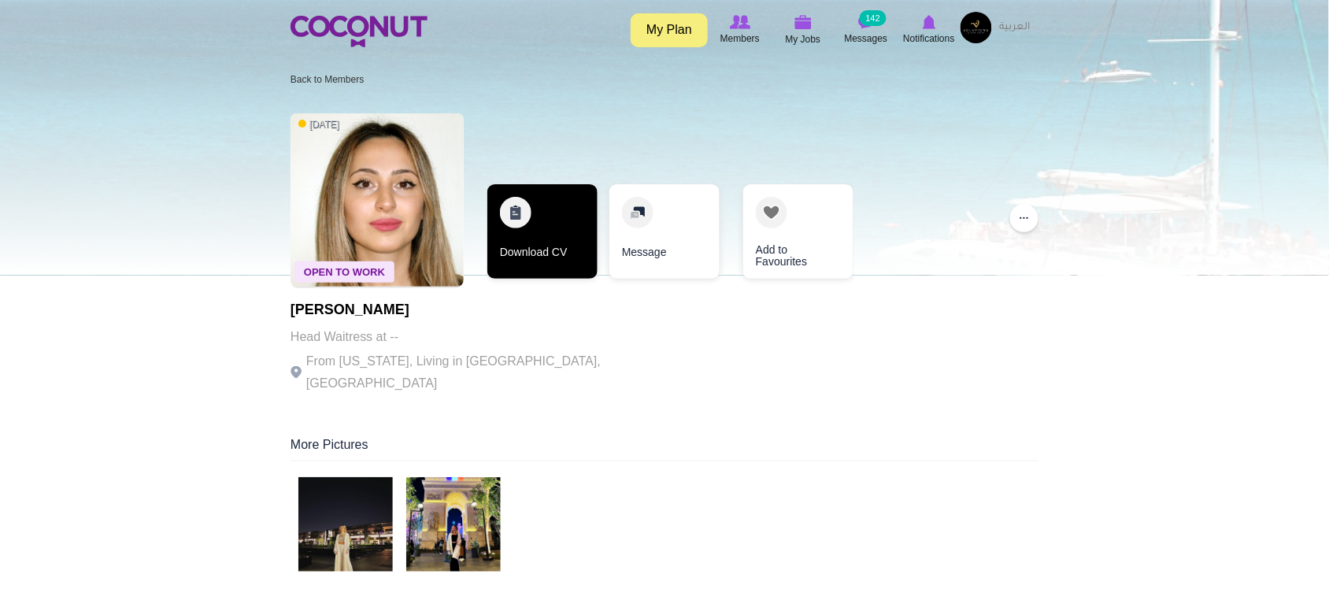
click at [563, 242] on link "Download CV" at bounding box center [543, 231] width 110 height 95
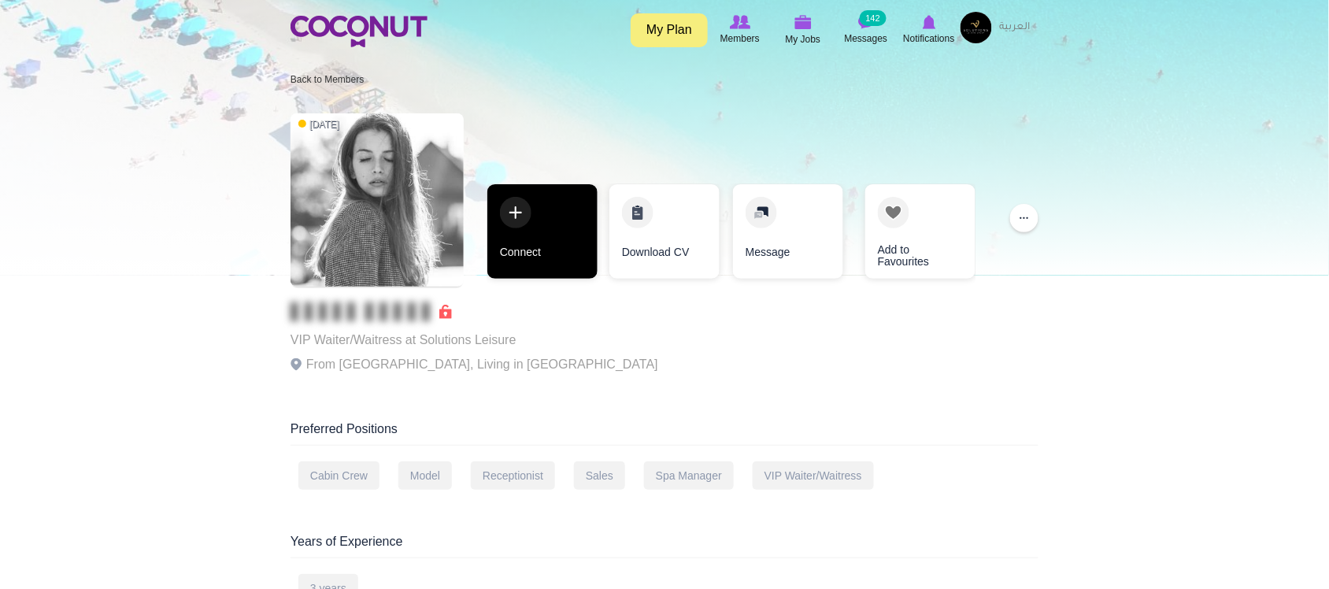
click at [593, 246] on link "Connect" at bounding box center [543, 231] width 110 height 95
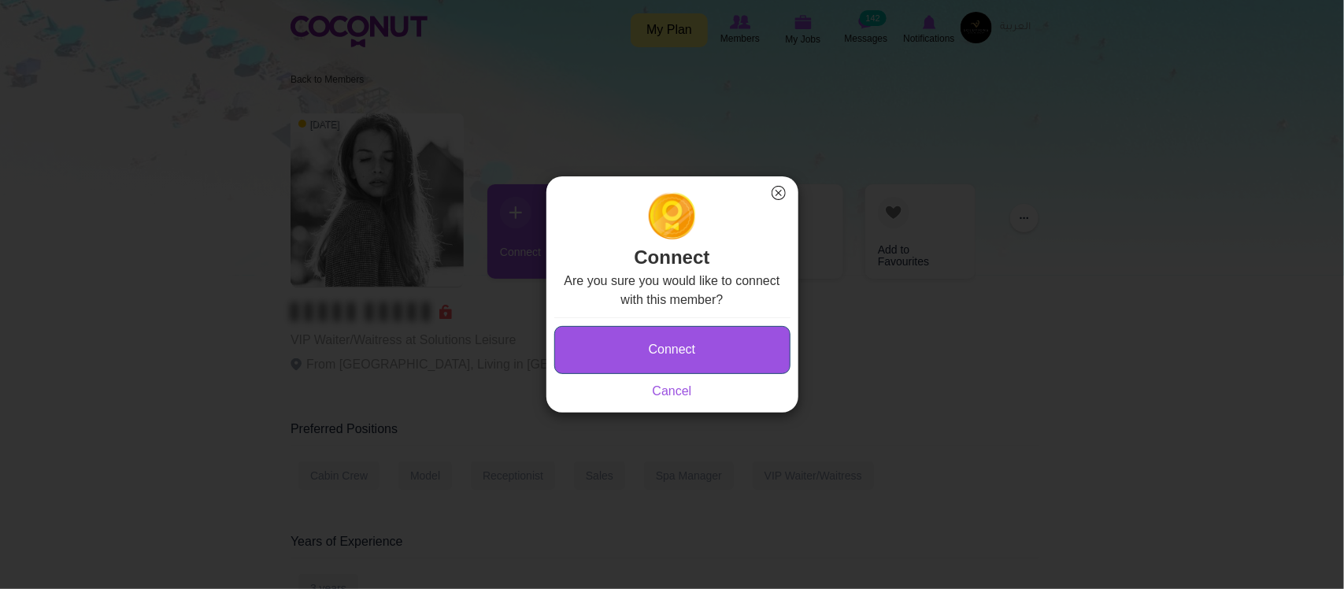
click at [731, 349] on button "Connect" at bounding box center [672, 350] width 236 height 48
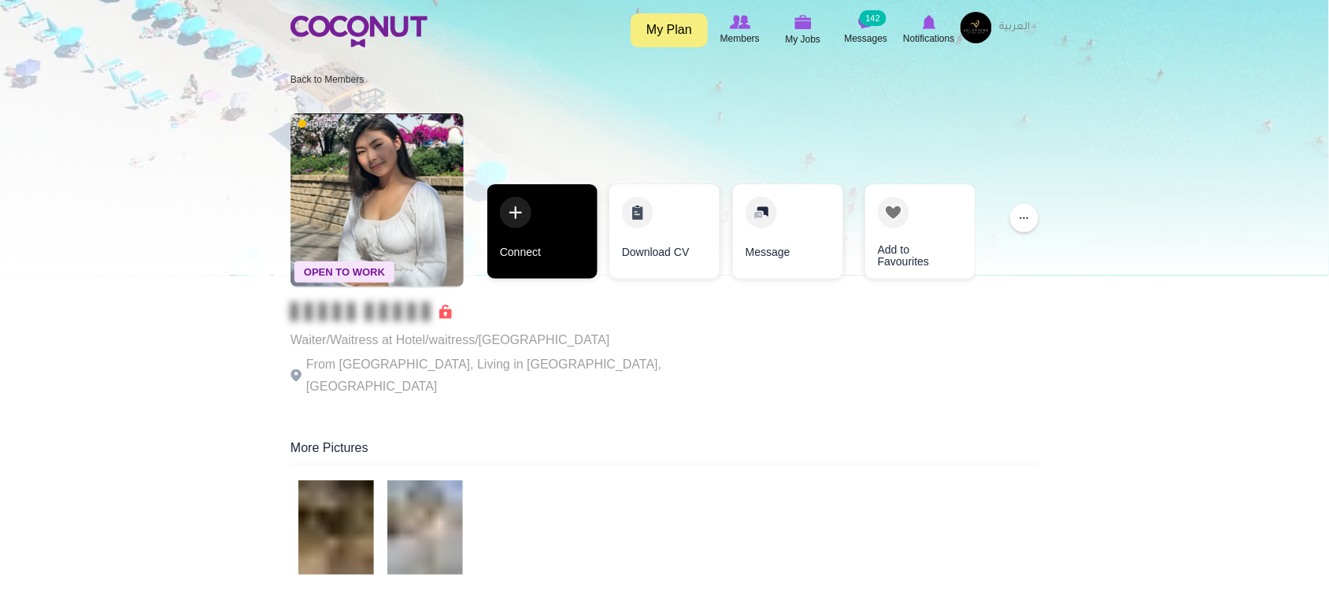
click at [537, 226] on link "Connect" at bounding box center [543, 231] width 110 height 95
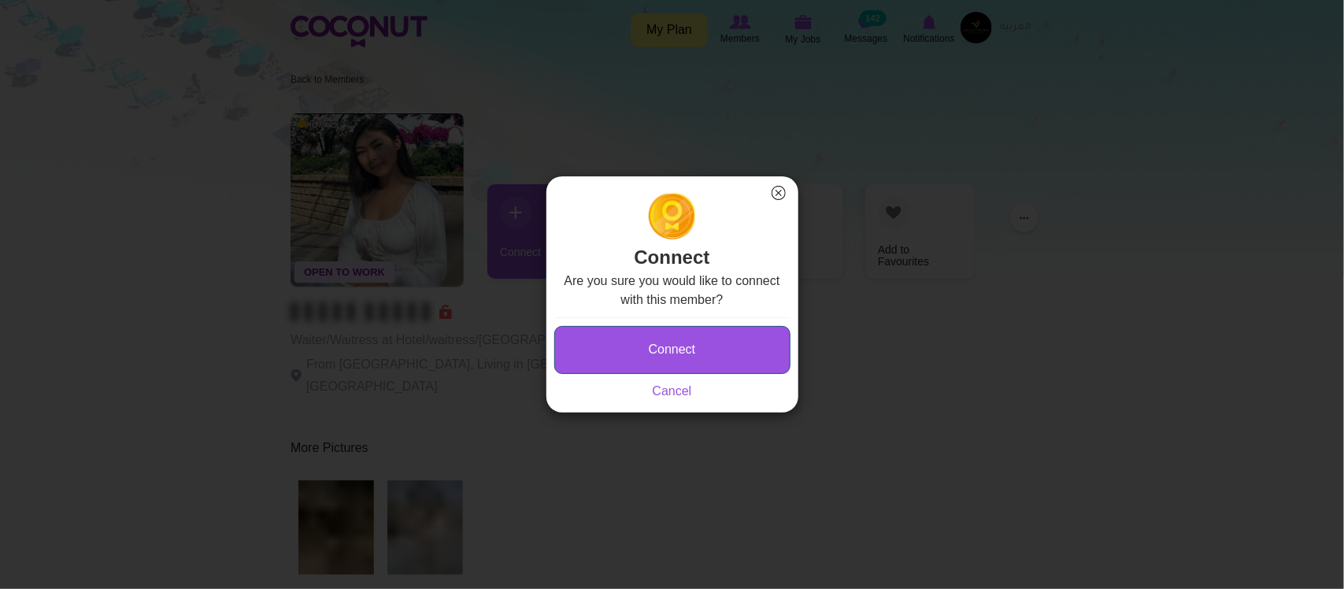
click at [640, 366] on button "Connect" at bounding box center [672, 350] width 236 height 48
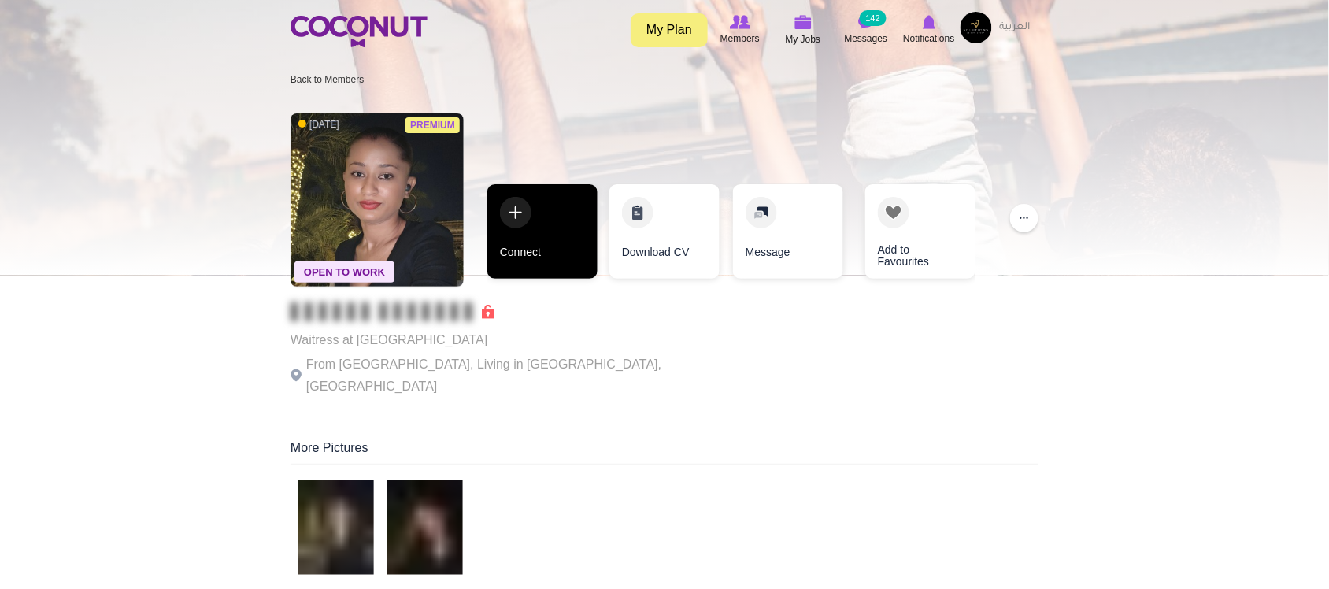
click at [587, 237] on link "Connect" at bounding box center [543, 231] width 110 height 95
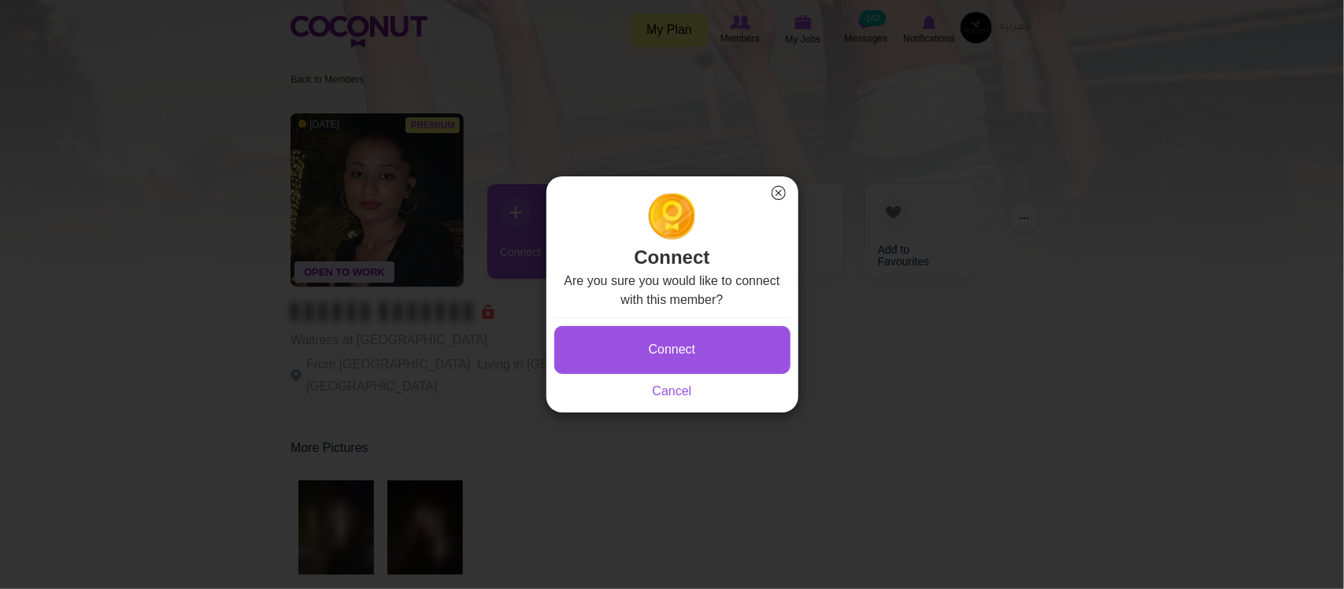
click at [695, 324] on div "Connect Saving... Cancel" at bounding box center [672, 358] width 236 height 83
click at [697, 333] on button "Connect" at bounding box center [672, 350] width 236 height 48
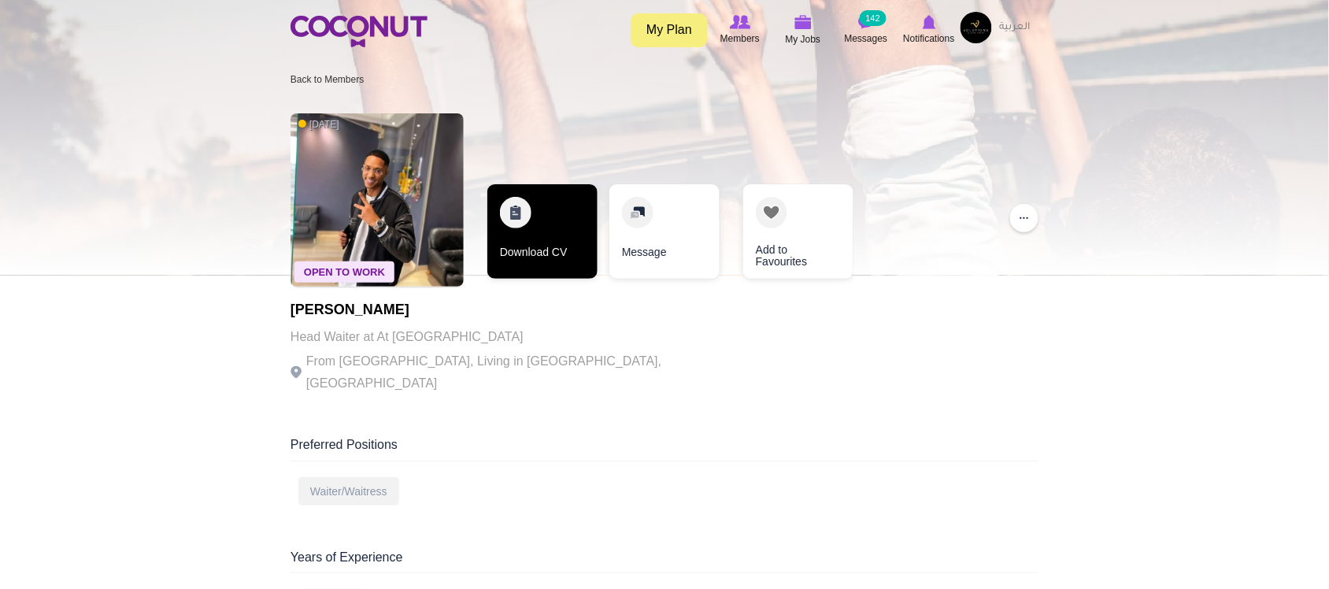
click at [533, 243] on link "Download CV" at bounding box center [543, 231] width 110 height 95
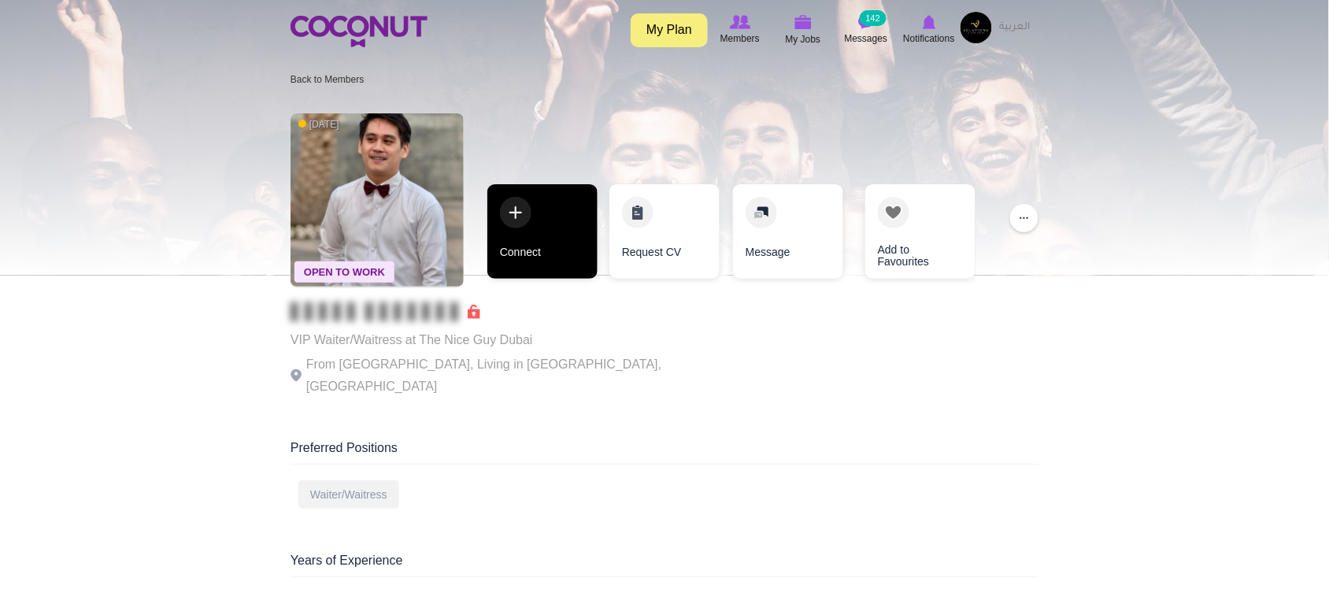
click at [551, 269] on link "Connect" at bounding box center [543, 231] width 110 height 95
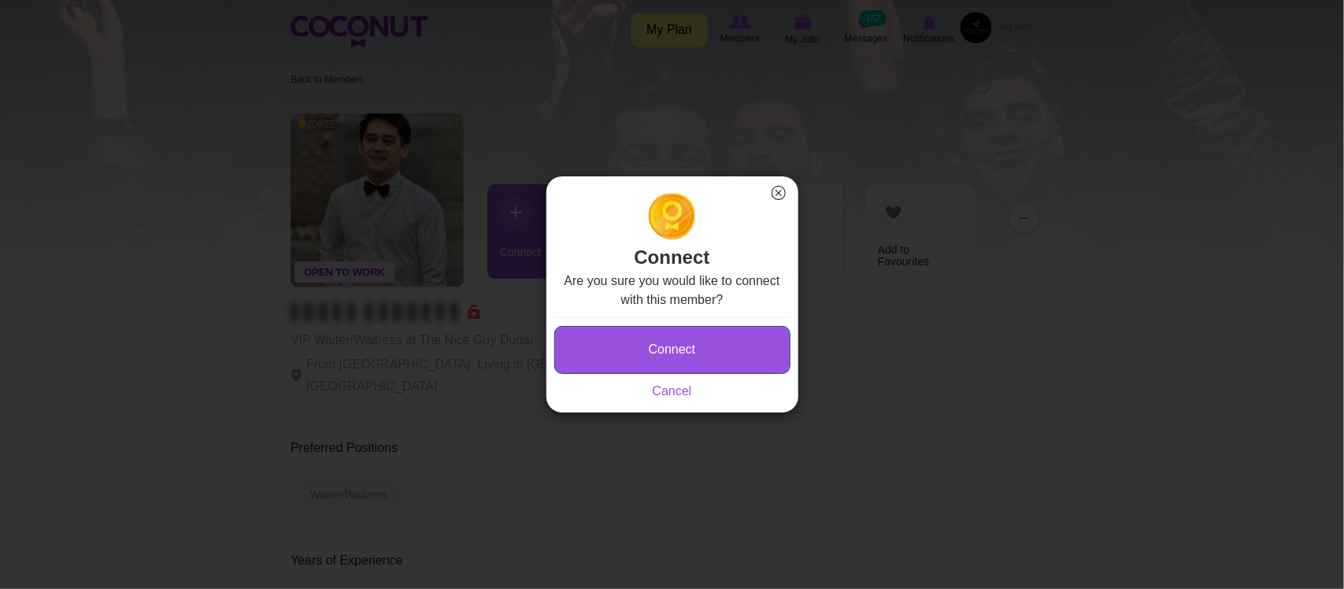
type button "Connect"
click at [683, 351] on button "Connect" at bounding box center [672, 350] width 236 height 48
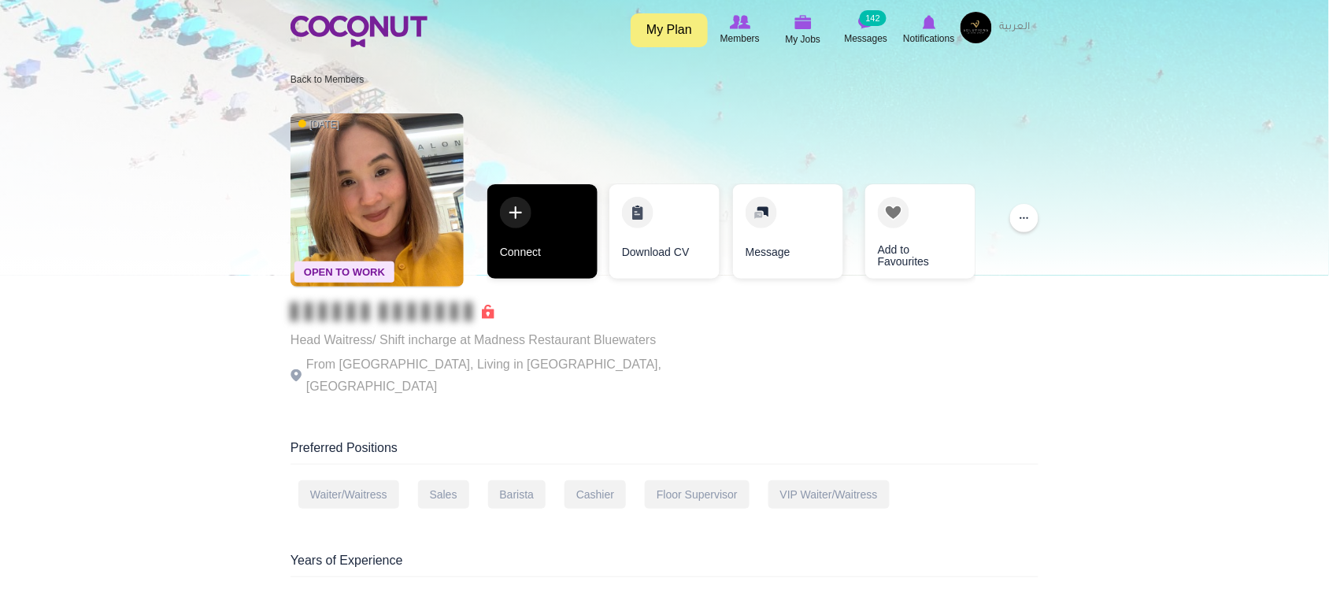
click at [537, 230] on link "Connect" at bounding box center [543, 231] width 110 height 95
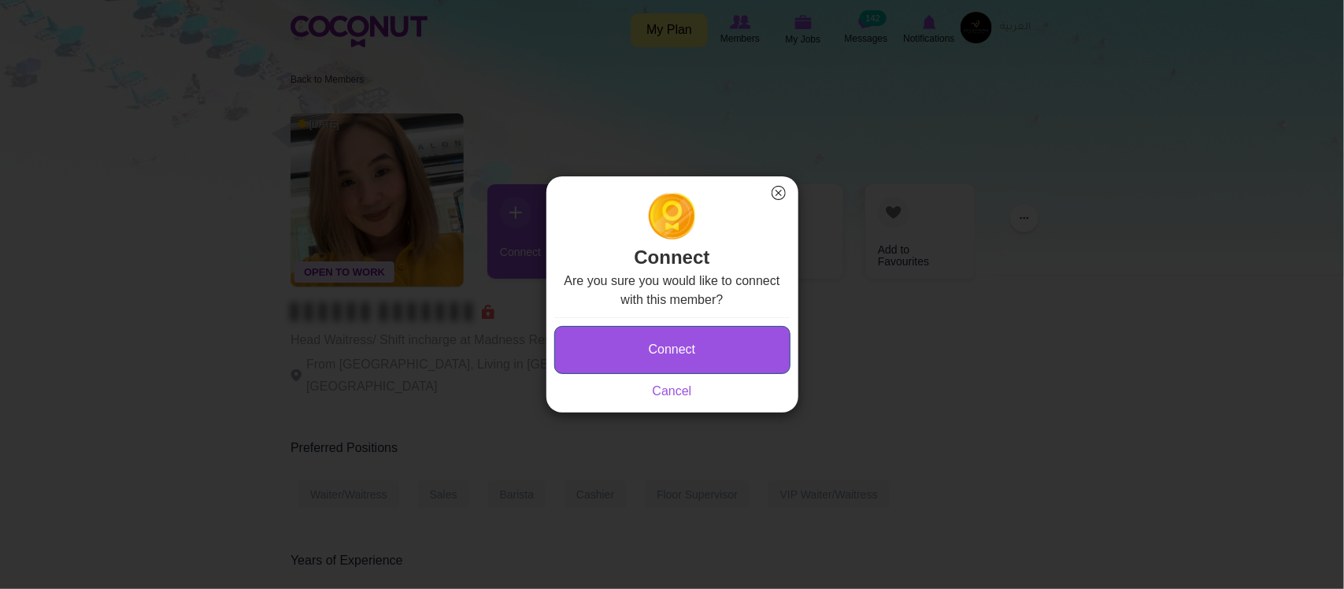
click at [694, 340] on button "Connect" at bounding box center [672, 350] width 236 height 48
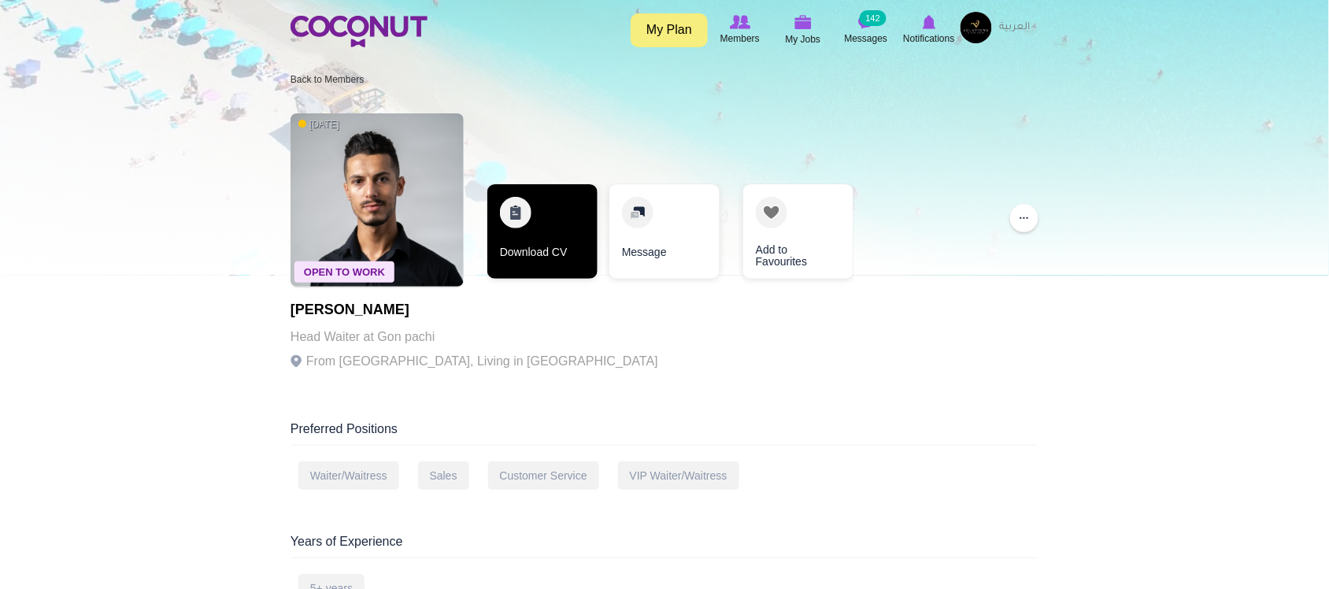
click at [532, 258] on link "Download CV" at bounding box center [543, 231] width 110 height 95
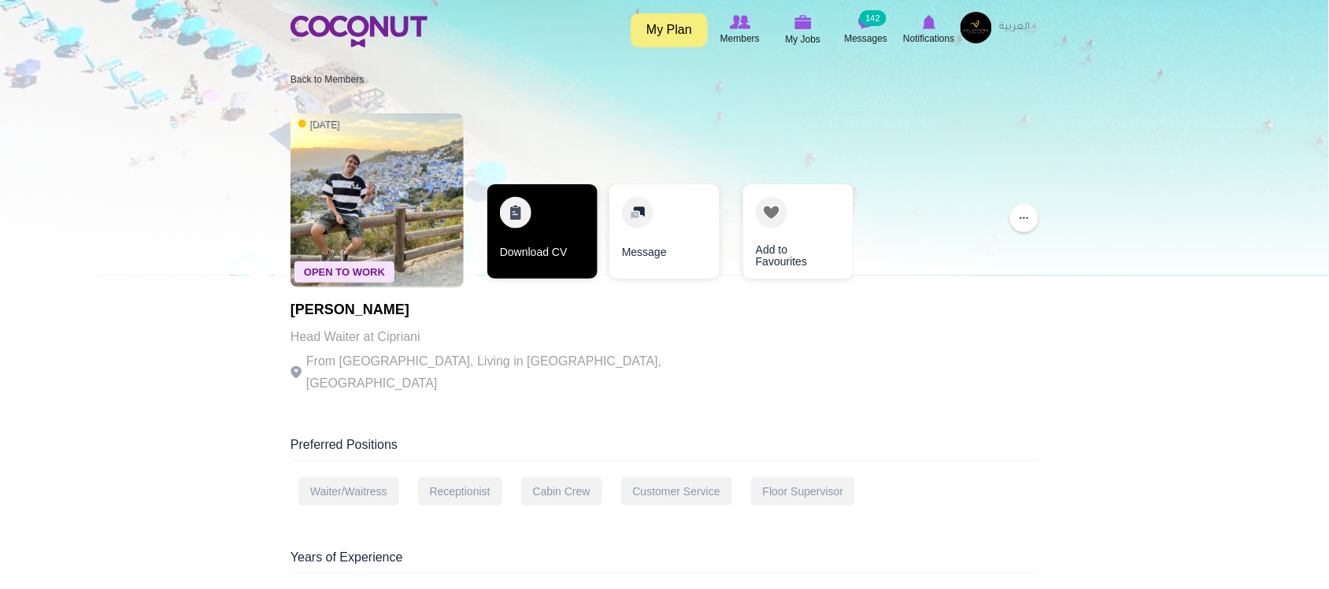
click at [550, 241] on link "Download CV" at bounding box center [543, 231] width 110 height 95
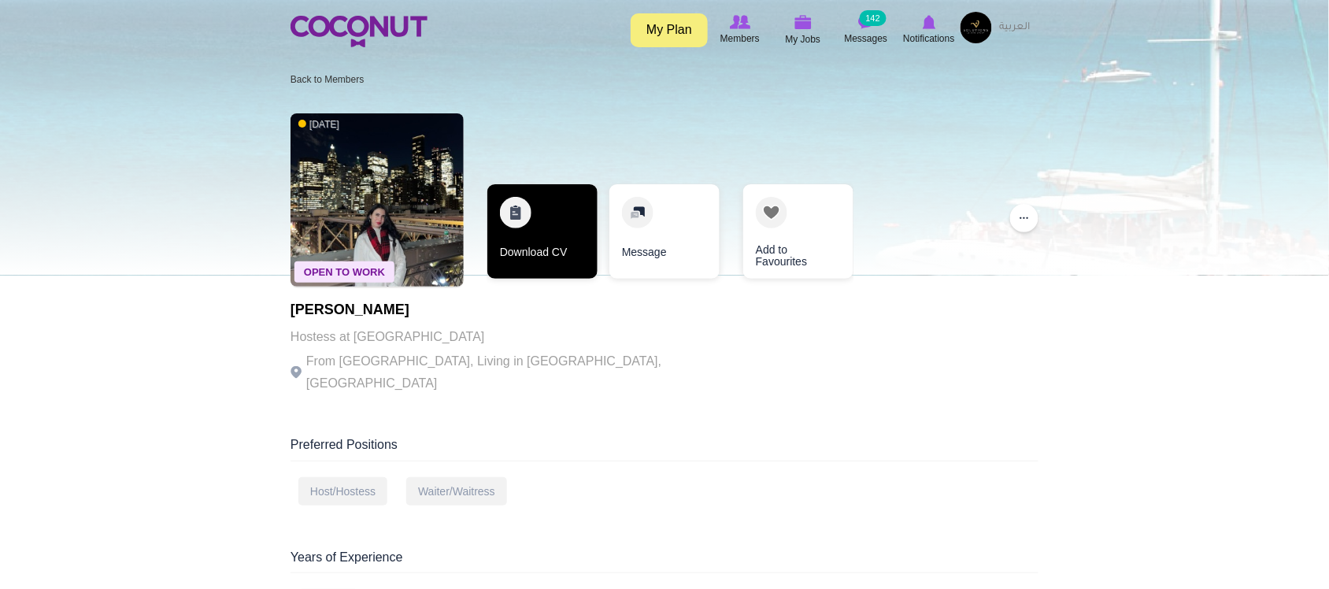
click at [518, 238] on link "Download CV" at bounding box center [543, 231] width 110 height 95
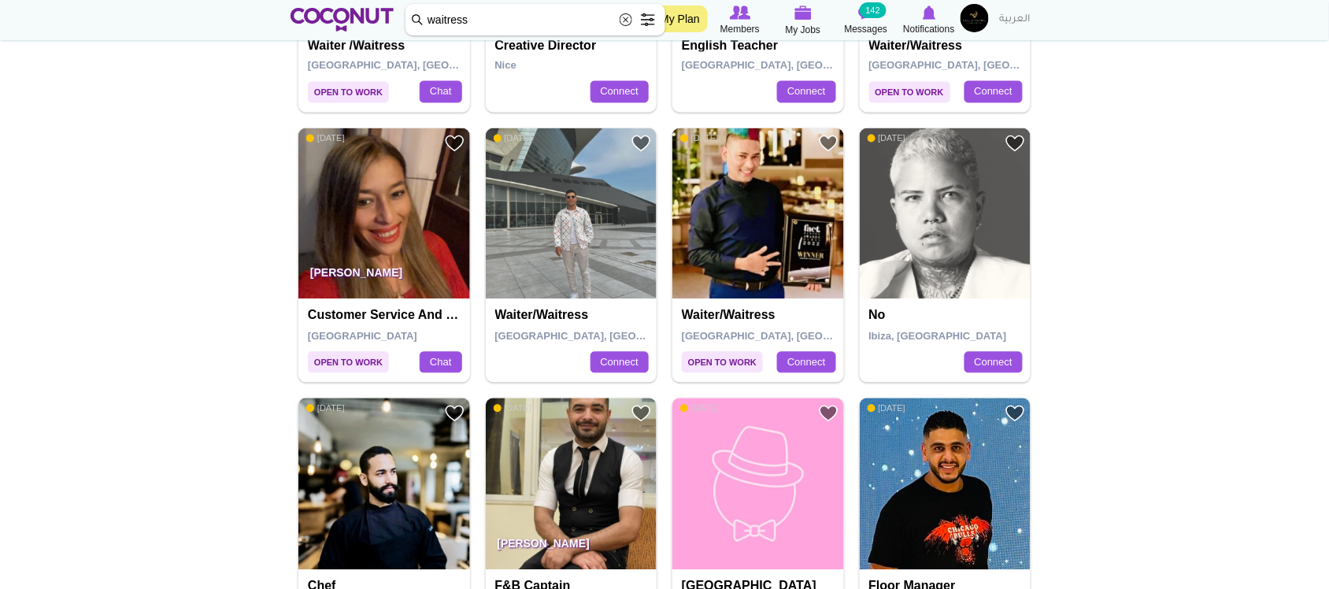
scroll to position [825, 0]
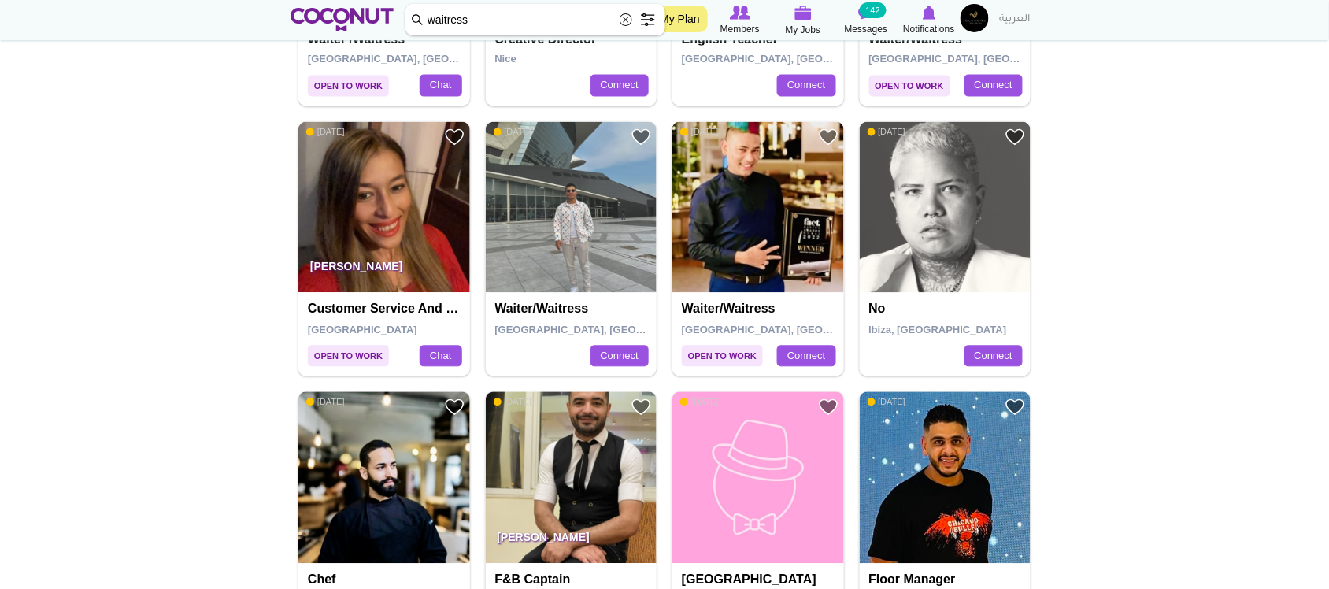
click at [766, 206] on img at bounding box center [759, 208] width 172 height 172
click at [581, 258] on img at bounding box center [572, 208] width 172 height 172
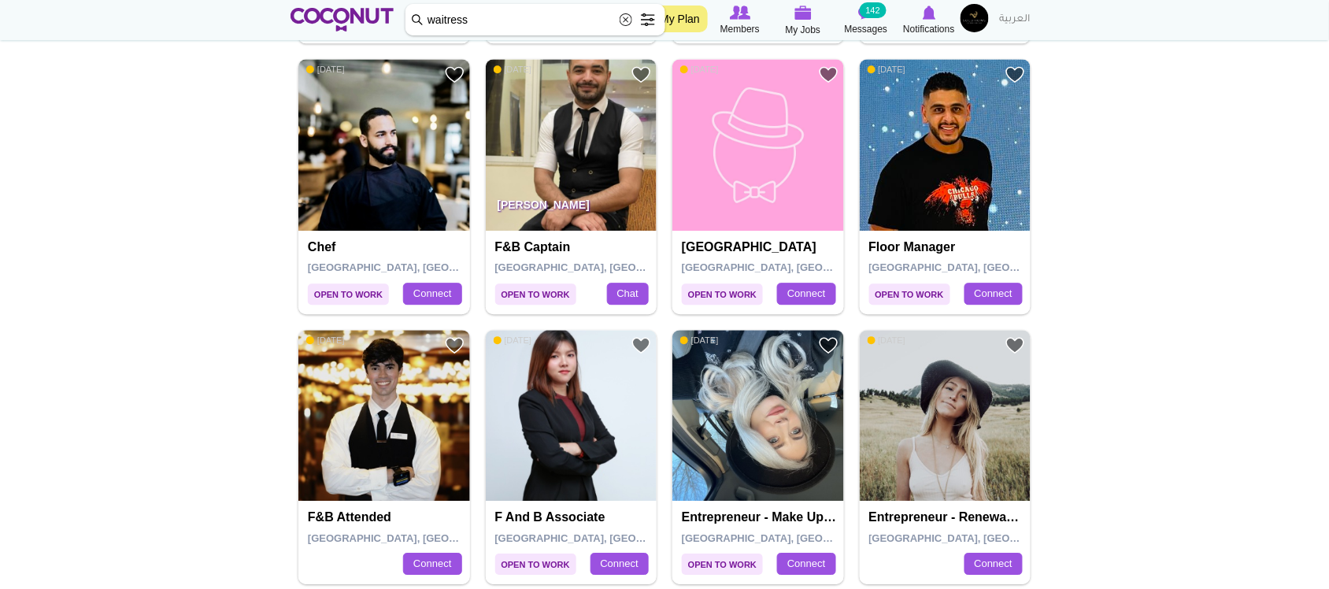
scroll to position [1151, 0]
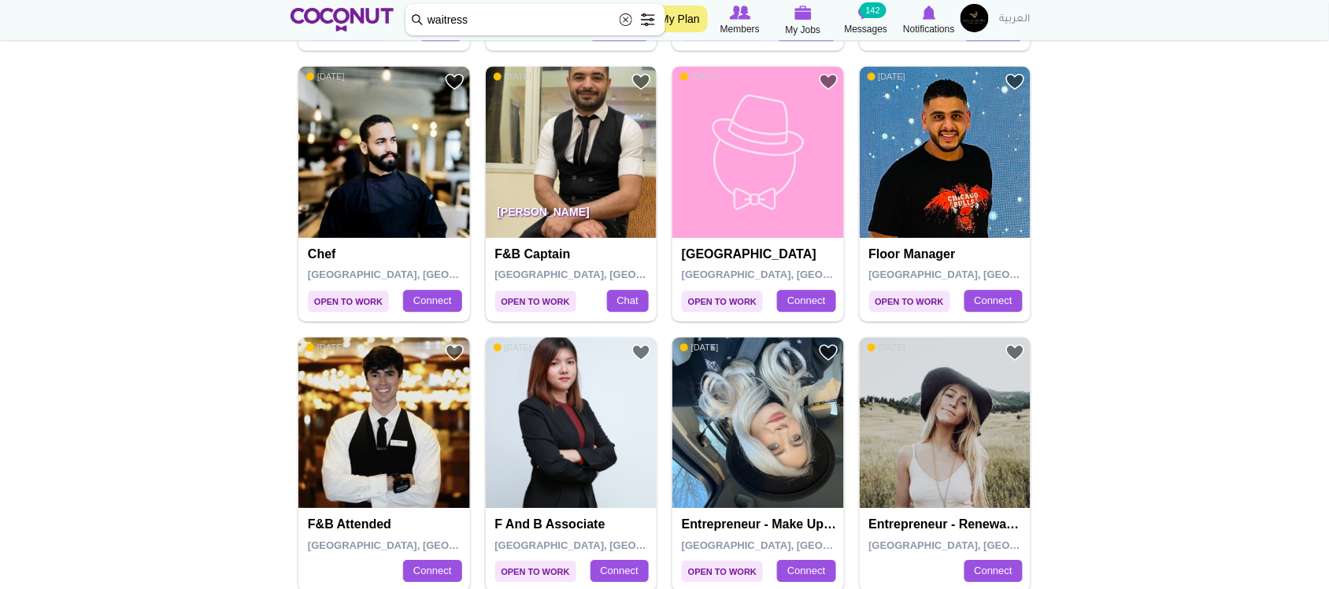
click at [603, 132] on img at bounding box center [572, 152] width 172 height 172
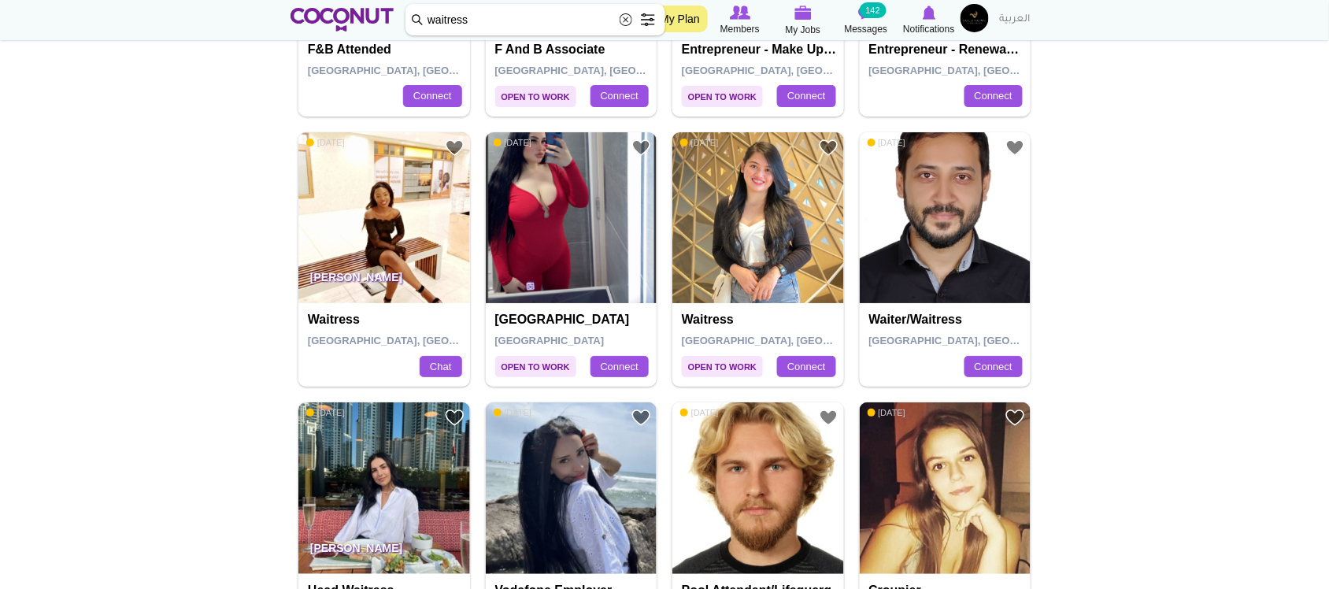
scroll to position [1632, 0]
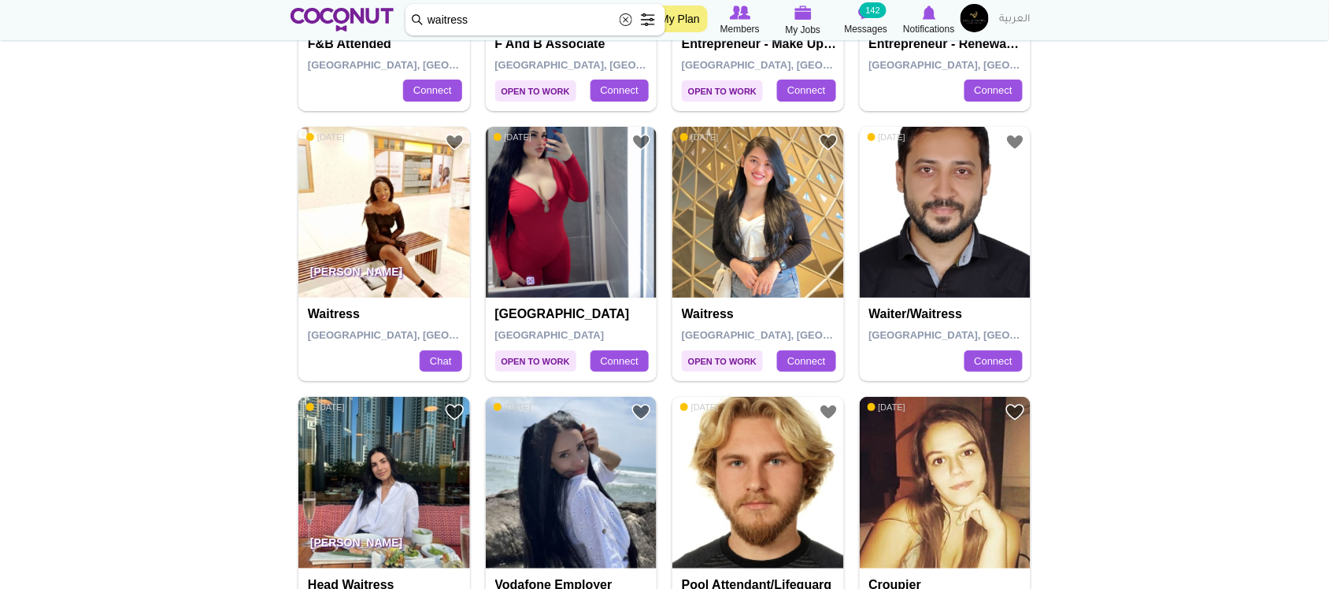
click at [756, 280] on img at bounding box center [759, 213] width 172 height 172
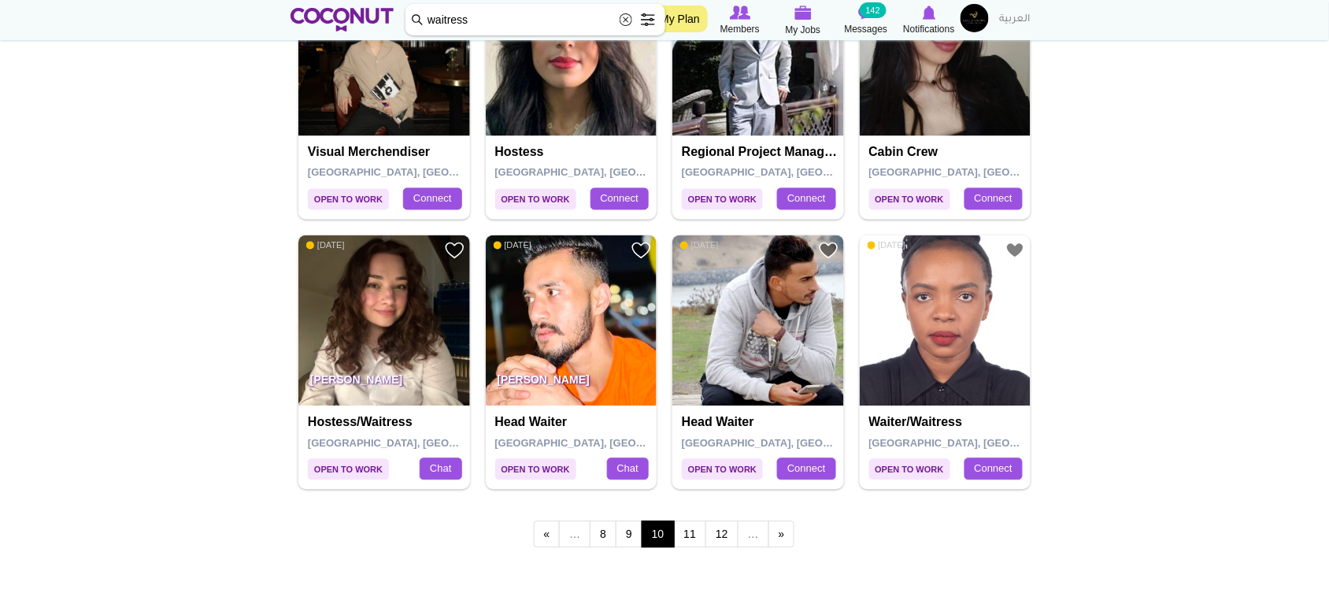
scroll to position [2612, 0]
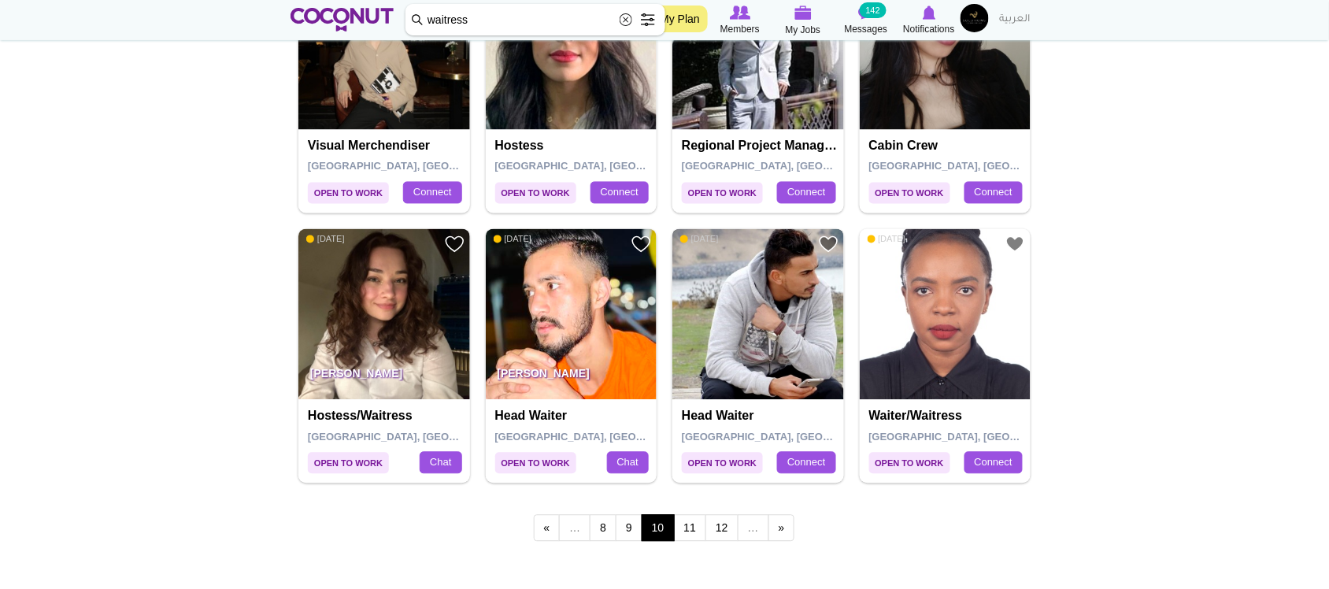
click at [758, 328] on img at bounding box center [759, 315] width 172 height 172
click at [682, 534] on link "11" at bounding box center [690, 528] width 33 height 27
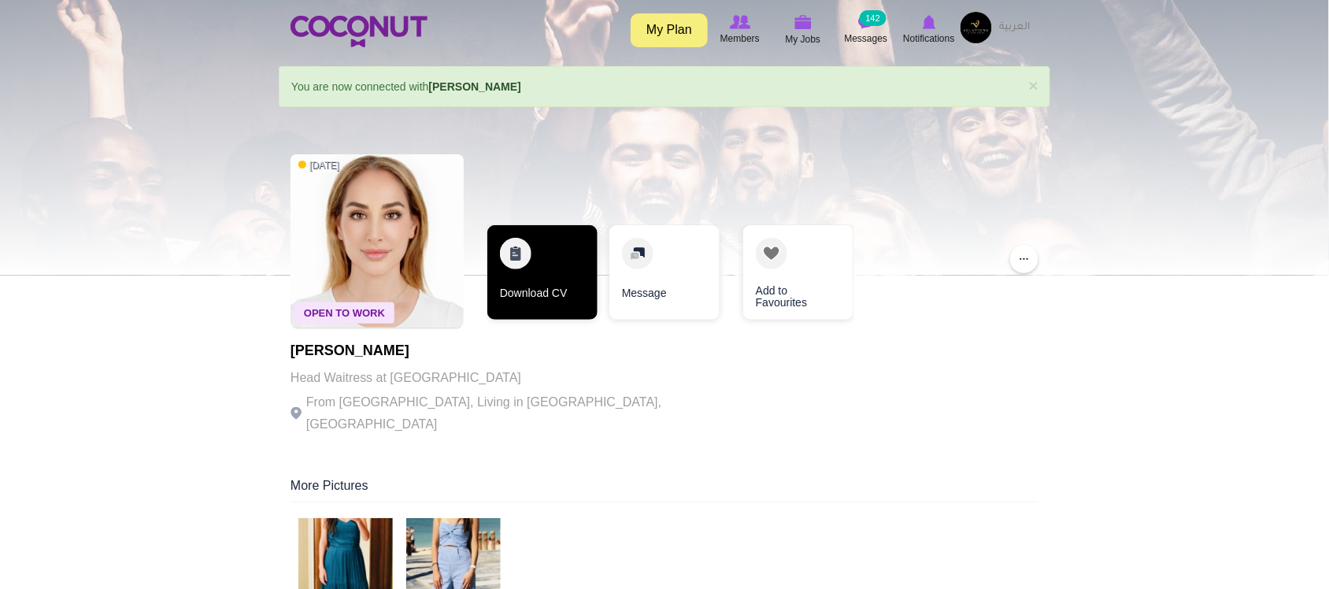
click at [558, 291] on link "Download CV" at bounding box center [543, 272] width 110 height 95
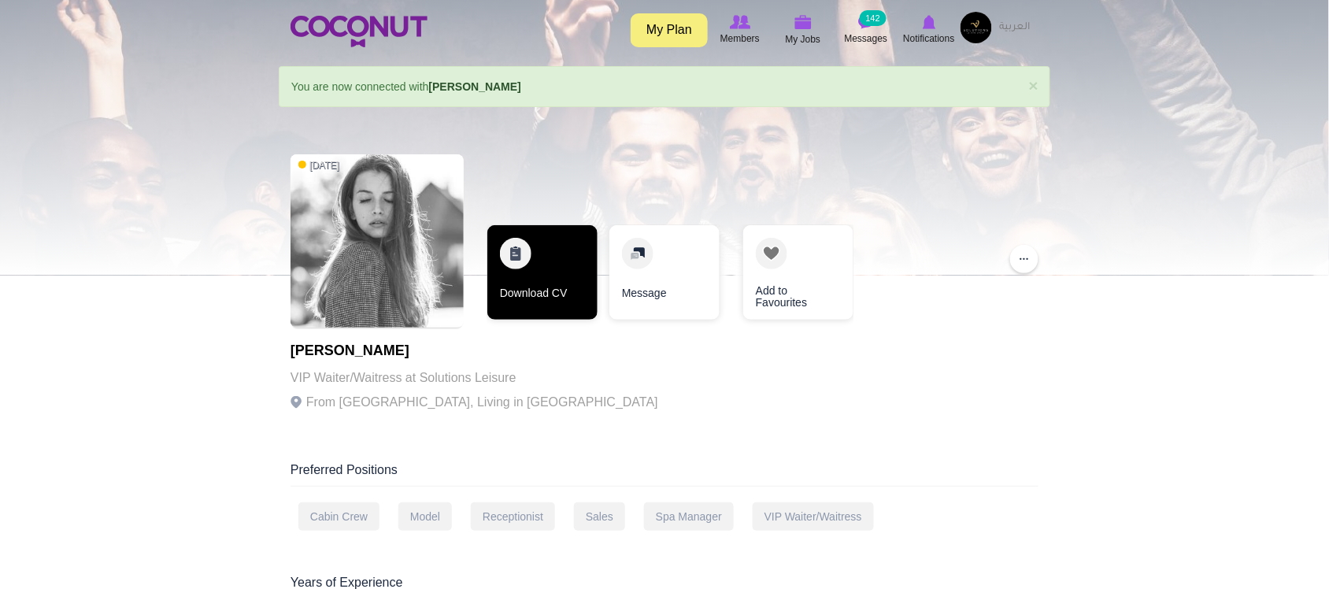
click at [557, 274] on link "Download CV" at bounding box center [543, 272] width 110 height 95
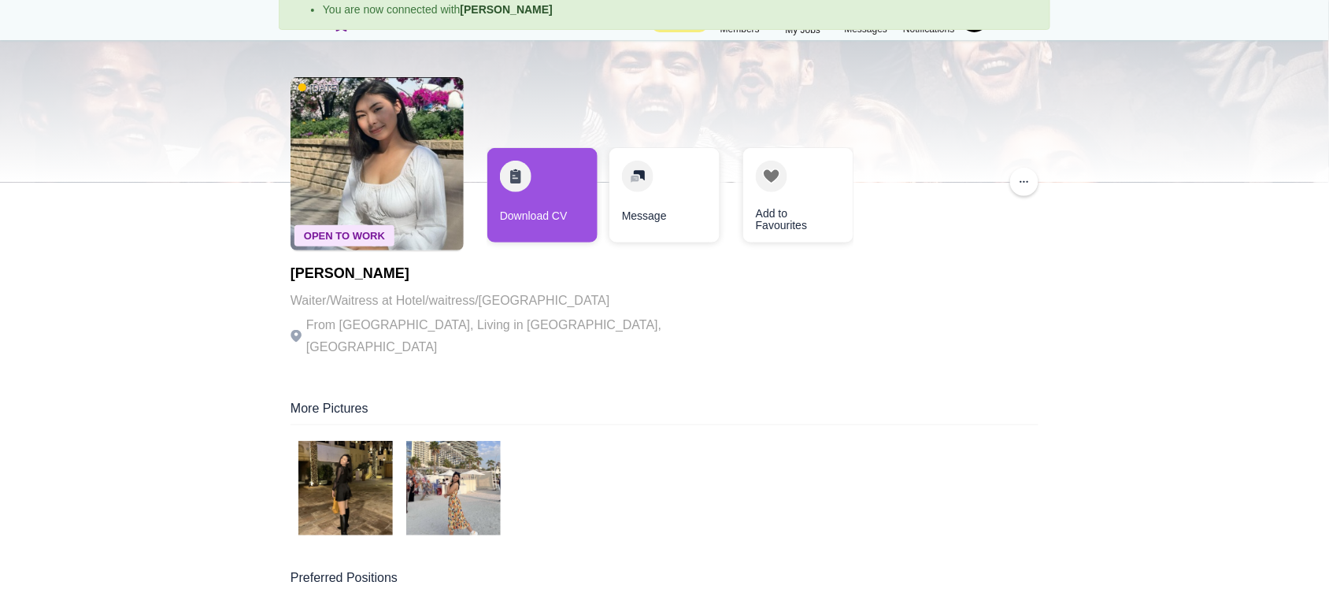
scroll to position [97, 0]
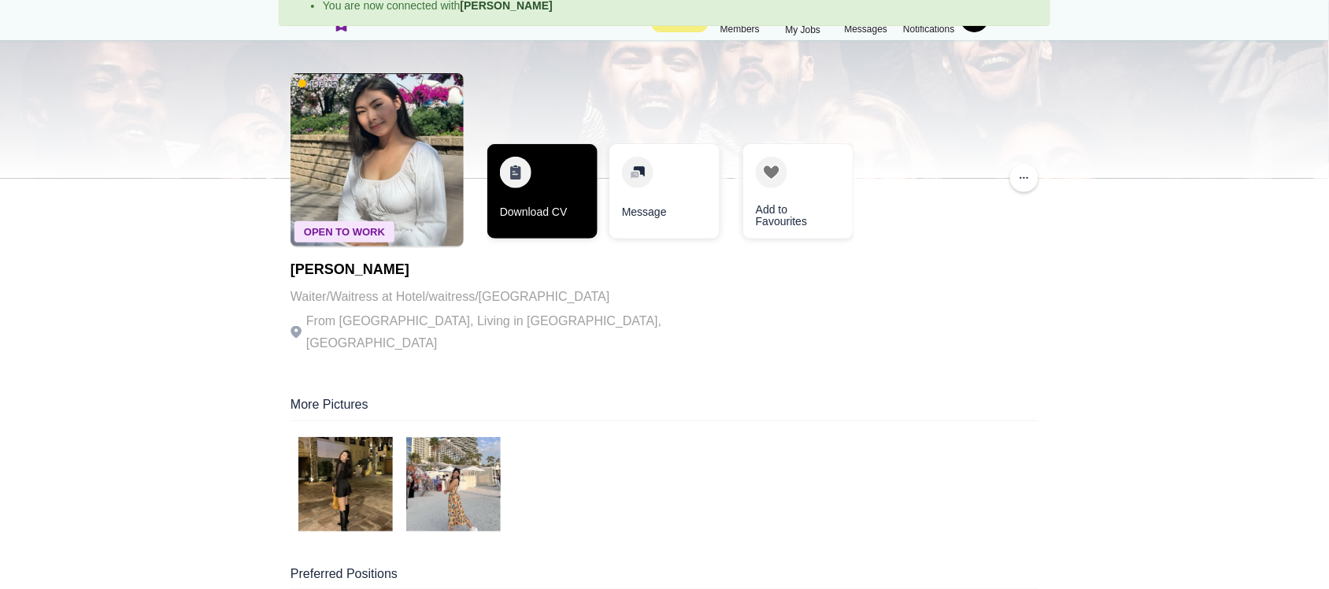
click at [555, 227] on link "Download CV" at bounding box center [543, 191] width 110 height 95
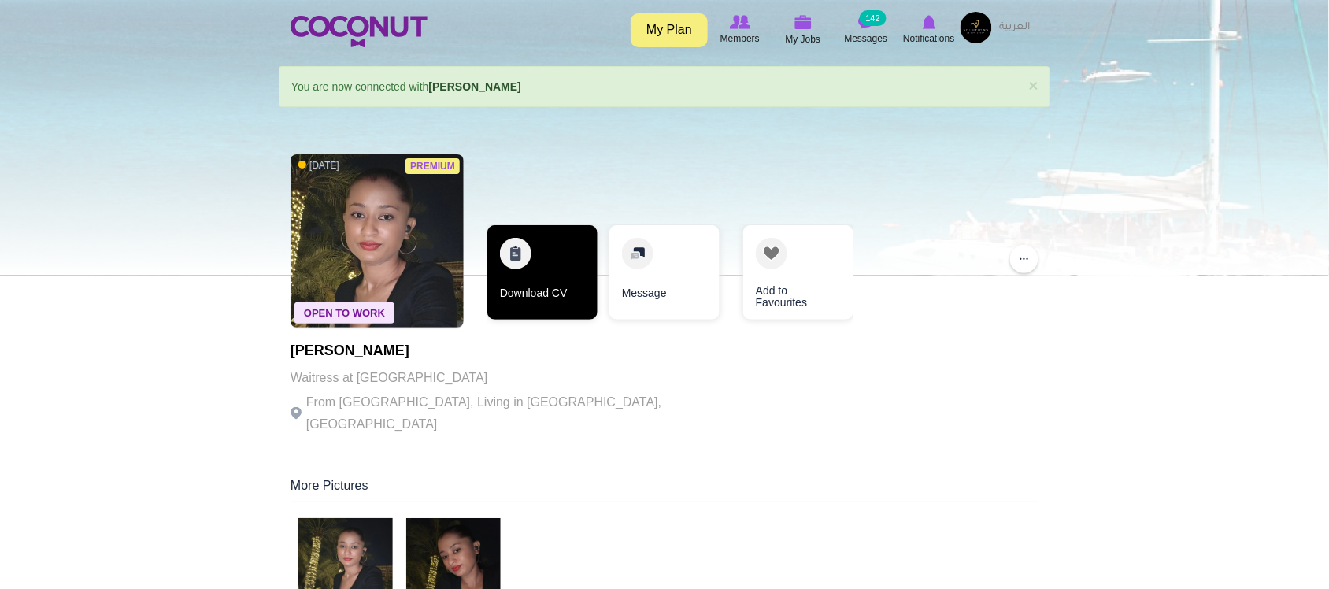
click at [528, 265] on link "Download CV" at bounding box center [543, 272] width 110 height 95
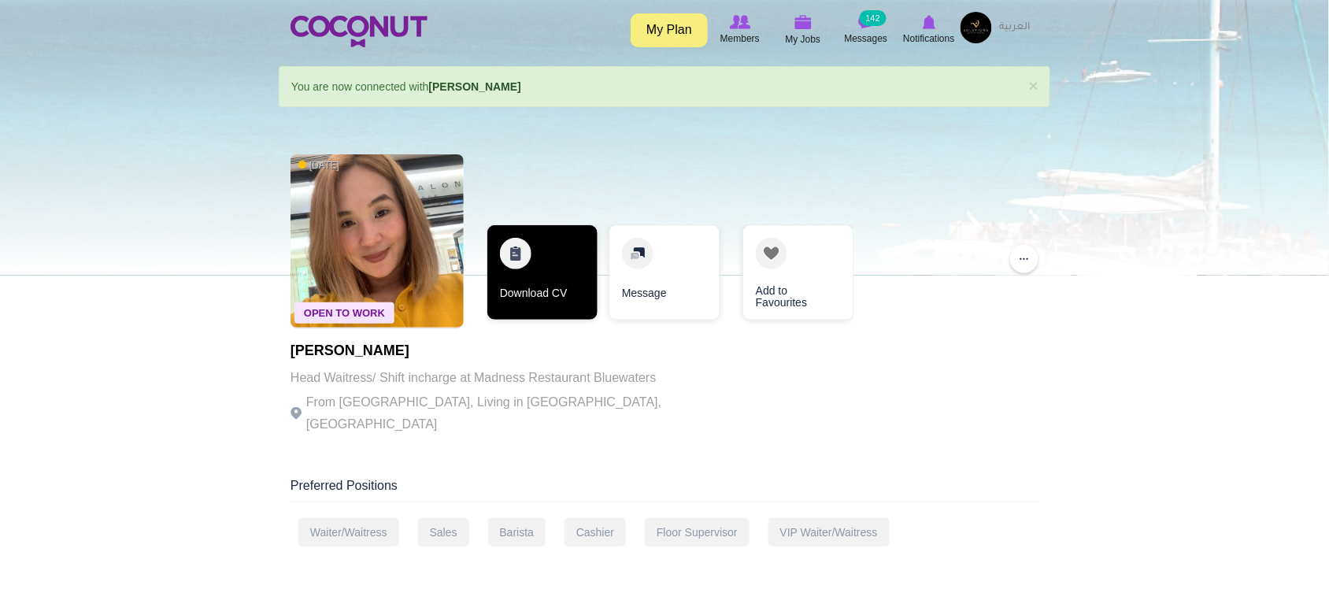
click at [592, 284] on link "Download CV" at bounding box center [543, 272] width 110 height 95
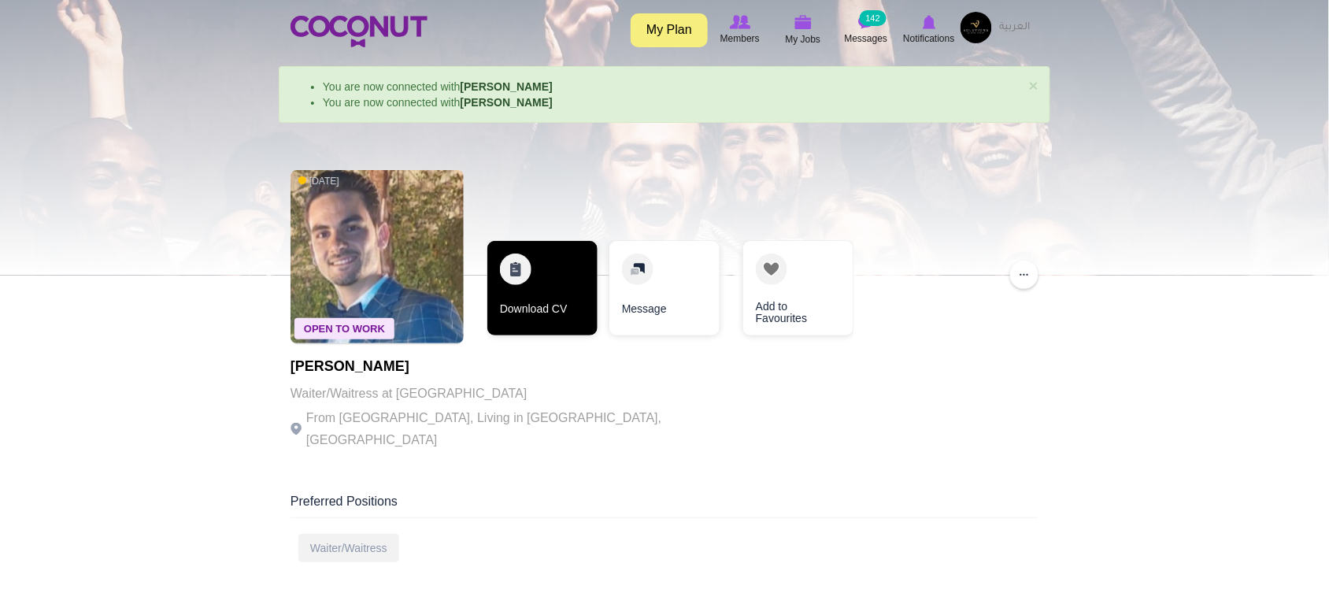
click at [536, 316] on link "Download CV" at bounding box center [543, 288] width 110 height 95
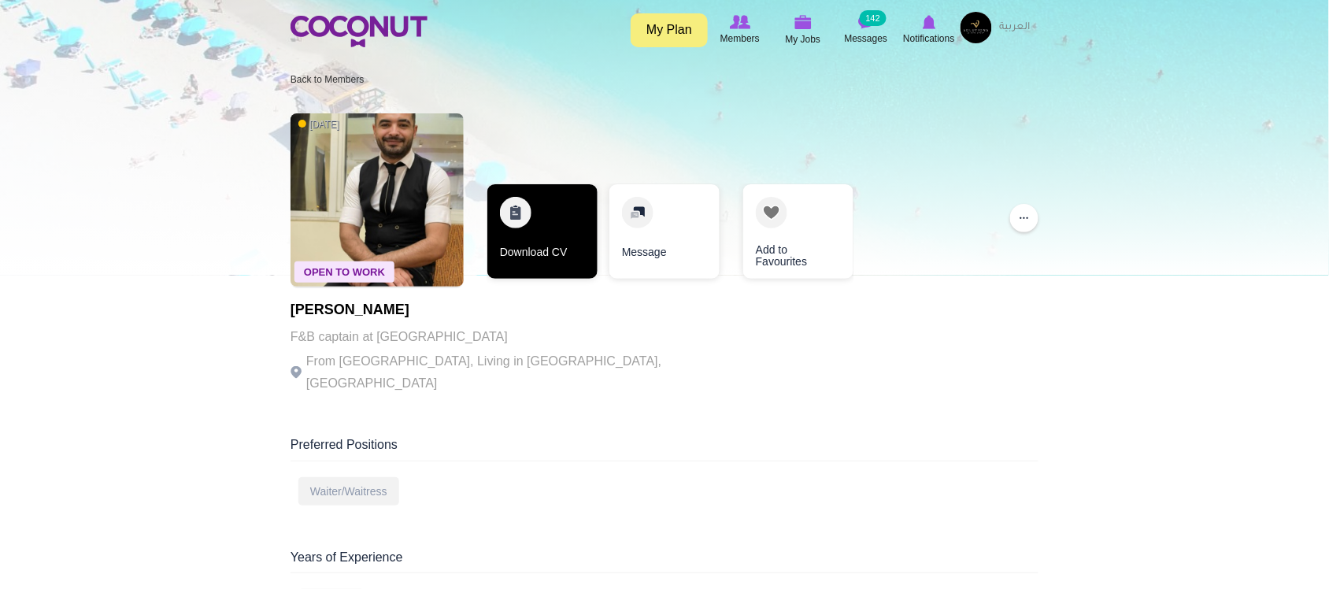
click at [558, 249] on link "Download CV" at bounding box center [543, 231] width 110 height 95
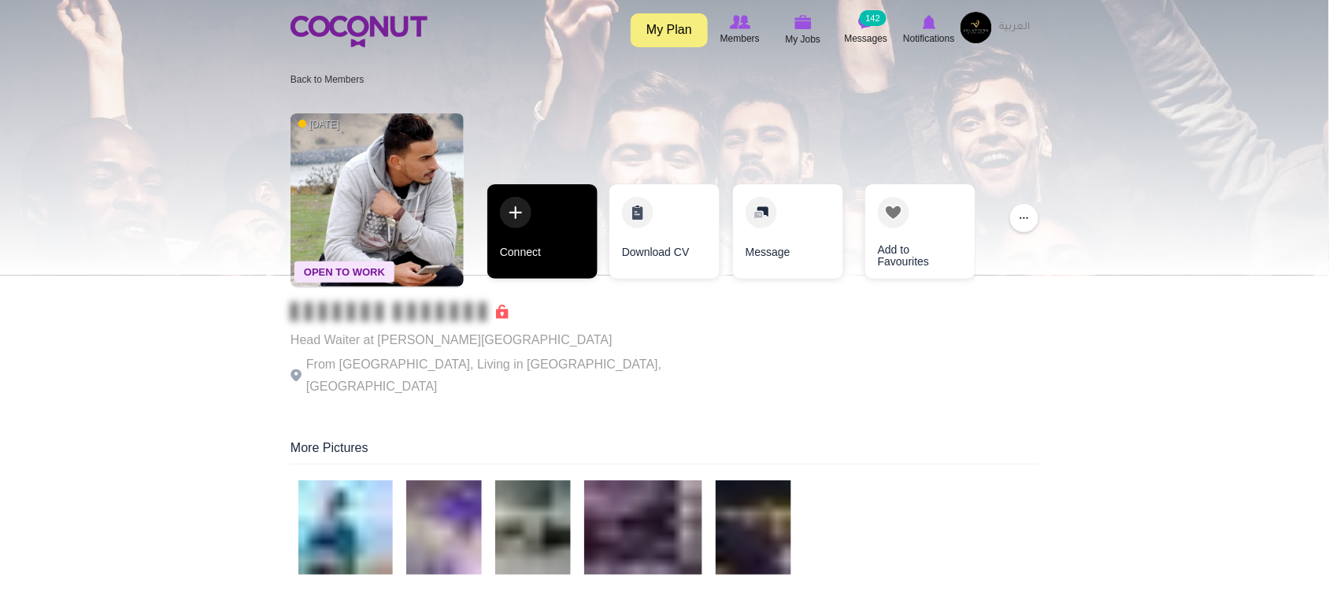
click at [540, 258] on link "Connect" at bounding box center [543, 231] width 110 height 95
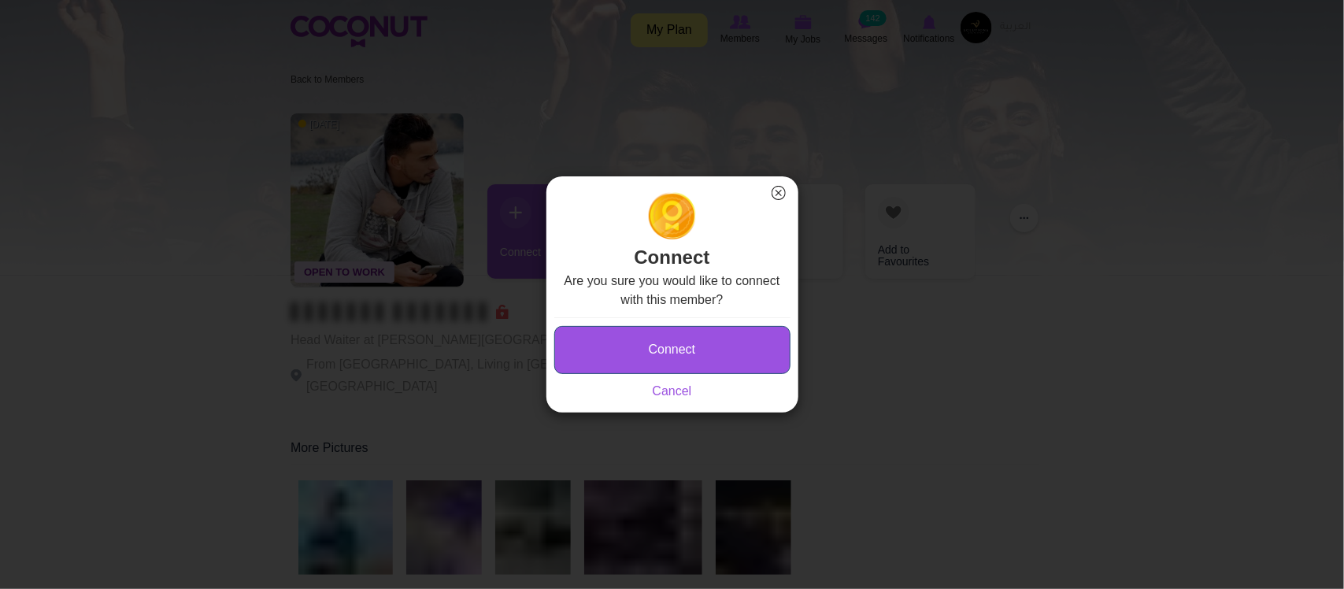
click at [632, 369] on button "Connect" at bounding box center [672, 350] width 236 height 48
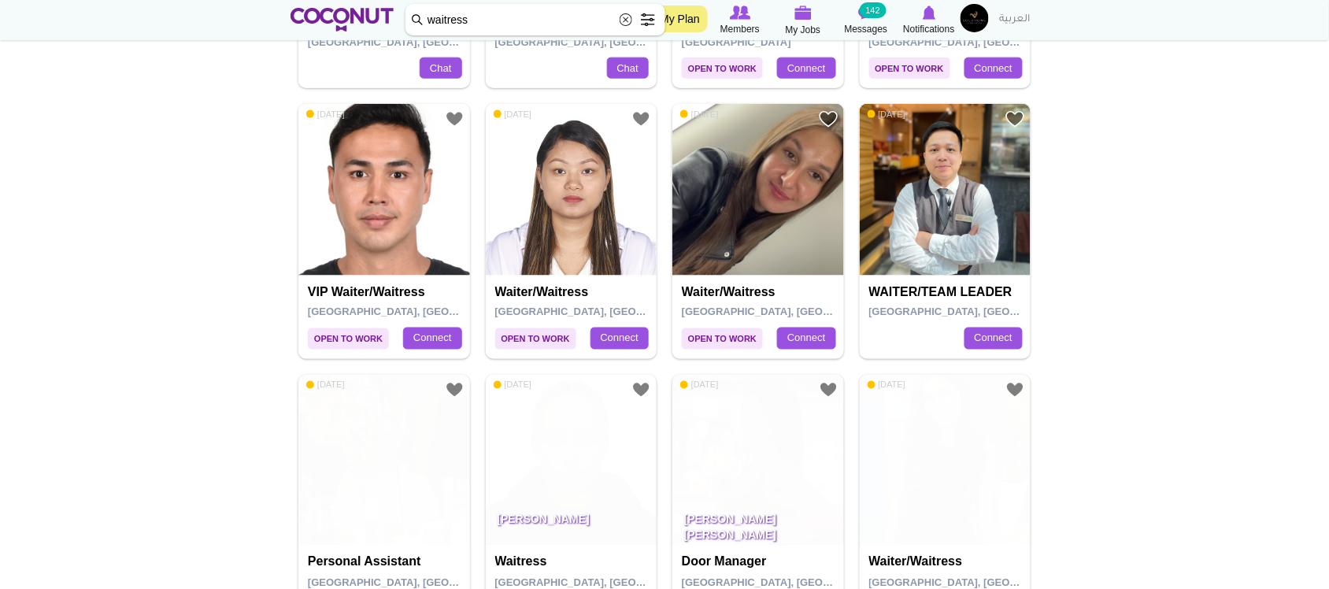
scroll to position [579, 0]
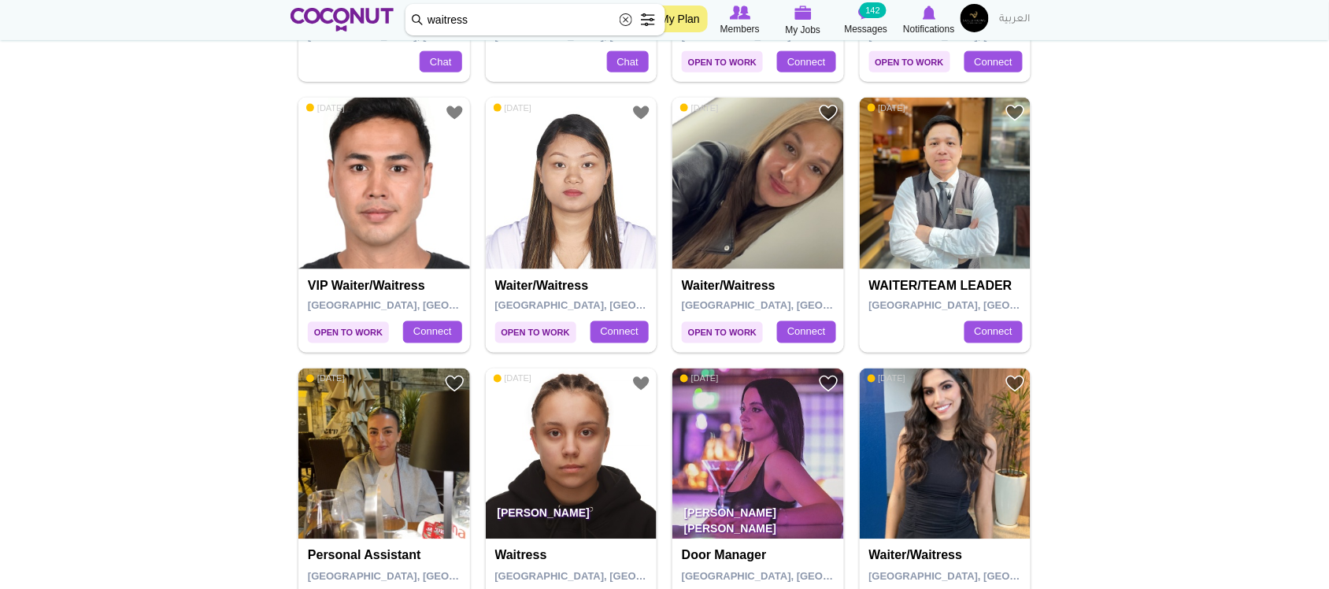
click at [977, 248] on img at bounding box center [946, 184] width 172 height 172
click at [387, 222] on img at bounding box center [384, 184] width 172 height 172
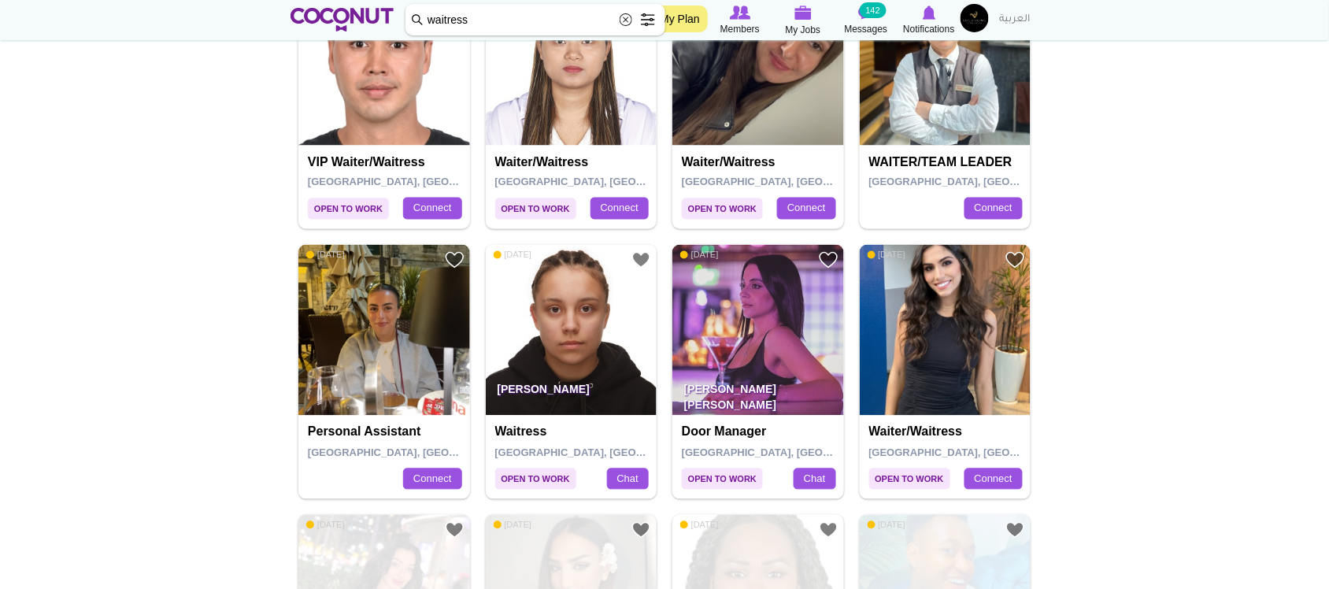
scroll to position [709, 0]
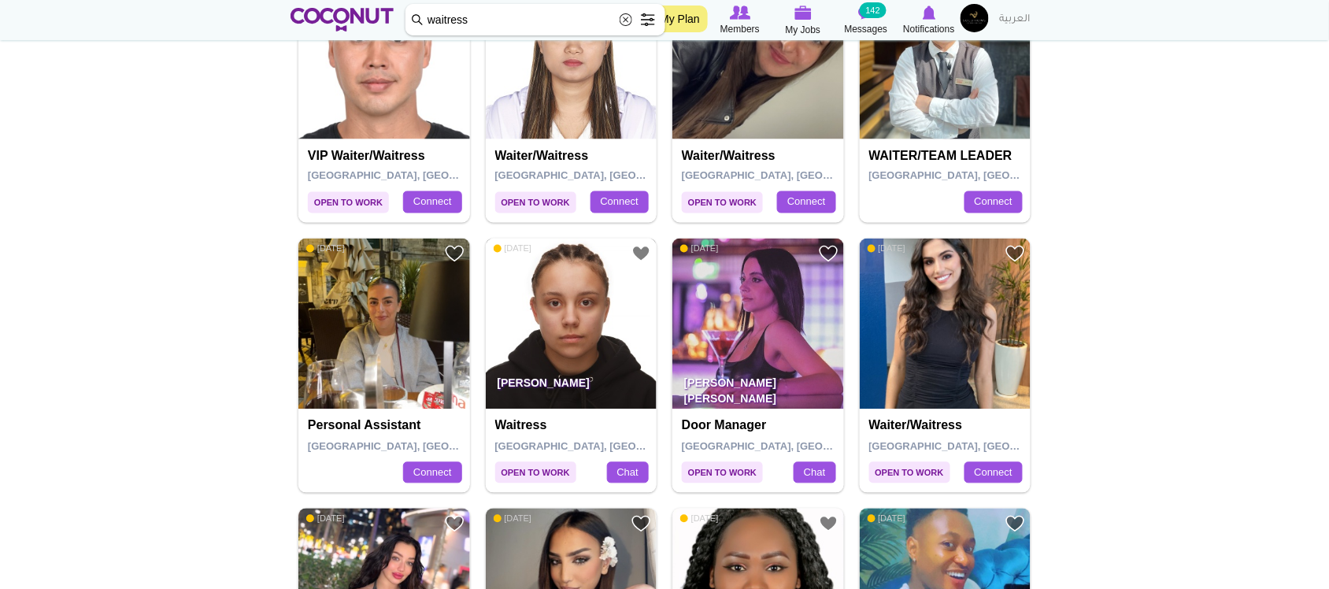
click at [571, 313] on img at bounding box center [572, 325] width 172 height 172
click at [992, 324] on img at bounding box center [946, 325] width 172 height 172
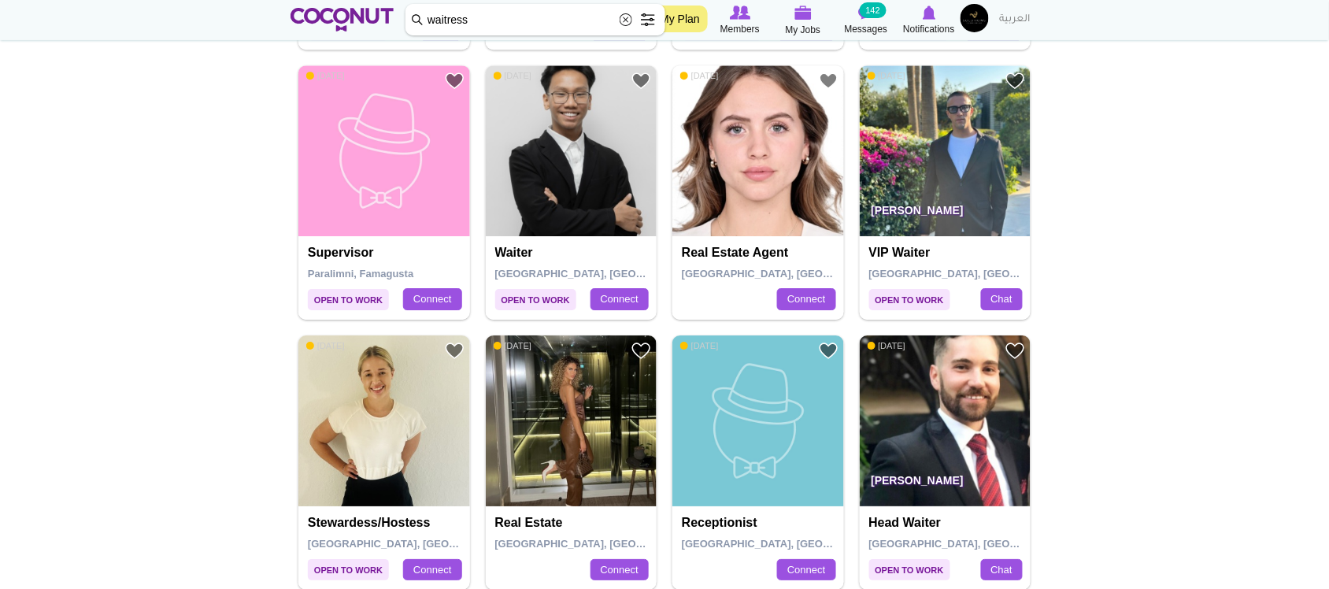
scroll to position [1429, 0]
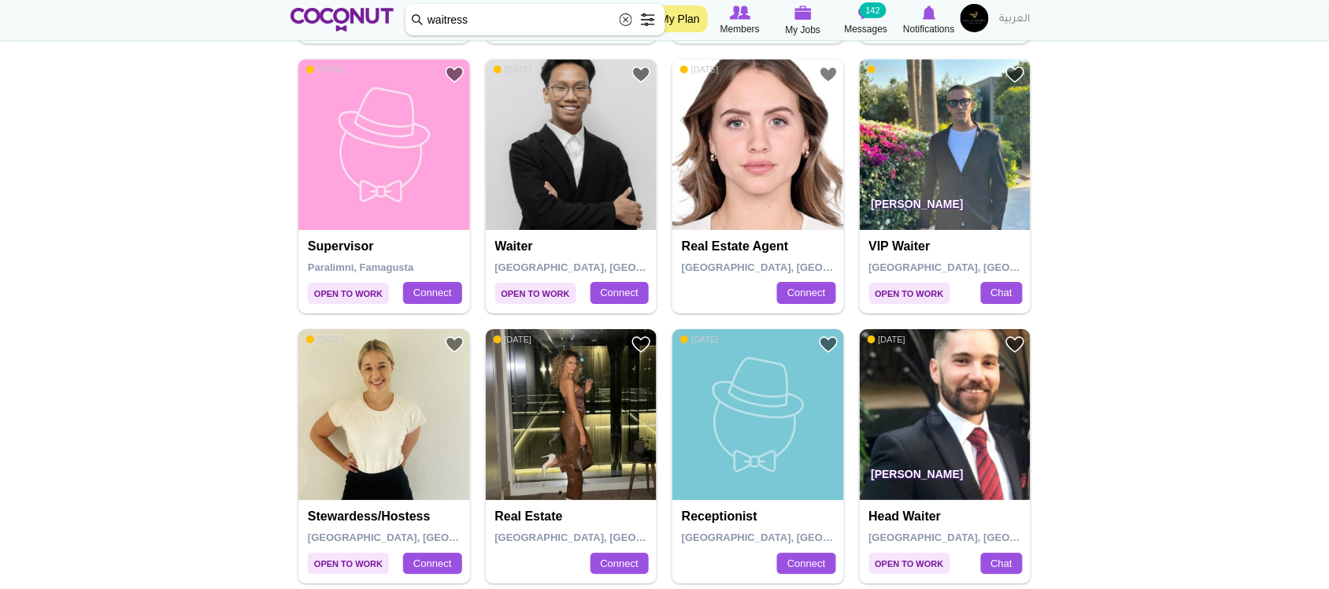
click at [922, 161] on img at bounding box center [946, 145] width 172 height 172
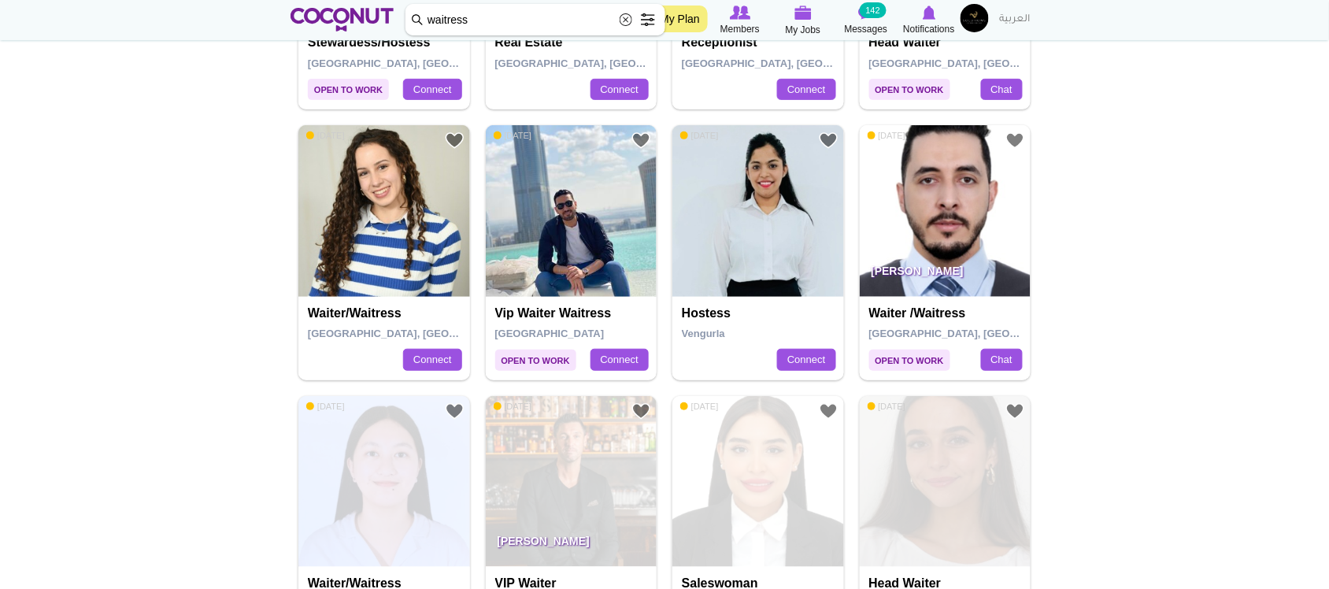
scroll to position [1910, 0]
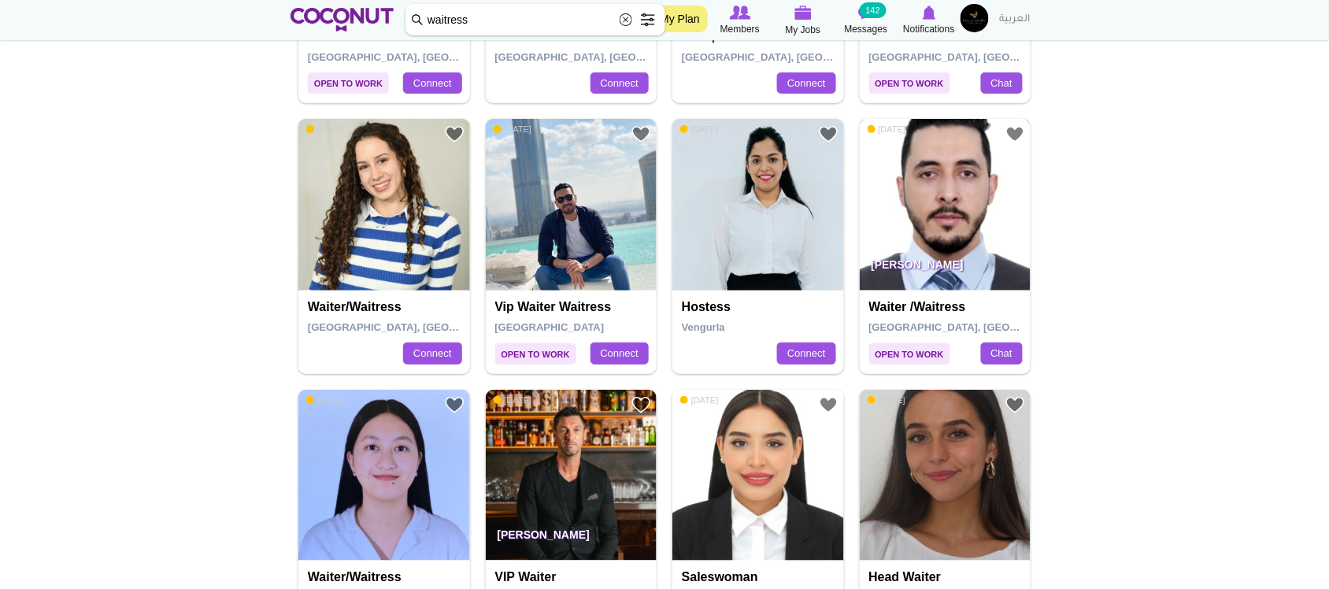
click at [950, 241] on img at bounding box center [946, 205] width 172 height 172
click at [595, 221] on img at bounding box center [572, 205] width 172 height 172
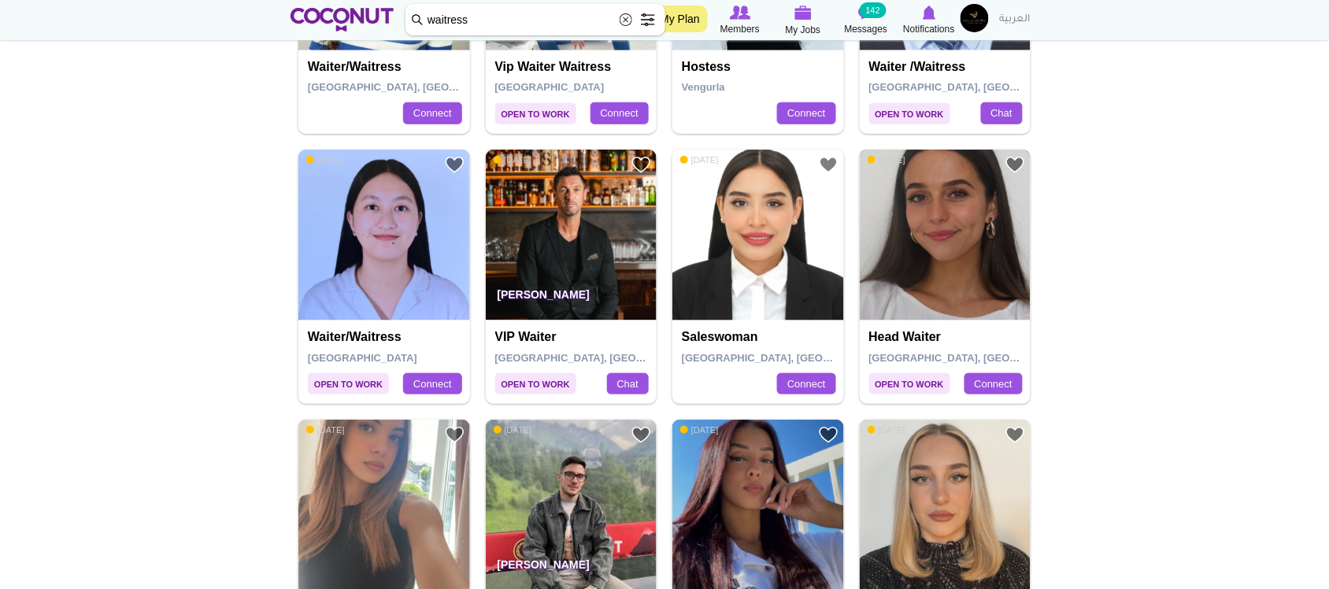
click at [955, 280] on img at bounding box center [946, 236] width 172 height 172
click at [561, 237] on img at bounding box center [572, 236] width 172 height 172
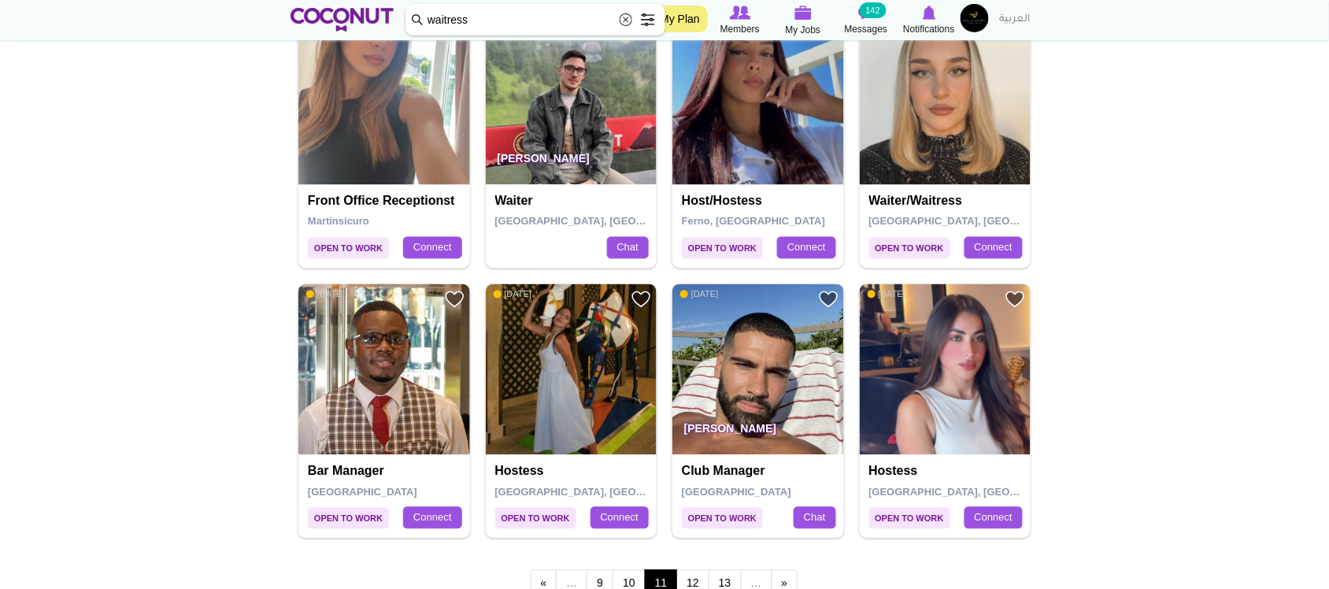
scroll to position [2562, 0]
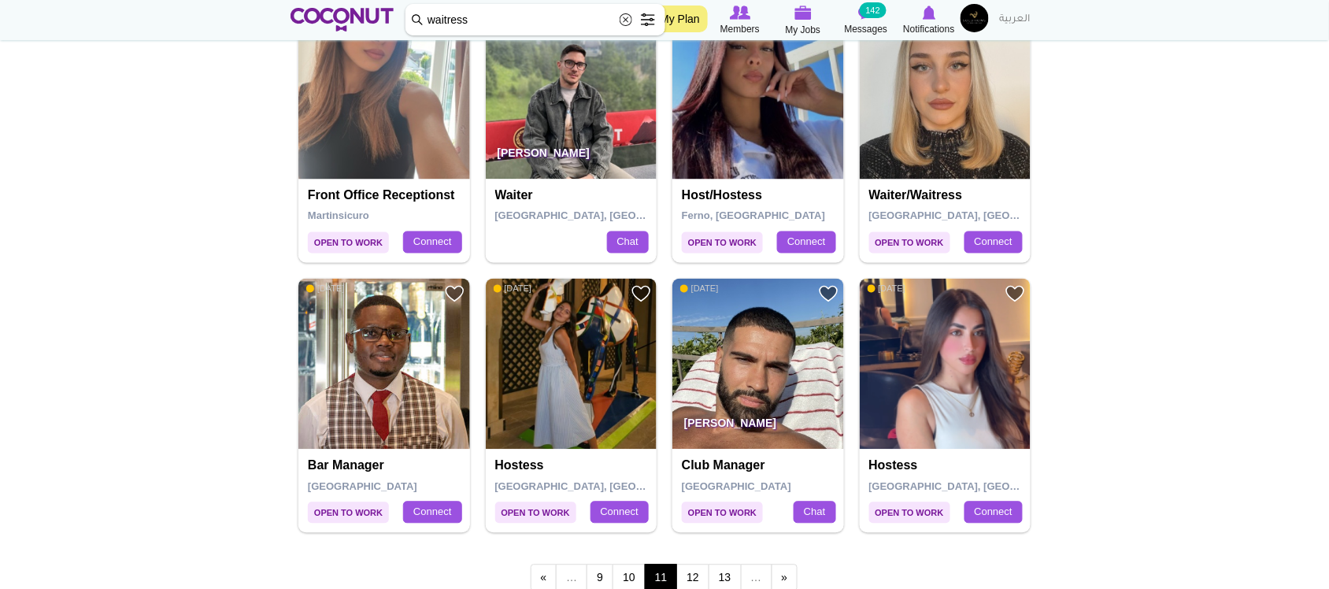
click at [557, 152] on p "Thomas Peduzzi" at bounding box center [572, 157] width 172 height 44
click at [588, 135] on img at bounding box center [572, 94] width 172 height 172
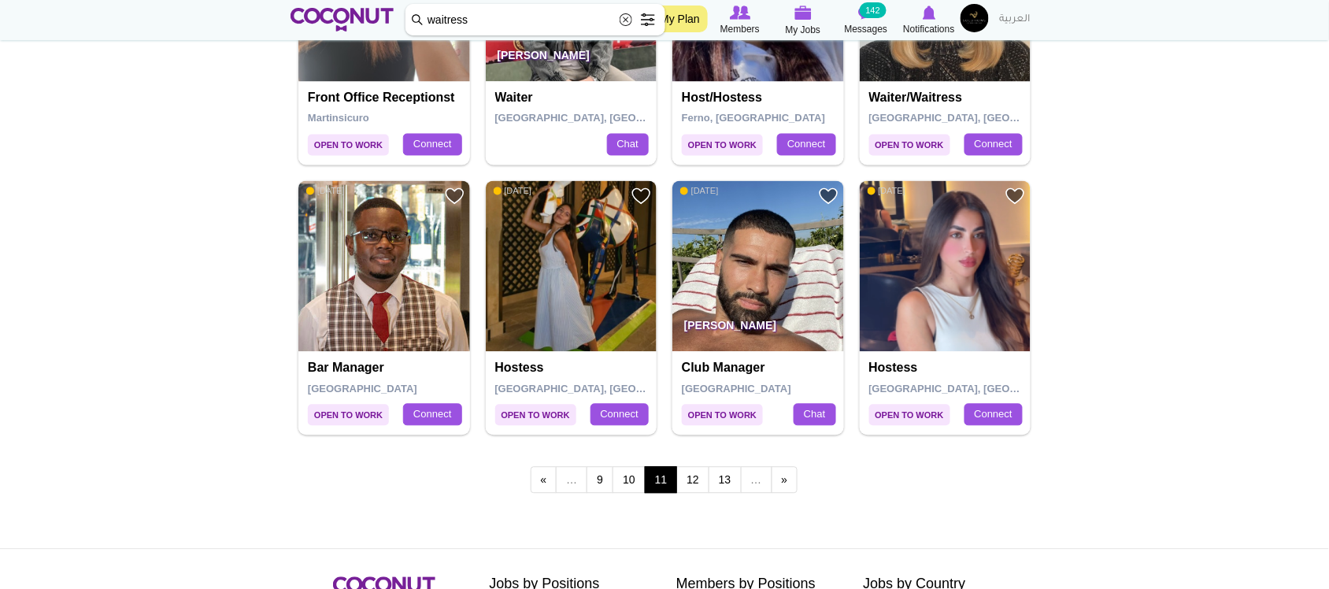
scroll to position [2668, 0]
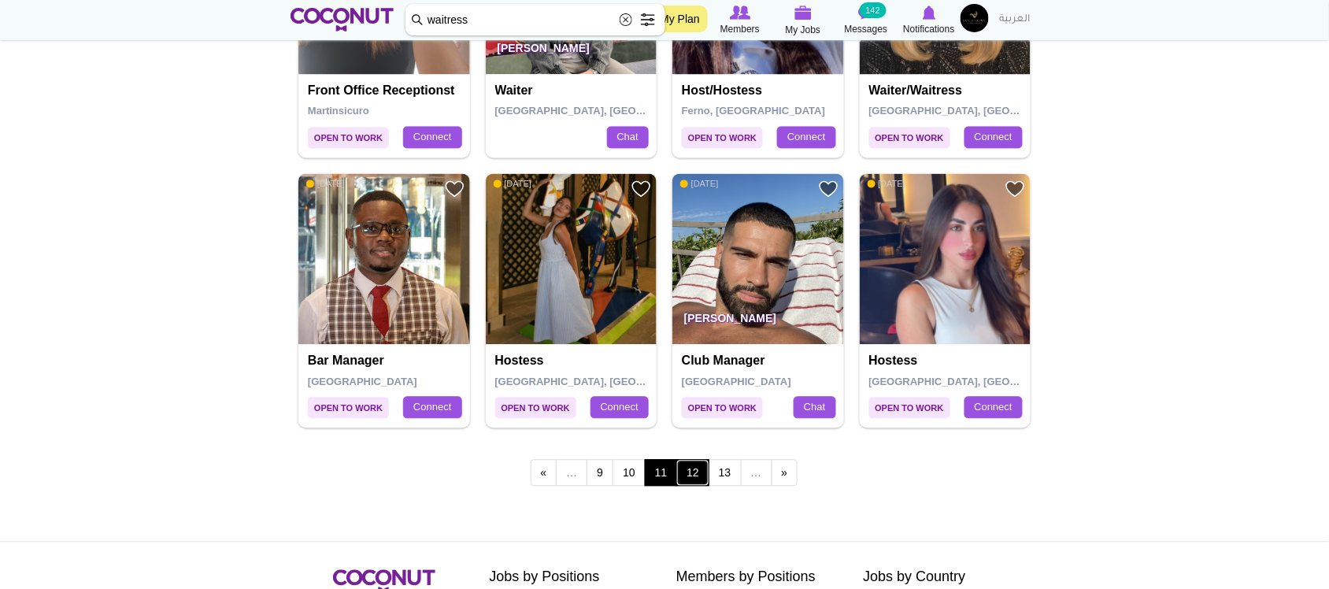
click at [695, 475] on link "12" at bounding box center [693, 472] width 33 height 27
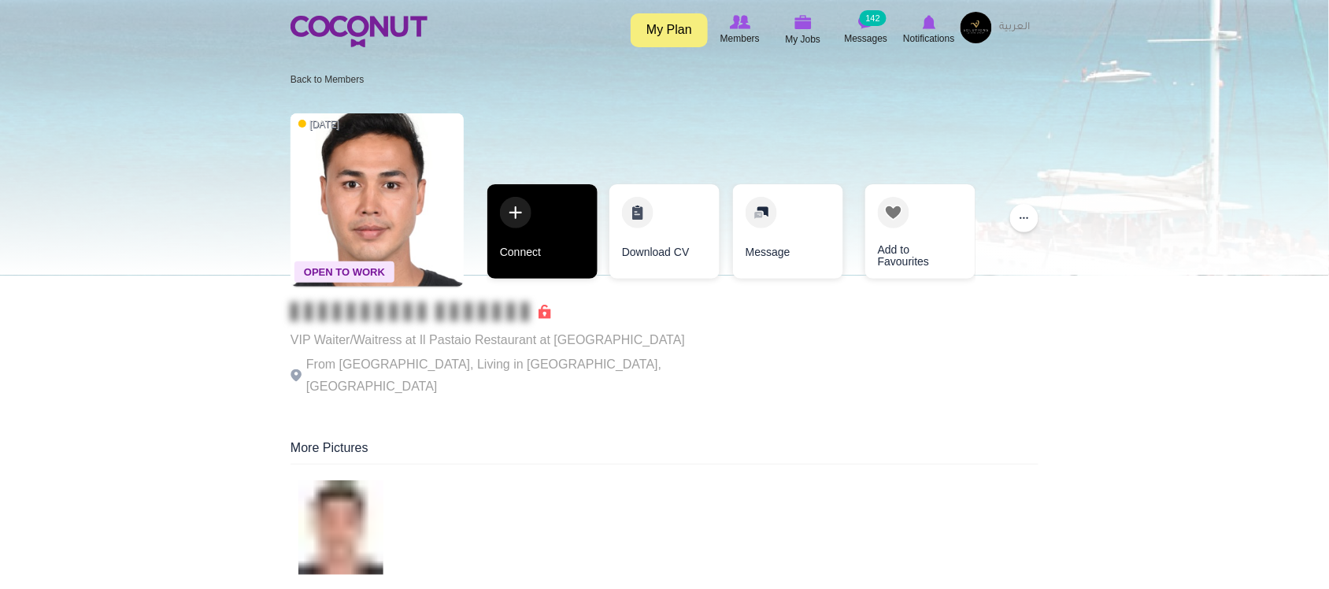
click at [541, 243] on link "Connect" at bounding box center [543, 231] width 110 height 95
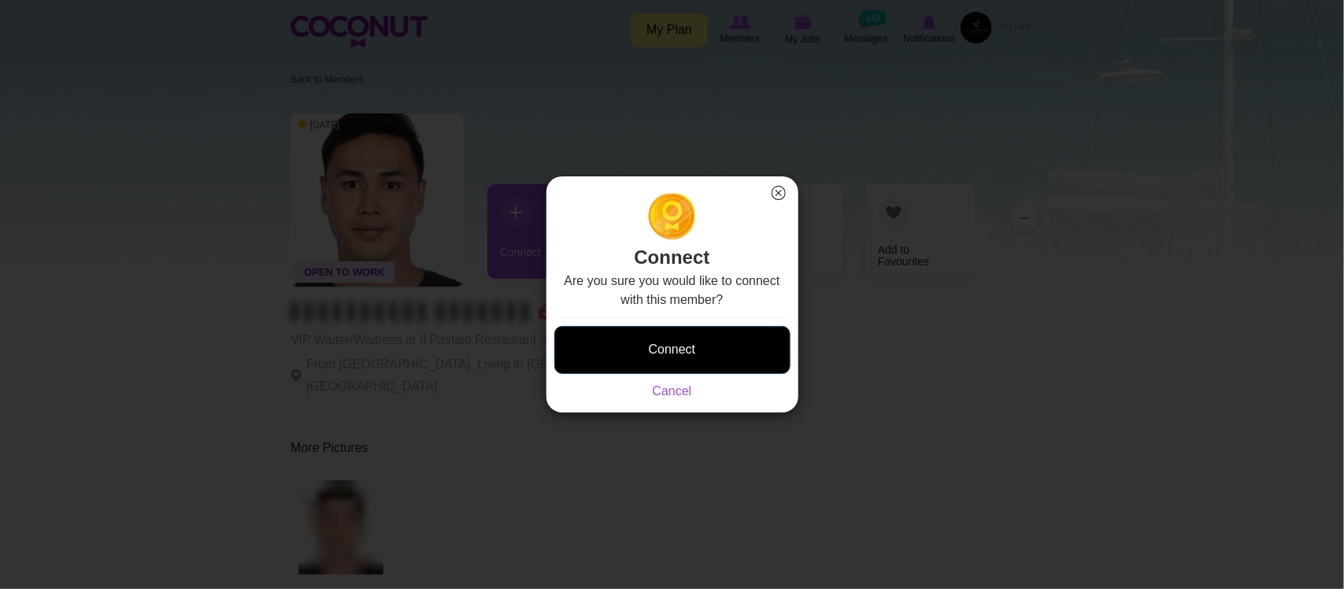
drag, startPoint x: 644, startPoint y: 310, endPoint x: 654, endPoint y: 332, distance: 24.3
click at [654, 332] on div "Are you sure you would like to connect with this member? Connect Saving... Canc…" at bounding box center [672, 336] width 236 height 129
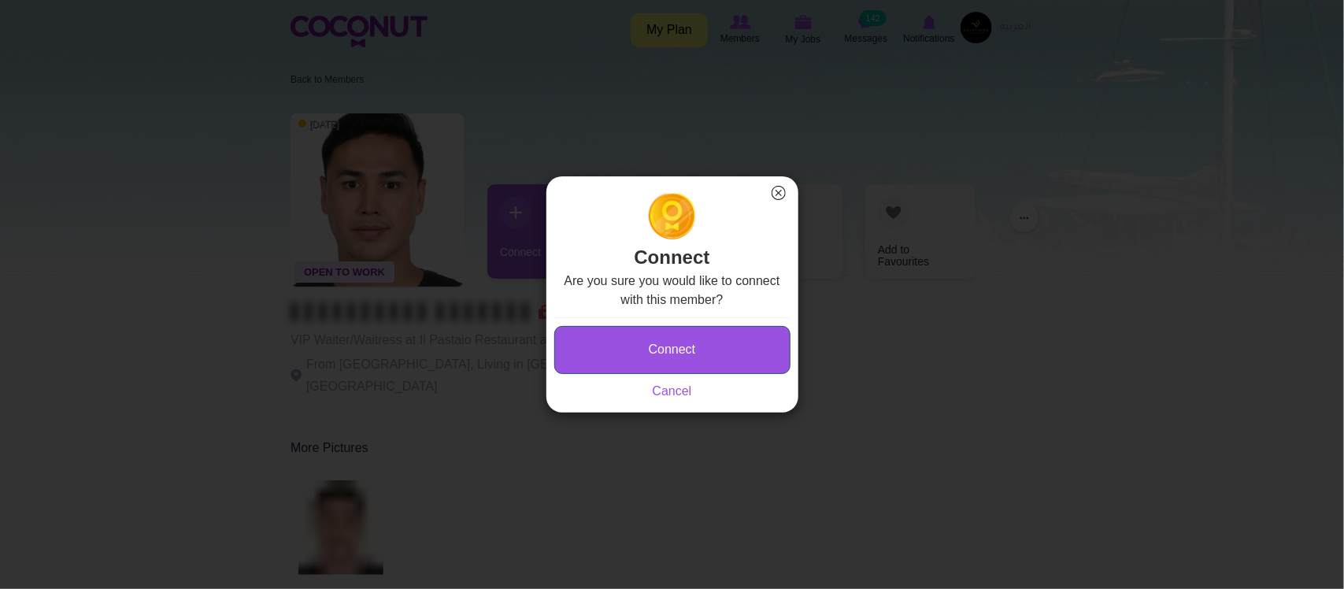
type button "Connect"
click at [698, 327] on button "Connect" at bounding box center [672, 350] width 236 height 48
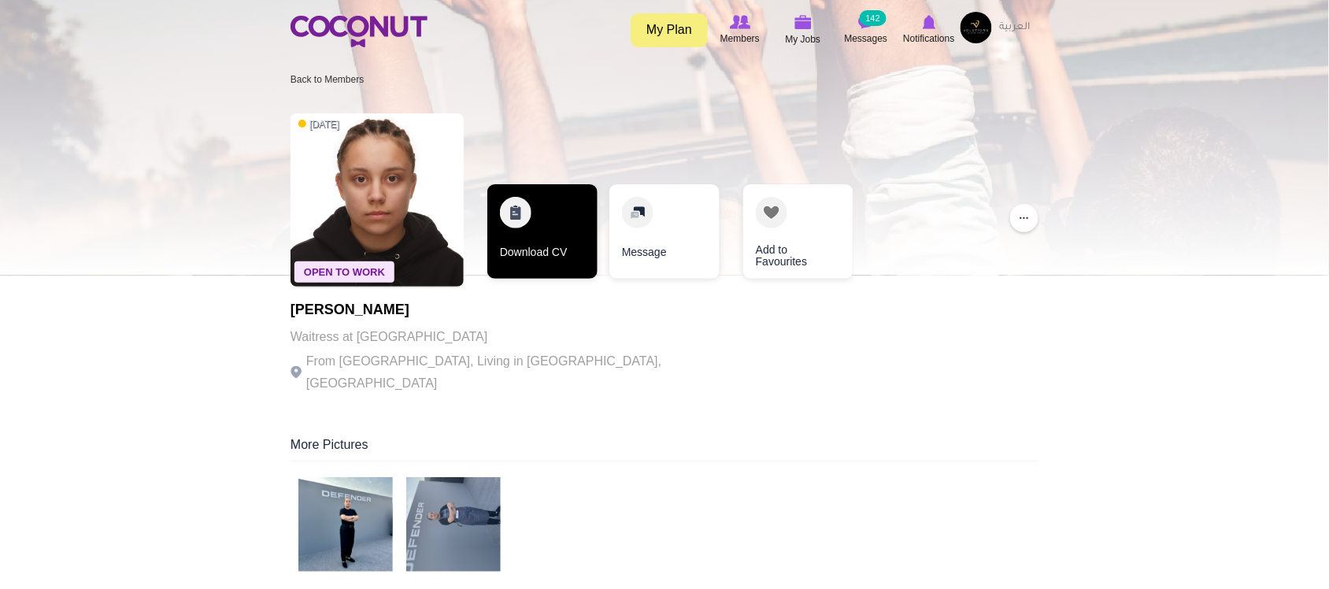
click at [533, 226] on link "Download CV" at bounding box center [543, 231] width 110 height 95
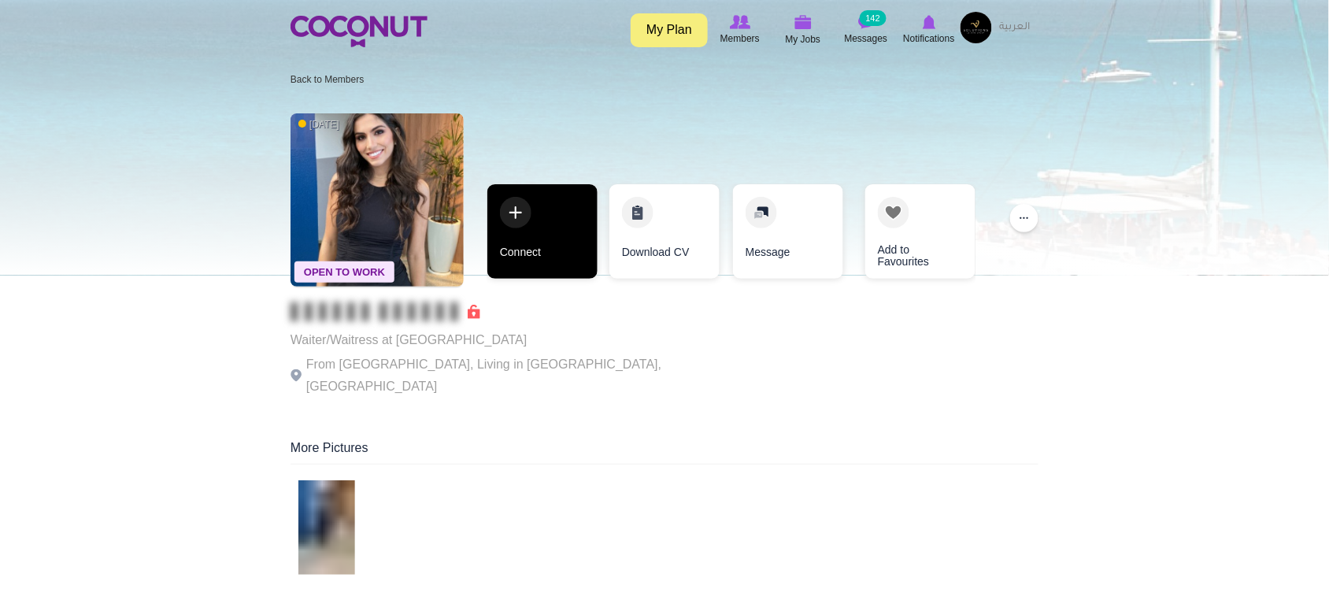
click at [542, 243] on link "Connect" at bounding box center [543, 231] width 110 height 95
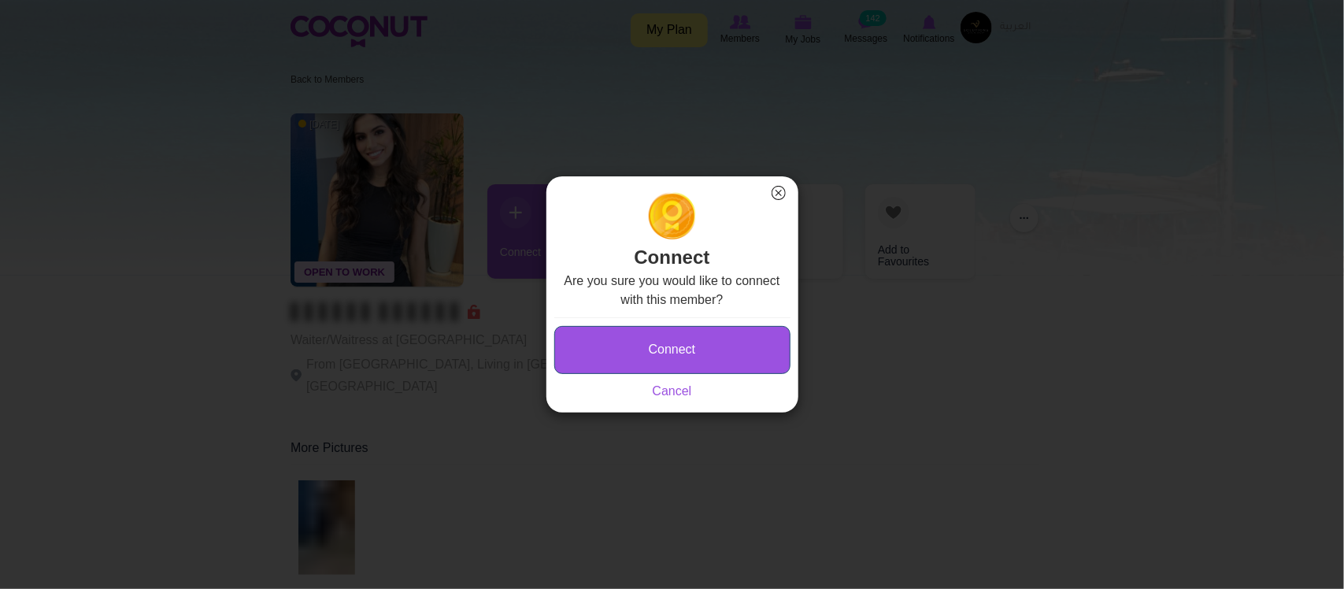
type button "Connect"
click at [664, 354] on button "Connect" at bounding box center [672, 350] width 236 height 48
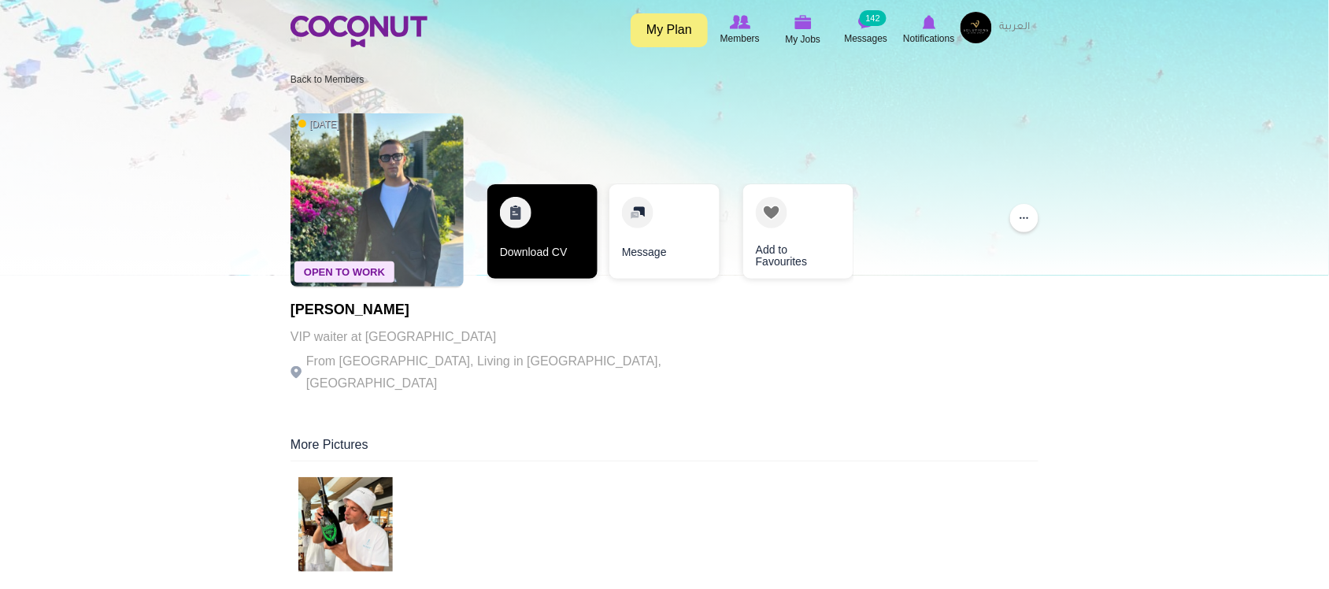
click at [568, 268] on link "Download CV" at bounding box center [543, 231] width 110 height 95
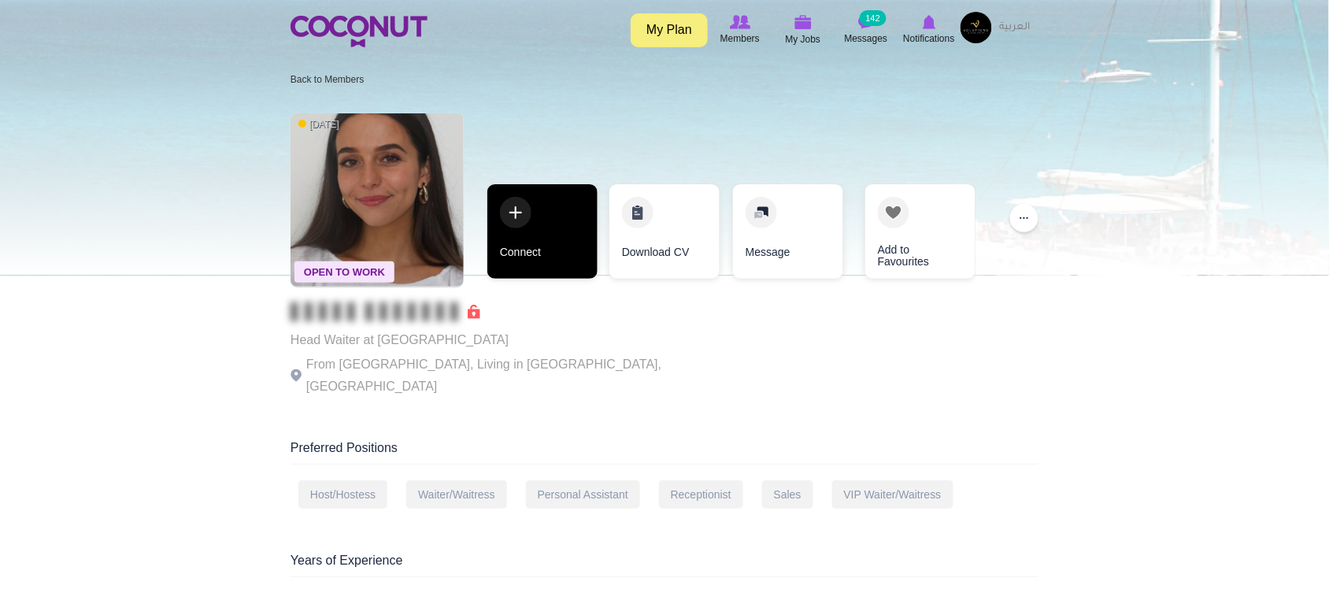
click at [558, 230] on link "Connect" at bounding box center [543, 231] width 110 height 95
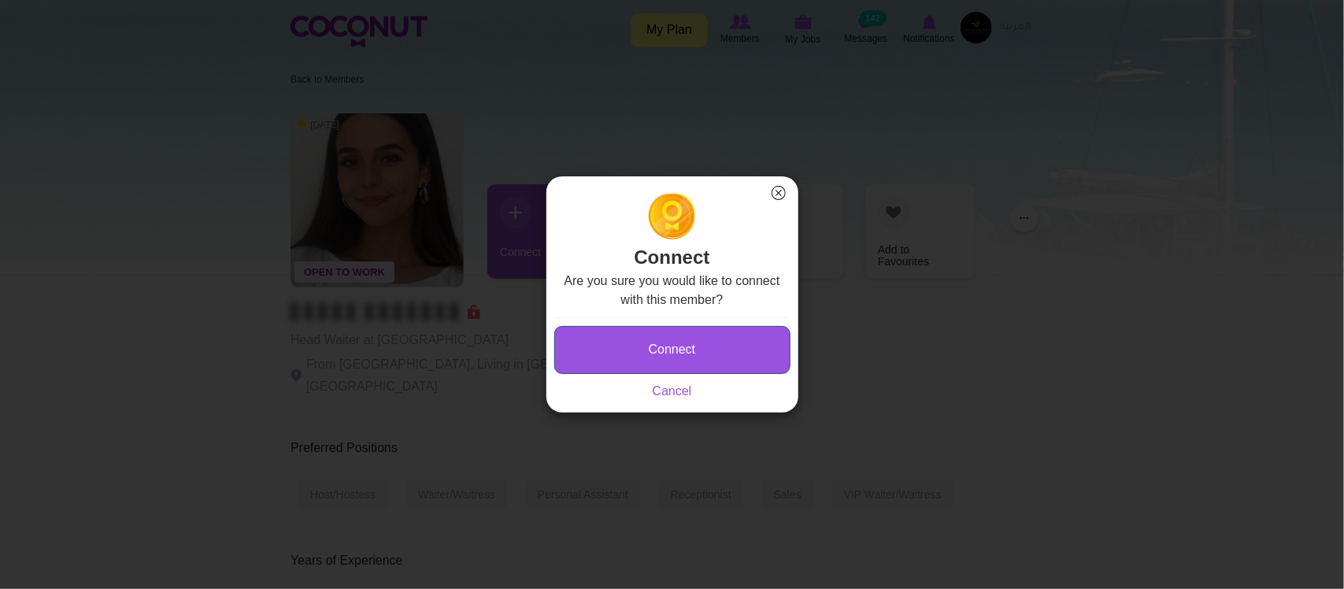
click at [731, 336] on button "Connect" at bounding box center [672, 350] width 236 height 48
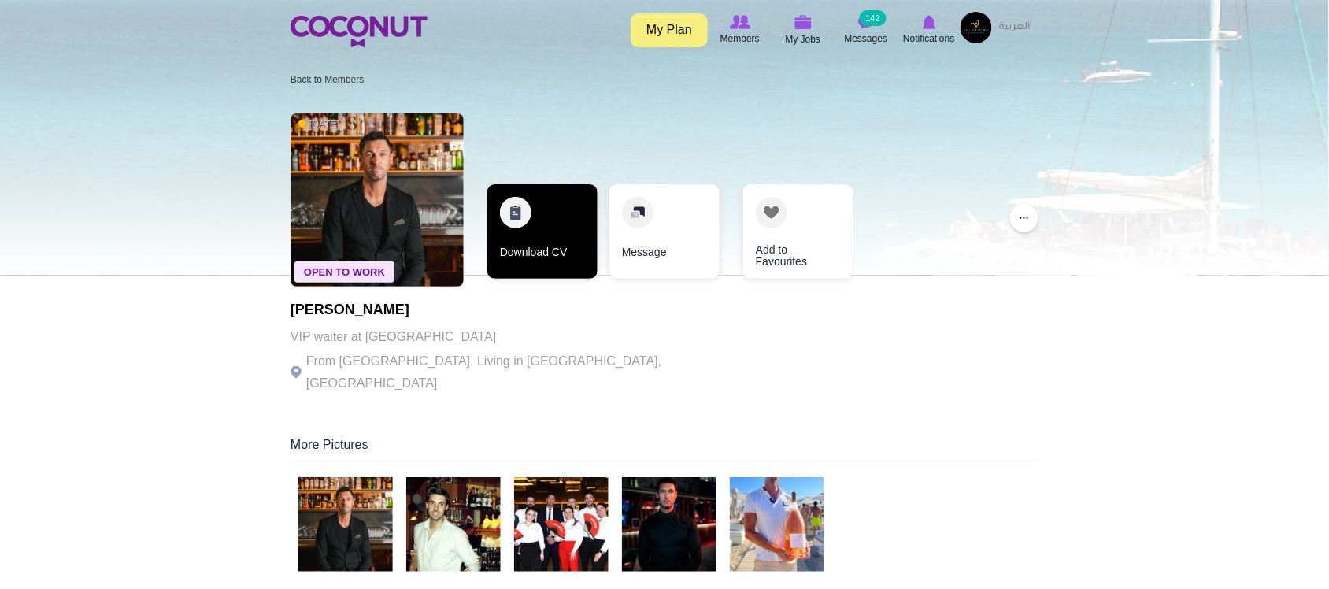
click at [568, 233] on link "Download CV" at bounding box center [543, 231] width 110 height 95
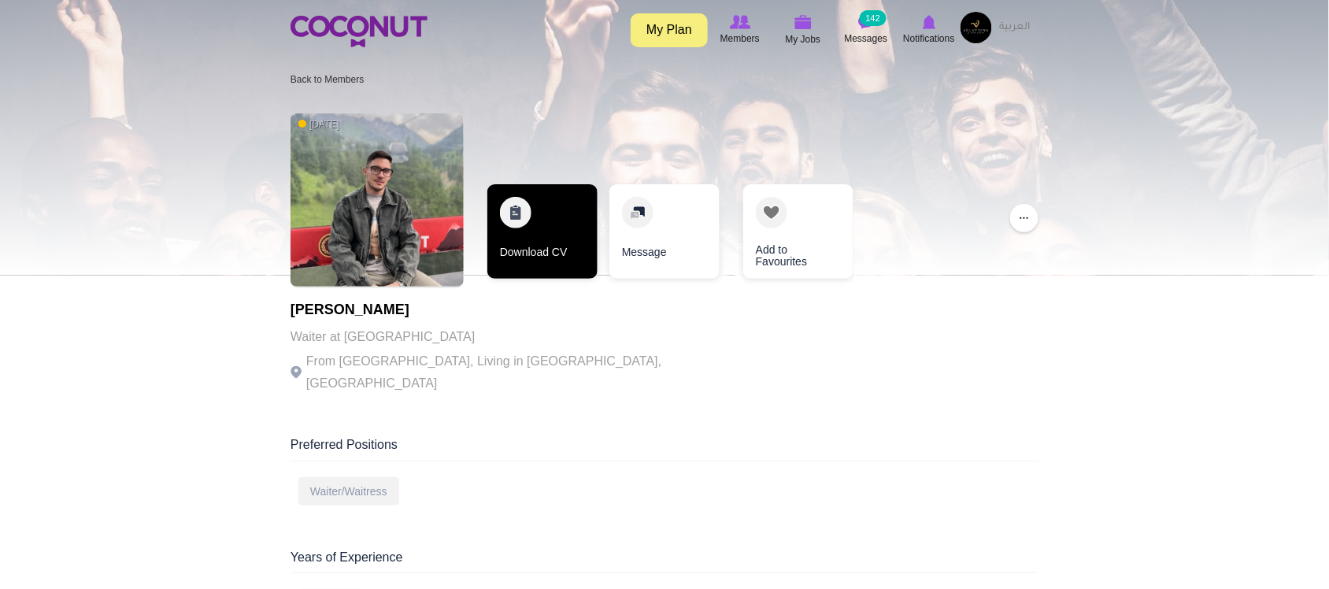
click at [562, 226] on link "Download CV" at bounding box center [543, 231] width 110 height 95
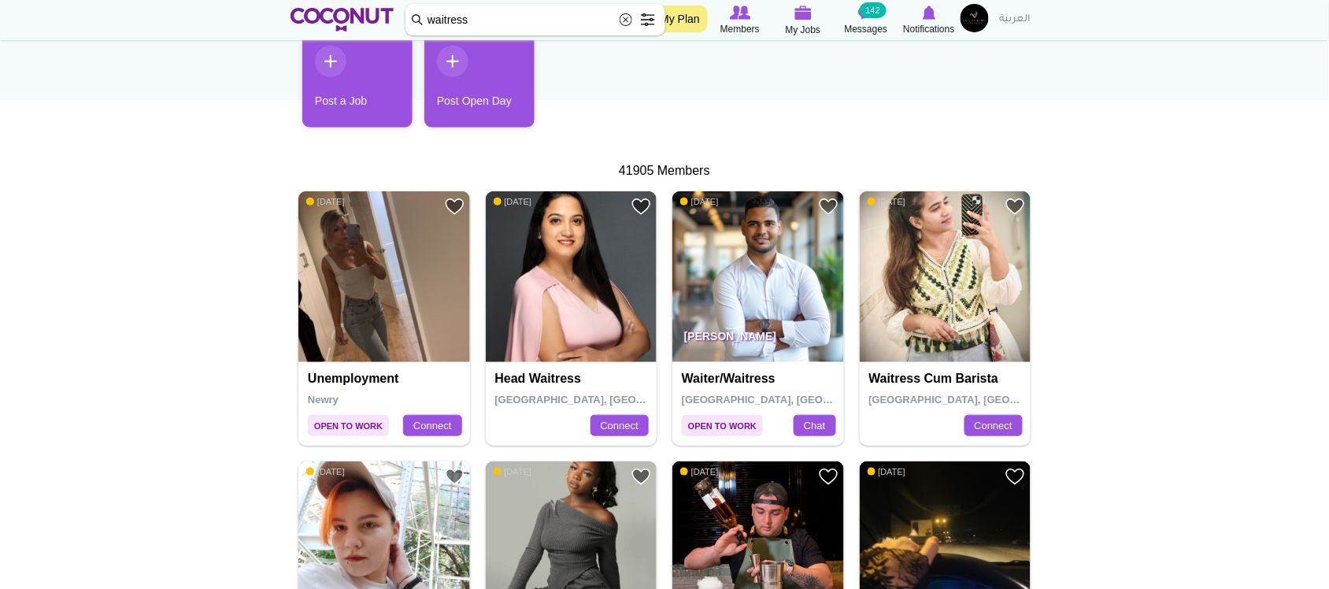
scroll to position [234, 0]
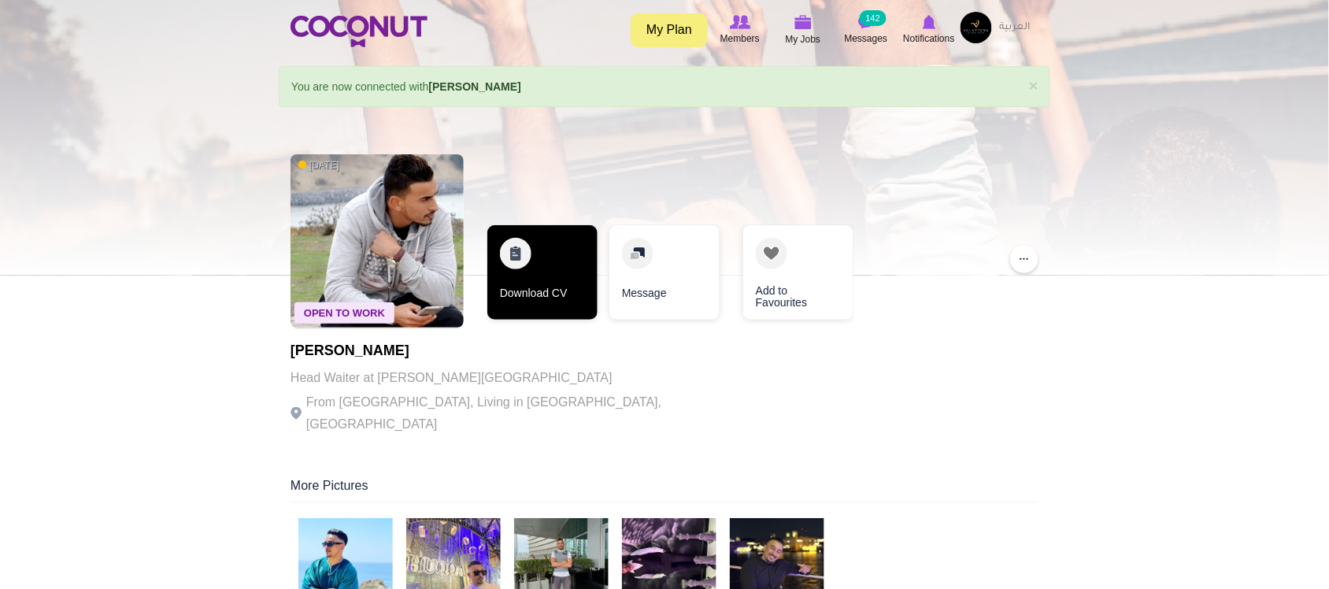
click at [521, 261] on link "Download CV" at bounding box center [543, 272] width 110 height 95
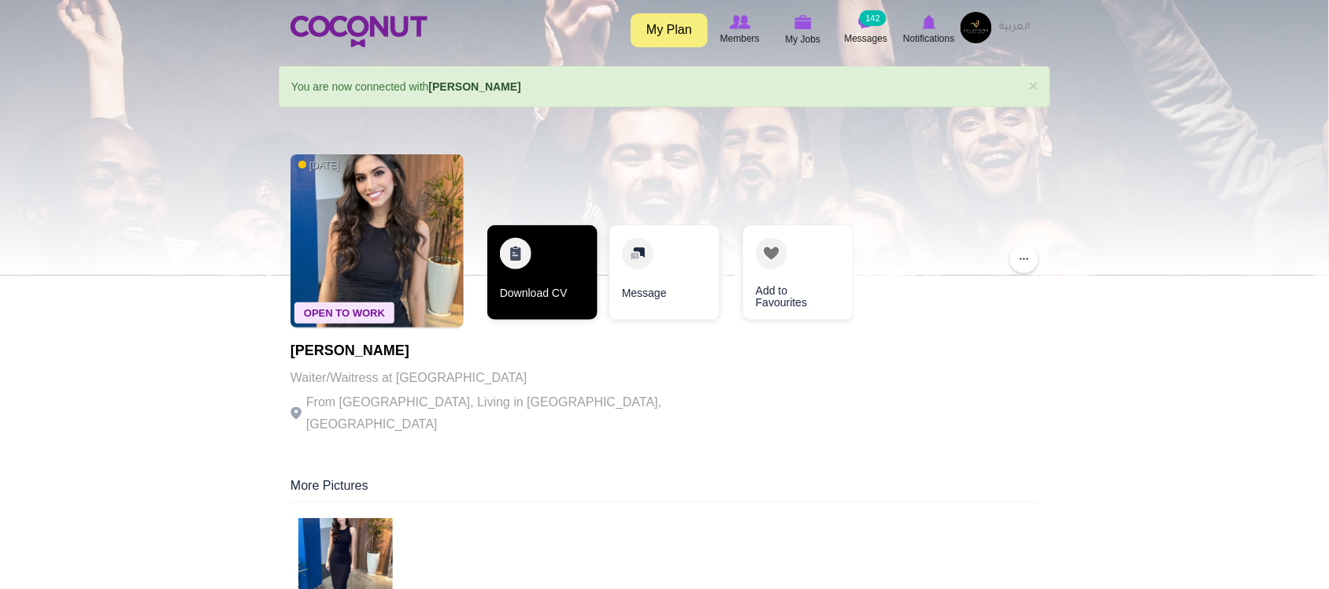
click at [502, 276] on link "Download CV" at bounding box center [543, 272] width 110 height 95
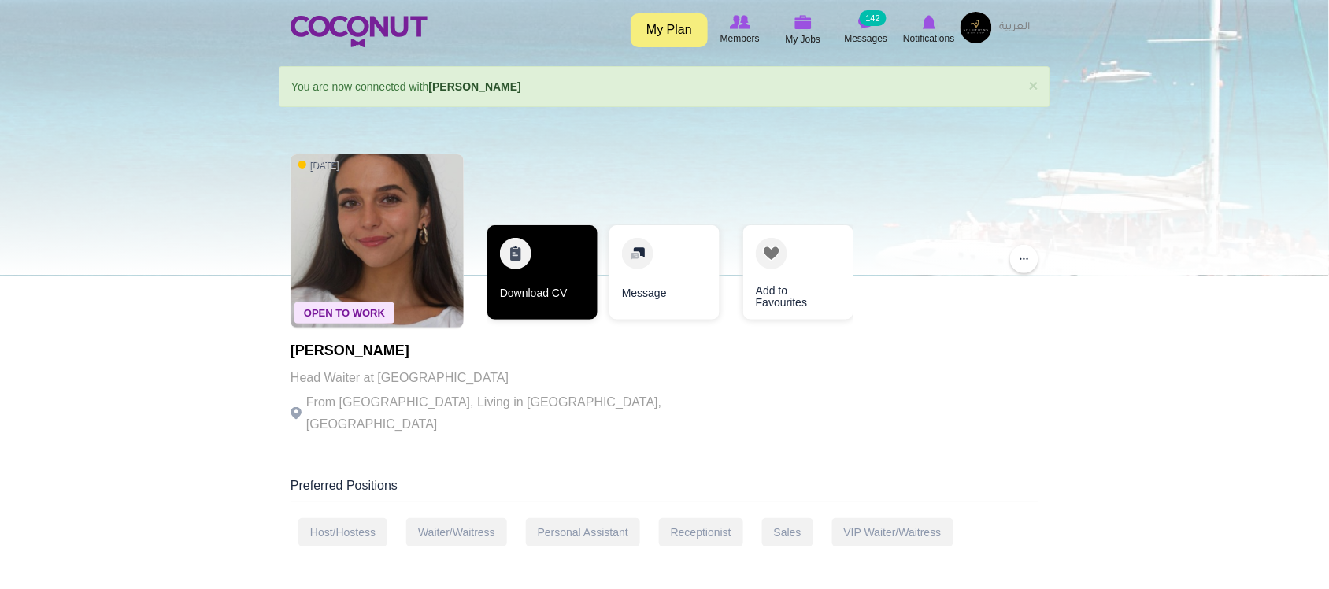
click at [555, 285] on link "Download CV" at bounding box center [543, 272] width 110 height 95
